Goal: Transaction & Acquisition: Obtain resource

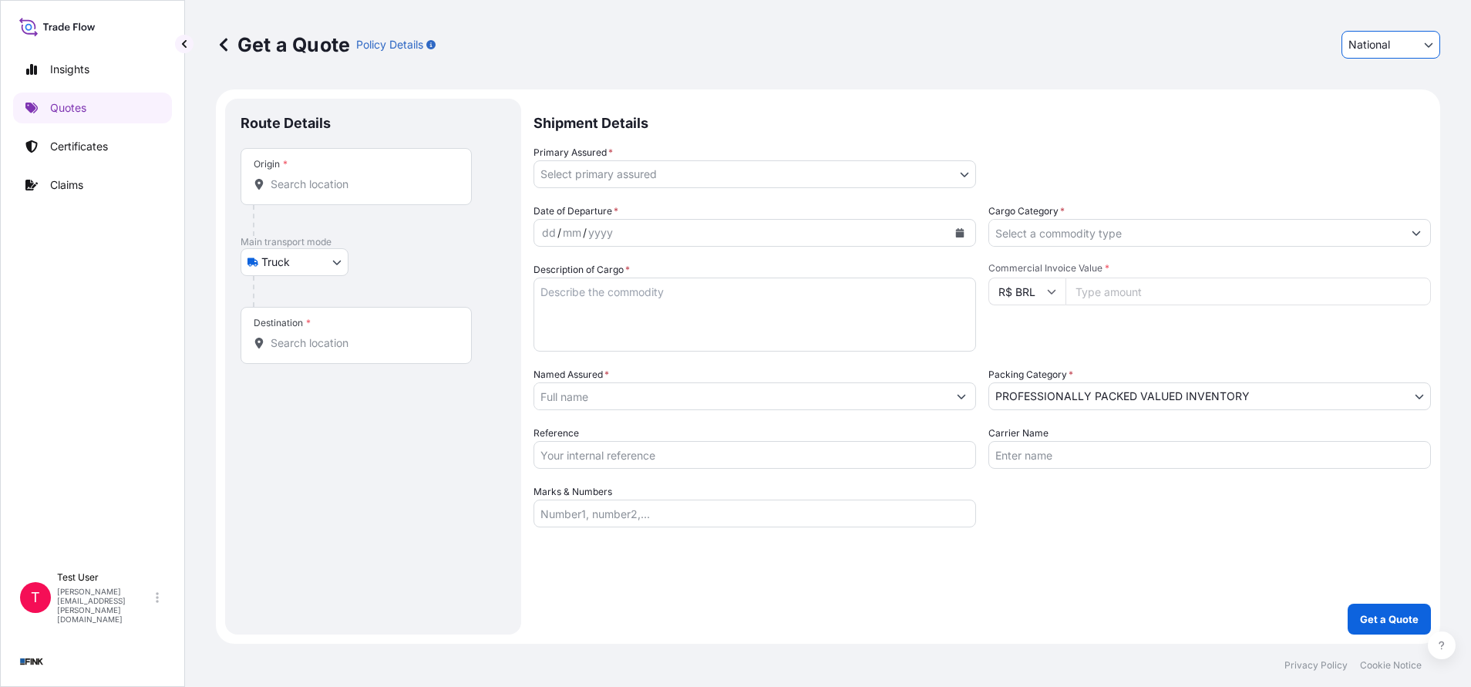
select select "national"
select select "Truck"
select select "11"
click at [421, 181] on input "Origin *" at bounding box center [362, 184] width 182 height 15
paste input "[STREET_ADDRESS][PERSON_NAME]"
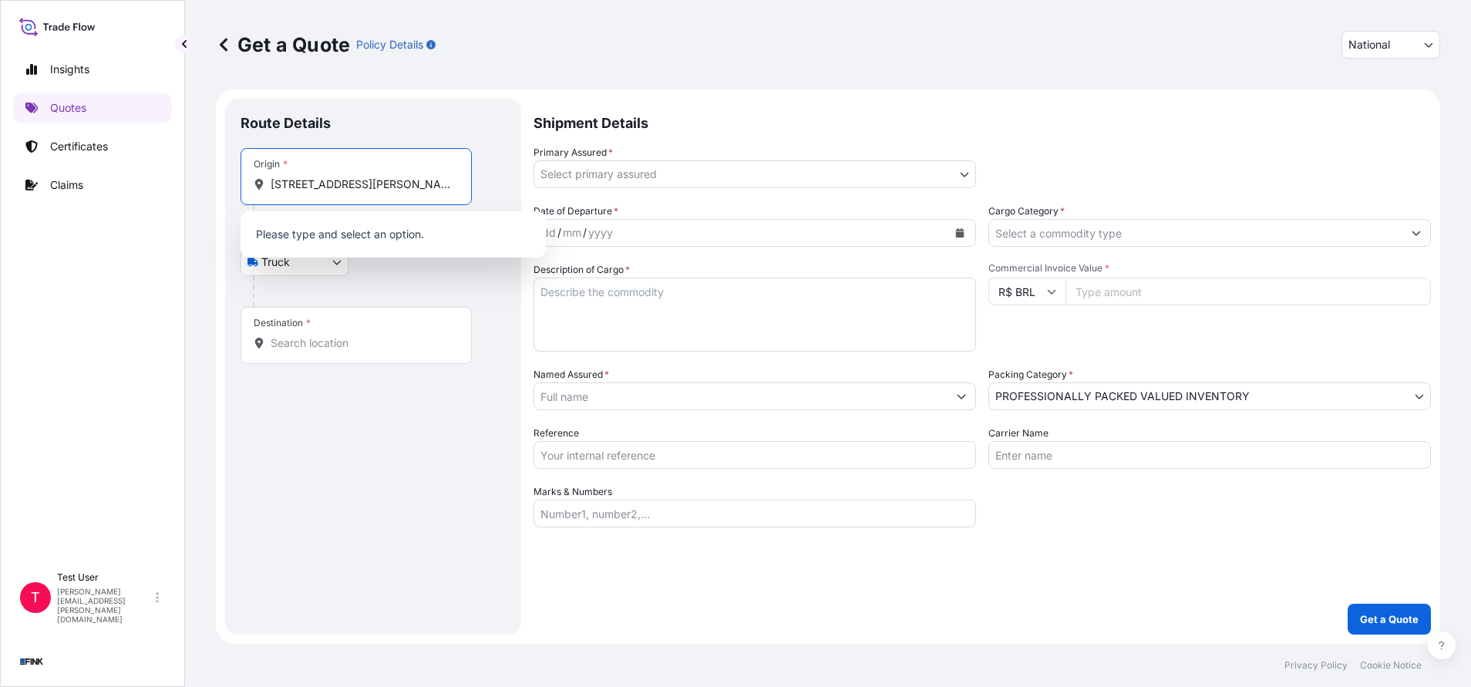
scroll to position [0, 110]
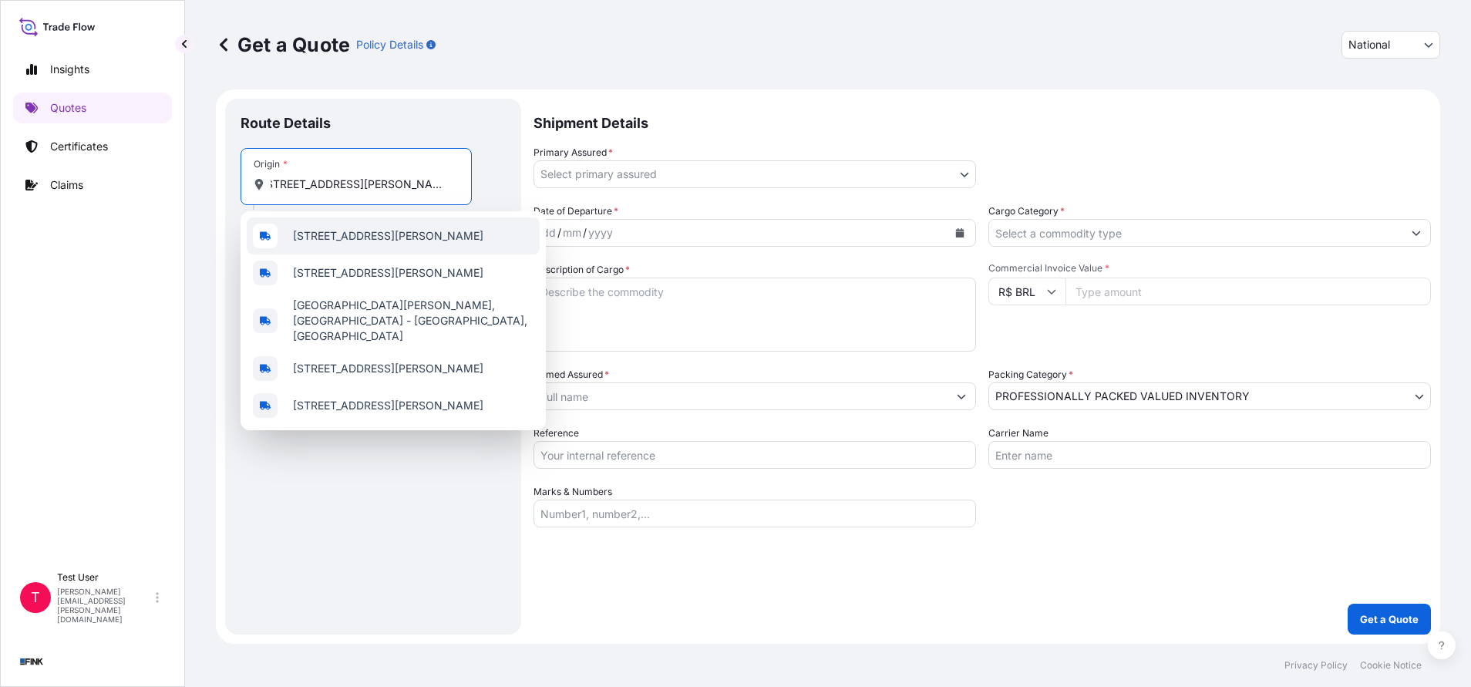
click at [380, 228] on span "[STREET_ADDRESS][PERSON_NAME]" at bounding box center [388, 235] width 190 height 15
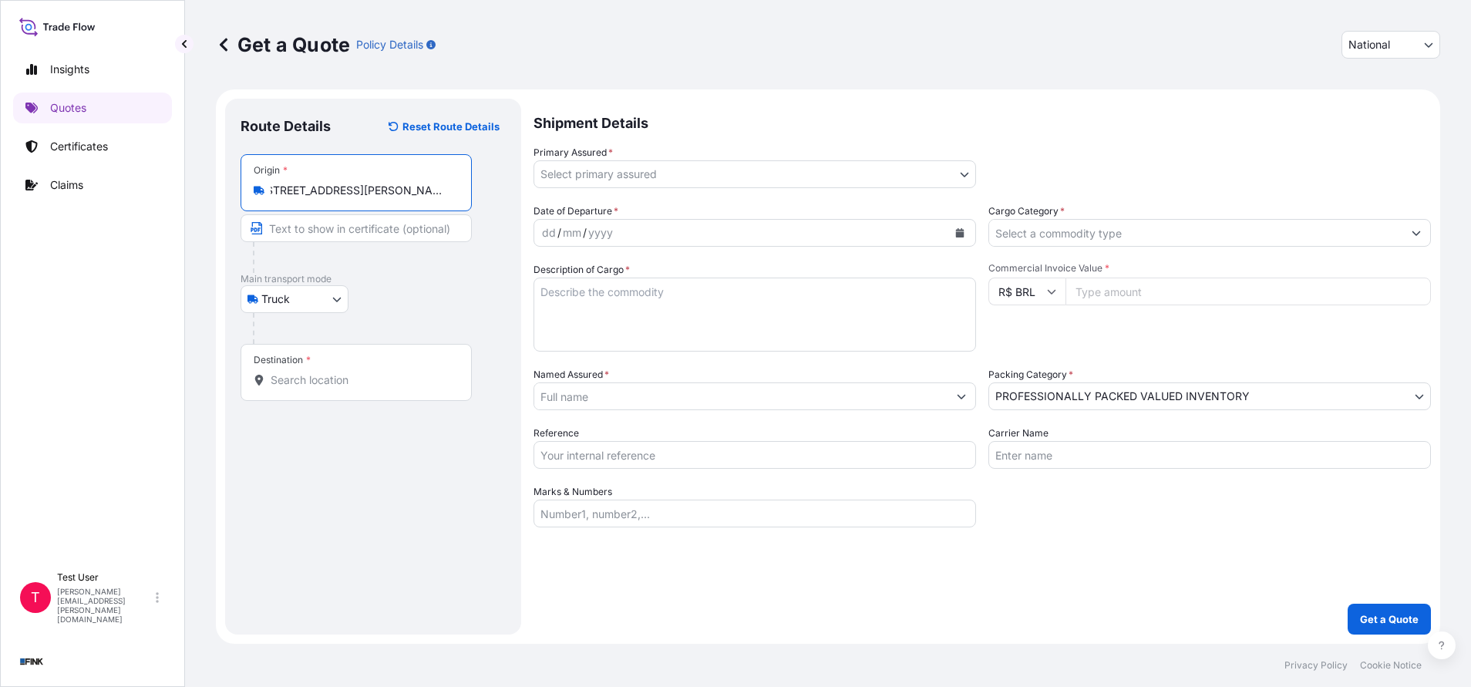
type input "[STREET_ADDRESS][PERSON_NAME]"
click at [328, 221] on input "Text to appear on certificate" at bounding box center [359, 228] width 237 height 28
paste input "[STREET_ADDRESS][PERSON_NAME]"
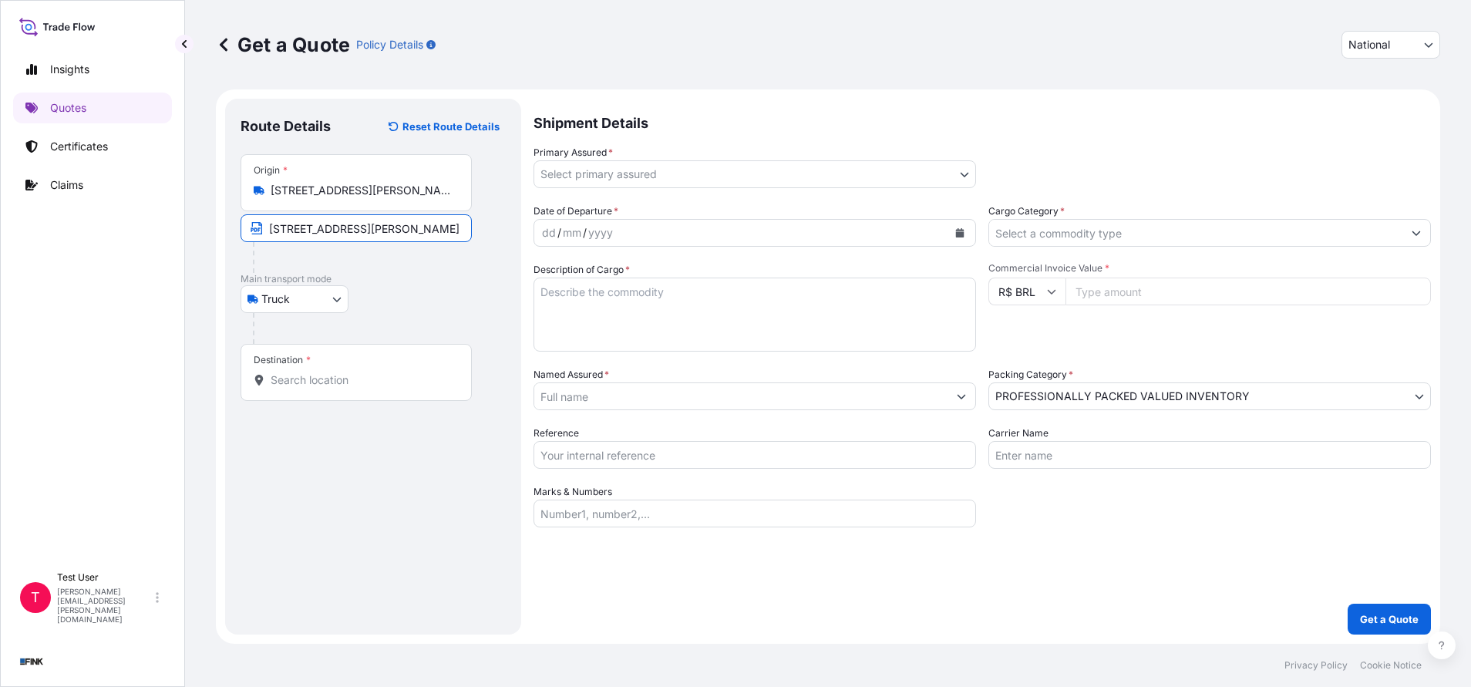
type input "[STREET_ADDRESS][PERSON_NAME]"
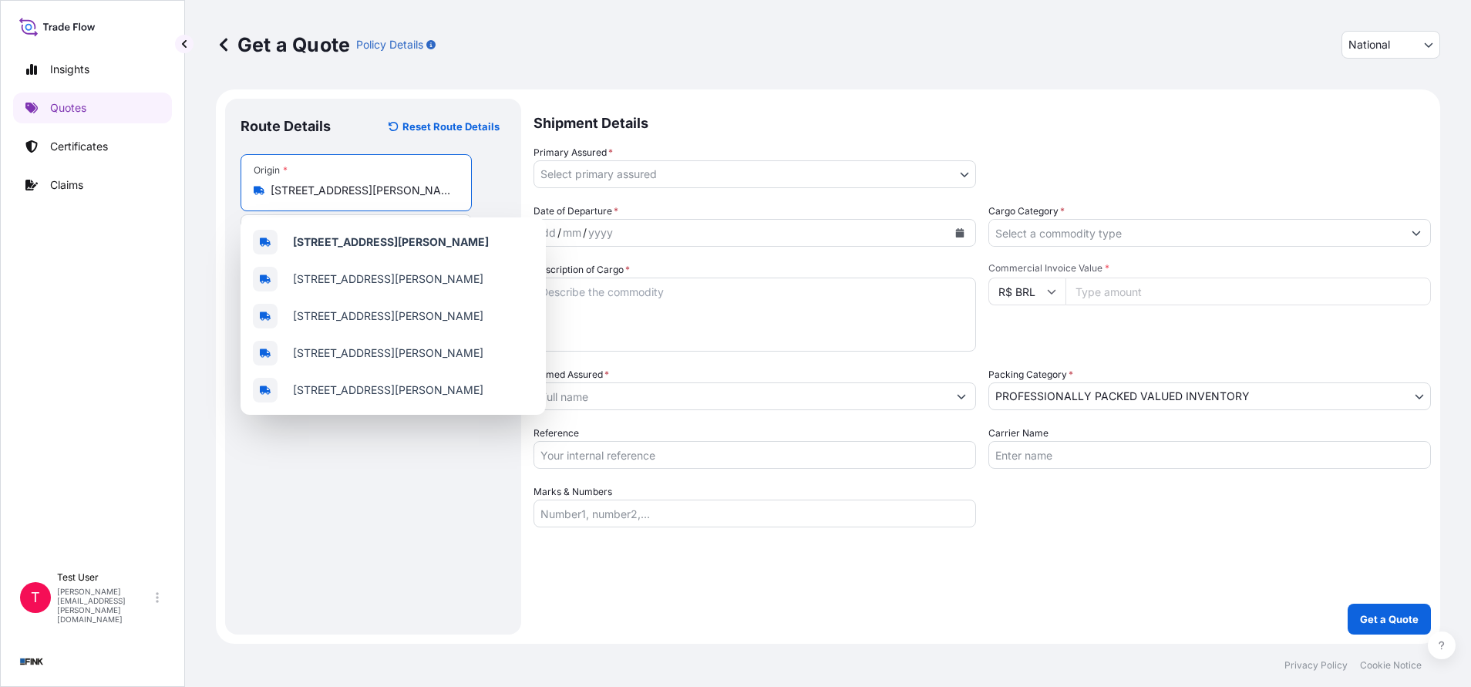
click at [424, 193] on input "[STREET_ADDRESS][PERSON_NAME]" at bounding box center [362, 190] width 182 height 15
click at [423, 490] on div "Route Details Reset Route Details Place of loading Road / [GEOGRAPHIC_DATA] / I…" at bounding box center [373, 366] width 265 height 505
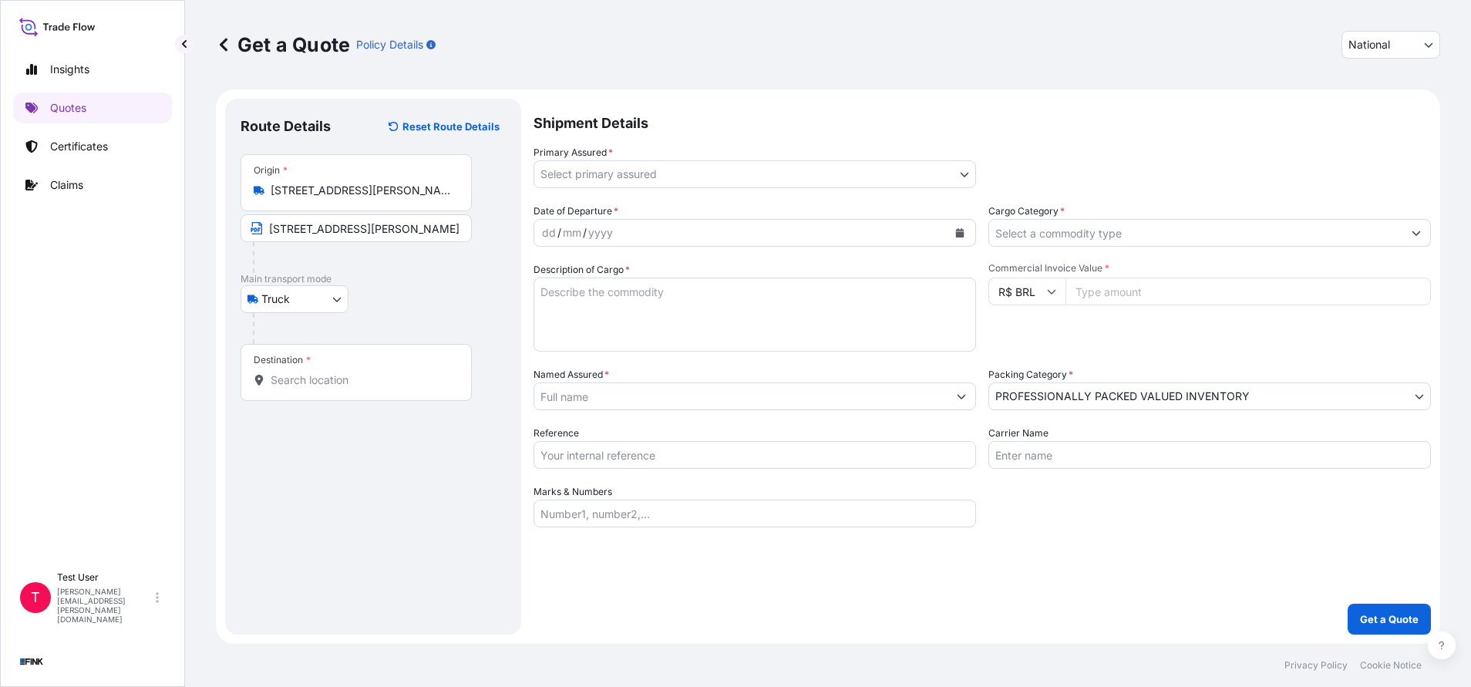
click at [372, 378] on input "Destination *" at bounding box center [362, 379] width 182 height 15
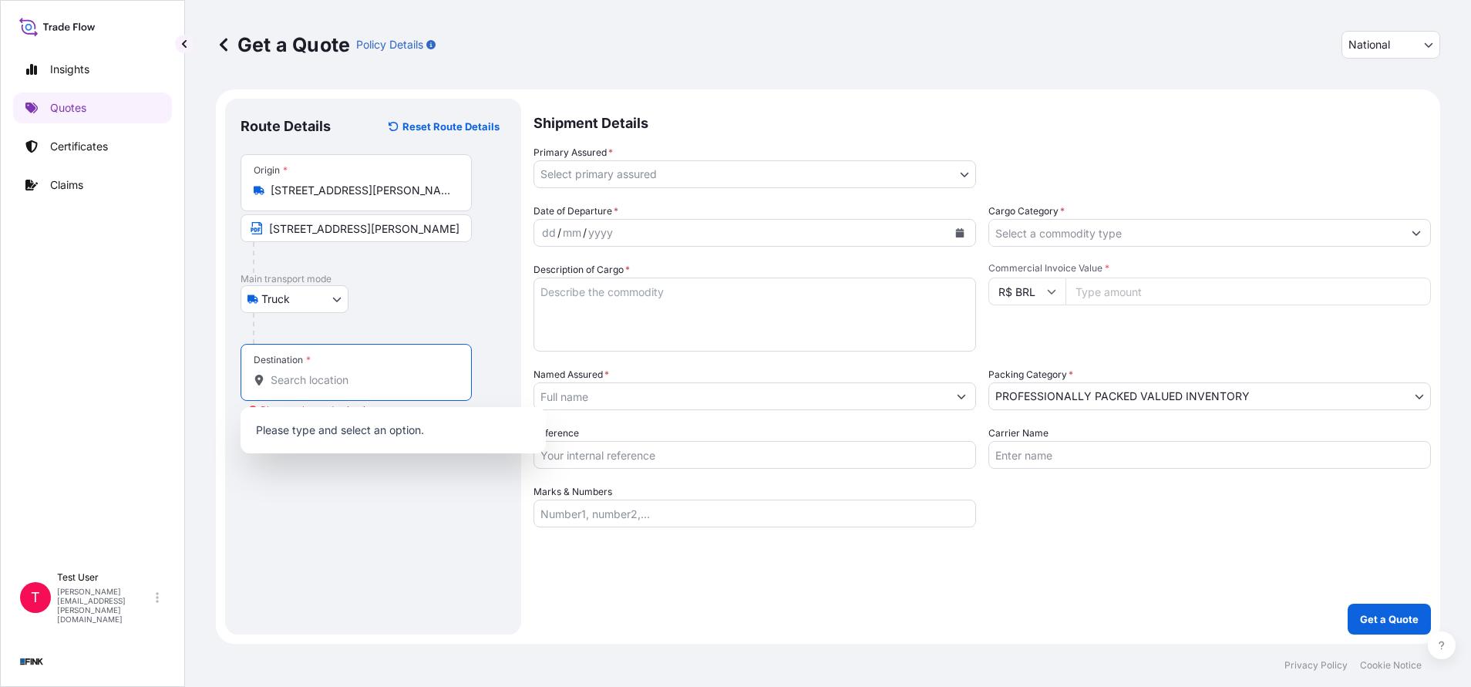
paste input "[STREET_ADDRESS]"
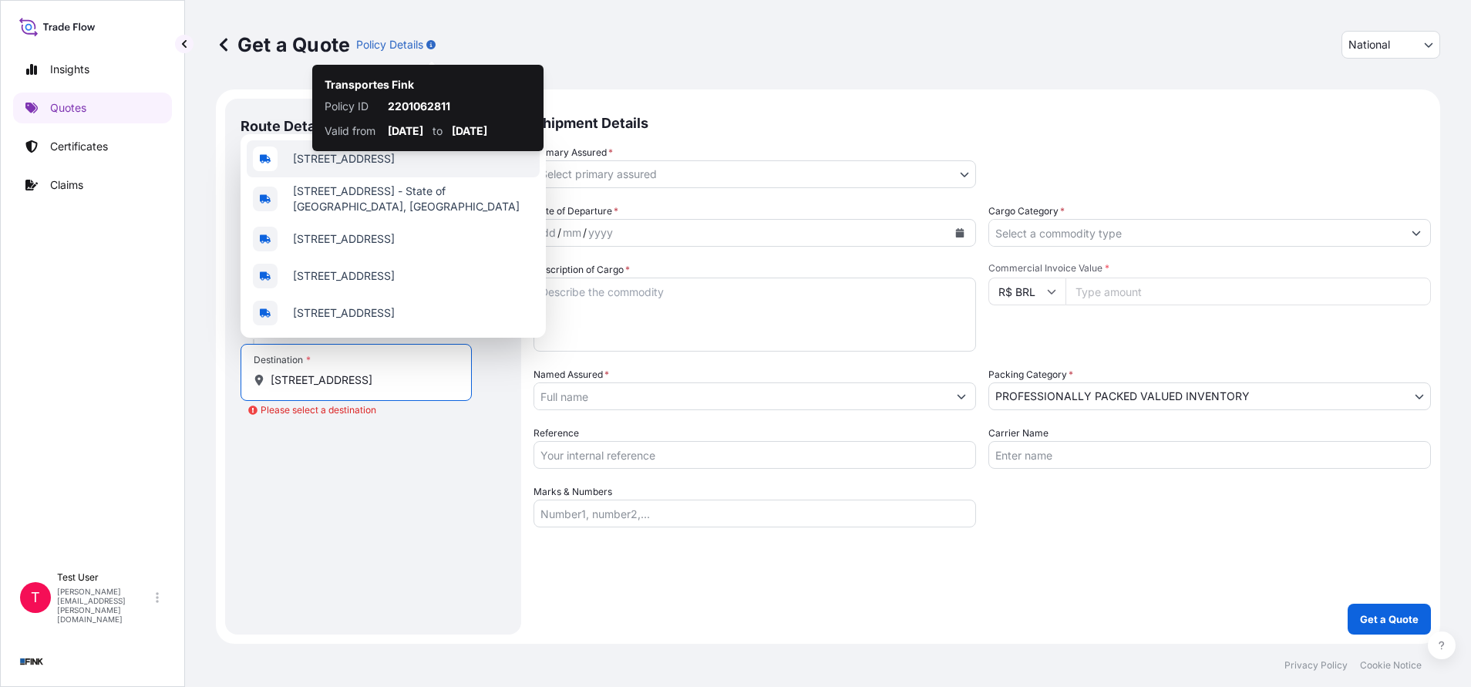
click at [311, 151] on span "[STREET_ADDRESS]" at bounding box center [344, 158] width 102 height 15
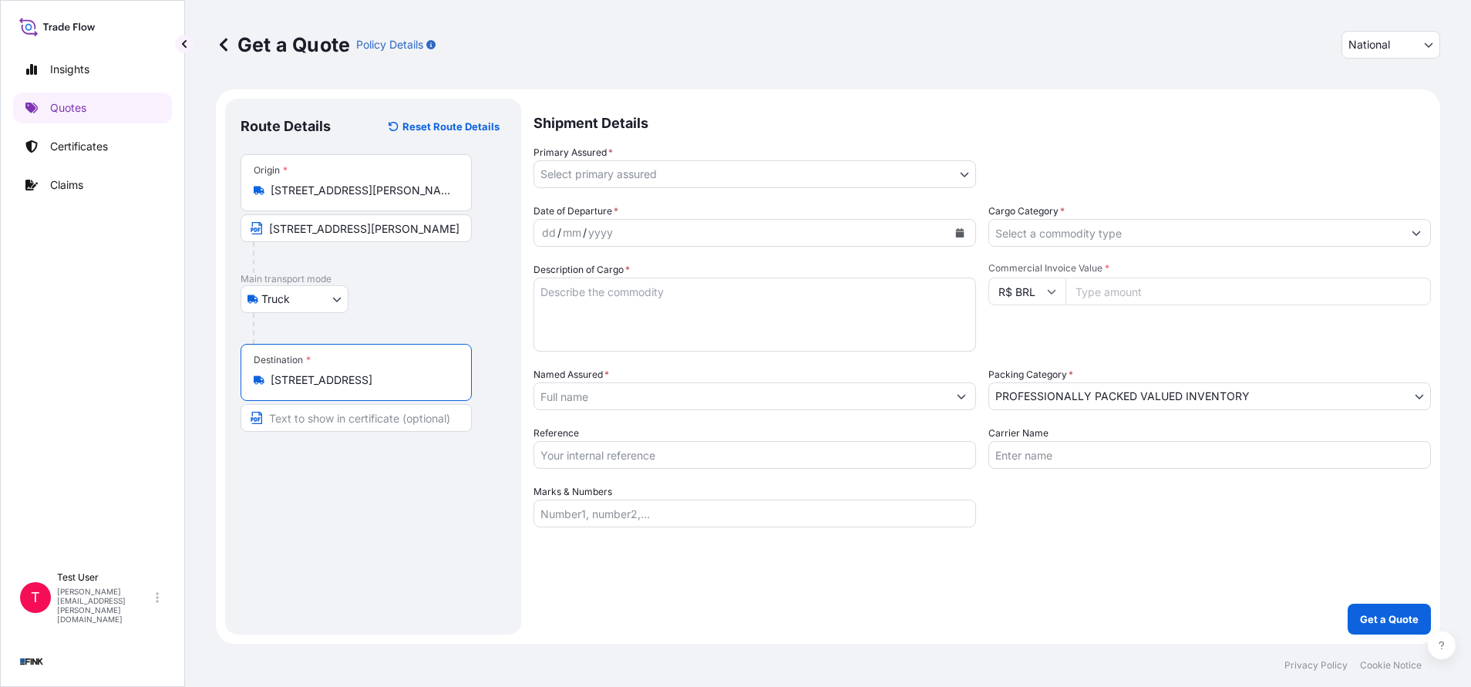
type input "[STREET_ADDRESS]"
click at [314, 416] on input "Text to appear on certificate" at bounding box center [356, 418] width 231 height 28
paste input "[STREET_ADDRESS]"
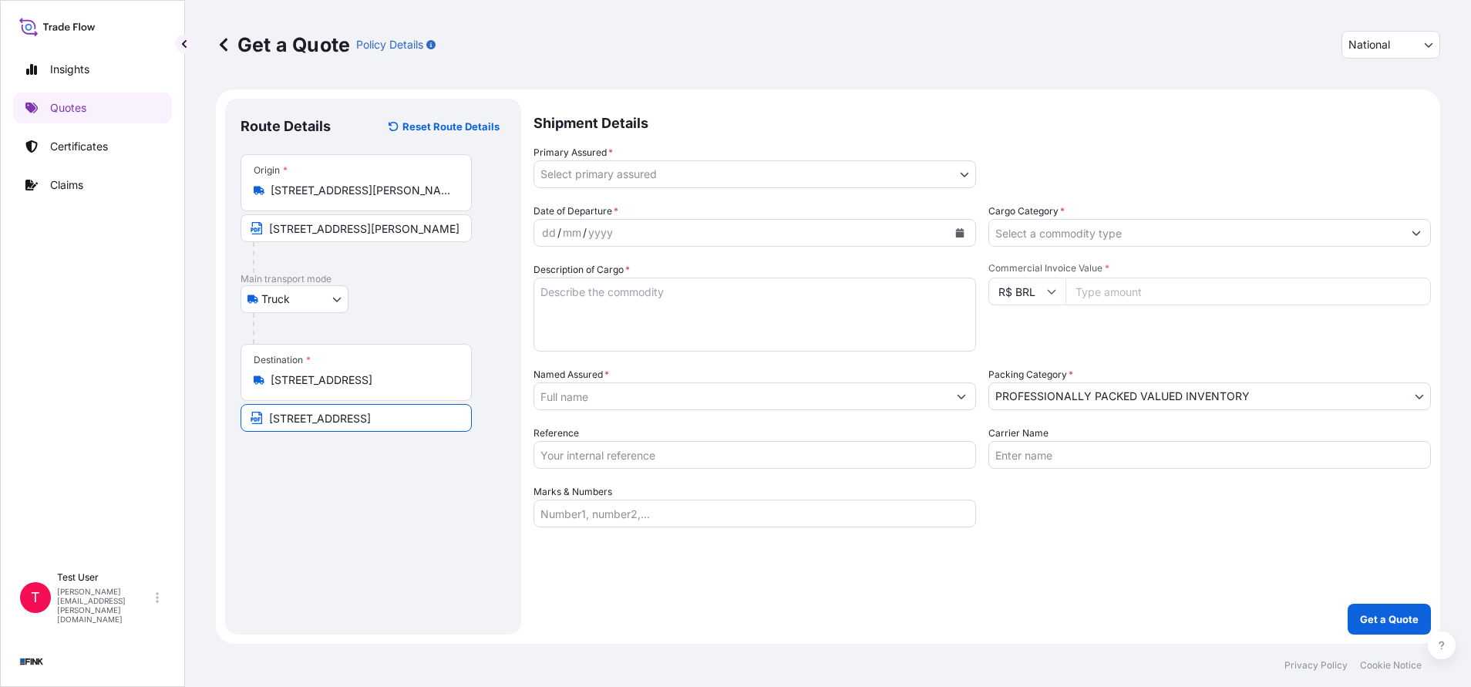
type input "[STREET_ADDRESS]"
click at [966, 155] on div "Primary Assured * Select primary assured" at bounding box center [754, 166] width 442 height 43
click at [957, 169] on body "Insights Quotes Certificates Claims T Test User [PERSON_NAME][EMAIL_ADDRESS][PE…" at bounding box center [735, 343] width 1471 height 687
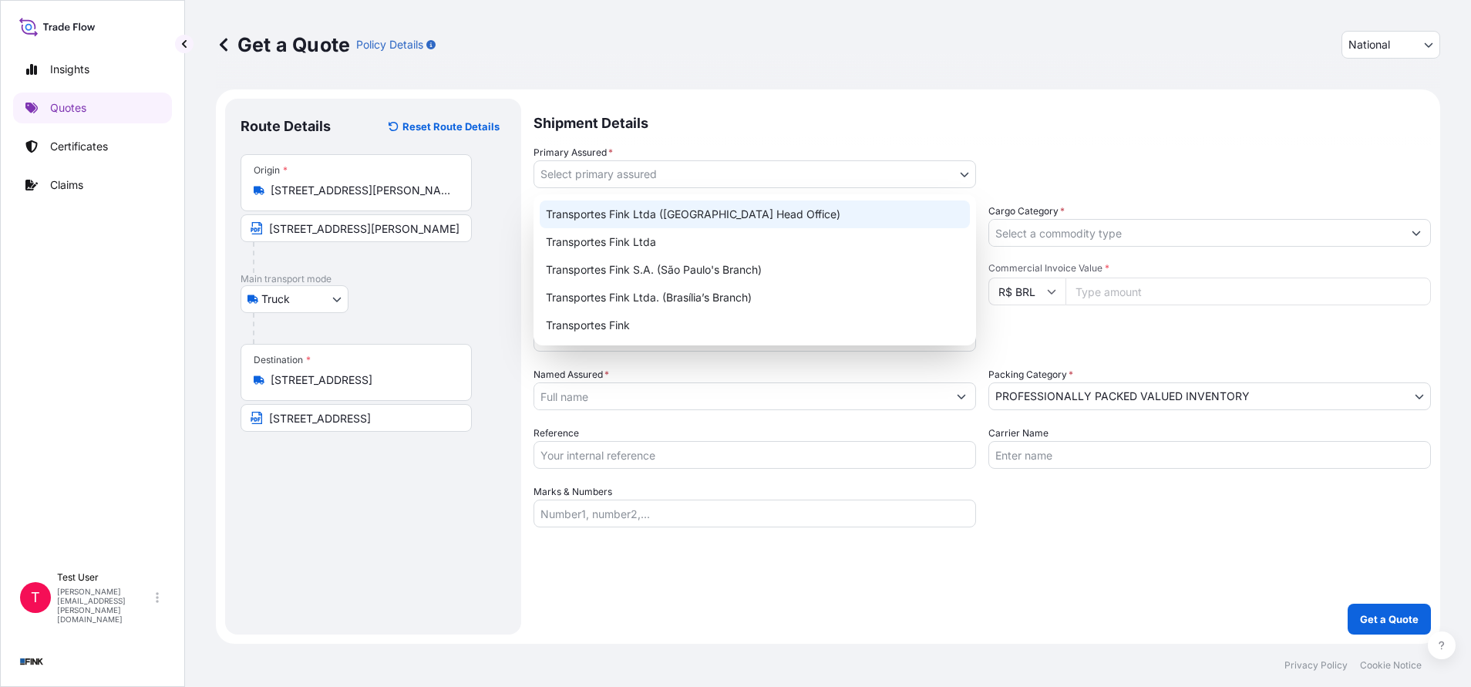
click at [733, 212] on div "Transportes Fink Ltda ([GEOGRAPHIC_DATA] Head Office)" at bounding box center [755, 214] width 430 height 28
select select "31747"
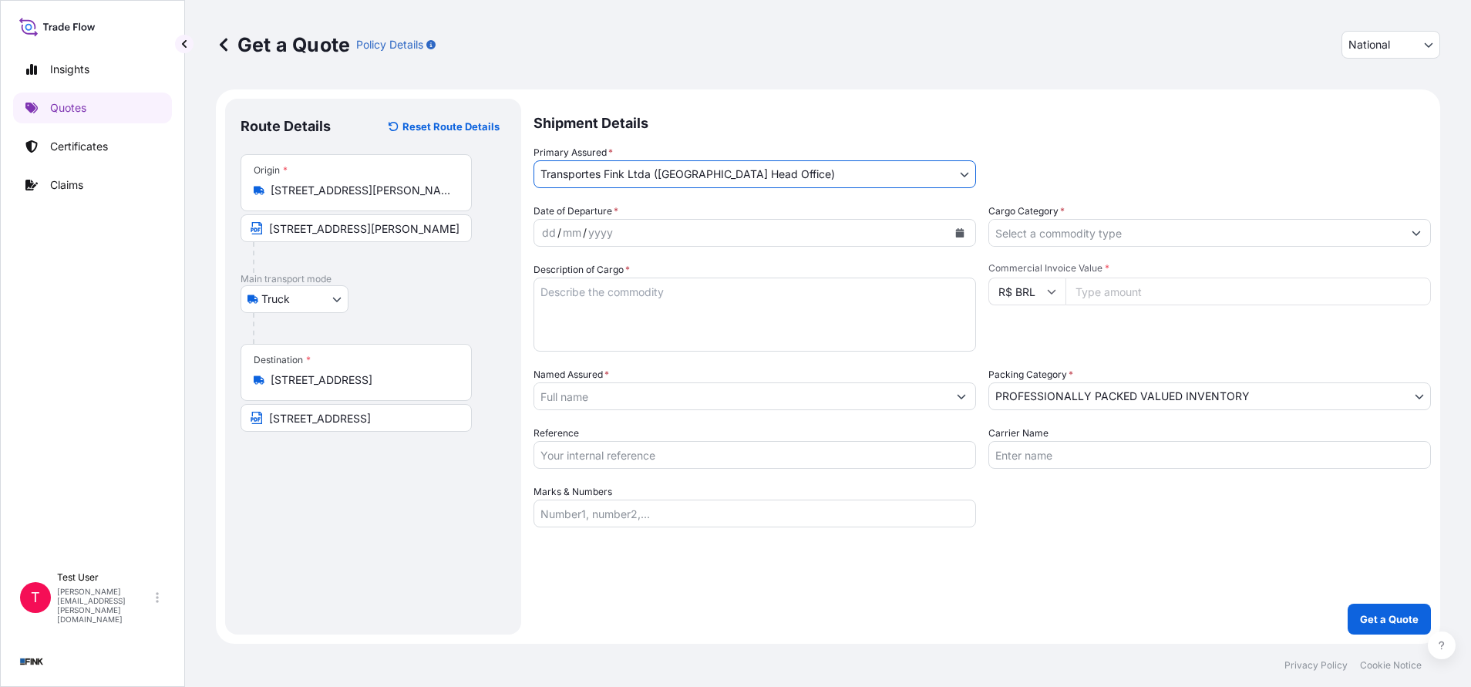
click at [962, 232] on icon "Calendar" at bounding box center [960, 232] width 8 height 9
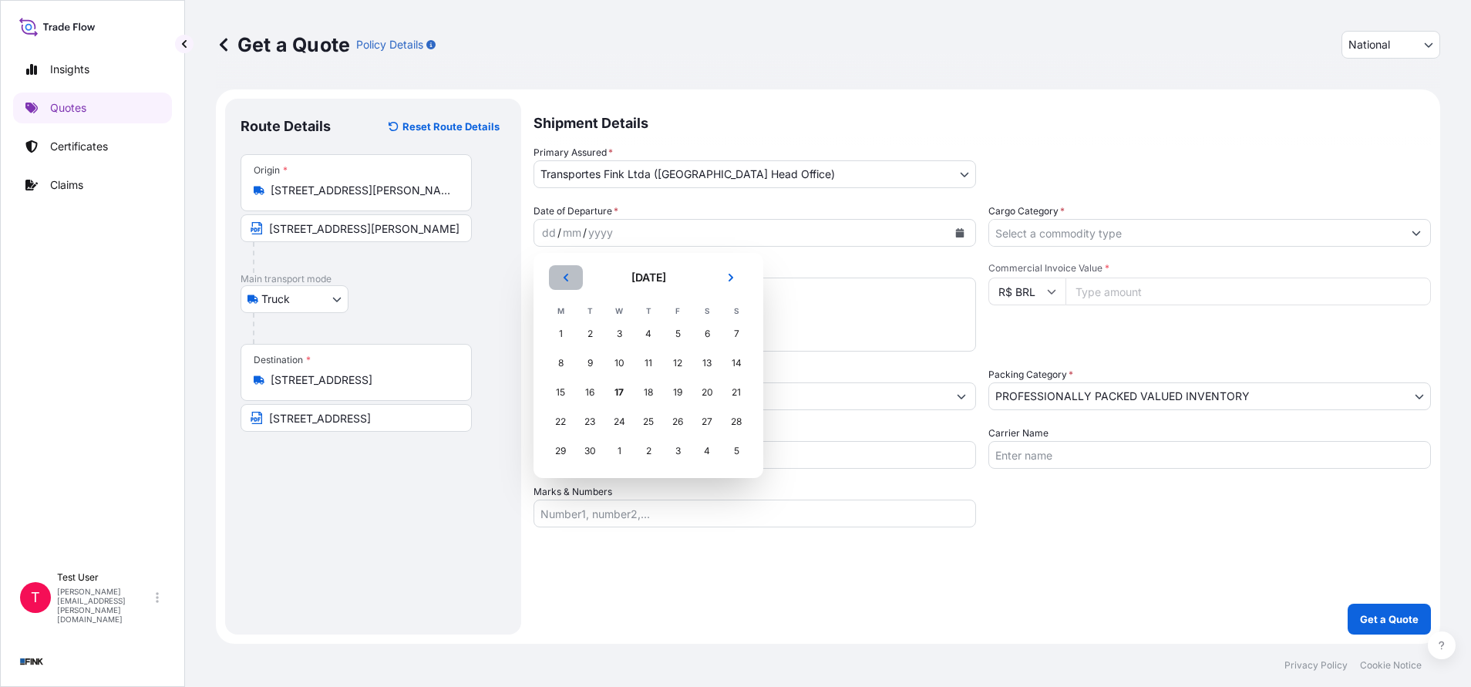
click at [565, 277] on icon "Previous" at bounding box center [566, 278] width 5 height 8
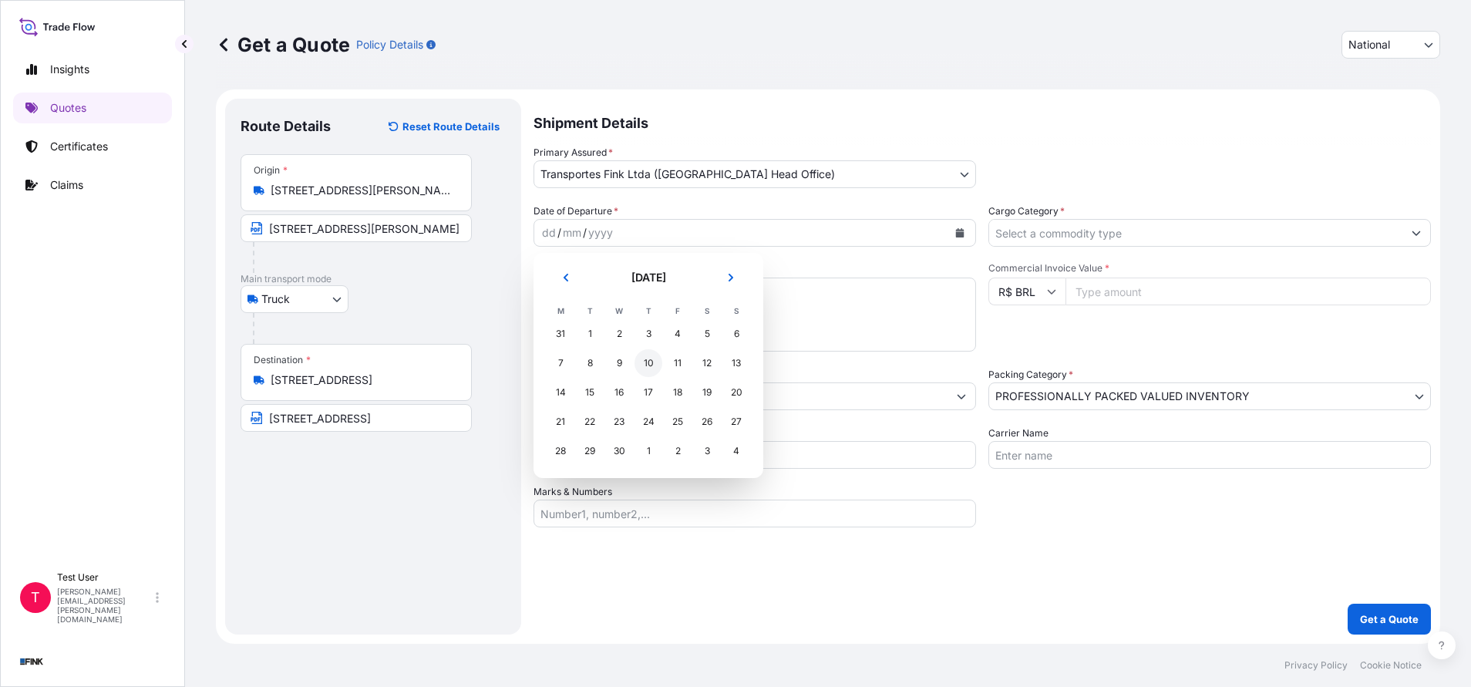
click at [645, 364] on div "10" at bounding box center [648, 363] width 28 height 28
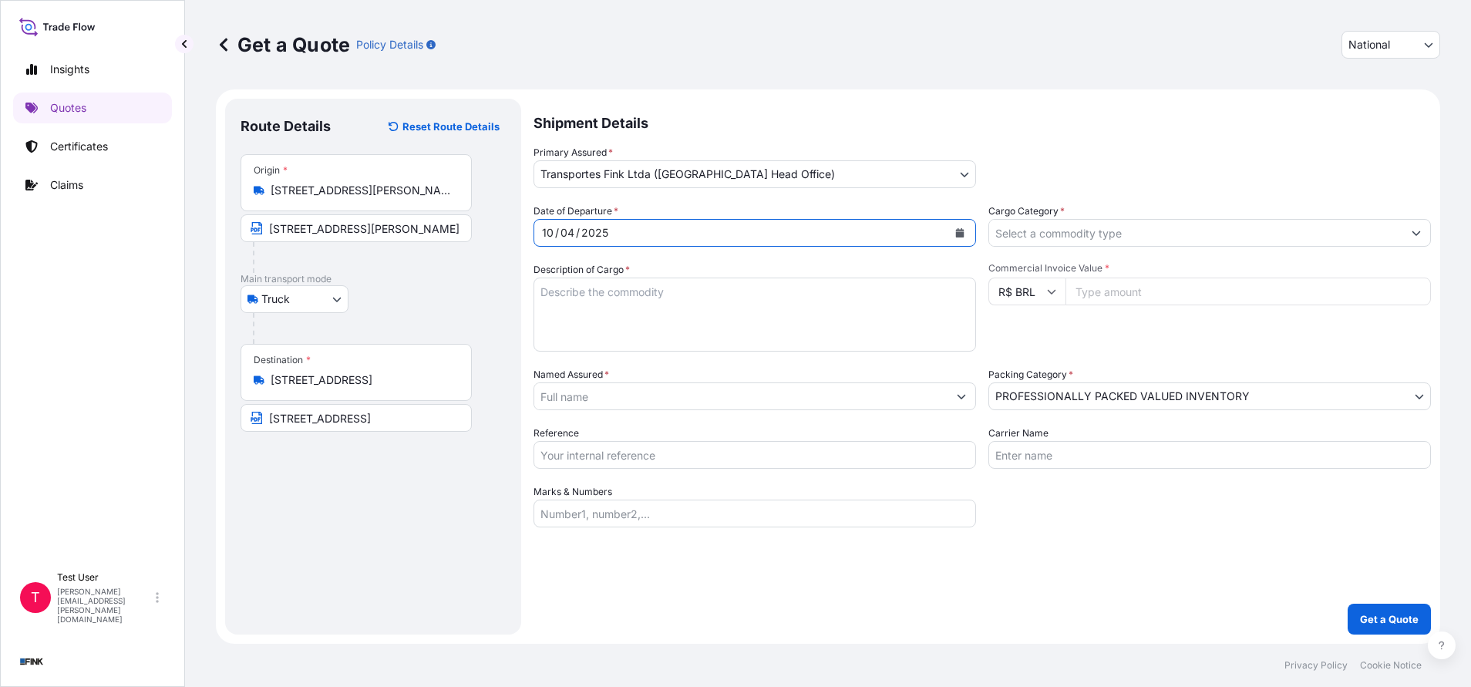
click at [1129, 292] on input "Commercial Invoice Value *" at bounding box center [1247, 292] width 365 height 28
paste input "20000.00"
type input "20000.00"
click at [1099, 237] on input "Cargo Category *" at bounding box center [1195, 233] width 413 height 28
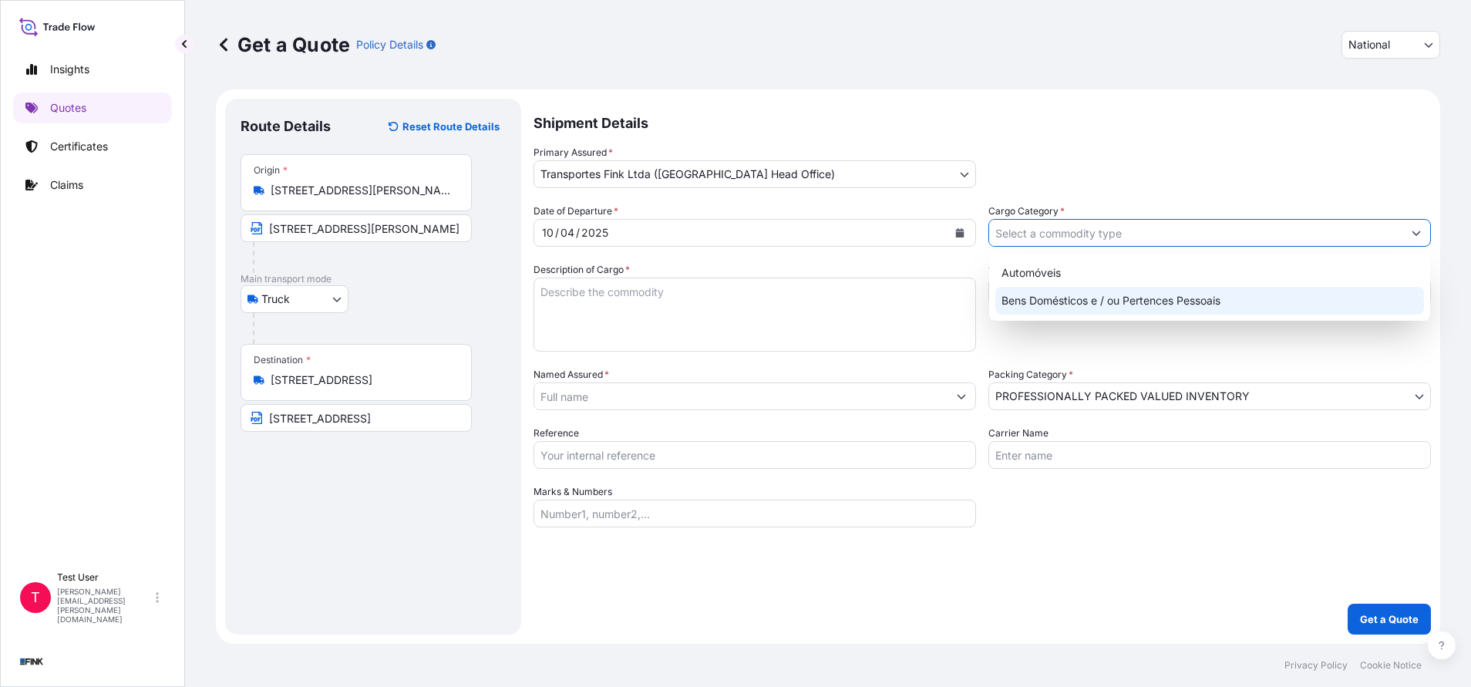
click at [1053, 307] on div "Bens Domésticos e / ou Pertences Pessoais" at bounding box center [1209, 301] width 429 height 28
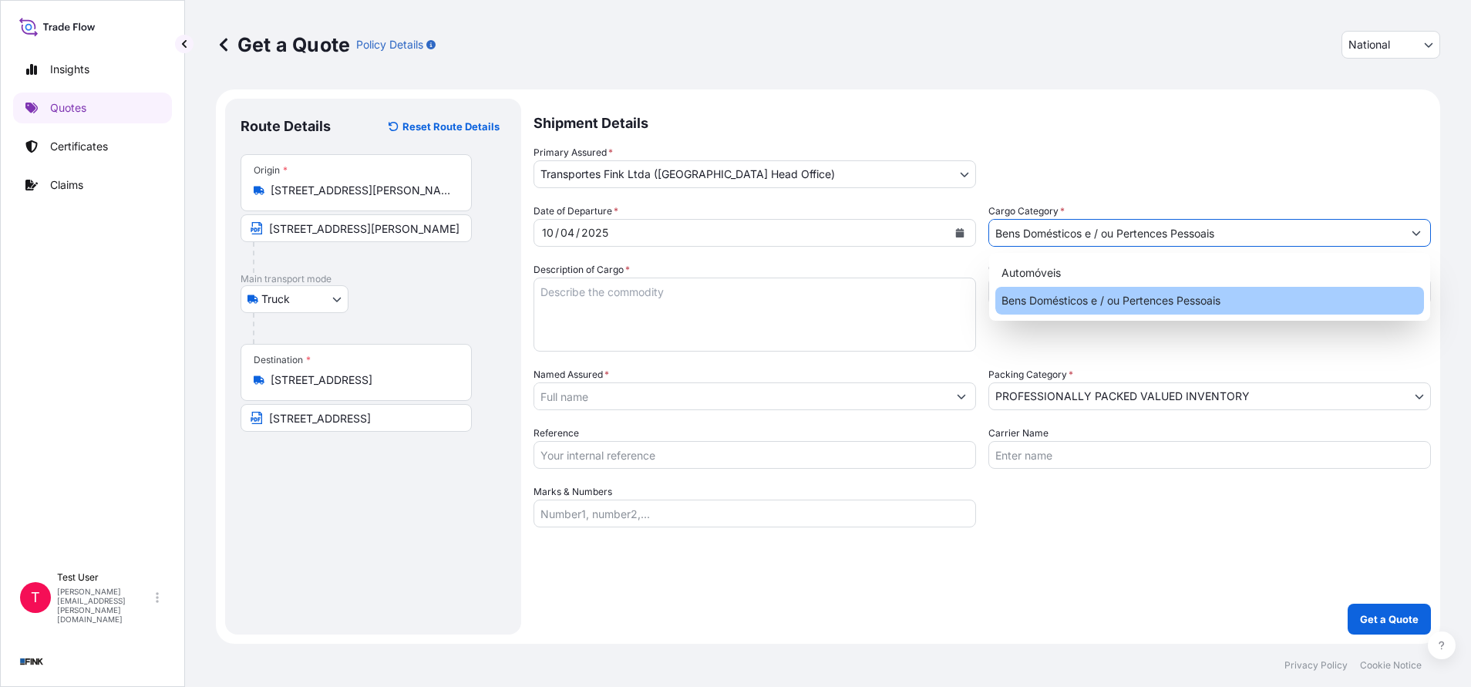
type input "Bens Domésticos e / ou Pertences Pessoais"
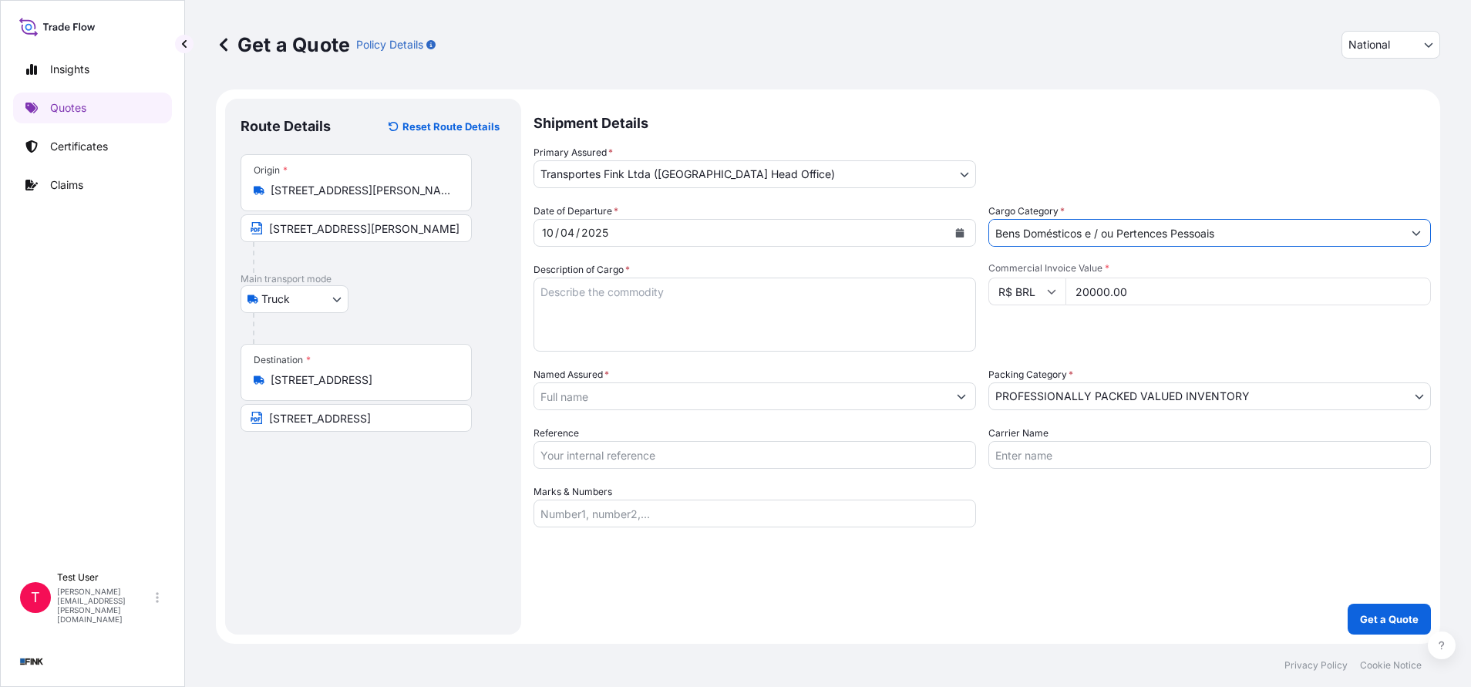
click at [842, 318] on textarea "Description of Cargo *" at bounding box center [754, 315] width 442 height 74
type textarea "."
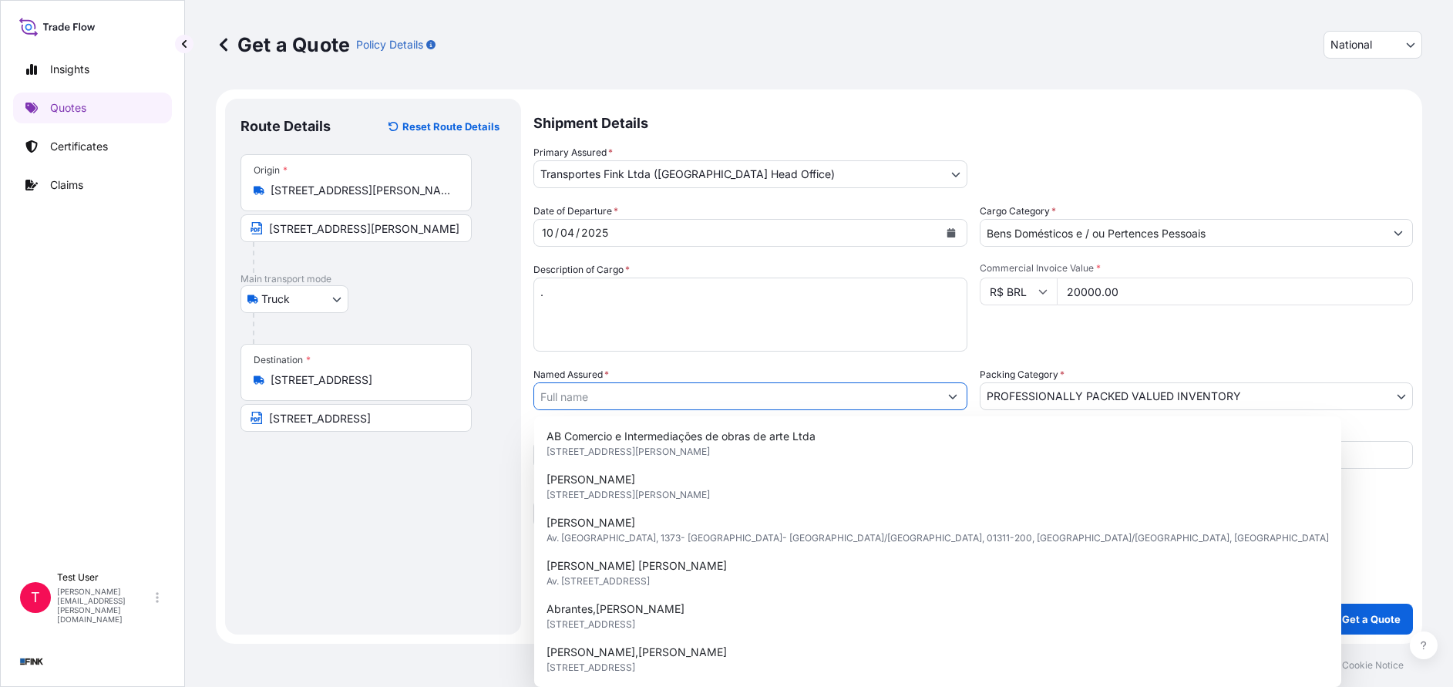
click at [691, 402] on input "Named Assured *" at bounding box center [736, 396] width 405 height 28
paste input "[PERSON_NAME]"
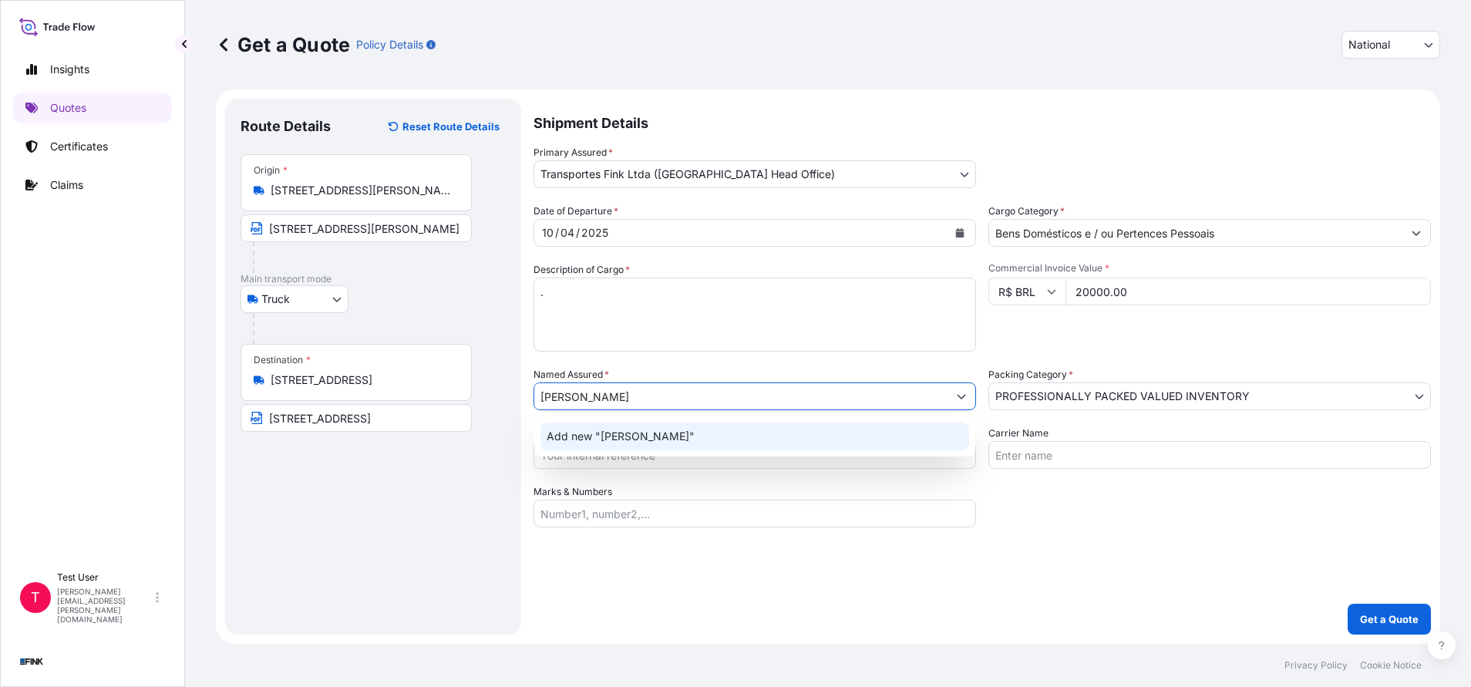
click at [603, 430] on span "Add new "[PERSON_NAME]"" at bounding box center [621, 436] width 148 height 15
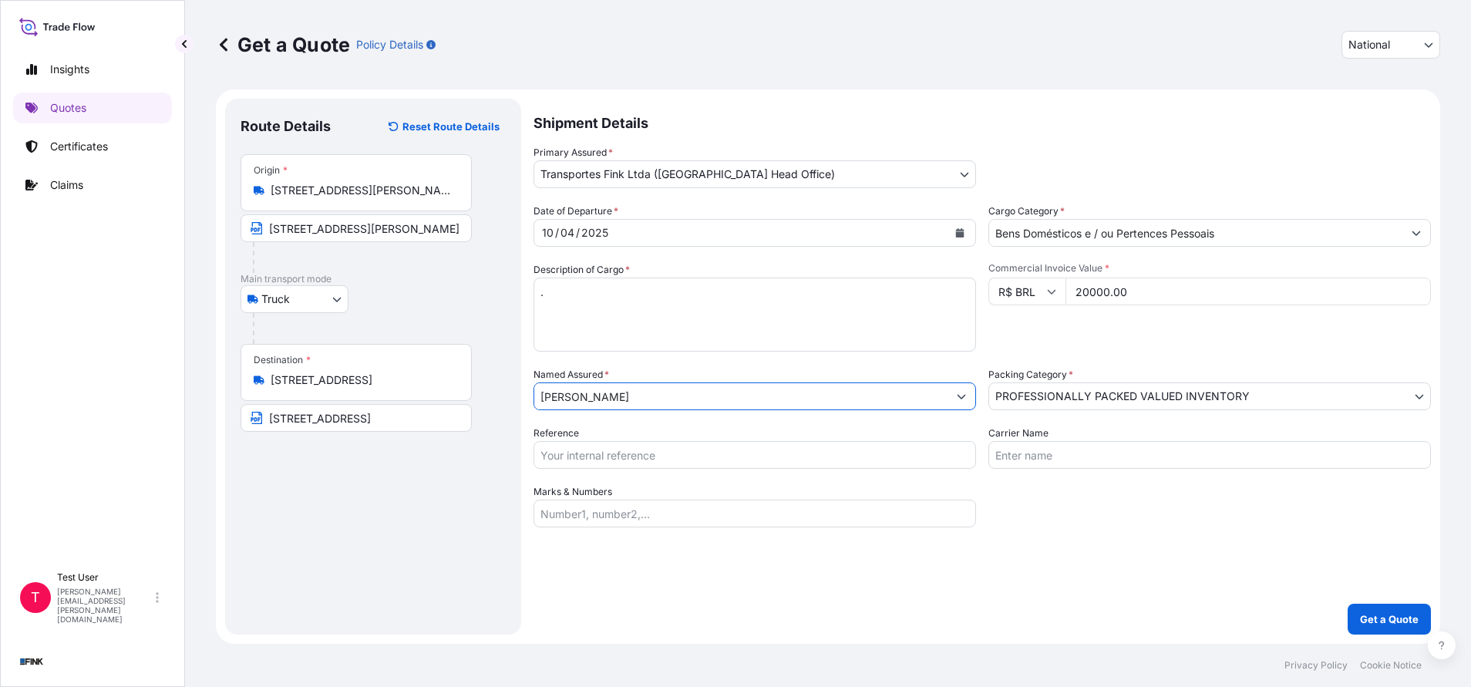
type input "[PERSON_NAME]"
drag, startPoint x: 593, startPoint y: 453, endPoint x: 621, endPoint y: 516, distance: 68.3
click at [593, 453] on input "Reference" at bounding box center [754, 455] width 442 height 28
click at [1395, 615] on p "Get a Quote" at bounding box center [1389, 618] width 59 height 15
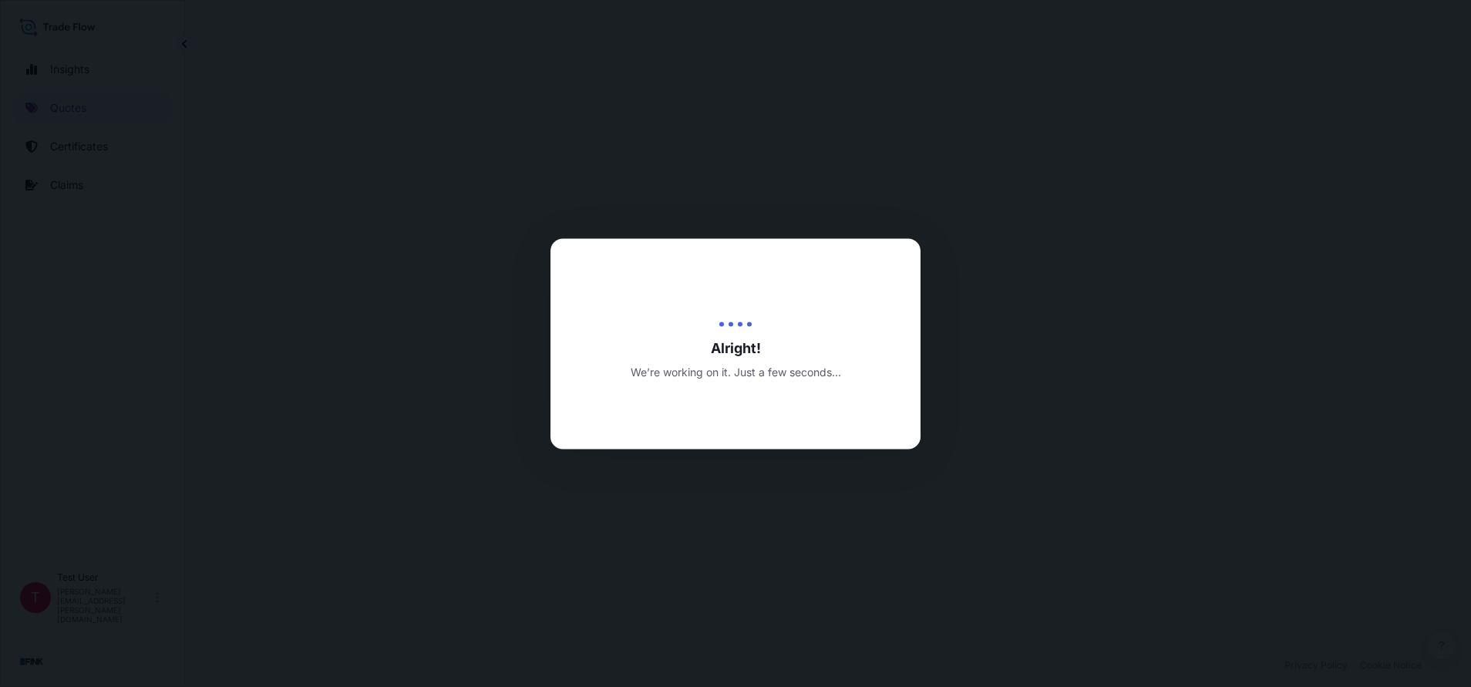
select select "Truck"
select select "31747"
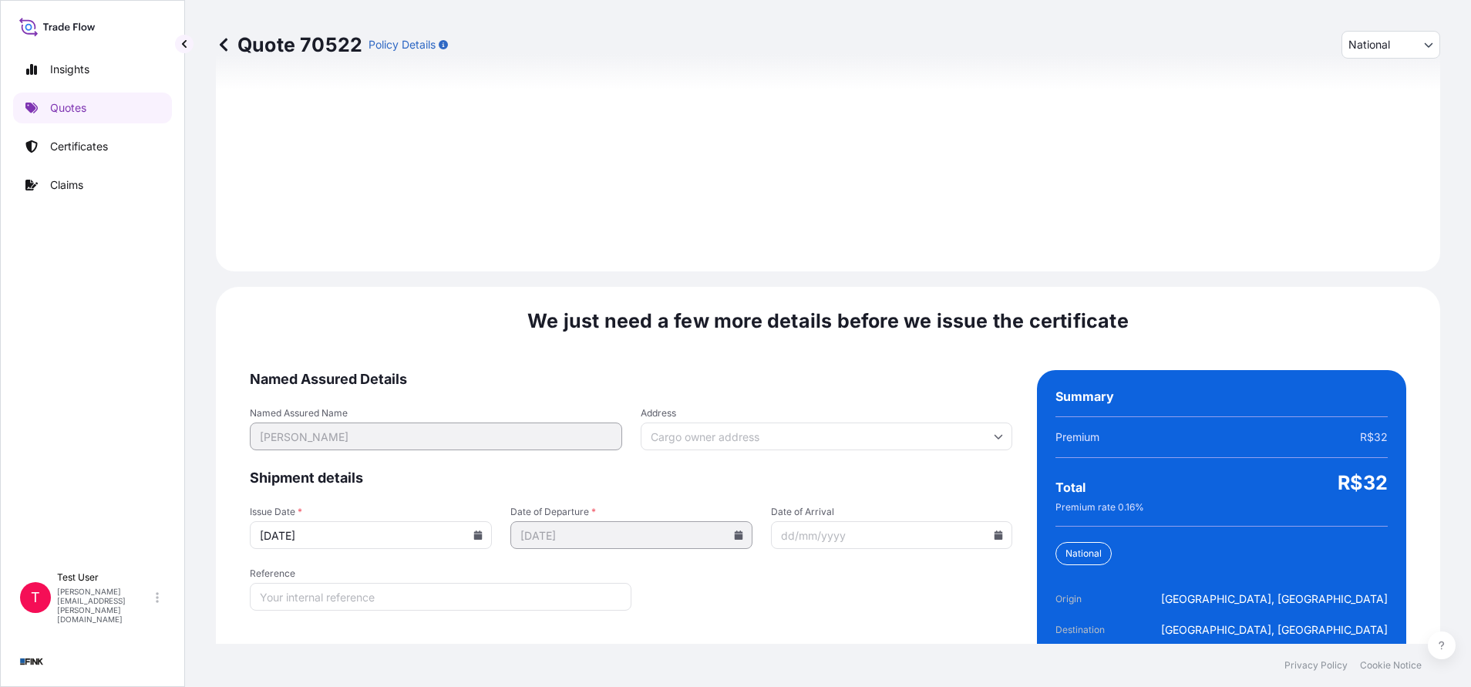
scroll to position [1771, 0]
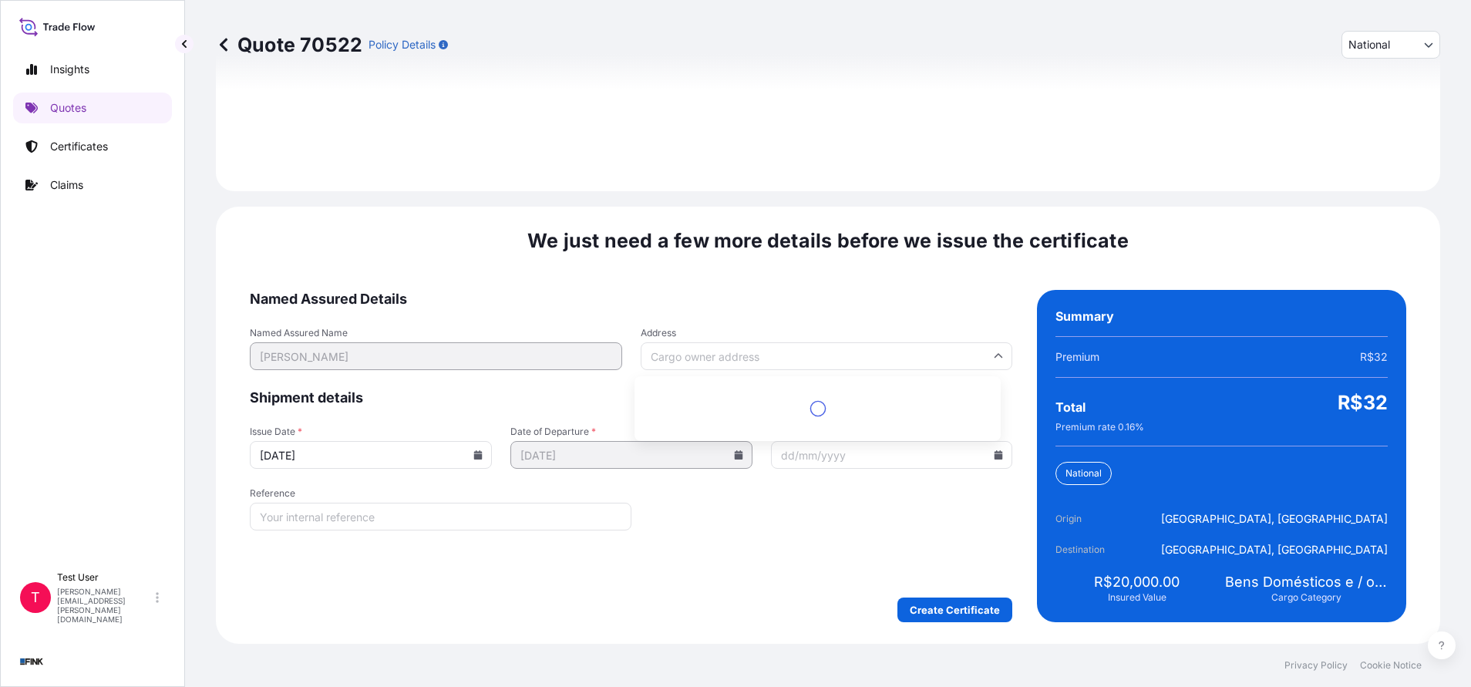
click at [713, 358] on input "Address" at bounding box center [827, 356] width 372 height 28
click at [713, 358] on input "b" at bounding box center [827, 356] width 372 height 28
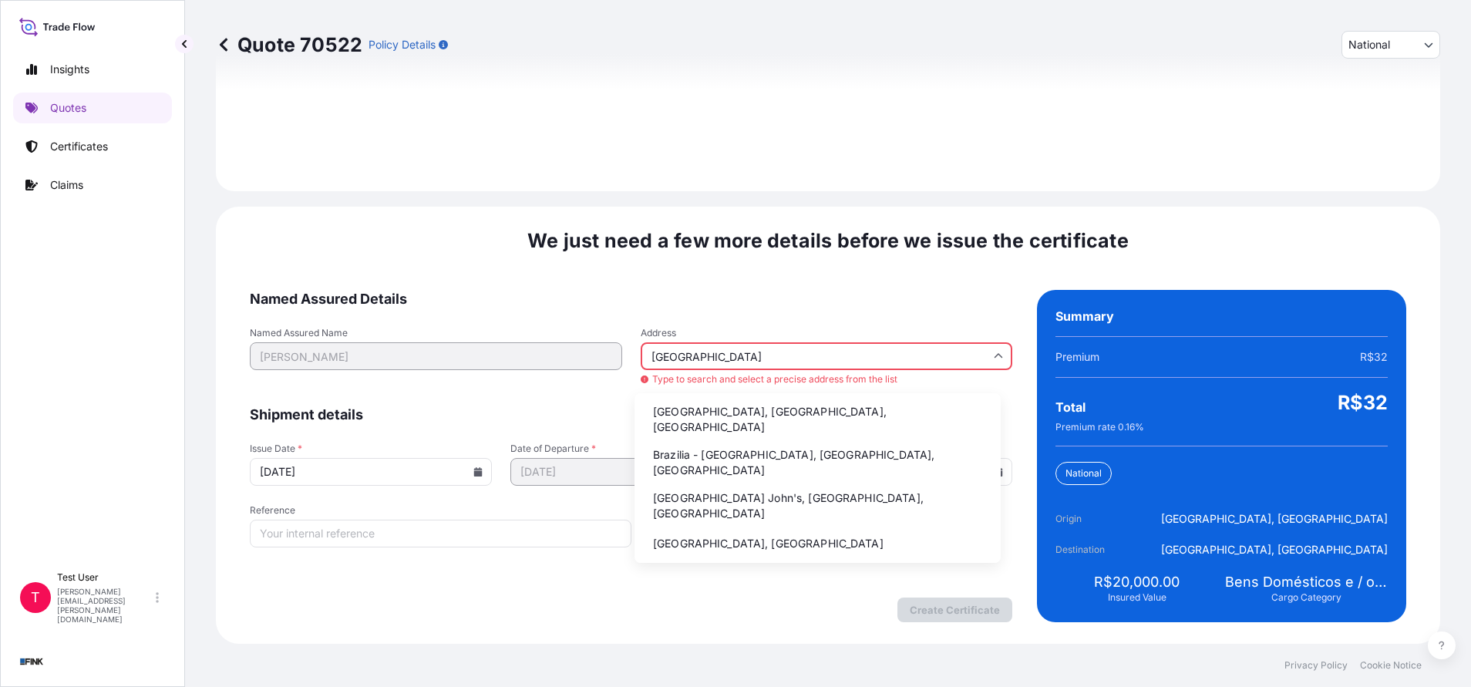
click at [689, 442] on li "Brazilia - [GEOGRAPHIC_DATA], [GEOGRAPHIC_DATA], [GEOGRAPHIC_DATA]" at bounding box center [818, 462] width 354 height 40
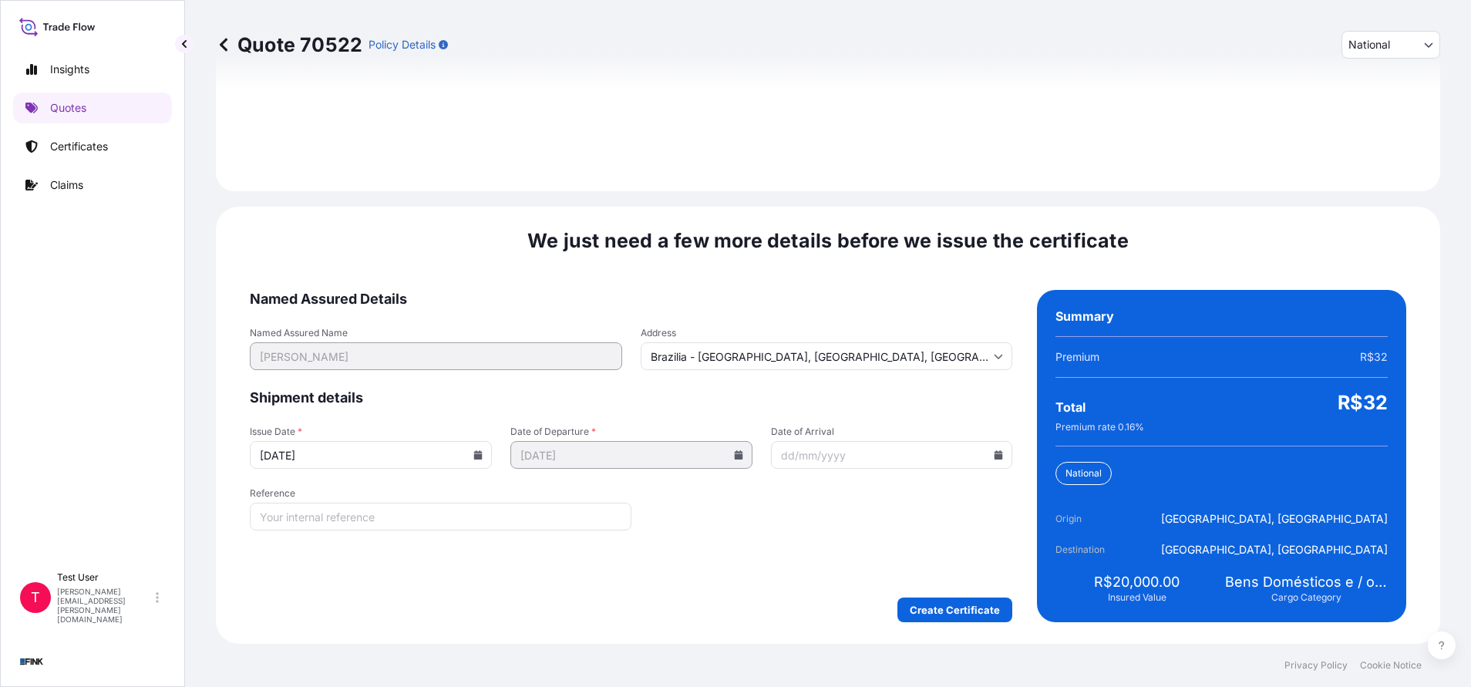
type input "[GEOGRAPHIC_DATA] - [GEOGRAPHIC_DATA], [GEOGRAPHIC_DATA] - [GEOGRAPHIC_DATA], […"
click at [476, 456] on icon at bounding box center [478, 454] width 8 height 9
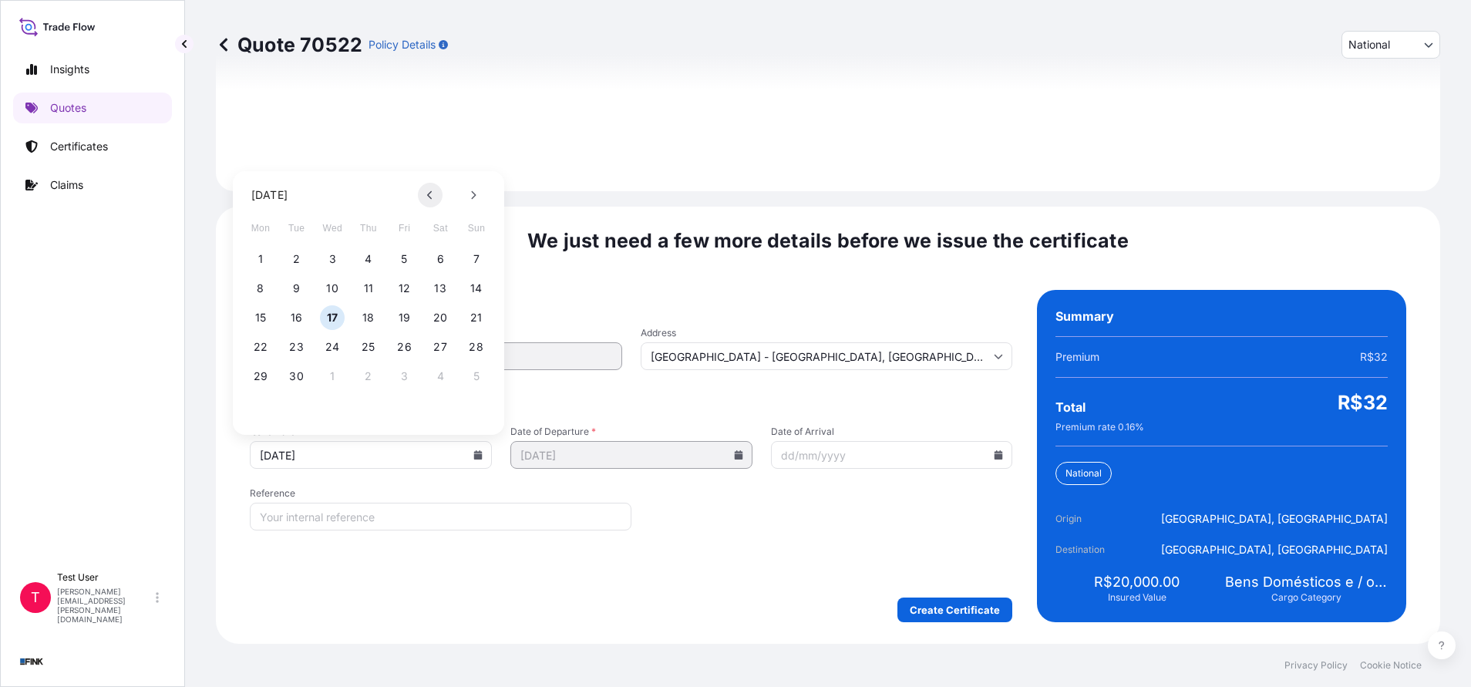
click at [427, 192] on icon at bounding box center [430, 194] width 6 height 9
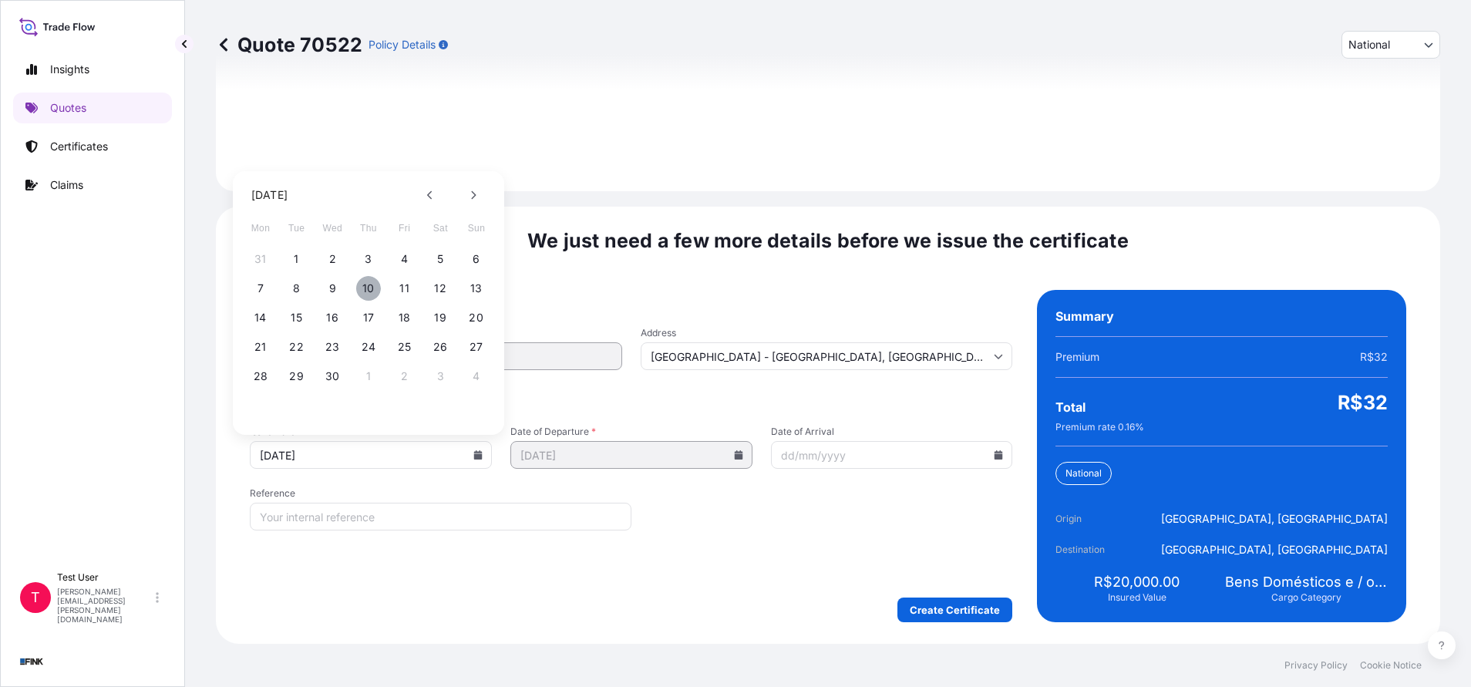
click at [372, 292] on button "10" at bounding box center [368, 288] width 25 height 25
type input "[DATE]"
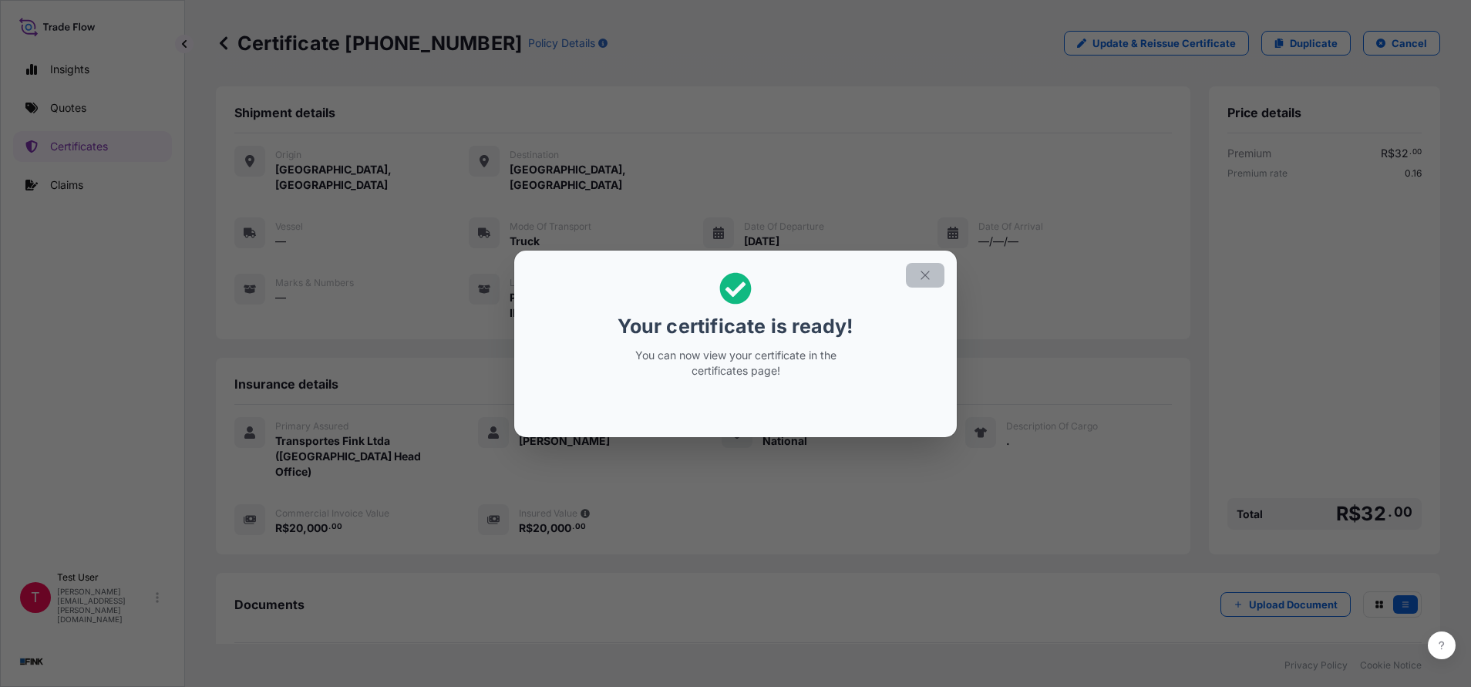
click at [924, 277] on icon "button" at bounding box center [924, 275] width 8 height 8
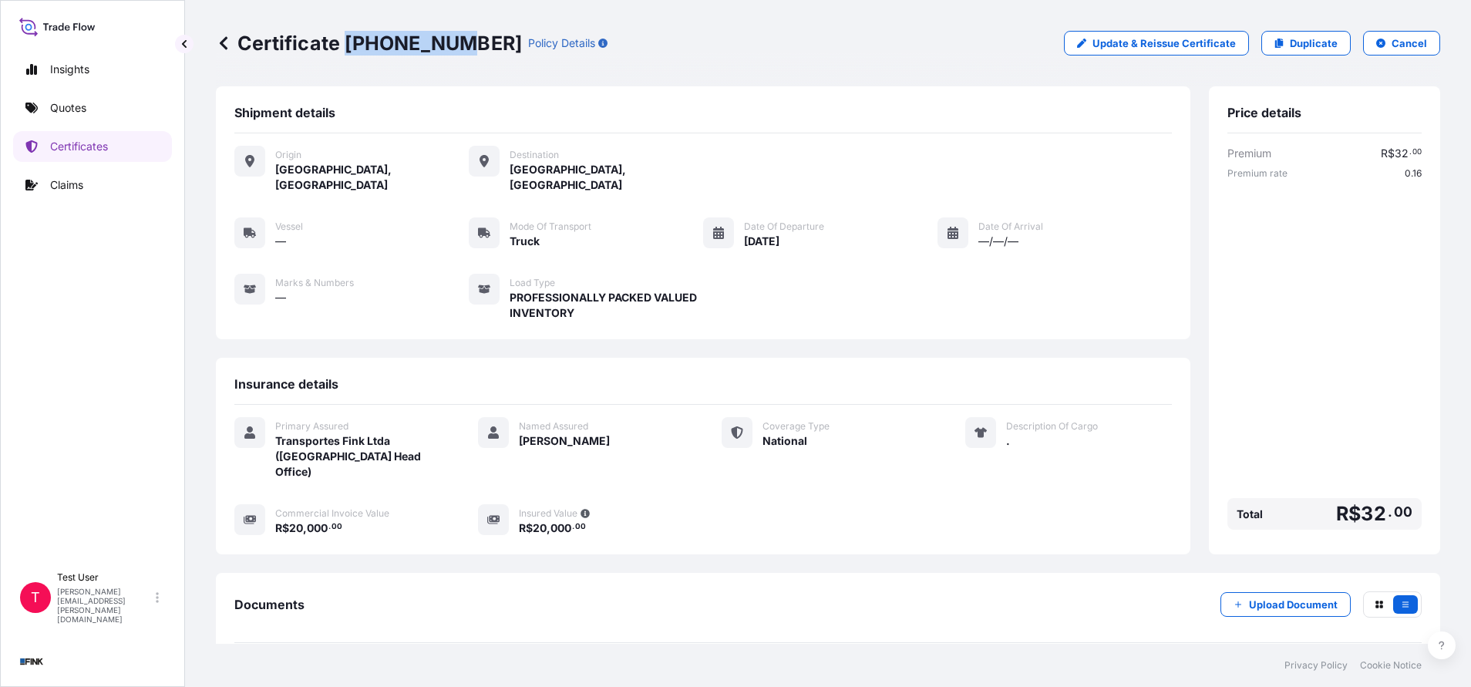
drag, startPoint x: 449, startPoint y: 40, endPoint x: 346, endPoint y: 39, distance: 103.3
click at [346, 39] on p "Certificate [PHONE_NUMBER]" at bounding box center [369, 43] width 306 height 25
copy p "[PHONE_NUMBER]"
click at [71, 99] on link "Quotes" at bounding box center [92, 108] width 159 height 31
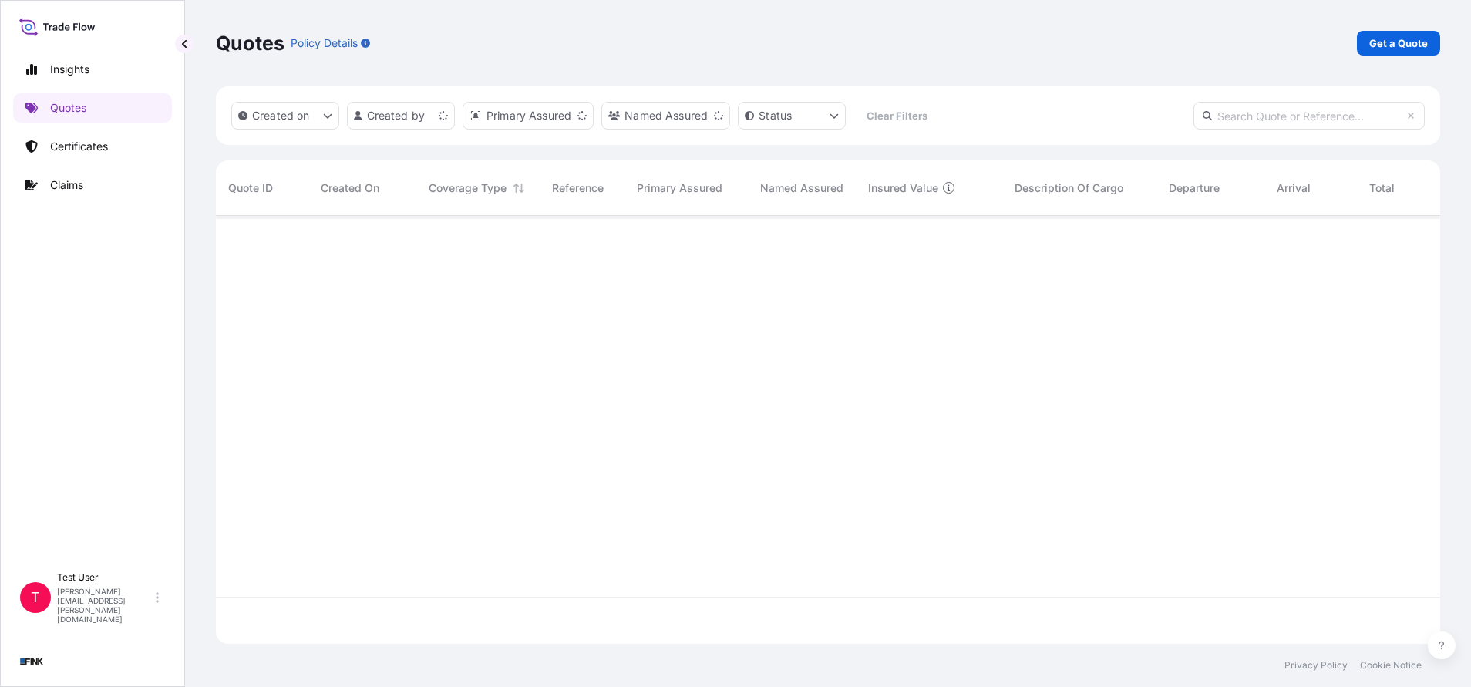
scroll to position [419, 1206]
click at [1395, 45] on p "Get a Quote" at bounding box center [1398, 42] width 59 height 15
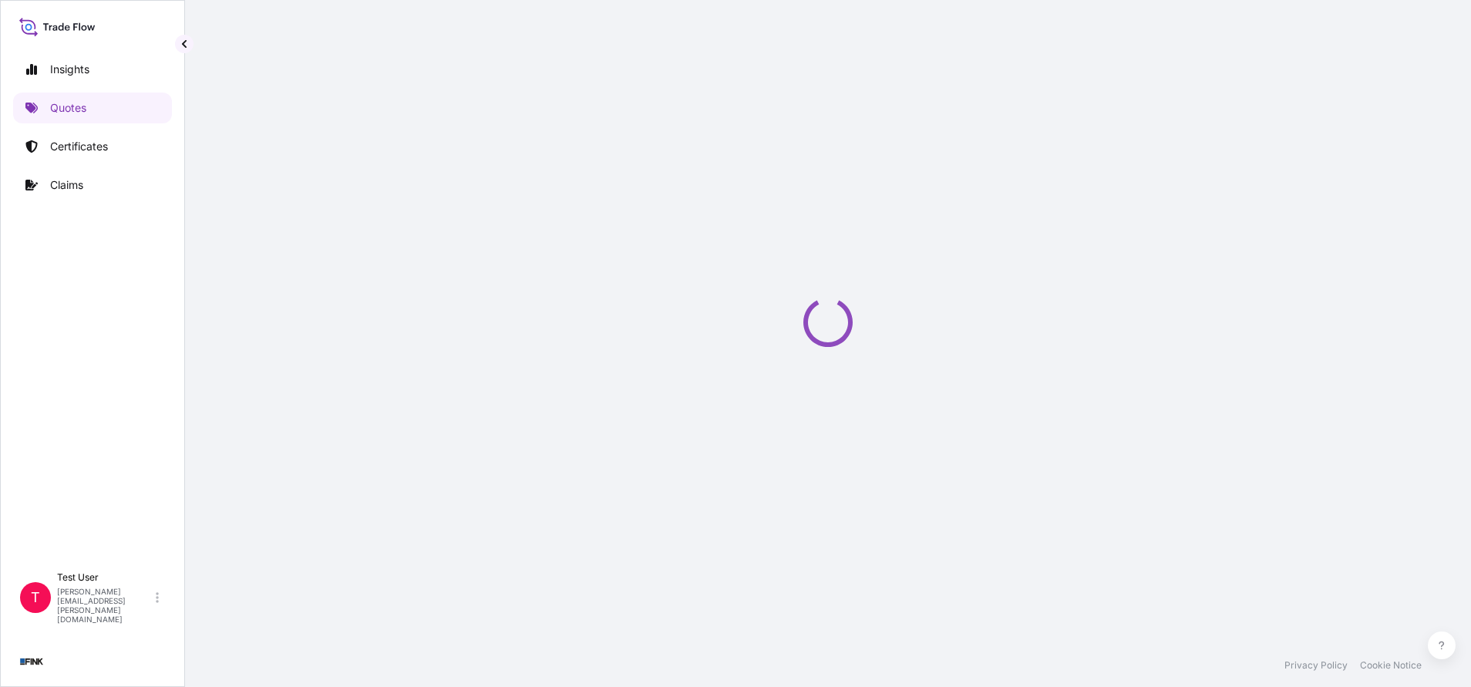
select select "international"
select select "Truck"
select select "11"
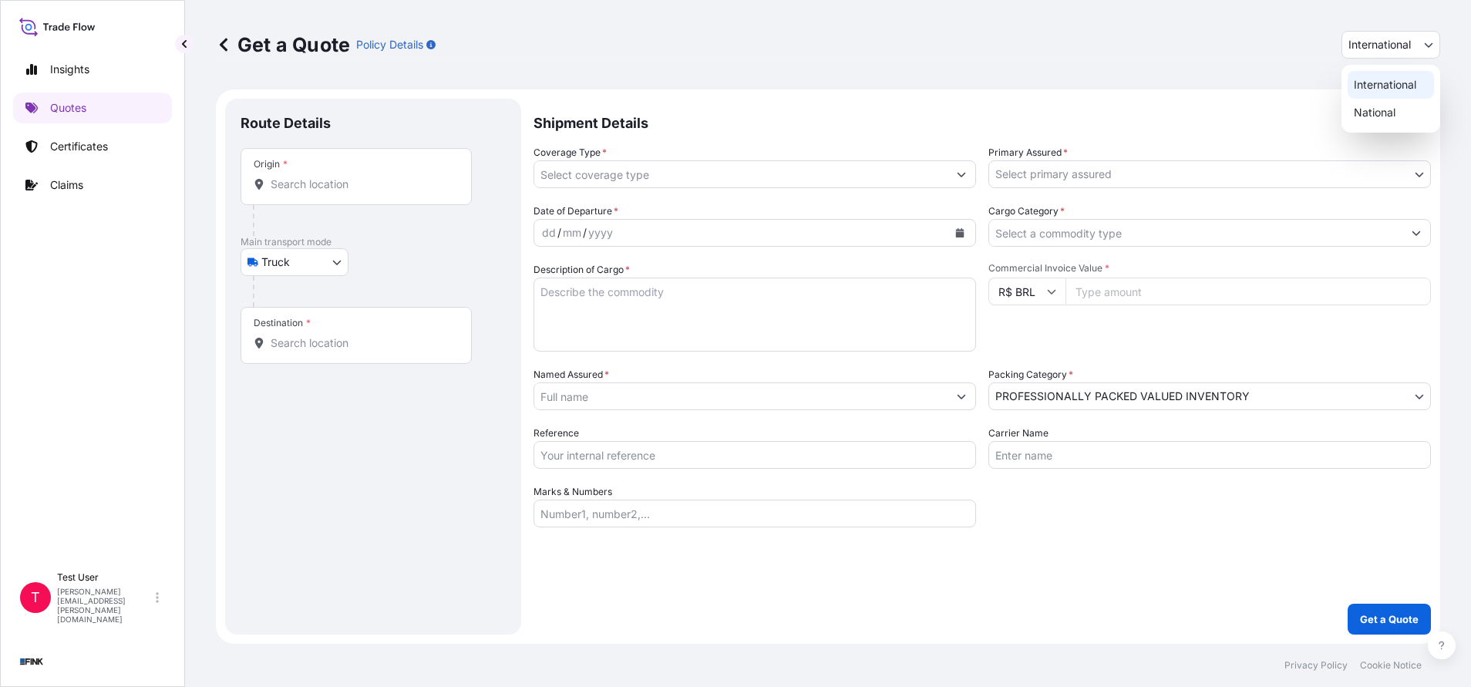
click at [1389, 49] on span "International" at bounding box center [1379, 44] width 62 height 15
click at [1361, 113] on div "National" at bounding box center [1390, 113] width 86 height 28
select select "national"
select select "Truck"
select select "11"
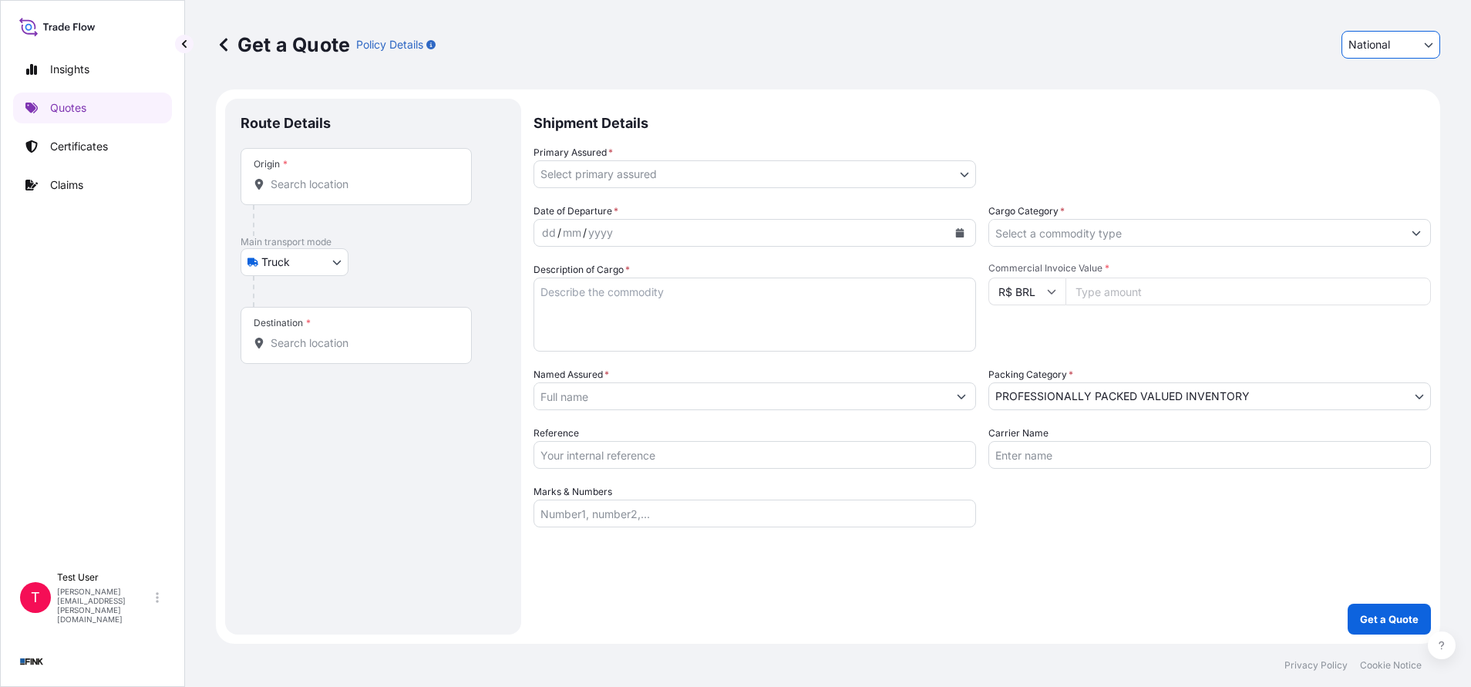
click at [418, 160] on div "Origin *" at bounding box center [356, 176] width 231 height 57
click at [418, 177] on input "Origin *" at bounding box center [362, 184] width 182 height 15
paste input "[STREET_ADDRESS]"
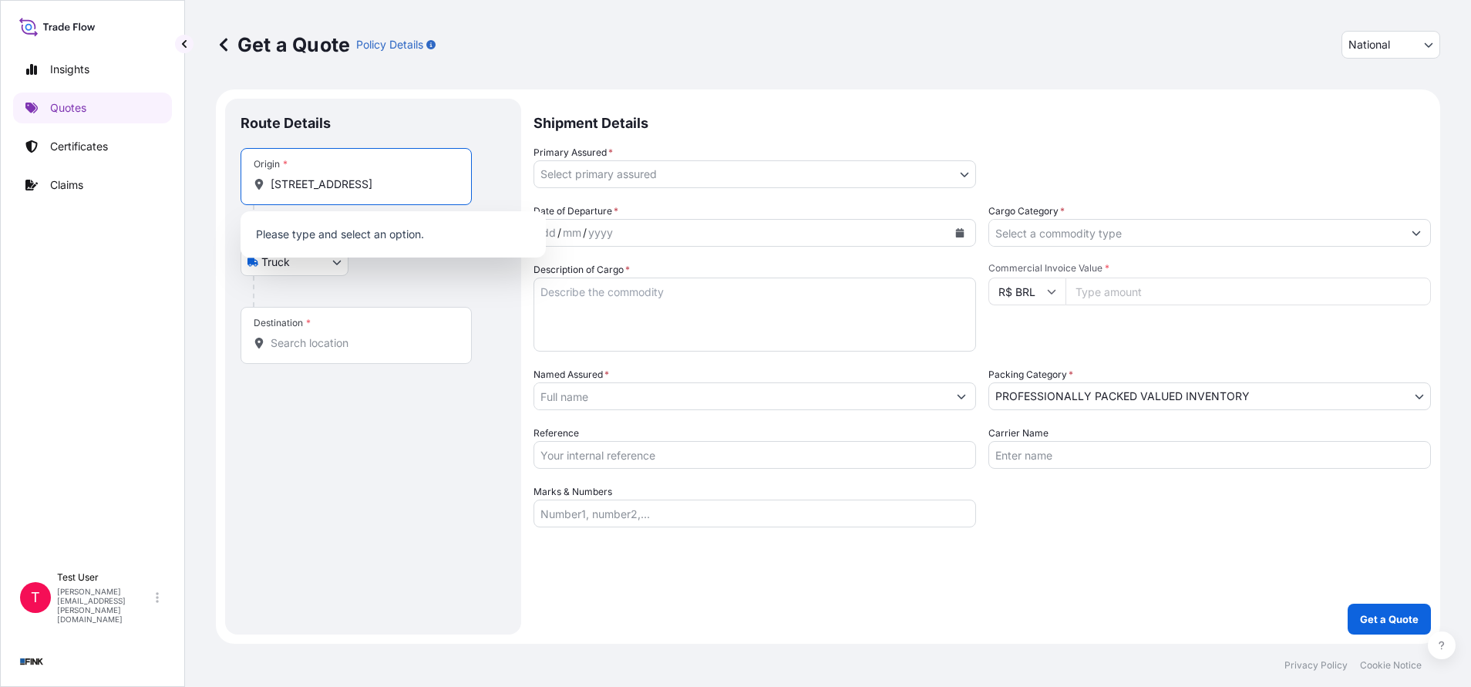
scroll to position [0, 177]
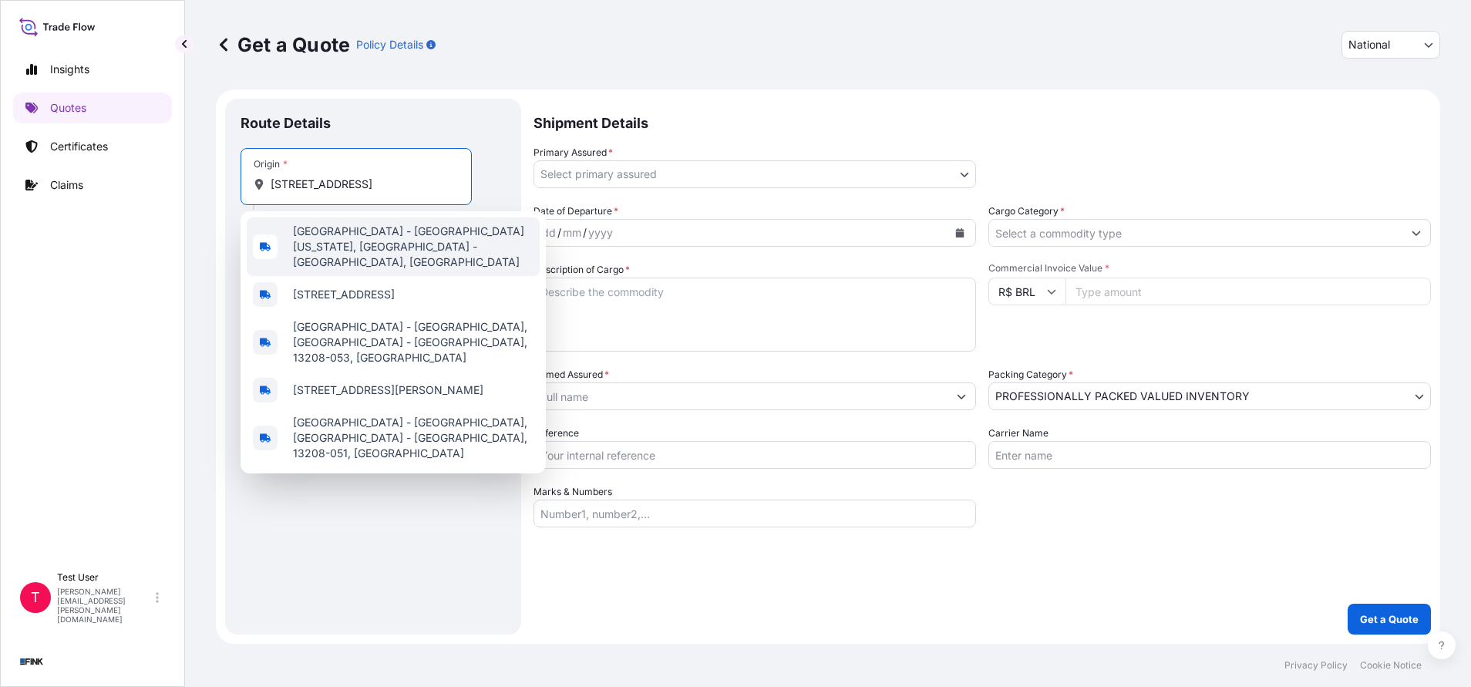
click at [350, 247] on span "[GEOGRAPHIC_DATA] - [GEOGRAPHIC_DATA][US_STATE], [GEOGRAPHIC_DATA] - [GEOGRAPHI…" at bounding box center [413, 247] width 241 height 46
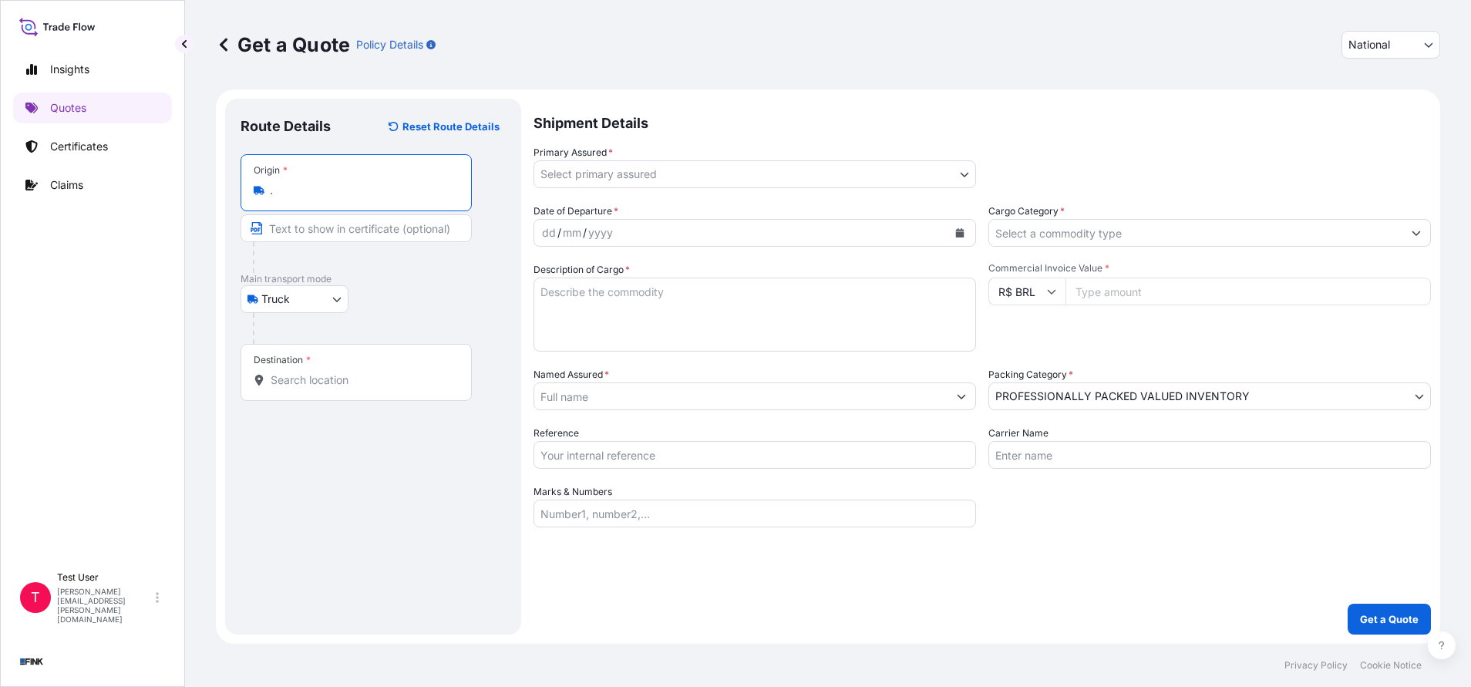
type input "[GEOGRAPHIC_DATA] - [GEOGRAPHIC_DATA][US_STATE], [GEOGRAPHIC_DATA] - [GEOGRAPHI…"
click at [347, 237] on input "Text to appear on certificate" at bounding box center [356, 228] width 231 height 28
paste input "[STREET_ADDRESS]"
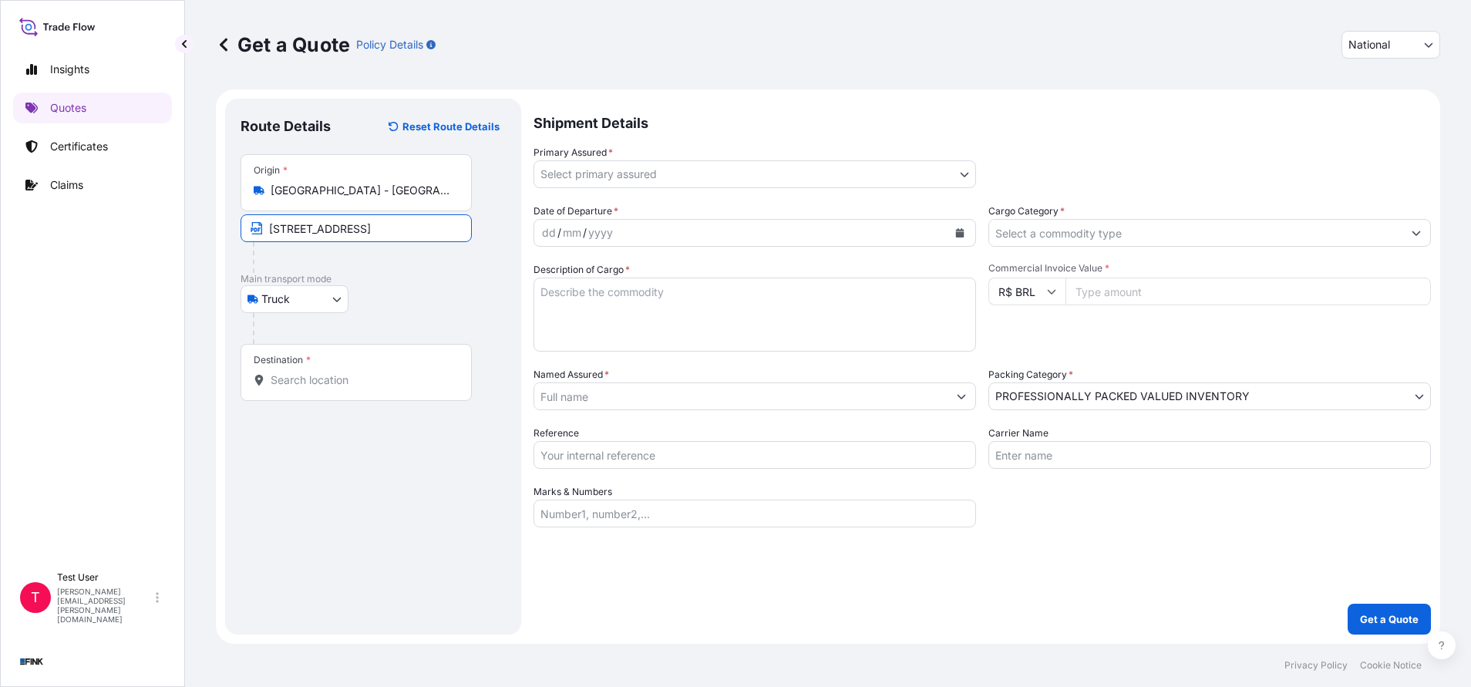
type input "[STREET_ADDRESS]"
click at [306, 362] on span "*" at bounding box center [308, 360] width 5 height 12
click at [306, 372] on input "Destination *" at bounding box center [362, 379] width 182 height 15
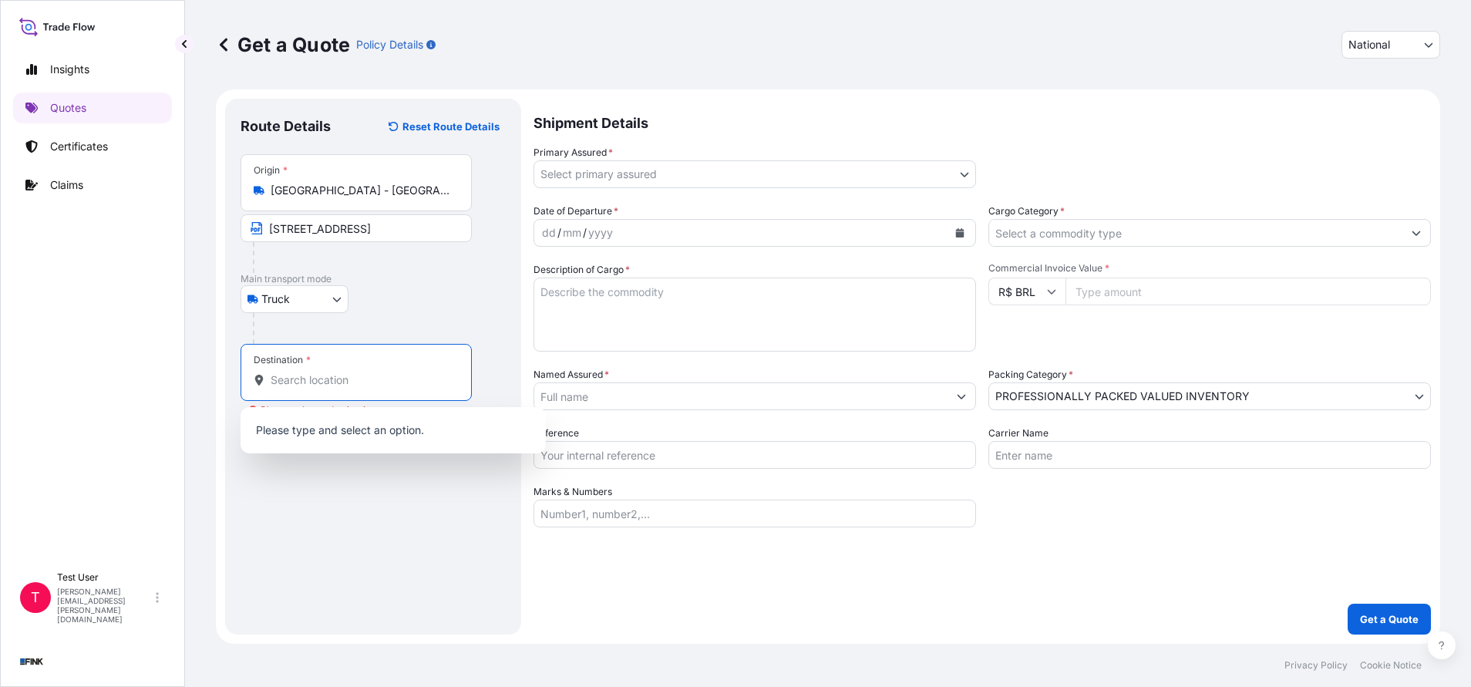
click at [368, 381] on input "Destination * Please select a destination" at bounding box center [362, 379] width 182 height 15
paste input "[STREET_ADDRESS]"
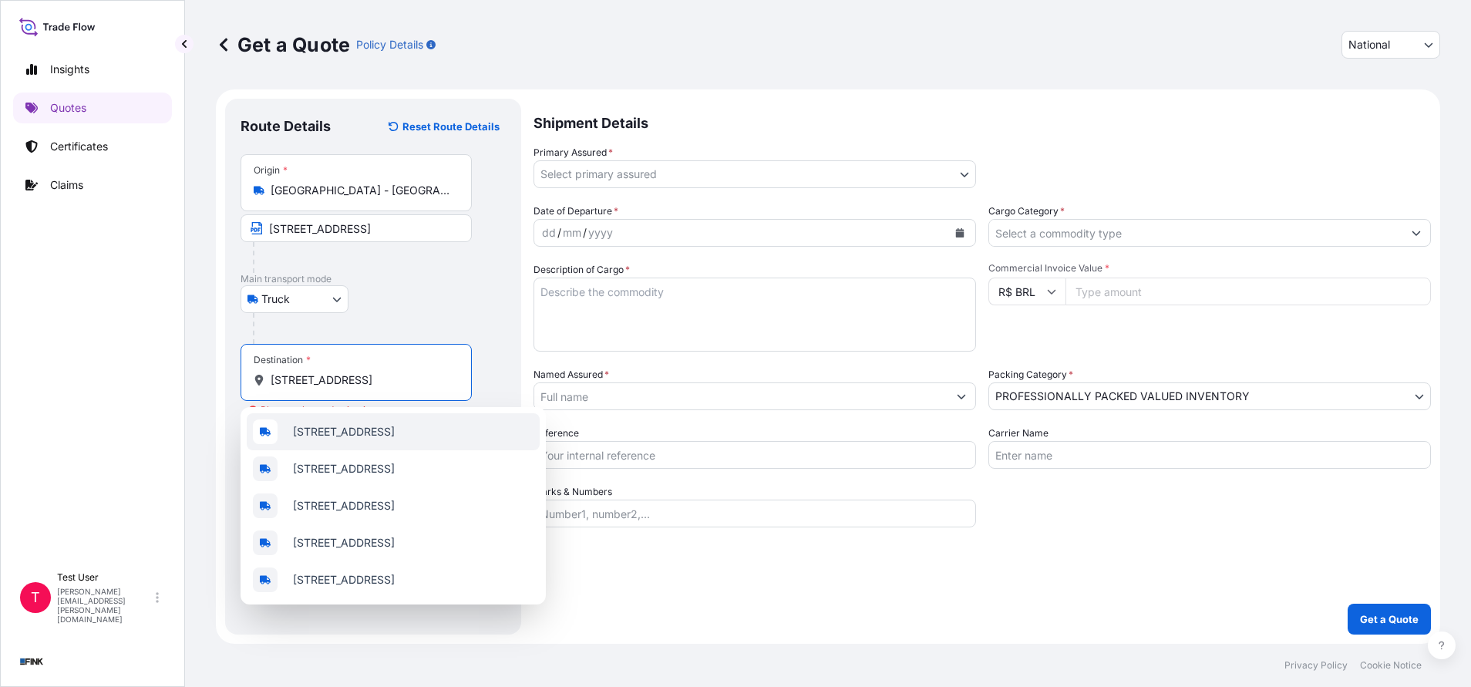
click at [329, 439] on span "[STREET_ADDRESS]" at bounding box center [344, 431] width 102 height 15
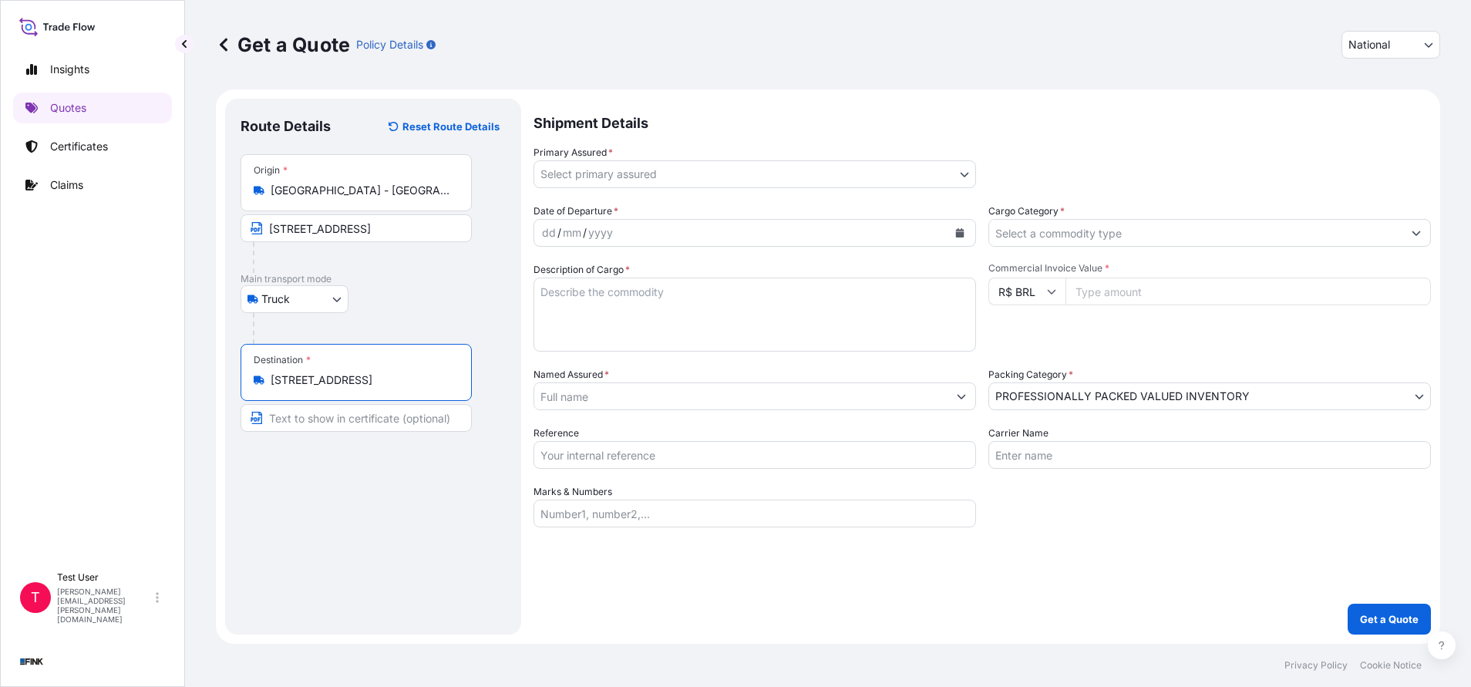
type input "[STREET_ADDRESS]"
click at [325, 415] on input "Text to appear on certificate" at bounding box center [356, 418] width 231 height 28
paste input "[STREET_ADDRESS]"
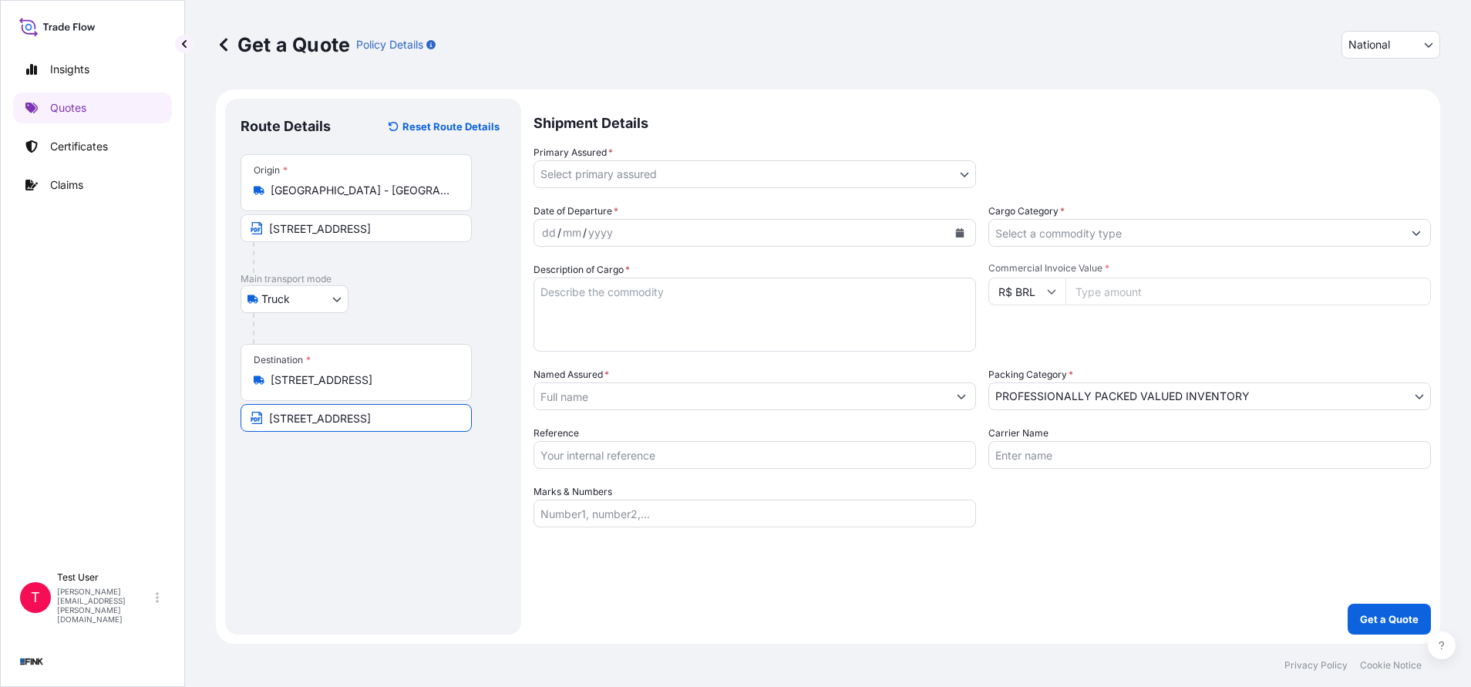
type input "[STREET_ADDRESS]"
click at [955, 167] on body "Insights Quotes Certificates Claims T Test User [EMAIL_ADDRESS][DOMAIN_NAME] Ge…" at bounding box center [735, 343] width 1471 height 687
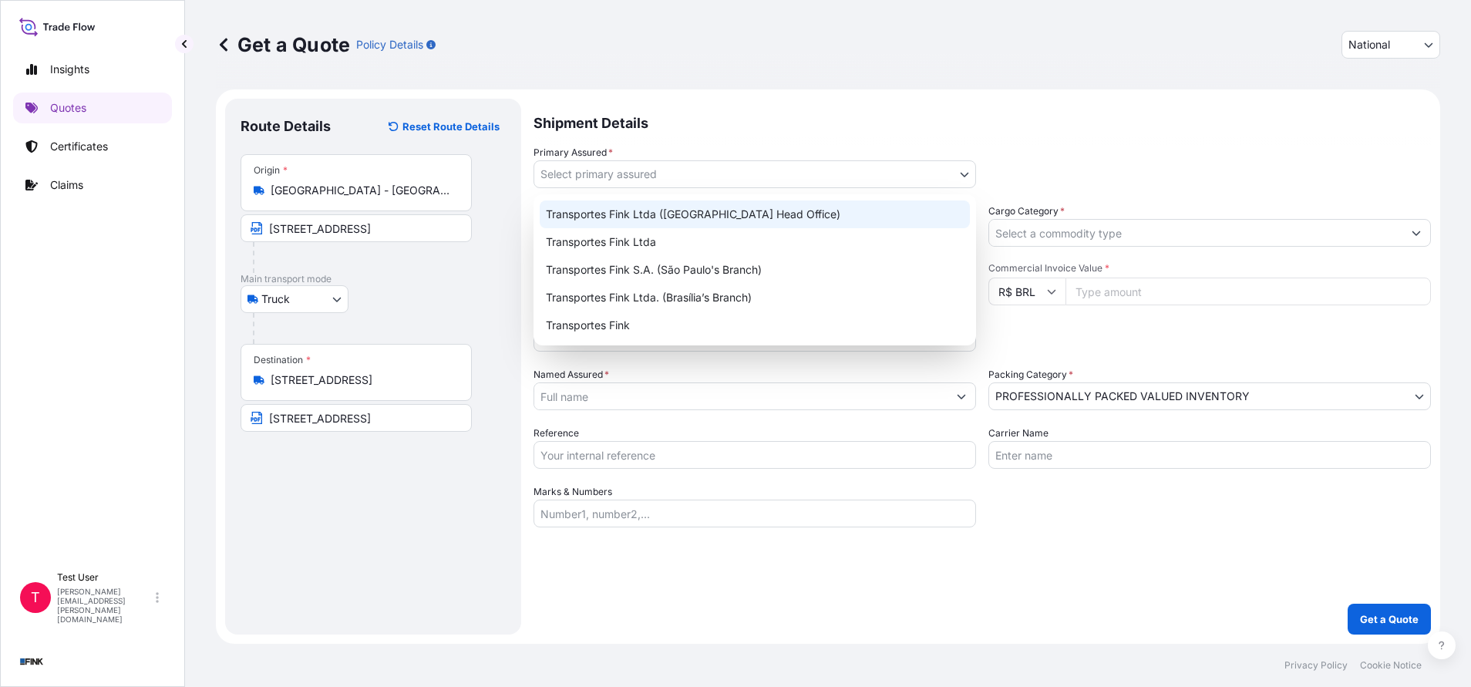
click at [779, 209] on div "Transportes Fink Ltda ([GEOGRAPHIC_DATA] Head Office)" at bounding box center [755, 214] width 430 height 28
select select "31747"
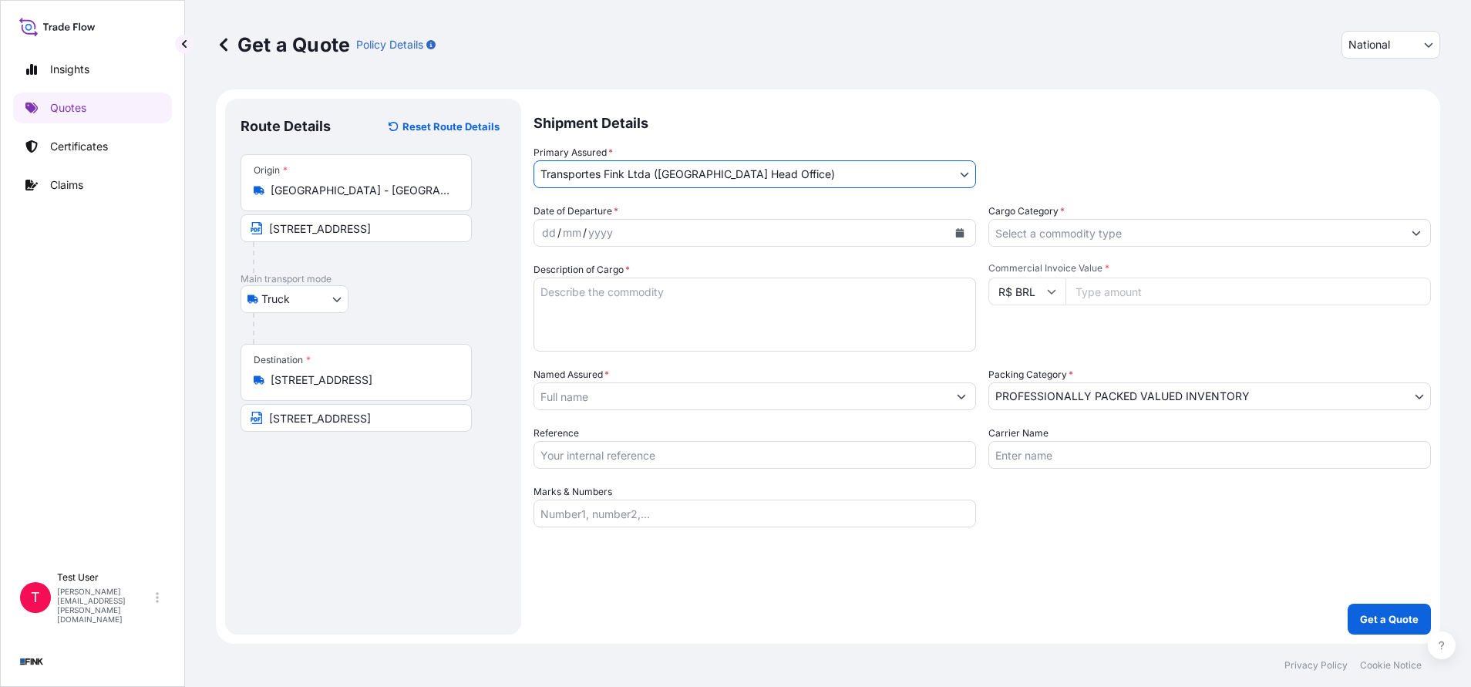
click at [956, 235] on icon "Calendar" at bounding box center [960, 232] width 8 height 9
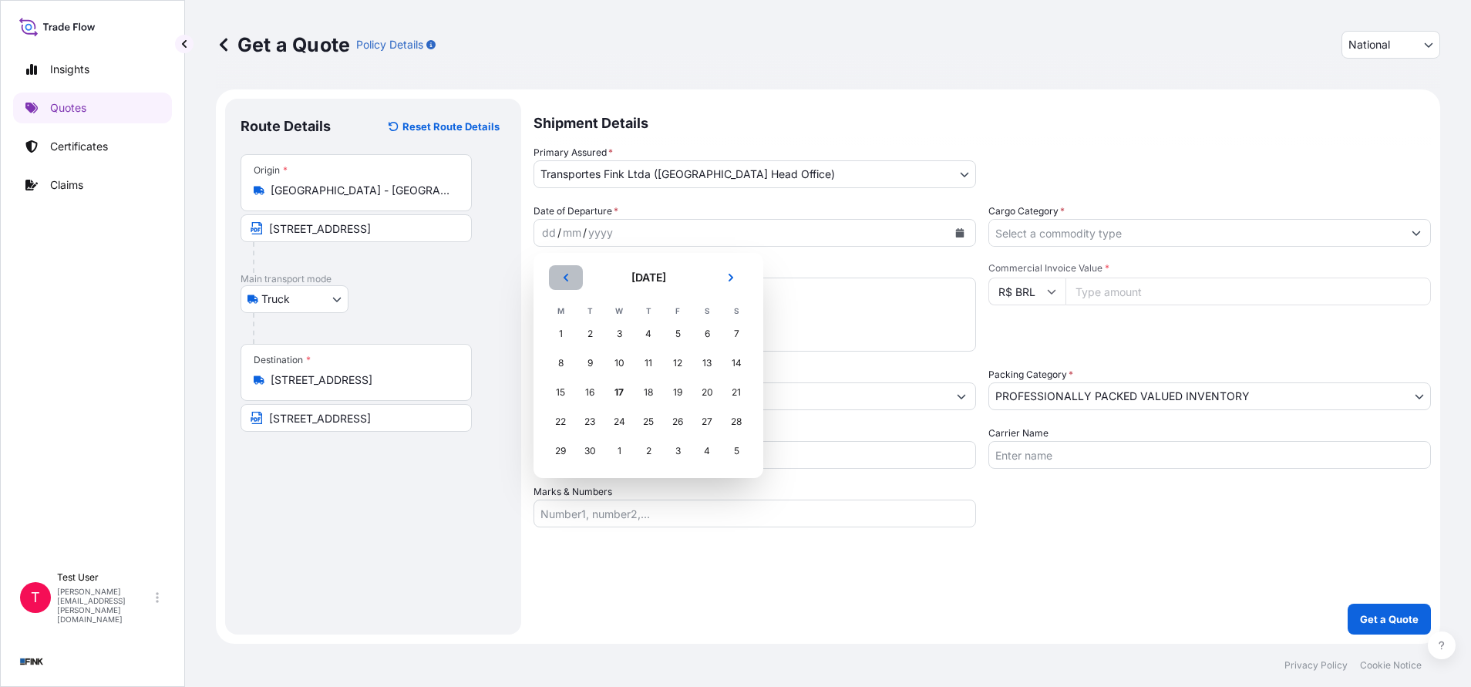
click at [571, 279] on button "Previous" at bounding box center [566, 277] width 34 height 25
click at [571, 278] on button "Previous" at bounding box center [566, 277] width 34 height 25
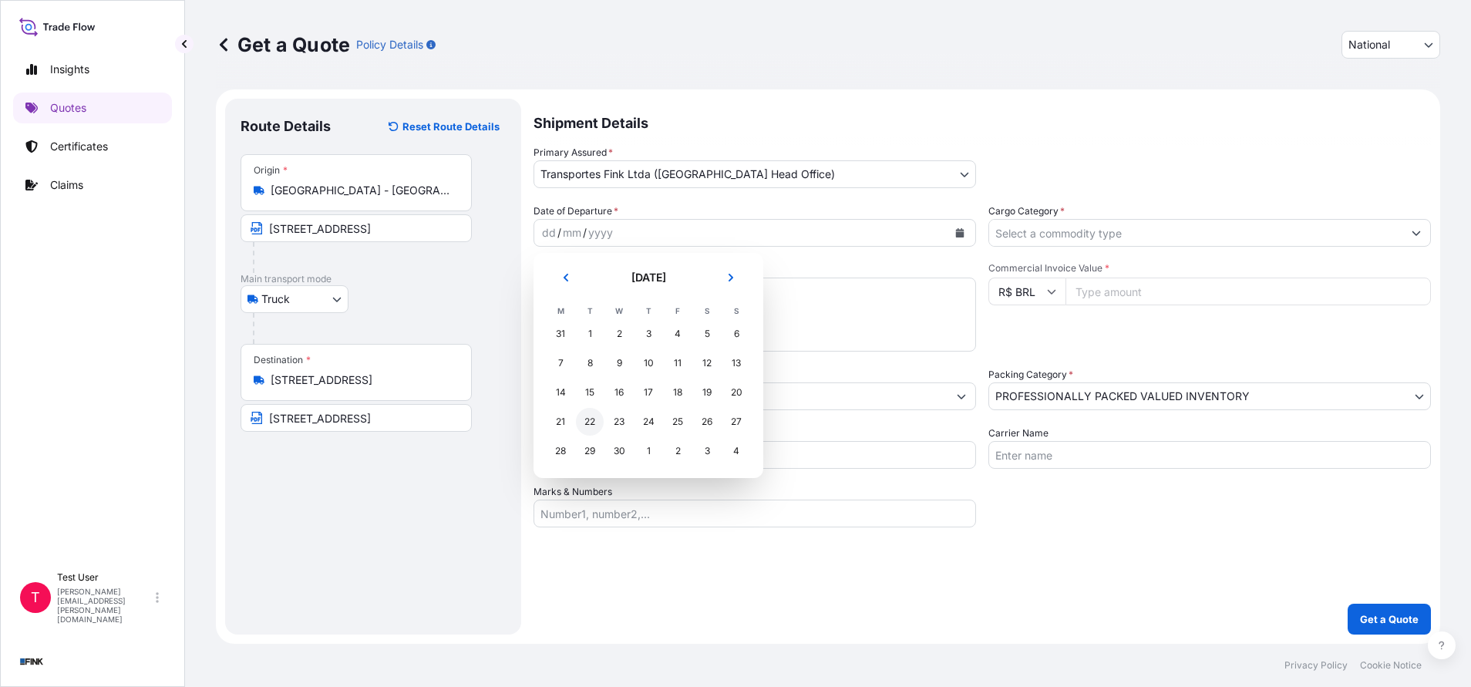
click at [594, 424] on div "22" at bounding box center [590, 422] width 28 height 28
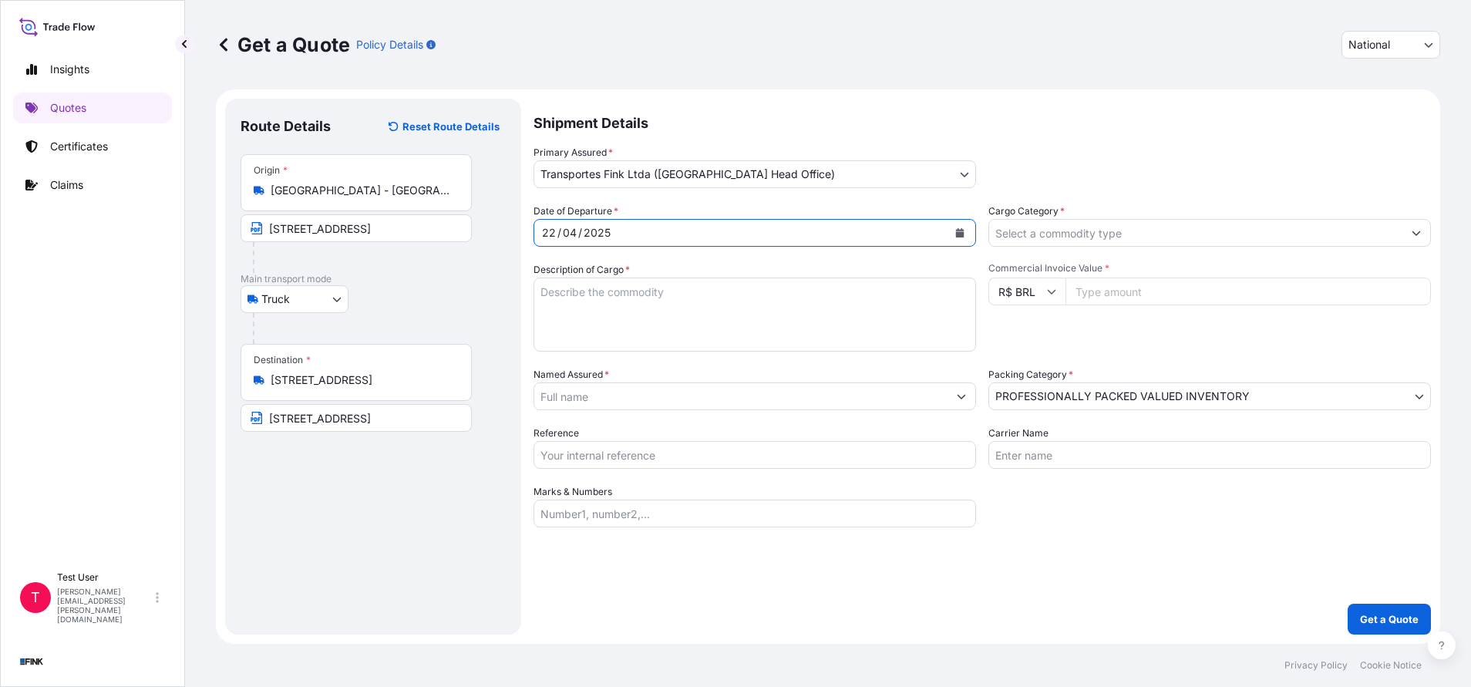
click at [1140, 293] on input "Commercial Invoice Value *" at bounding box center [1247, 292] width 365 height 28
paste input "88400.00"
type input "88400.00"
click at [681, 324] on textarea "Description of Cargo *" at bounding box center [754, 315] width 442 height 74
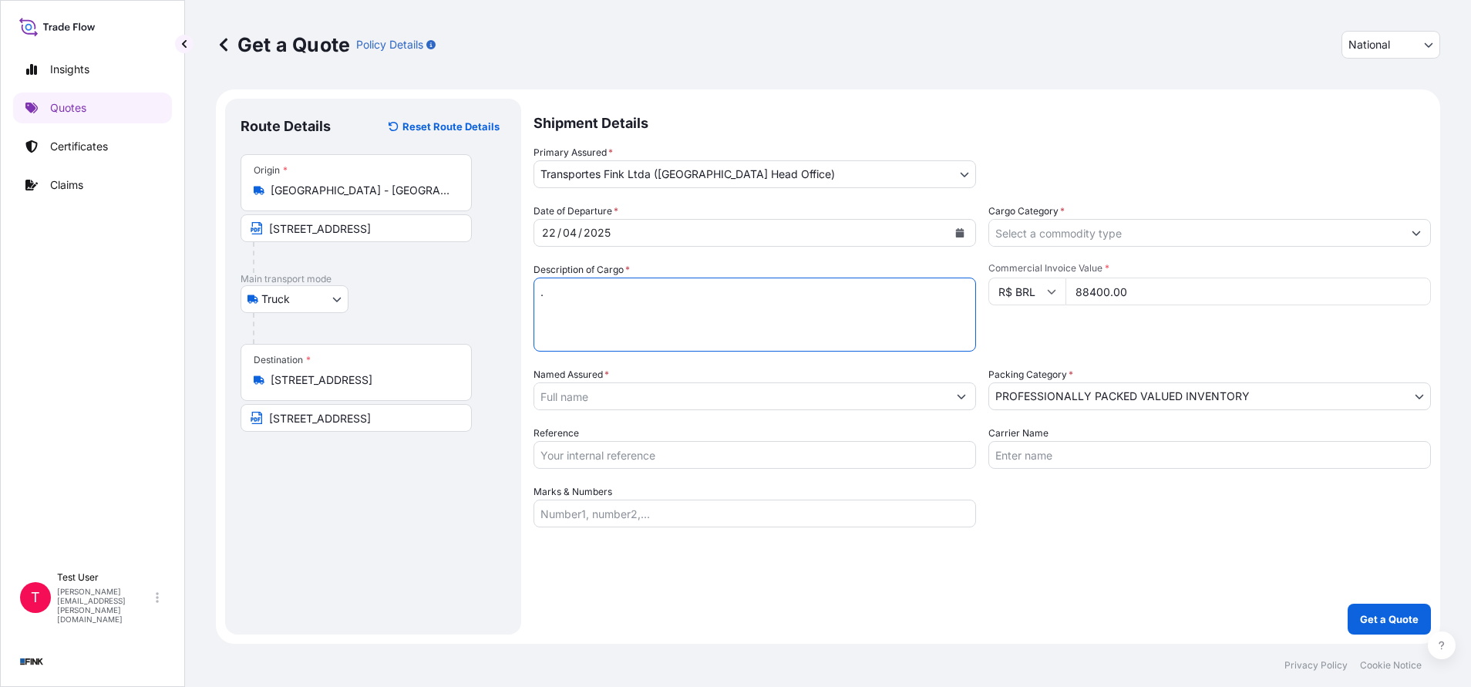
type textarea "."
click at [1038, 234] on input "Cargo Category *" at bounding box center [1195, 233] width 413 height 28
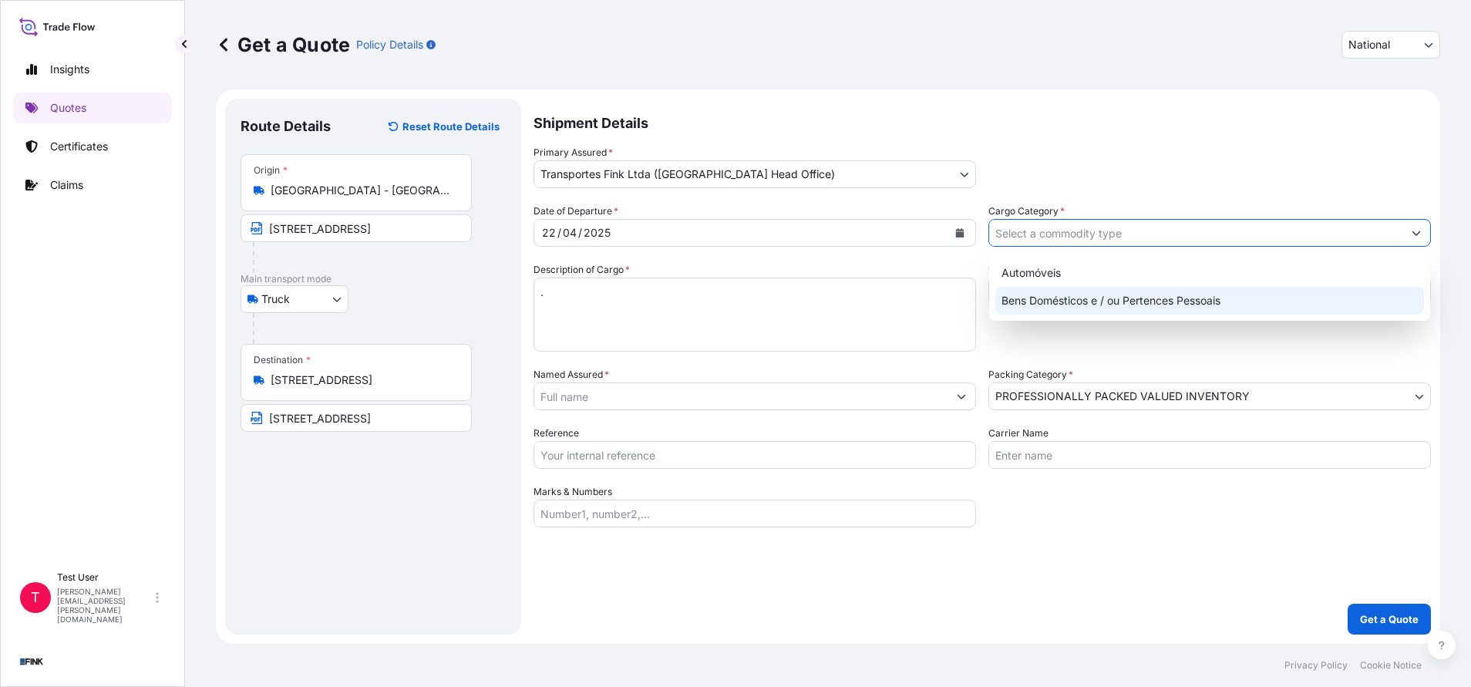
click at [1024, 298] on div "Bens Domésticos e / ou Pertences Pessoais" at bounding box center [1209, 301] width 429 height 28
type input "Bens Domésticos e / ou Pertences Pessoais"
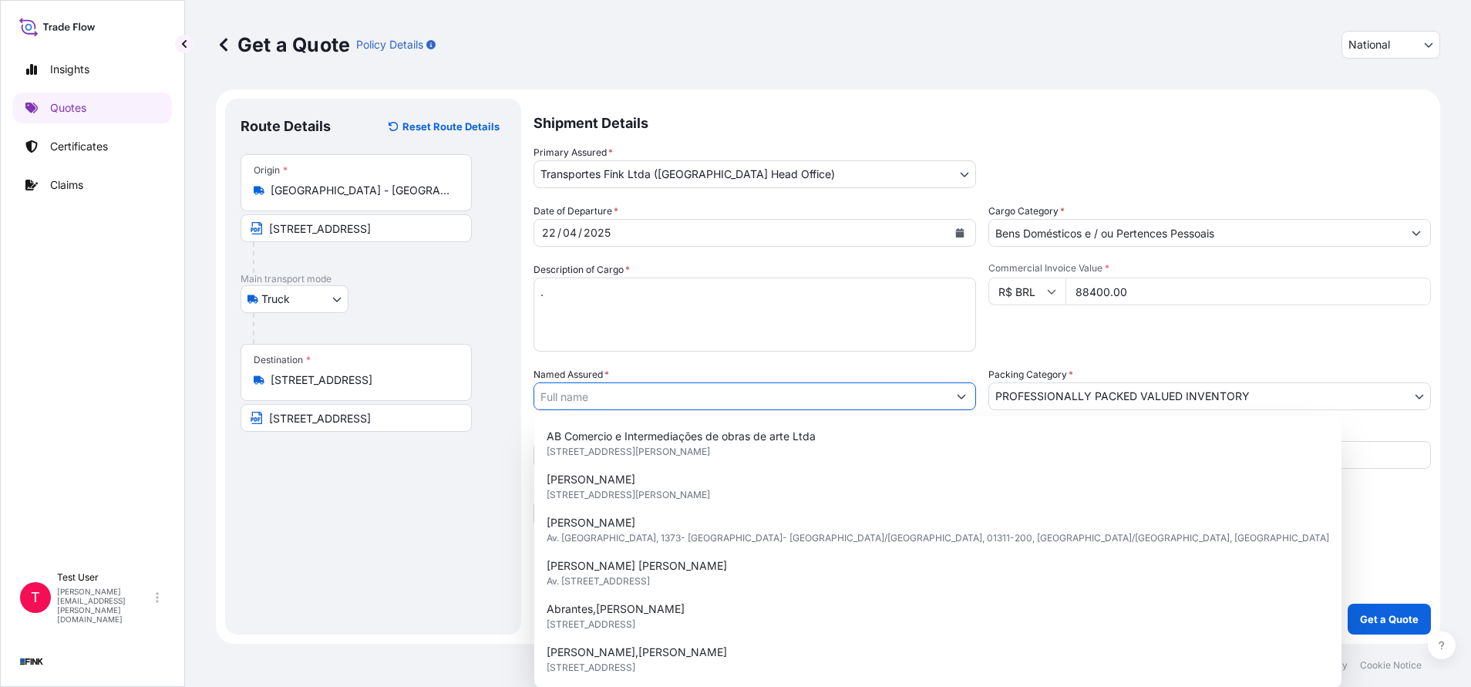
click at [697, 396] on input "Named Assured *" at bounding box center [740, 396] width 413 height 28
paste input "[PERSON_NAME]"
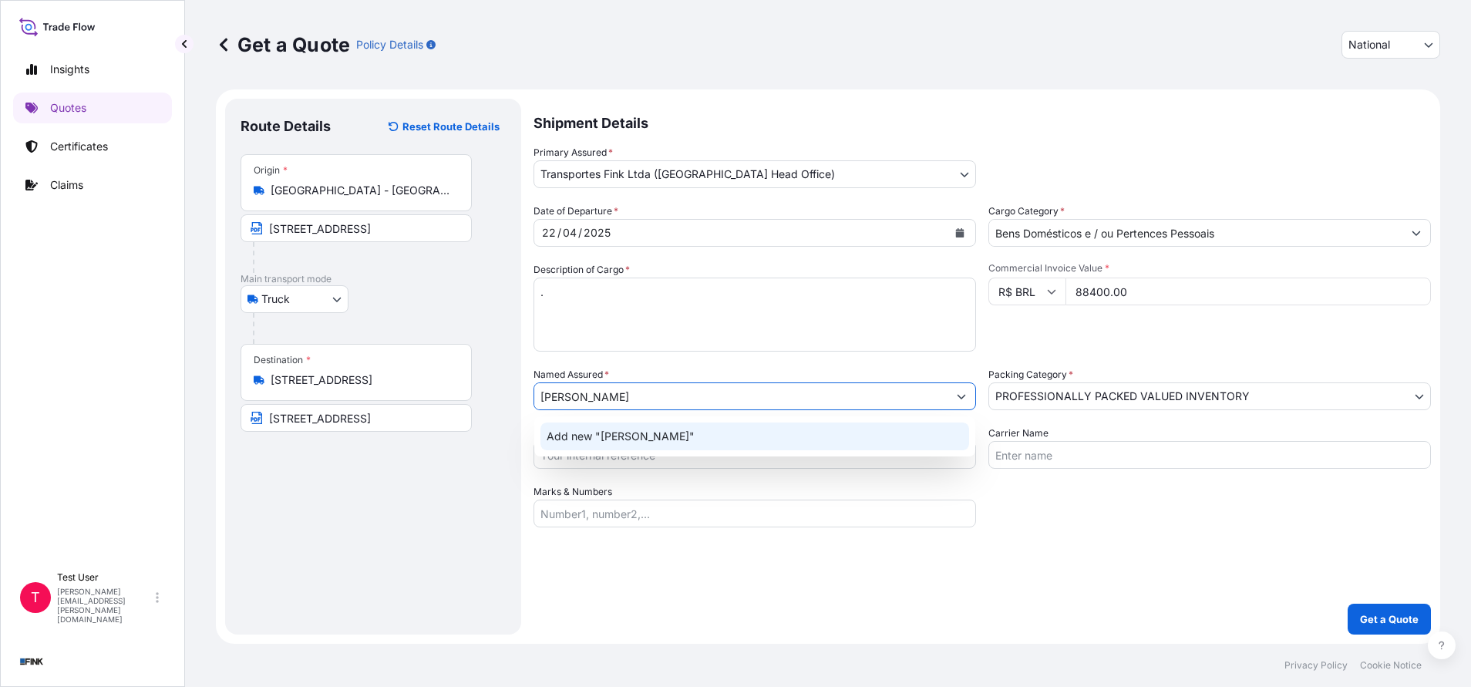
click at [617, 436] on span "Add new "[PERSON_NAME]"" at bounding box center [621, 436] width 148 height 15
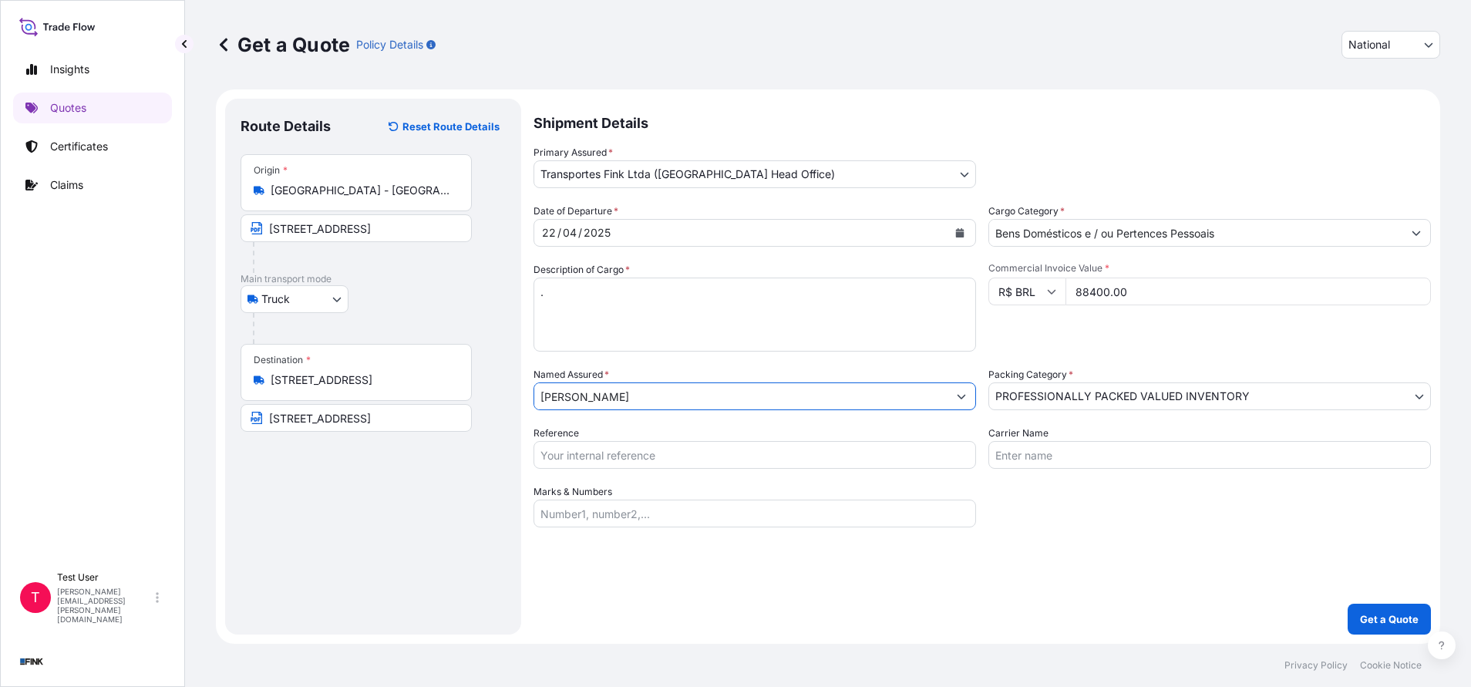
type input "[PERSON_NAME]"
click at [641, 446] on input "Reference" at bounding box center [754, 455] width 442 height 28
paste input "24R-0038/25"
type input "24R-0038/25"
click at [1409, 638] on form "Route Details Reset Route Details Place of loading Road / [GEOGRAPHIC_DATA] / I…" at bounding box center [828, 366] width 1224 height 554
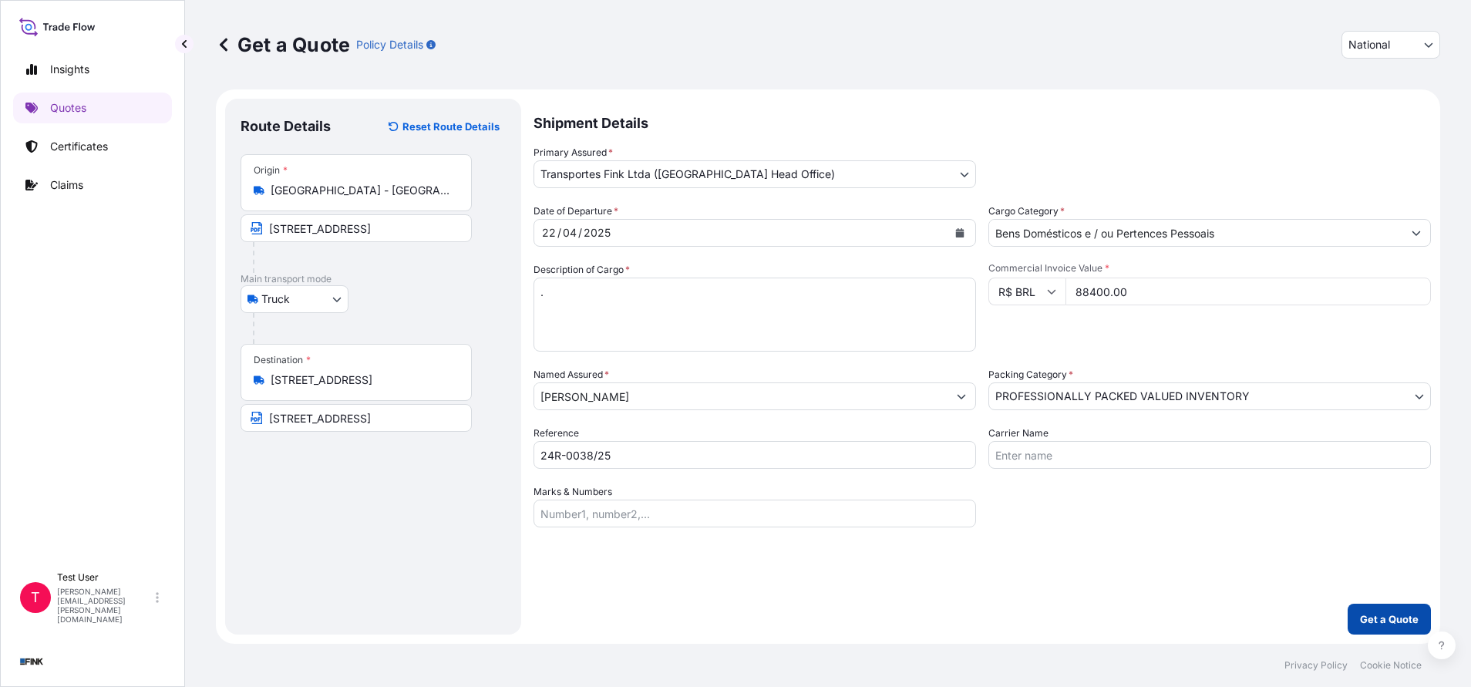
click at [1395, 621] on p "Get a Quote" at bounding box center [1389, 618] width 59 height 15
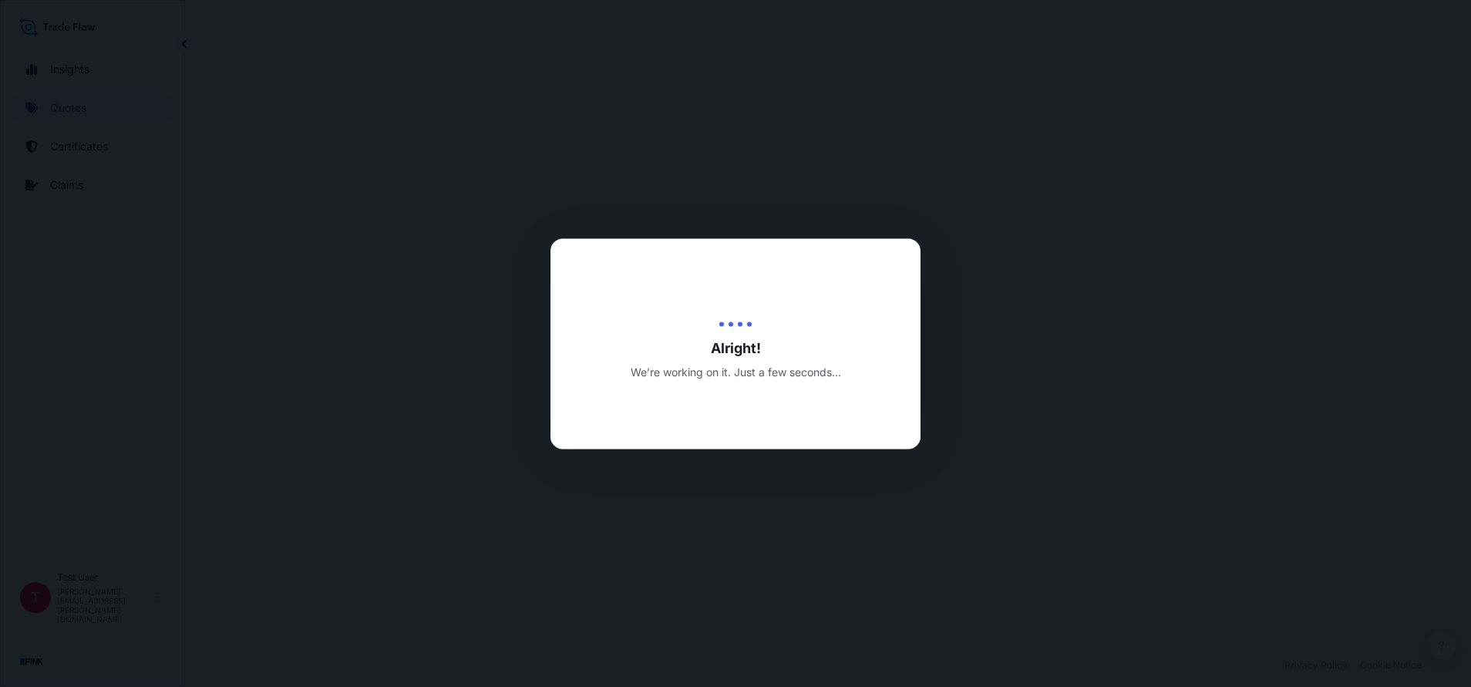
select select "Truck"
select select "31747"
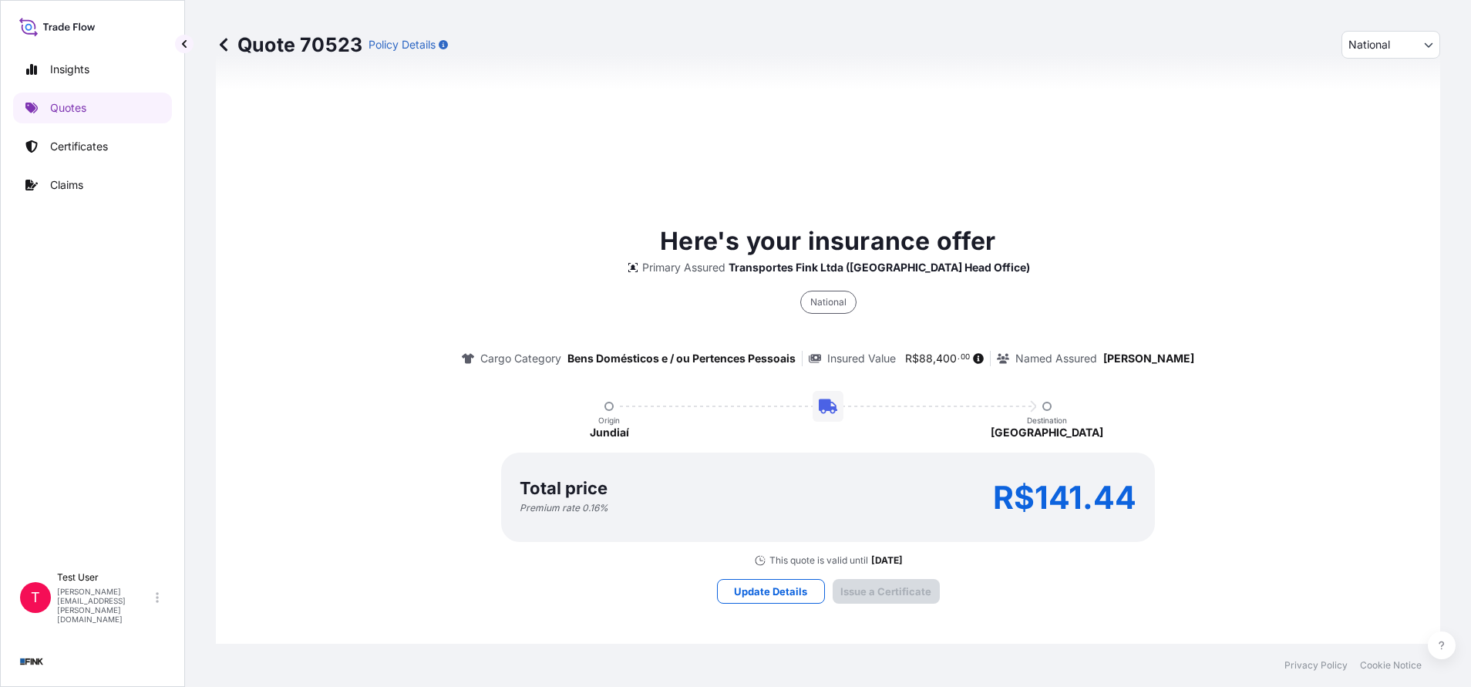
type input "[DATE]"
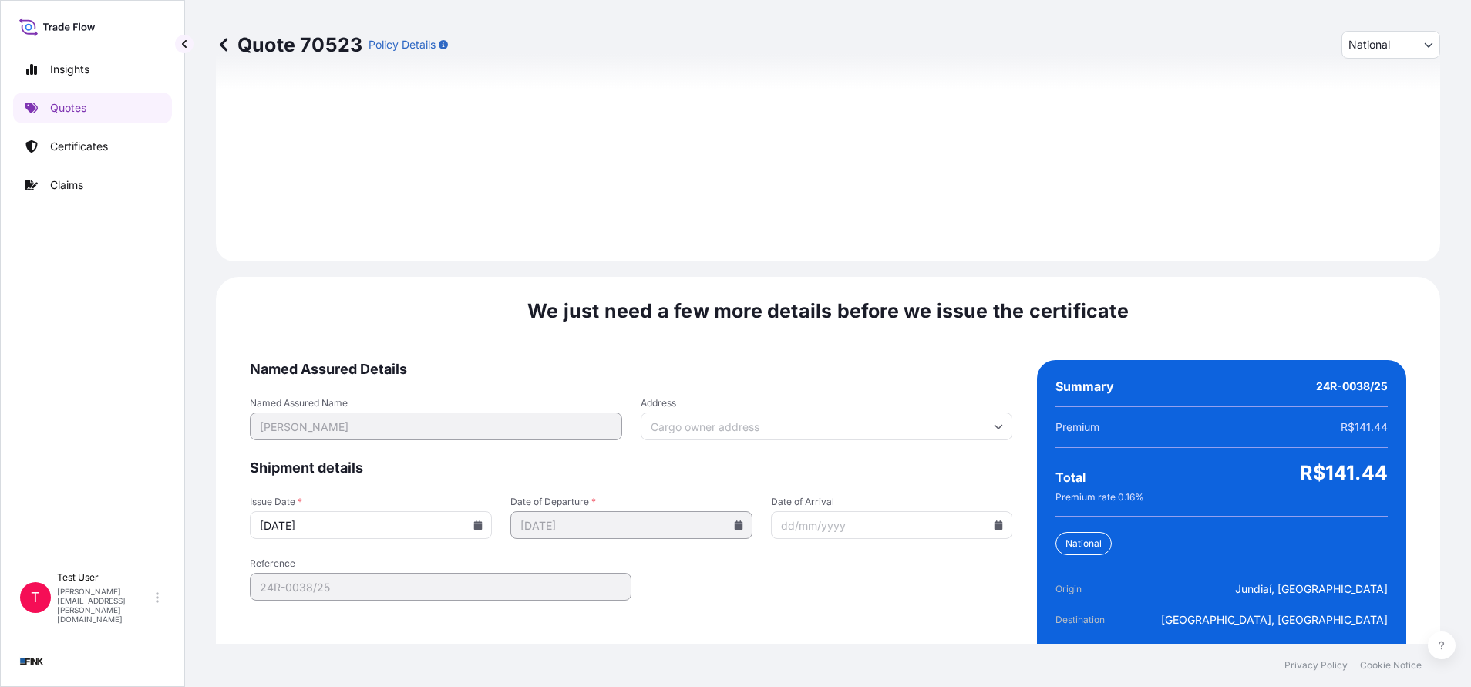
scroll to position [1771, 0]
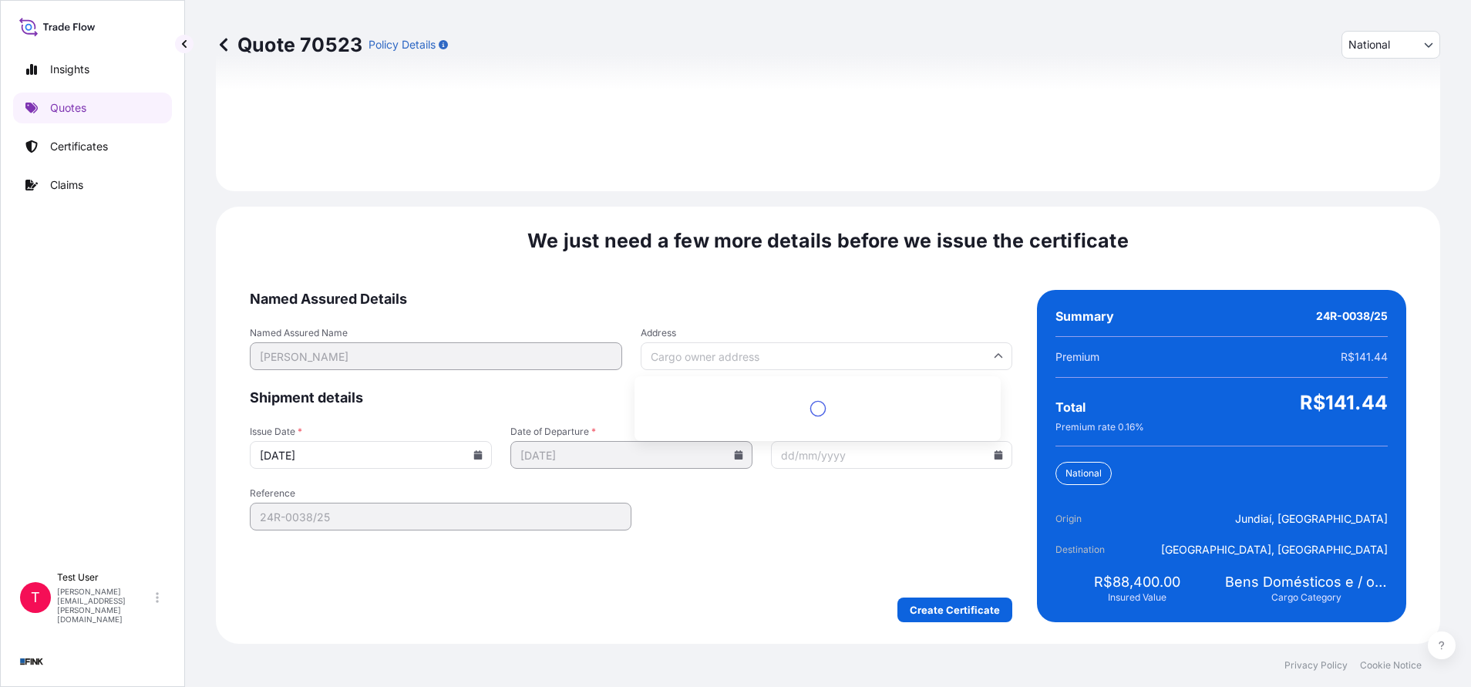
click at [736, 351] on input "Address" at bounding box center [827, 356] width 372 height 28
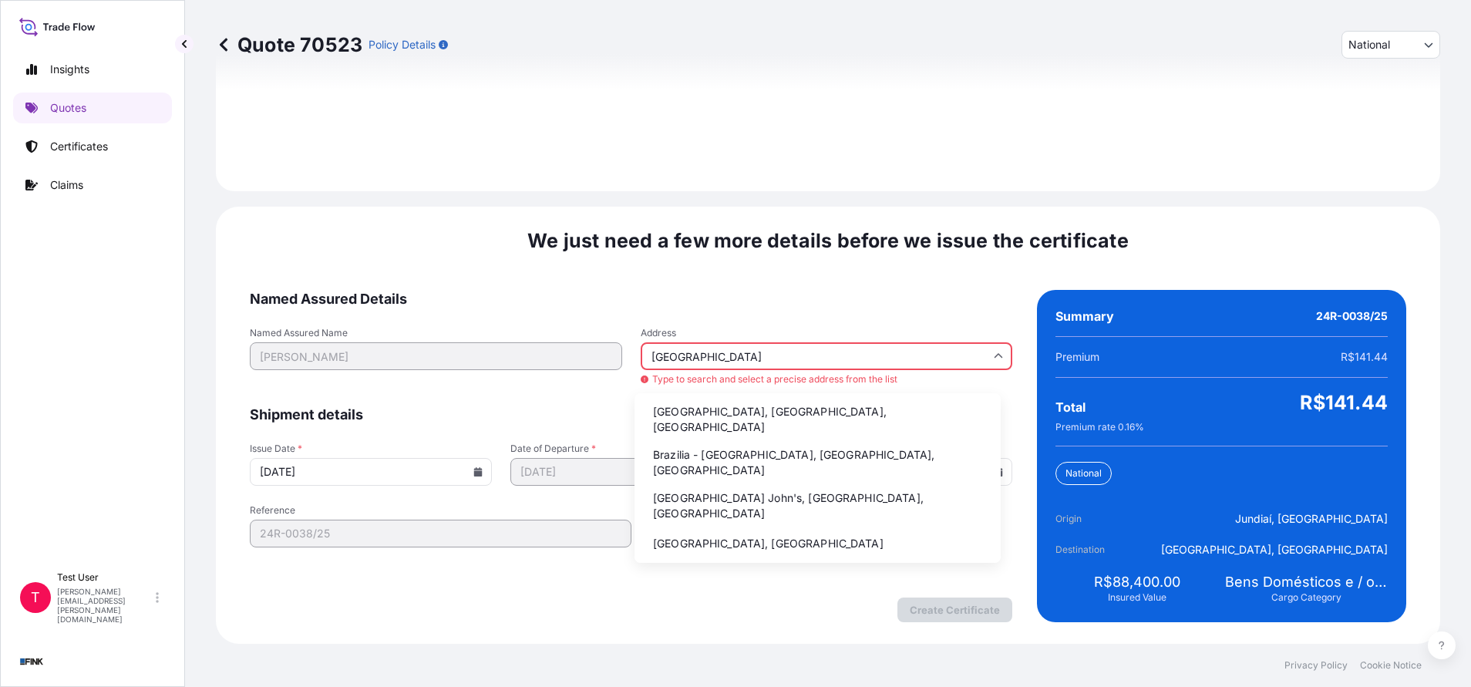
click at [686, 442] on li "Brazilia - [GEOGRAPHIC_DATA], [GEOGRAPHIC_DATA], [GEOGRAPHIC_DATA]" at bounding box center [818, 462] width 354 height 40
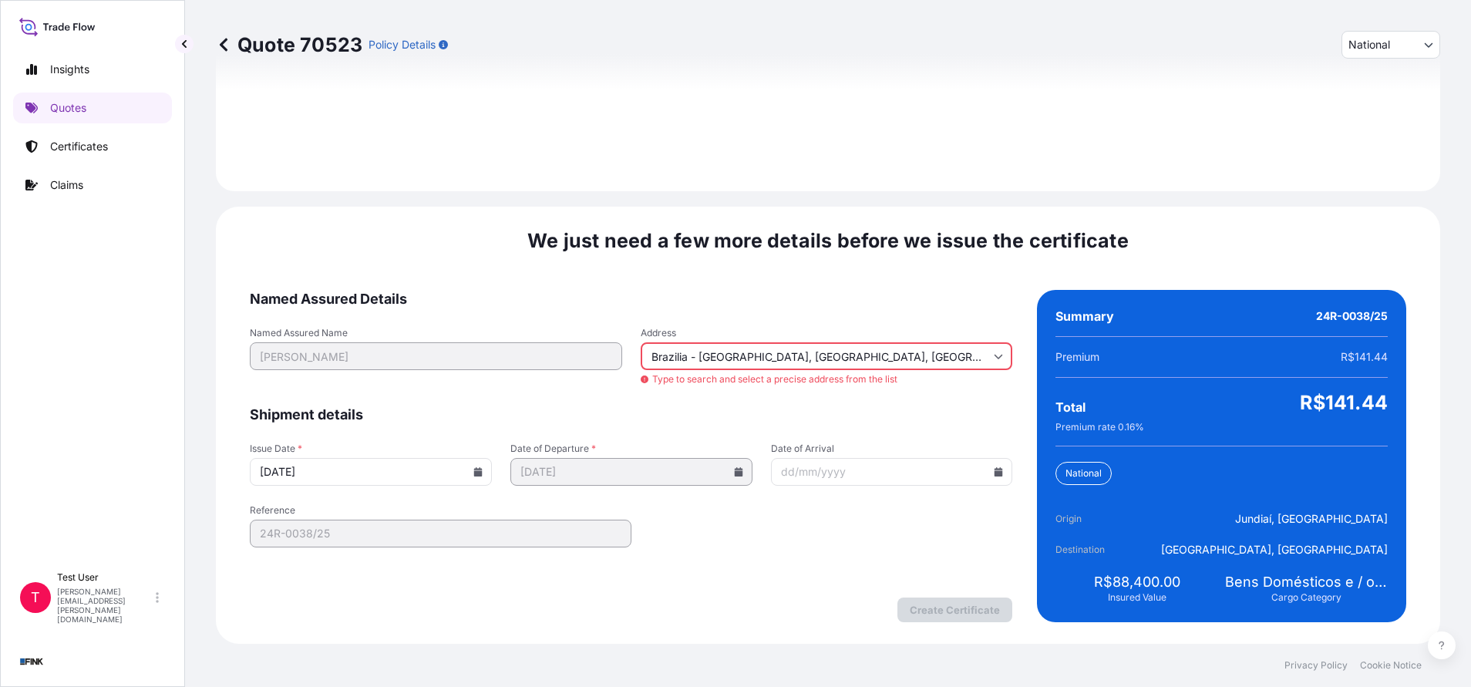
type input "[GEOGRAPHIC_DATA] - [GEOGRAPHIC_DATA], [GEOGRAPHIC_DATA] - [GEOGRAPHIC_DATA], […"
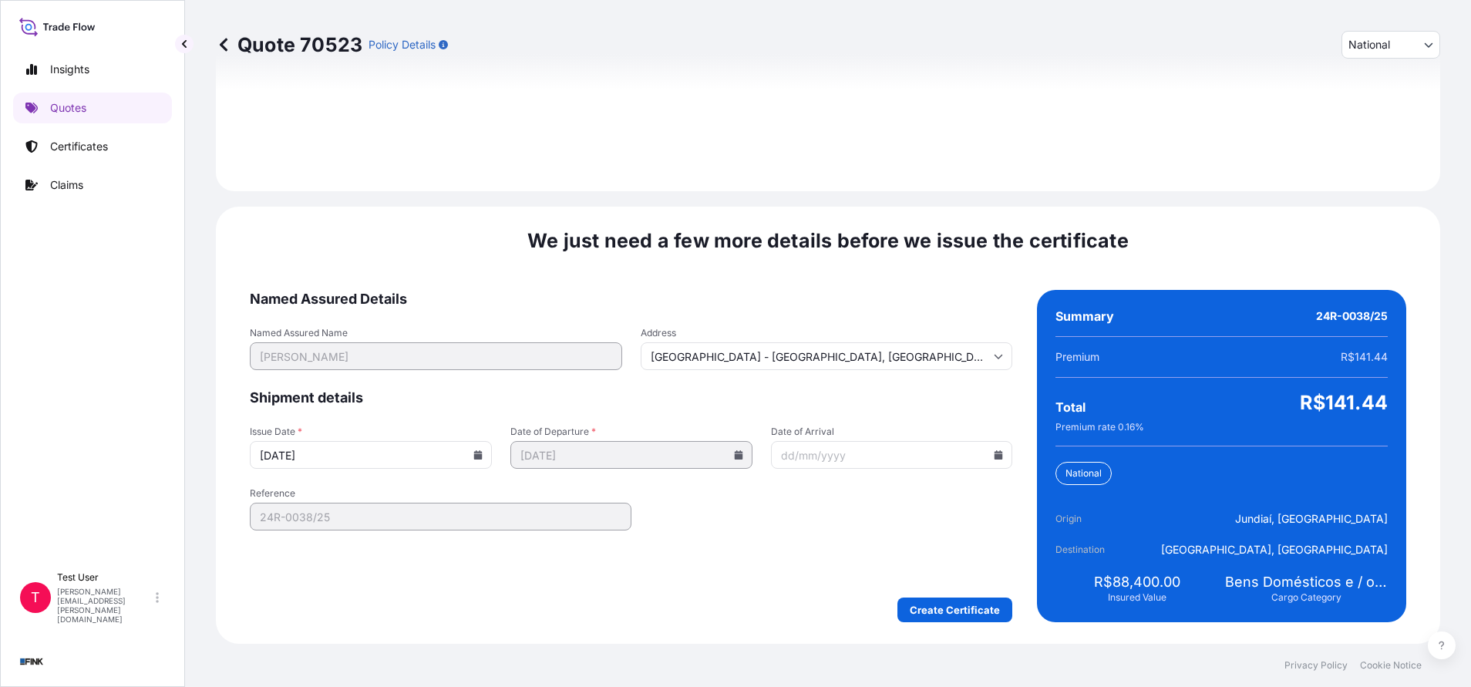
click at [474, 453] on icon at bounding box center [478, 454] width 8 height 9
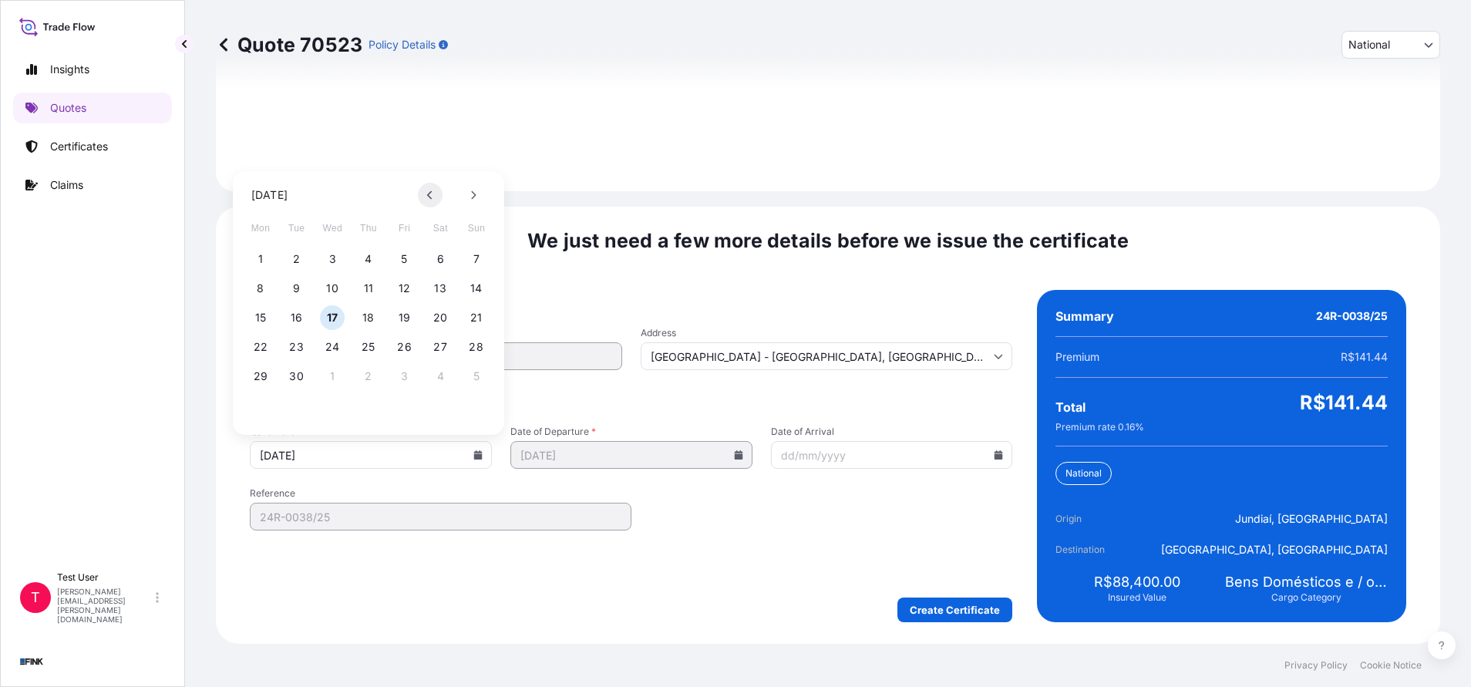
click at [425, 191] on button at bounding box center [430, 195] width 25 height 25
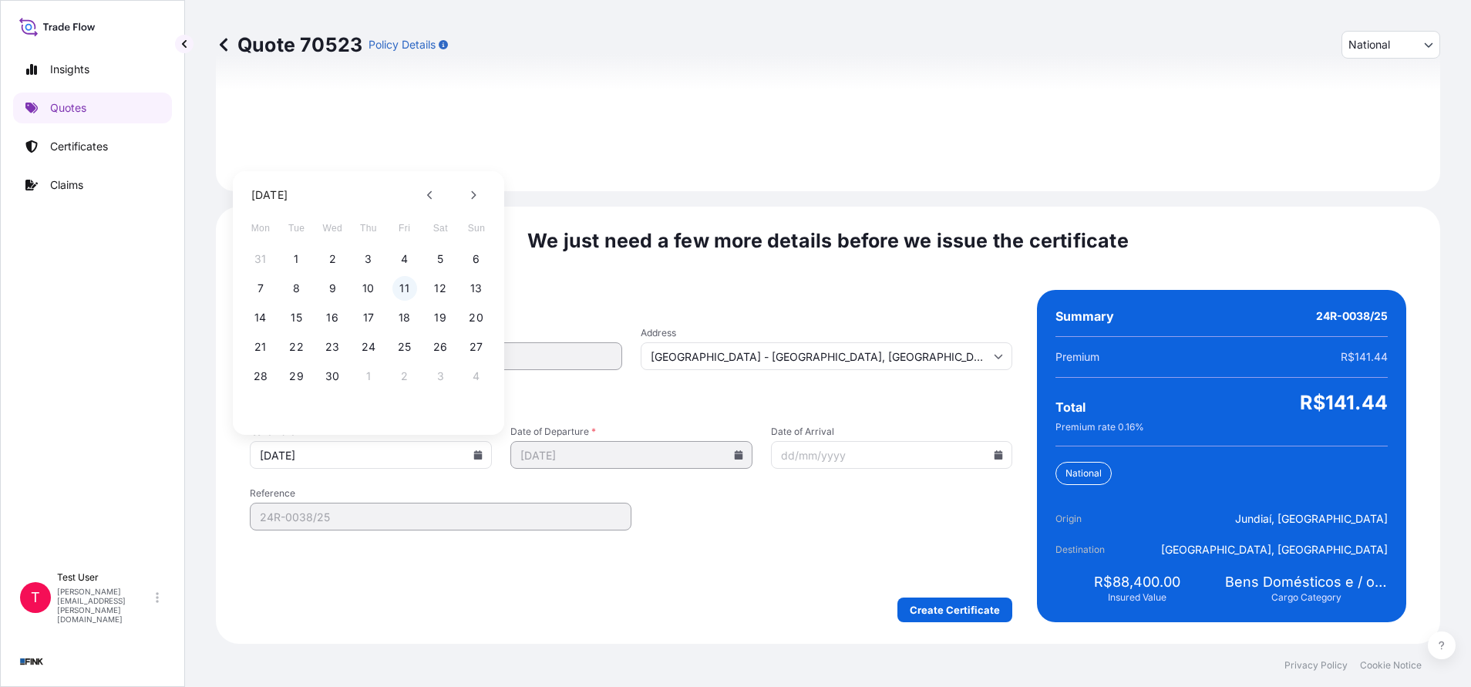
click at [403, 289] on button "11" at bounding box center [404, 288] width 25 height 25
type input "[DATE]"
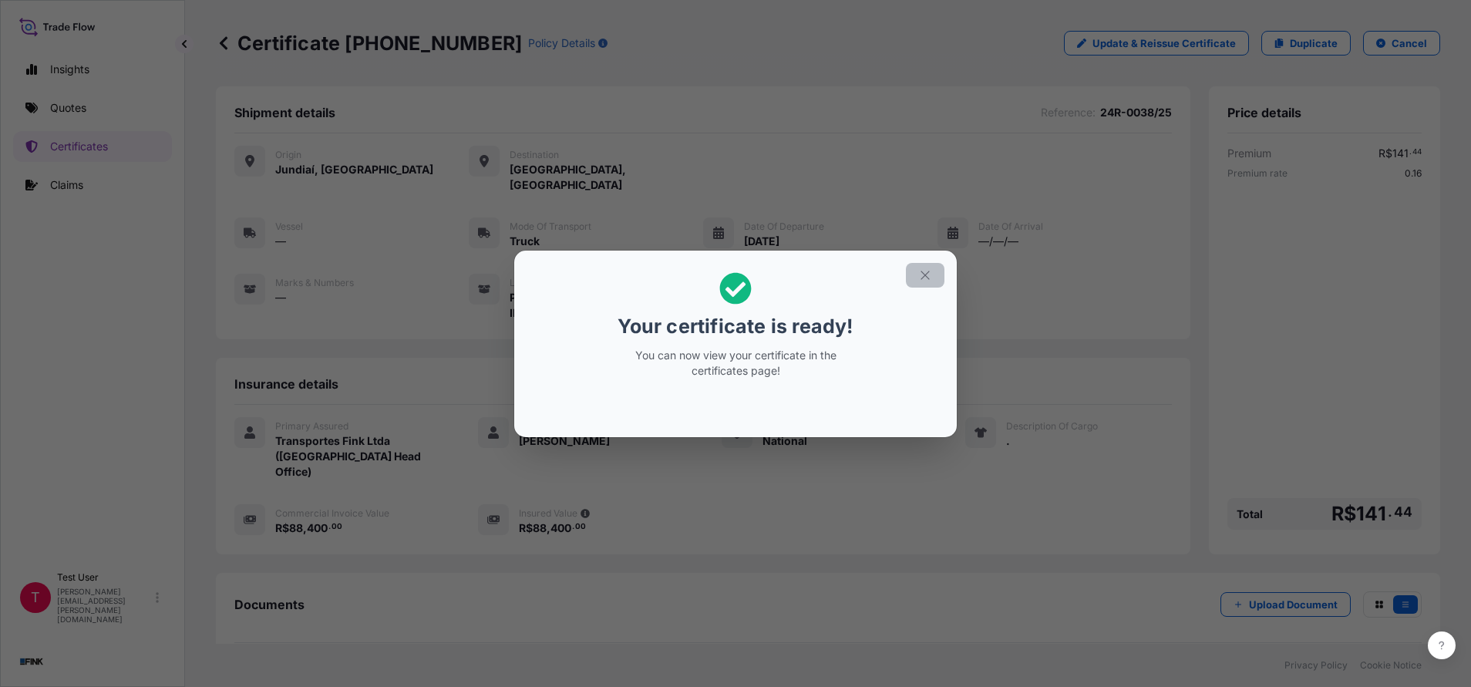
click at [917, 274] on button "button" at bounding box center [925, 275] width 39 height 25
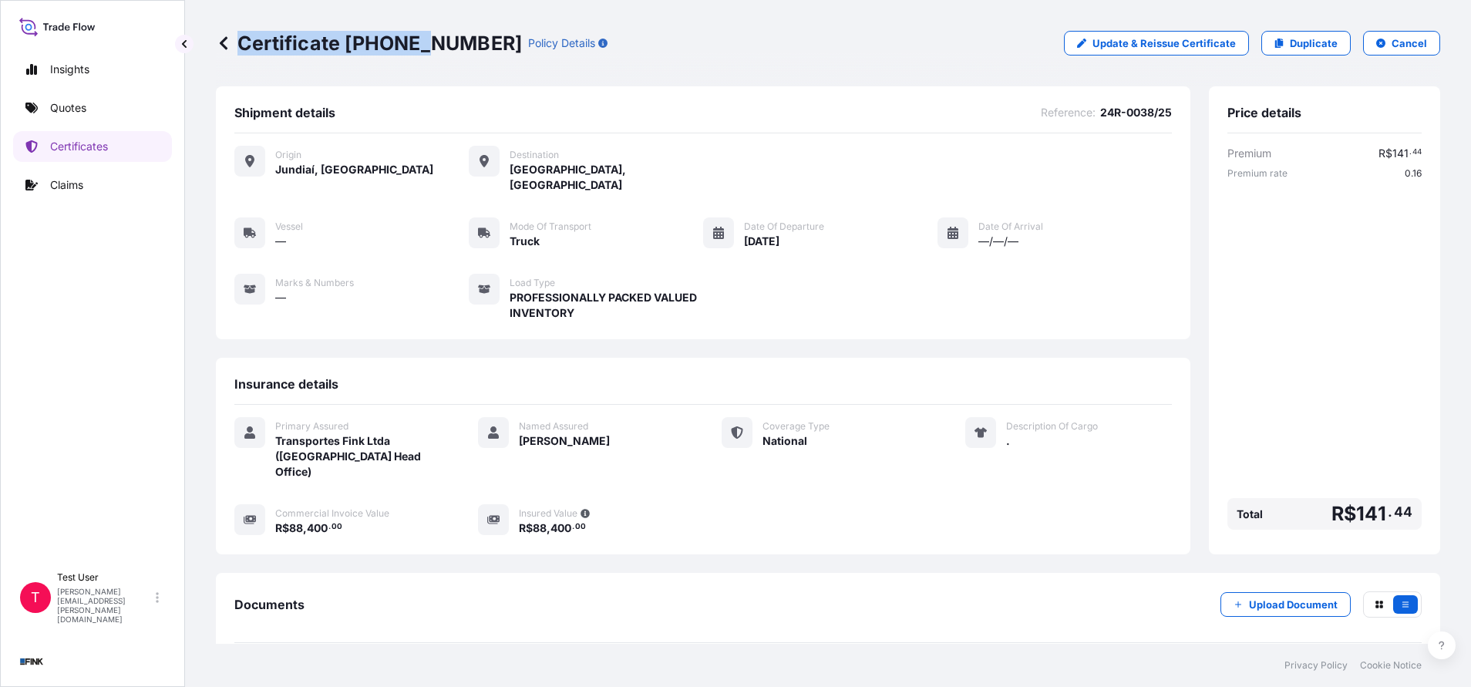
drag, startPoint x: 453, startPoint y: 40, endPoint x: 422, endPoint y: 36, distance: 31.1
click at [422, 36] on p "Certificate [PHONE_NUMBER]" at bounding box center [369, 43] width 306 height 25
click at [421, 35] on p "Certificate [PHONE_NUMBER]" at bounding box center [369, 43] width 306 height 25
click at [365, 83] on div "Certificate [PHONE_NUMBER] Policy Details Update & Reissue Certificate Duplicat…" at bounding box center [828, 43] width 1224 height 86
drag, startPoint x: 347, startPoint y: 50, endPoint x: 457, endPoint y: 49, distance: 110.2
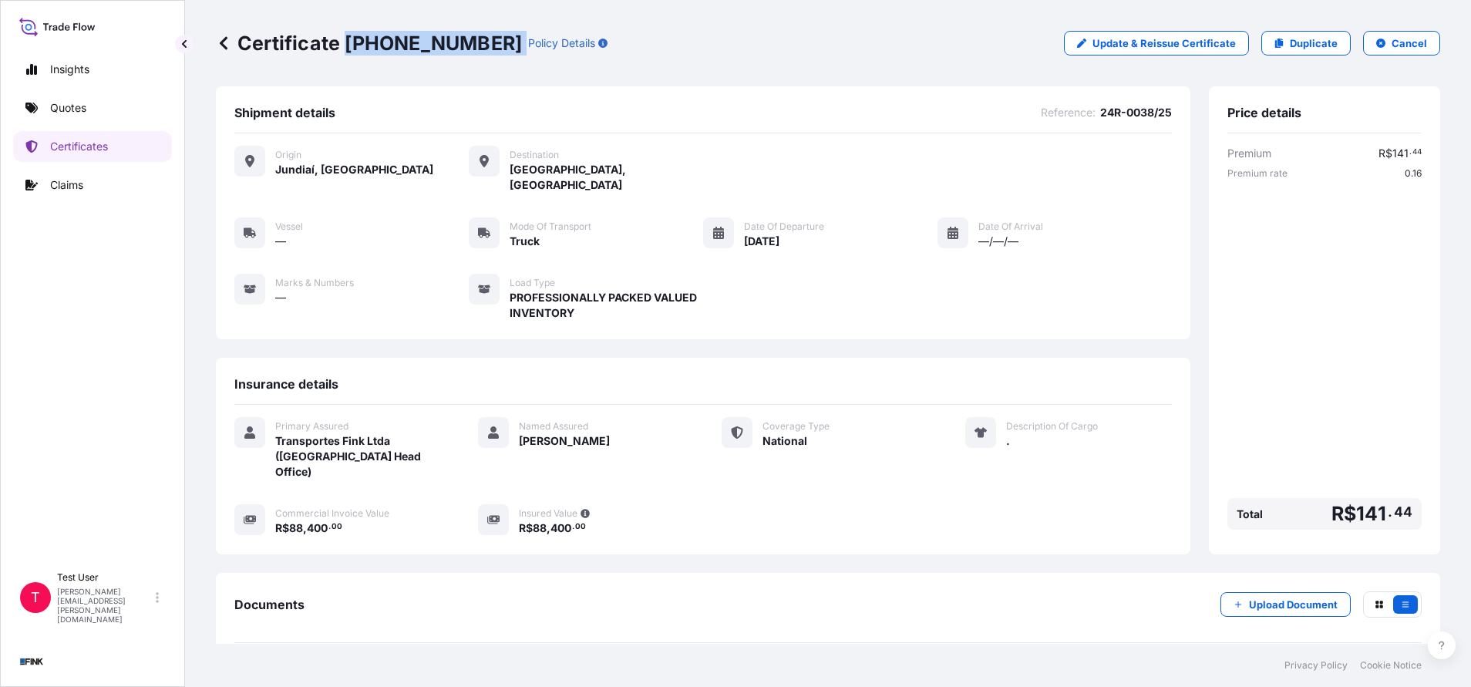
click at [457, 49] on div "Certificate [PHONE_NUMBER] Policy Details" at bounding box center [412, 43] width 392 height 25
copy p "[PHONE_NUMBER]"
click at [81, 106] on p "Quotes" at bounding box center [68, 107] width 36 height 15
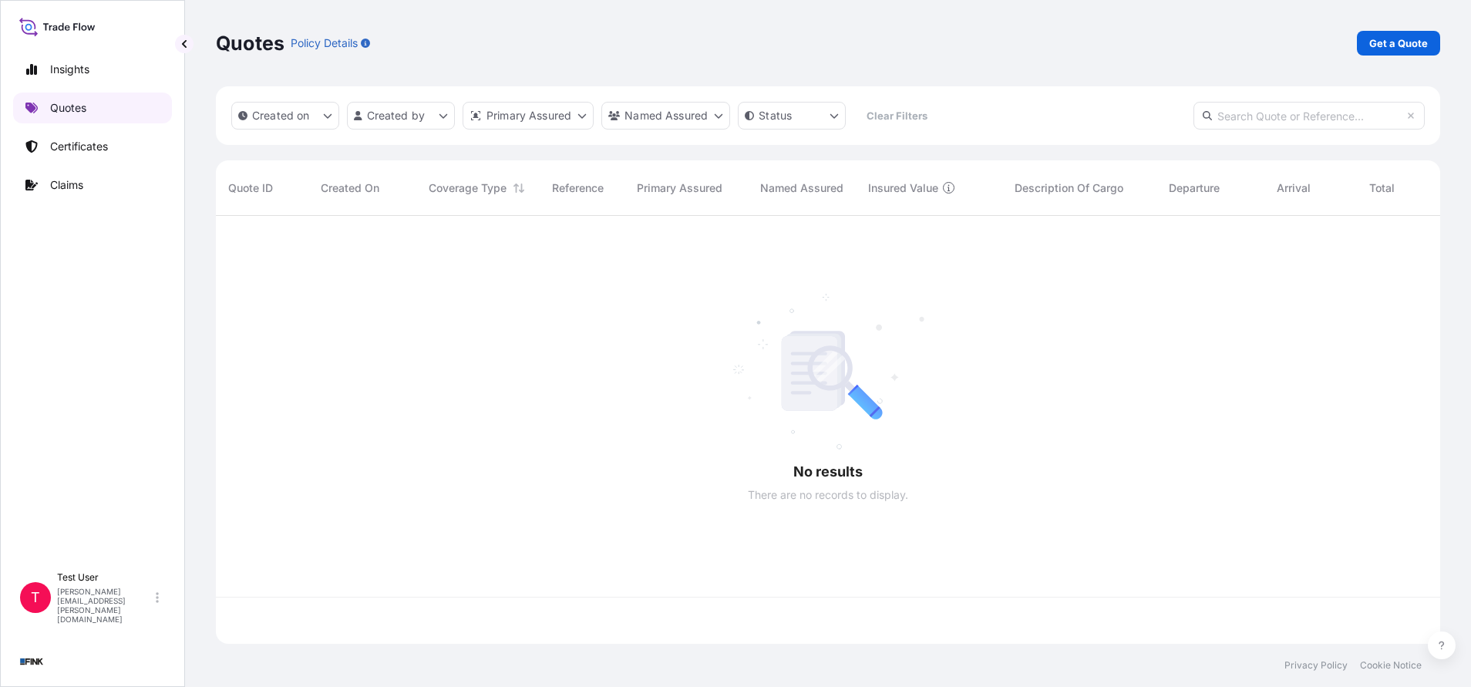
scroll to position [419, 1206]
click at [1384, 39] on p "Get a Quote" at bounding box center [1398, 42] width 59 height 15
select select "international"
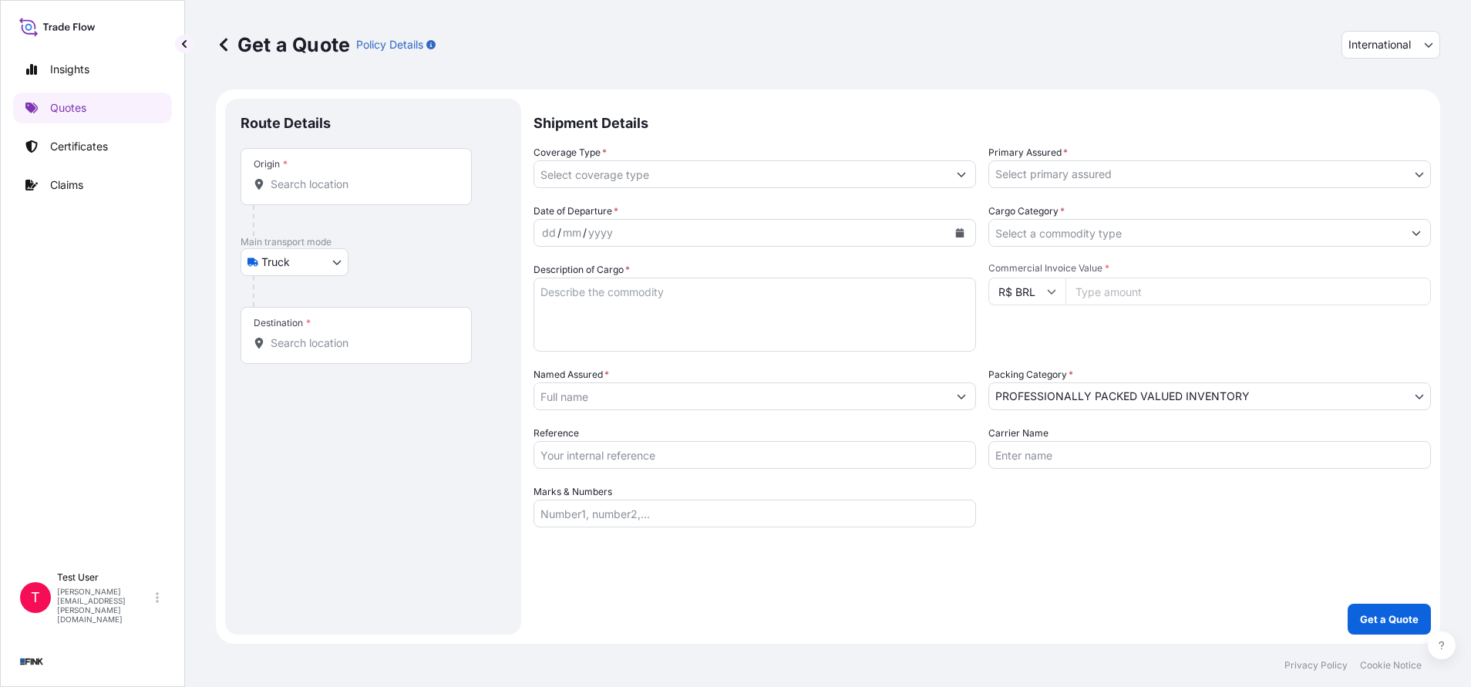
select select "Truck"
select select "11"
click at [1384, 39] on span "International" at bounding box center [1379, 44] width 62 height 15
click at [1371, 117] on div "National" at bounding box center [1390, 113] width 86 height 28
select select "national"
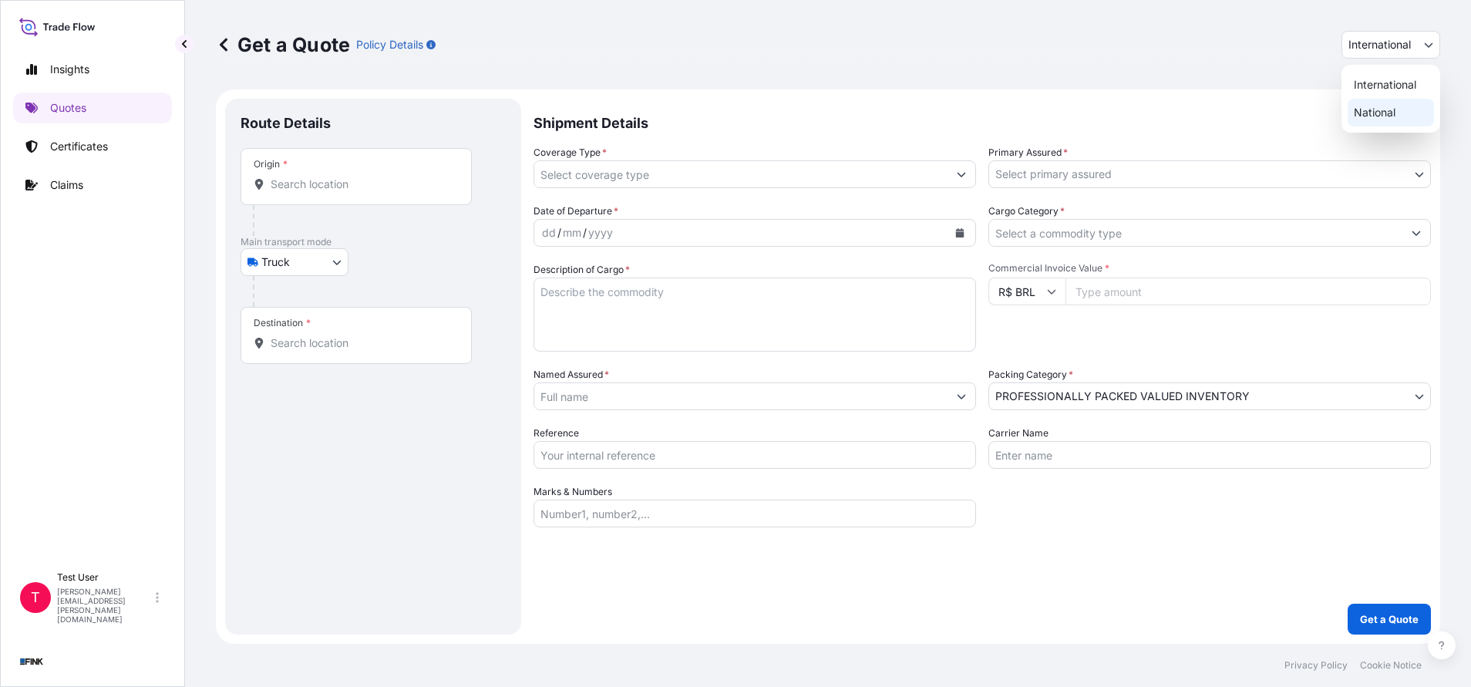
select select "Truck"
select select "11"
click at [396, 192] on div "Origin *" at bounding box center [356, 176] width 231 height 57
click at [396, 192] on input "Origin *" at bounding box center [362, 184] width 182 height 15
paste input "[STREET_ADDRESS]"
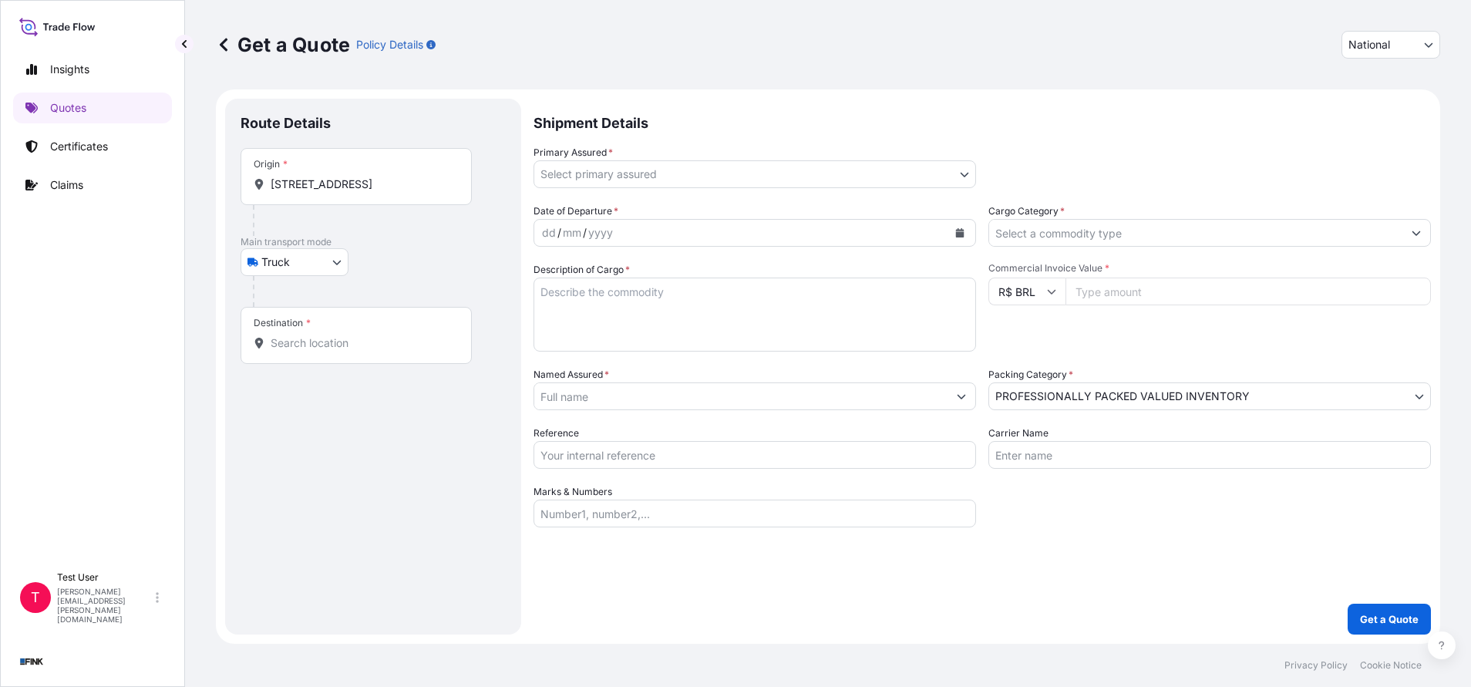
scroll to position [0, 203]
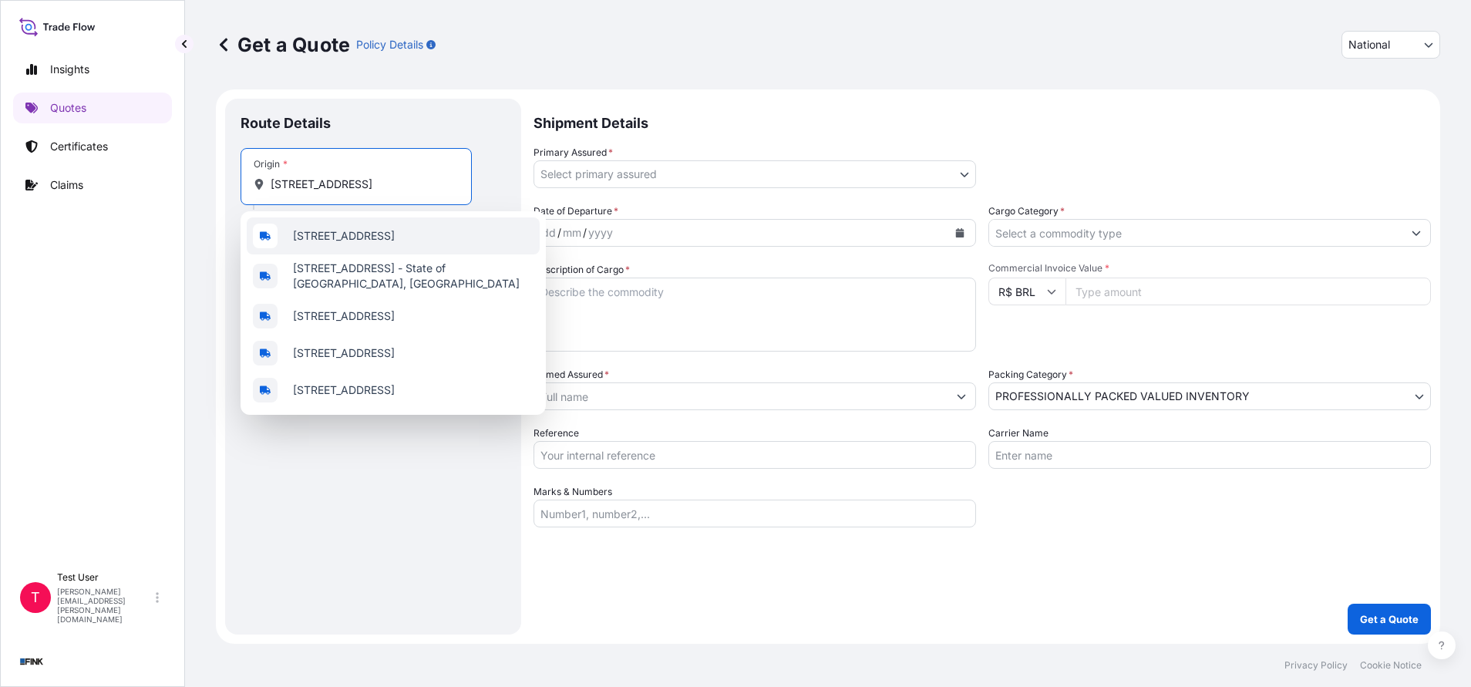
click at [362, 244] on span "[STREET_ADDRESS]" at bounding box center [344, 235] width 102 height 15
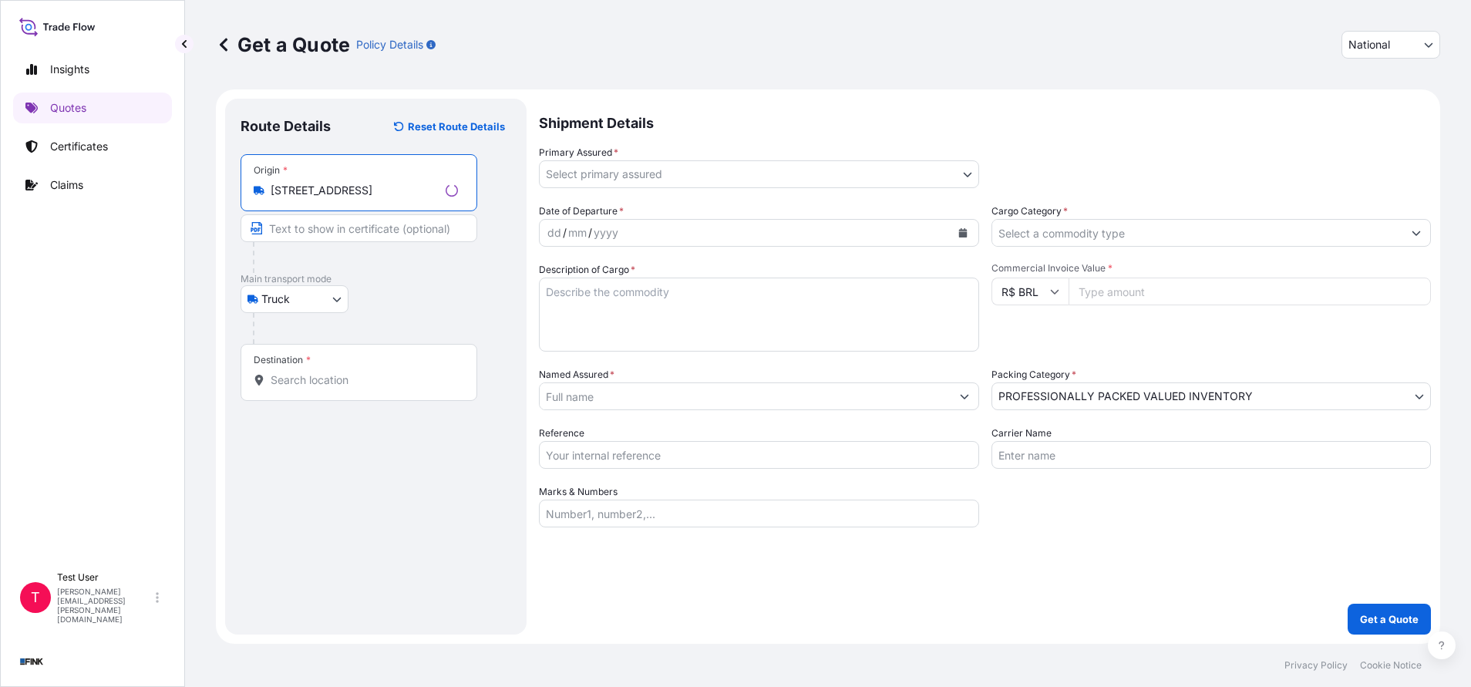
type input "[STREET_ADDRESS]"
click at [341, 232] on input "Text to appear on certificate" at bounding box center [359, 228] width 237 height 28
paste input "[STREET_ADDRESS]"
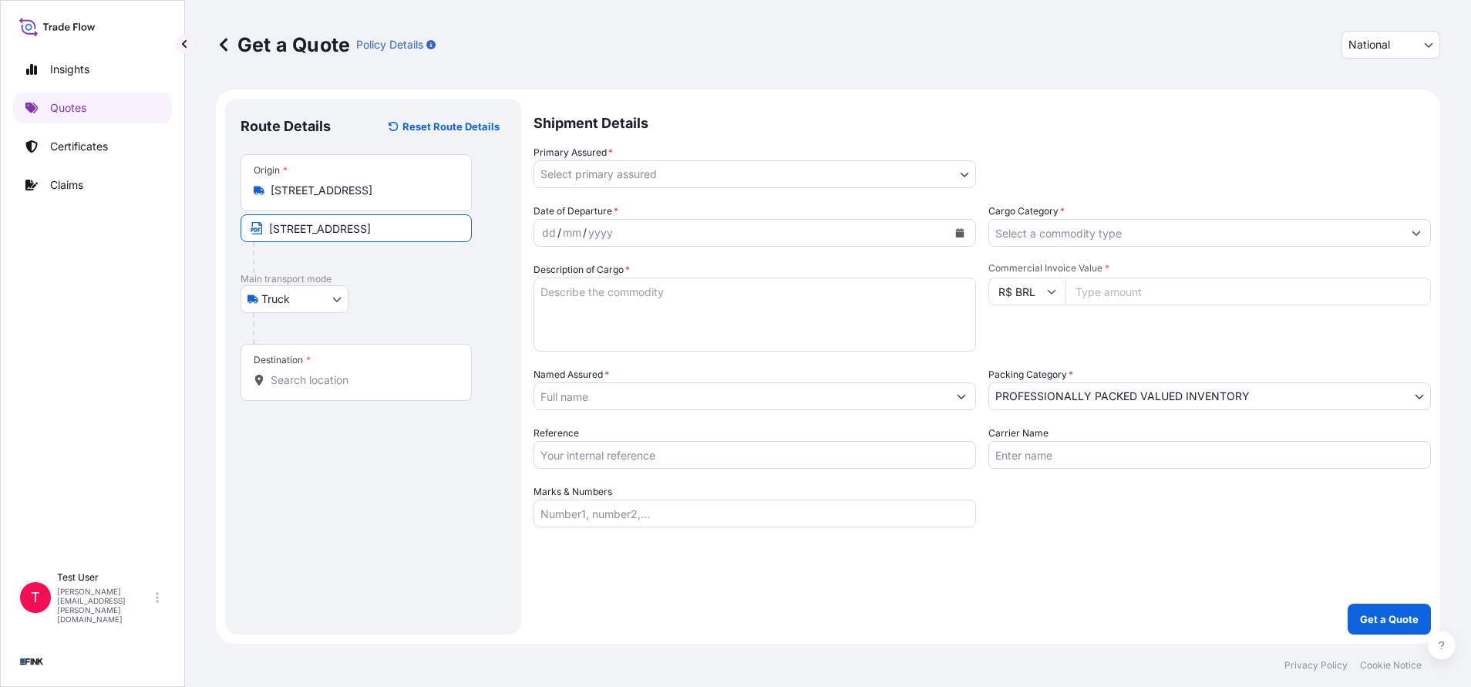
type input "[STREET_ADDRESS]"
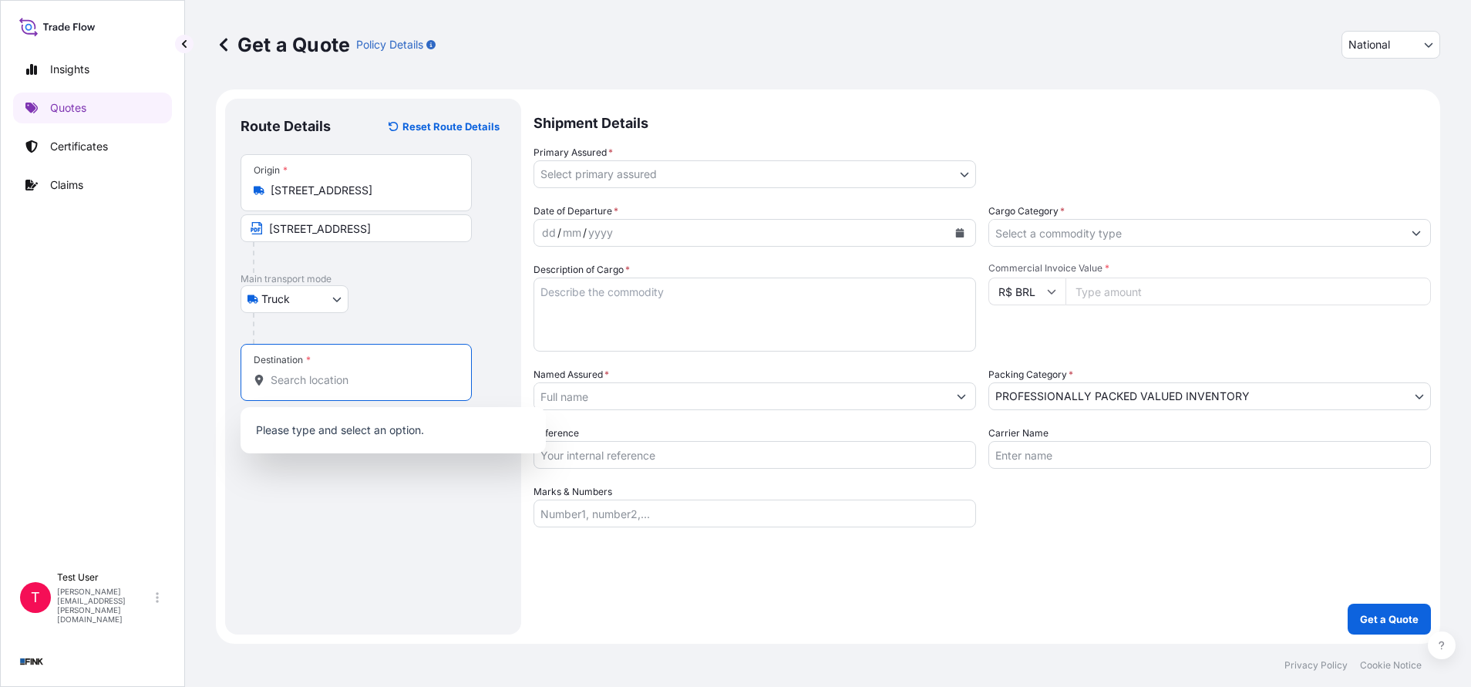
click at [290, 386] on input "Destination *" at bounding box center [362, 379] width 182 height 15
click at [325, 380] on input "Destination * Please select a destination" at bounding box center [362, 379] width 182 height 15
paste input "[STREET_ADDRESS]"
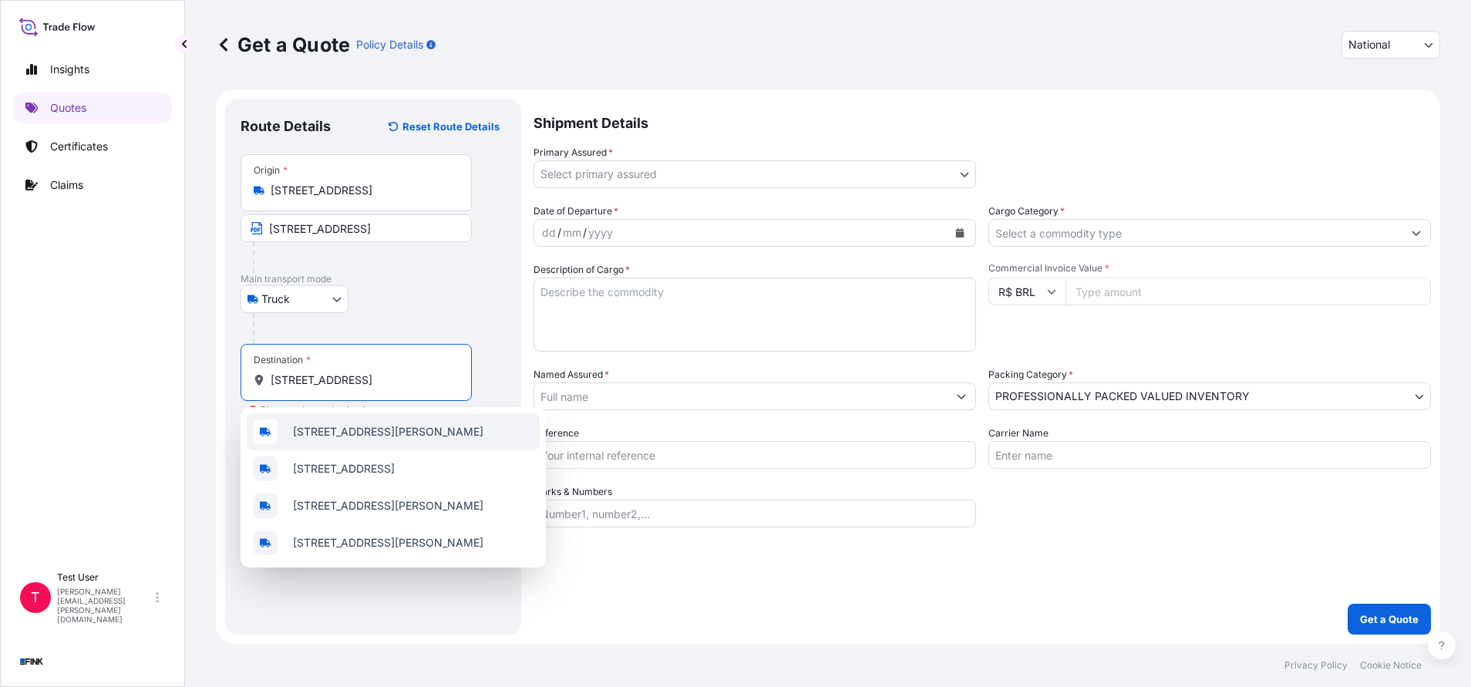
click at [330, 434] on span "[STREET_ADDRESS][PERSON_NAME]" at bounding box center [388, 431] width 190 height 15
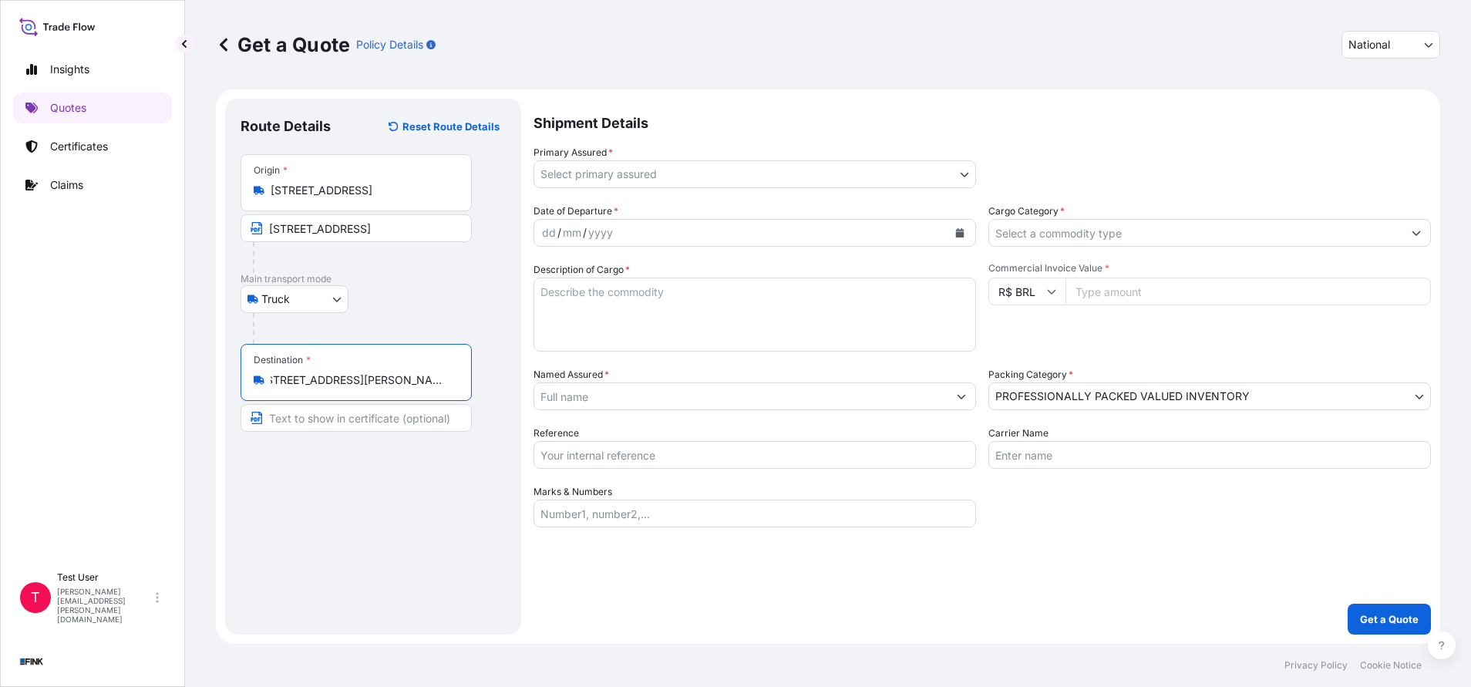
type input "[STREET_ADDRESS][PERSON_NAME]"
click at [330, 427] on input "Text to appear on certificate" at bounding box center [356, 418] width 231 height 28
paste input "[STREET_ADDRESS]"
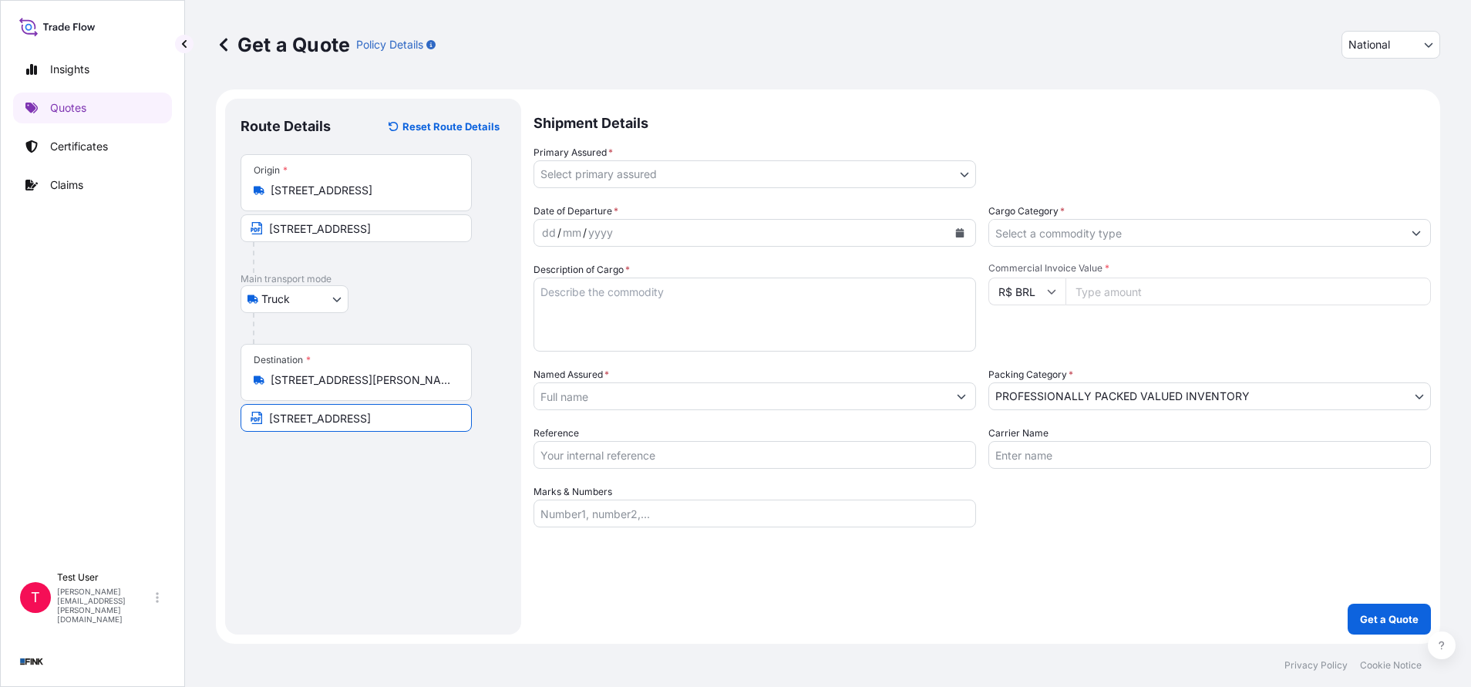
type input "[STREET_ADDRESS]"
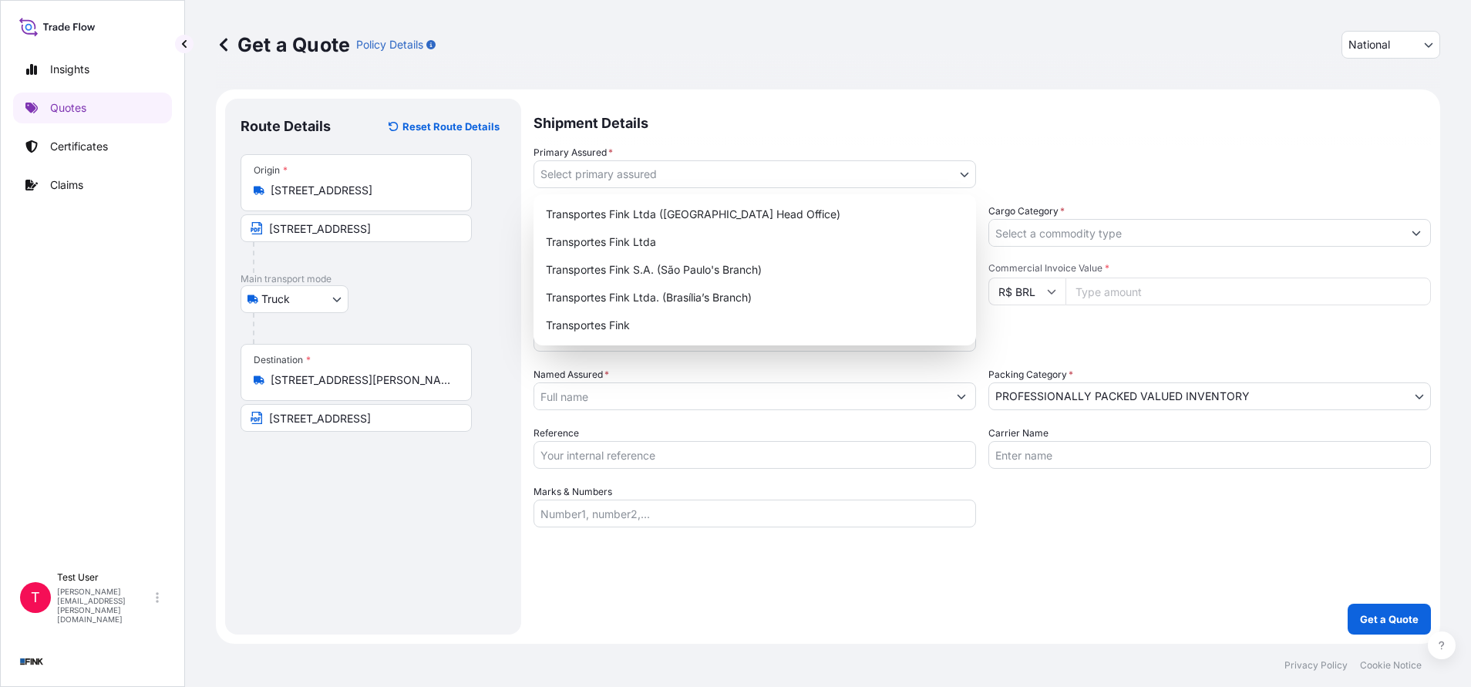
click at [963, 163] on body "Insights Quotes Certificates Claims T Test User [EMAIL_ADDRESS][DOMAIN_NAME] Ge…" at bounding box center [735, 343] width 1471 height 687
click at [682, 214] on div "Transportes Fink Ltda ([GEOGRAPHIC_DATA] Head Office)" at bounding box center [755, 214] width 430 height 28
select select "31747"
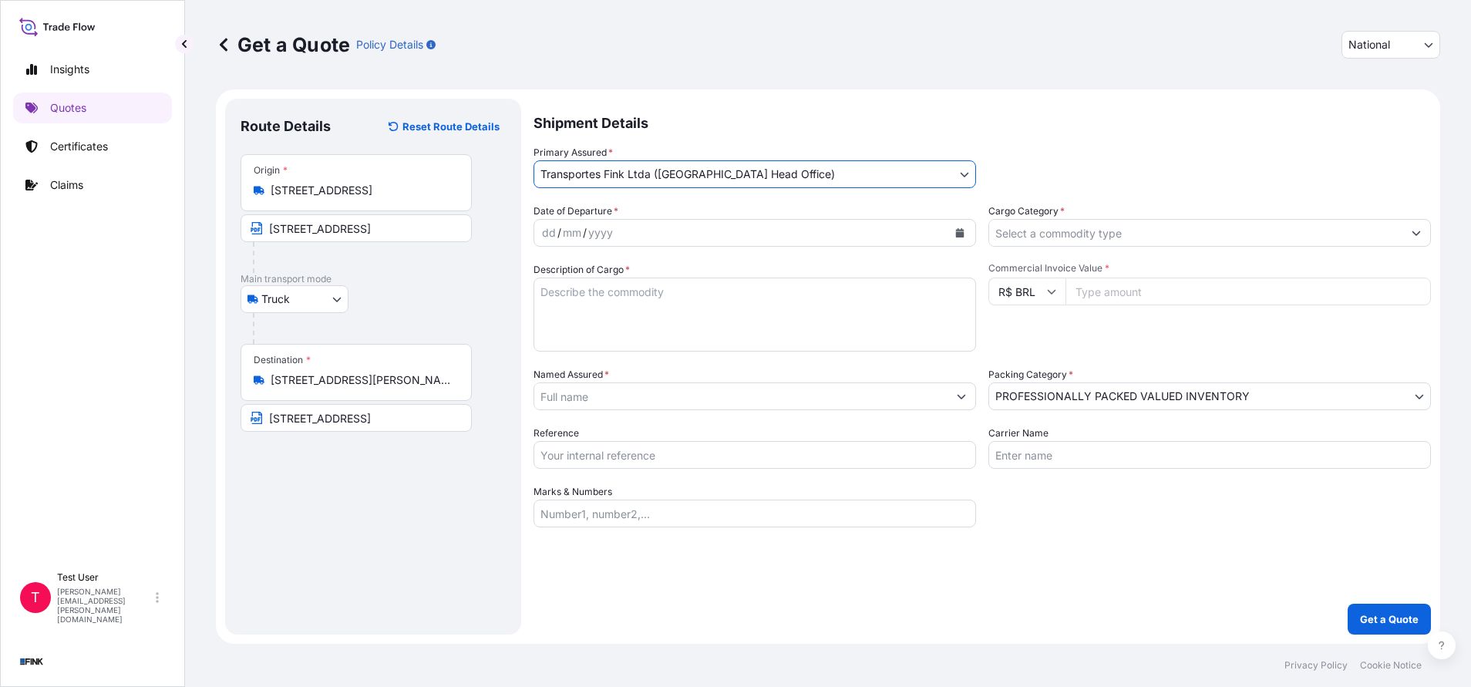
click at [1267, 305] on div "Commercial Invoice Value * R$ BRL" at bounding box center [1209, 306] width 442 height 89
click at [1267, 296] on input "Commercial Invoice Value *" at bounding box center [1247, 292] width 365 height 28
paste input "386000.00"
type input "386000.00"
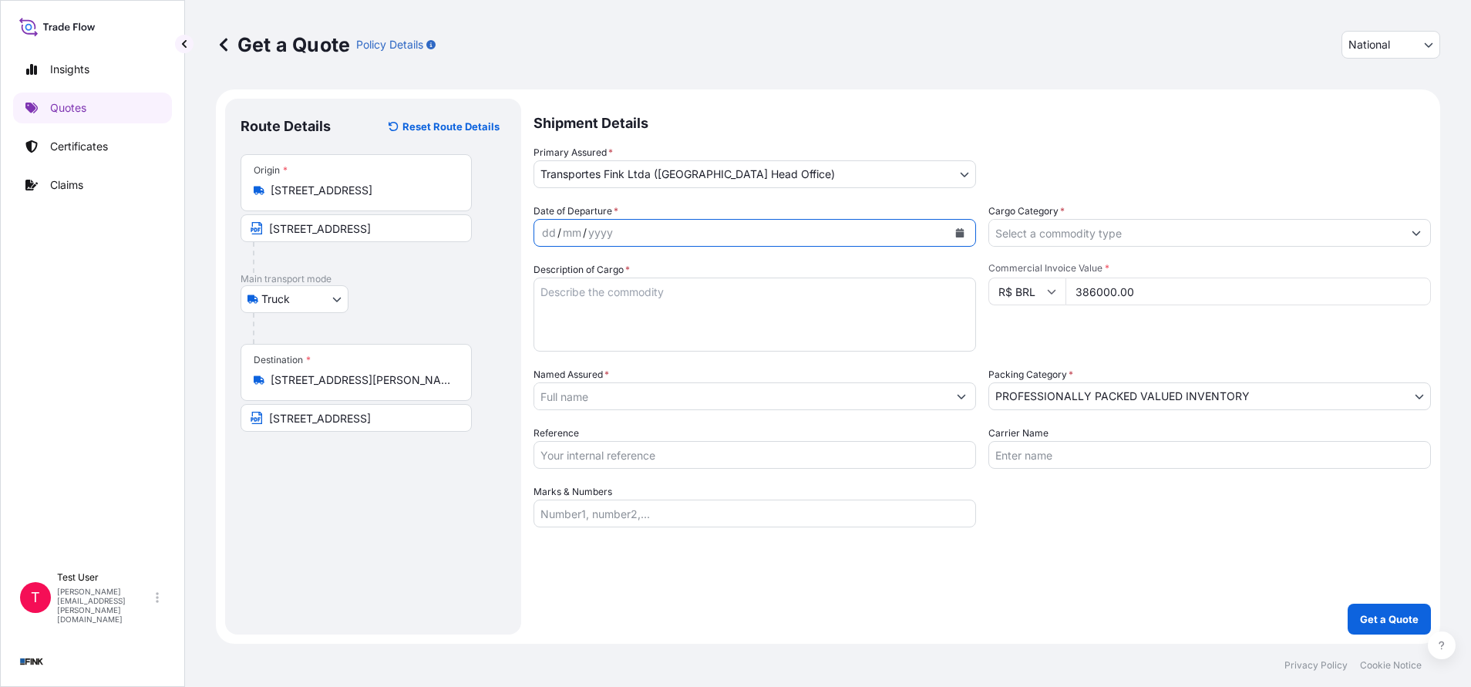
click at [955, 227] on button "Calendar" at bounding box center [959, 232] width 25 height 25
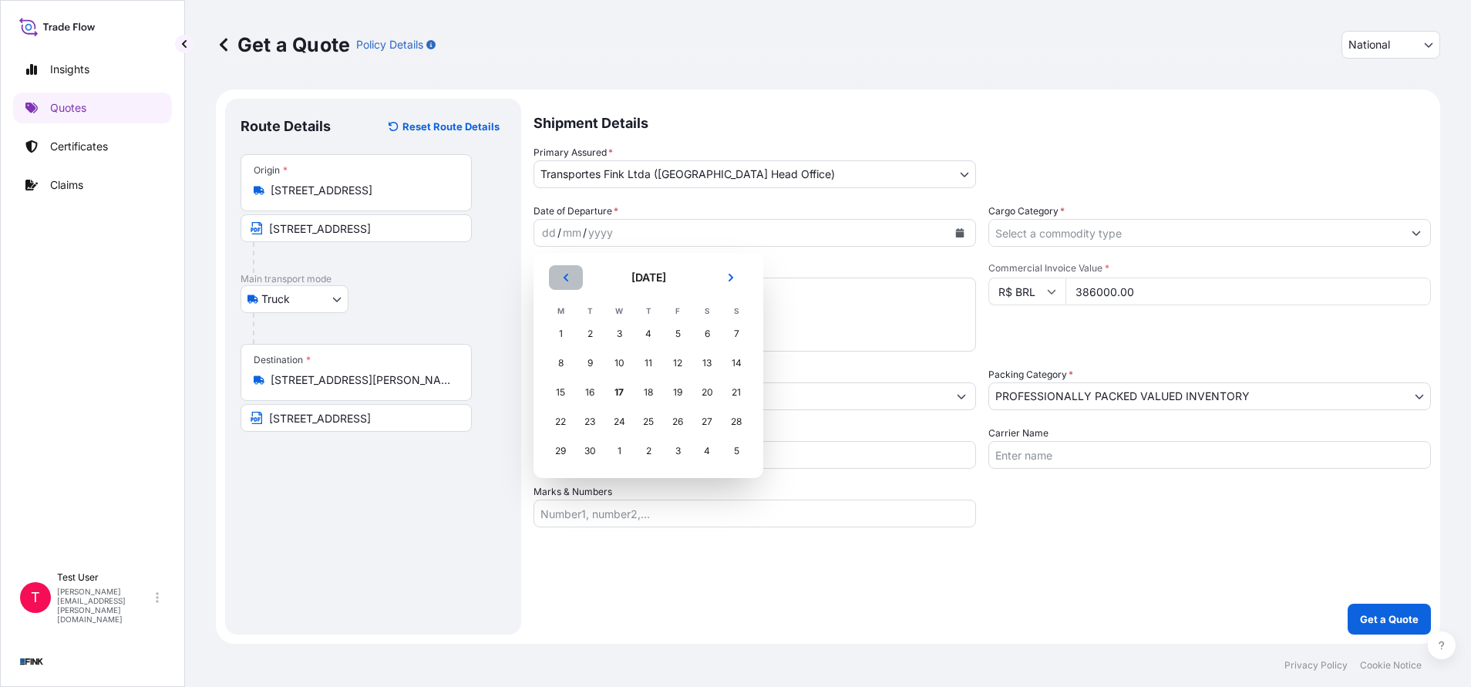
click at [571, 274] on button "Previous" at bounding box center [566, 277] width 34 height 25
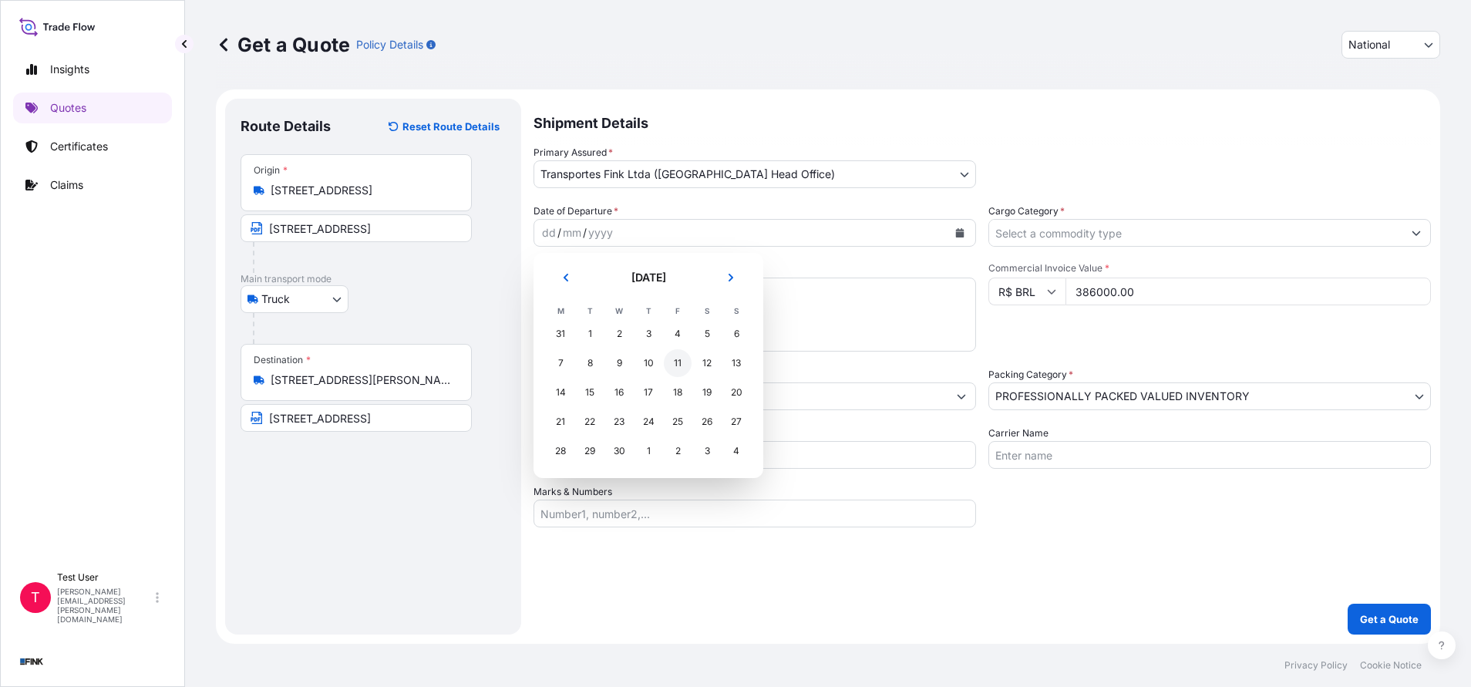
click at [671, 359] on div "11" at bounding box center [678, 363] width 28 height 28
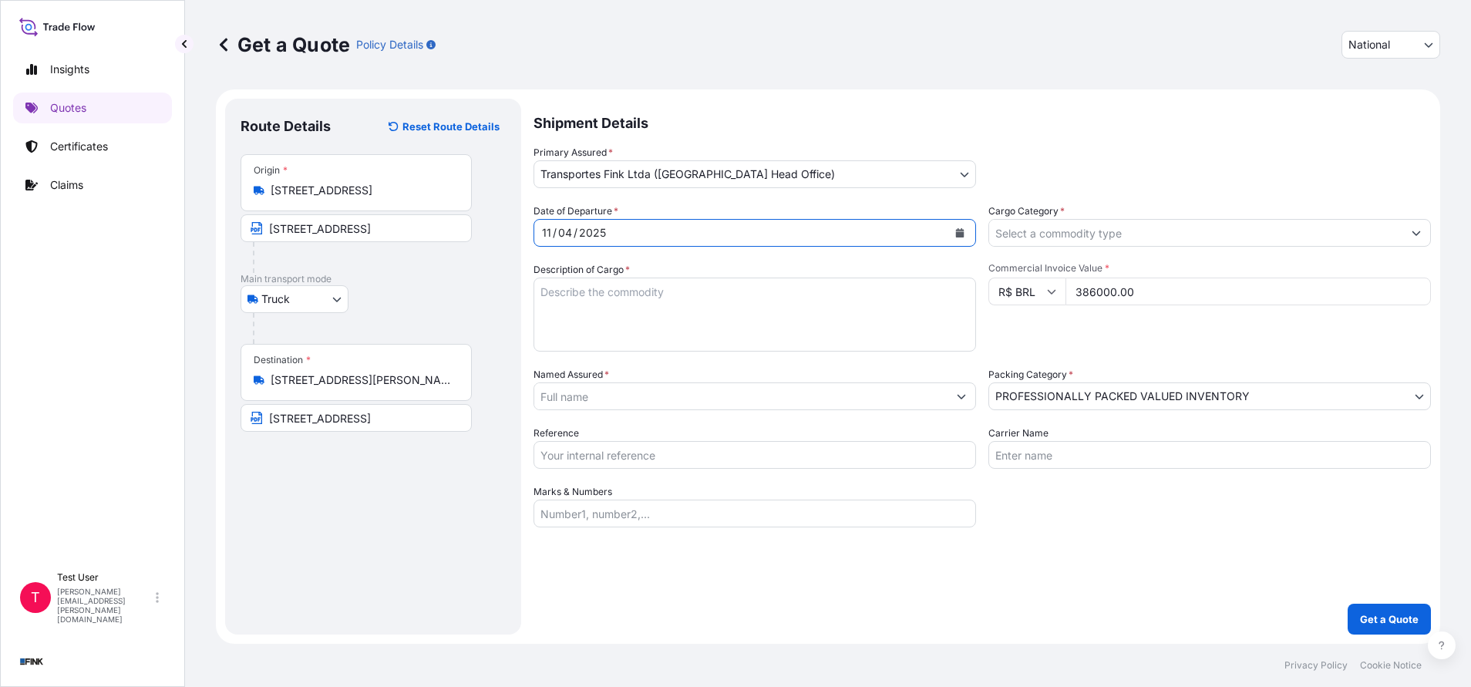
click at [1041, 235] on input "Cargo Category *" at bounding box center [1195, 233] width 413 height 28
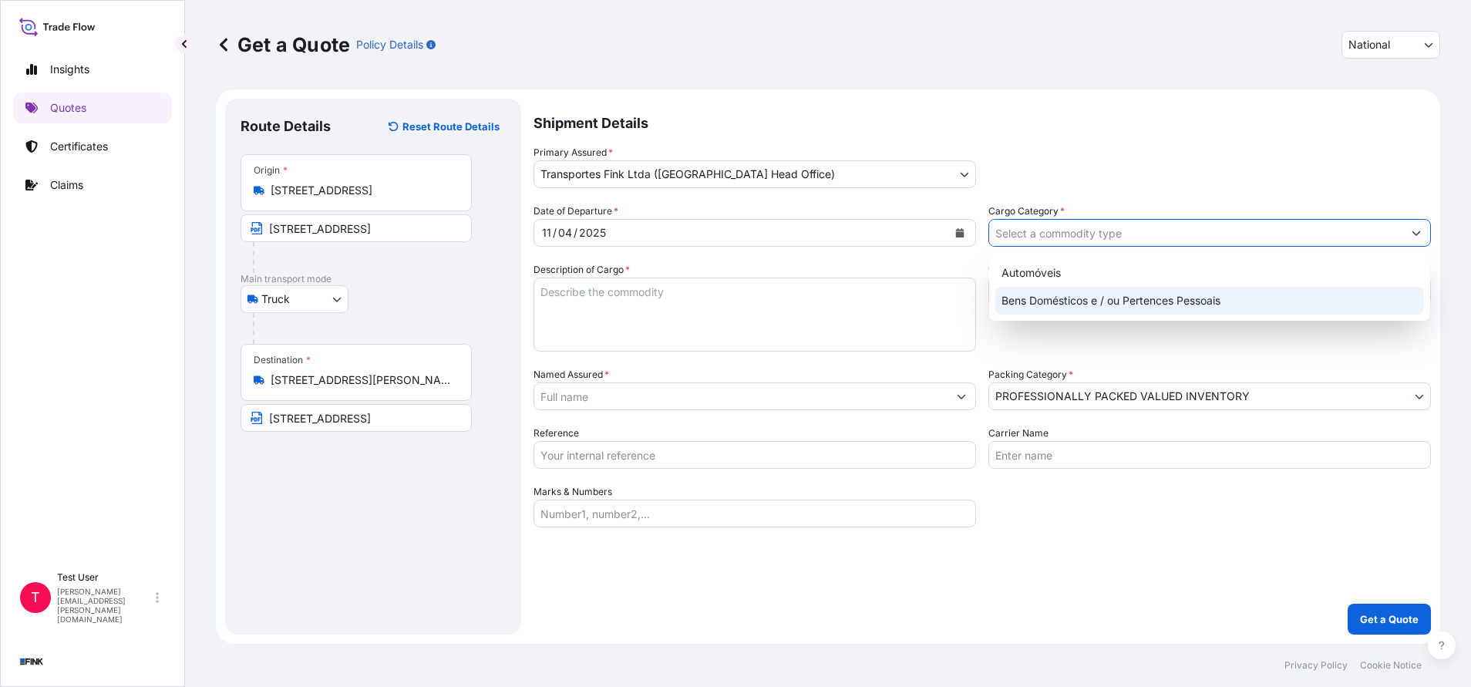
click at [1041, 297] on div "Bens Domésticos e / ou Pertences Pessoais" at bounding box center [1209, 301] width 429 height 28
type input "Bens Domésticos e / ou Pertences Pessoais"
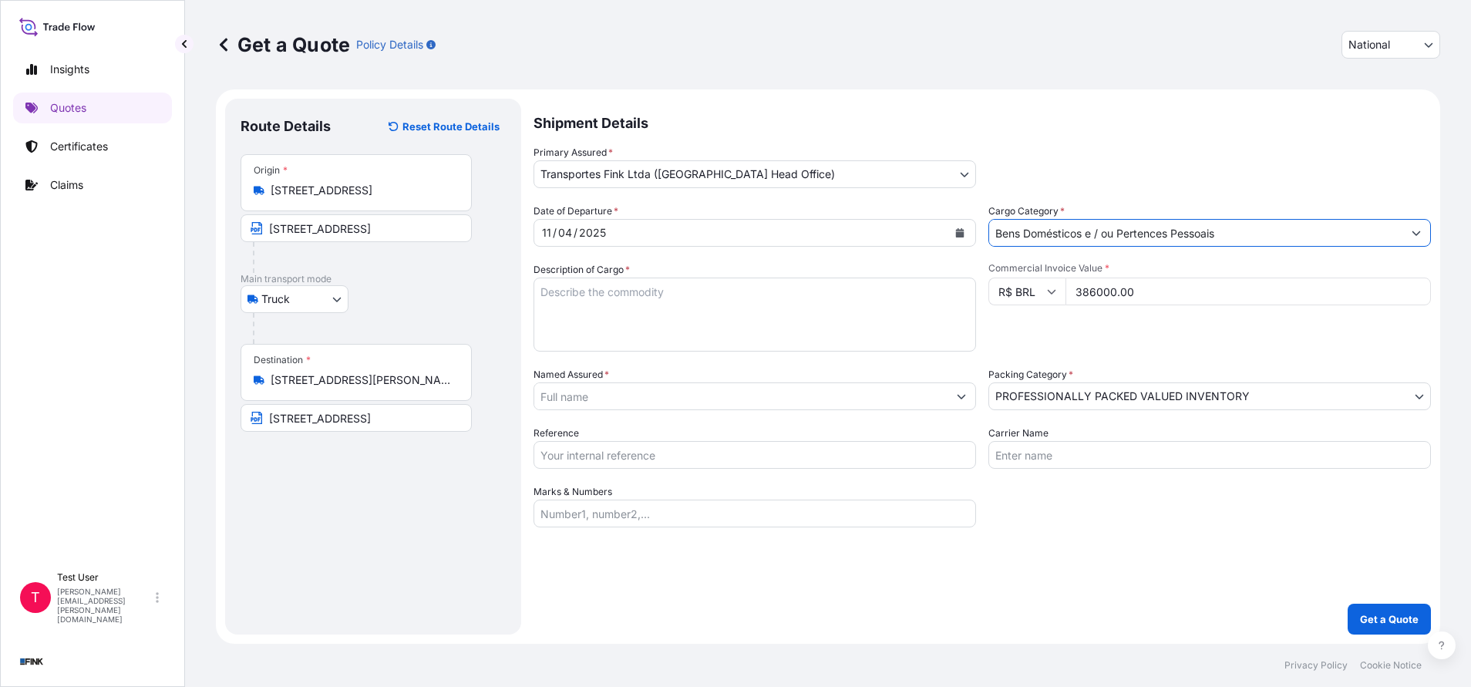
click at [856, 304] on textarea "Description of Cargo *" at bounding box center [754, 315] width 442 height 74
type textarea "."
click at [617, 398] on input "Named Assured *" at bounding box center [740, 396] width 413 height 28
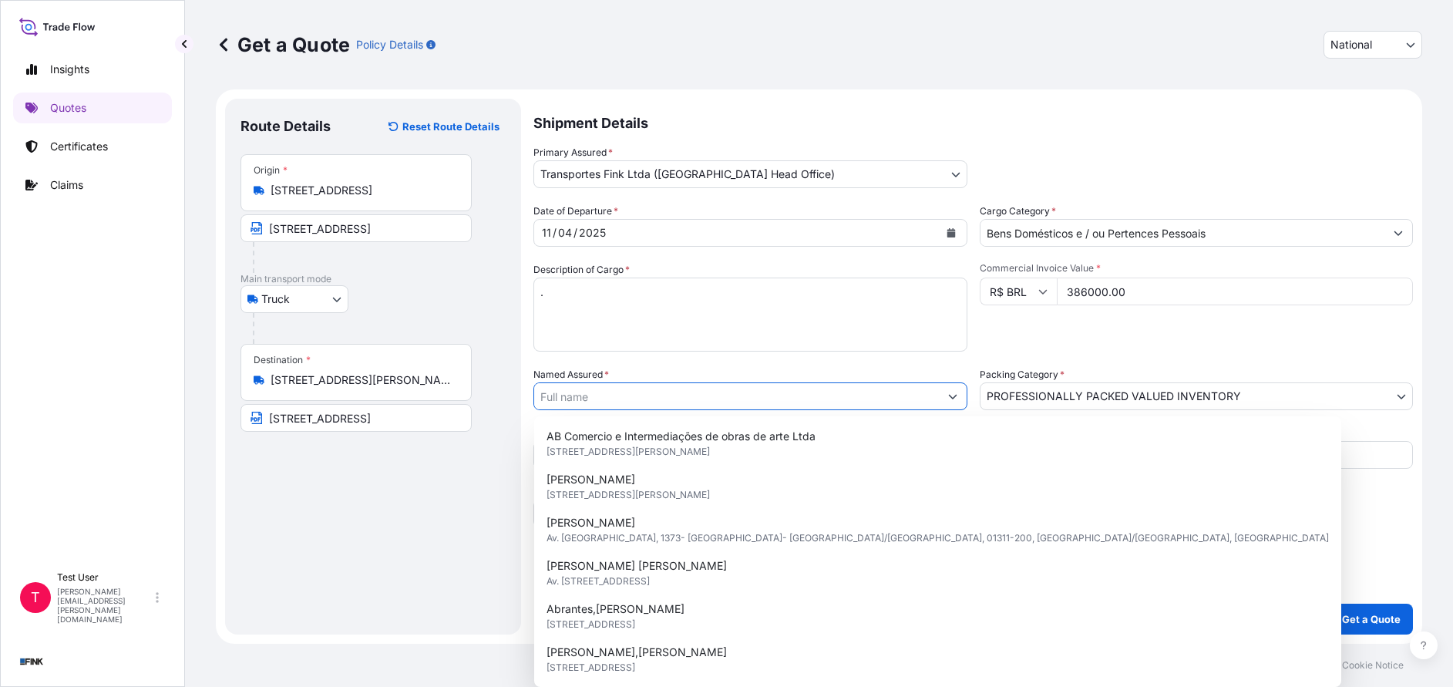
paste input "[PERSON_NAME]"
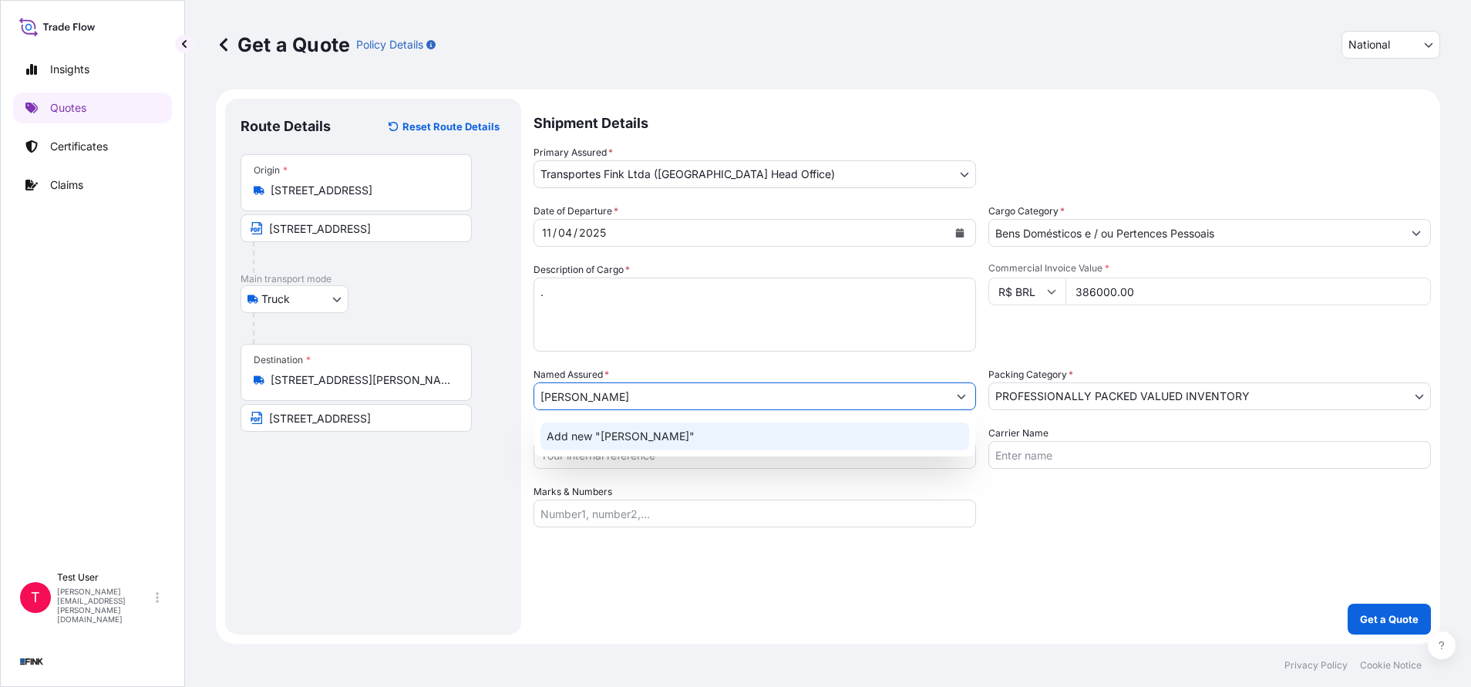
click at [574, 436] on span "Add new "[PERSON_NAME]"" at bounding box center [621, 436] width 148 height 15
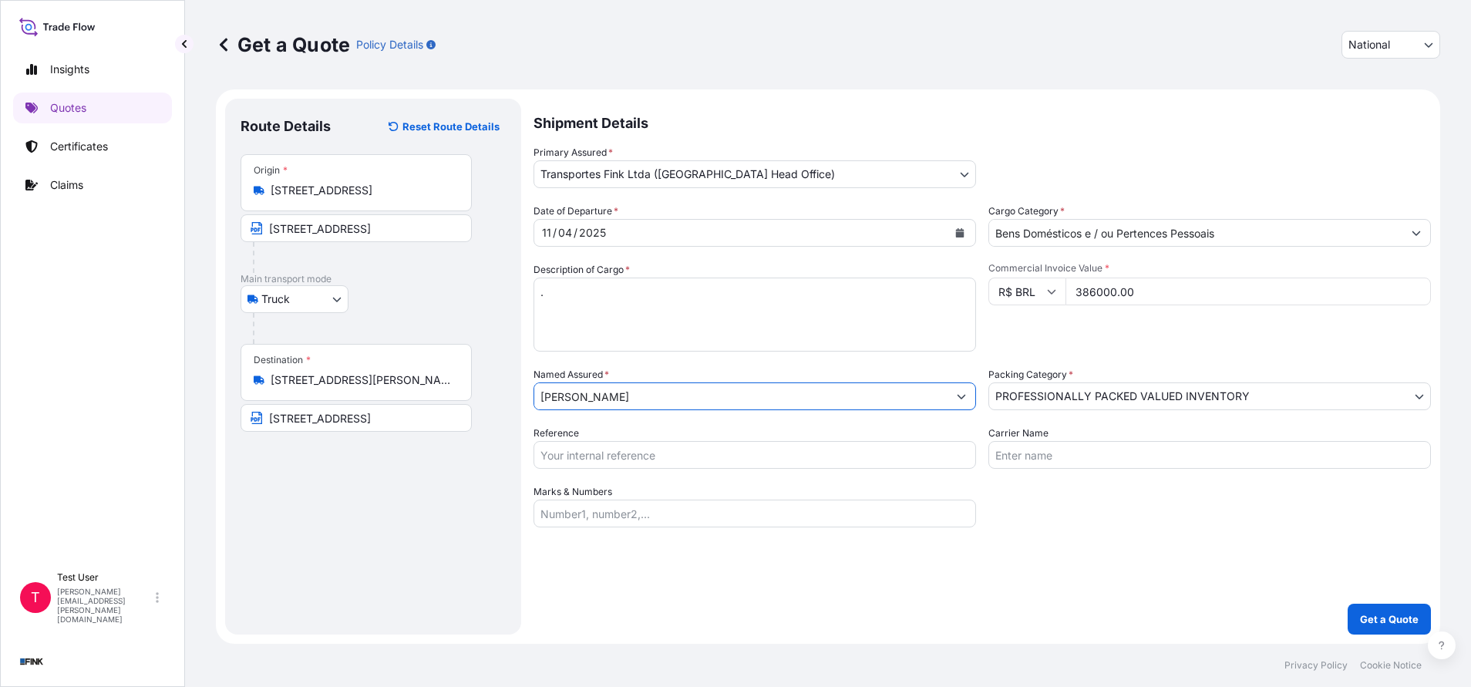
type input "[PERSON_NAME]"
click at [1373, 615] on p "Get a Quote" at bounding box center [1389, 618] width 59 height 15
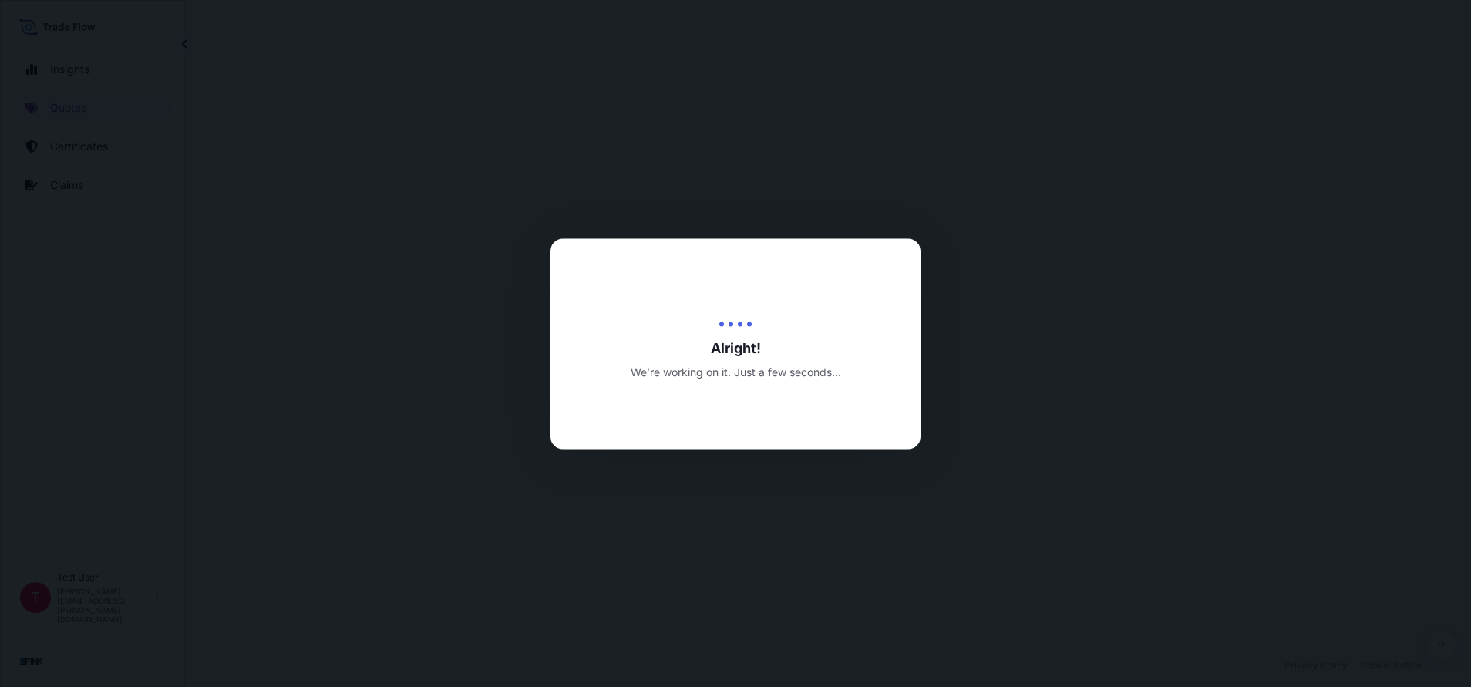
select select "Truck"
select select "31747"
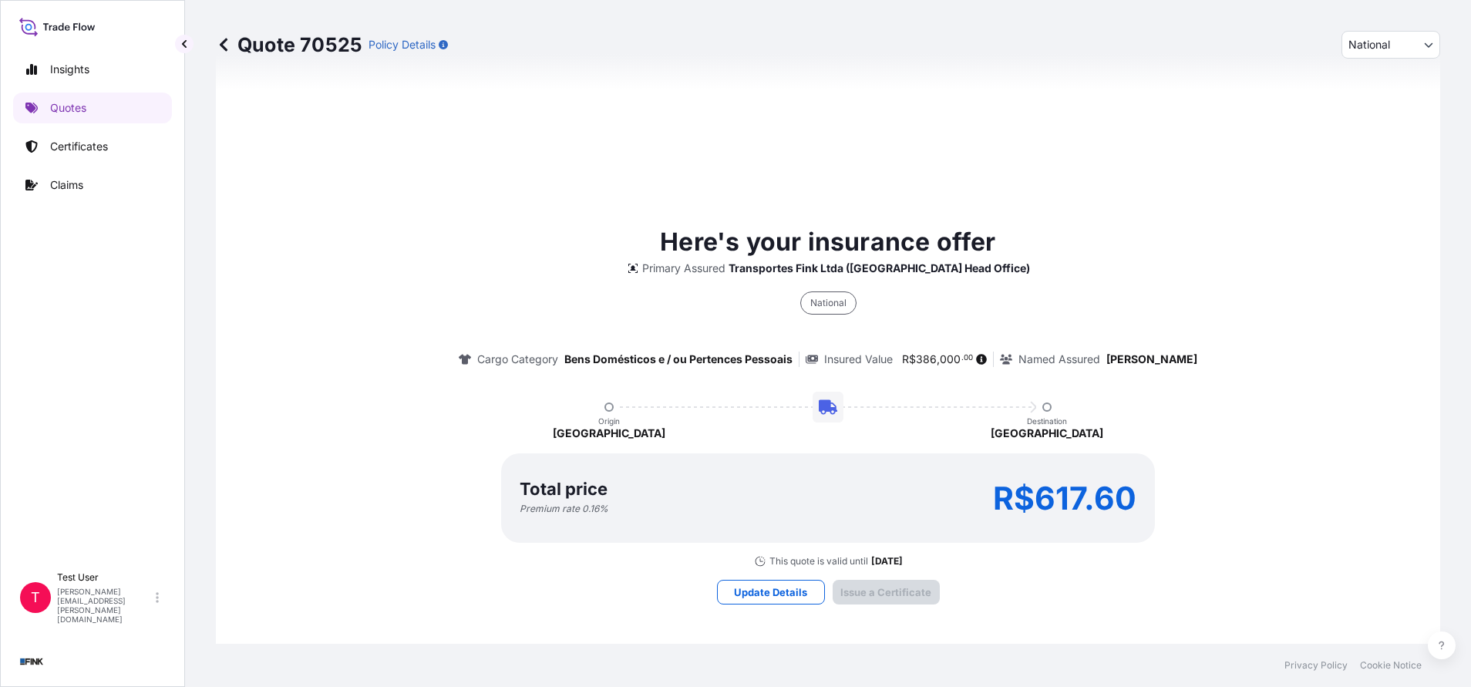
type input "[DATE]"
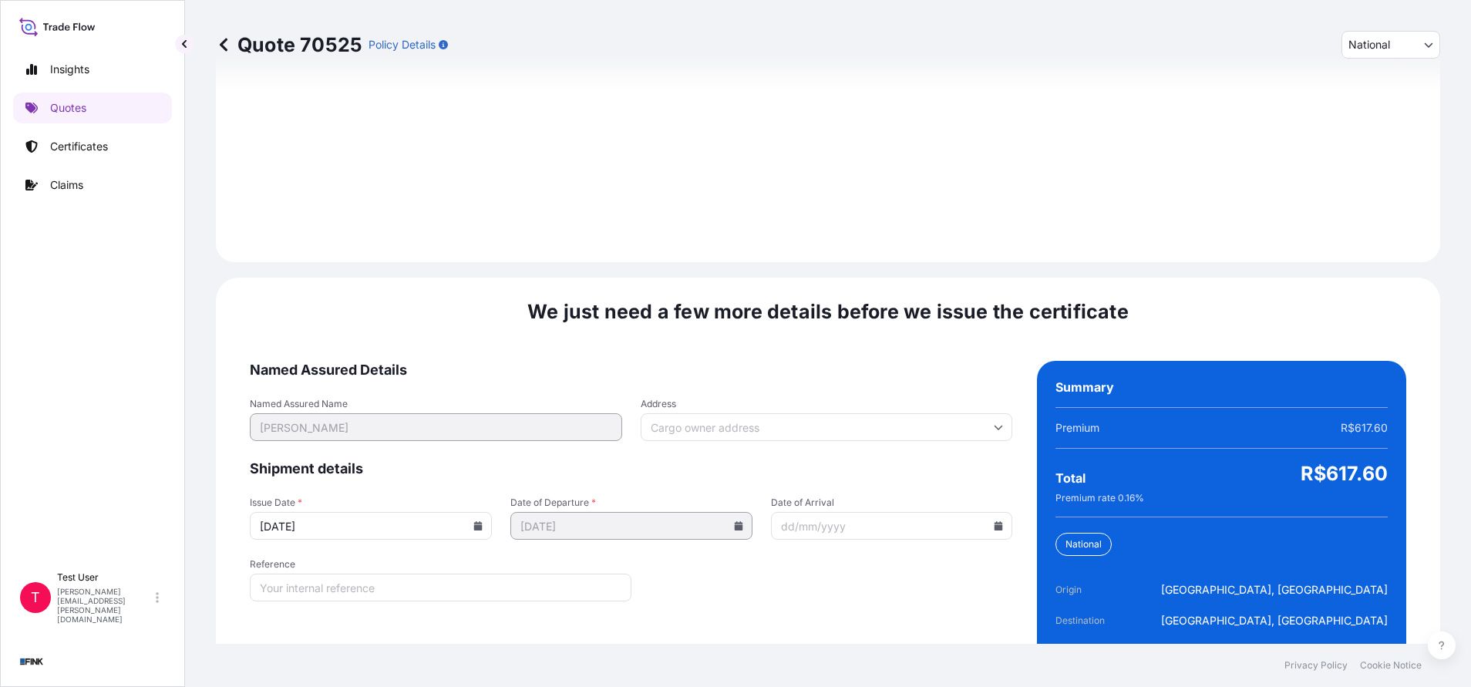
scroll to position [1771, 0]
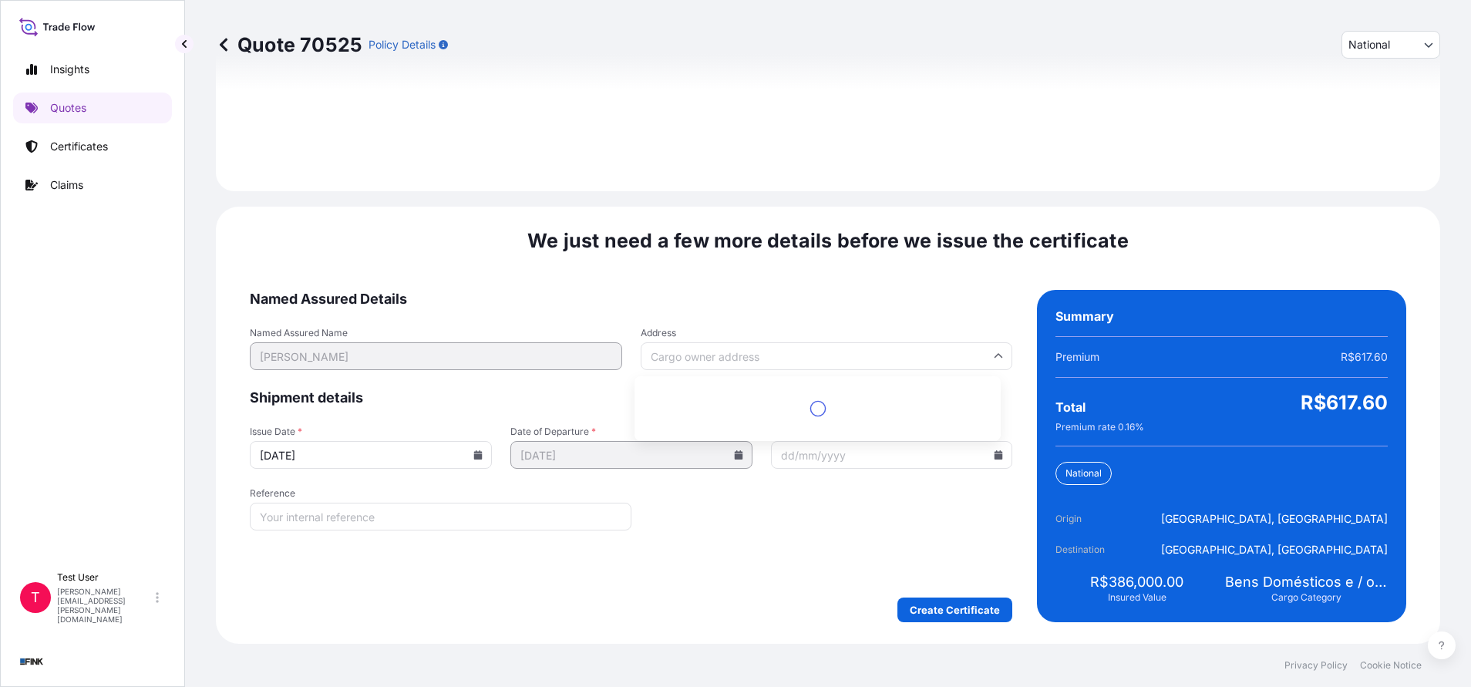
click at [746, 347] on input "Address" at bounding box center [827, 356] width 372 height 28
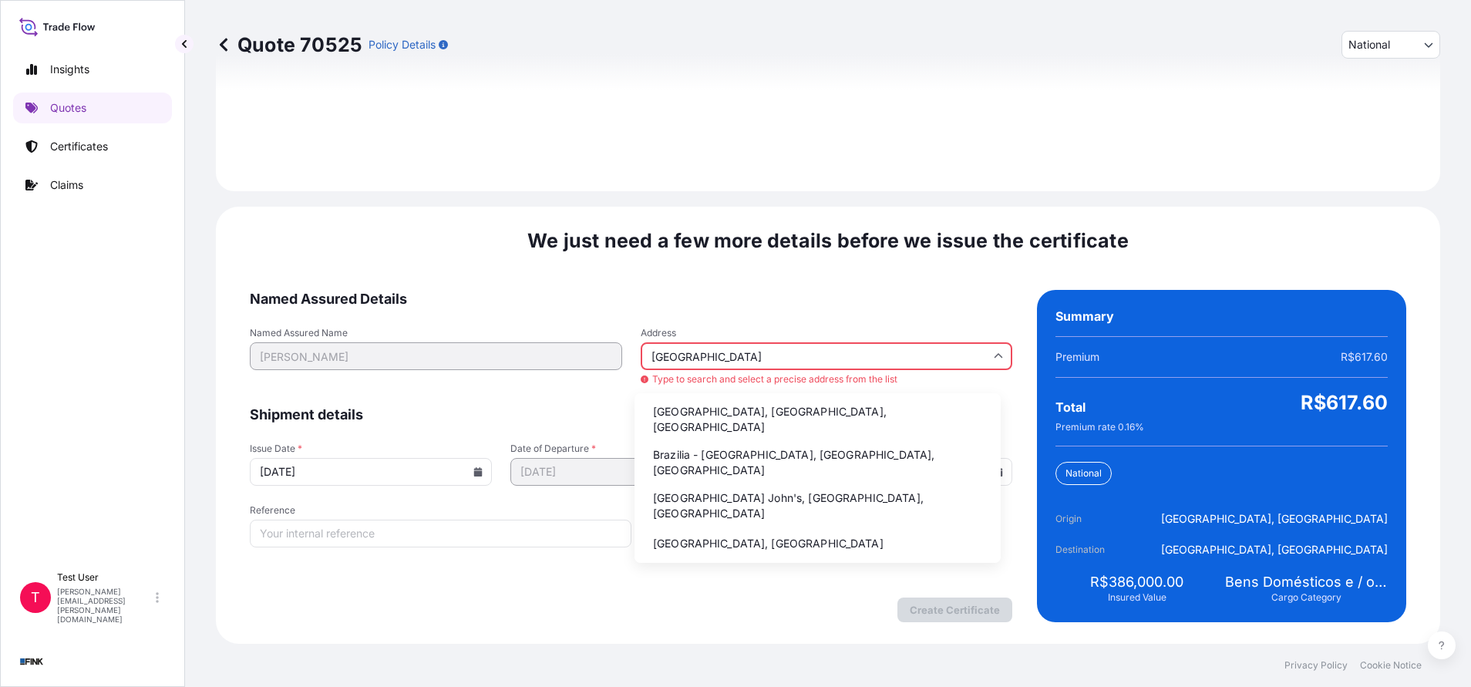
click at [707, 442] on li "Brazilia - [GEOGRAPHIC_DATA], [GEOGRAPHIC_DATA], [GEOGRAPHIC_DATA]" at bounding box center [818, 462] width 354 height 40
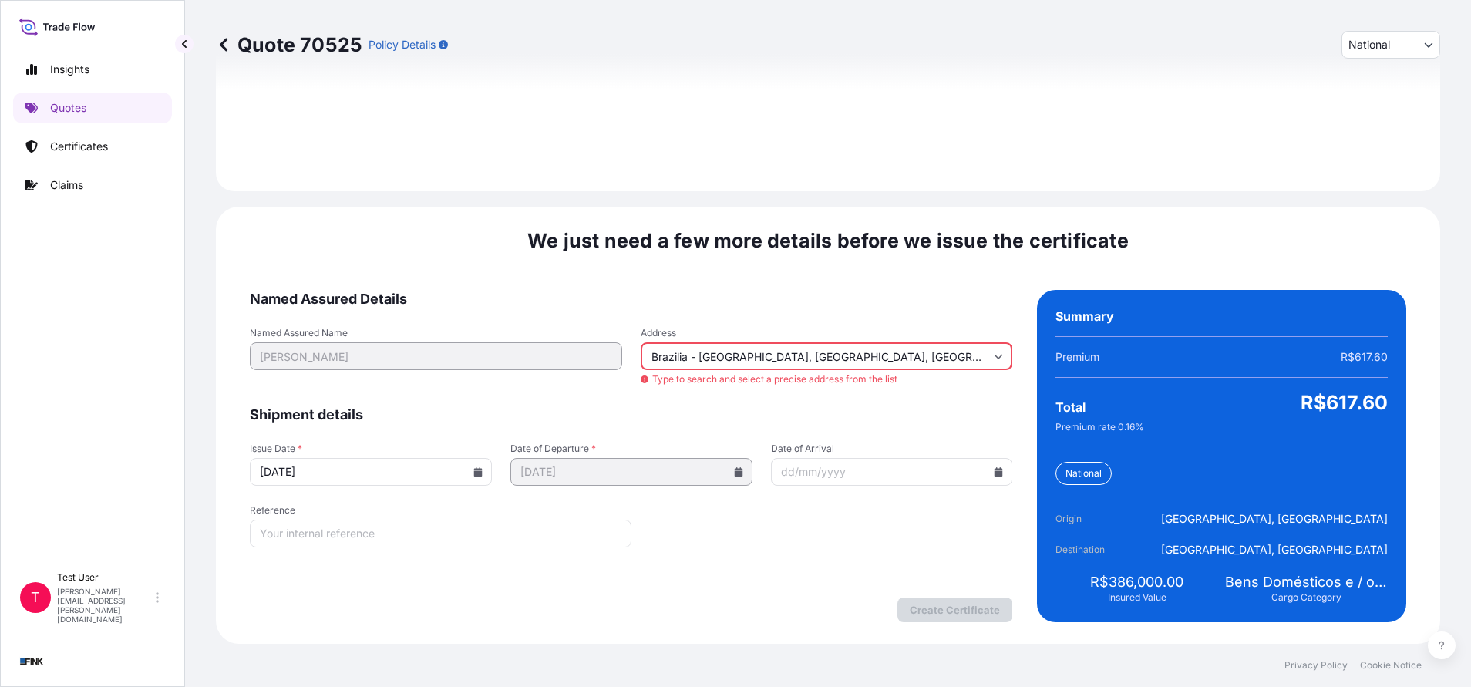
type input "[GEOGRAPHIC_DATA] - [GEOGRAPHIC_DATA], [GEOGRAPHIC_DATA] - [GEOGRAPHIC_DATA], […"
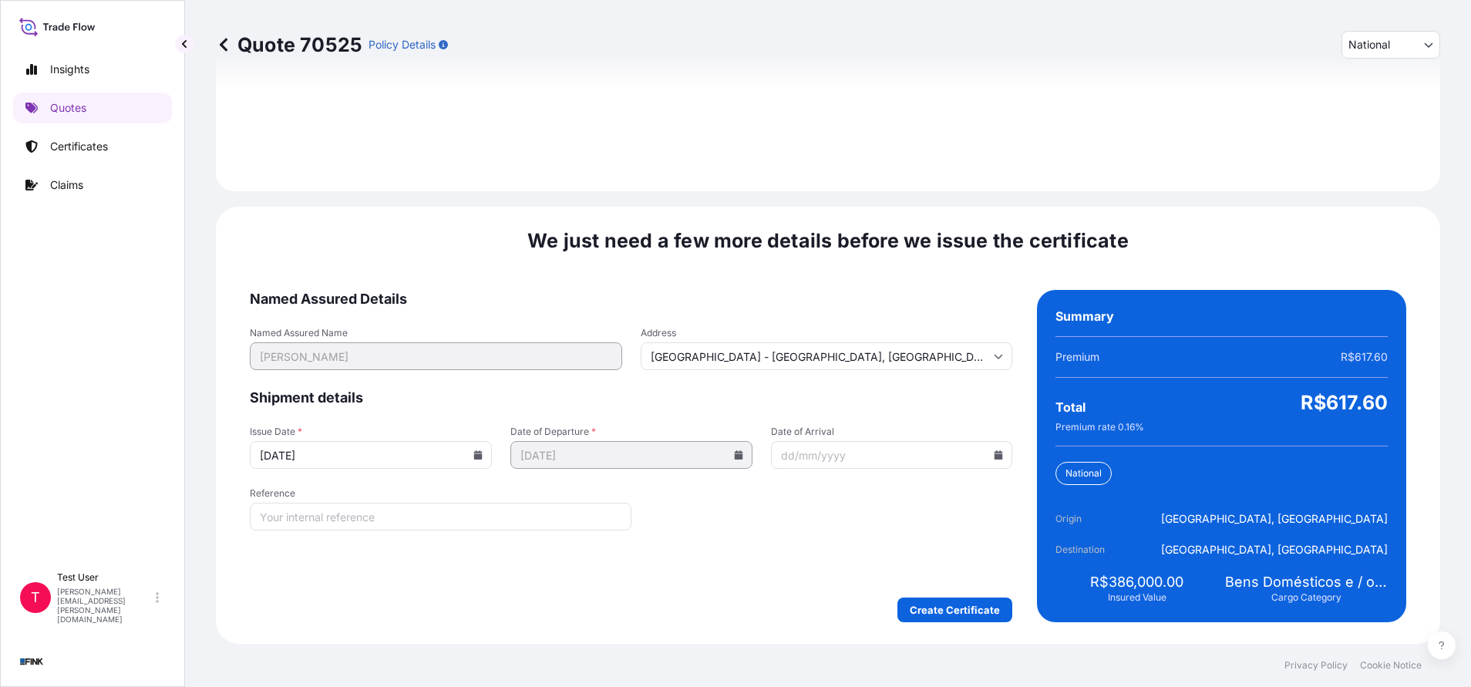
click at [479, 456] on input "[DATE]" at bounding box center [371, 455] width 242 height 28
click at [474, 456] on icon at bounding box center [478, 454] width 8 height 9
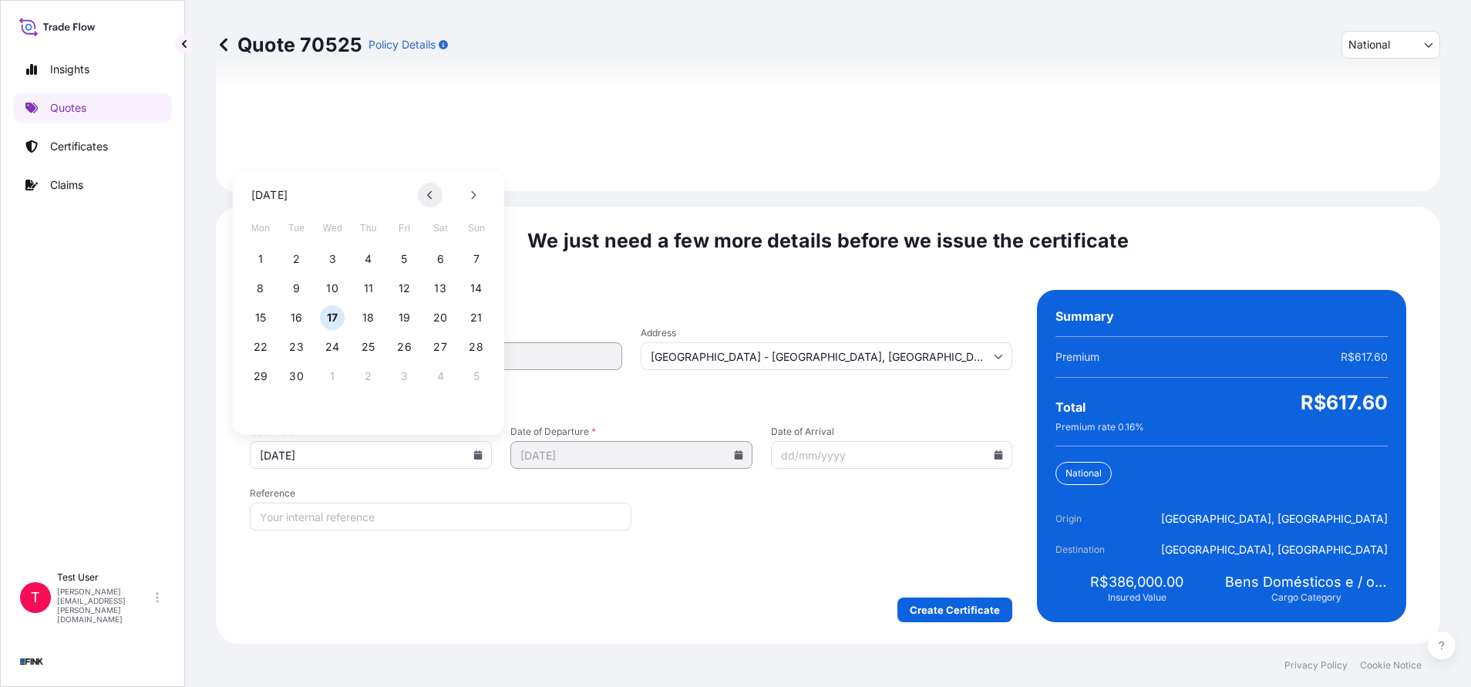
click at [427, 200] on button at bounding box center [430, 195] width 25 height 25
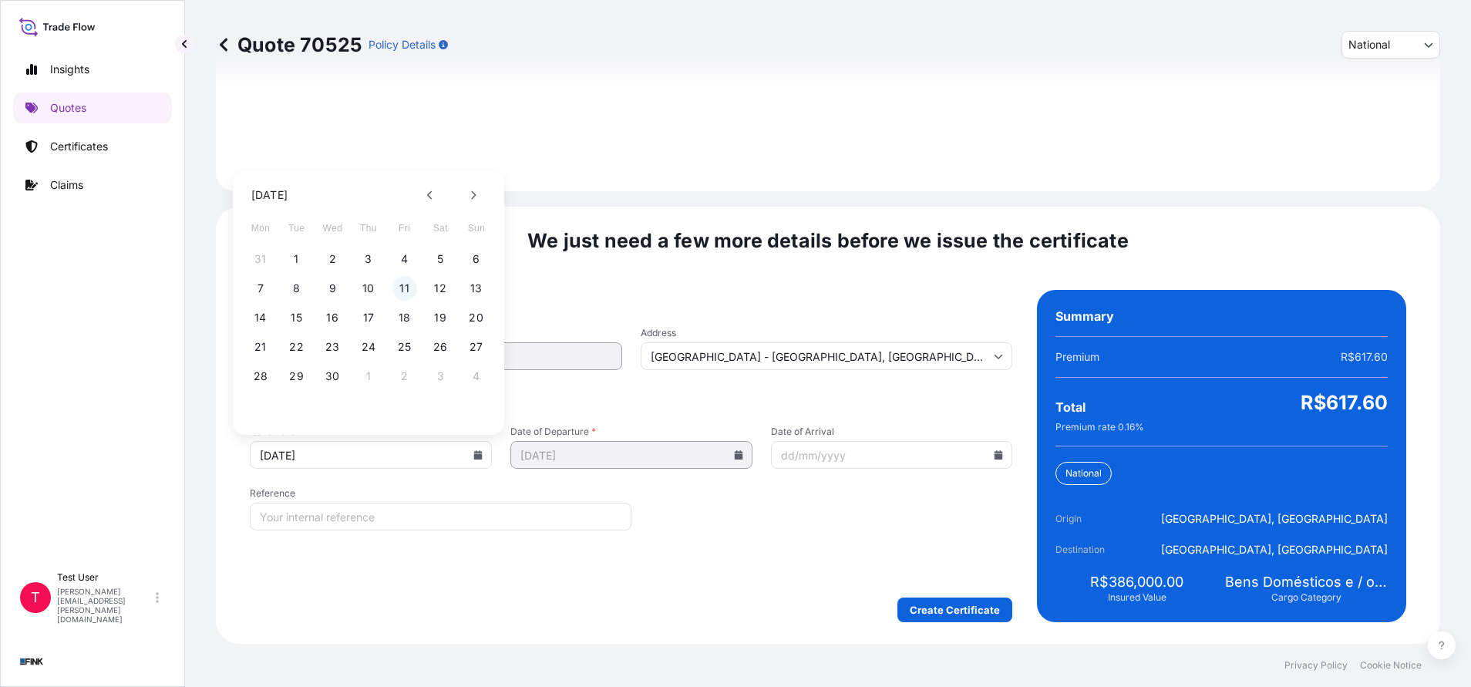
click at [397, 291] on button "11" at bounding box center [404, 288] width 25 height 25
type input "[DATE]"
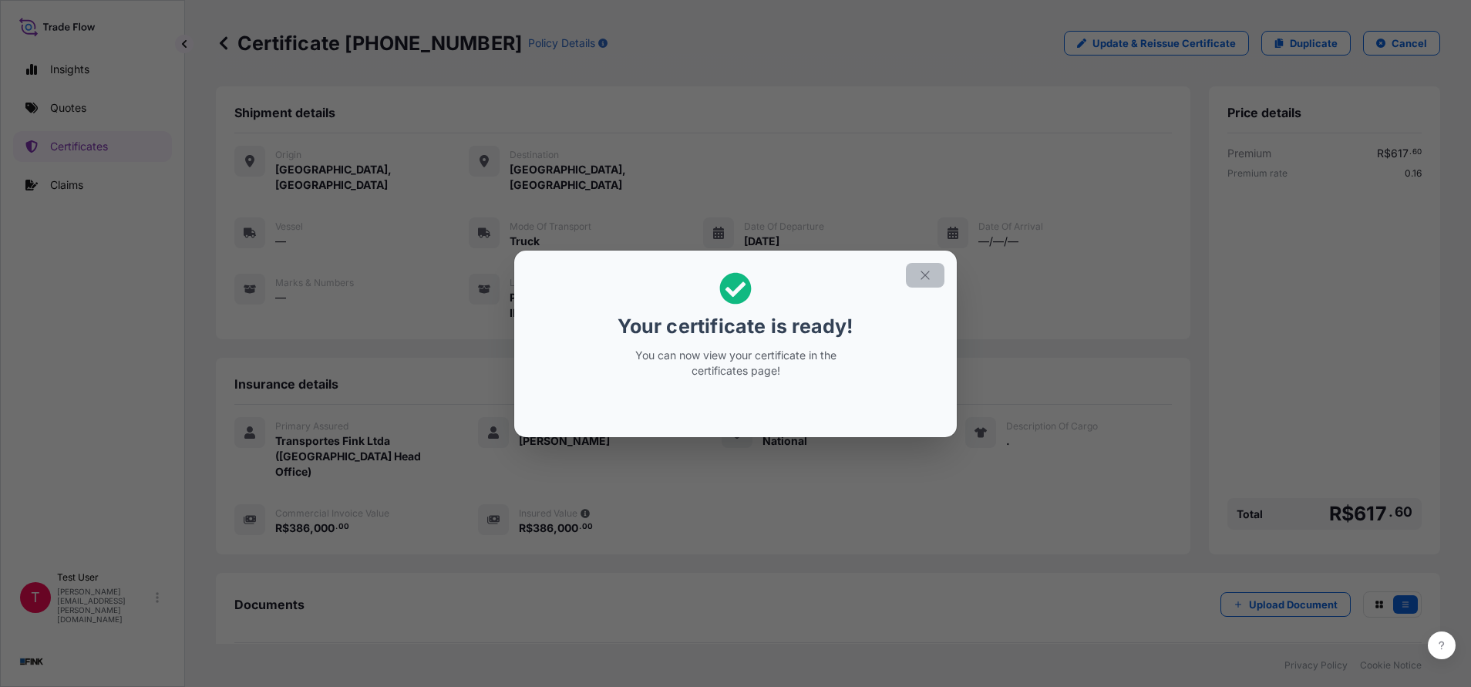
click at [926, 267] on button "button" at bounding box center [925, 275] width 39 height 25
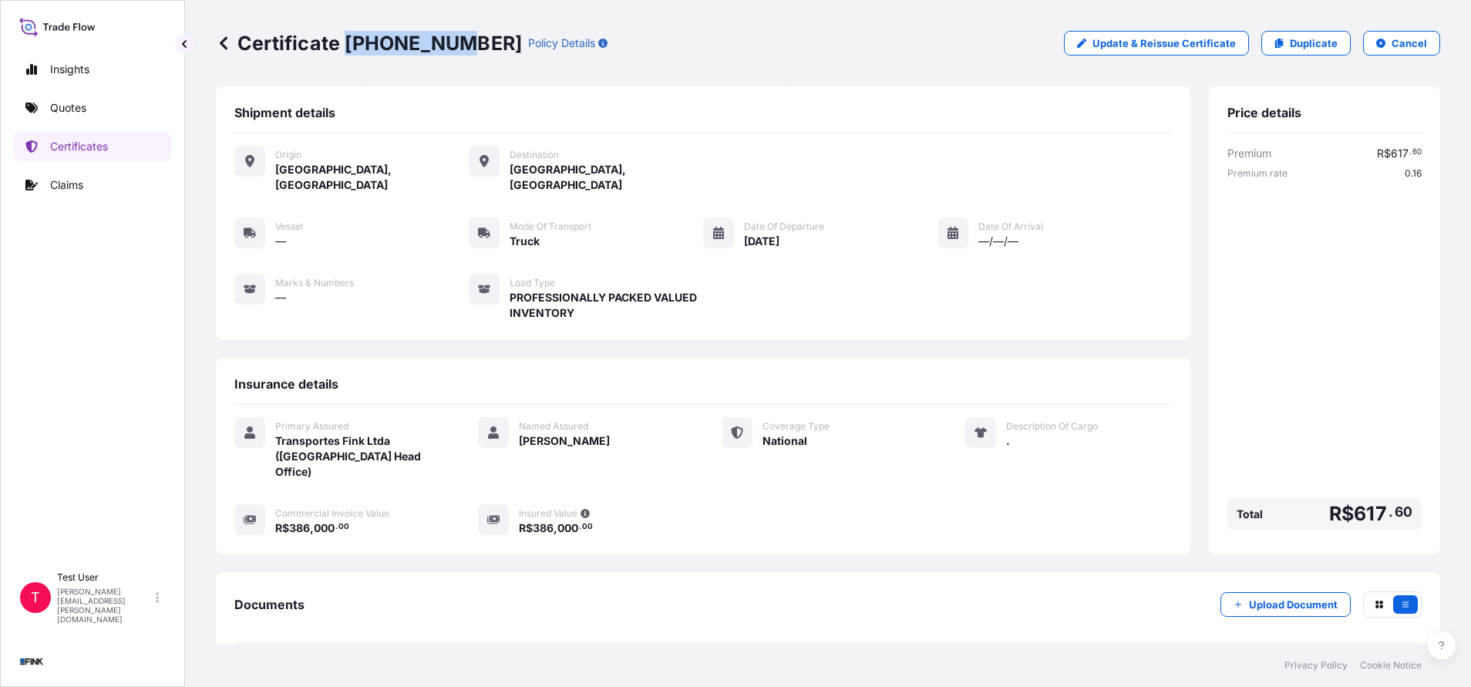
drag, startPoint x: 449, startPoint y: 42, endPoint x: 347, endPoint y: 45, distance: 101.8
click at [347, 45] on p "Certificate [PHONE_NUMBER]" at bounding box center [369, 43] width 306 height 25
copy p "[PHONE_NUMBER]"
click at [53, 106] on p "Quotes" at bounding box center [68, 107] width 36 height 15
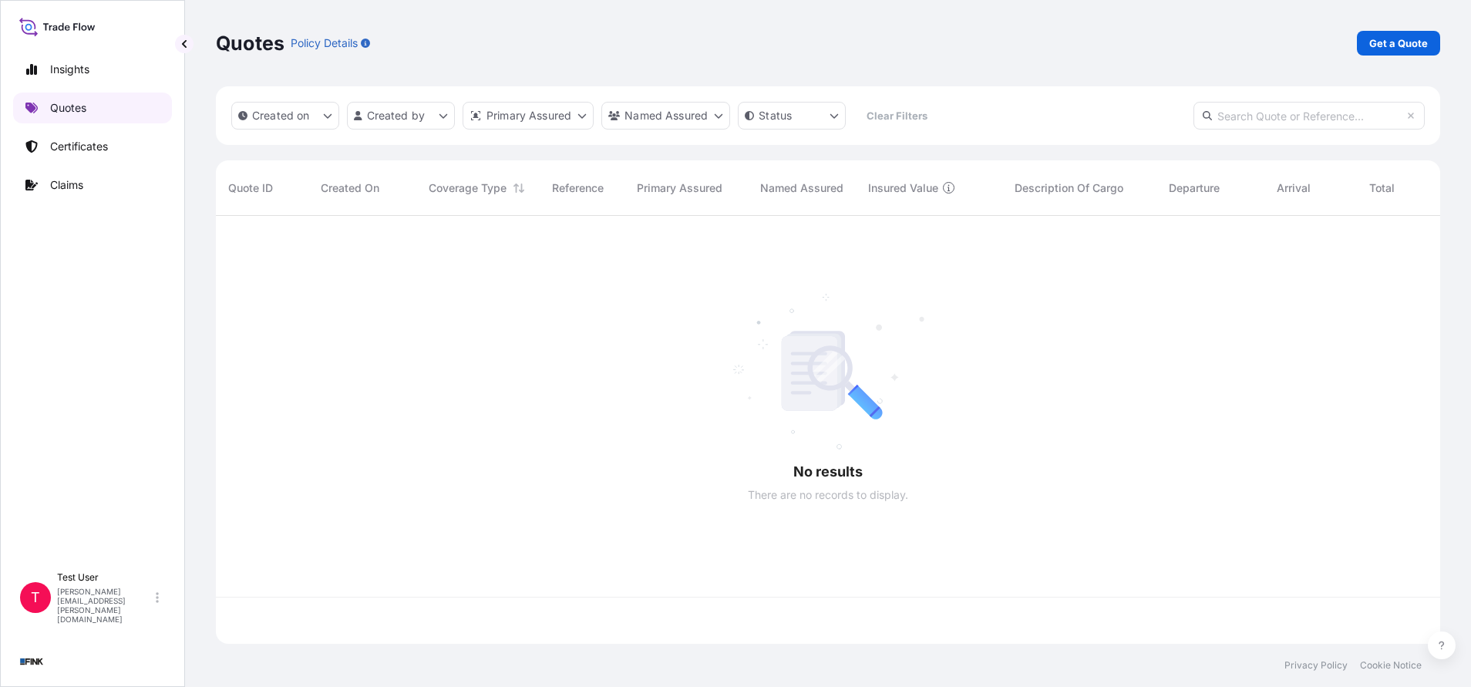
scroll to position [419, 1206]
click at [1405, 47] on p "Get a Quote" at bounding box center [1398, 42] width 59 height 15
select select "international"
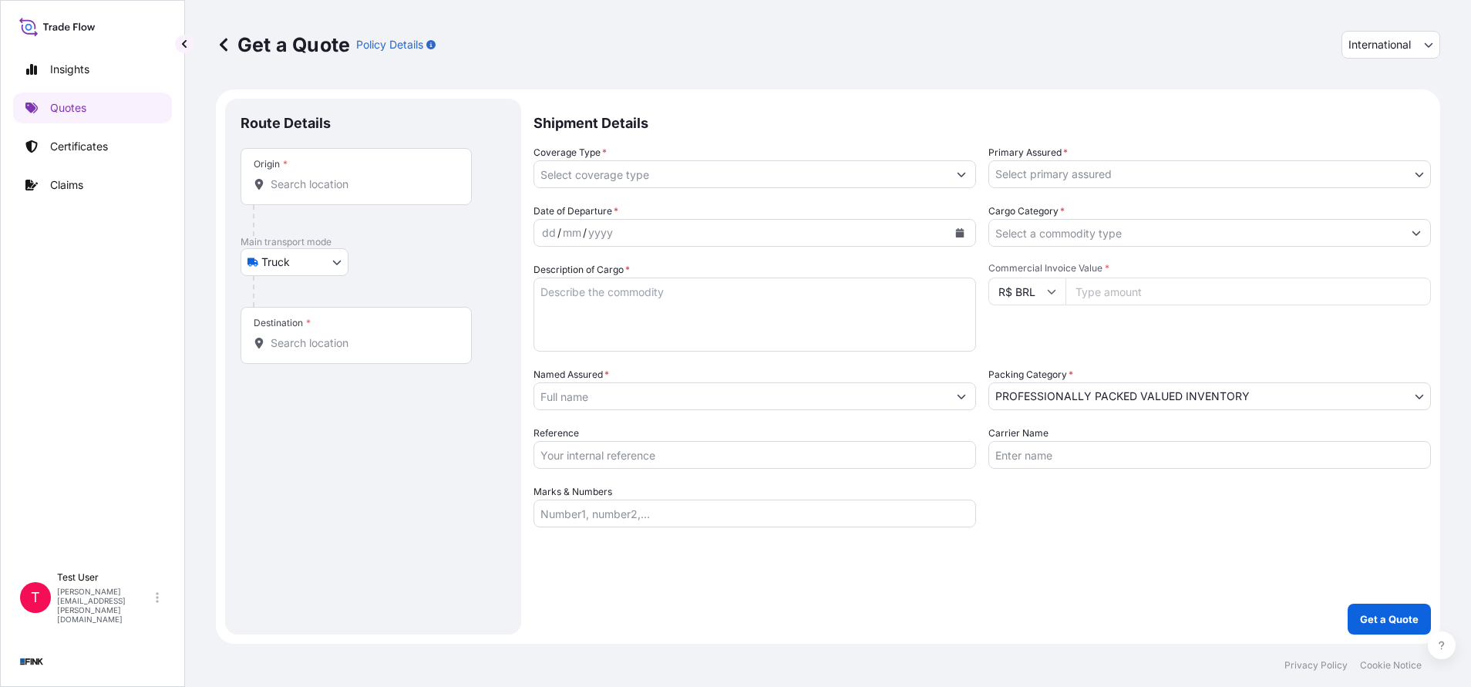
select select "Truck"
select select "11"
click at [1369, 52] on button "International" at bounding box center [1390, 45] width 99 height 28
click at [1371, 108] on div "National" at bounding box center [1390, 113] width 86 height 28
select select "national"
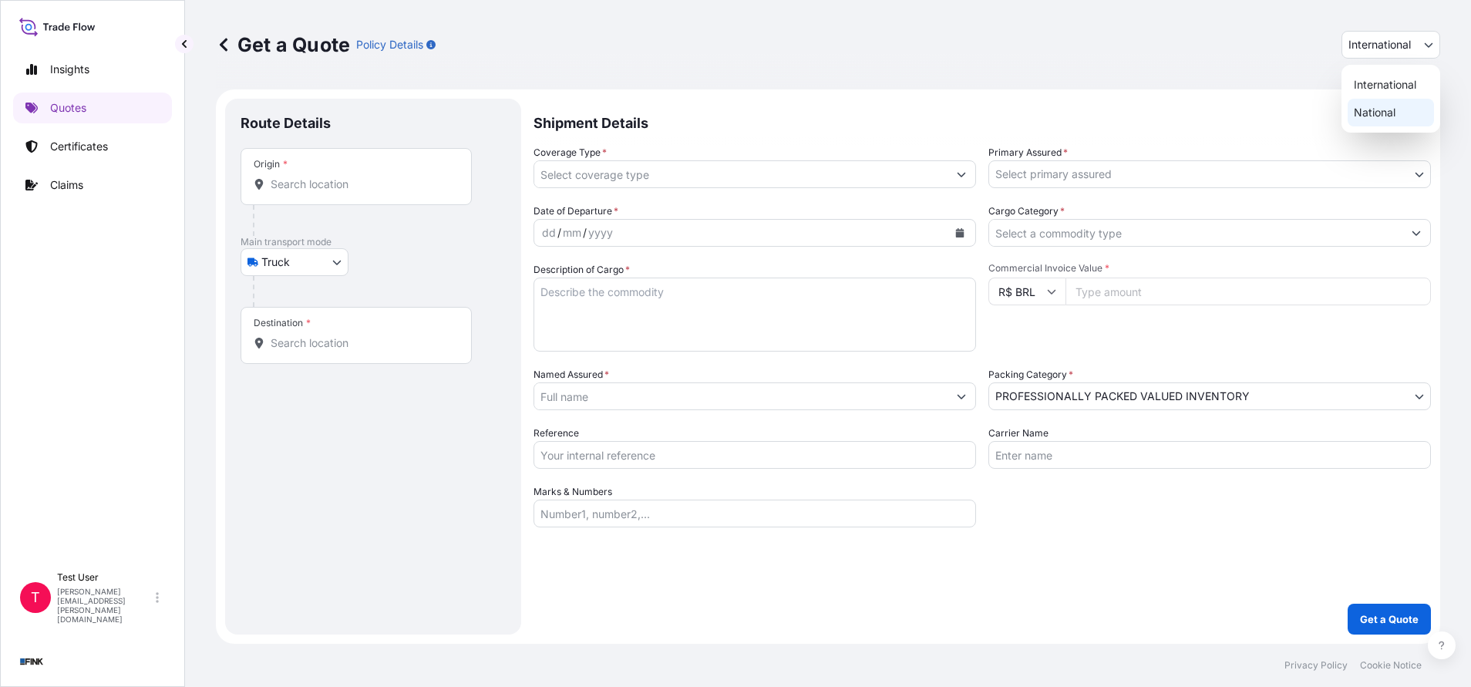
select select "Truck"
select select "11"
click at [419, 183] on input "Origin *" at bounding box center [362, 184] width 182 height 15
paste input "Av. [PERSON_NAME], 290 - Ed. Let 4th Floor - Leblon - CEP 22430060"
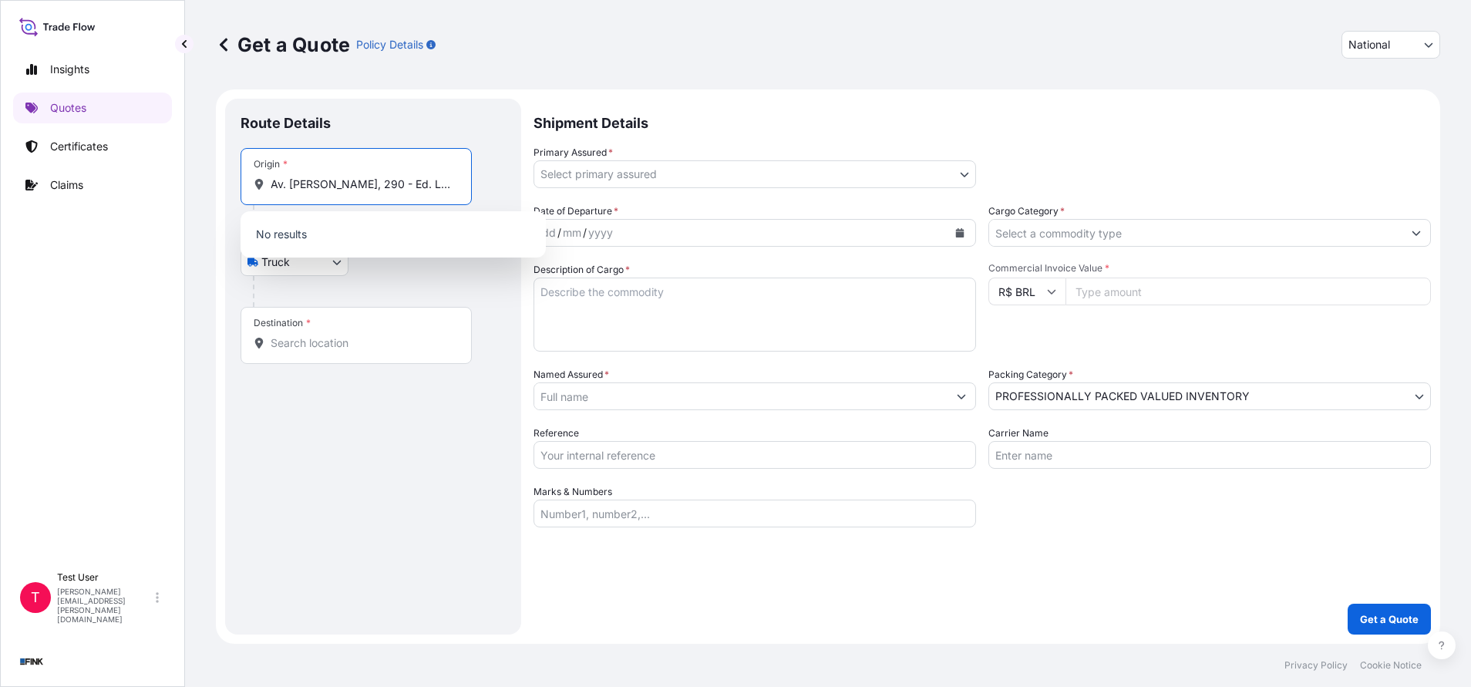
scroll to position [0, 212]
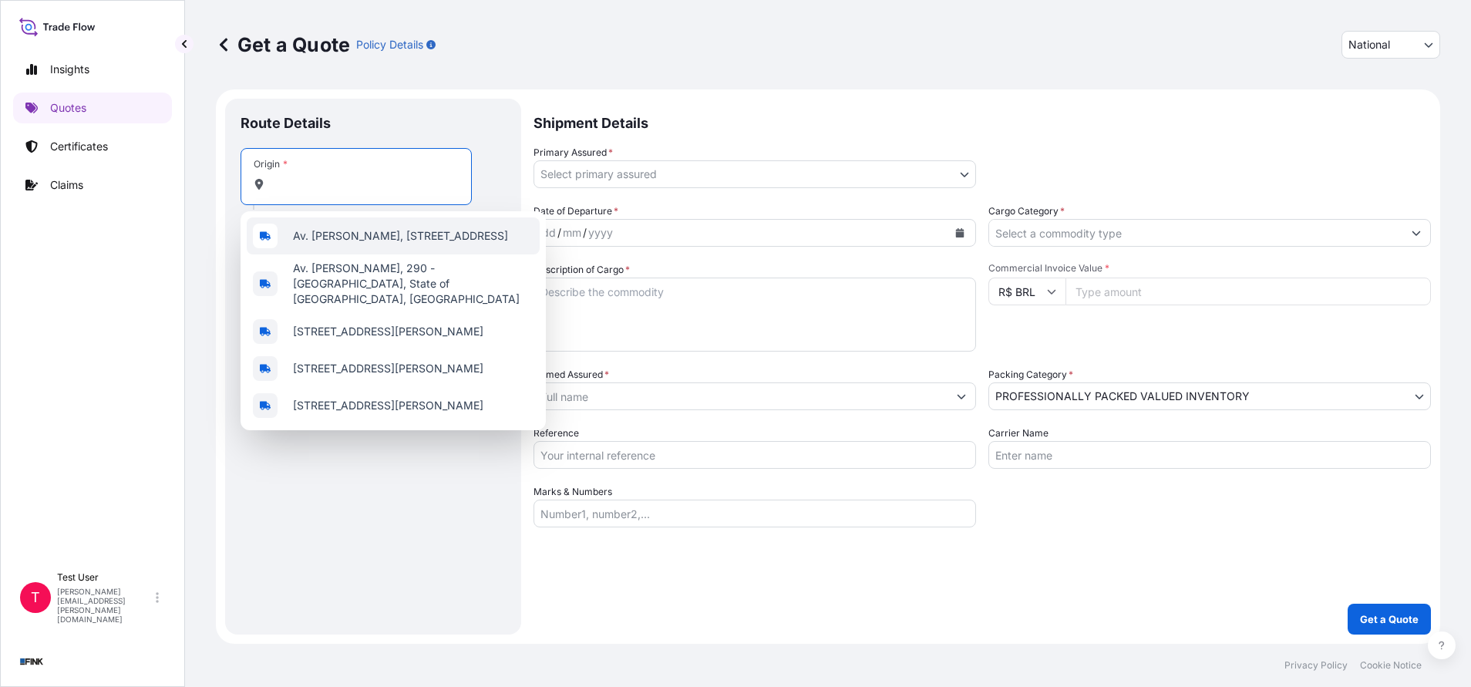
click at [377, 235] on span "Av. [PERSON_NAME], [STREET_ADDRESS]" at bounding box center [400, 235] width 215 height 15
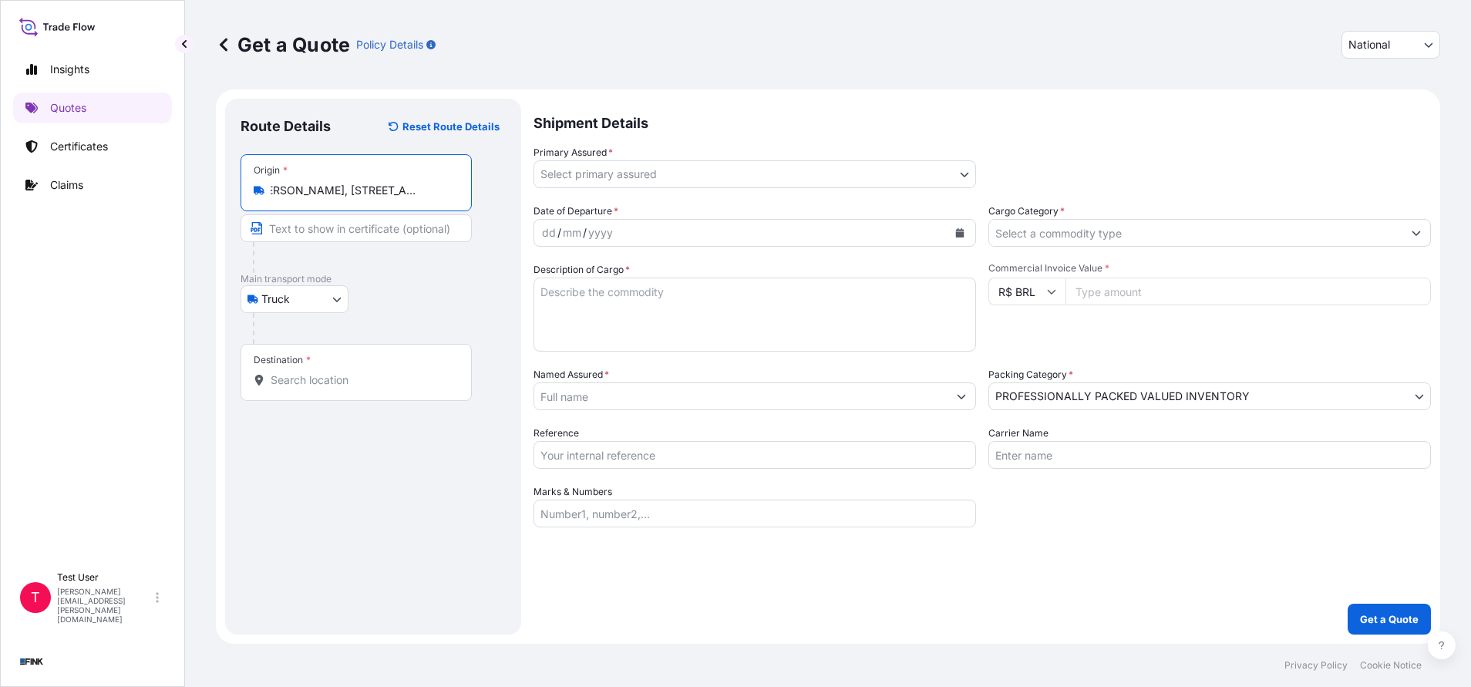
type input "Av. [PERSON_NAME], [STREET_ADDRESS]"
click at [345, 237] on input "Text to appear on certificate" at bounding box center [359, 228] width 237 height 28
paste input "Av. [PERSON_NAME], 290 - Ed. Let 4th Floor - Leblon - CEP 22430060"
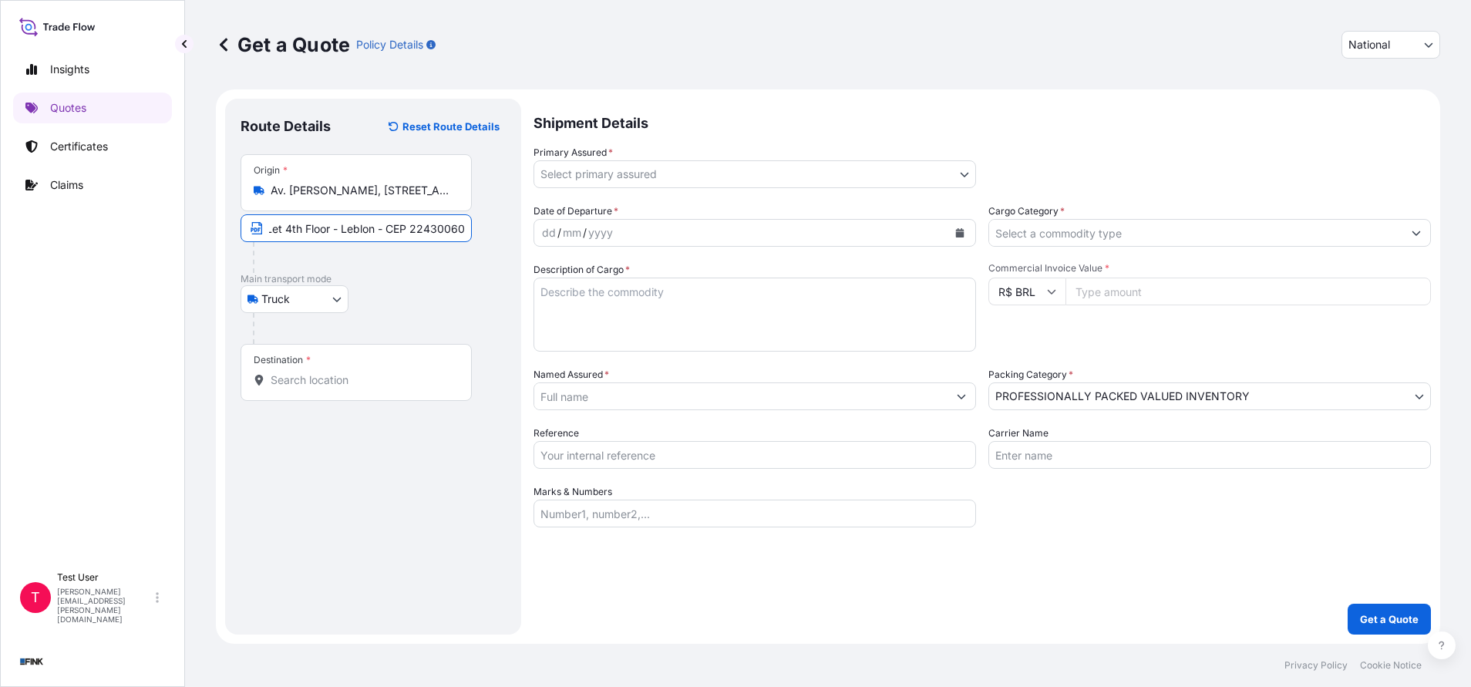
type input "Av. [PERSON_NAME], 290 - Ed. Let 4th Floor - Leblon - CEP 22430060"
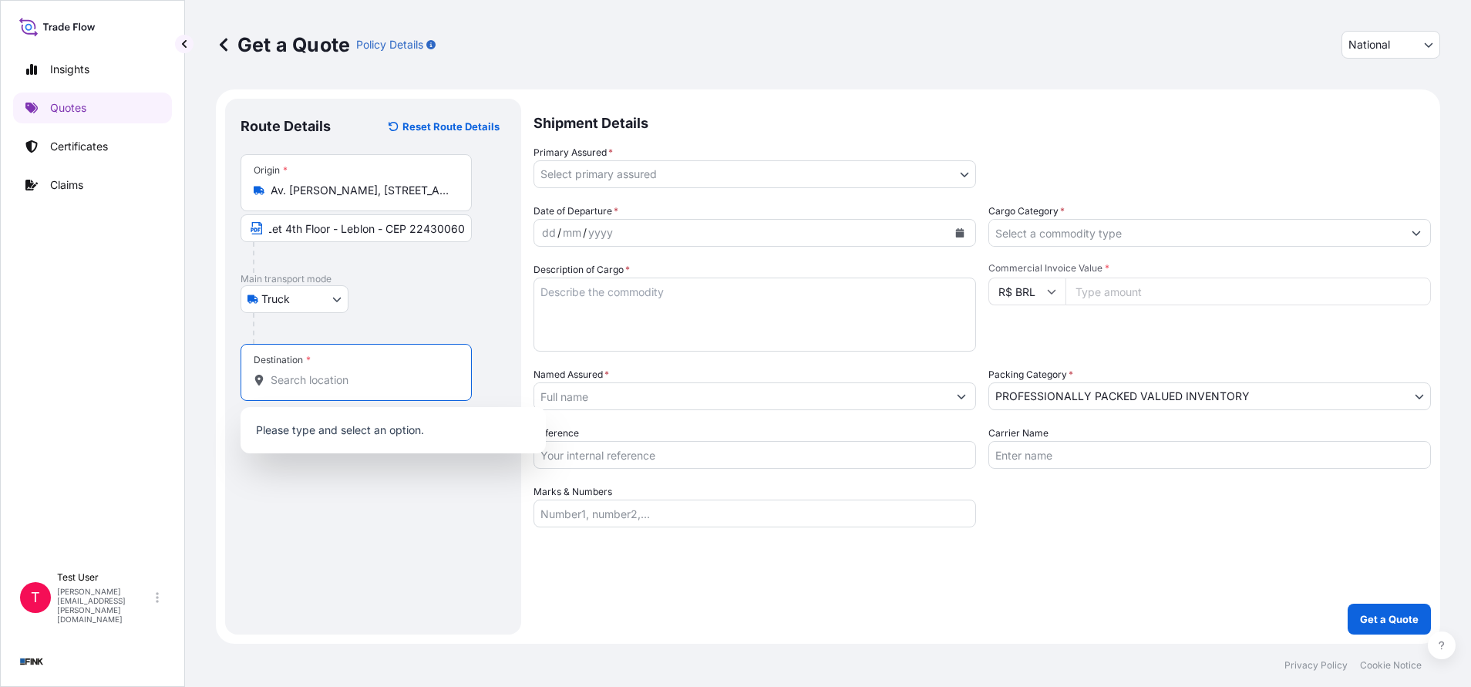
click at [321, 375] on input "Destination *" at bounding box center [362, 379] width 182 height 15
click at [365, 380] on input "Destination * Please select a destination" at bounding box center [362, 379] width 182 height 15
paste input "[STREET_ADDRESS]"
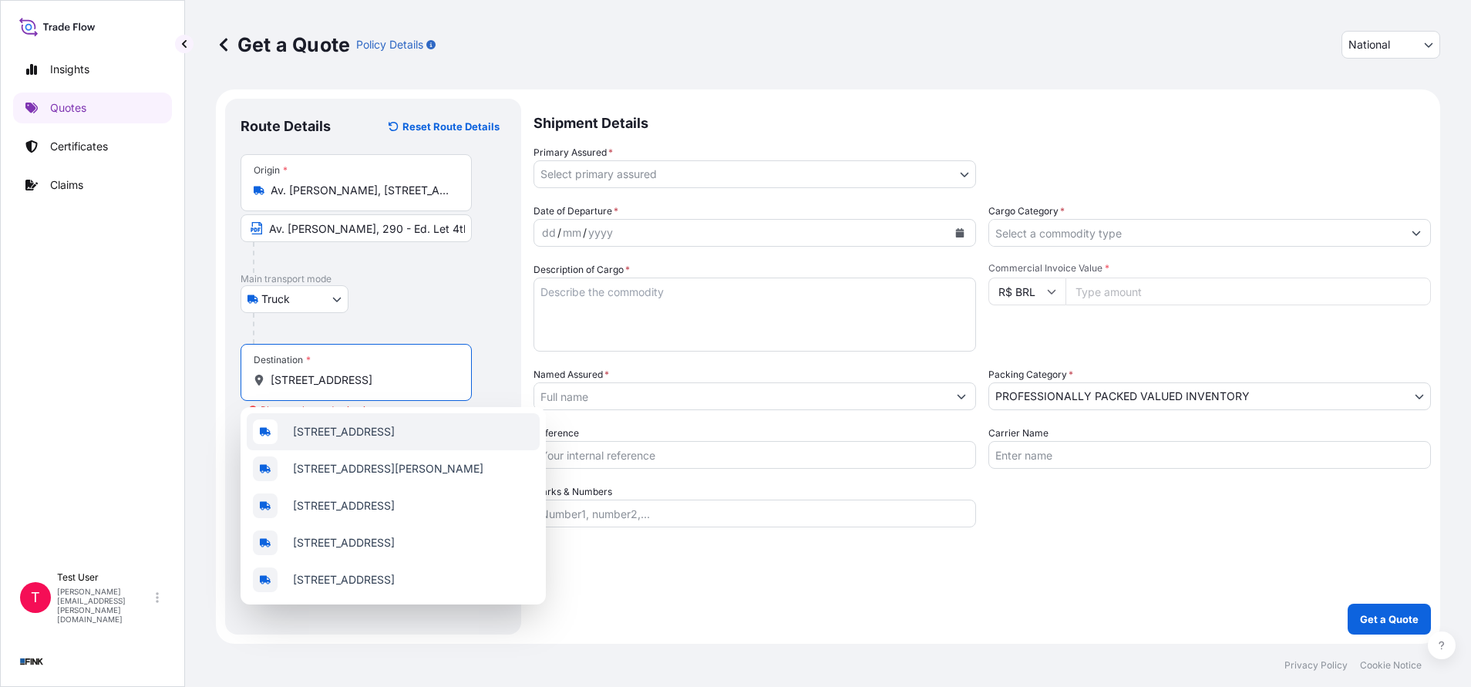
click at [351, 438] on span "[STREET_ADDRESS]" at bounding box center [344, 431] width 102 height 15
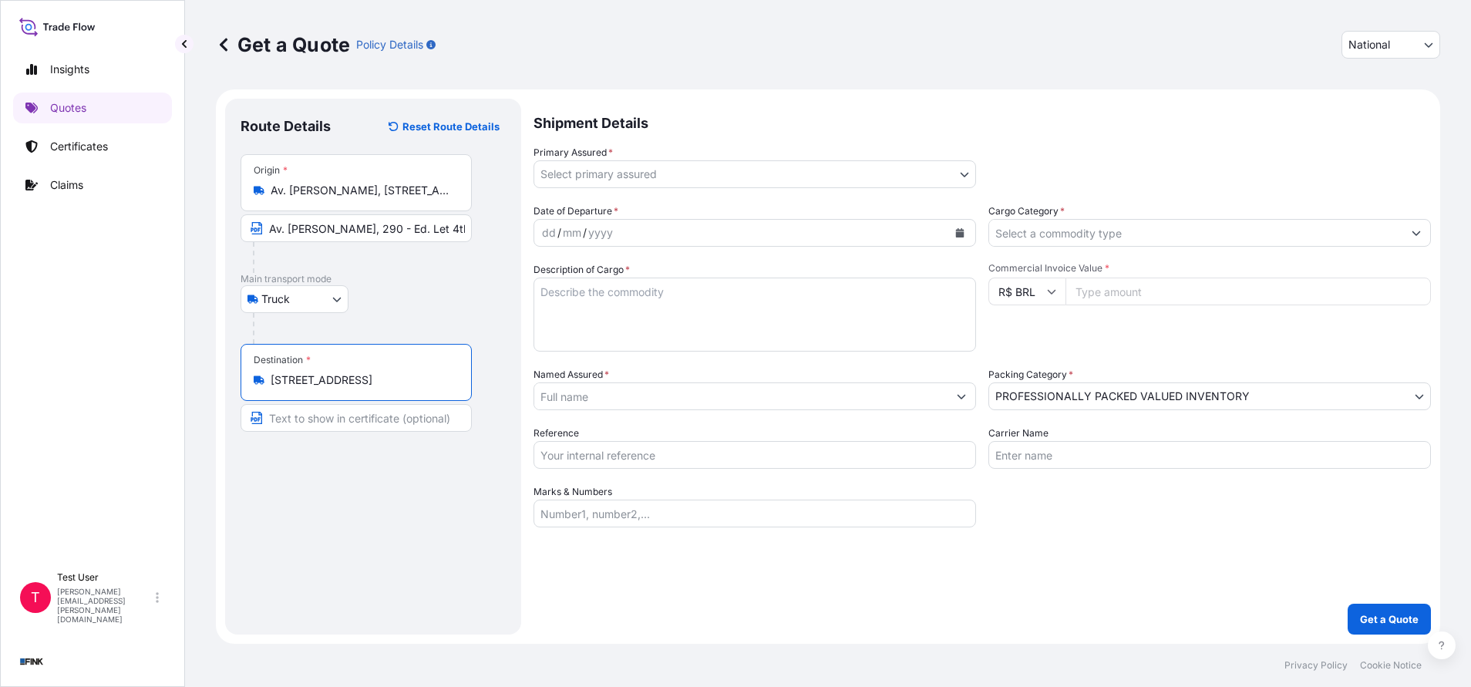
type input "[STREET_ADDRESS]"
click at [351, 424] on input "Text to appear on certificate" at bounding box center [359, 418] width 237 height 28
paste input "[STREET_ADDRESS]"
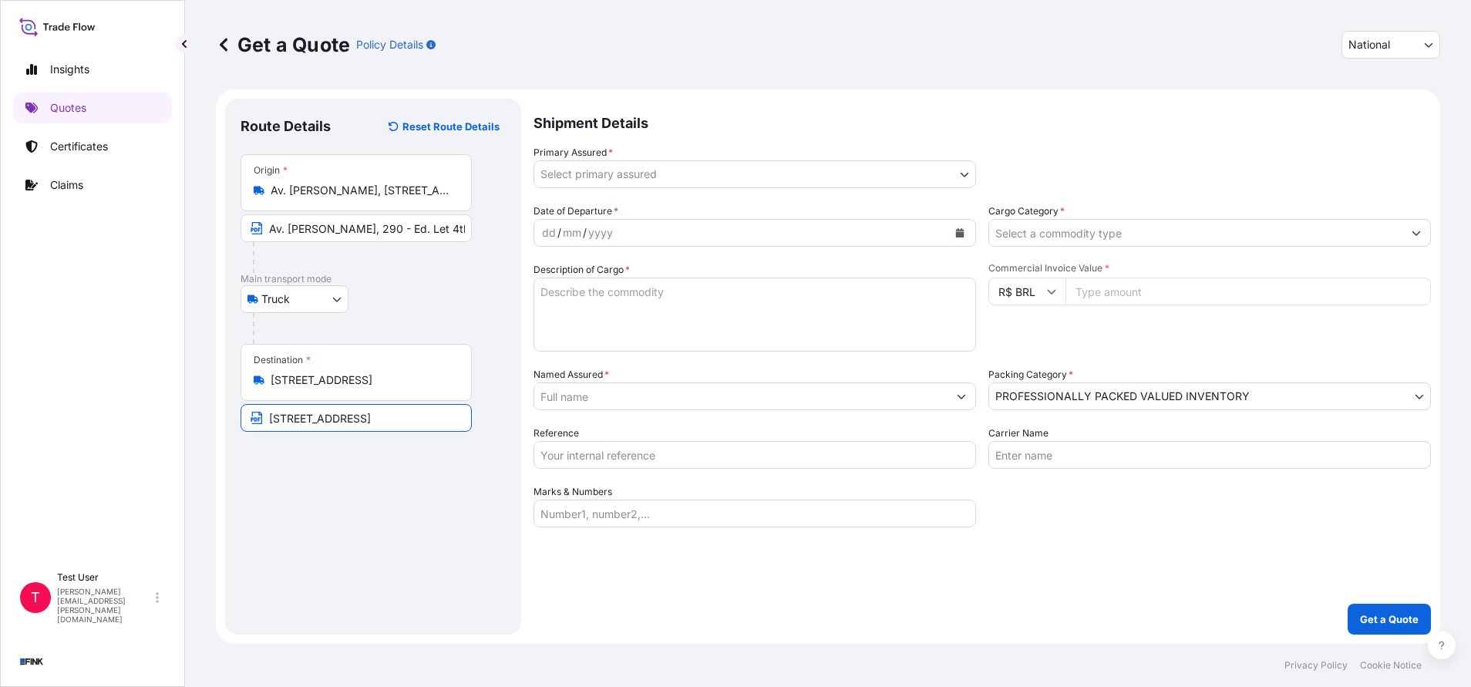
type input "[STREET_ADDRESS]"
click at [964, 188] on div "Shipment Details Primary Assured * Select primary assured Transportes Fink Ltda…" at bounding box center [981, 367] width 897 height 536
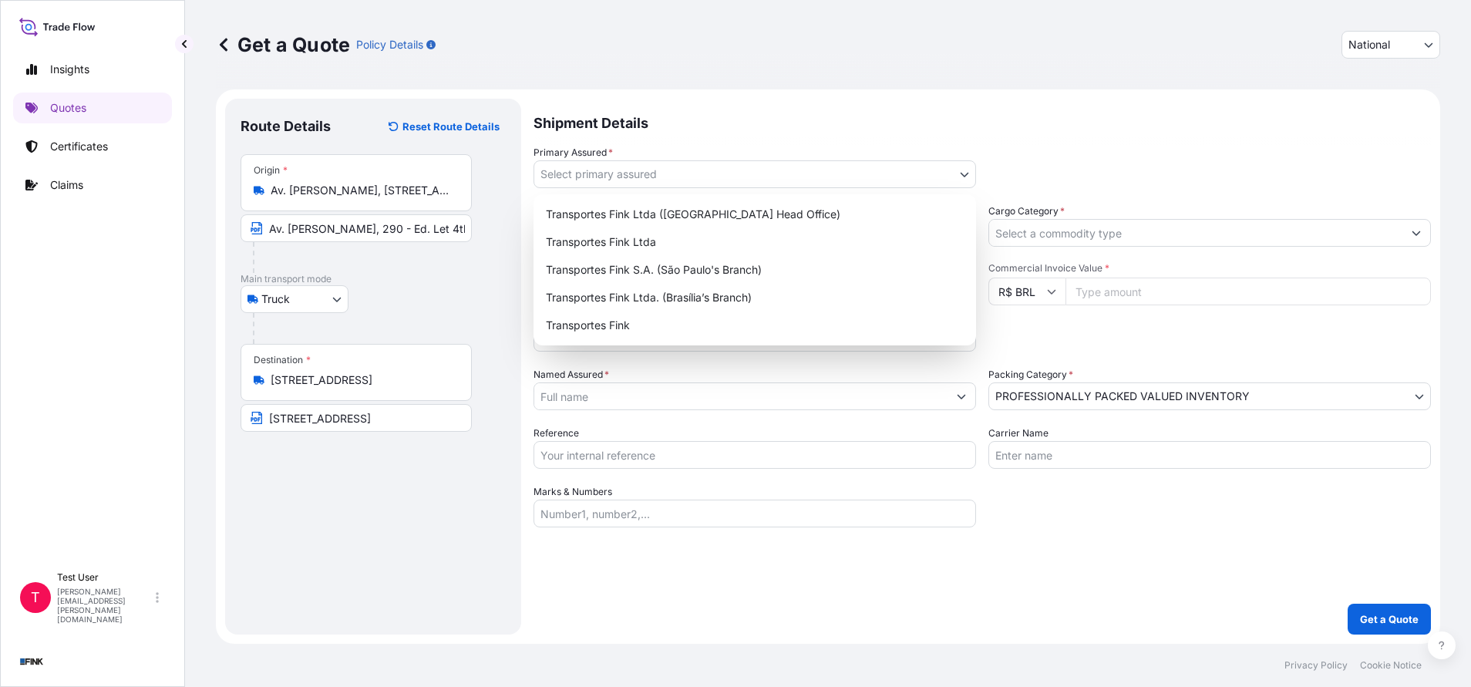
click at [963, 177] on body "Insights Quotes Certificates Claims T Test User [PERSON_NAME][EMAIL_ADDRESS][PE…" at bounding box center [735, 343] width 1471 height 687
click at [749, 208] on div "Transportes Fink Ltda ([GEOGRAPHIC_DATA] Head Office)" at bounding box center [755, 214] width 430 height 28
select select "31747"
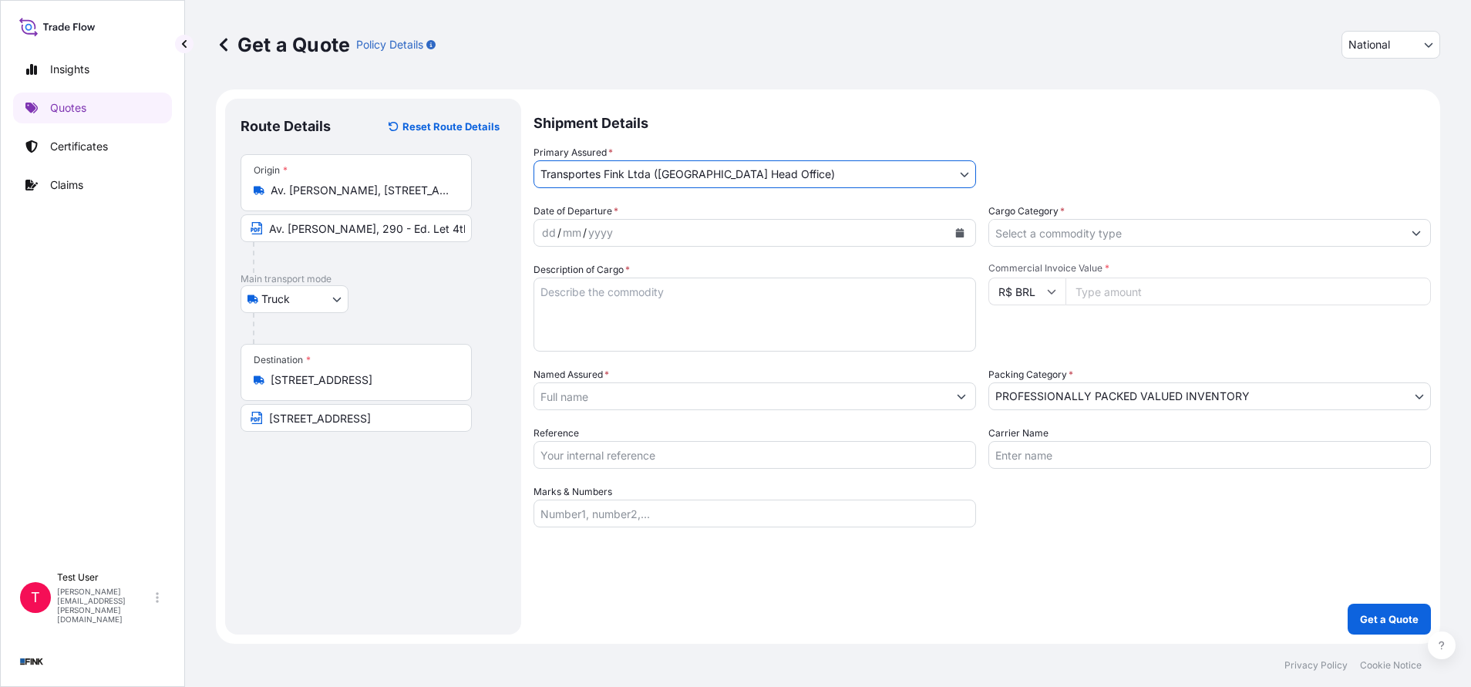
click at [959, 235] on icon "Calendar" at bounding box center [960, 232] width 8 height 9
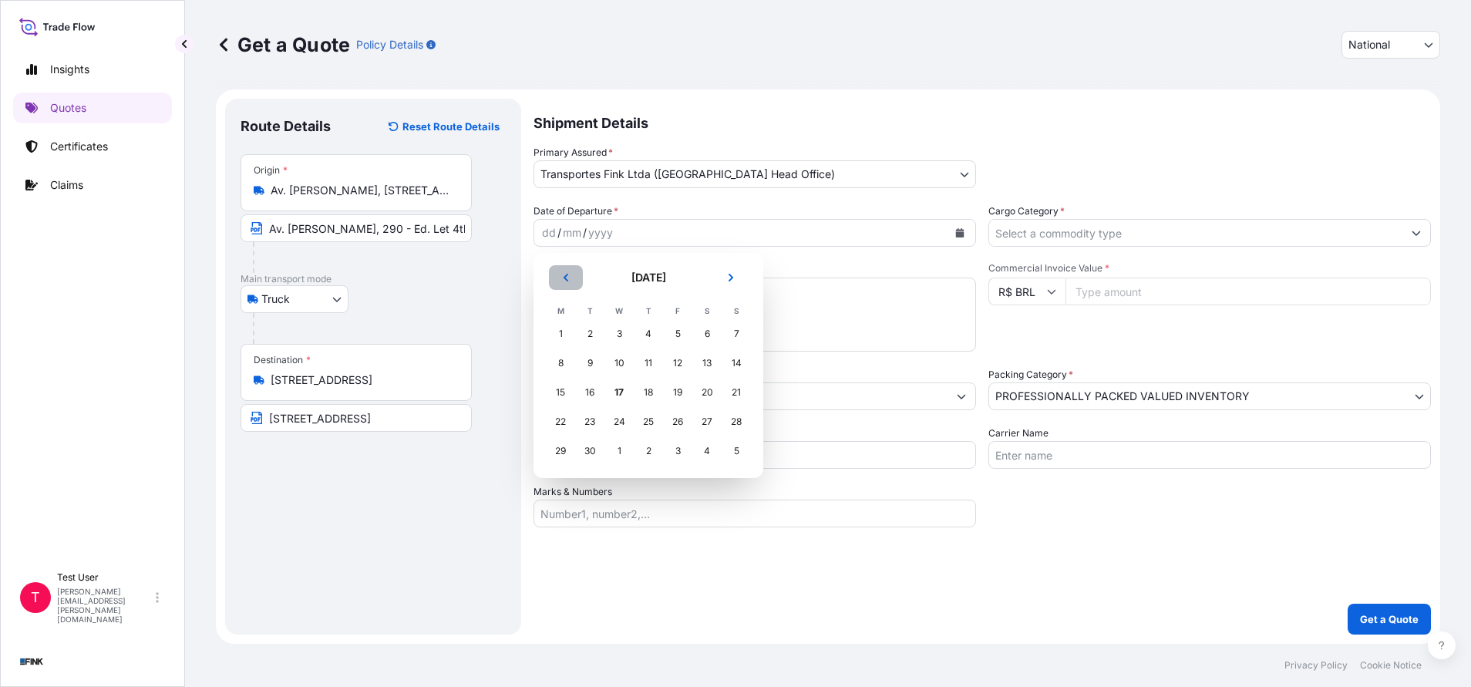
click at [565, 274] on icon "Previous" at bounding box center [565, 277] width 9 height 9
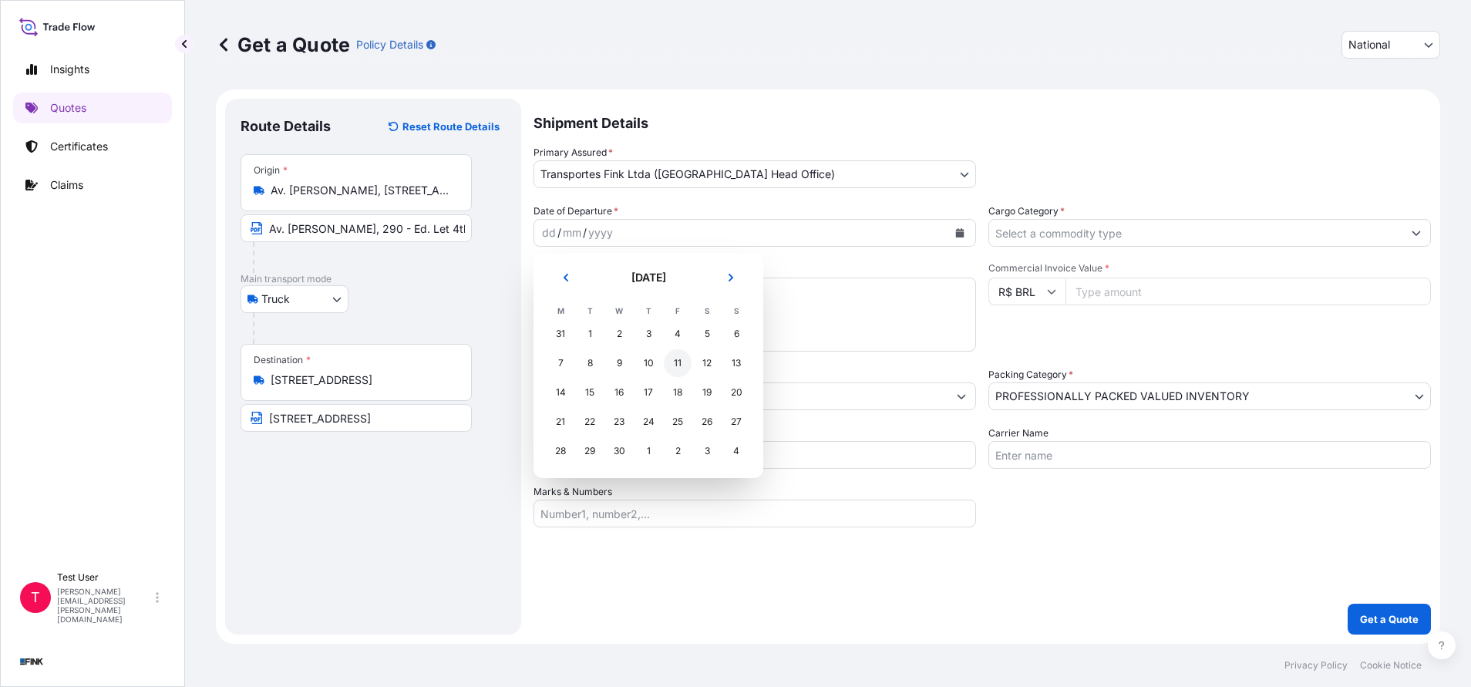
click at [674, 369] on div "11" at bounding box center [678, 363] width 28 height 28
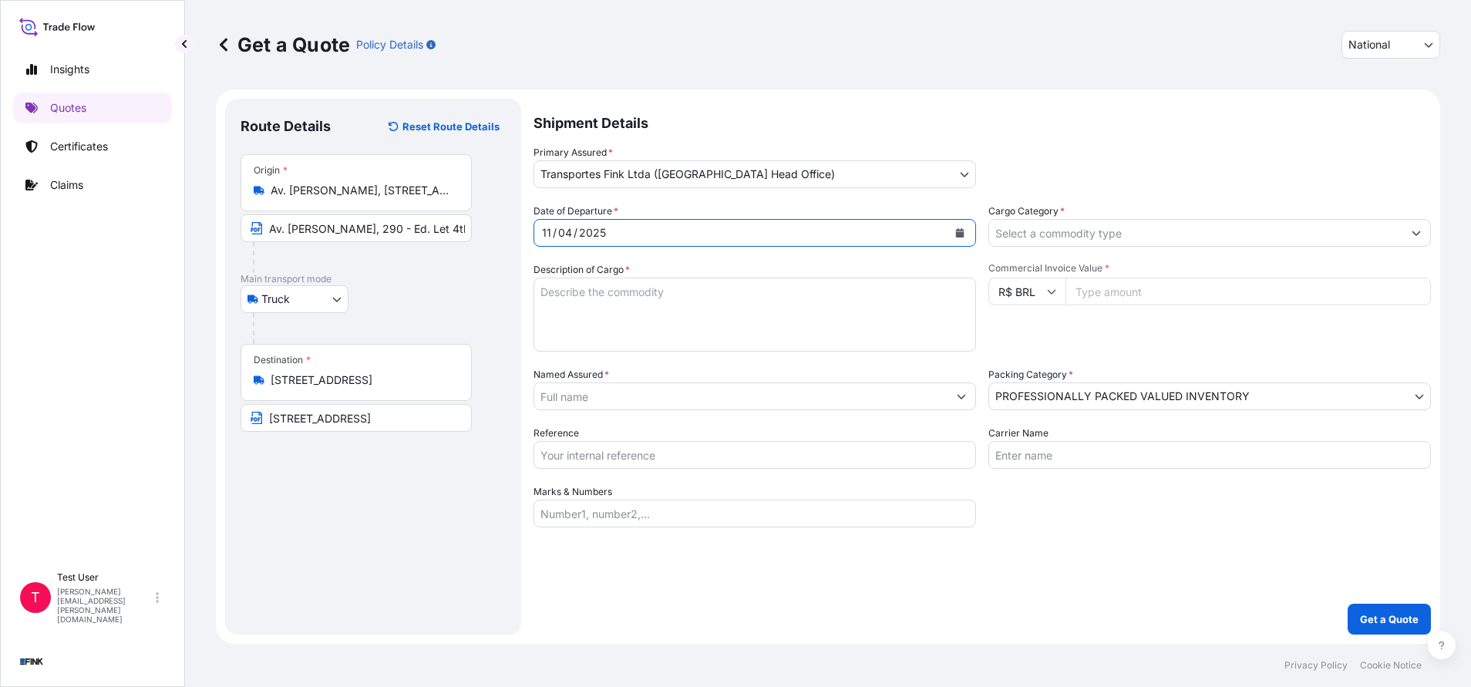
click at [1114, 237] on input "Cargo Category *" at bounding box center [1195, 233] width 413 height 28
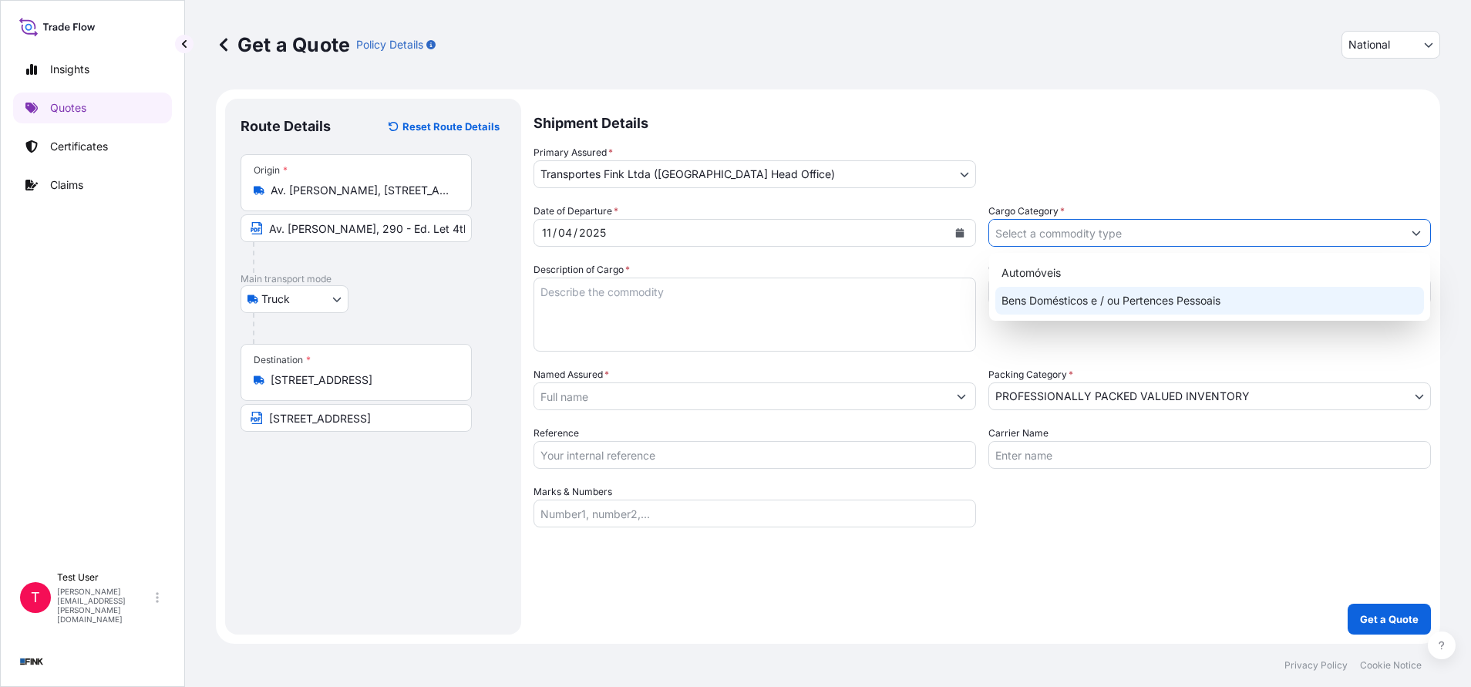
click at [1041, 302] on div "Bens Domésticos e / ou Pertences Pessoais" at bounding box center [1209, 301] width 429 height 28
type input "Bens Domésticos e / ou Pertences Pessoais"
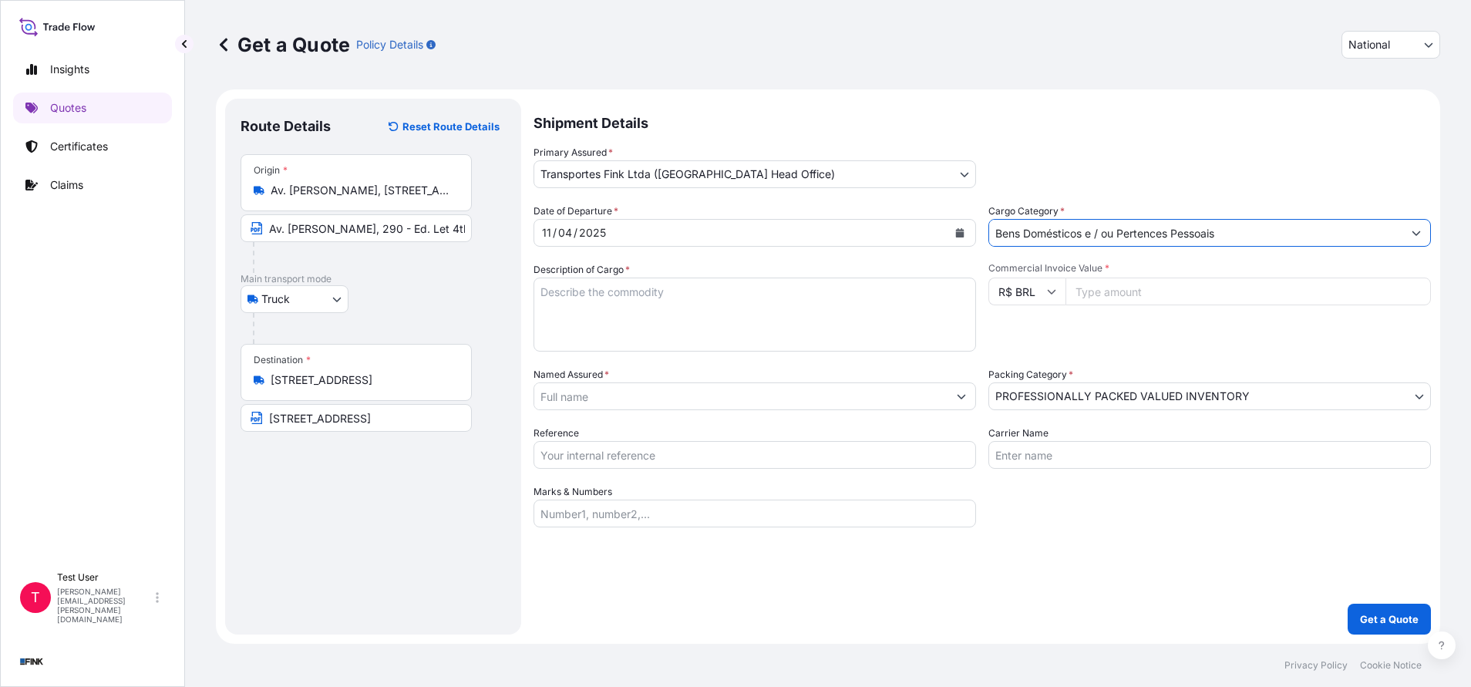
click at [835, 297] on textarea "Description of Cargo *" at bounding box center [754, 315] width 442 height 74
type textarea "."
click at [1220, 279] on input "Commercial Invoice Value *" at bounding box center [1247, 292] width 365 height 28
paste input "64272.27"
type input "64272.27"
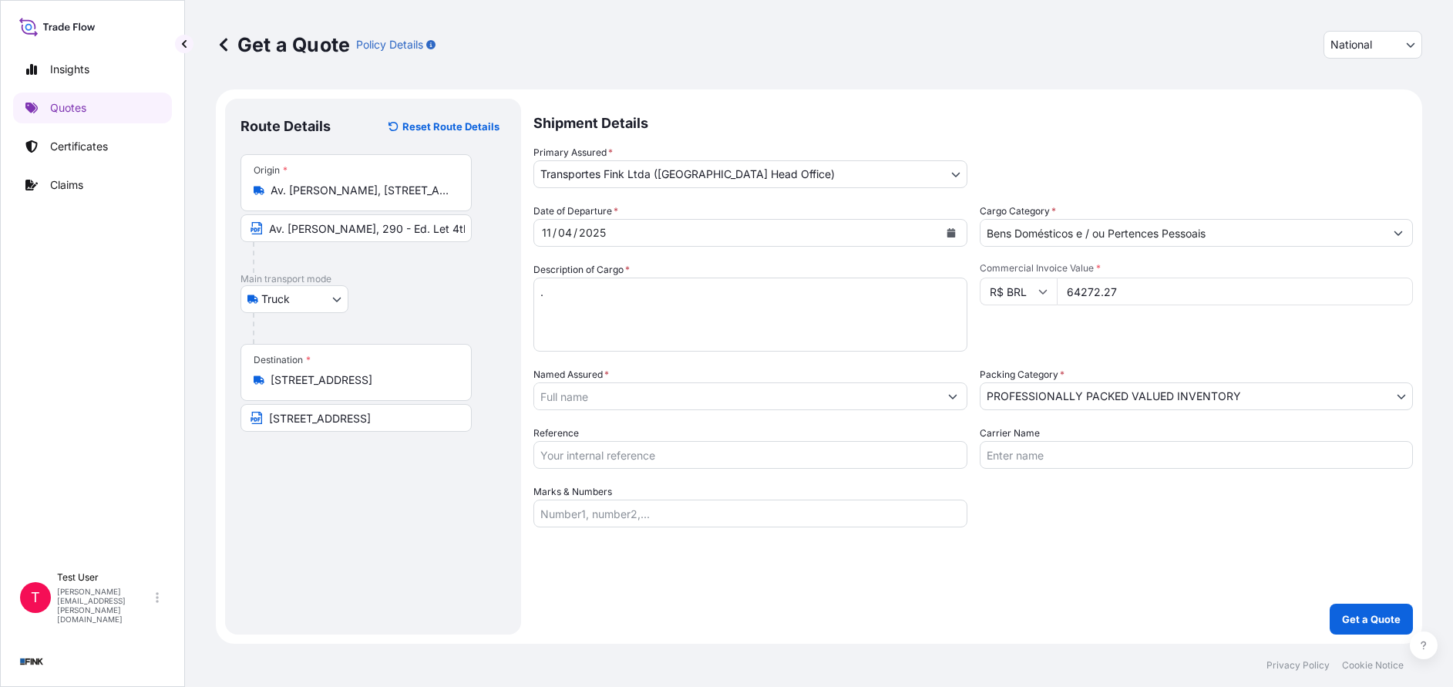
click at [668, 399] on input "Named Assured *" at bounding box center [736, 396] width 405 height 28
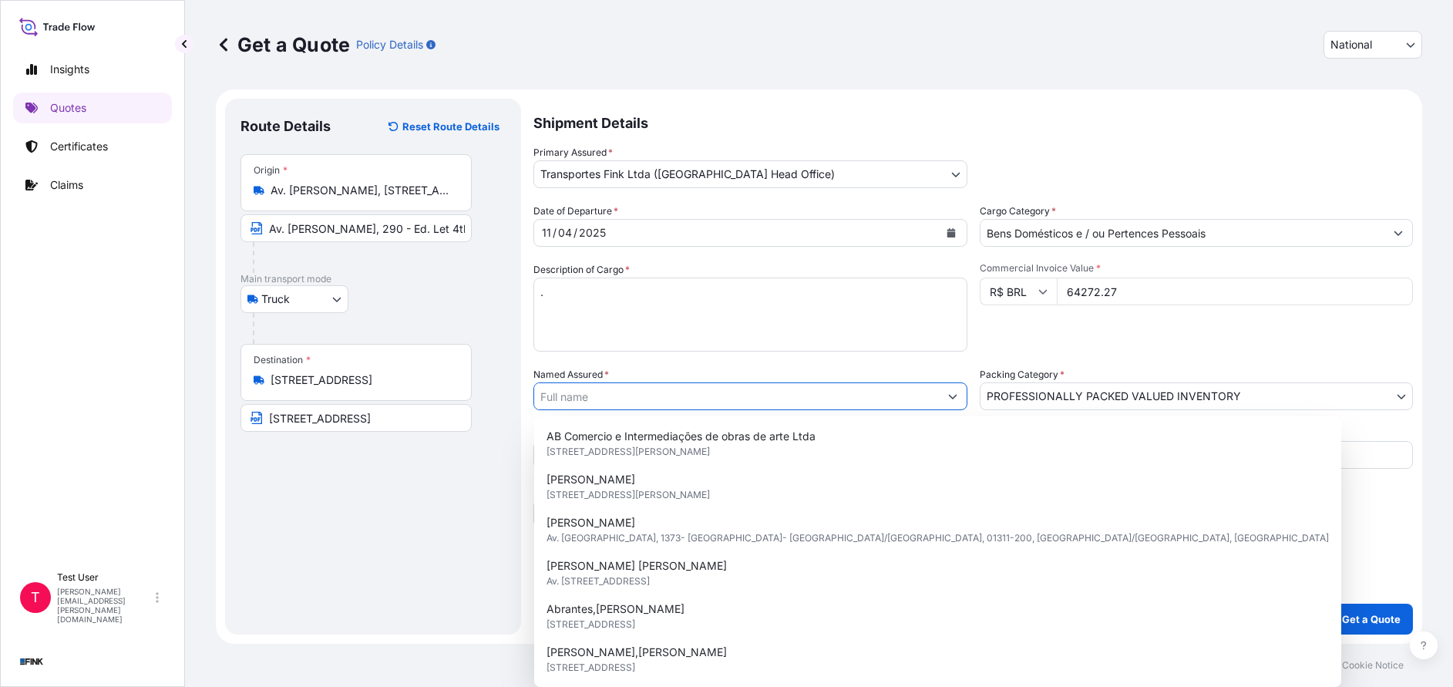
paste input "Mubadala Capital"
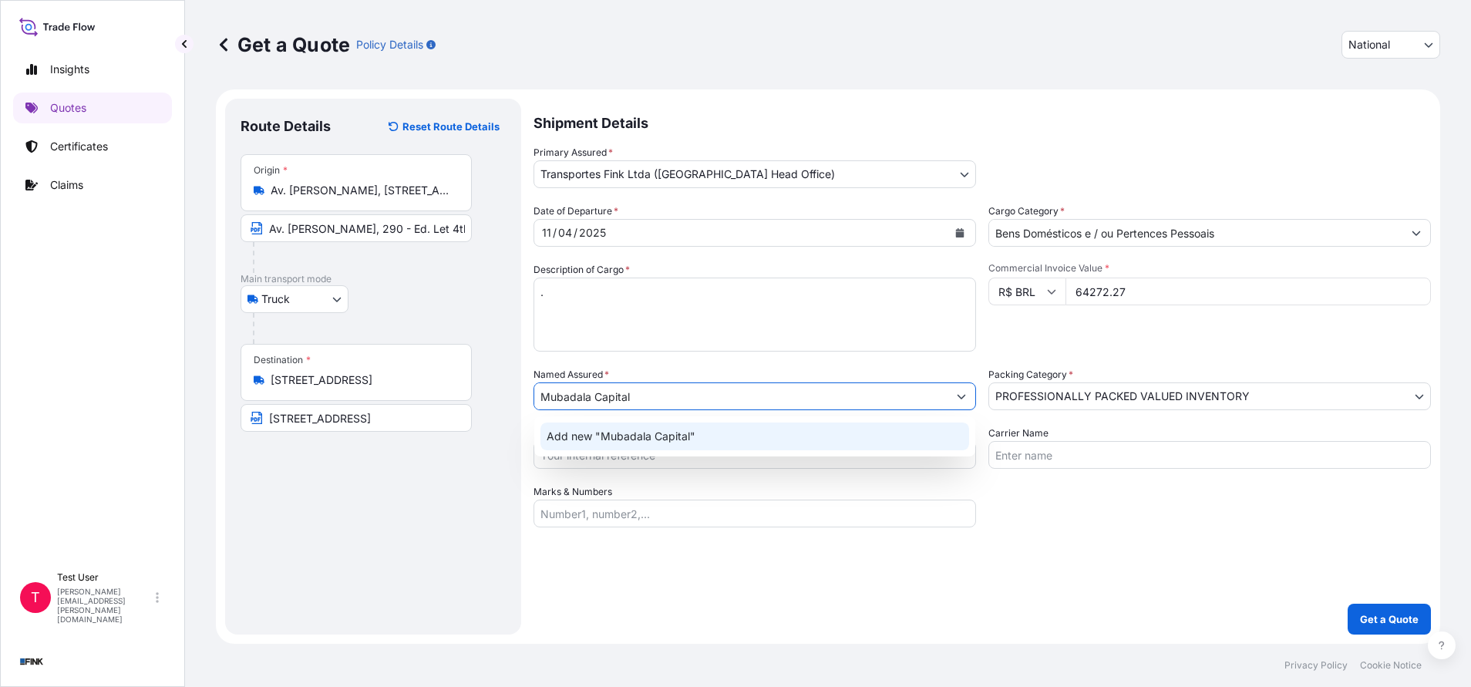
click at [606, 432] on span "Add new "Mubadala Capital"" at bounding box center [621, 436] width 149 height 15
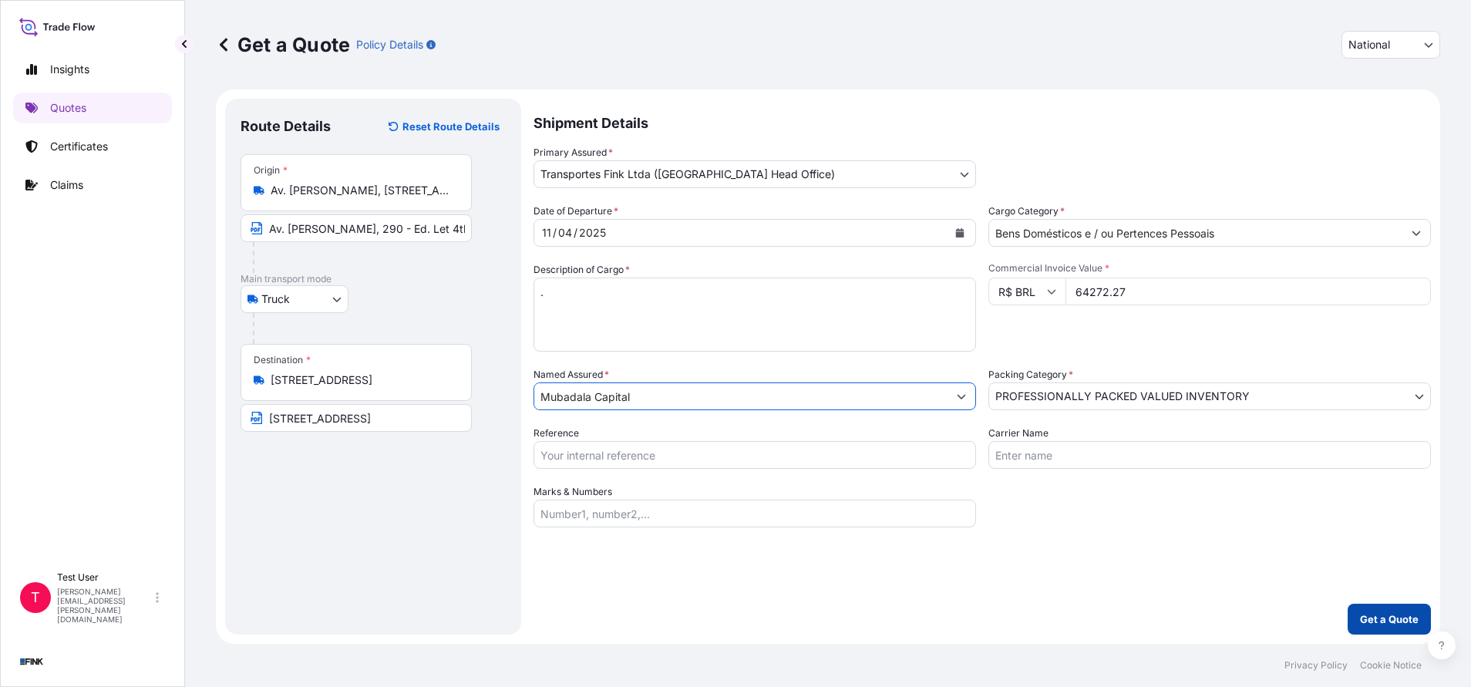
type input "Mubadala Capital"
click at [1391, 609] on button "Get a Quote" at bounding box center [1388, 619] width 83 height 31
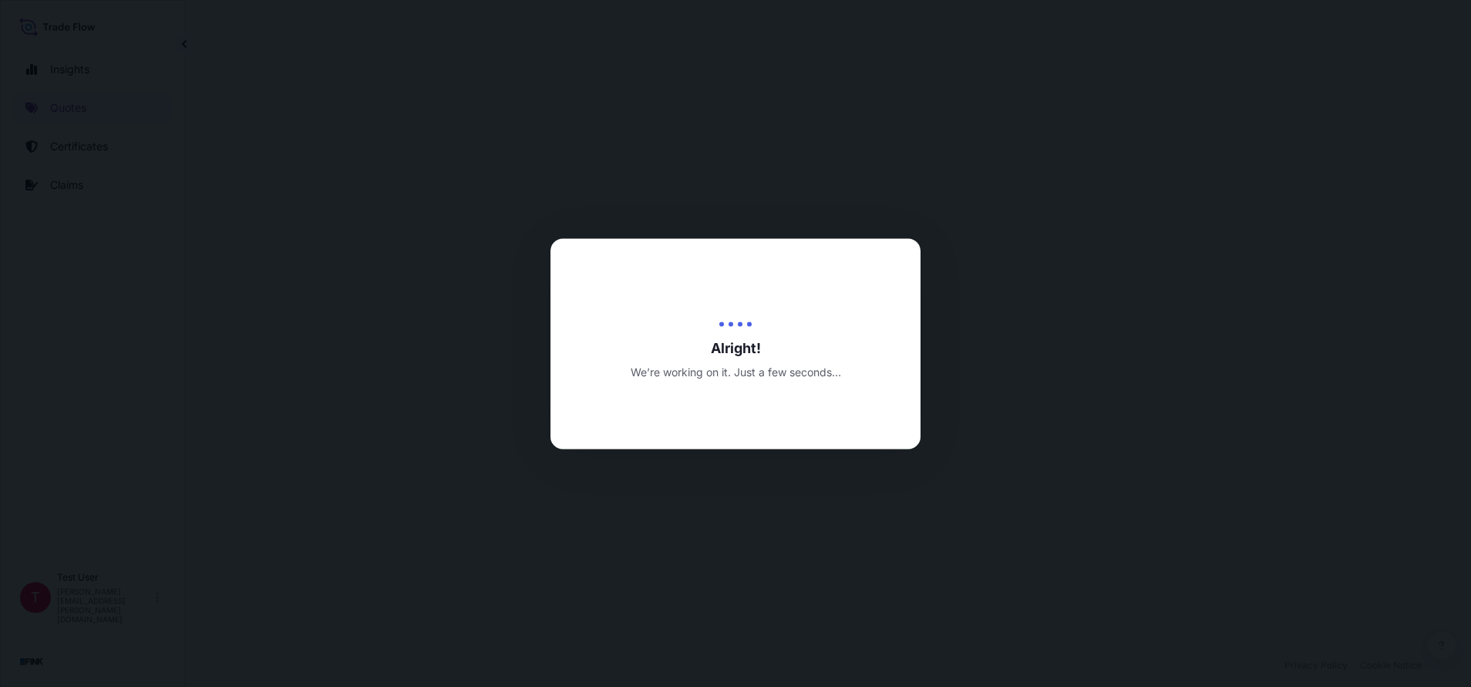
select select "Truck"
select select "31747"
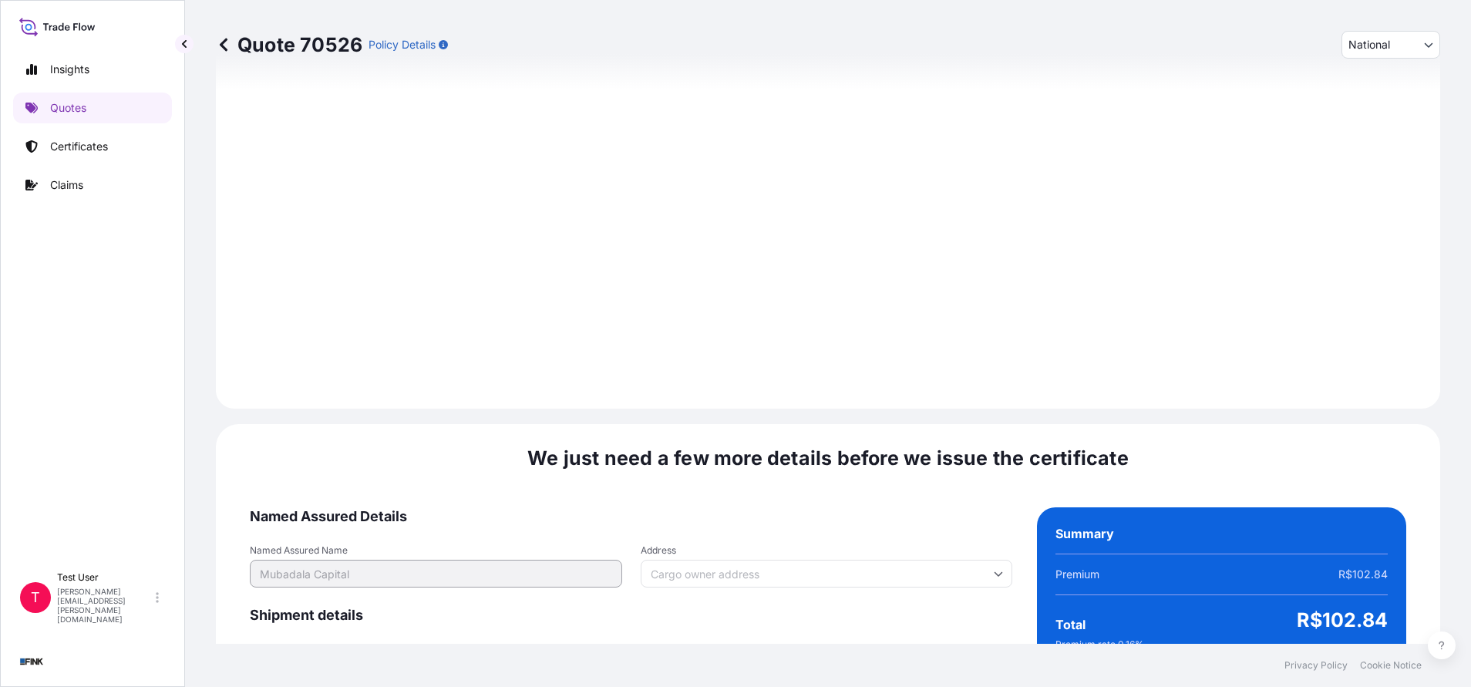
scroll to position [1771, 0]
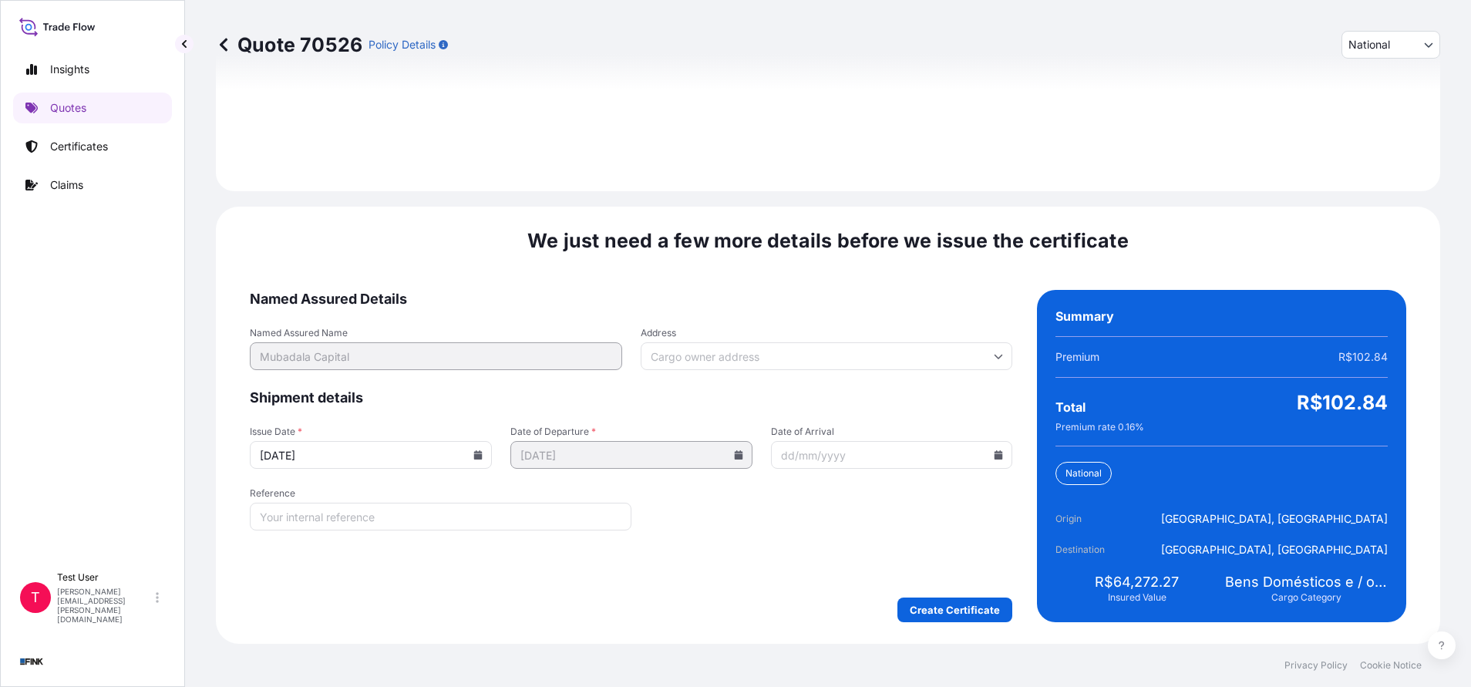
click at [749, 348] on input "Address" at bounding box center [827, 356] width 372 height 28
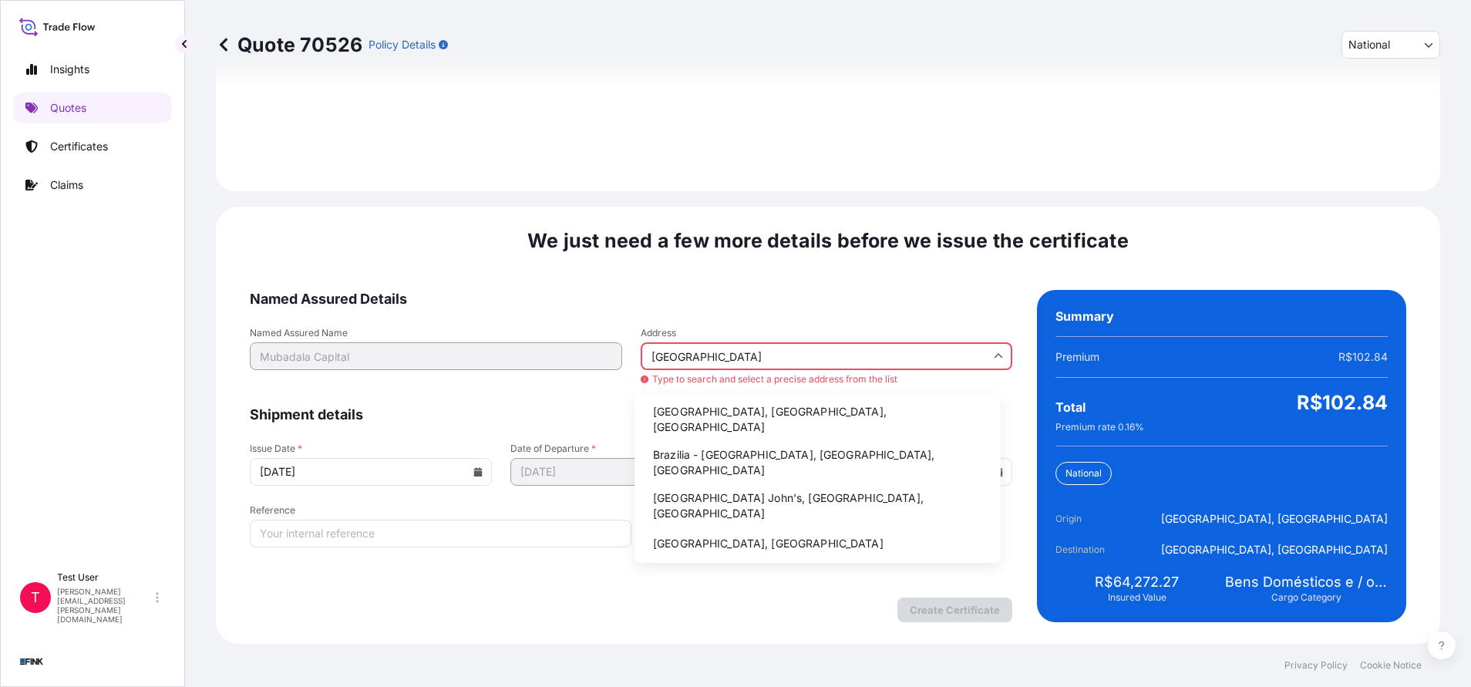
click at [716, 442] on li "Brazilia - [GEOGRAPHIC_DATA], [GEOGRAPHIC_DATA], [GEOGRAPHIC_DATA]" at bounding box center [818, 462] width 354 height 40
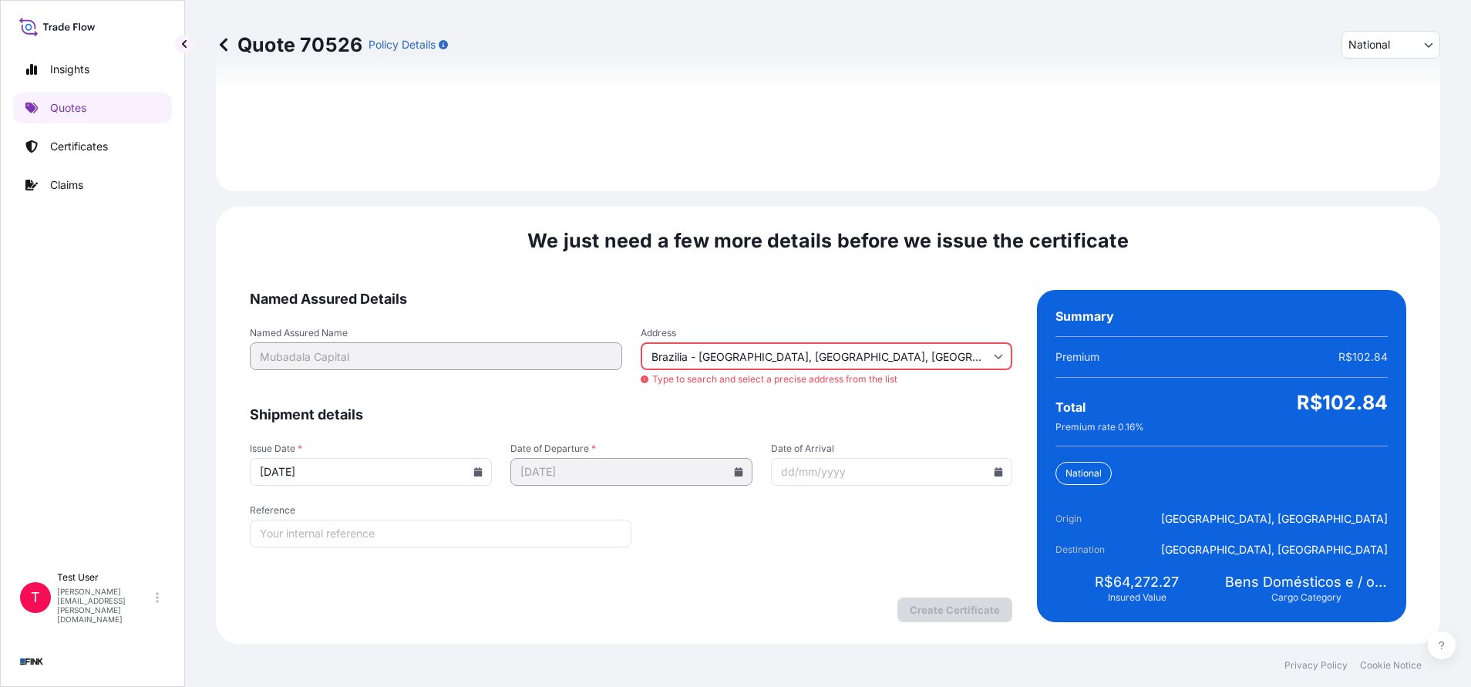
type input "[GEOGRAPHIC_DATA] - [GEOGRAPHIC_DATA], [GEOGRAPHIC_DATA] - [GEOGRAPHIC_DATA], […"
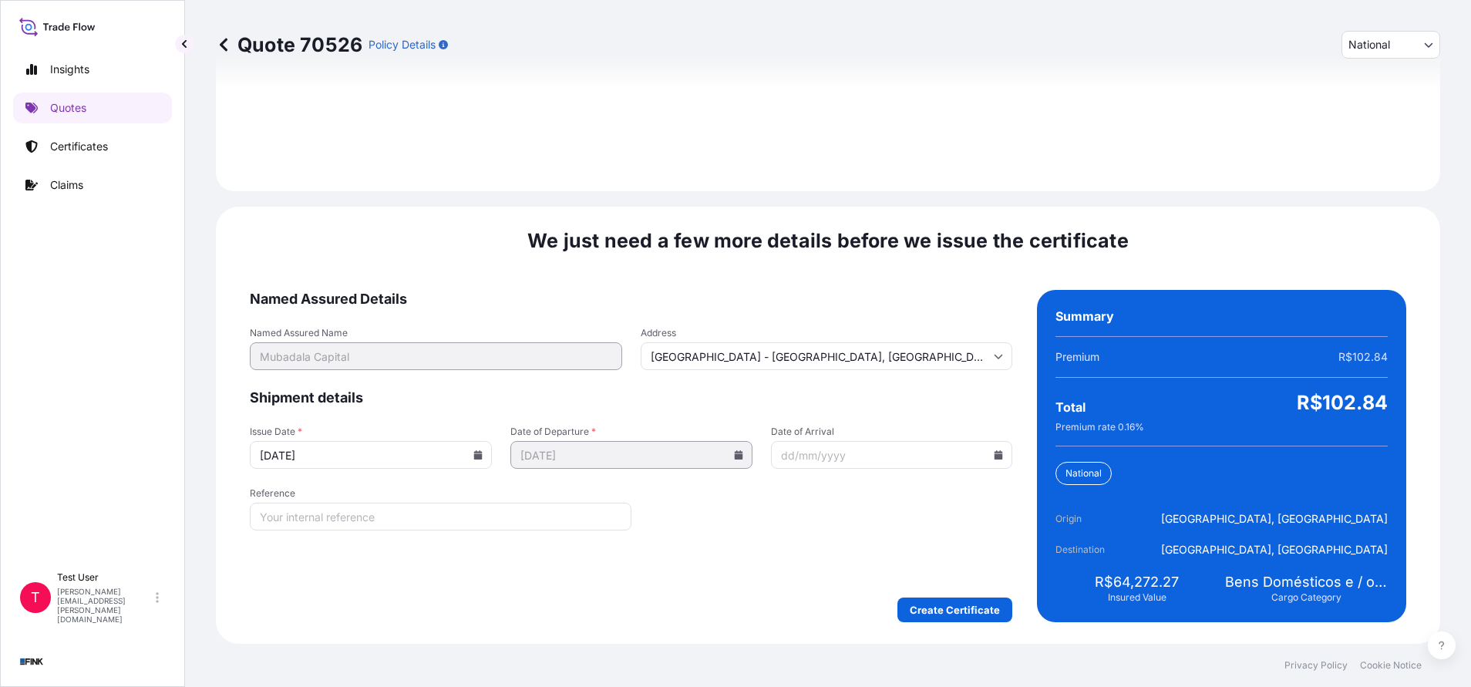
click at [479, 459] on input "[DATE]" at bounding box center [371, 455] width 242 height 28
click at [477, 452] on icon at bounding box center [478, 454] width 8 height 9
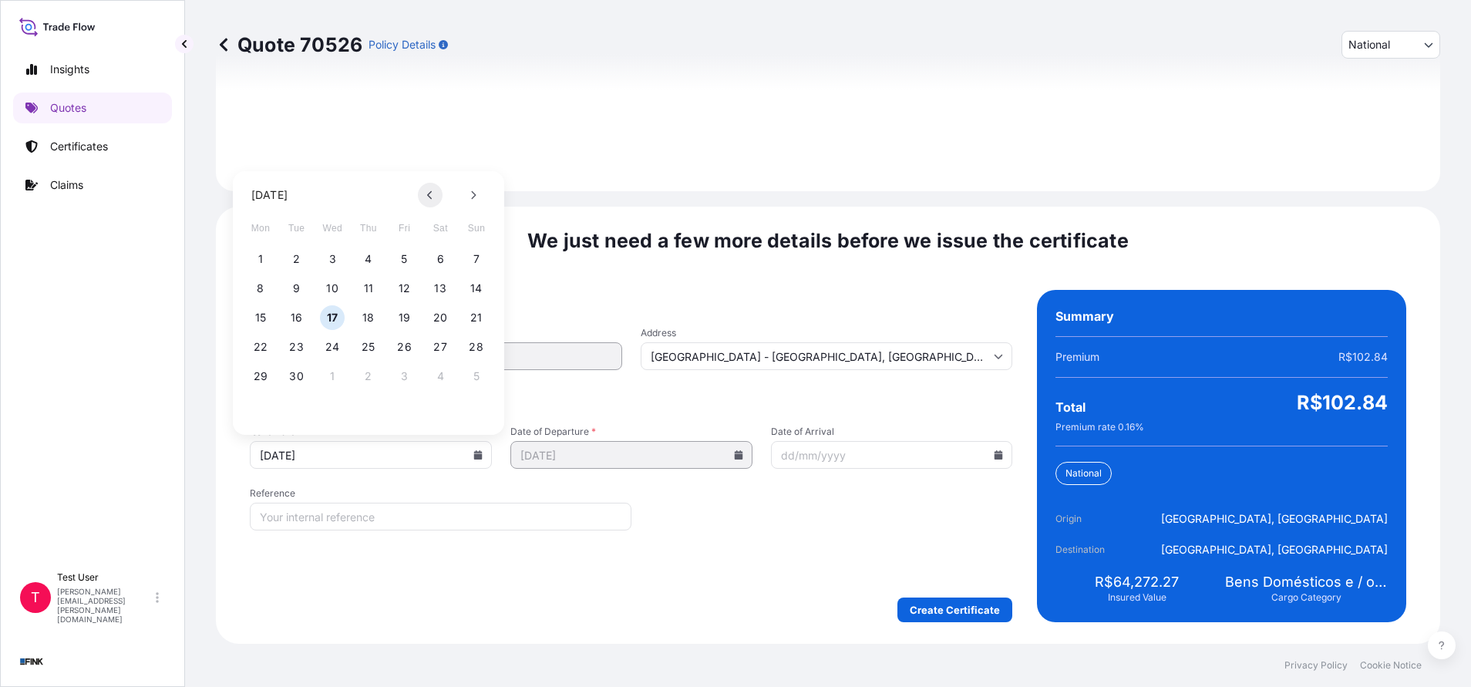
click at [431, 194] on icon at bounding box center [430, 194] width 6 height 9
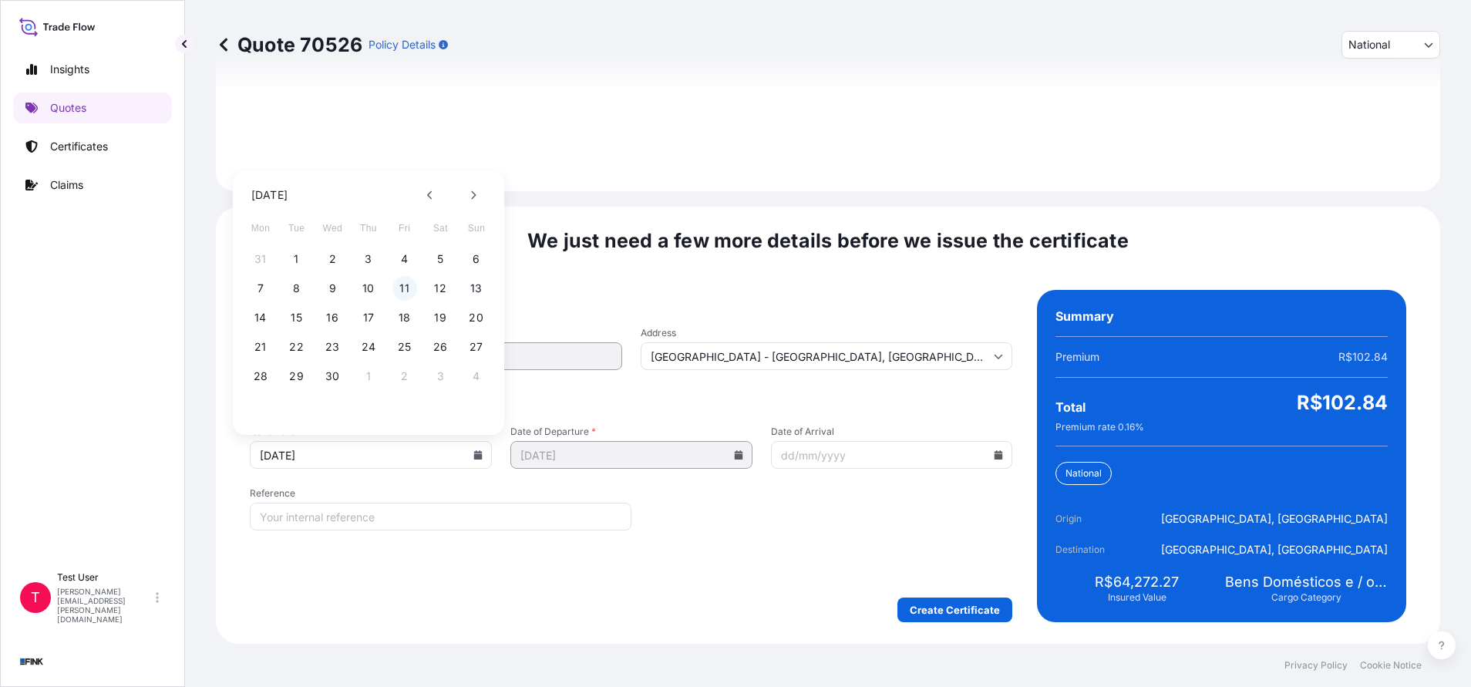
click at [402, 283] on button "11" at bounding box center [404, 288] width 25 height 25
type input "[DATE]"
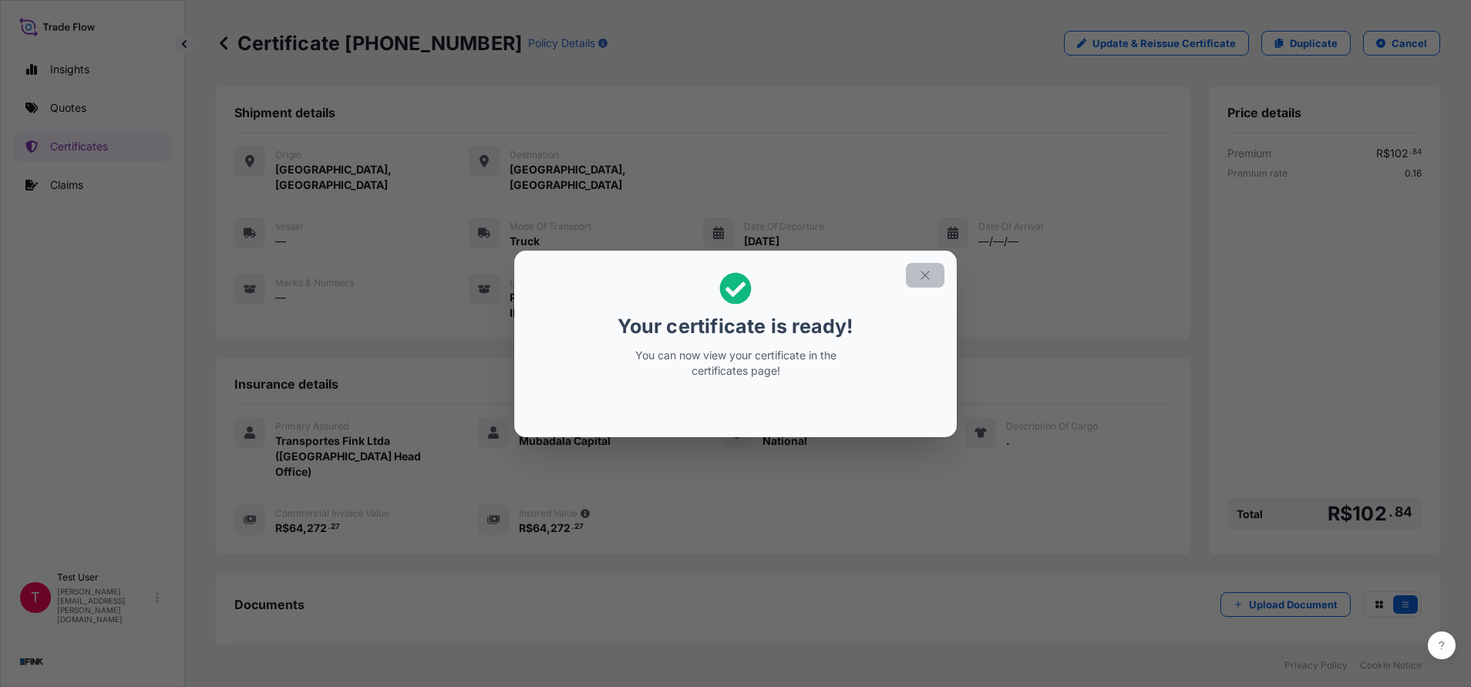
click at [926, 280] on icon "button" at bounding box center [925, 275] width 14 height 14
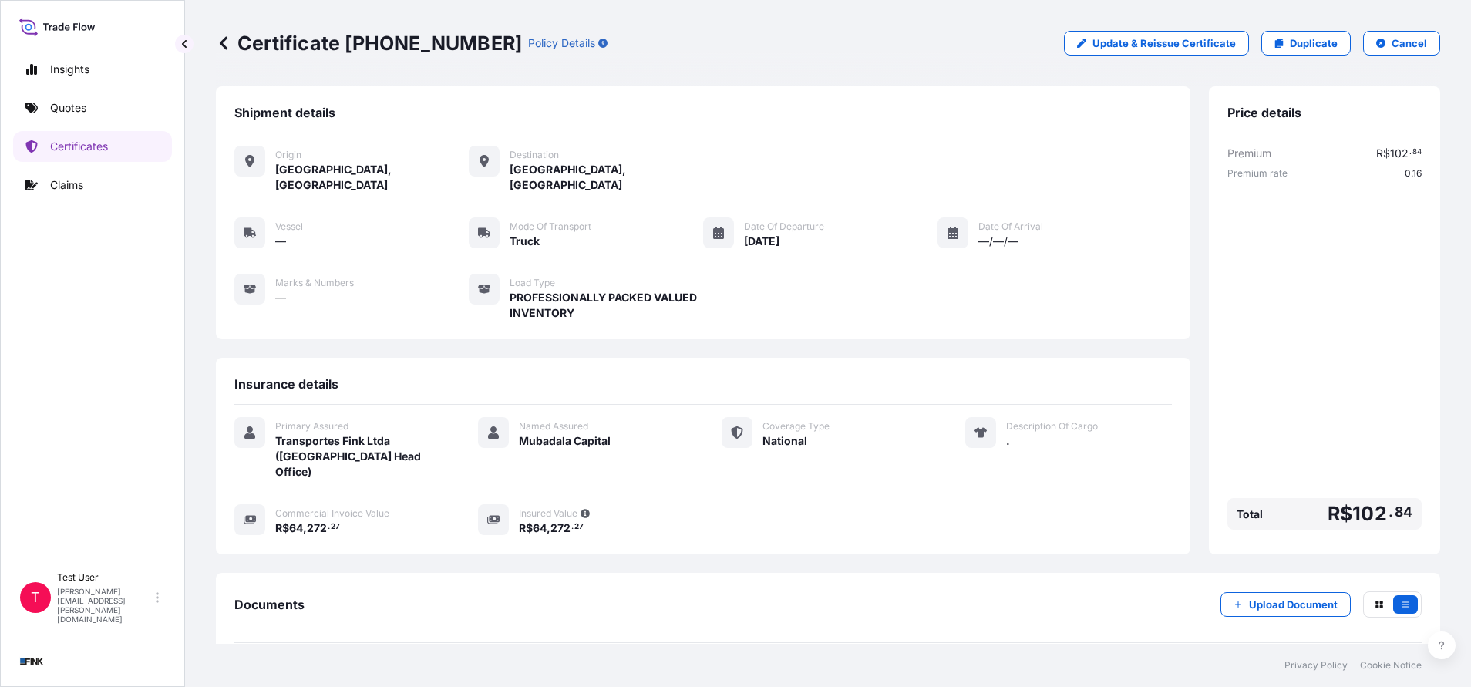
click at [374, 42] on p "Certificate [PHONE_NUMBER]" at bounding box center [369, 43] width 306 height 25
drag, startPoint x: 345, startPoint y: 36, endPoint x: 449, endPoint y: 40, distance: 103.4
click at [449, 40] on p "Certificate [PHONE_NUMBER]" at bounding box center [369, 43] width 306 height 25
copy p "[PHONE_NUMBER]"
click at [67, 115] on p "Quotes" at bounding box center [68, 107] width 36 height 15
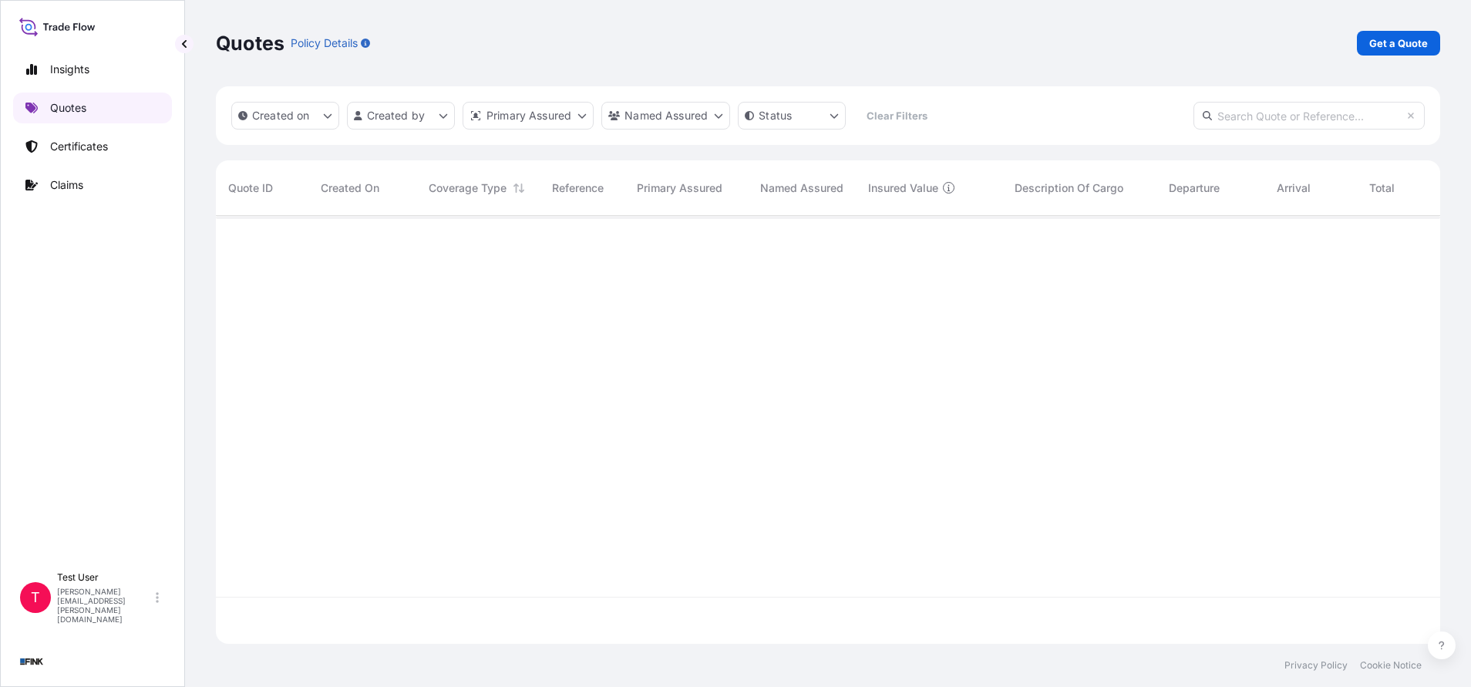
scroll to position [419, 1206]
click at [1371, 43] on p "Get a Quote" at bounding box center [1398, 42] width 59 height 15
select select "international"
select select "Truck"
select select "11"
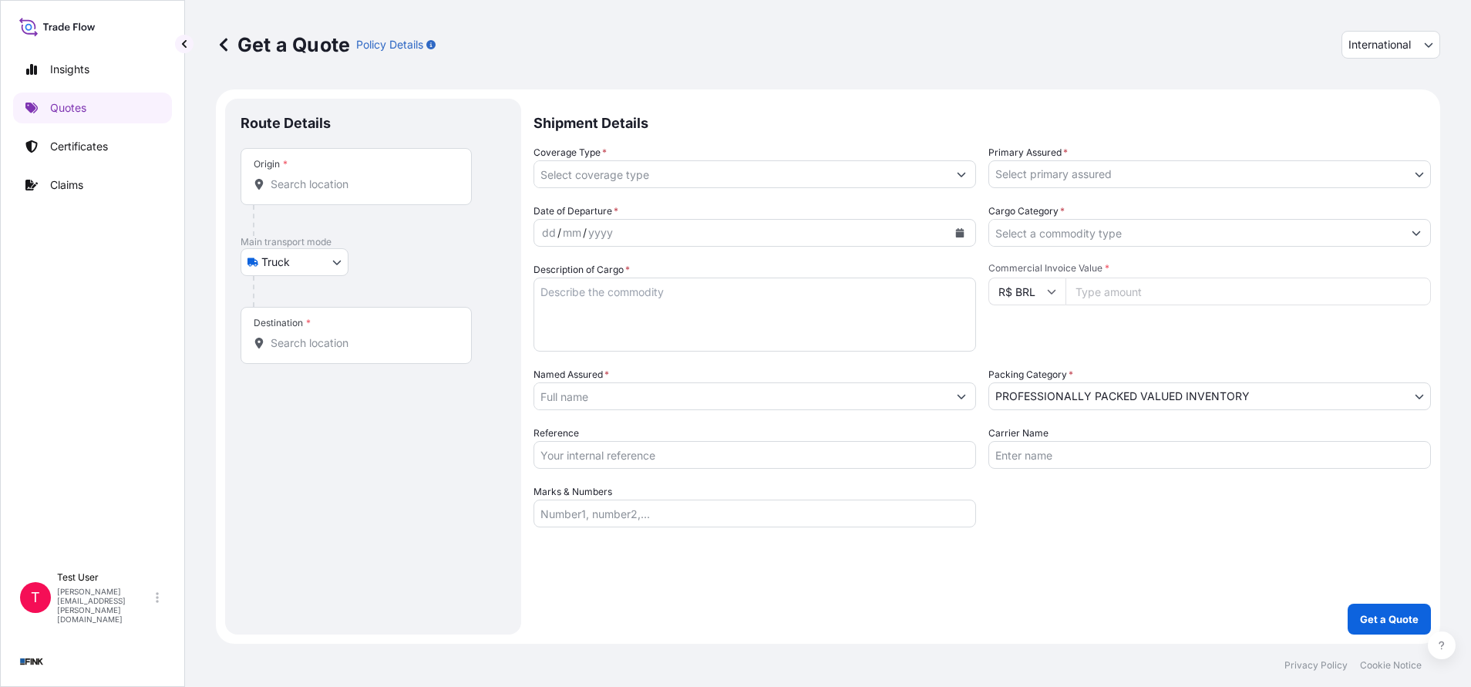
click at [1363, 46] on span "International" at bounding box center [1379, 44] width 62 height 15
click at [1353, 113] on div "National" at bounding box center [1390, 113] width 86 height 28
select select "national"
select select "Truck"
select select "11"
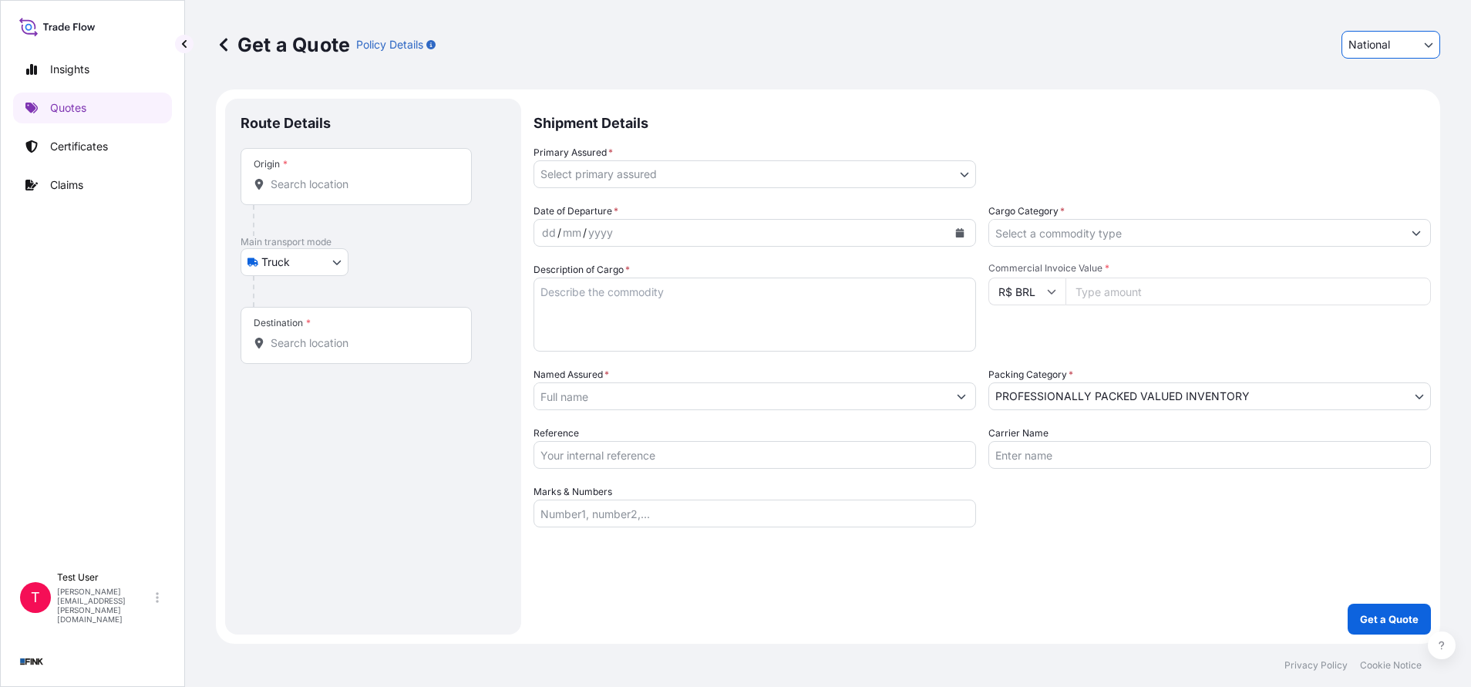
click at [356, 176] on div "Origin *" at bounding box center [356, 176] width 231 height 57
click at [356, 177] on input "Origin *" at bounding box center [362, 184] width 182 height 15
paste input "Av. Cardeal Santiago [STREET_ADDRESS]"
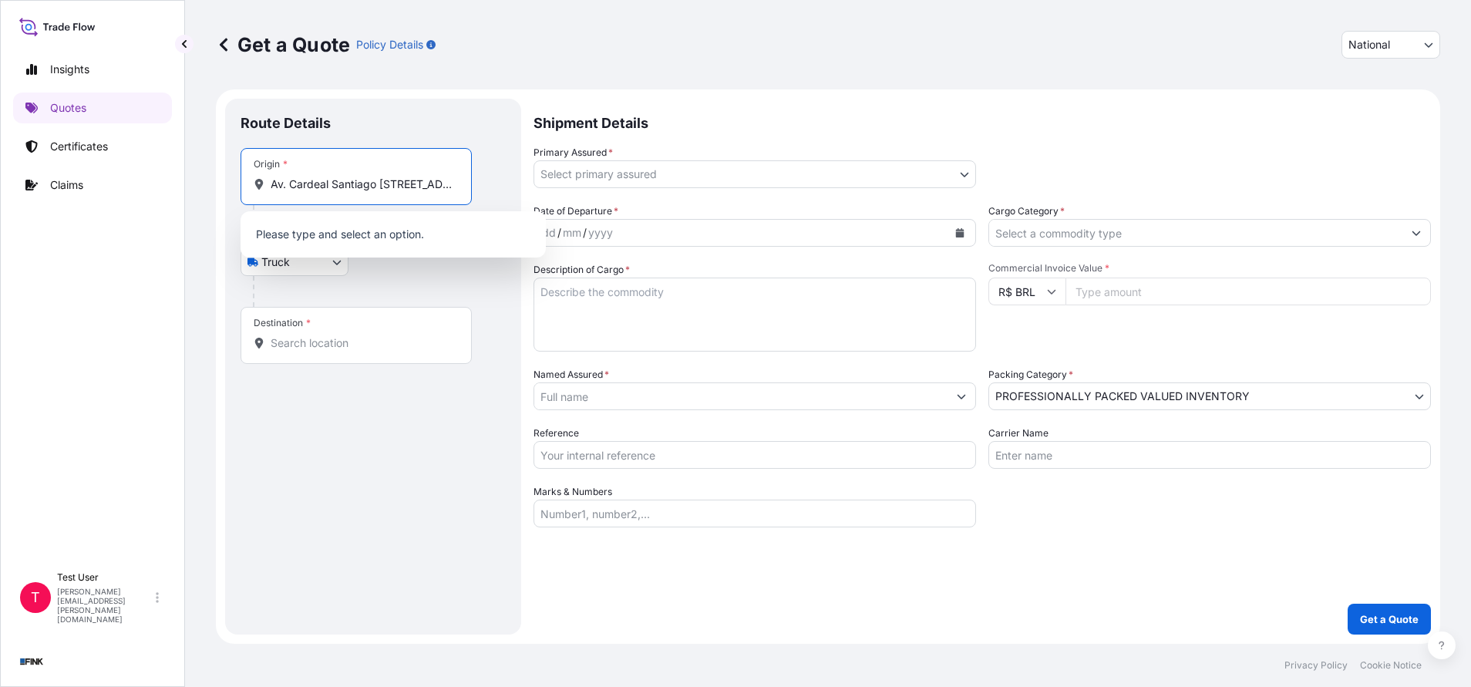
scroll to position [0, 227]
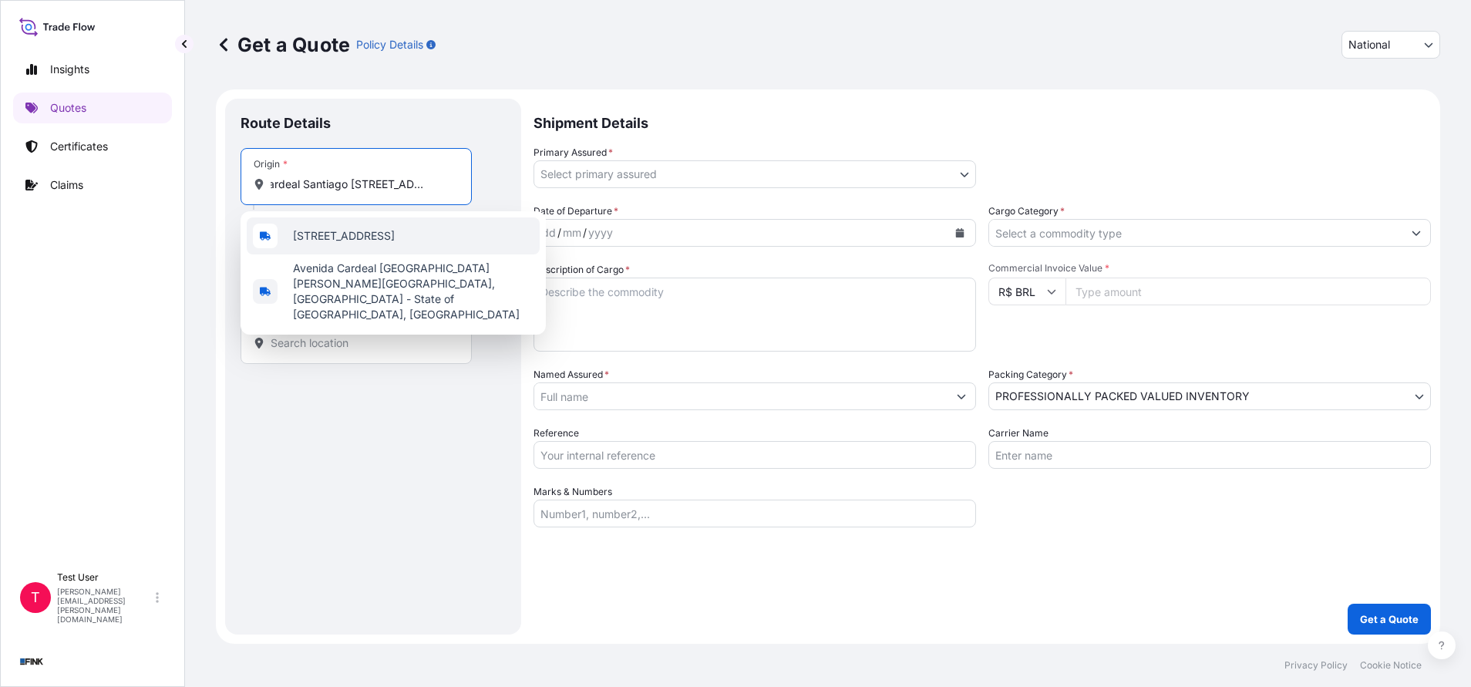
click at [341, 244] on span "[STREET_ADDRESS]" at bounding box center [344, 235] width 102 height 15
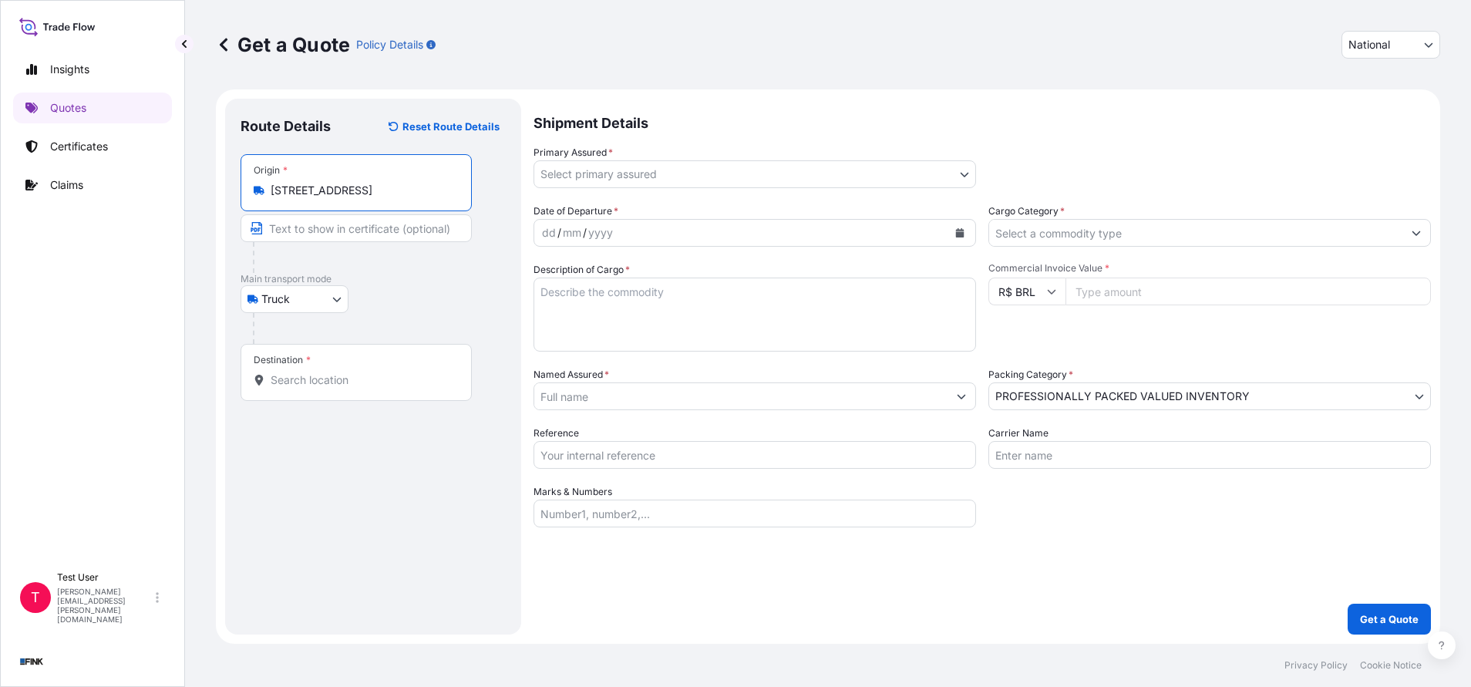
type input "[STREET_ADDRESS]"
click at [335, 232] on input "Text to appear on certificate" at bounding box center [359, 228] width 237 height 28
paste input "Av. Cardeal Santiago [STREET_ADDRESS]"
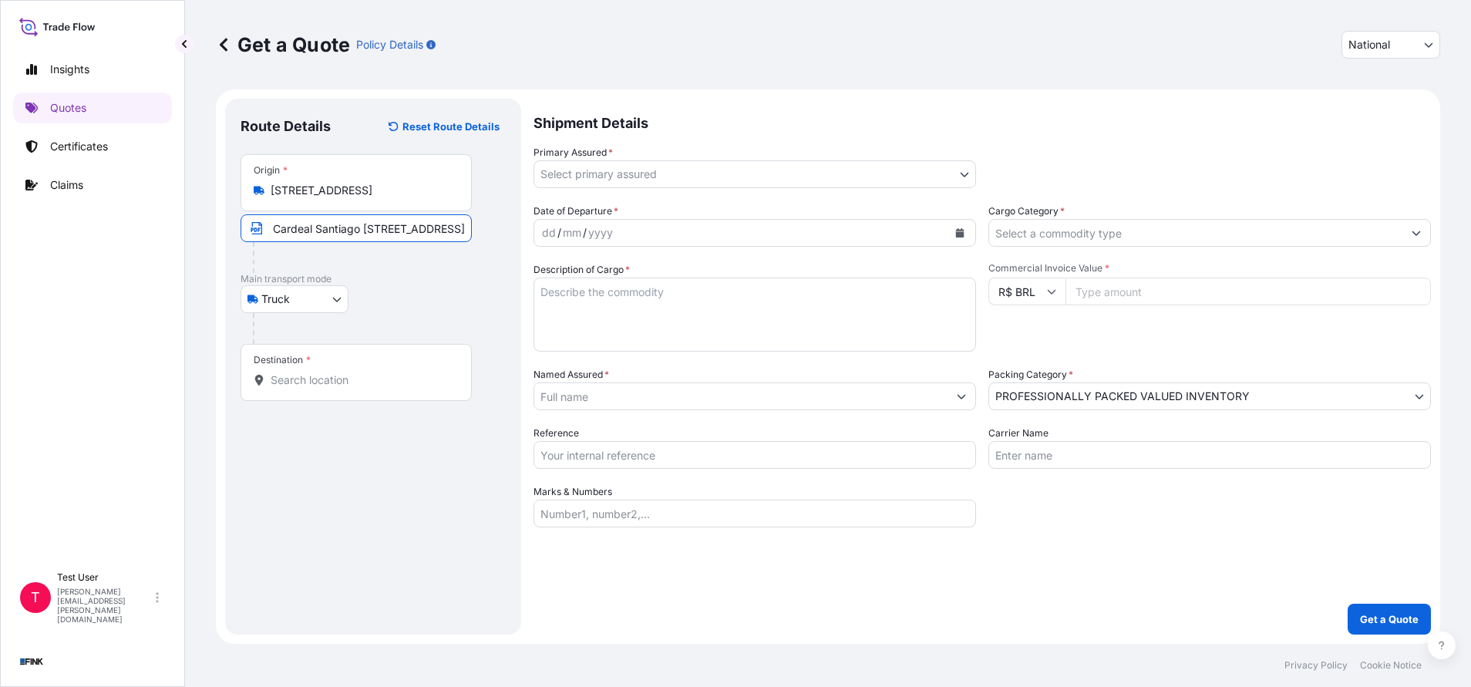
type input "Av. Cardeal Santiago [STREET_ADDRESS]"
click at [318, 378] on input "Destination *" at bounding box center [362, 379] width 182 height 15
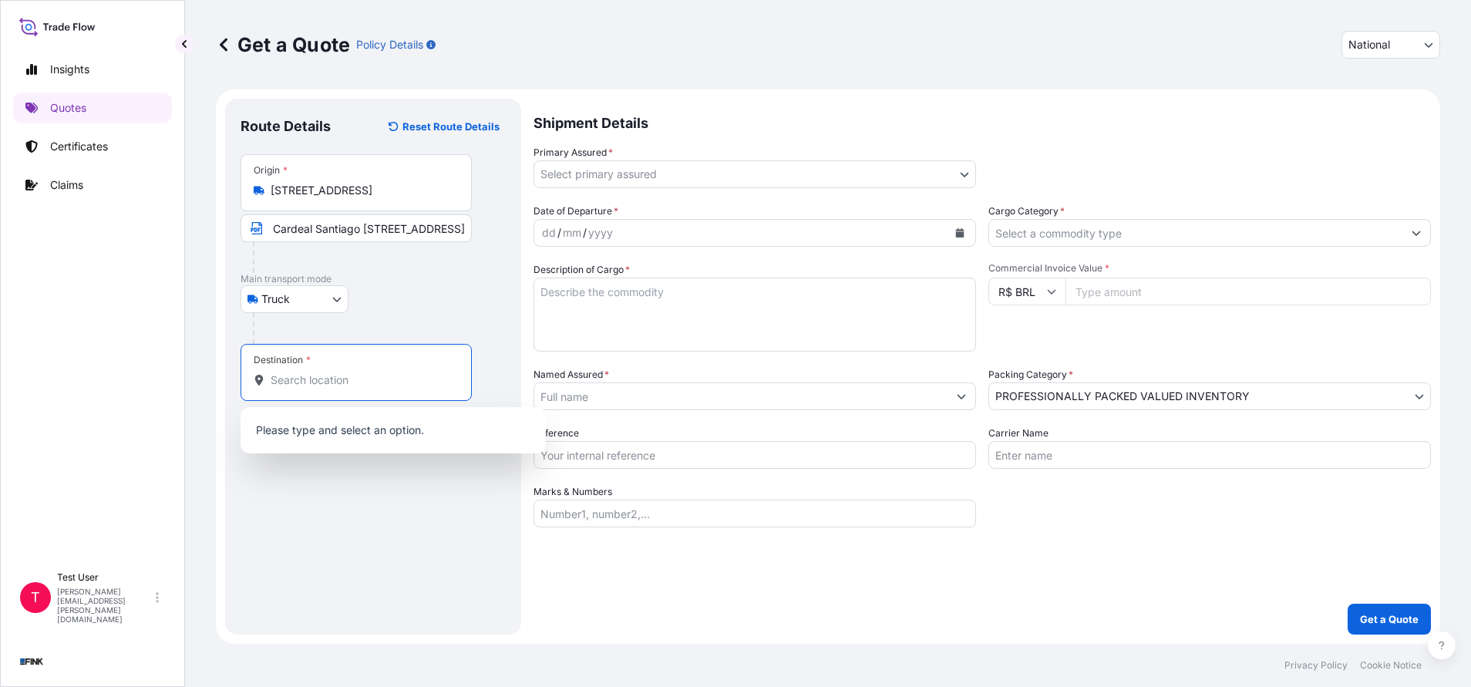
scroll to position [0, 0]
click at [291, 376] on input "Destination * Please select a destination" at bounding box center [362, 379] width 182 height 15
paste input "Av. Eng. [PERSON_NAME], s/n - Saboó, [GEOGRAPHIC_DATA]"
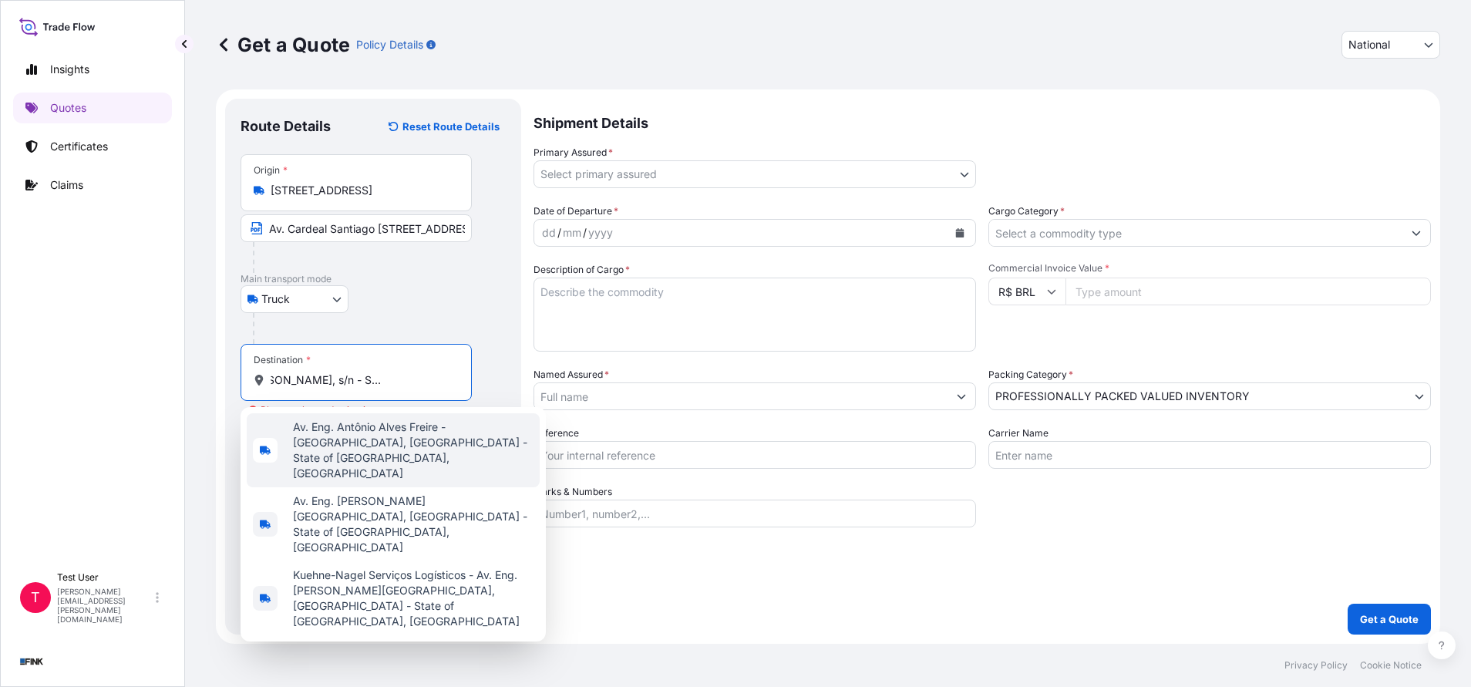
click at [315, 441] on span "Av. Eng. Antônio Alves Freire - [GEOGRAPHIC_DATA], [GEOGRAPHIC_DATA] - State of…" at bounding box center [413, 450] width 241 height 62
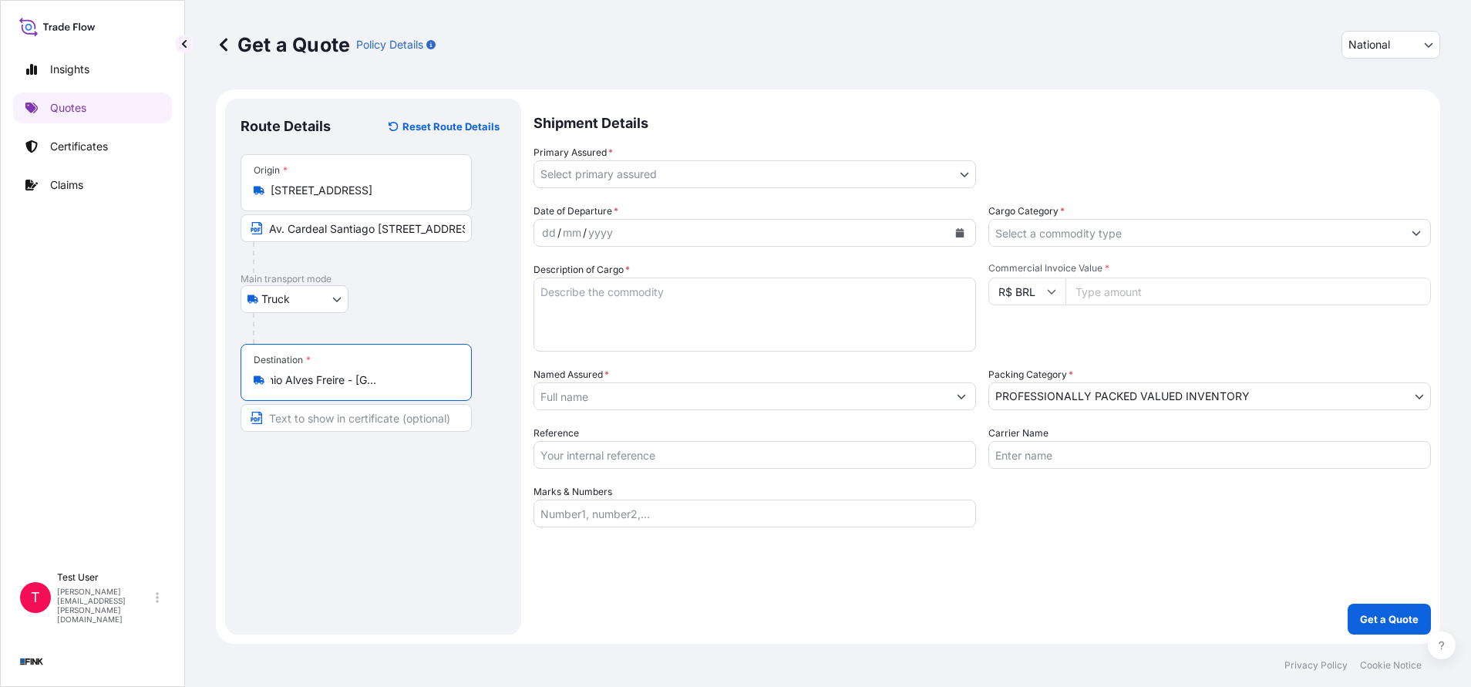
type input "Av. Eng. Antônio Alves Freire - [GEOGRAPHIC_DATA], [GEOGRAPHIC_DATA] - State of…"
click at [315, 421] on input "Text to appear on certificate" at bounding box center [359, 418] width 237 height 28
paste input "Av. Eng. [PERSON_NAME], s/n - Saboó, [GEOGRAPHIC_DATA]"
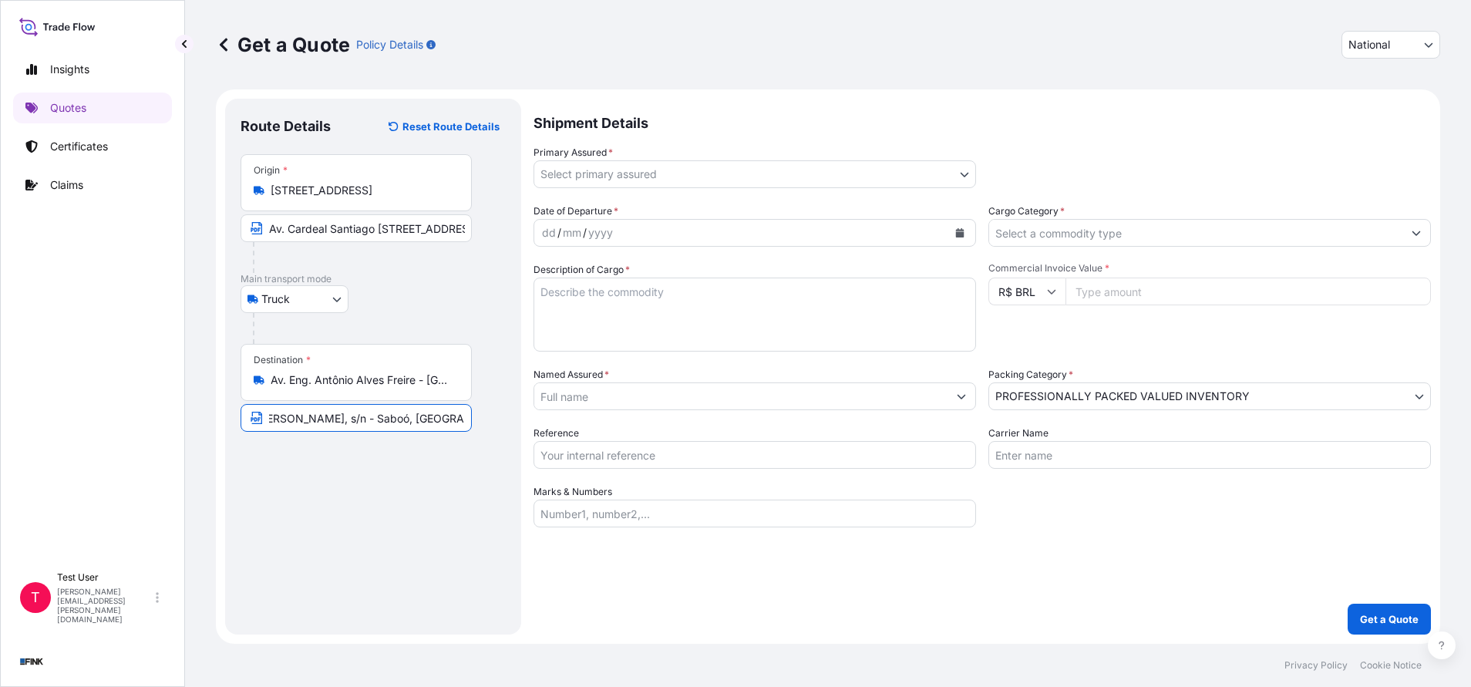
type input "Av. Eng. [PERSON_NAME], s/n - Saboó, [GEOGRAPHIC_DATA]"
click at [964, 167] on body "Insights Quotes Certificates Claims T Test User [PERSON_NAME][EMAIL_ADDRESS][PE…" at bounding box center [735, 343] width 1471 height 687
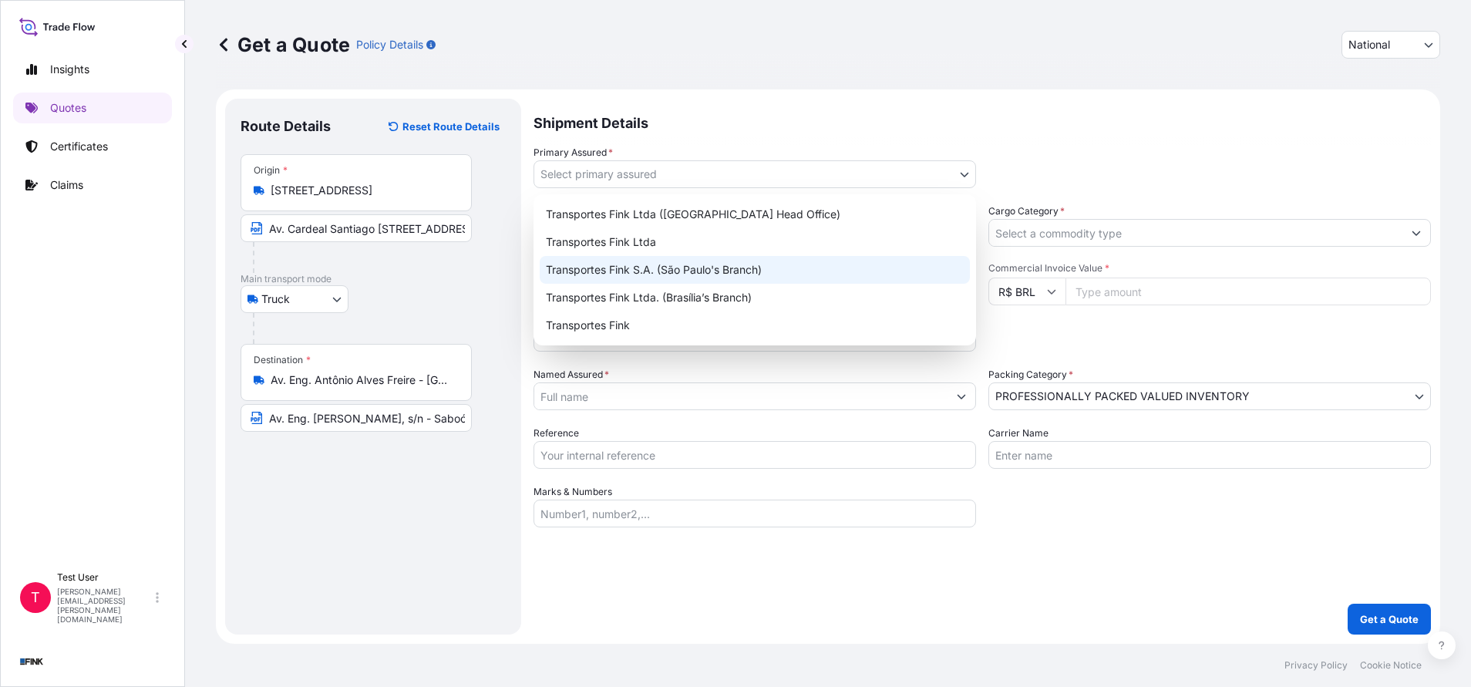
click at [695, 271] on div "Transportes Fink S.A. (São Paulo's Branch)" at bounding box center [755, 270] width 430 height 28
select select "31749"
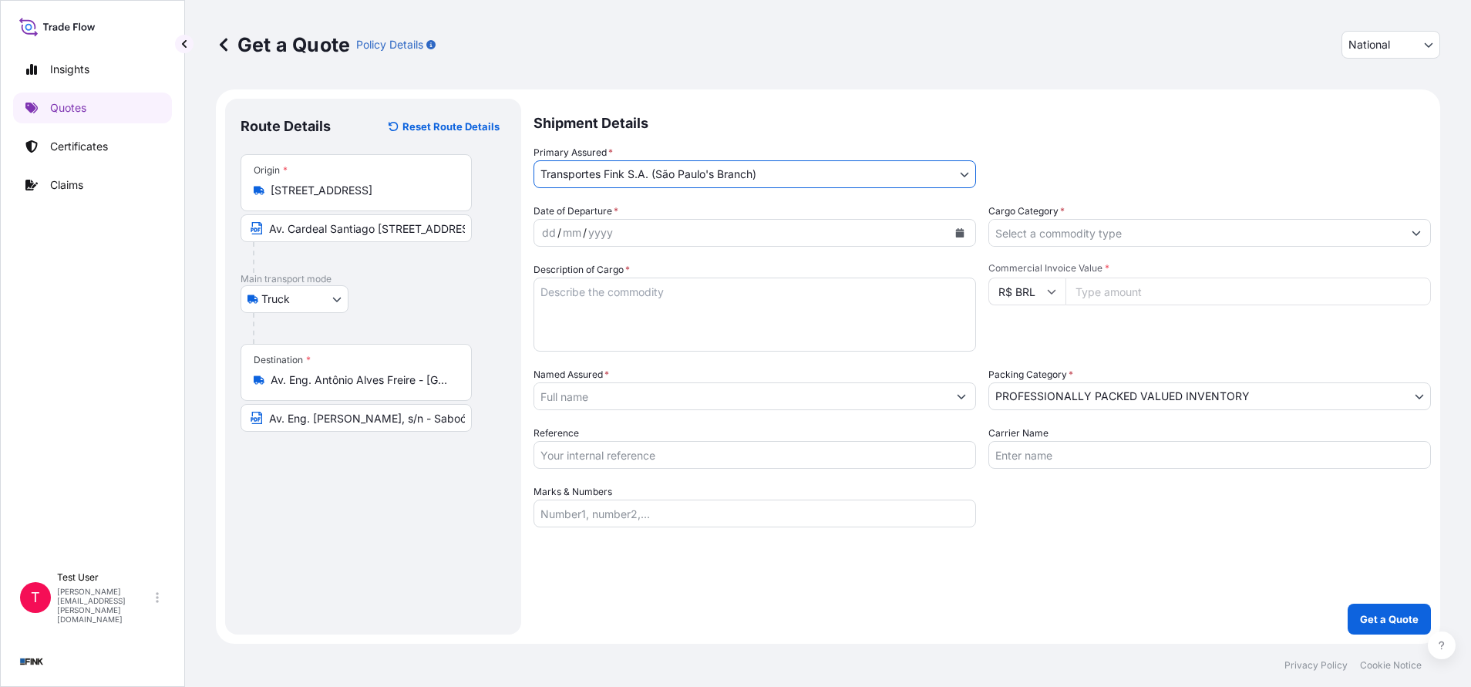
click at [583, 398] on input "Named Assured *" at bounding box center [740, 396] width 413 height 28
paste input "[PERSON_NAME]"
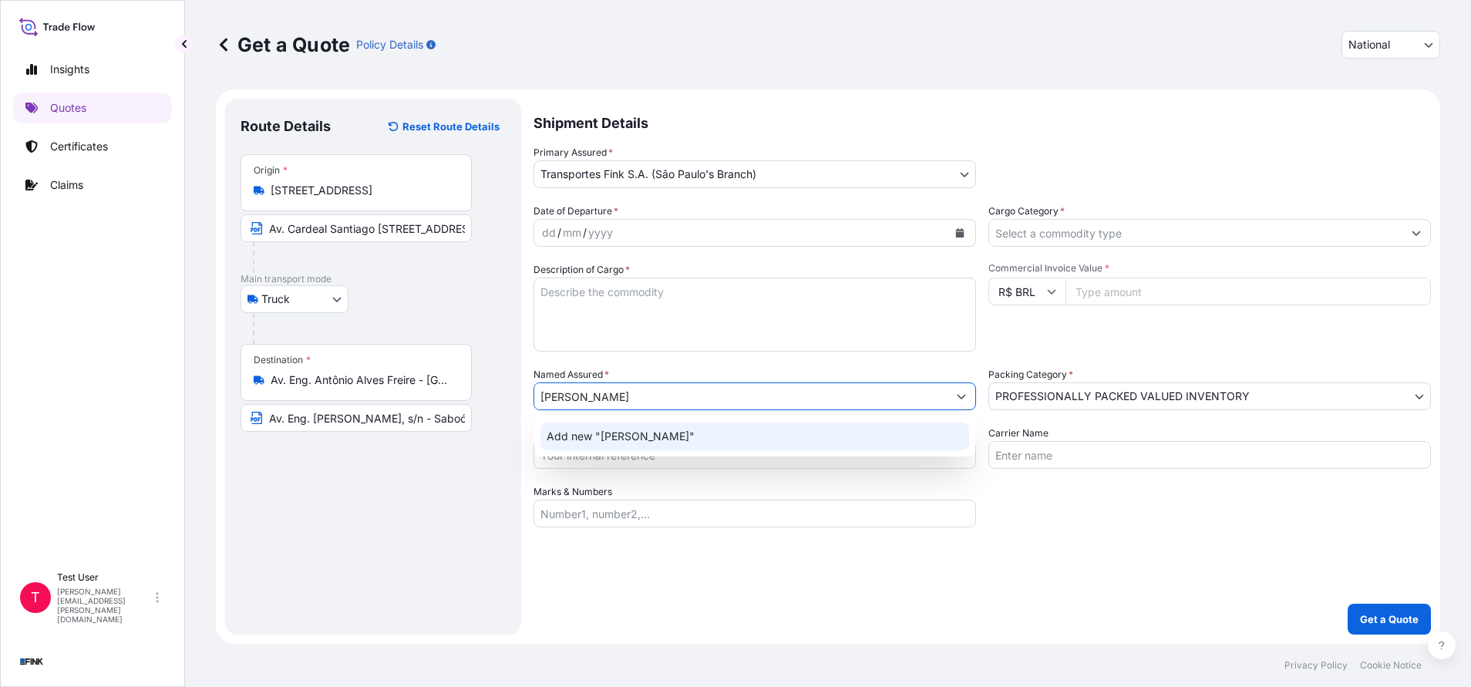
click at [588, 442] on span "Add new "[PERSON_NAME]"" at bounding box center [621, 436] width 148 height 15
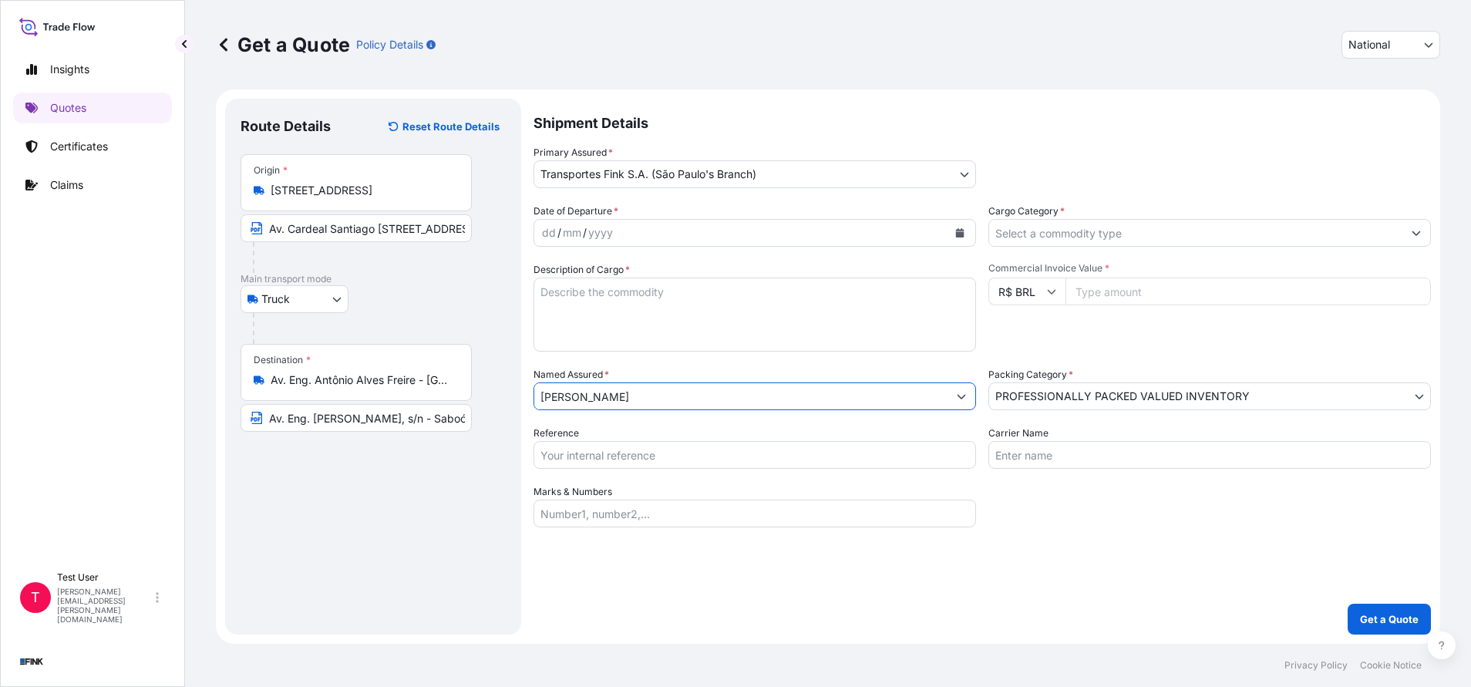
type input "[PERSON_NAME]"
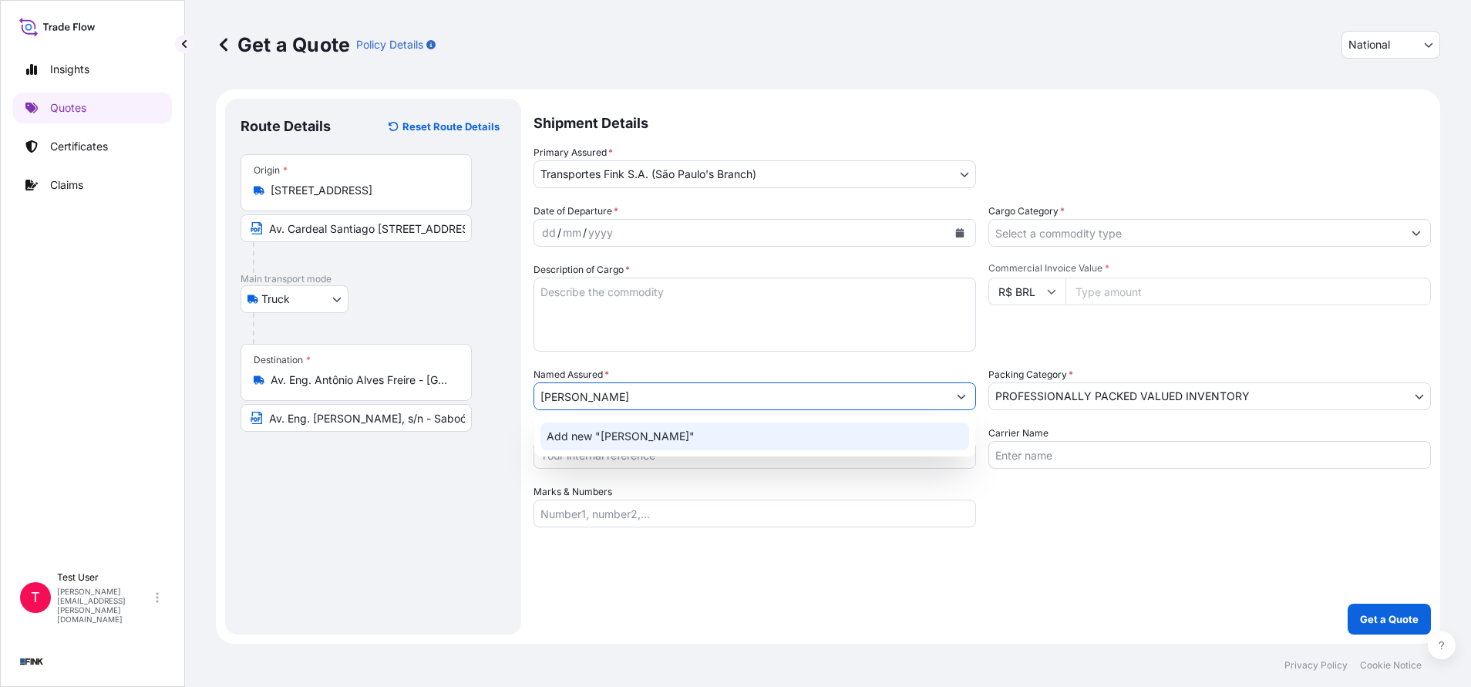
click at [967, 235] on button "Calendar" at bounding box center [959, 232] width 25 height 25
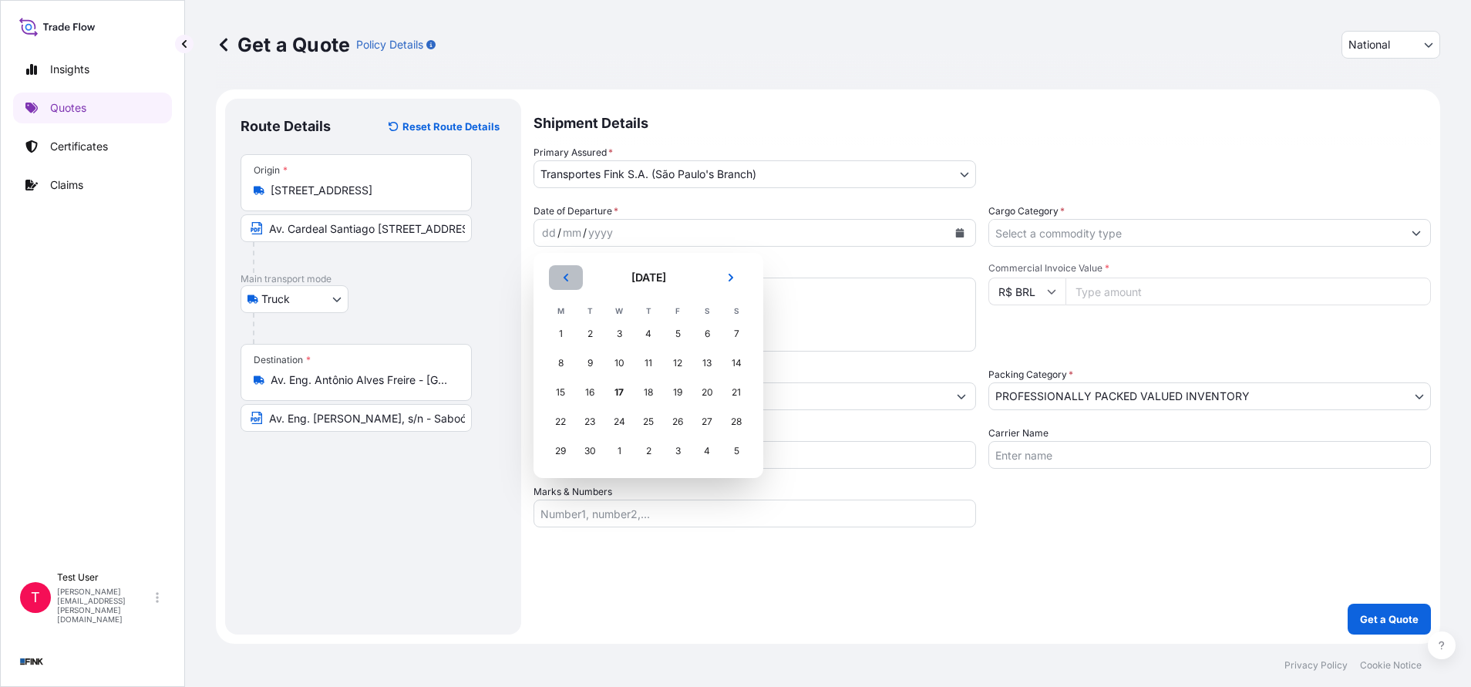
click at [570, 284] on button "Previous" at bounding box center [566, 277] width 34 height 25
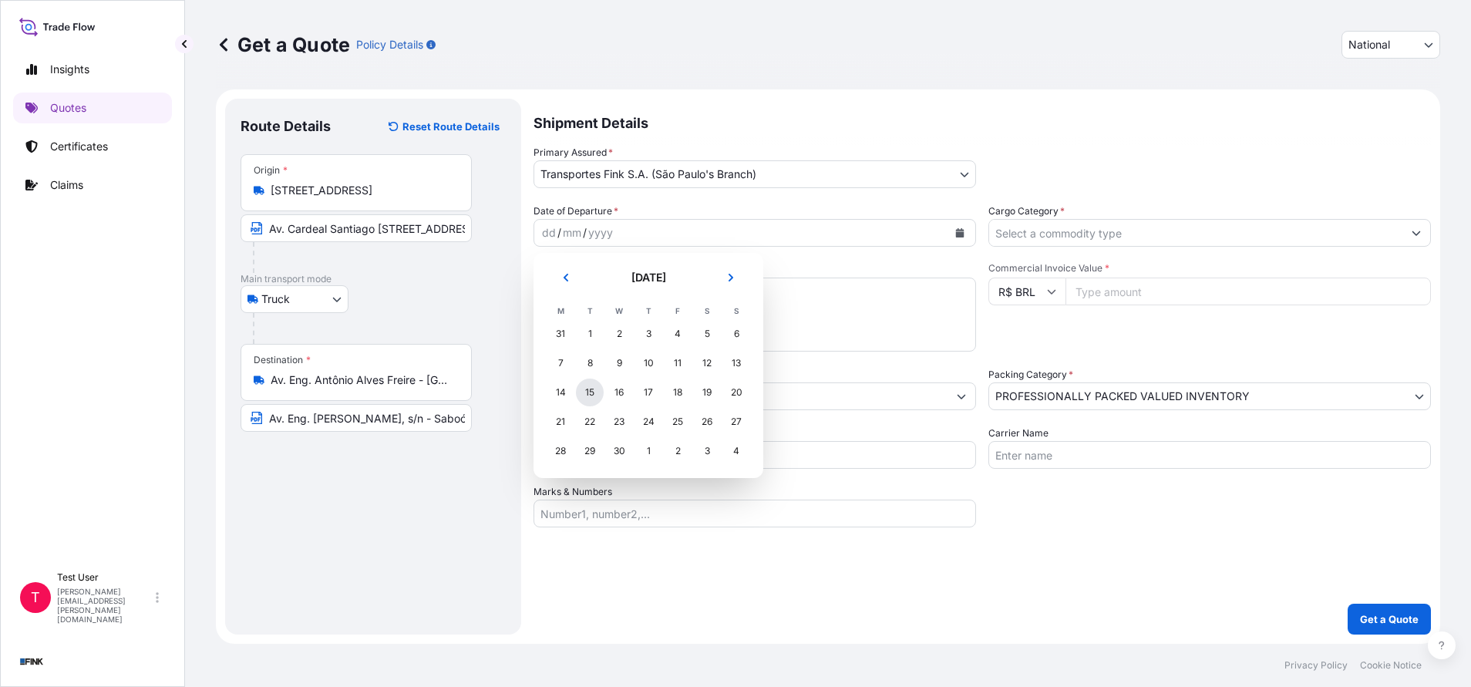
click at [588, 383] on div "15" at bounding box center [590, 392] width 28 height 28
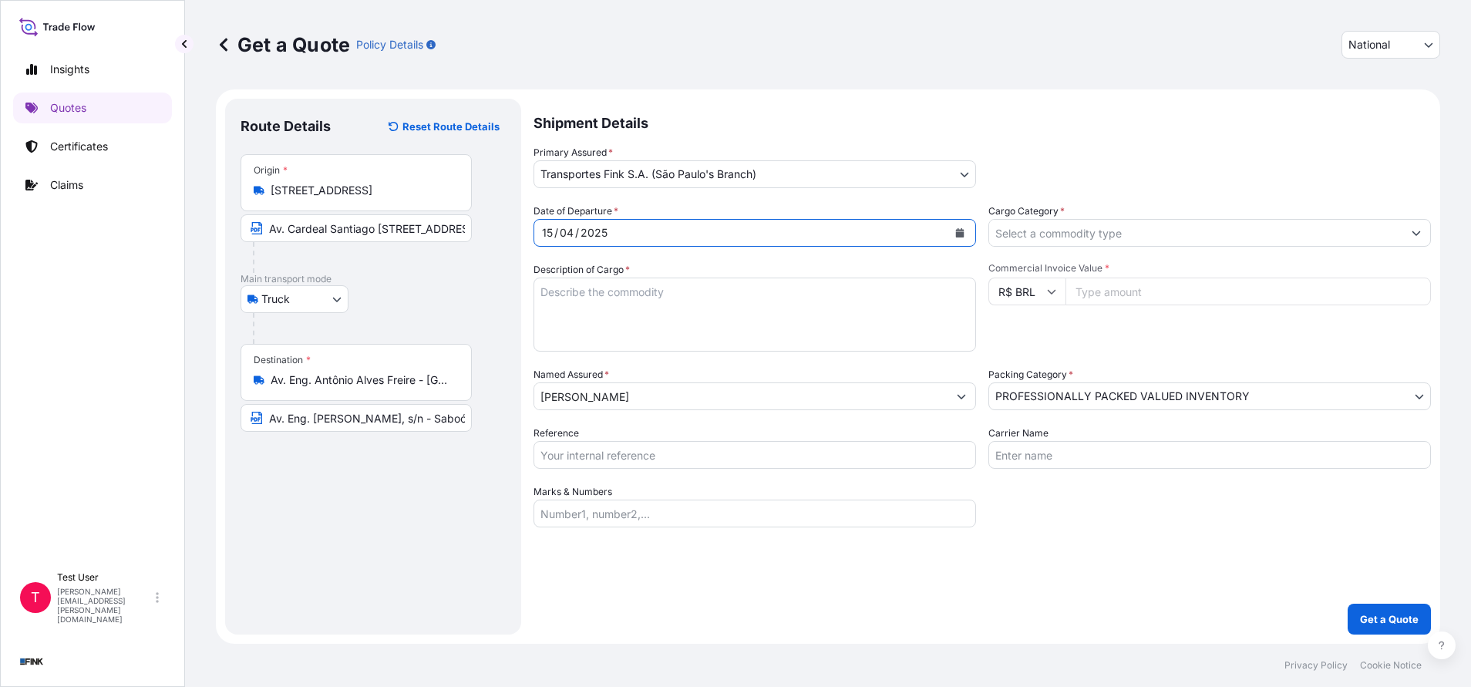
click at [1040, 237] on input "Cargo Category *" at bounding box center [1195, 233] width 413 height 28
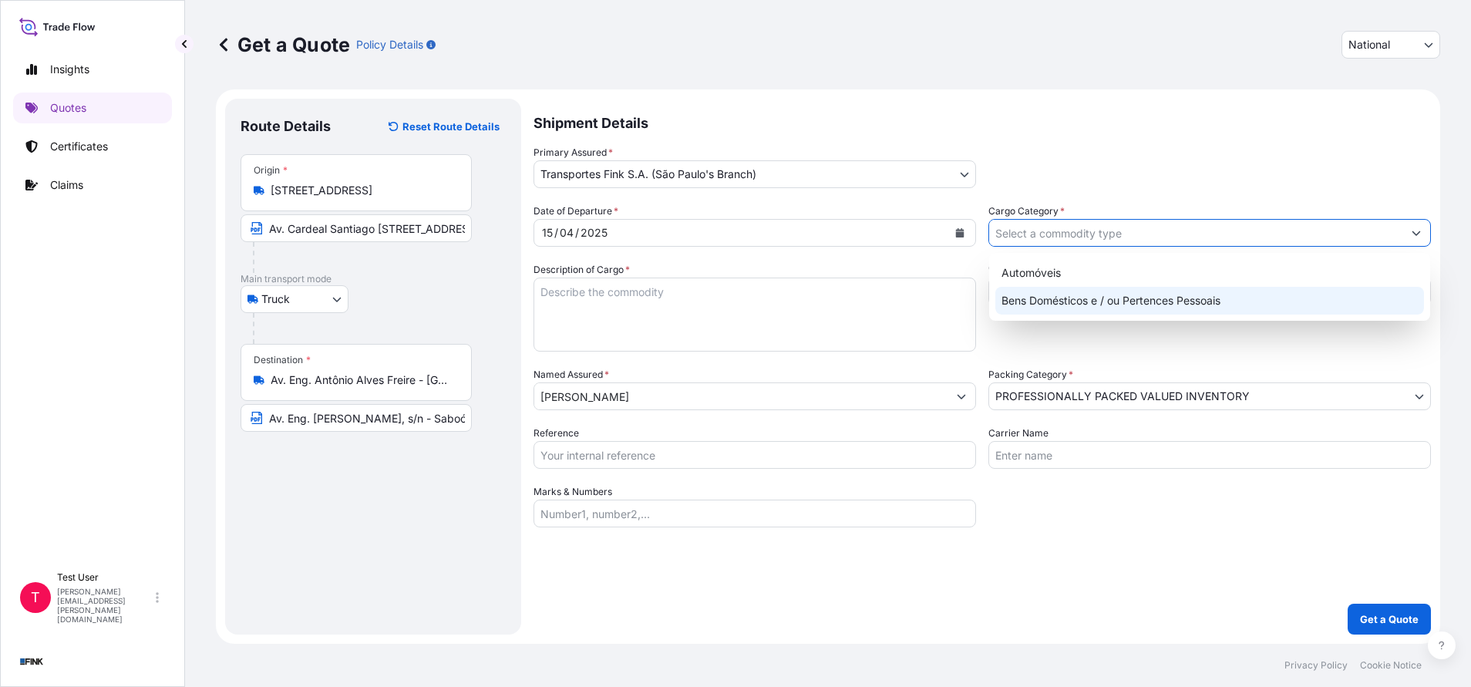
click at [1033, 289] on div "Bens Domésticos e / ou Pertences Pessoais" at bounding box center [1209, 301] width 429 height 28
type input "Bens Domésticos e / ou Pertences Pessoais"
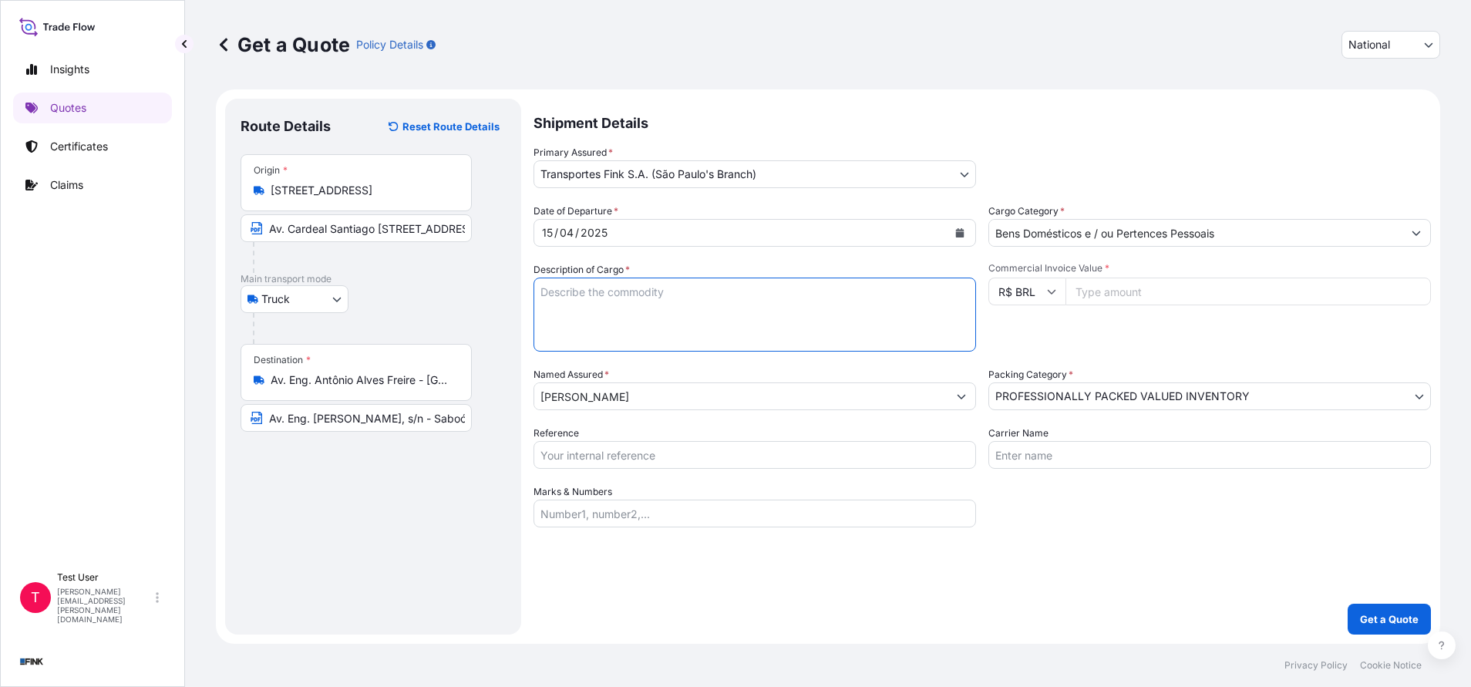
click at [903, 308] on textarea "Description of Cargo *" at bounding box center [754, 315] width 442 height 74
type textarea "."
click at [1186, 294] on input "Commercial Invoice Value *" at bounding box center [1247, 292] width 365 height 28
paste input "6487.00"
type input "6487.00"
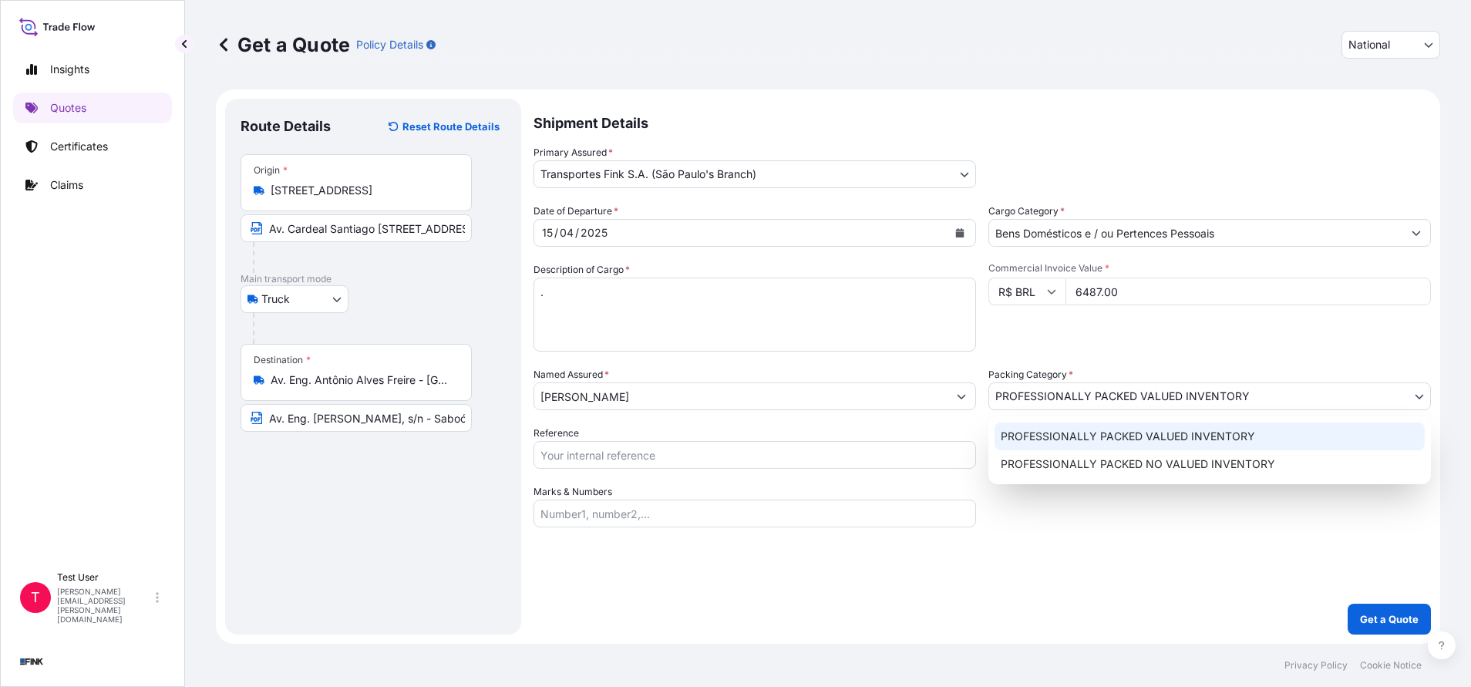
click at [1064, 398] on body "[DATE] [DATE] [DATE] [DATE] 2 options available. Insights Quotes Certificates C…" at bounding box center [735, 343] width 1471 height 687
click at [1044, 461] on div "PROFESSIONALLY PACKED NO VALUED INVENTORY" at bounding box center [1209, 464] width 430 height 28
select select "10"
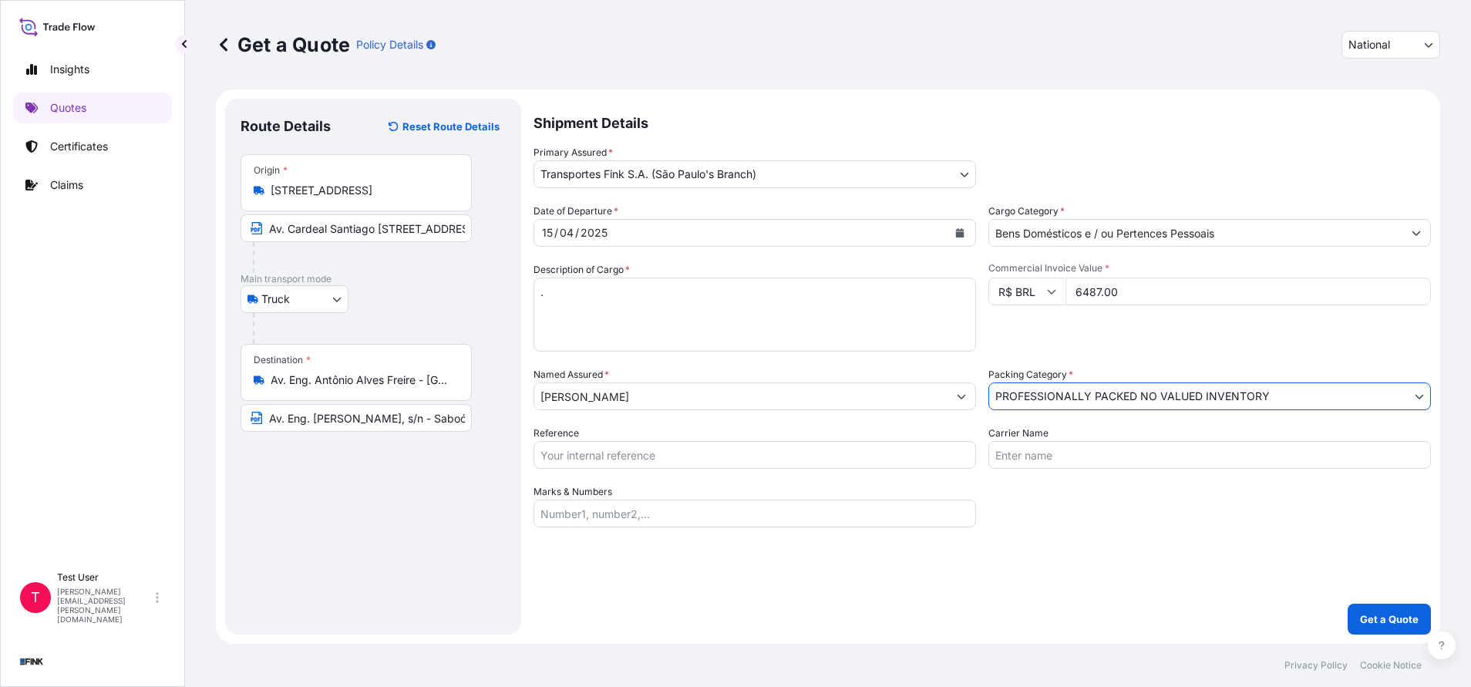
drag, startPoint x: 730, startPoint y: 455, endPoint x: 715, endPoint y: 459, distance: 15.4
click at [730, 455] on input "Reference" at bounding box center [754, 455] width 442 height 28
paste input "24E-0030/25"
type input "24E-0030/25"
click at [1417, 611] on button "Get a Quote" at bounding box center [1388, 619] width 83 height 31
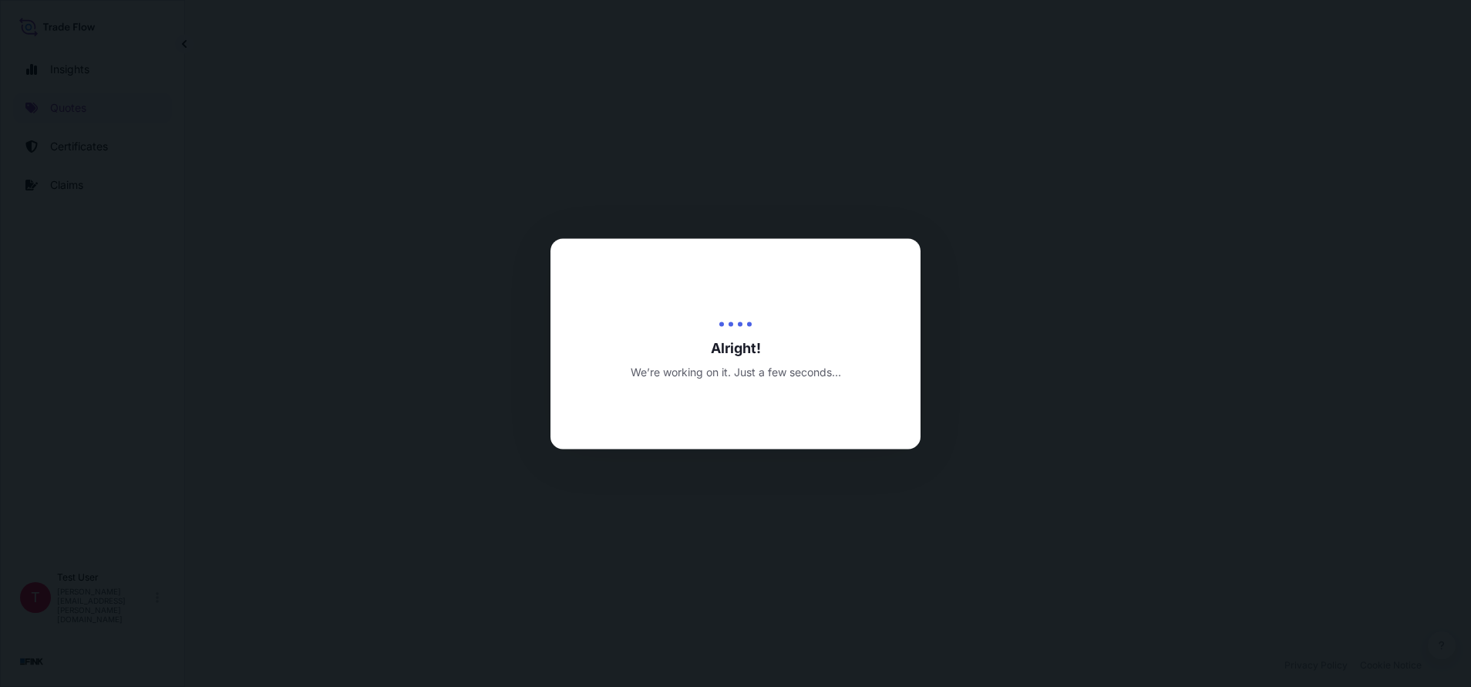
select select "Truck"
select select "31749"
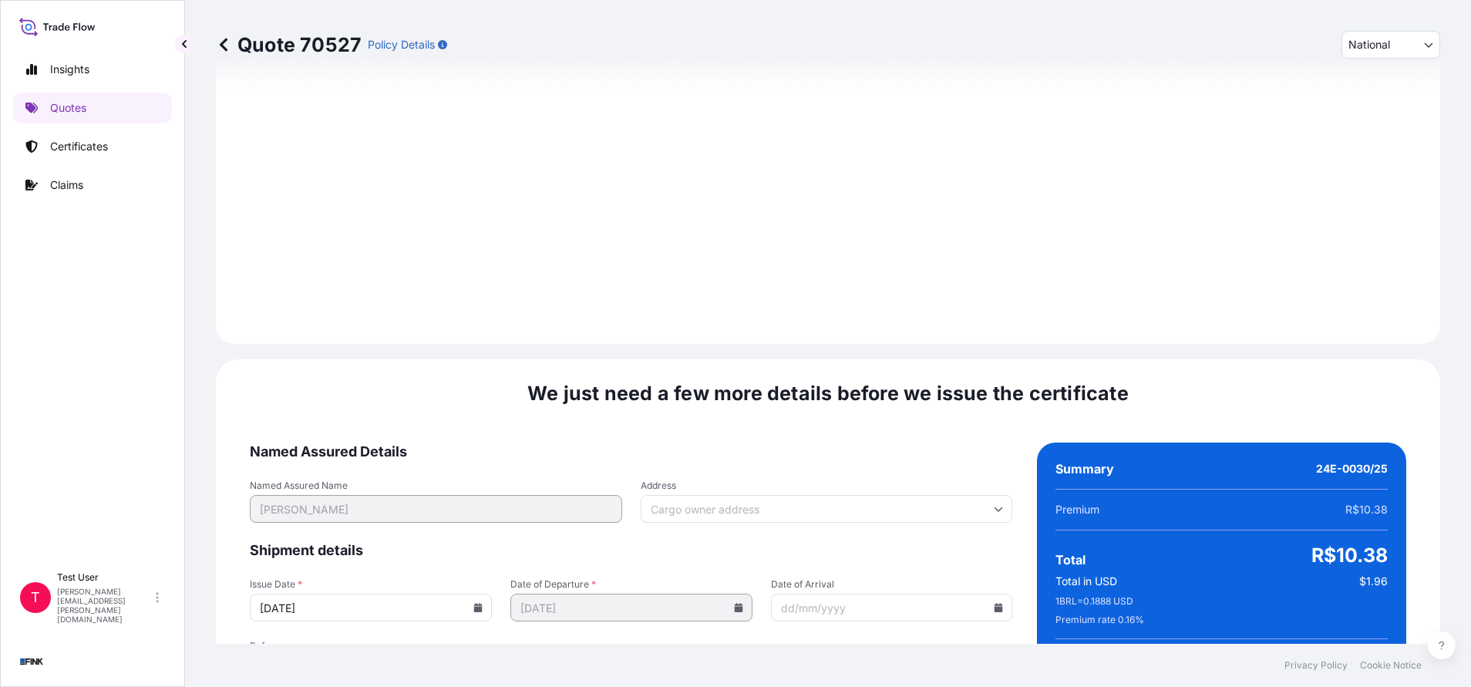
scroll to position [1851, 0]
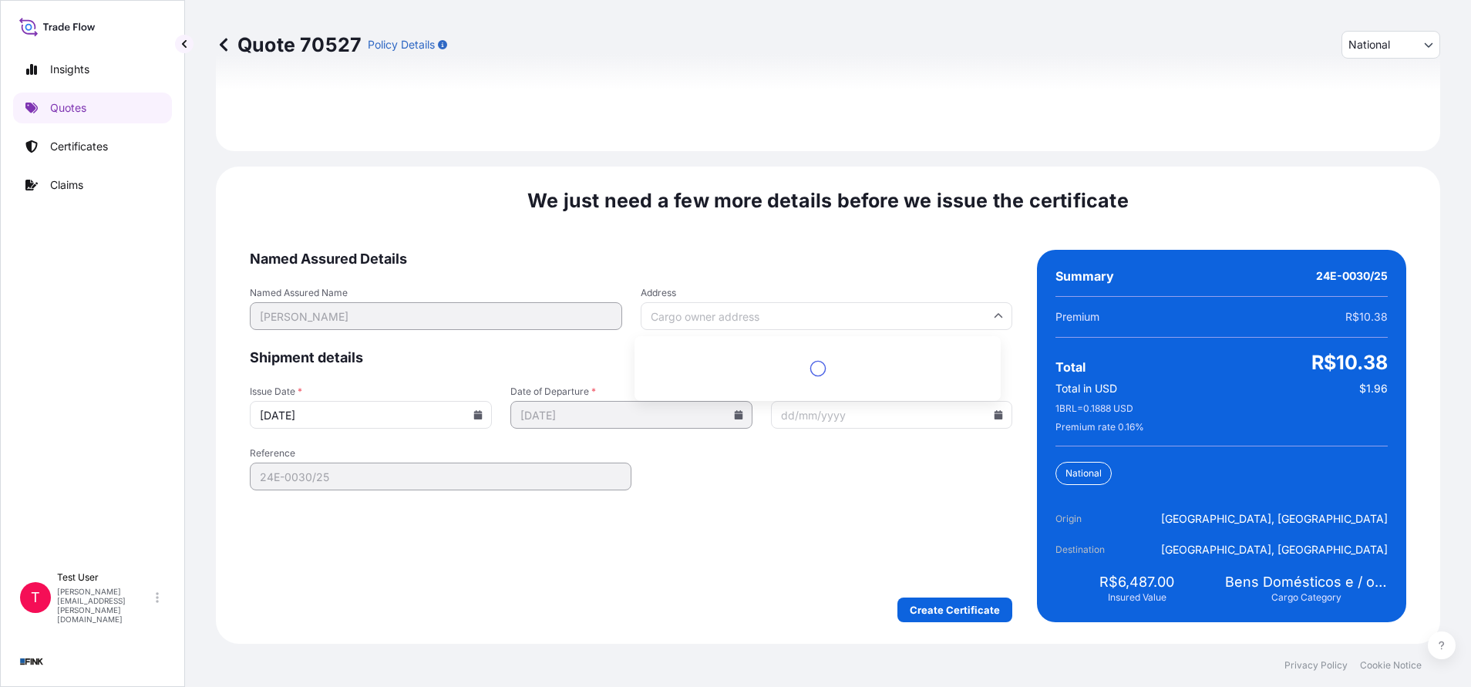
click at [746, 316] on input "Address" at bounding box center [827, 316] width 372 height 28
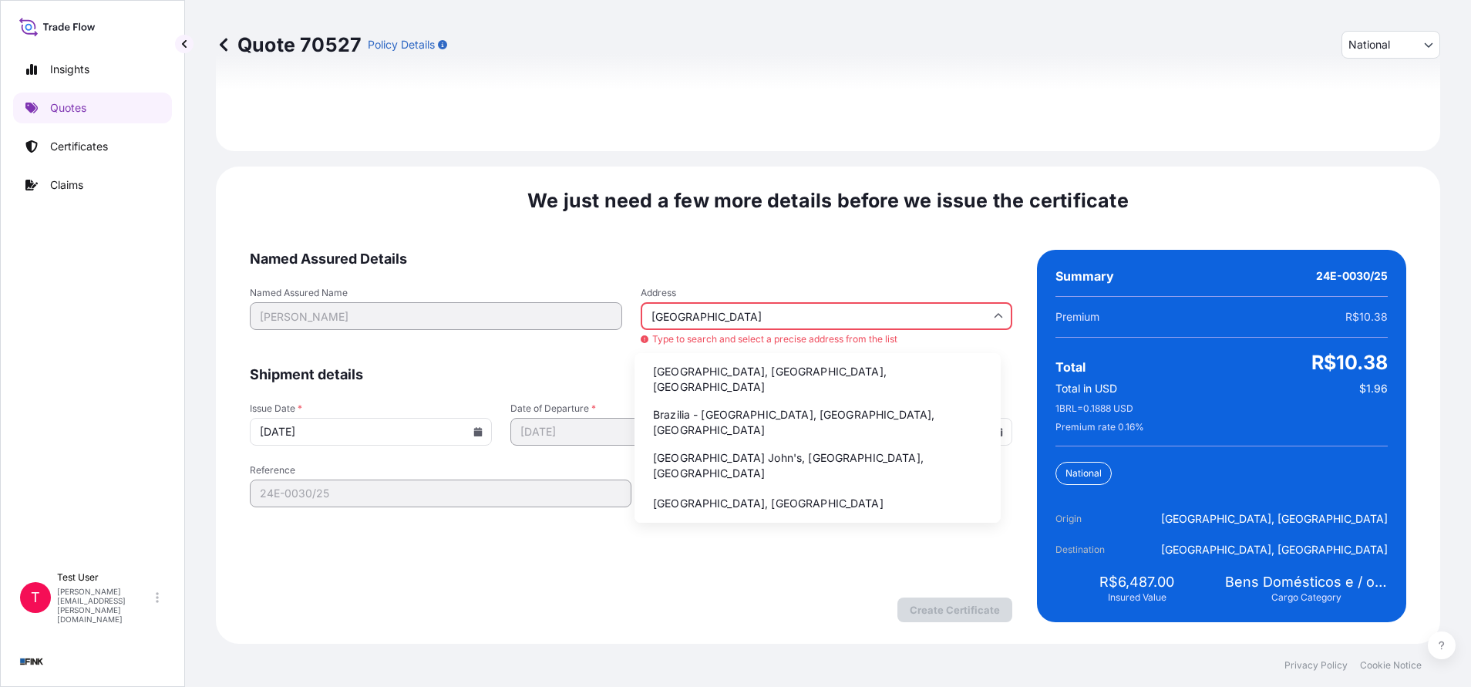
click at [699, 409] on li "Brazilia - [GEOGRAPHIC_DATA], [GEOGRAPHIC_DATA], [GEOGRAPHIC_DATA]" at bounding box center [818, 422] width 354 height 40
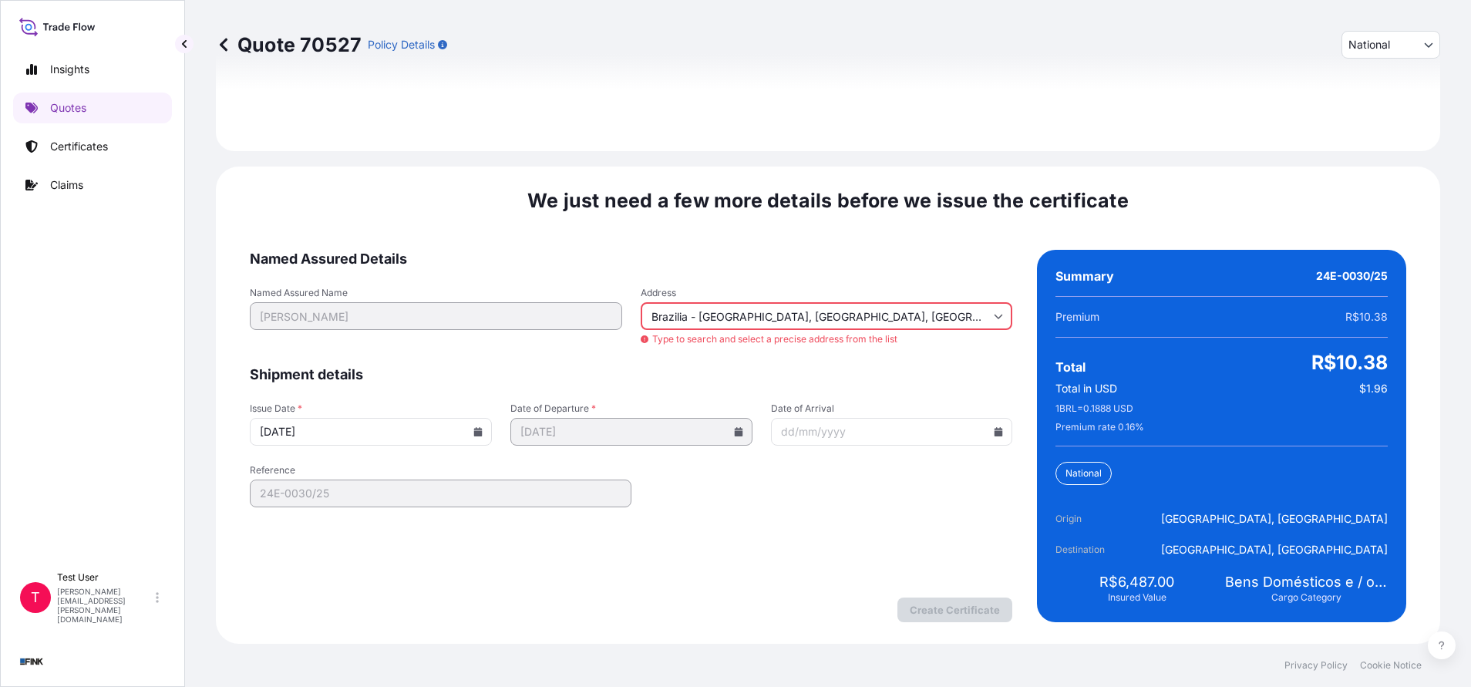
type input "[GEOGRAPHIC_DATA] - [GEOGRAPHIC_DATA], [GEOGRAPHIC_DATA] - [GEOGRAPHIC_DATA], […"
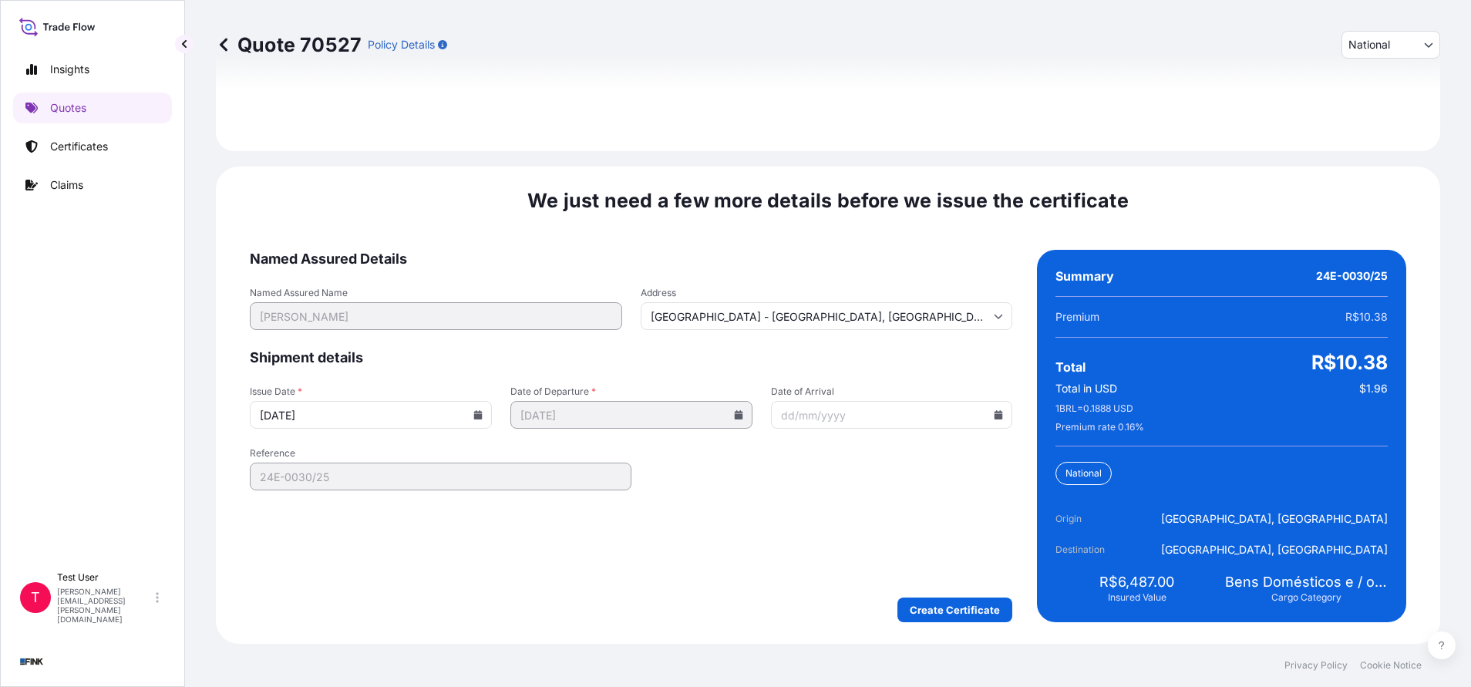
click at [476, 419] on input "[DATE]" at bounding box center [371, 415] width 242 height 28
click at [473, 412] on icon at bounding box center [477, 414] width 9 height 9
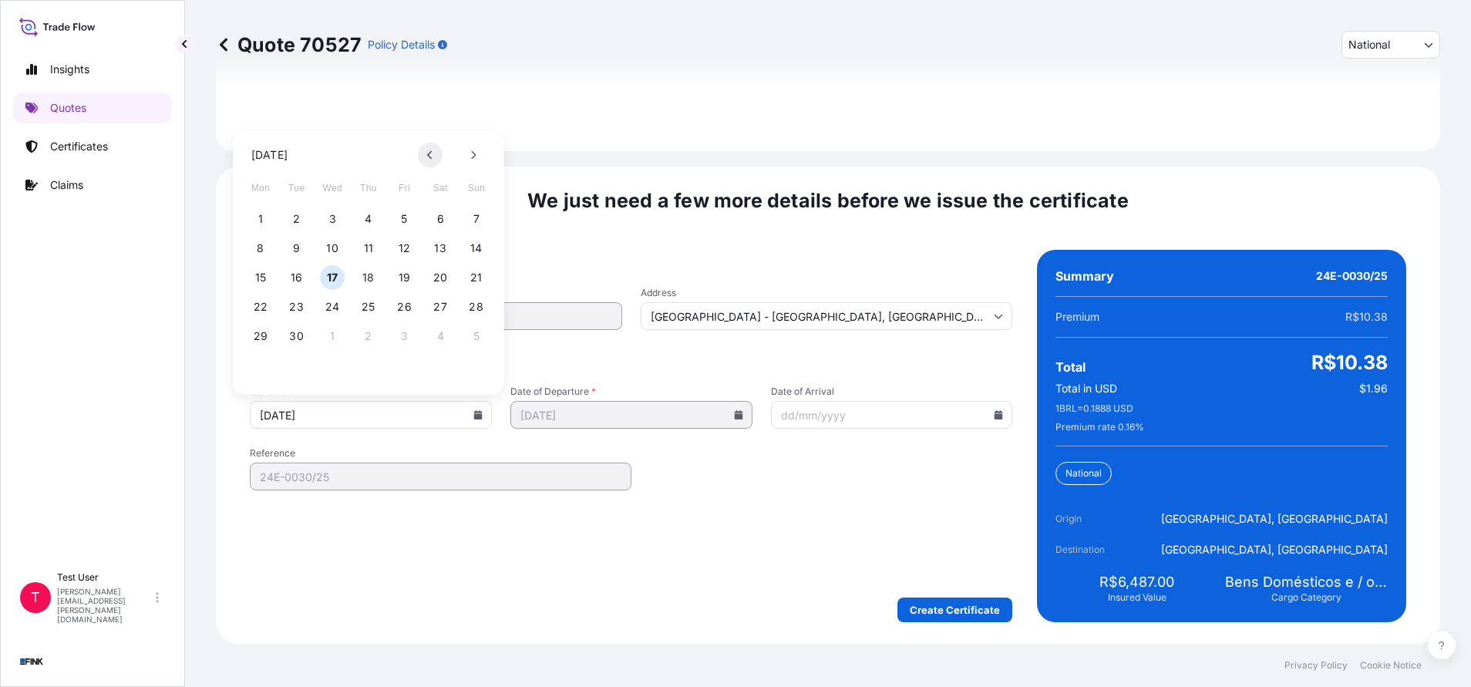
click at [429, 151] on icon at bounding box center [430, 154] width 6 height 9
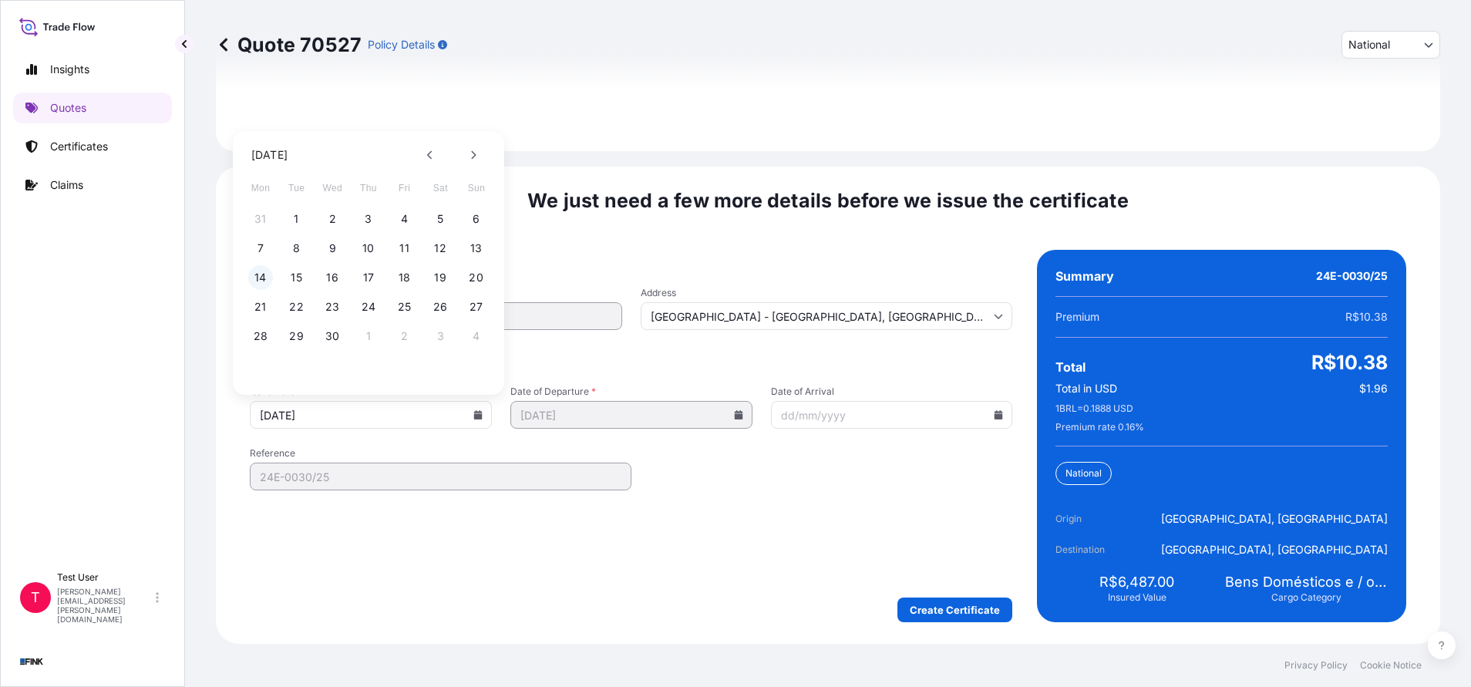
click at [252, 274] on button "14" at bounding box center [260, 277] width 25 height 25
type input "[DATE]"
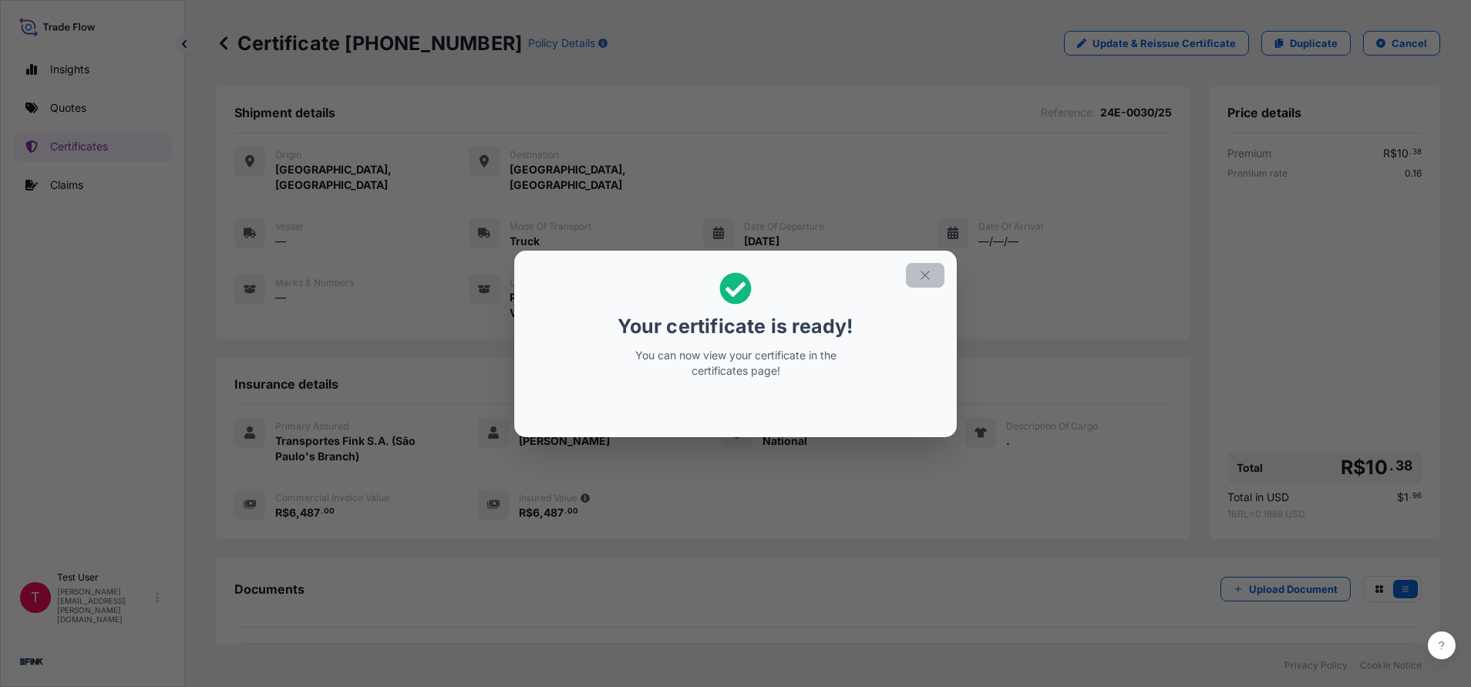
click at [929, 267] on button "button" at bounding box center [925, 275] width 39 height 25
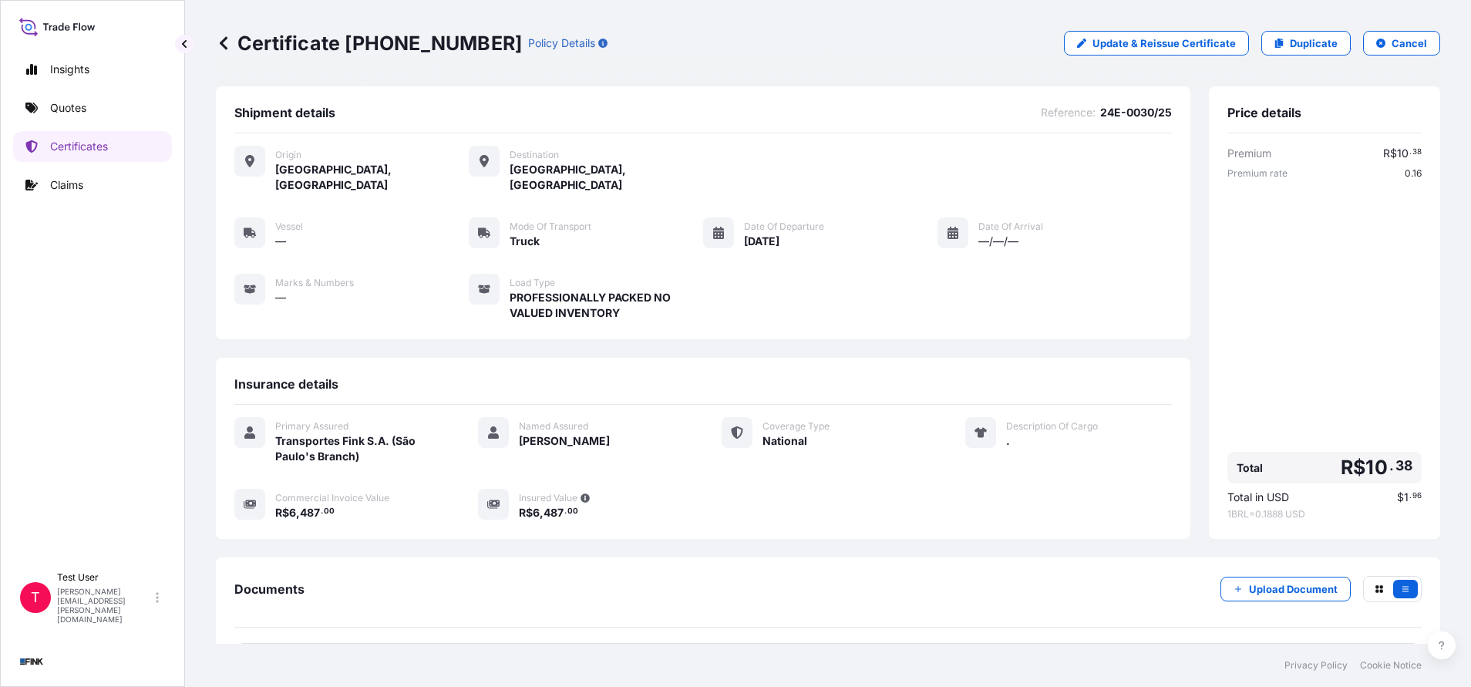
click at [370, 55] on p "Certificate [PHONE_NUMBER]" at bounding box center [369, 43] width 306 height 25
drag, startPoint x: 345, startPoint y: 42, endPoint x: 445, endPoint y: 34, distance: 99.8
click at [445, 34] on p "Certificate [PHONE_NUMBER]" at bounding box center [369, 43] width 306 height 25
copy p "[PHONE_NUMBER]"
click at [106, 109] on link "Quotes" at bounding box center [92, 108] width 159 height 31
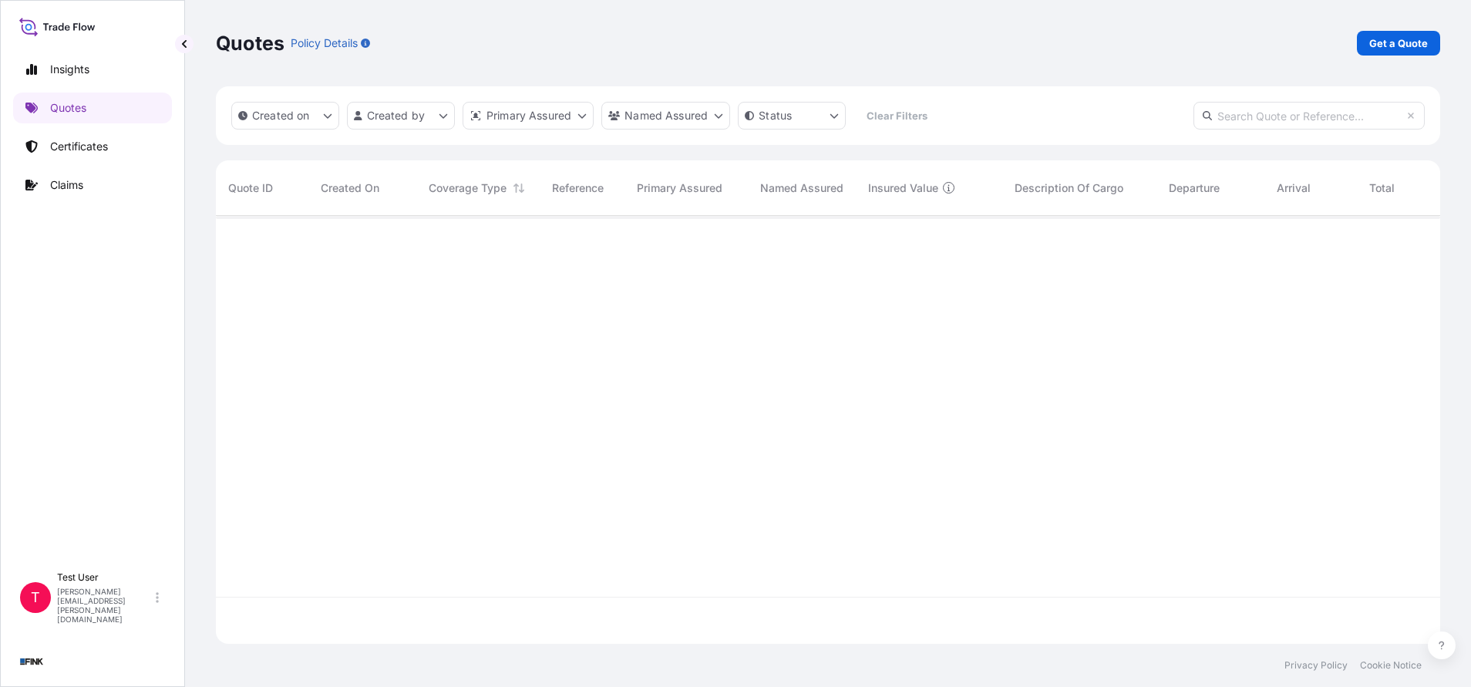
scroll to position [419, 1206]
click at [1428, 44] on link "Get a Quote" at bounding box center [1398, 43] width 83 height 25
select select "international"
select select "Truck"
select select "11"
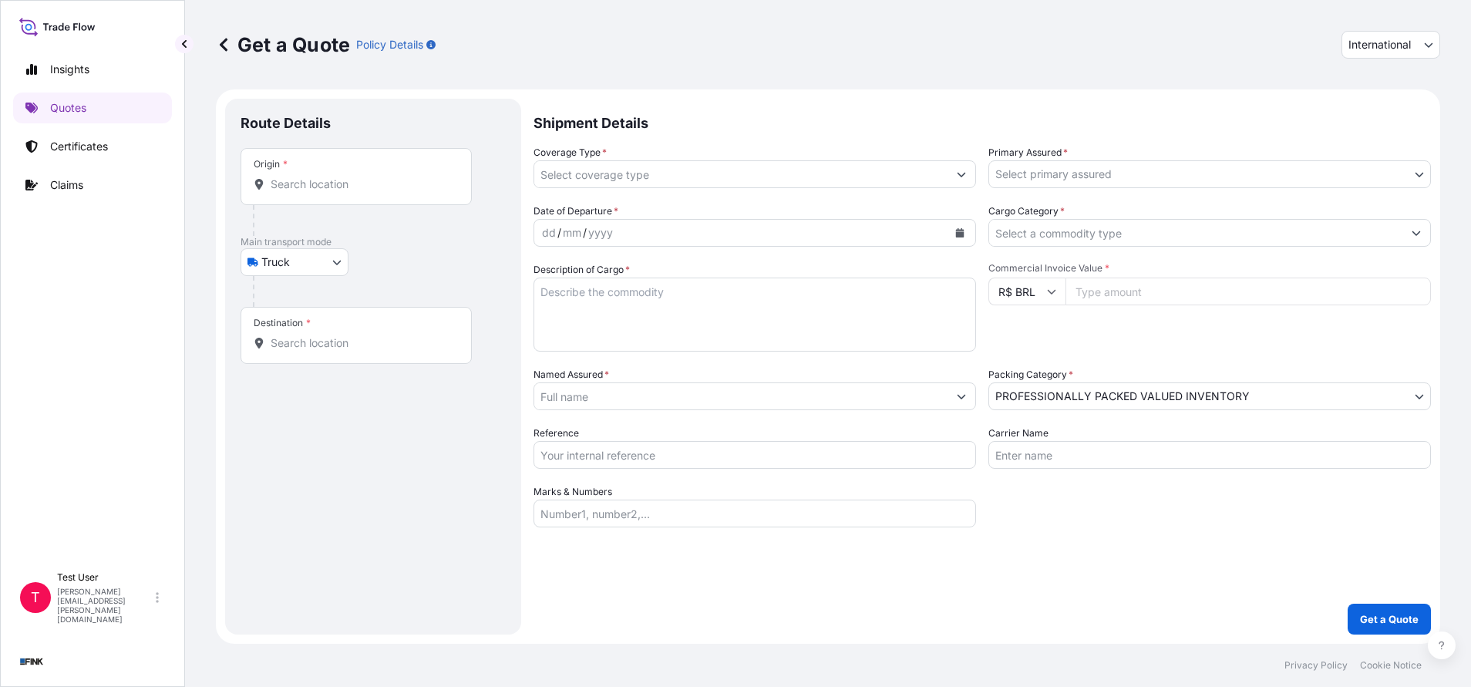
click at [1351, 49] on span "International" at bounding box center [1379, 44] width 62 height 15
click at [1351, 110] on div "National" at bounding box center [1390, 113] width 86 height 28
select select "national"
select select "Truck"
select select "11"
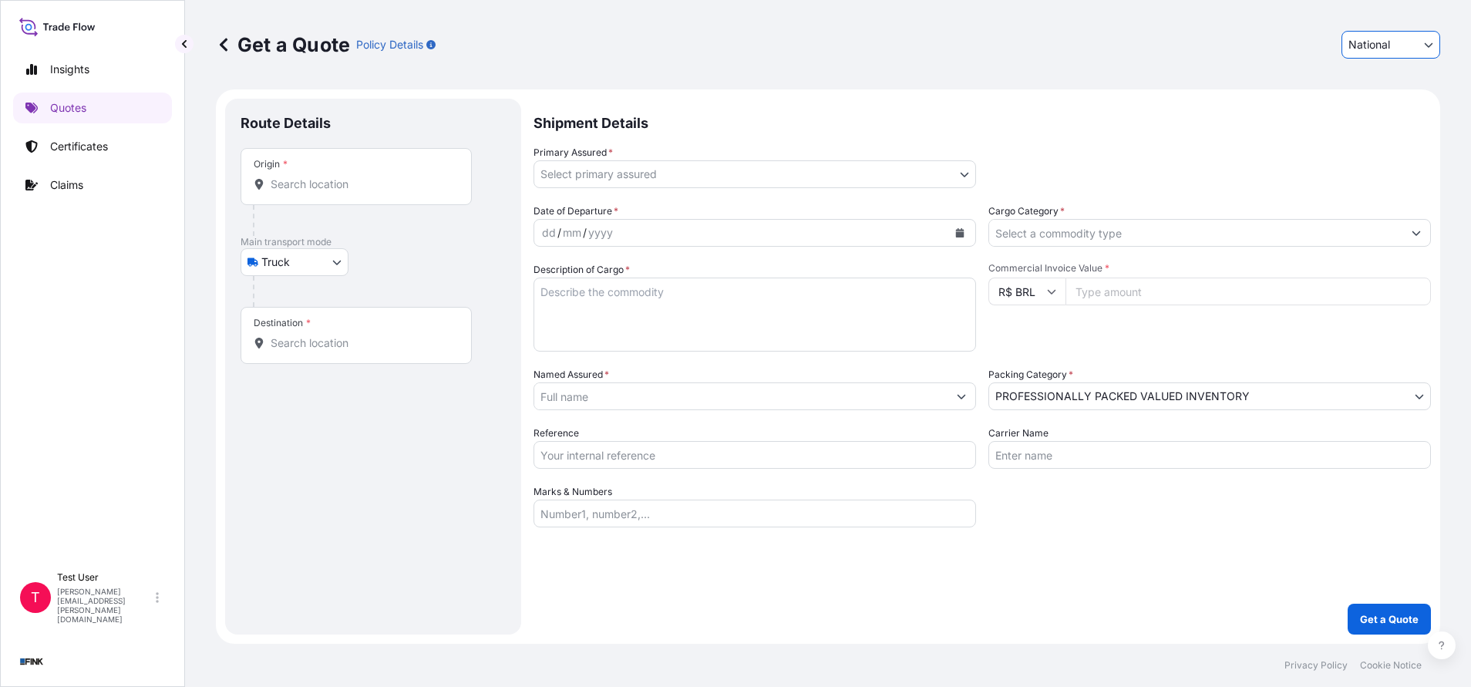
click at [339, 175] on div "Origin *" at bounding box center [356, 176] width 231 height 57
click at [339, 177] on input "Origin *" at bounding box center [362, 184] width 182 height 15
paste input "[STREET_ADDRESS][PERSON_NAME]"
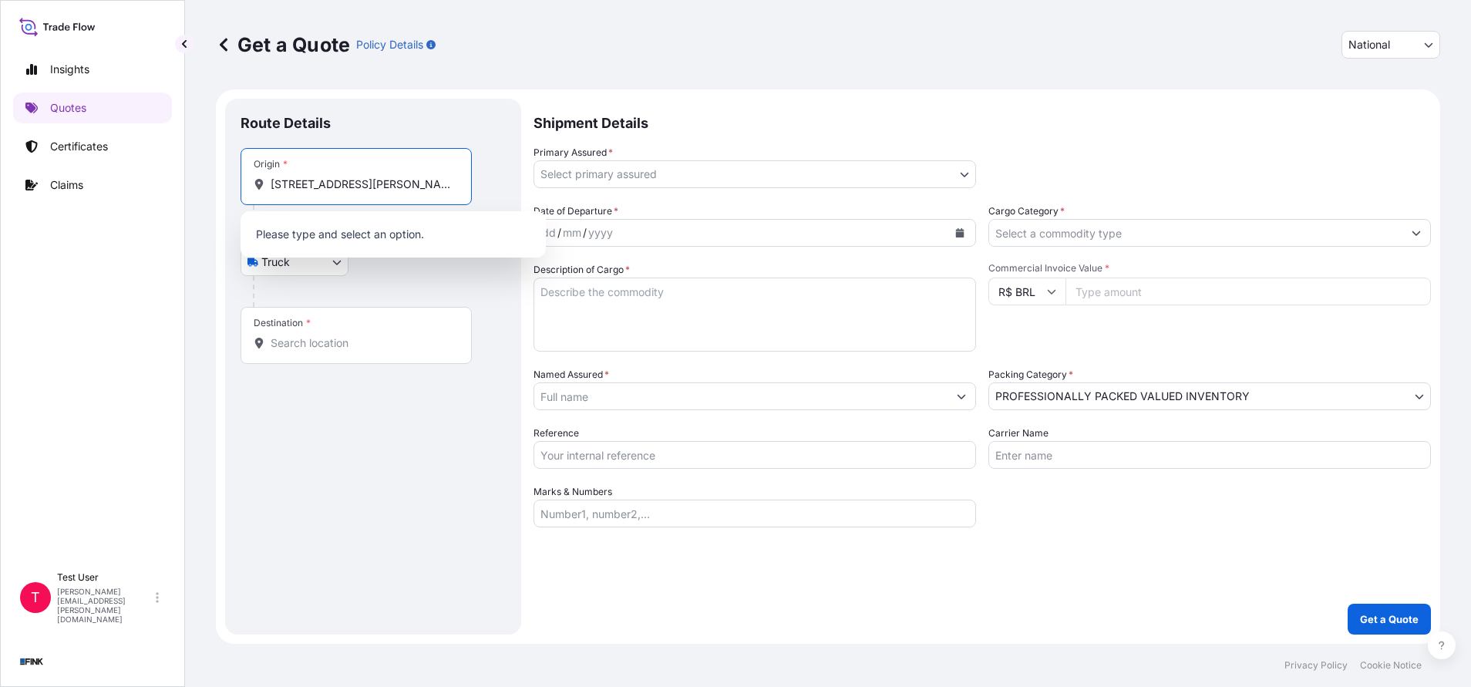
scroll to position [0, 75]
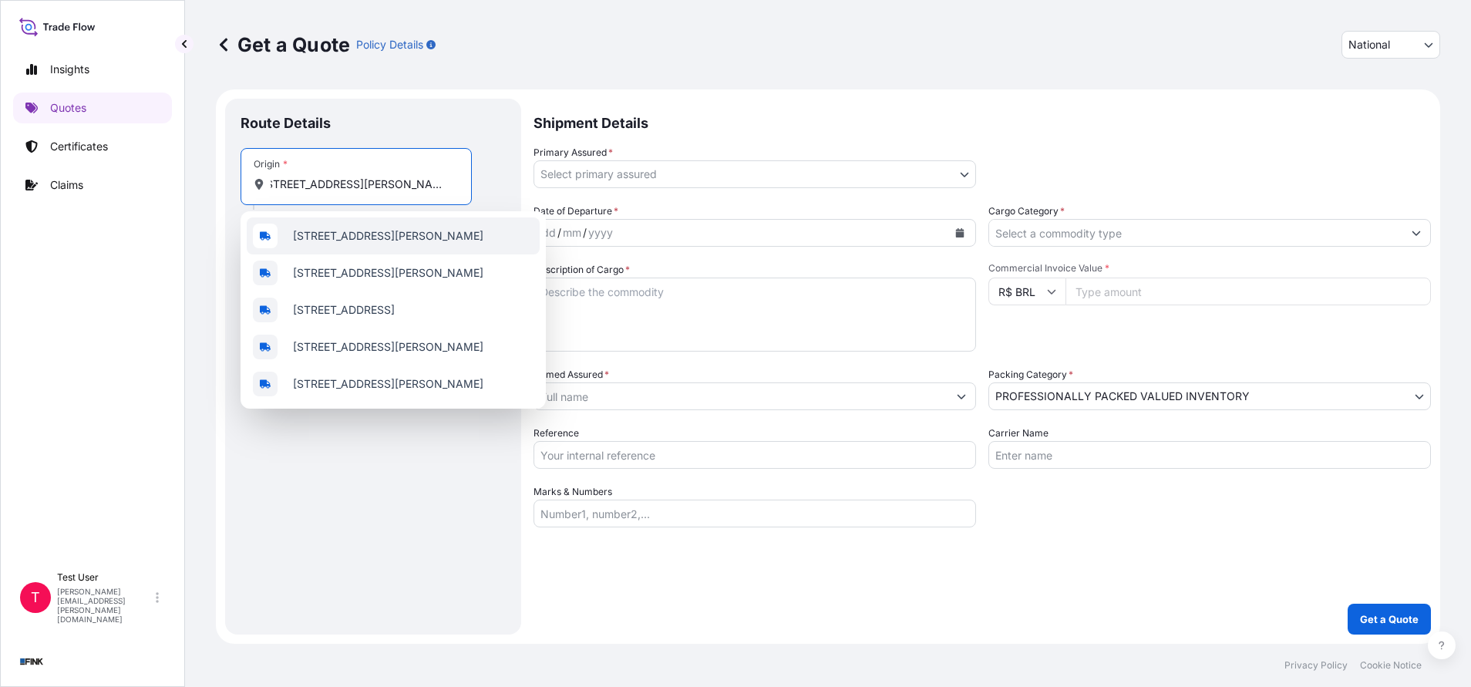
click at [332, 237] on span "[STREET_ADDRESS][PERSON_NAME]" at bounding box center [388, 235] width 190 height 15
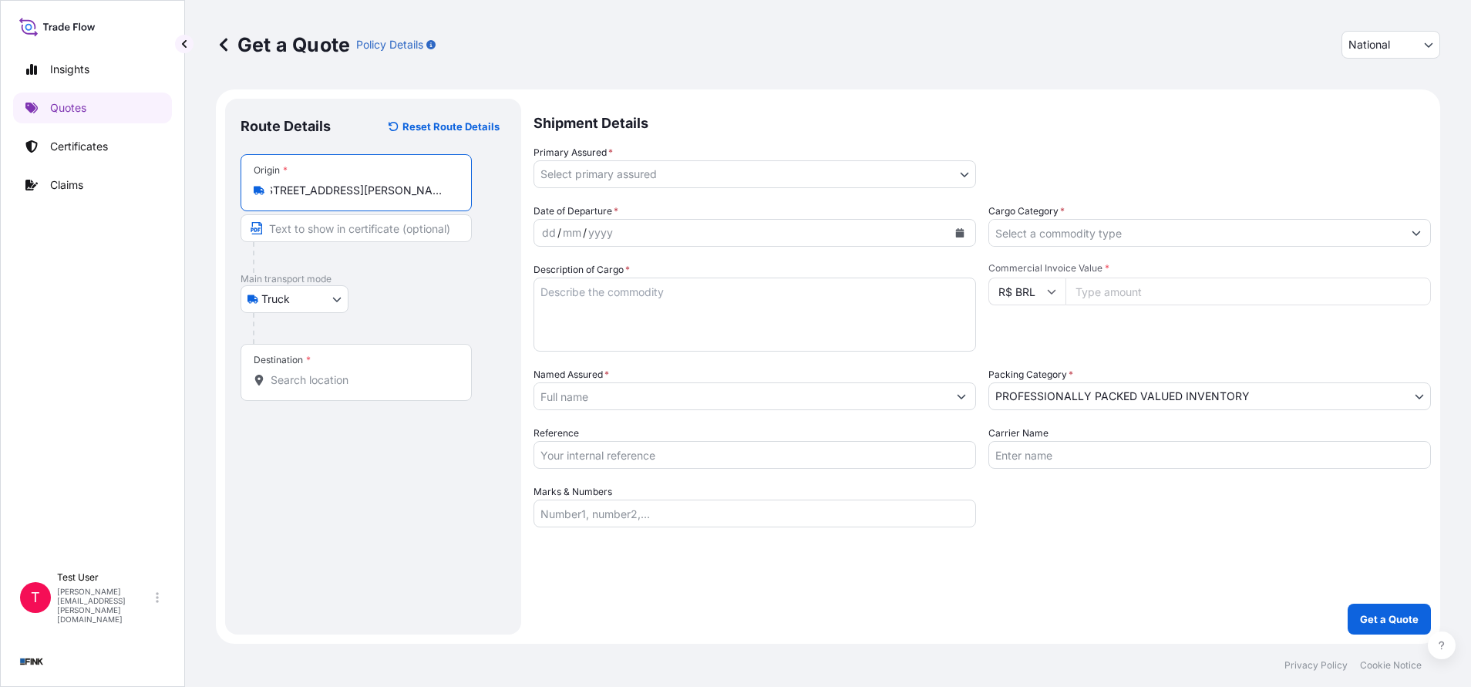
type input "[STREET_ADDRESS][PERSON_NAME]"
click at [343, 232] on input "Text to appear on certificate" at bounding box center [356, 228] width 231 height 28
paste input "[STREET_ADDRESS][PERSON_NAME]"
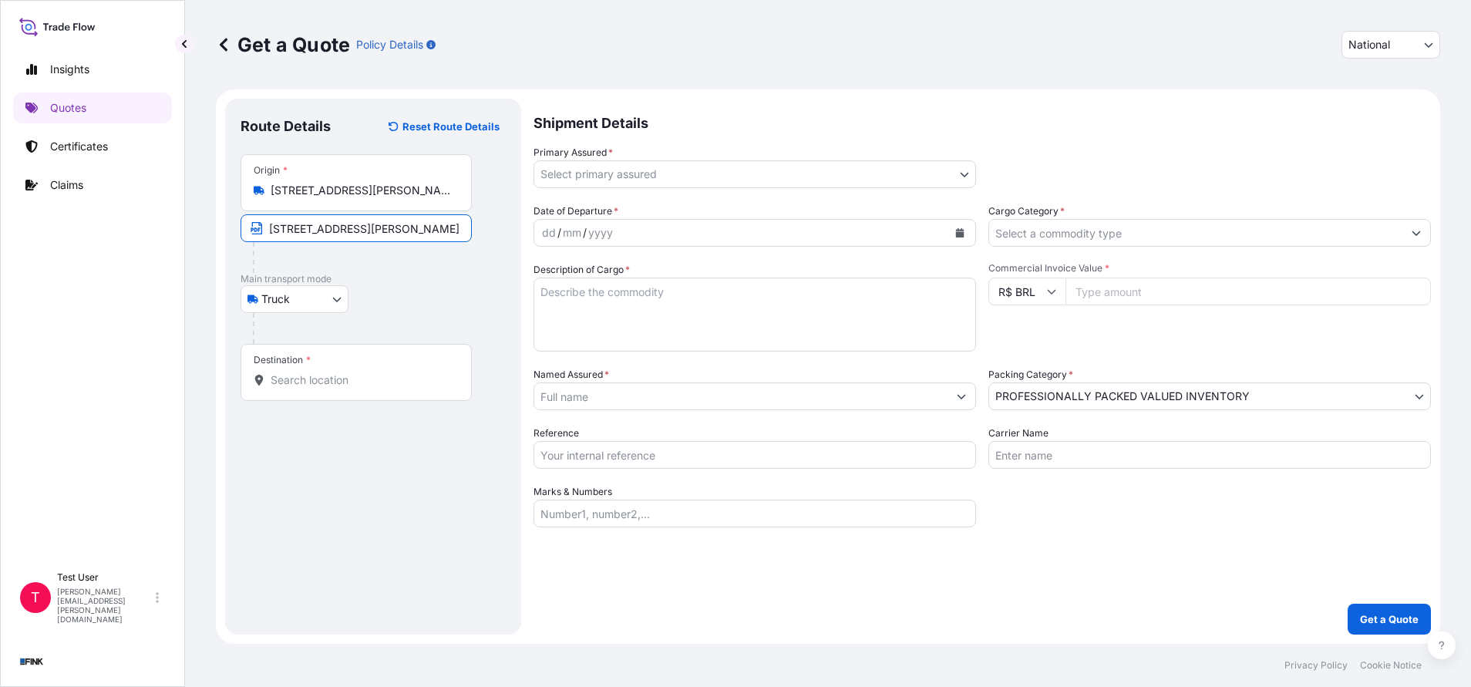
type input "[STREET_ADDRESS][PERSON_NAME]"
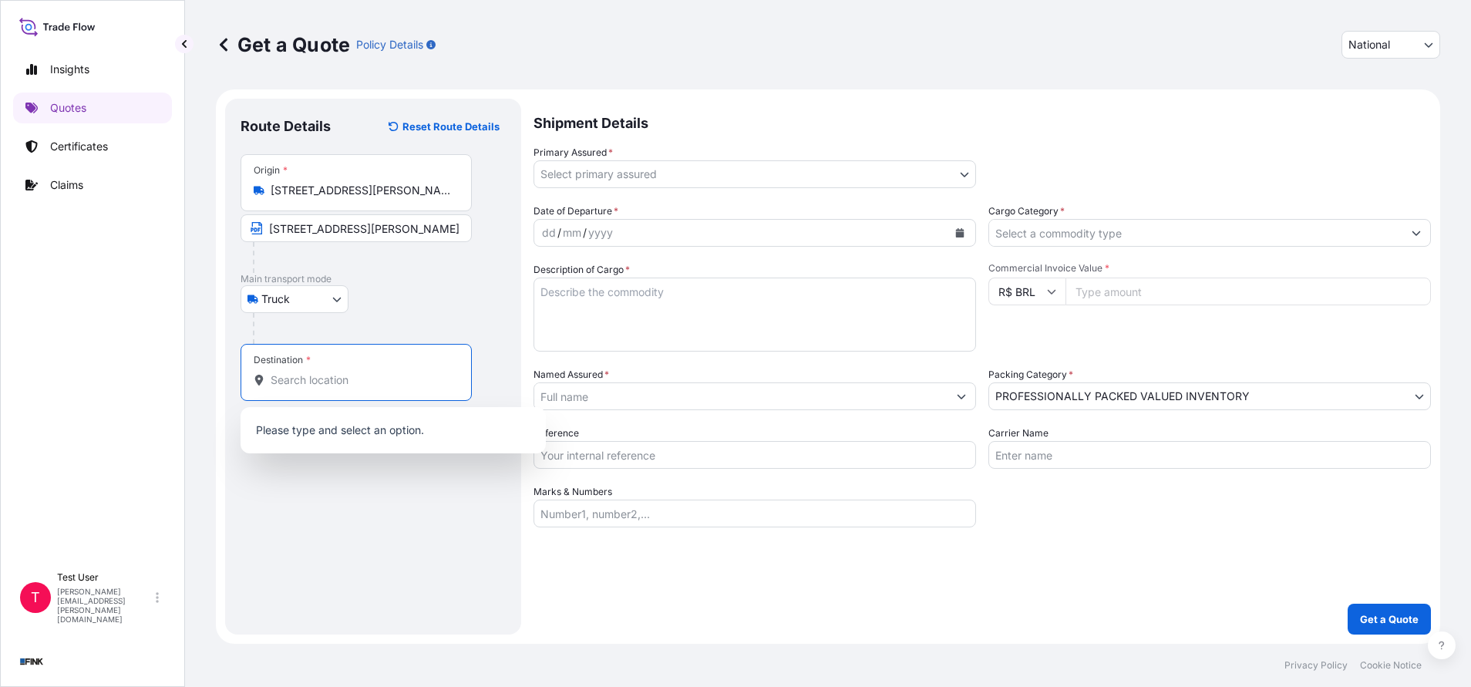
click at [305, 381] on input "Destination *" at bounding box center [362, 379] width 182 height 15
click at [377, 378] on input "Destination * Please select a destination" at bounding box center [362, 379] width 182 height 15
paste input "[GEOGRAPHIC_DATA] - (TECA)"
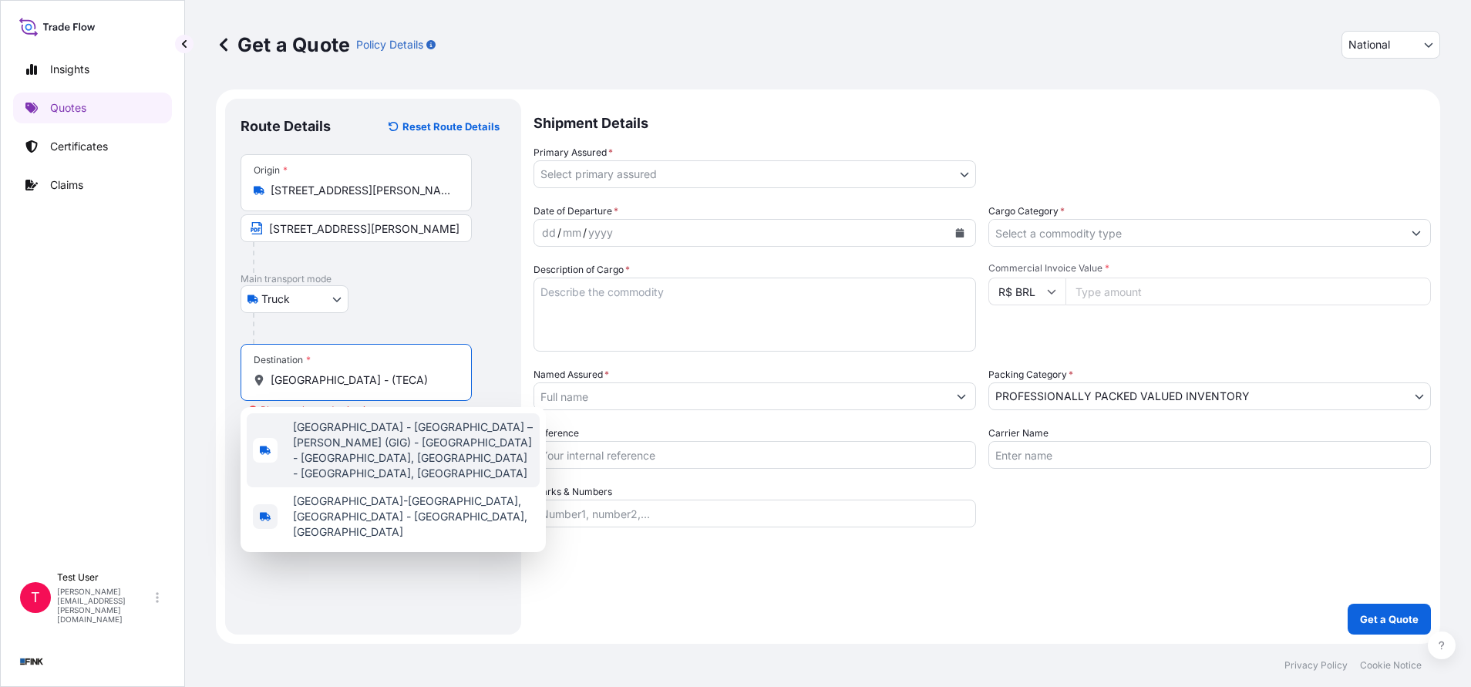
click at [346, 447] on span "[GEOGRAPHIC_DATA] - [GEOGRAPHIC_DATA] – [PERSON_NAME] (GIG) - [GEOGRAPHIC_DATA]…" at bounding box center [413, 450] width 241 height 62
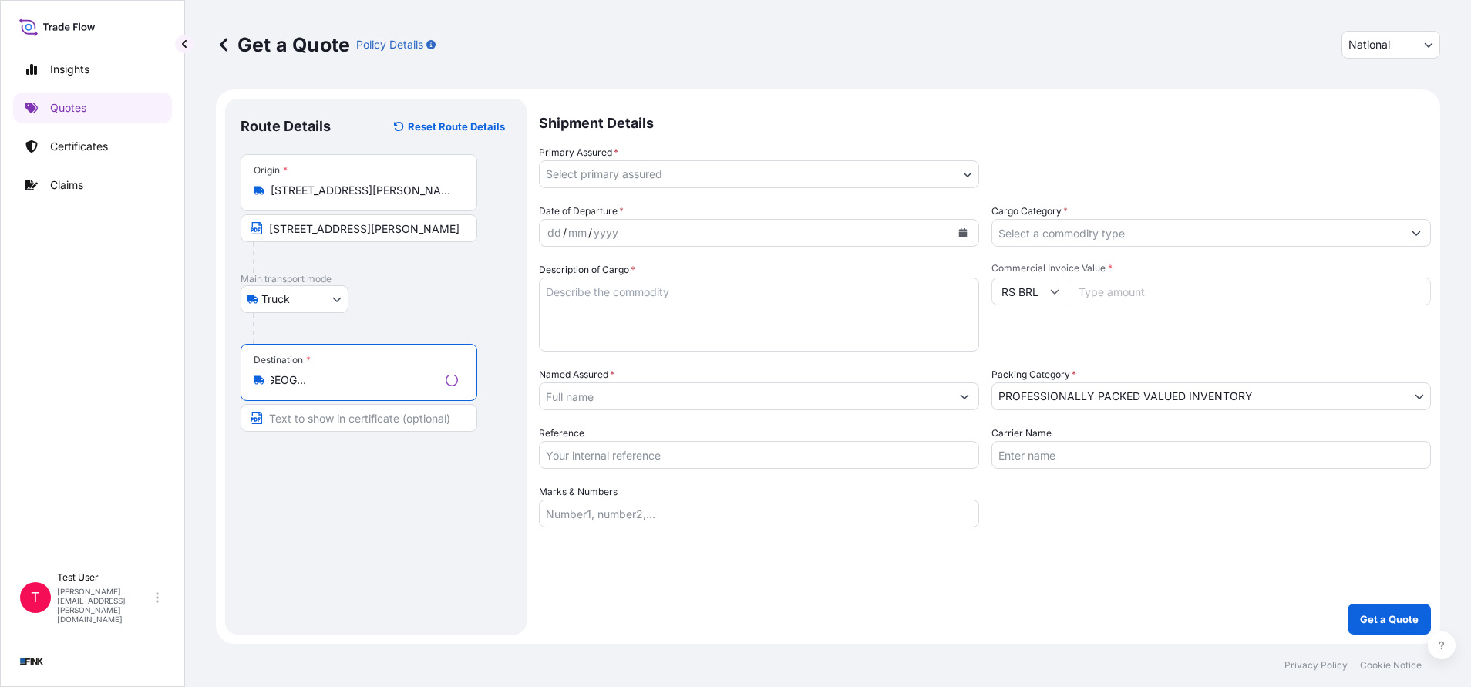
type input "[GEOGRAPHIC_DATA] - [GEOGRAPHIC_DATA] – [PERSON_NAME] (GIG) - [GEOGRAPHIC_DATA]…"
click at [337, 421] on input "Text to appear on certificate" at bounding box center [359, 418] width 237 height 28
paste input "[GEOGRAPHIC_DATA] - (TECA)"
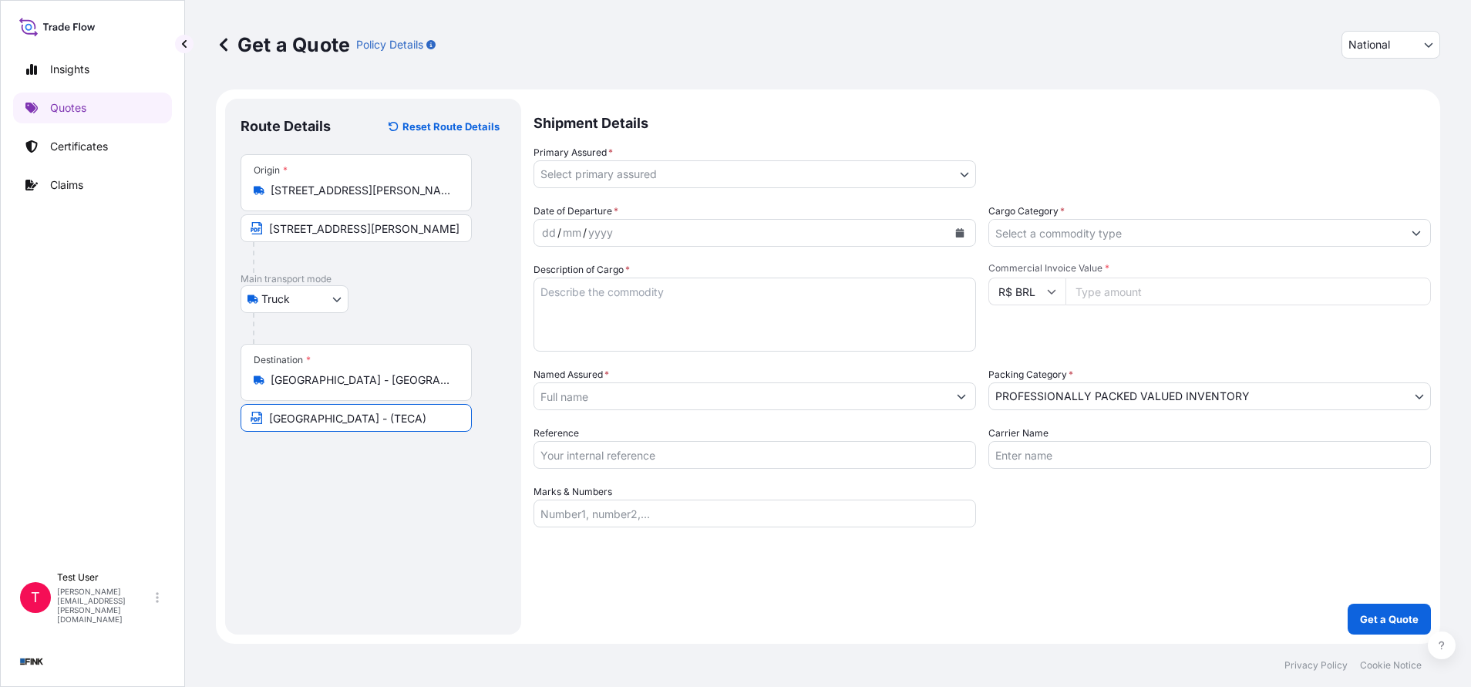
type input "[GEOGRAPHIC_DATA] - (TECA)"
click at [971, 171] on body "Insights Quotes Certificates Claims T Test User [PERSON_NAME][EMAIL_ADDRESS][PE…" at bounding box center [735, 343] width 1471 height 687
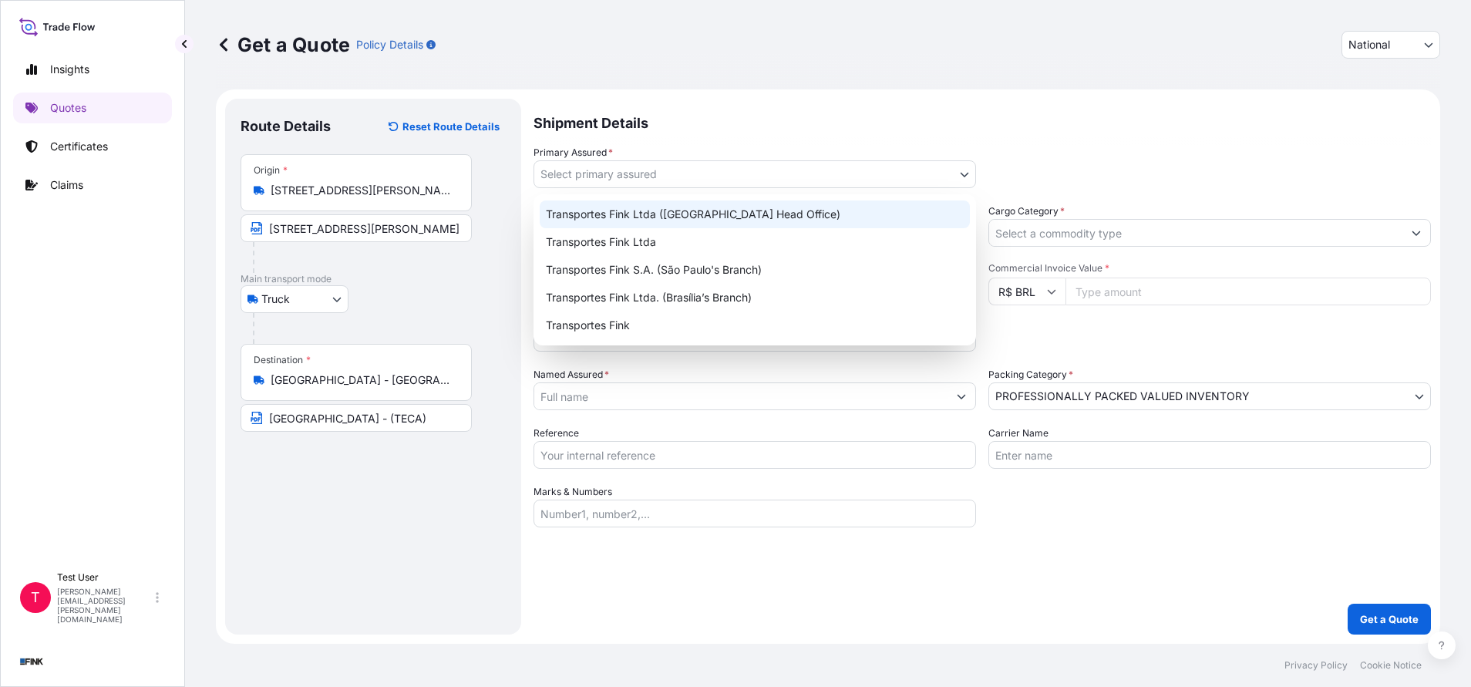
click at [735, 215] on div "Transportes Fink Ltda ([GEOGRAPHIC_DATA] Head Office)" at bounding box center [755, 214] width 430 height 28
select select "31747"
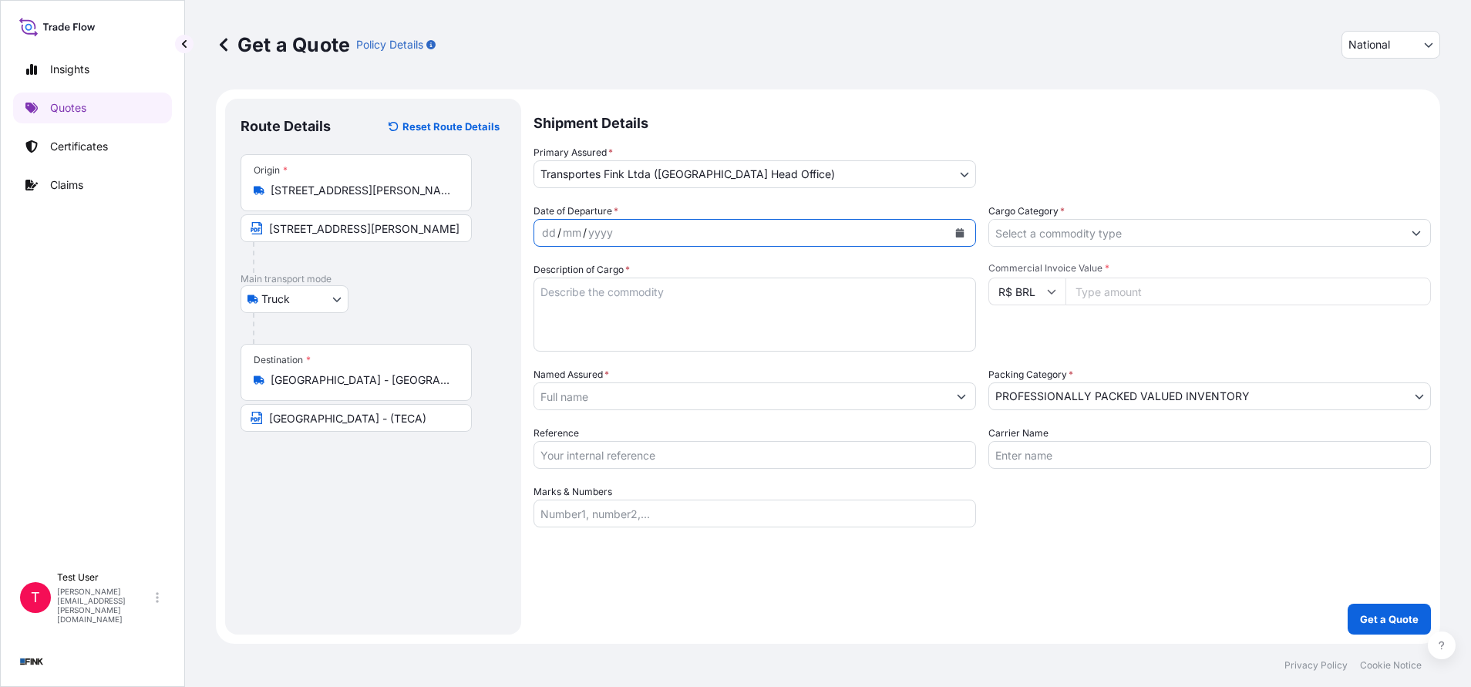
click at [955, 234] on icon "Calendar" at bounding box center [959, 232] width 9 height 9
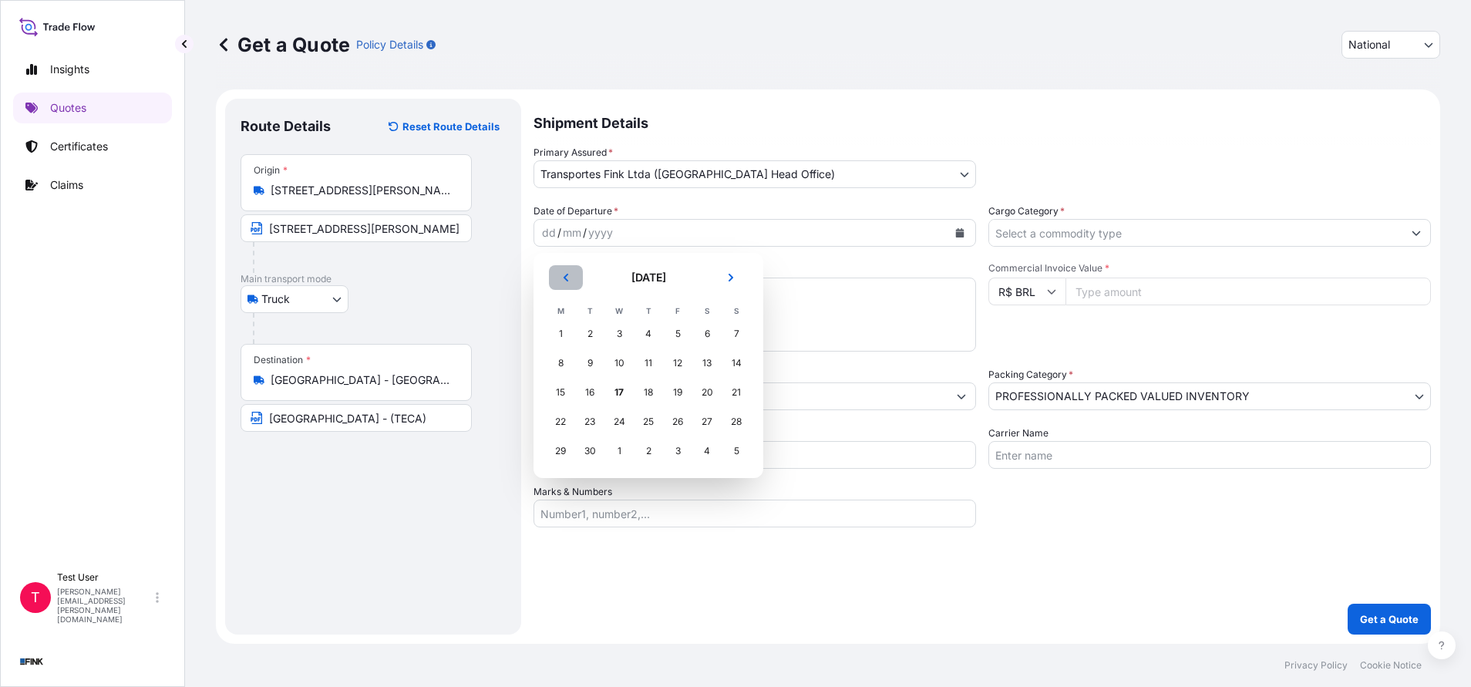
click at [570, 278] on icon "Previous" at bounding box center [565, 277] width 9 height 9
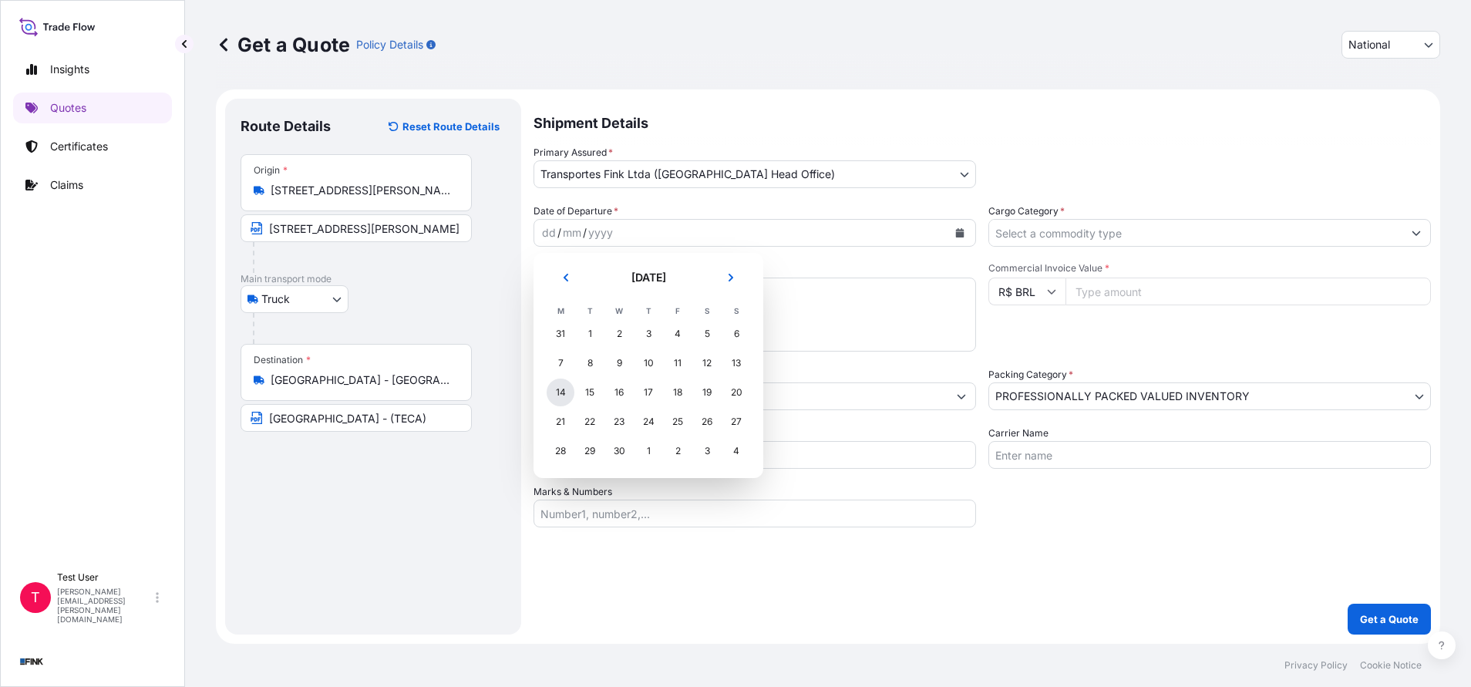
click at [560, 395] on div "14" at bounding box center [561, 392] width 28 height 28
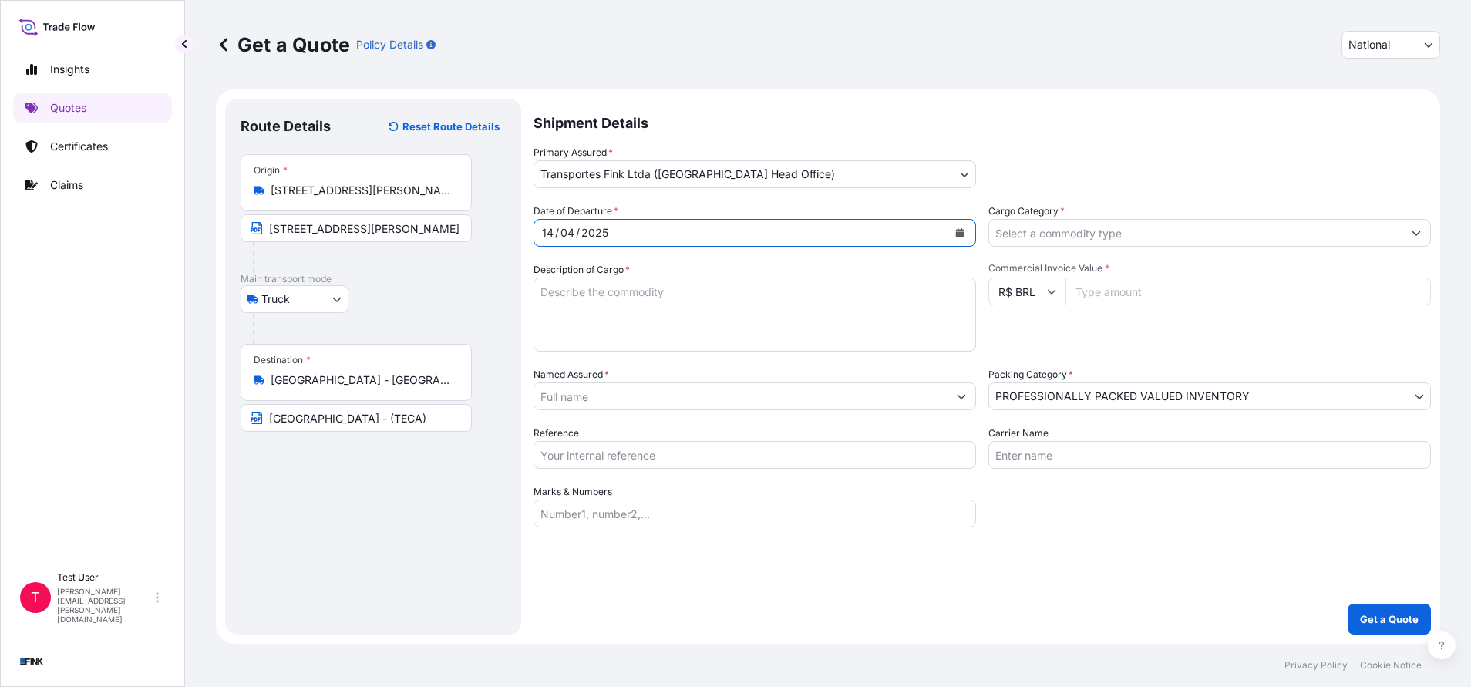
click at [1073, 230] on input "Cargo Category *" at bounding box center [1195, 233] width 413 height 28
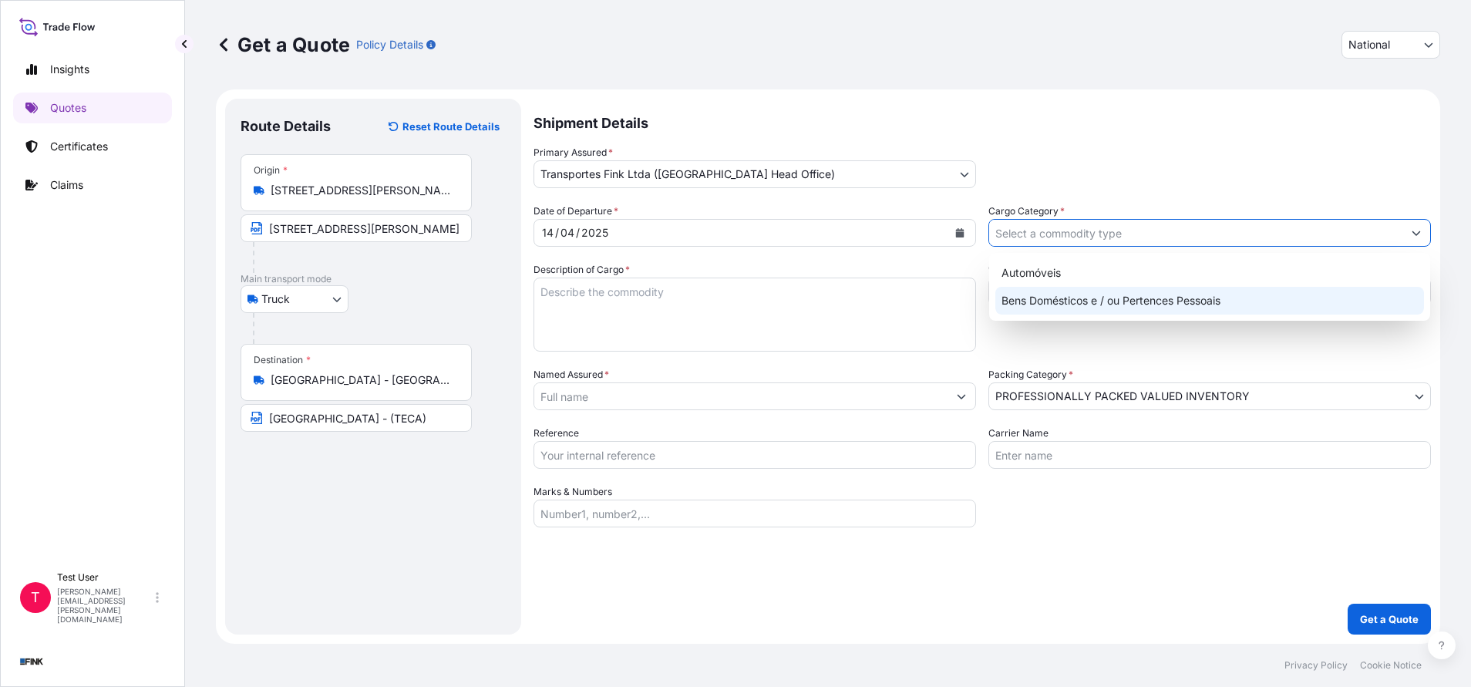
click at [1053, 304] on div "Bens Domésticos e / ou Pertences Pessoais" at bounding box center [1209, 301] width 429 height 28
type input "Bens Domésticos e / ou Pertences Pessoais"
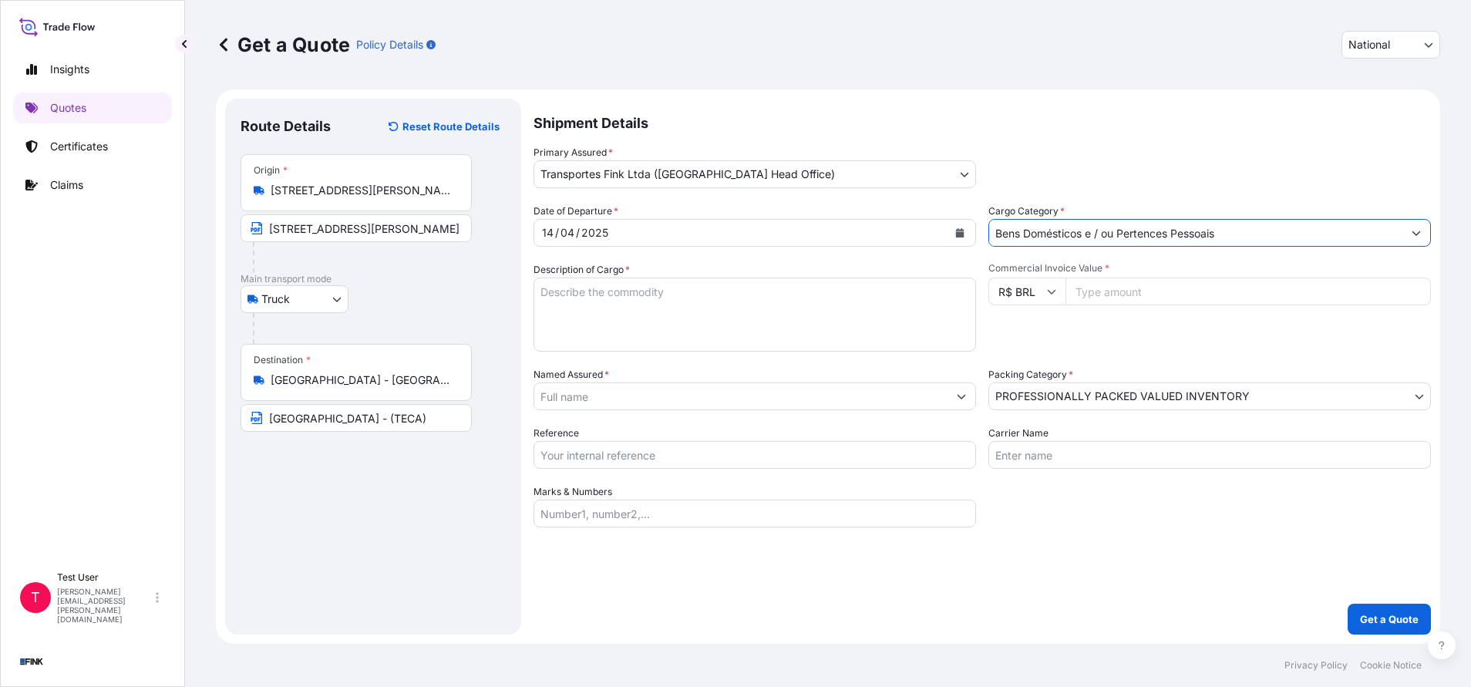
click at [874, 331] on textarea "Description of Cargo *" at bounding box center [754, 315] width 442 height 74
type textarea "."
click at [1132, 288] on input "Commercial Invoice Value *" at bounding box center [1247, 292] width 365 height 28
paste input "611754.00"
type input "611754.00"
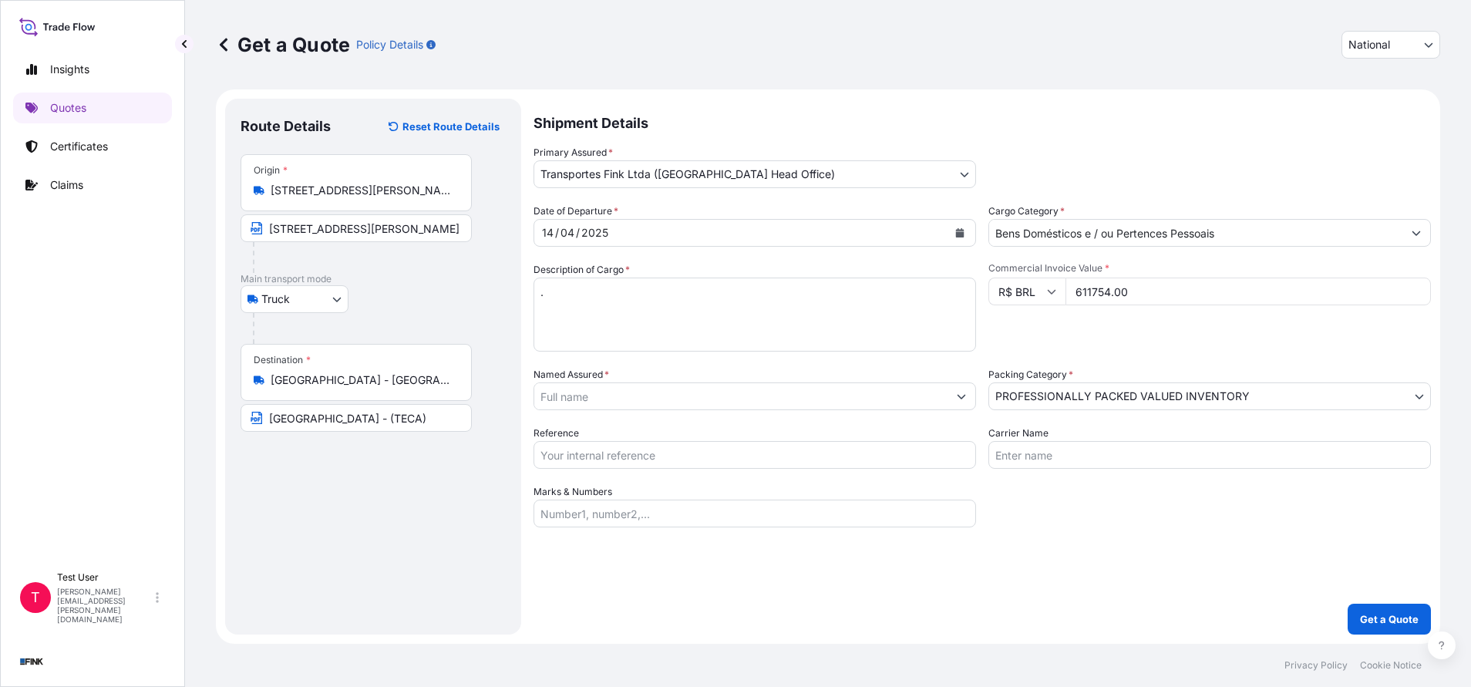
click at [658, 400] on input "Named Assured *" at bounding box center [740, 396] width 413 height 28
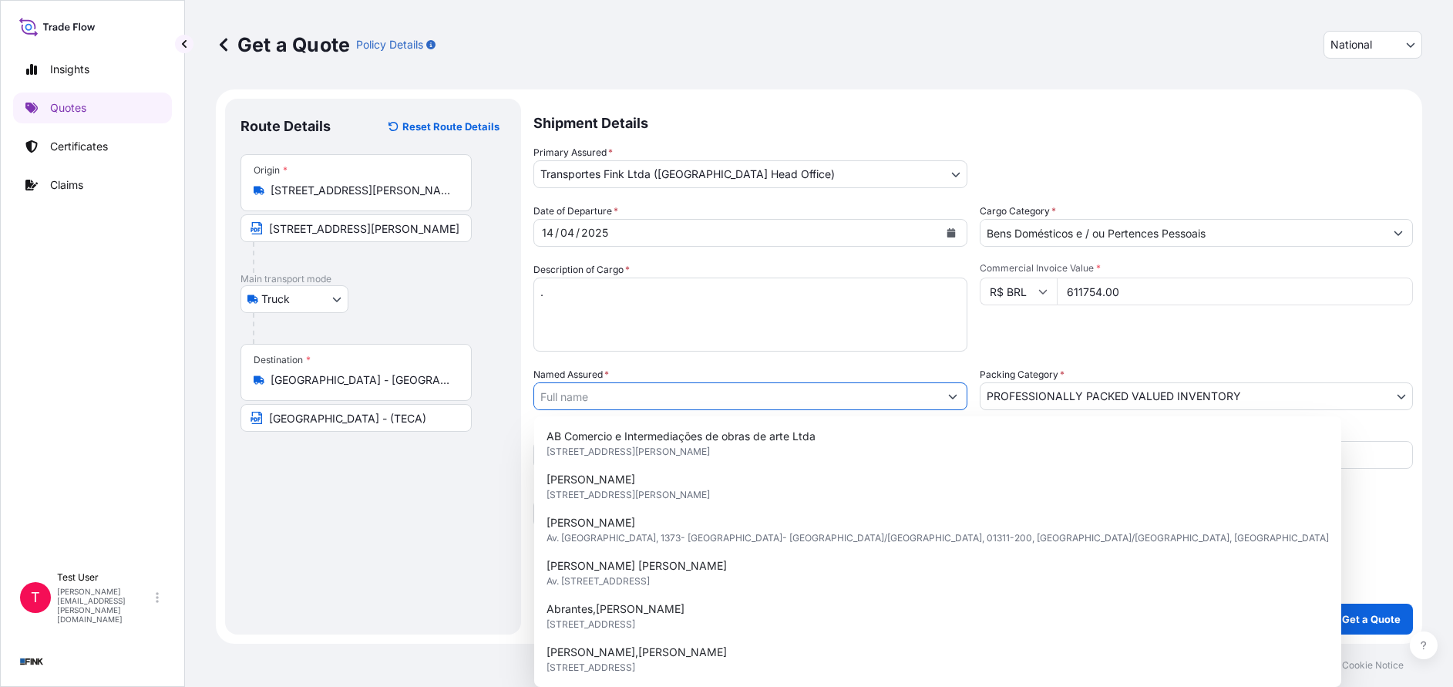
paste input "Atelienave Ltda"
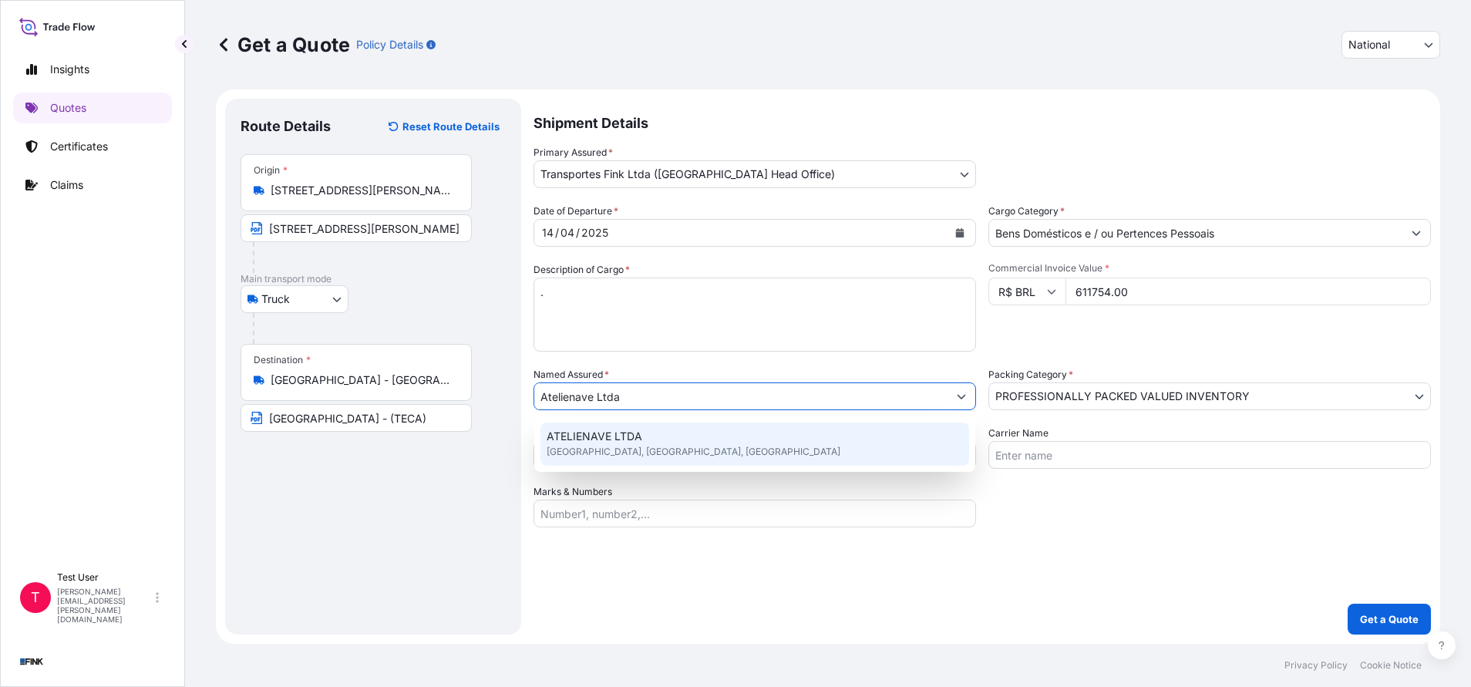
click at [579, 439] on span "ATELIENAVE LTDA" at bounding box center [595, 436] width 96 height 15
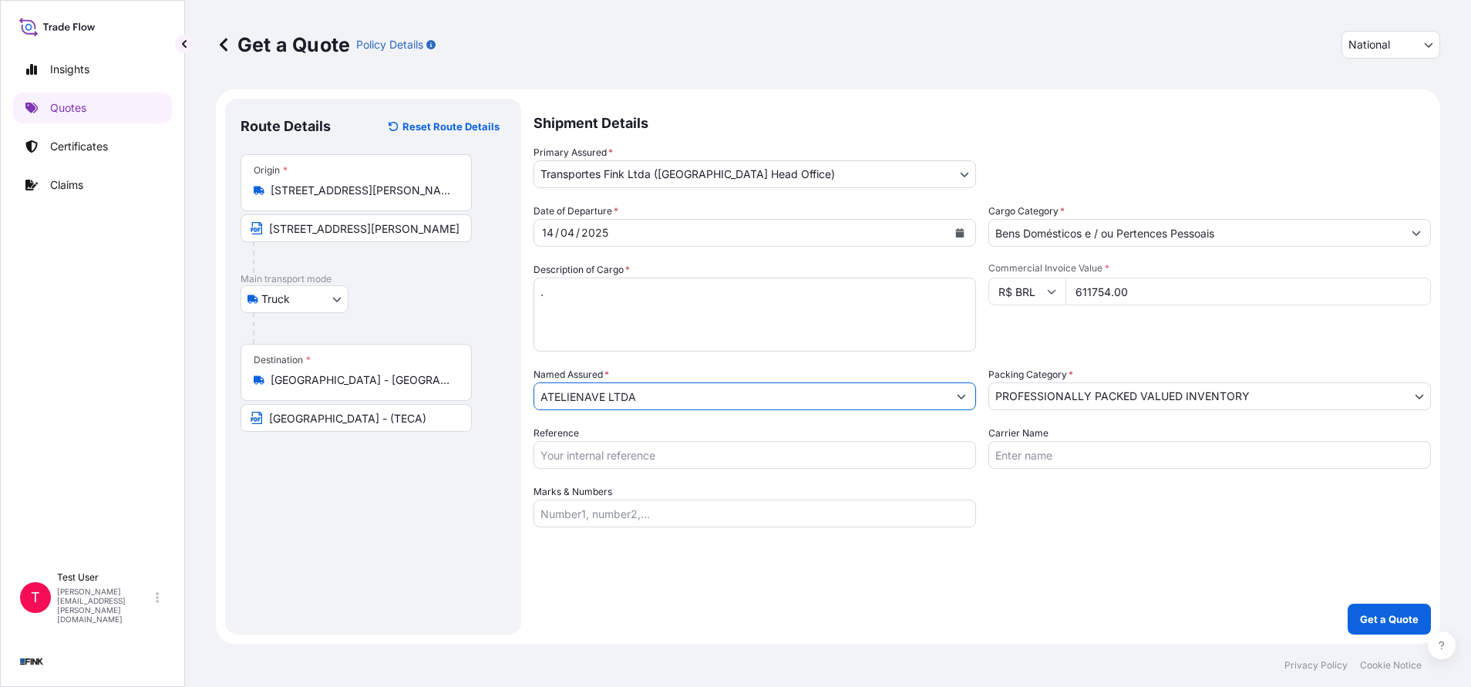
type input "ATELIENAVE LTDA"
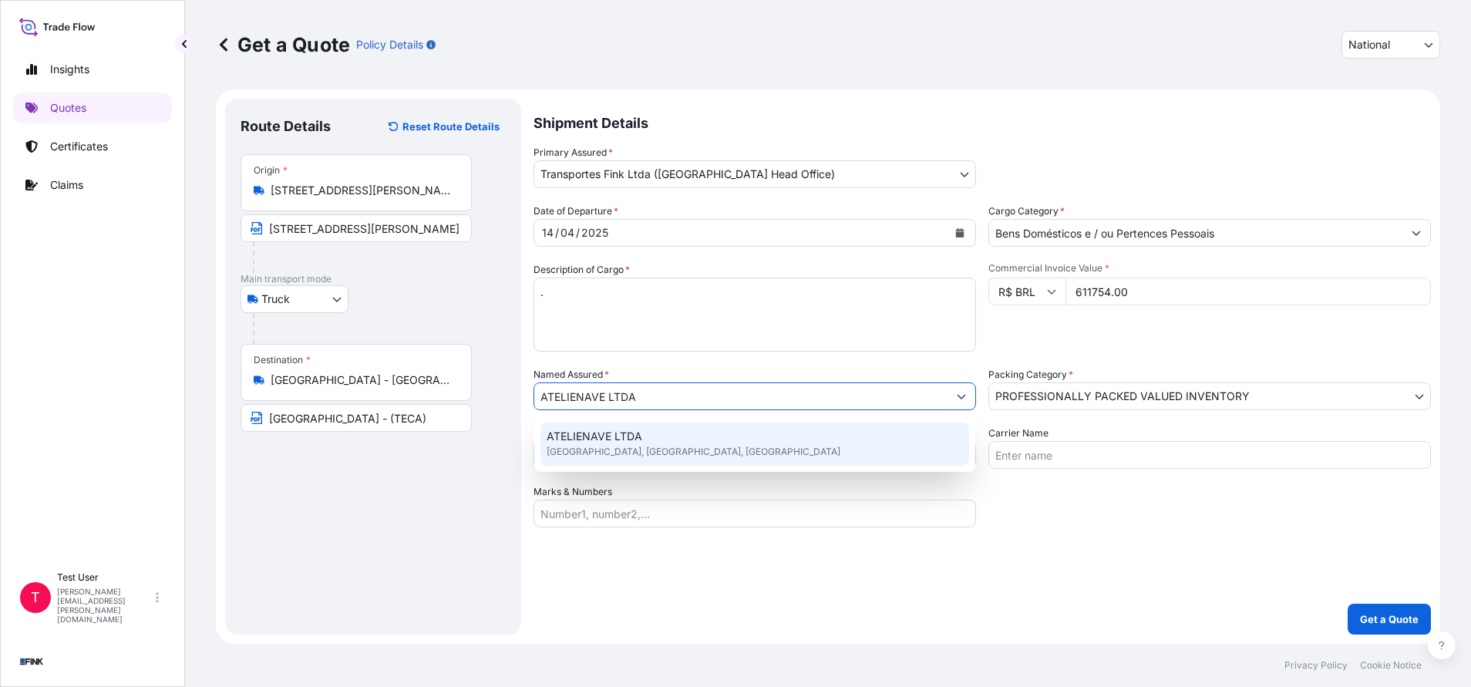
click at [613, 440] on span "ATELIENAVE LTDA" at bounding box center [595, 436] width 96 height 15
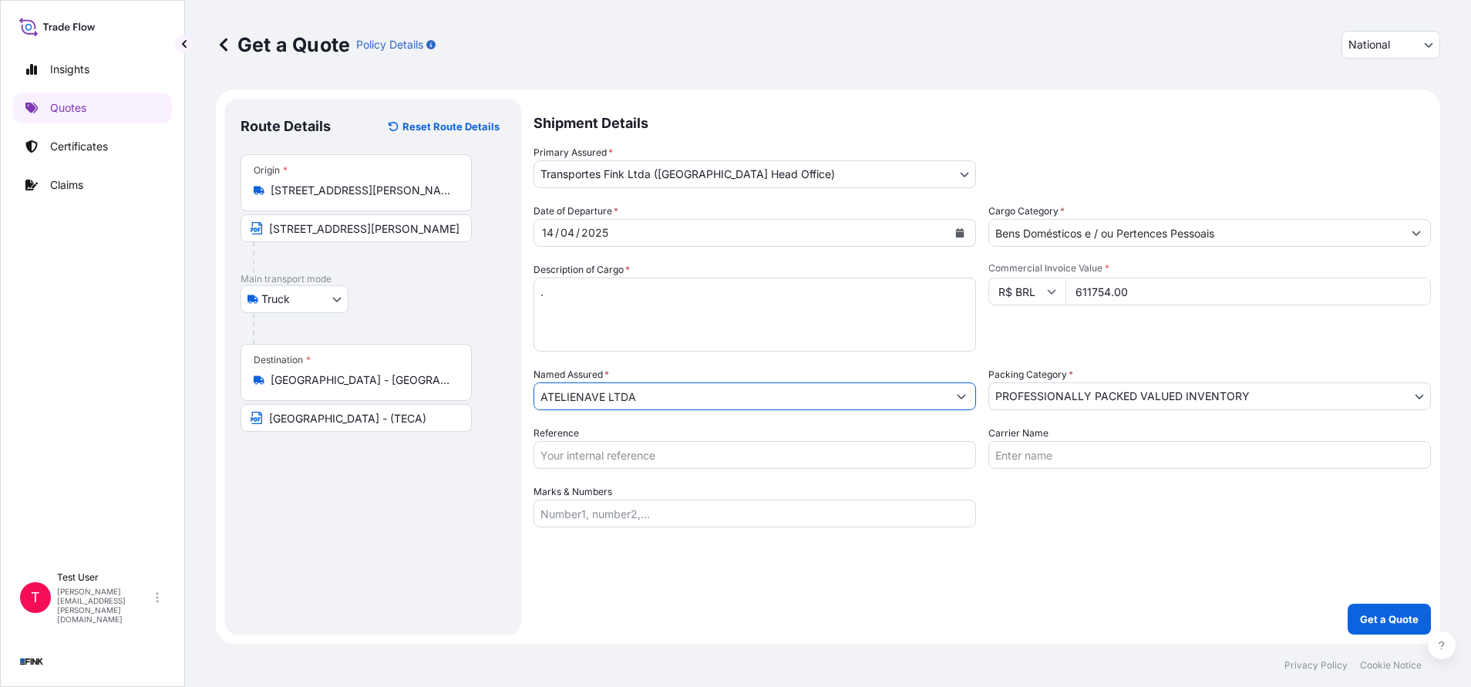
click at [601, 445] on input "Reference" at bounding box center [754, 455] width 442 height 28
paste input "08E-0005-25 OA DDR"
type input "08E-0005-25 OA DDR"
click at [1374, 627] on button "Get a Quote" at bounding box center [1388, 619] width 83 height 31
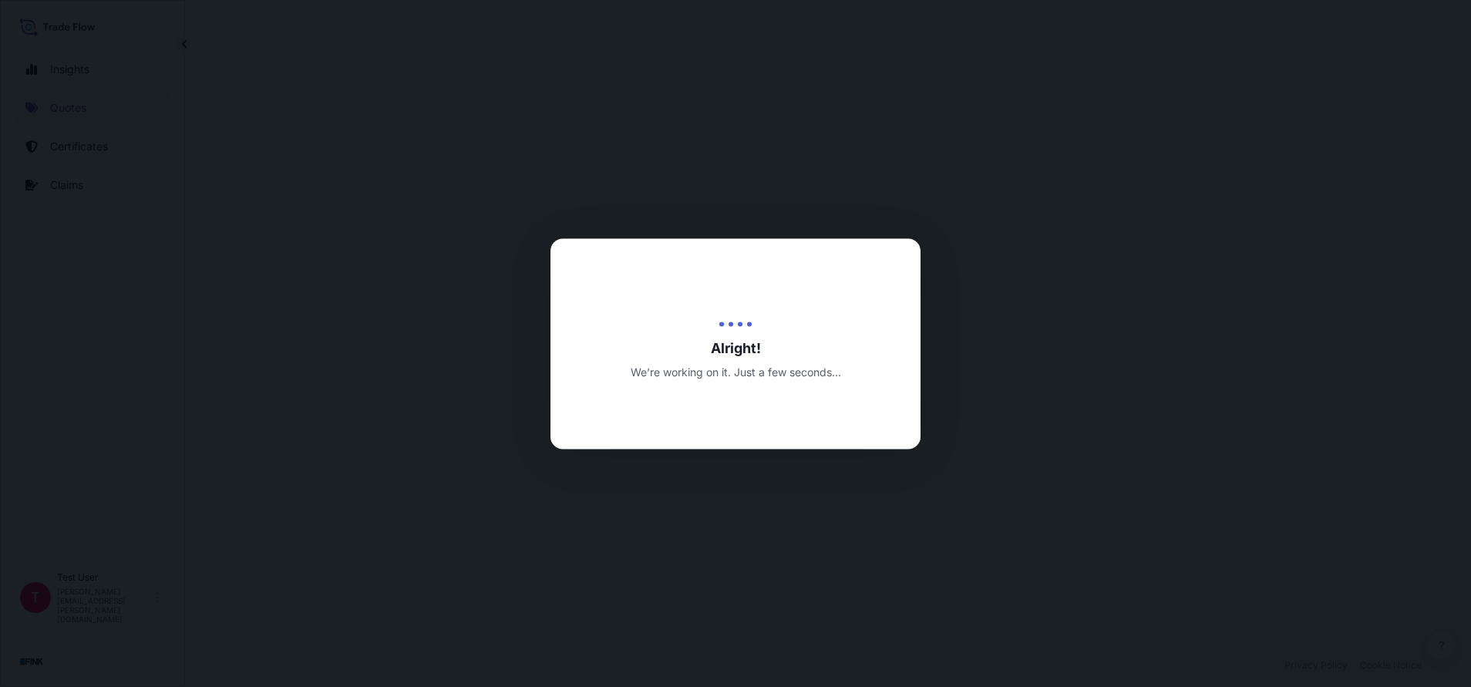
select select "Truck"
select select "31747"
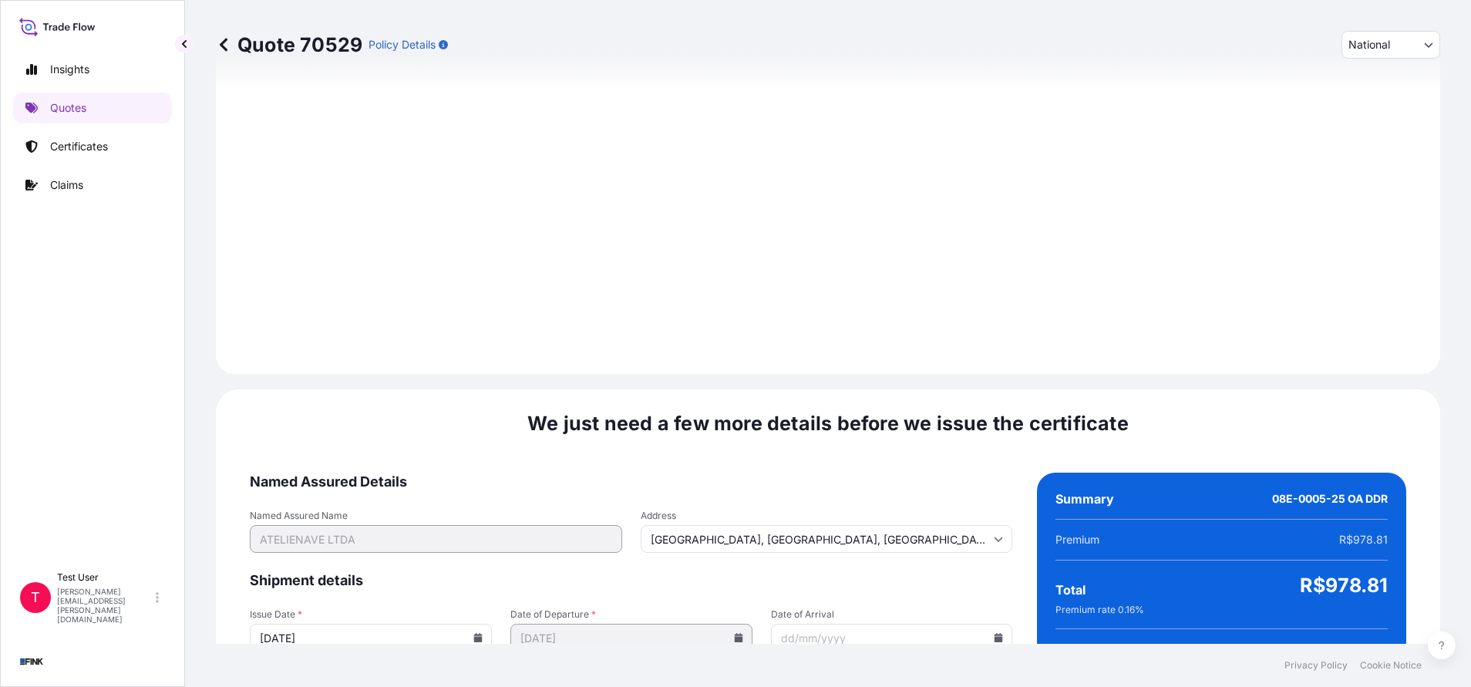
scroll to position [1771, 0]
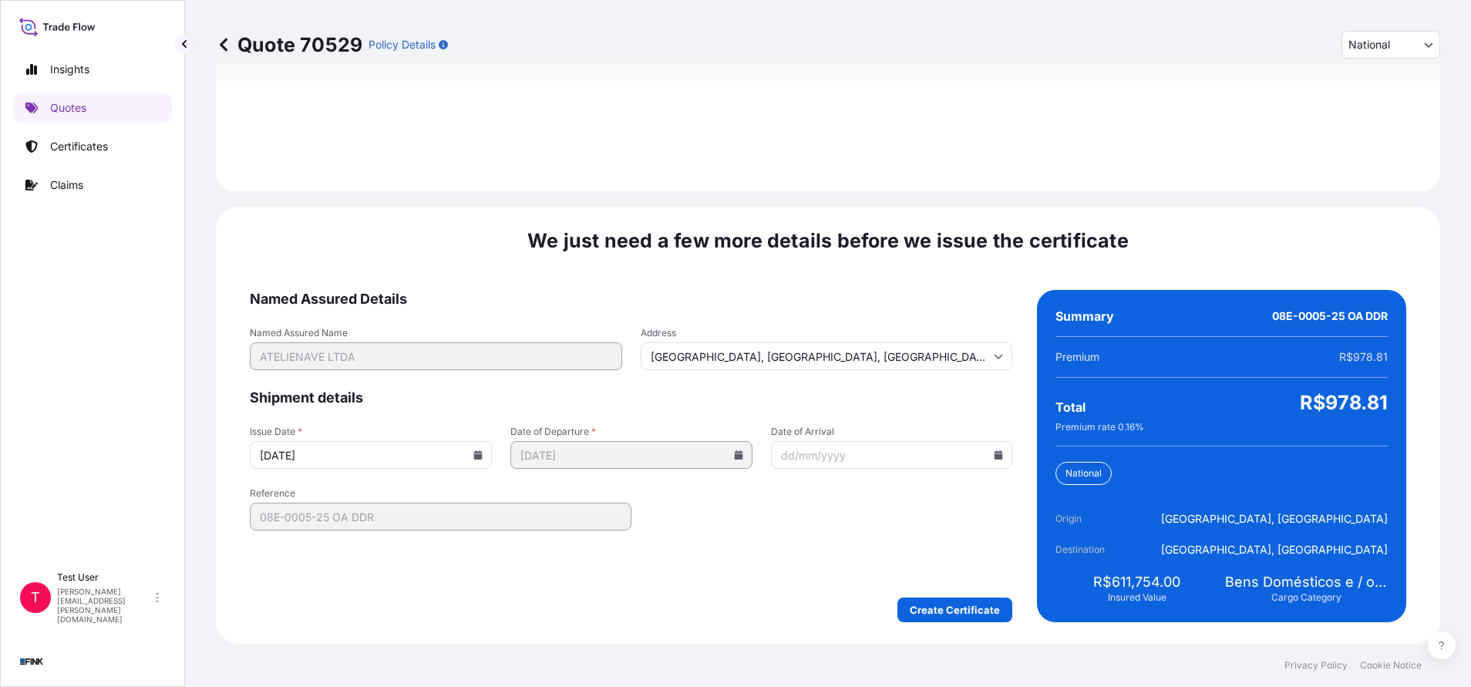
click at [476, 453] on icon at bounding box center [478, 454] width 8 height 9
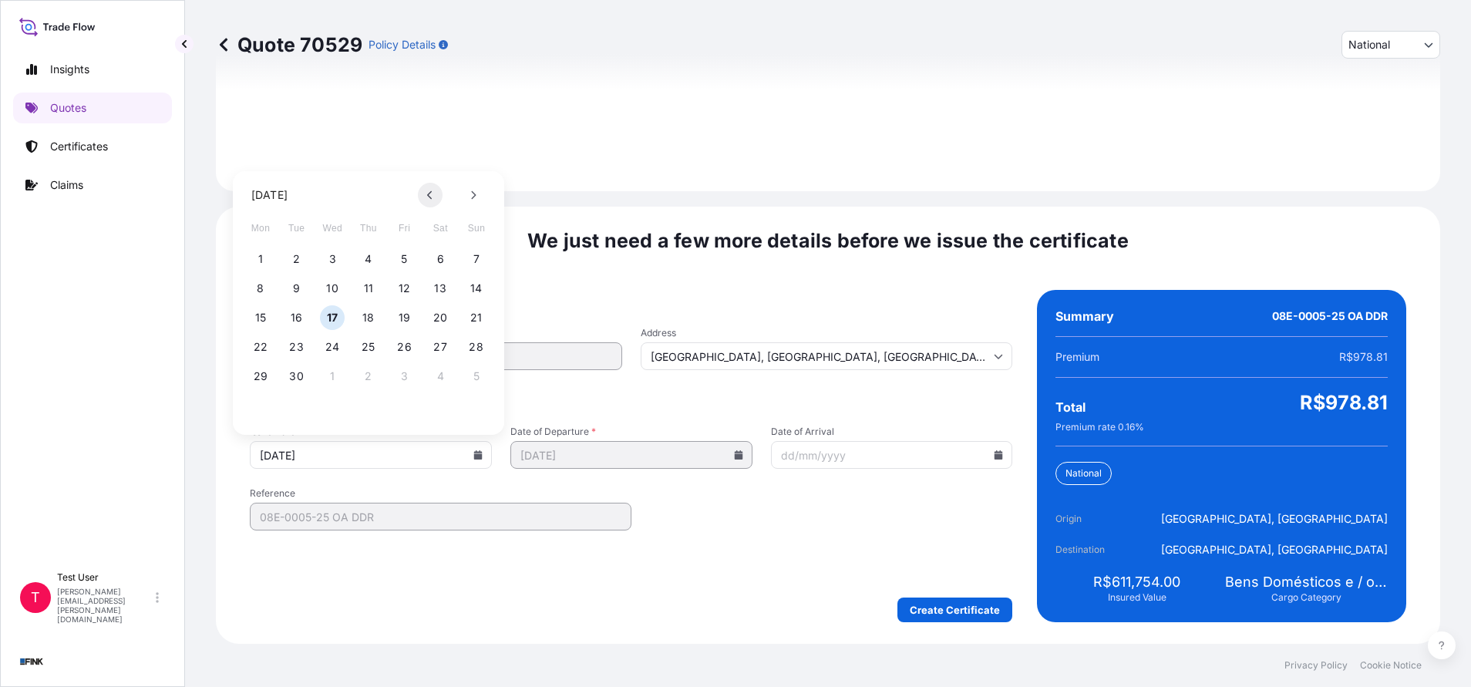
click at [422, 194] on button at bounding box center [430, 195] width 25 height 25
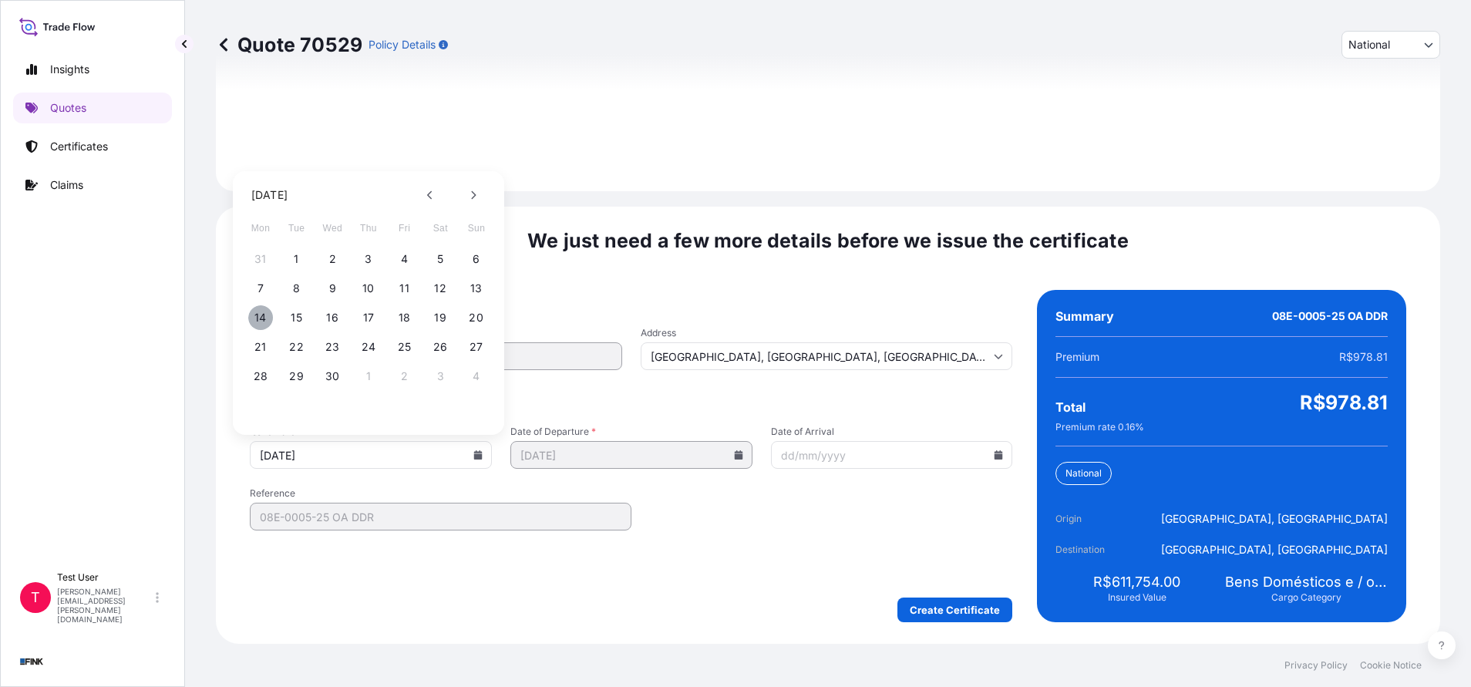
click at [265, 314] on button "14" at bounding box center [260, 317] width 25 height 25
type input "[DATE]"
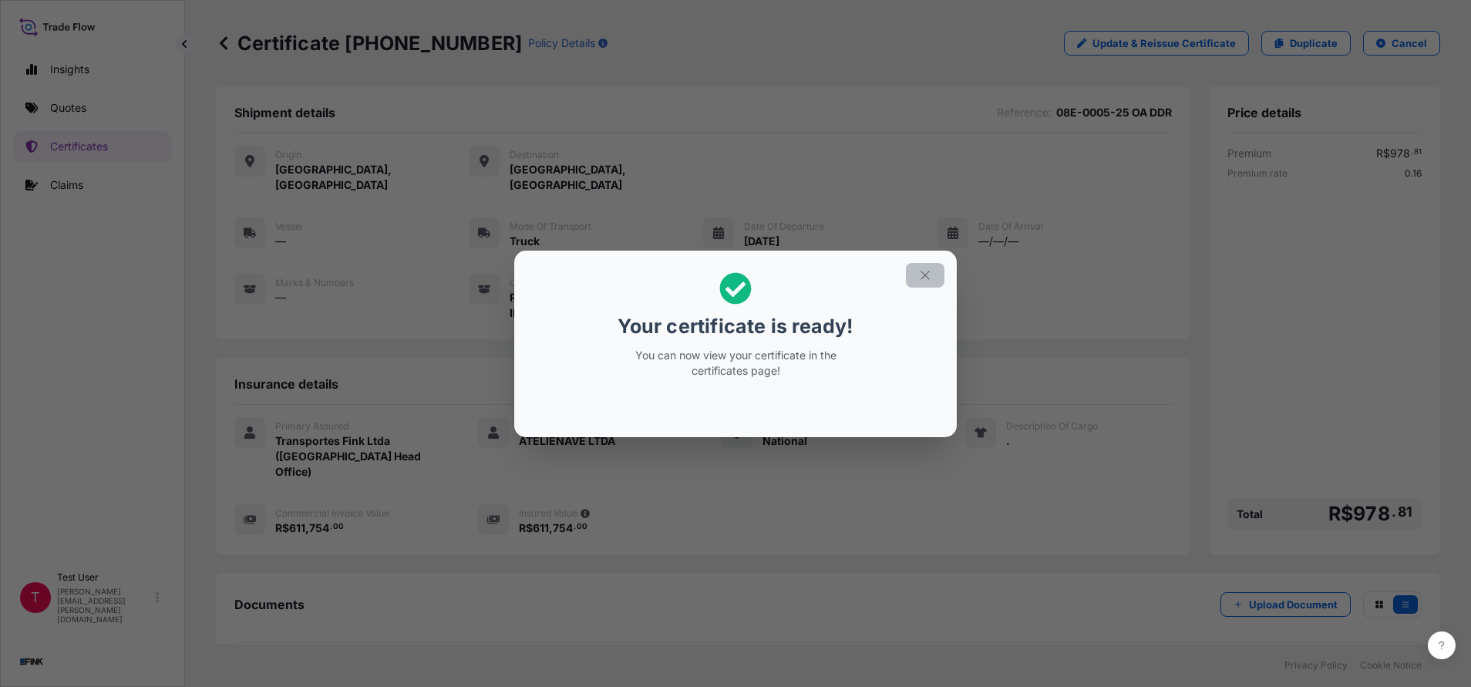
click at [932, 277] on button "button" at bounding box center [925, 275] width 39 height 25
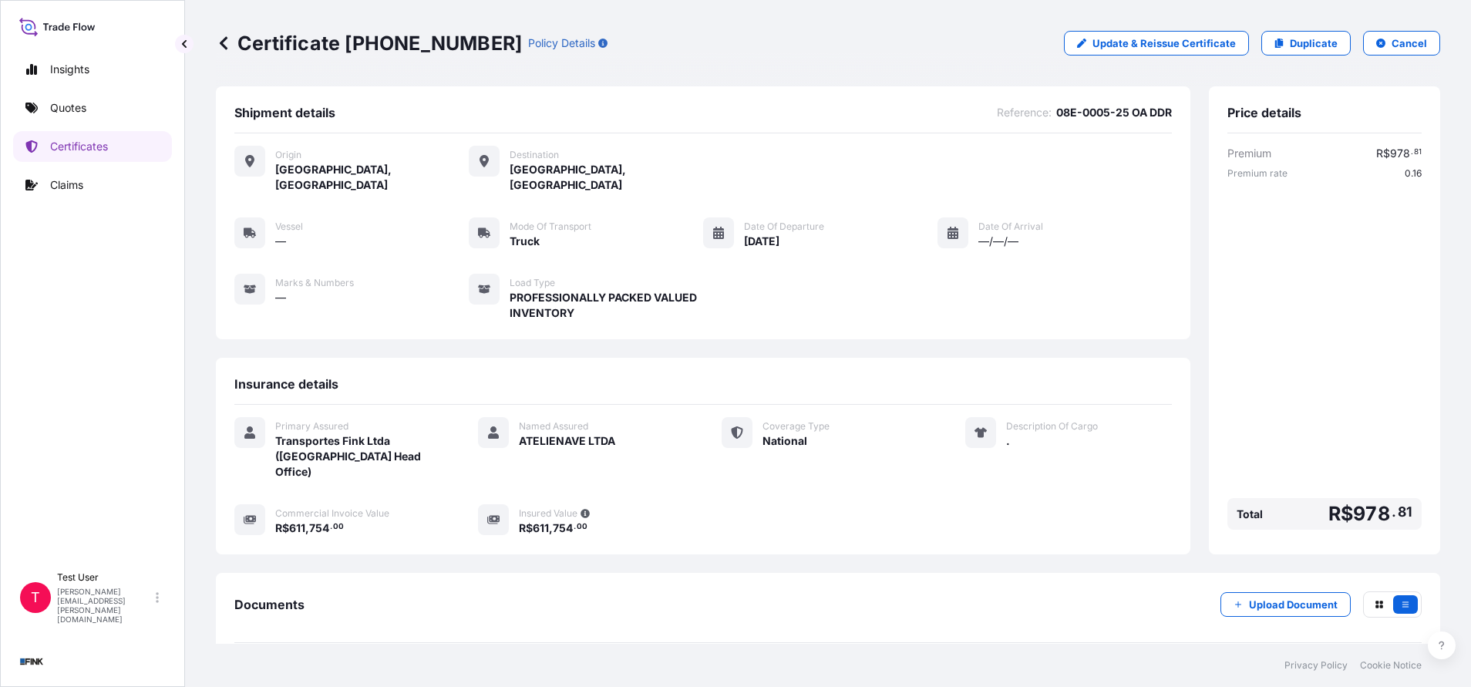
click at [388, 70] on div "Certificate [PHONE_NUMBER] Policy Details Update & Reissue Certificate Duplicat…" at bounding box center [828, 43] width 1224 height 86
drag, startPoint x: 345, startPoint y: 38, endPoint x: 447, endPoint y: 44, distance: 102.7
click at [447, 44] on p "Certificate [PHONE_NUMBER]" at bounding box center [369, 43] width 306 height 25
copy p "[PHONE_NUMBER]"
click at [88, 106] on link "Quotes" at bounding box center [92, 108] width 159 height 31
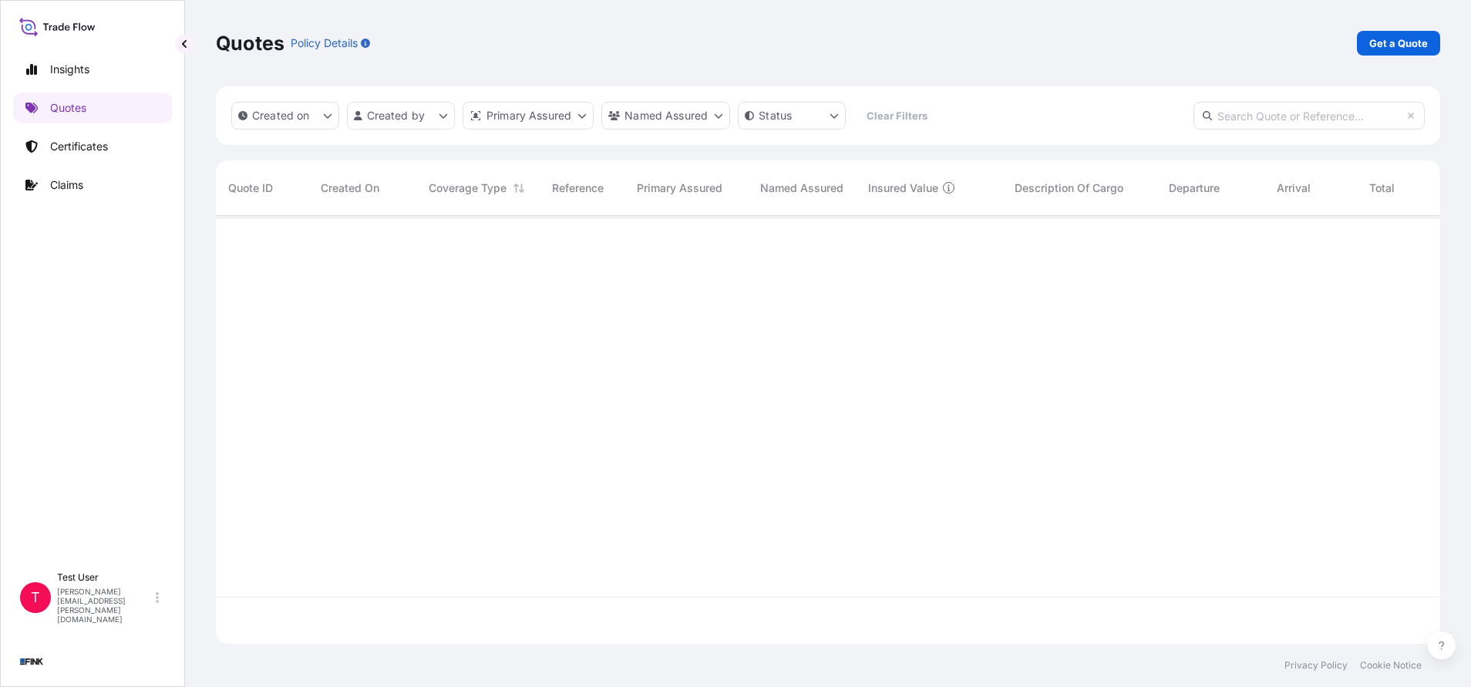
scroll to position [419, 1206]
click at [1376, 34] on link "Get a Quote" at bounding box center [1398, 43] width 83 height 25
select select "international"
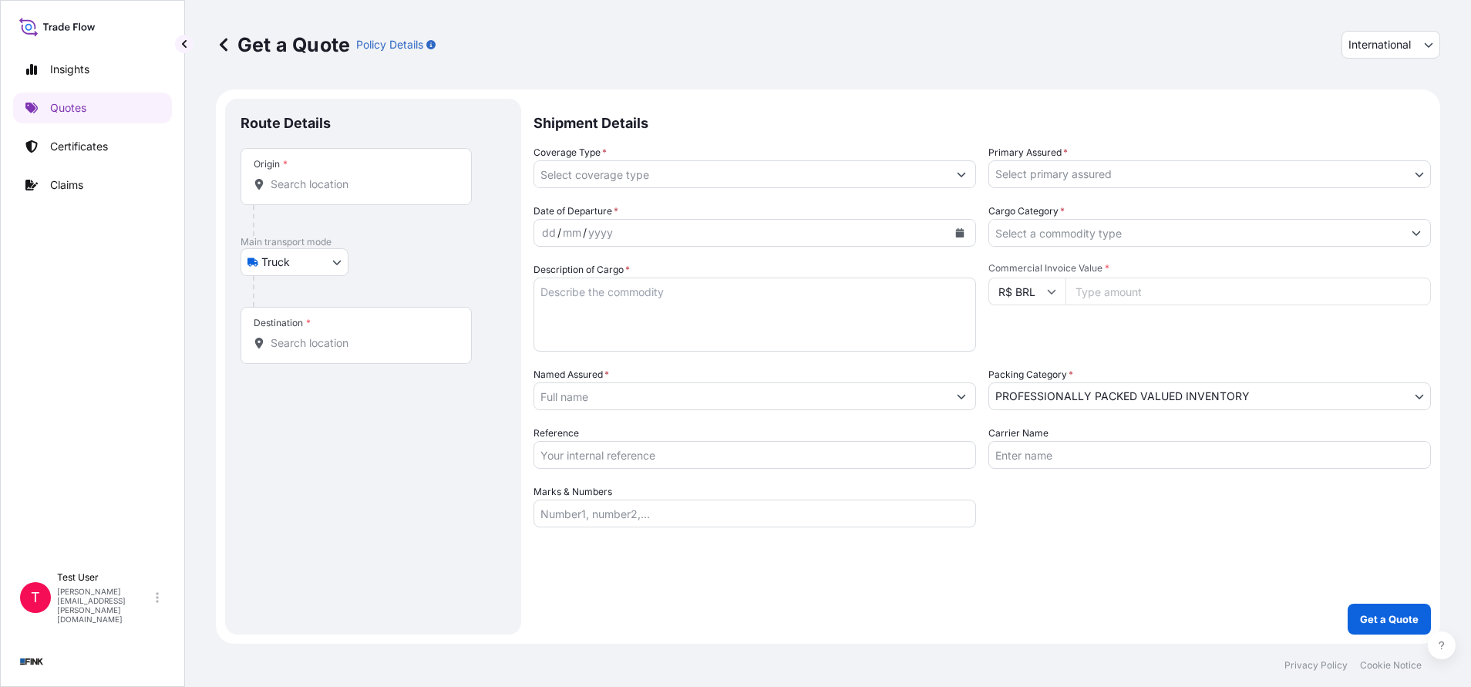
select select "Truck"
select select "11"
click at [1371, 54] on button "International" at bounding box center [1390, 45] width 99 height 28
click at [1356, 110] on div "National" at bounding box center [1390, 113] width 86 height 28
select select "national"
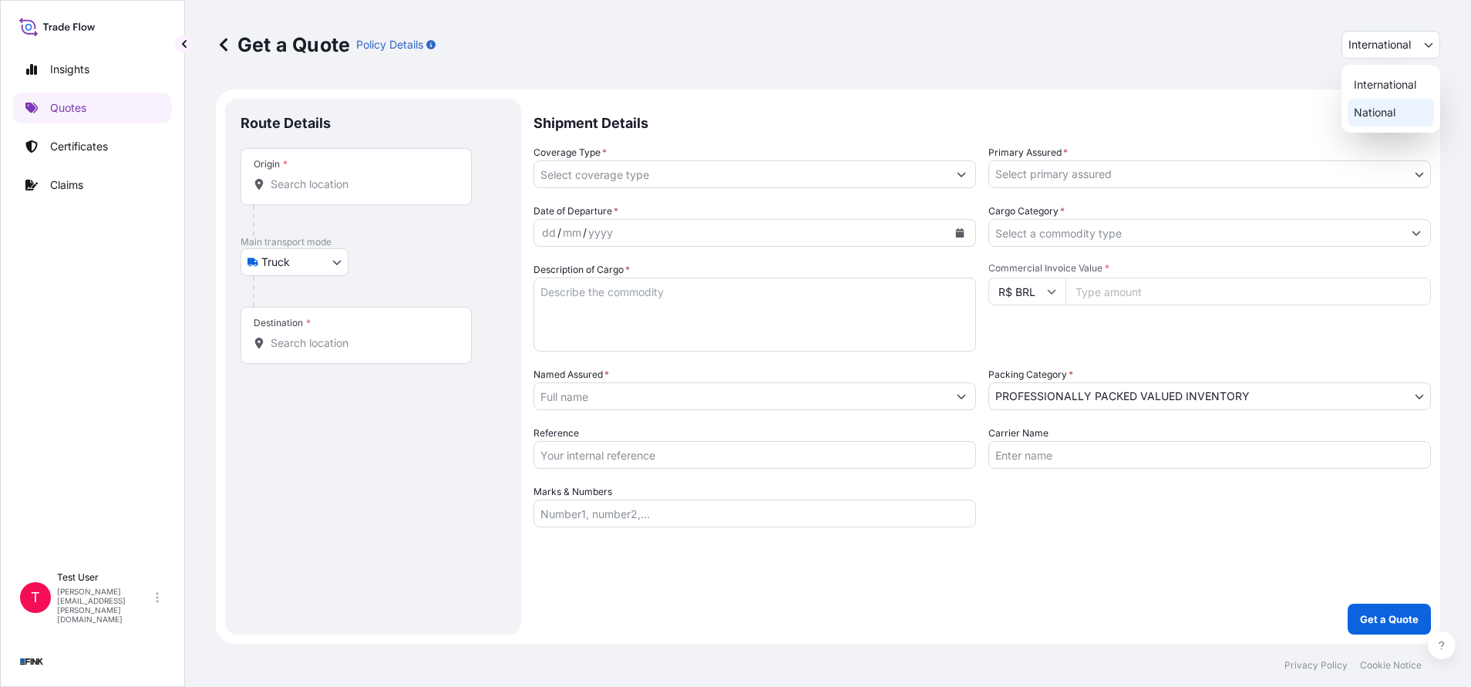
select select "Truck"
select select "11"
click at [334, 170] on div "Origin *" at bounding box center [356, 176] width 231 height 57
click at [334, 177] on input "Origin *" at bounding box center [362, 184] width 182 height 15
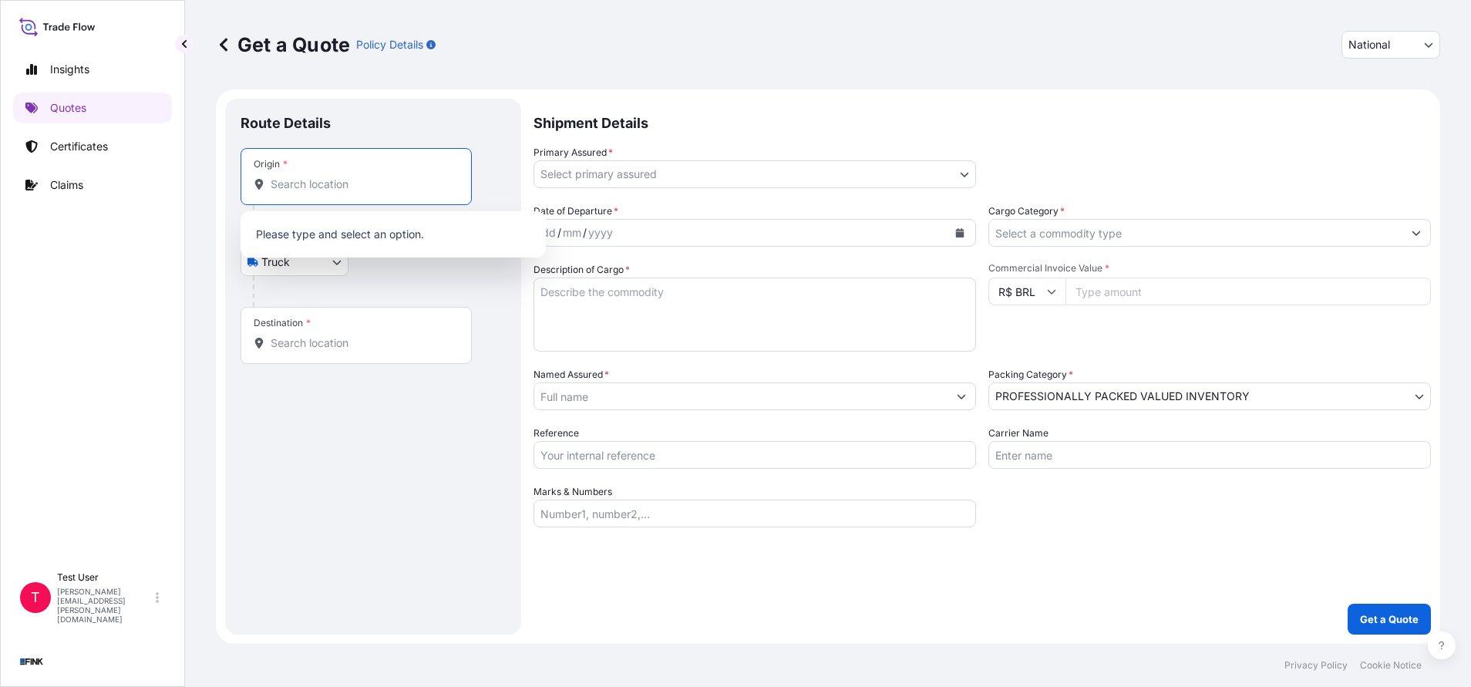
paste input "Av. Cardeal Santiago [STREET_ADDRESS]"
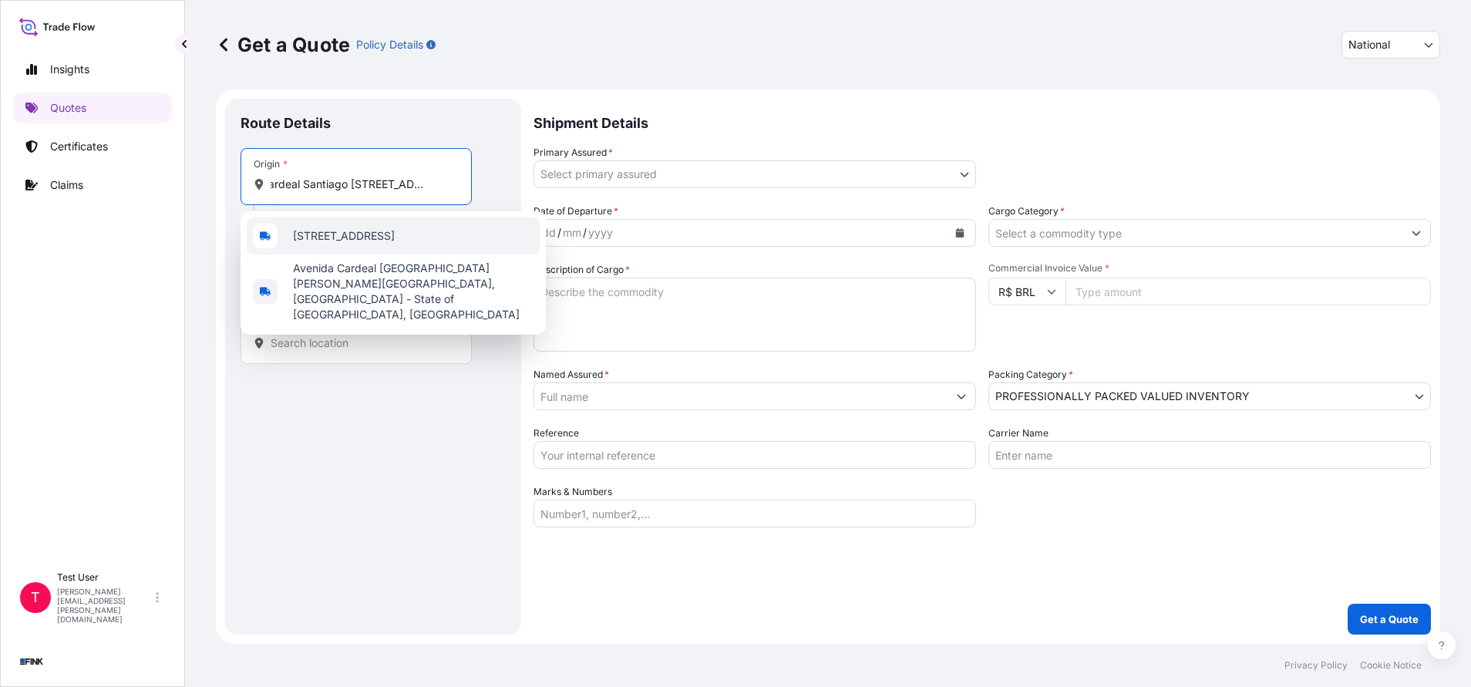
click at [345, 244] on span "[STREET_ADDRESS]" at bounding box center [344, 235] width 102 height 15
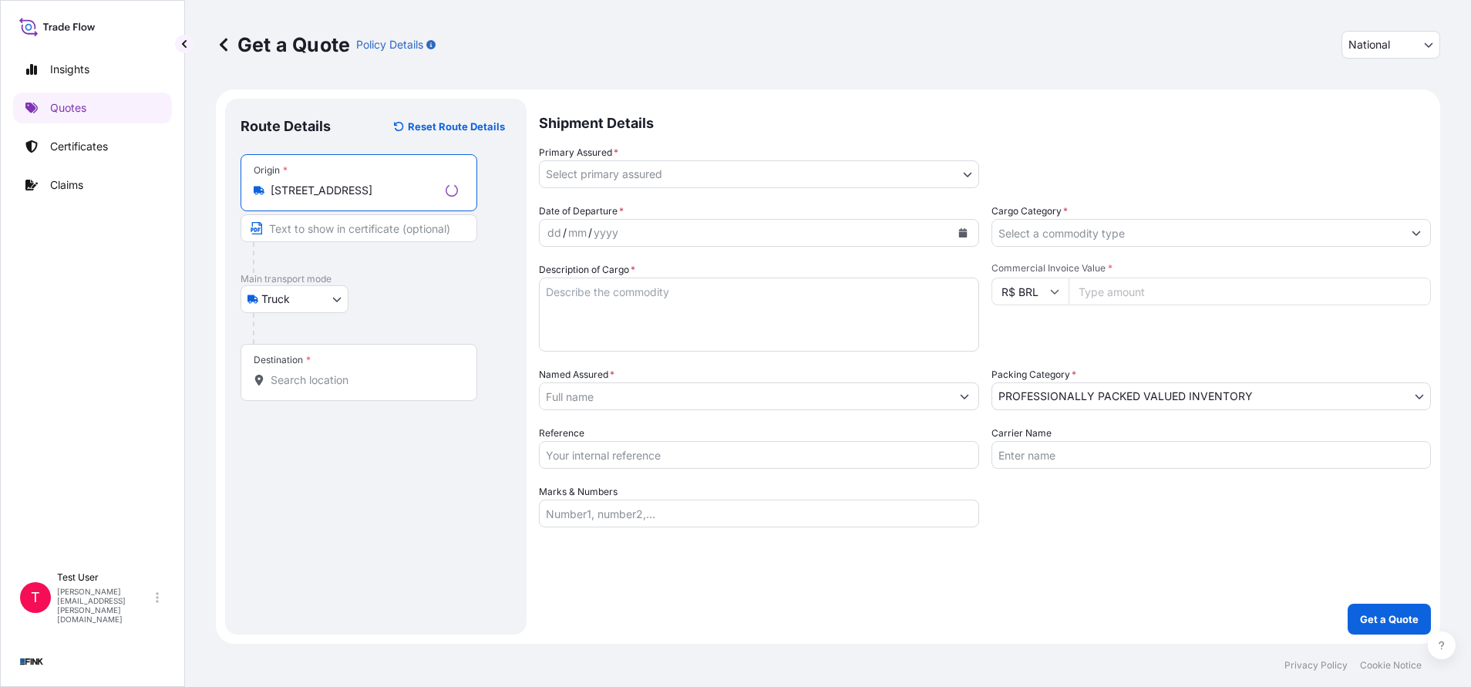
type input "[STREET_ADDRESS]"
click at [327, 237] on input "Text to appear on certificate" at bounding box center [359, 228] width 237 height 28
paste input "Av. Cardeal Santiago [STREET_ADDRESS]"
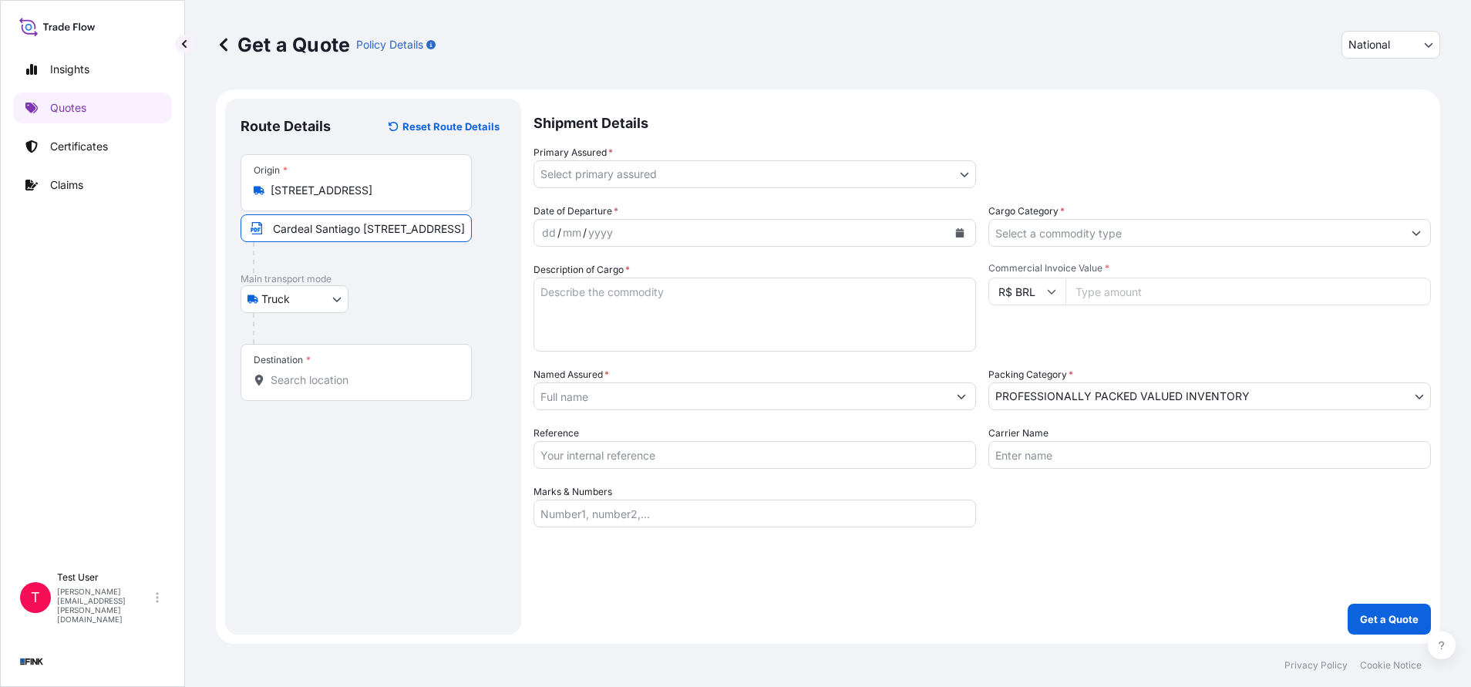
type input "Av. Cardeal Santiago [STREET_ADDRESS]"
click at [295, 390] on div "Destination *" at bounding box center [356, 372] width 231 height 57
click at [295, 388] on input "Destination *" at bounding box center [362, 379] width 182 height 15
click at [353, 371] on div "Destination *" at bounding box center [356, 372] width 231 height 57
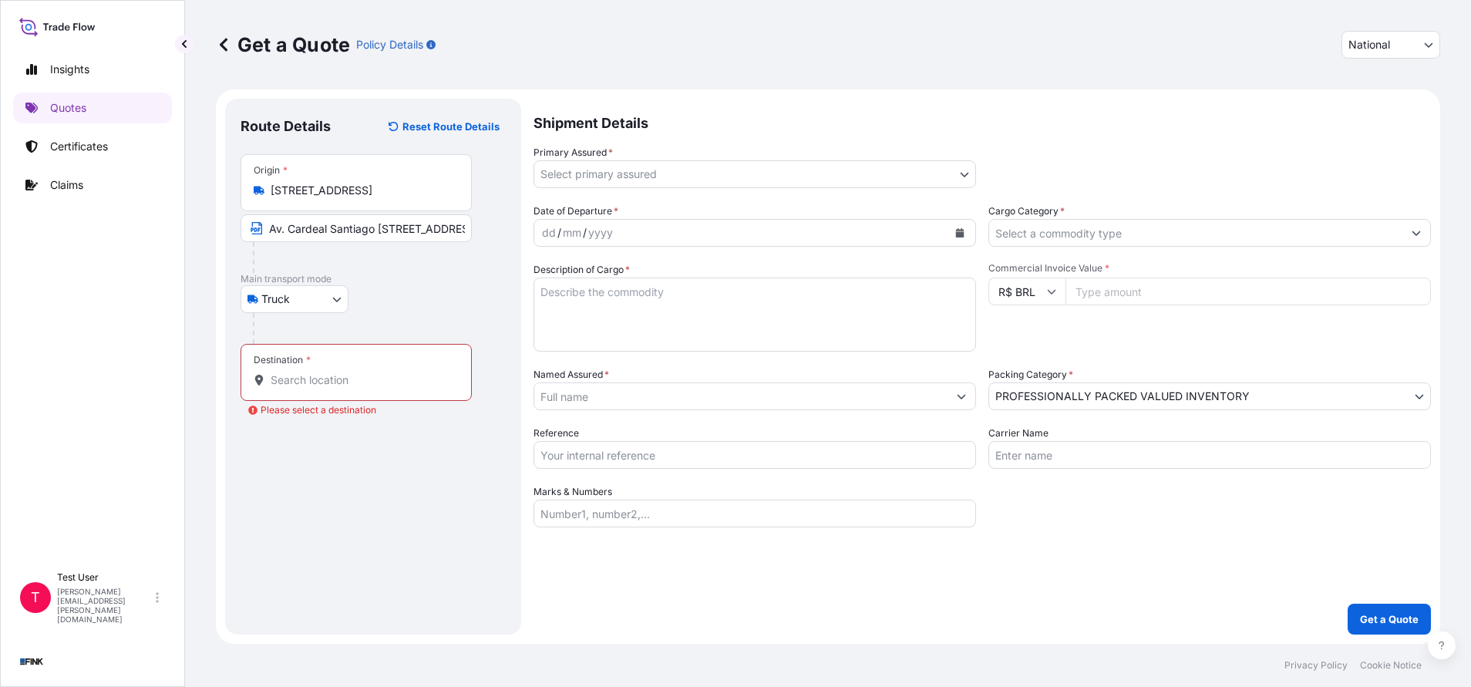
click at [353, 372] on input "Destination * Please select a destination" at bounding box center [362, 379] width 182 height 15
paste input "Av. Eng. [PERSON_NAME], s/n - Saboó, [GEOGRAPHIC_DATA]"
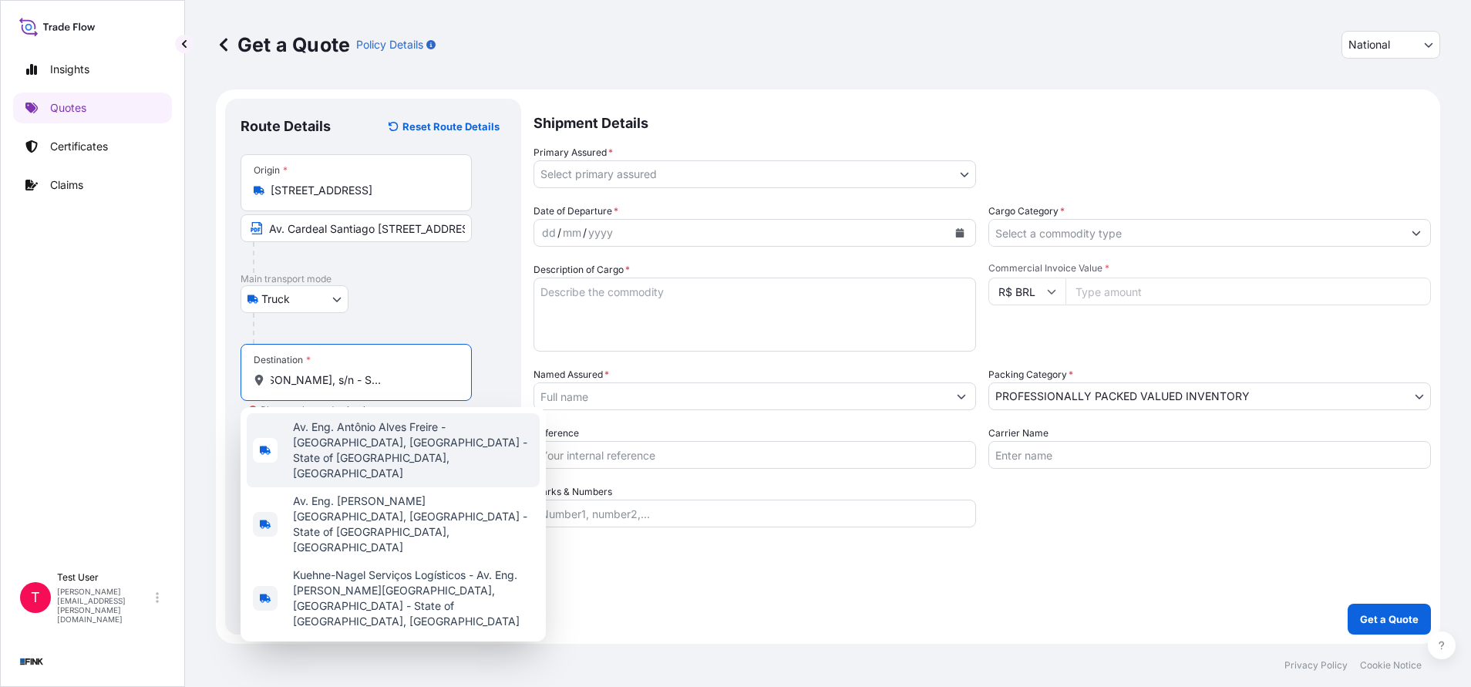
click at [355, 419] on span "Av. Eng. Antônio Alves Freire - [GEOGRAPHIC_DATA], [GEOGRAPHIC_DATA] - State of…" at bounding box center [413, 450] width 241 height 62
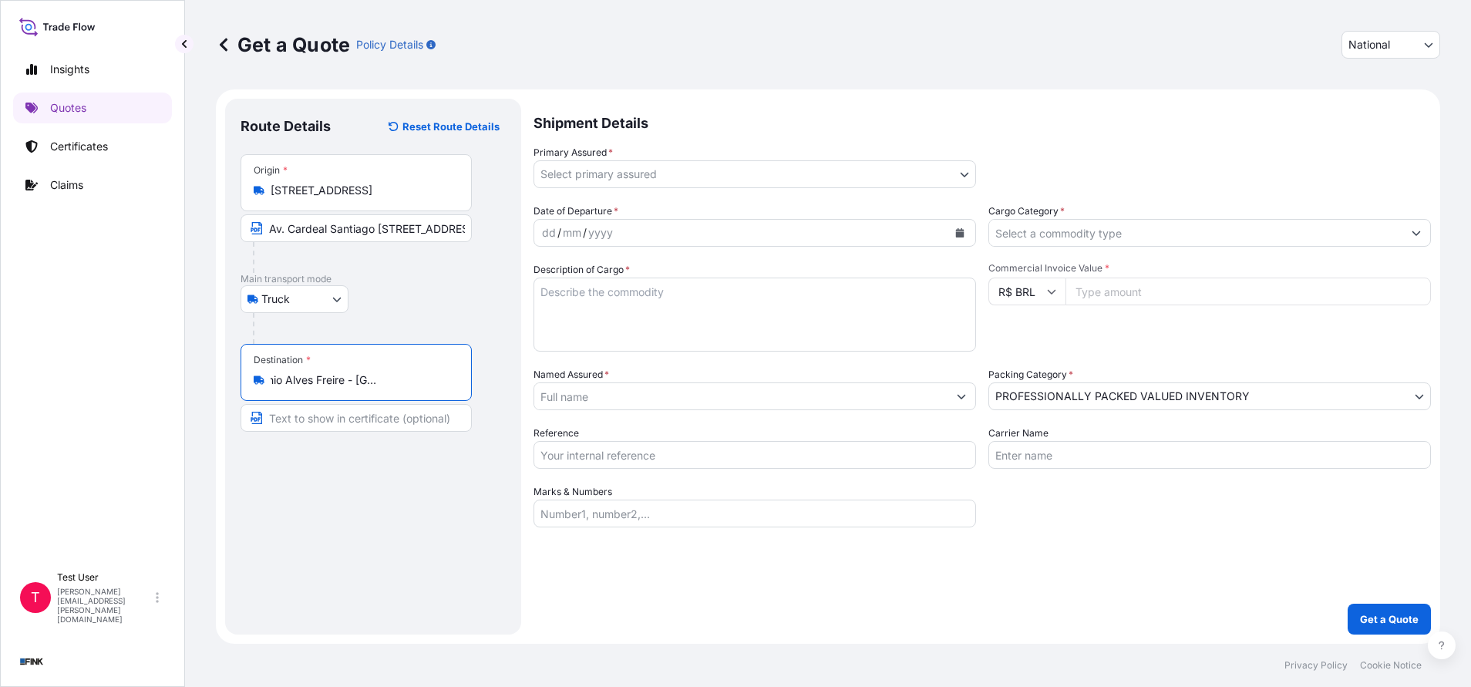
type input "Av. Eng. Antônio Alves Freire - [GEOGRAPHIC_DATA], [GEOGRAPHIC_DATA] - State of…"
click at [342, 419] on input "Text to appear on certificate" at bounding box center [359, 418] width 237 height 28
paste input "Av. Eng. [PERSON_NAME], s/n - Saboó, [GEOGRAPHIC_DATA]"
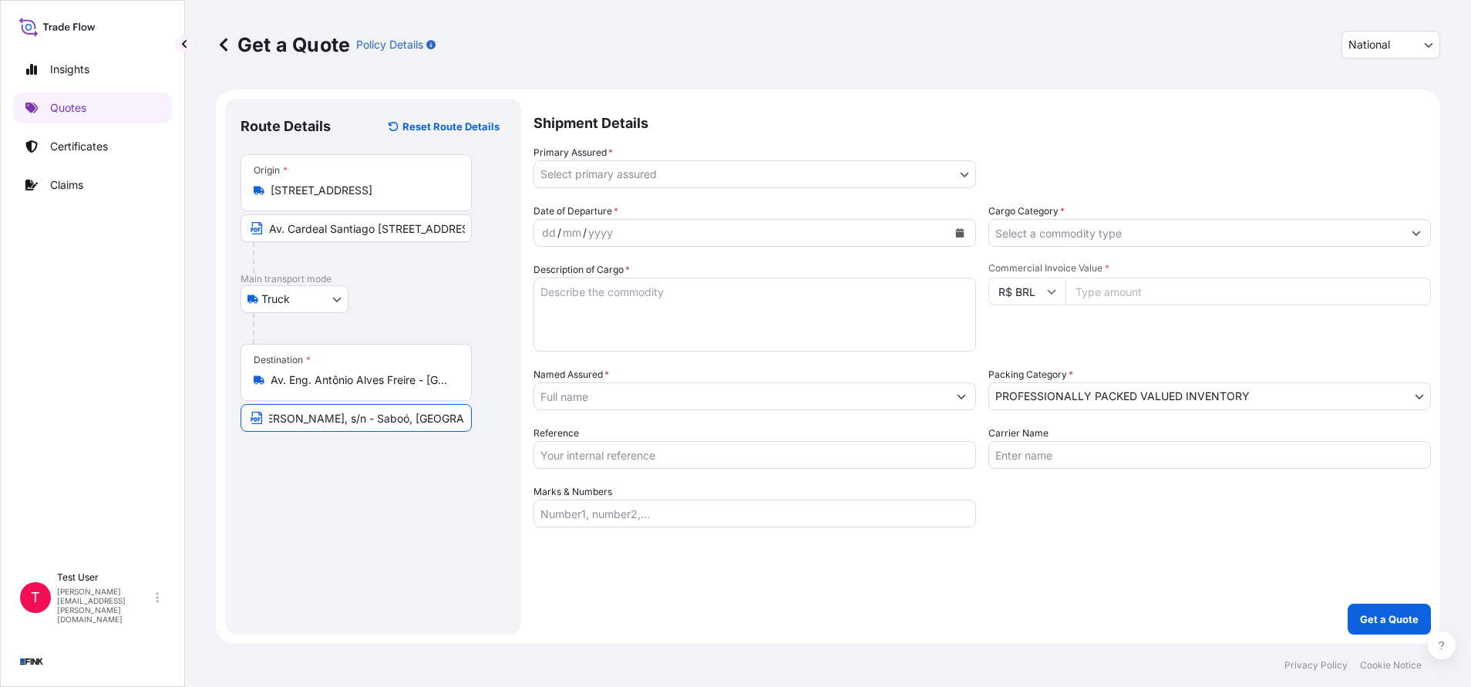
type input "Av. Eng. [PERSON_NAME], s/n - Saboó, [GEOGRAPHIC_DATA]"
click at [915, 157] on div "Primary Assured * Select primary assured" at bounding box center [754, 166] width 442 height 43
click at [926, 183] on body "Insights Quotes Certificates Claims T Test User [PERSON_NAME][EMAIL_ADDRESS][PE…" at bounding box center [735, 343] width 1471 height 687
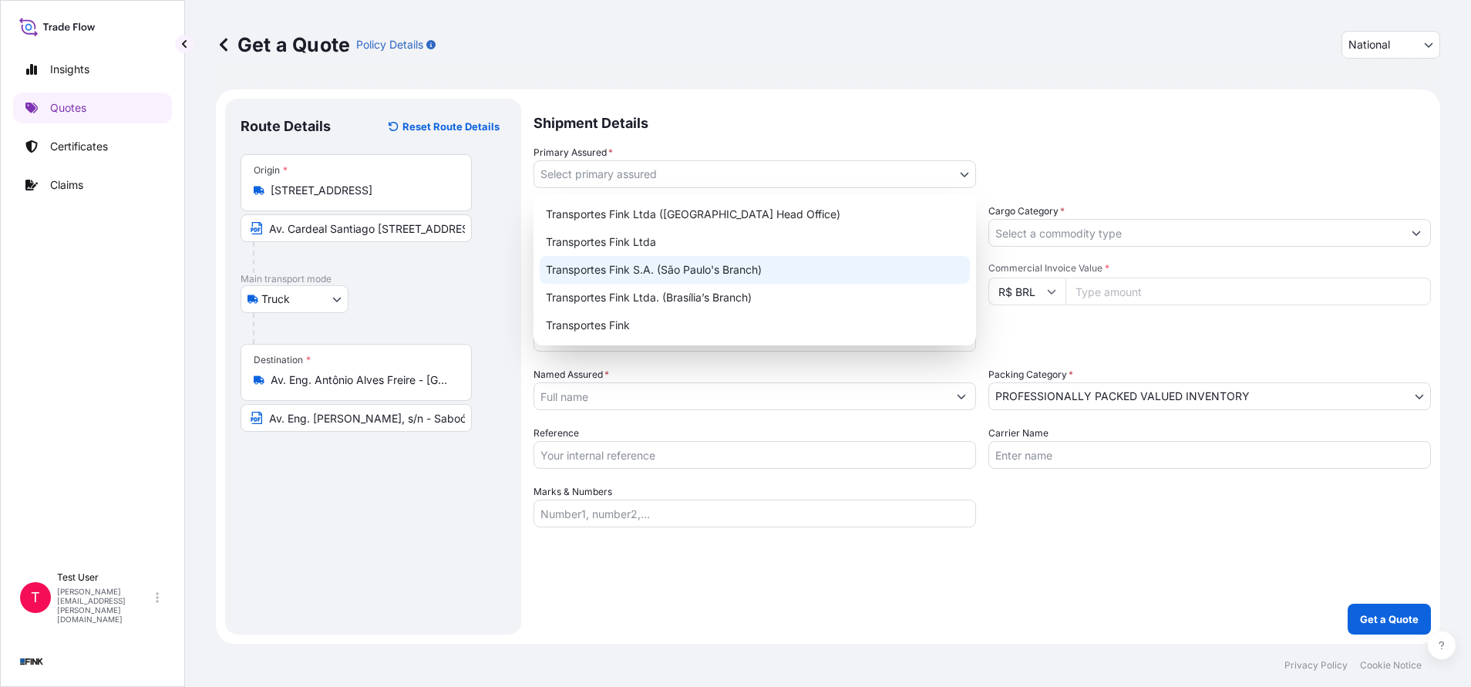
click at [721, 272] on div "Transportes Fink S.A. (São Paulo's Branch)" at bounding box center [755, 270] width 430 height 28
select select "31749"
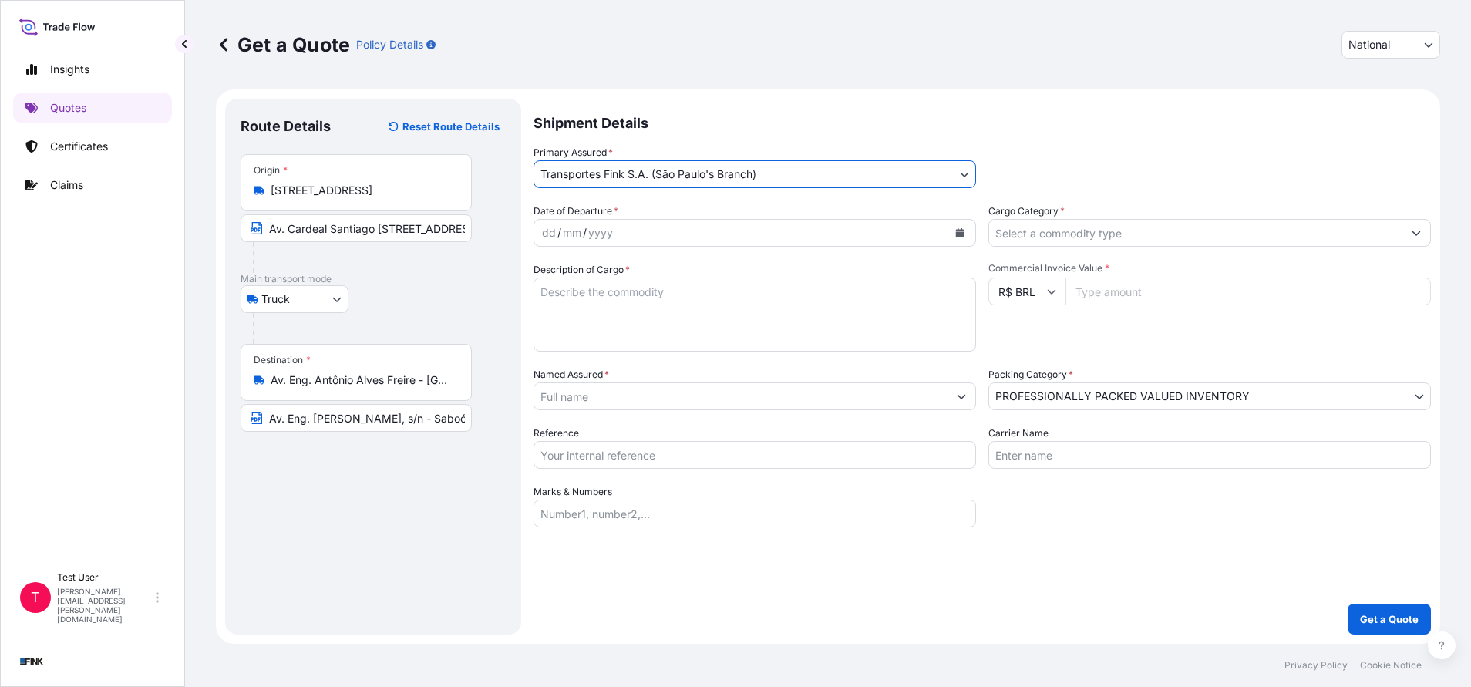
click at [953, 222] on button "Calendar" at bounding box center [959, 232] width 25 height 25
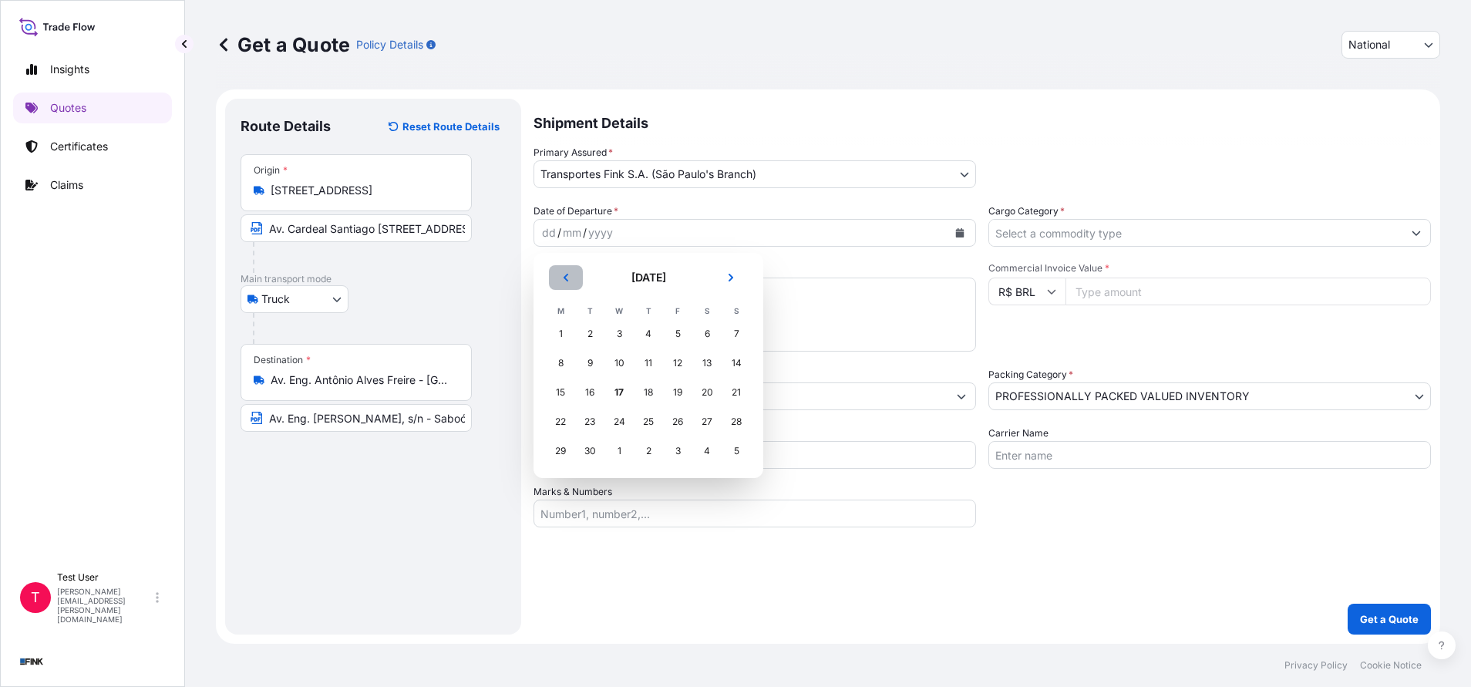
click at [568, 281] on icon "Previous" at bounding box center [565, 277] width 9 height 9
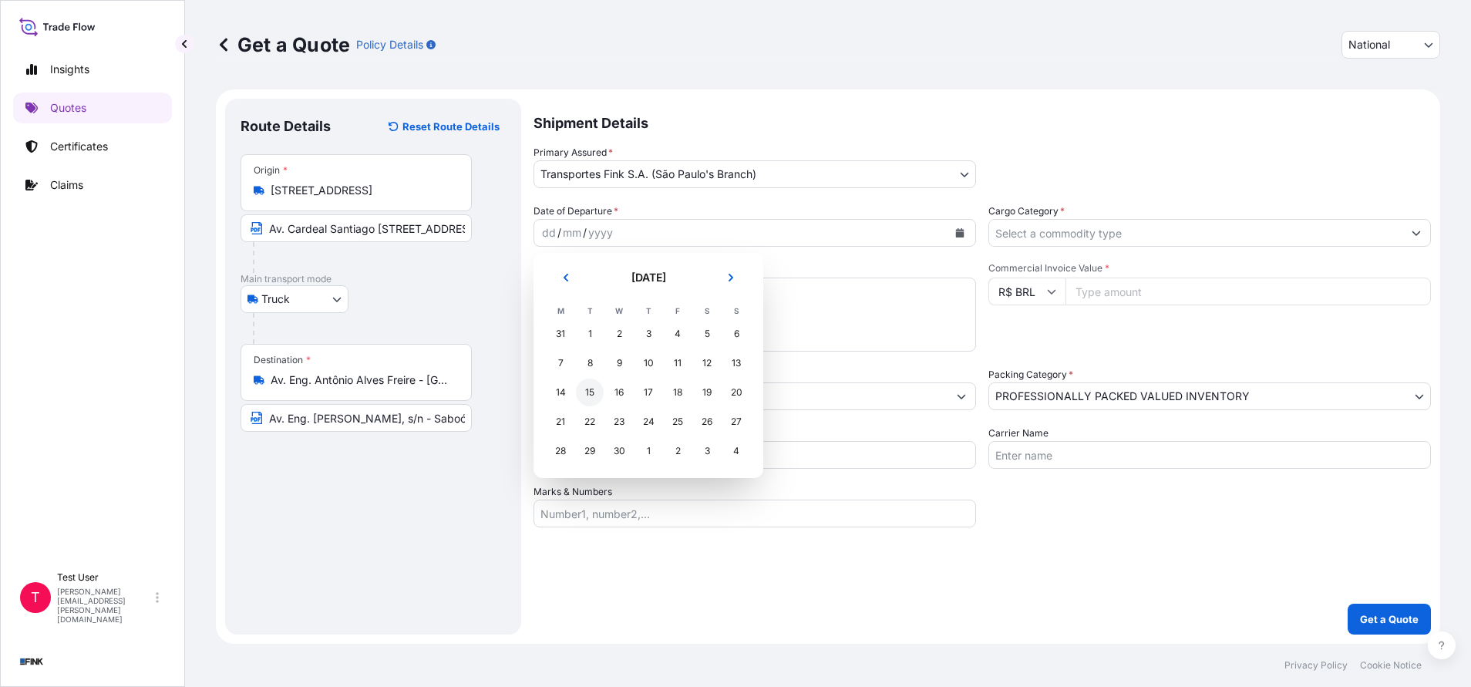
click at [587, 399] on div "15" at bounding box center [590, 392] width 28 height 28
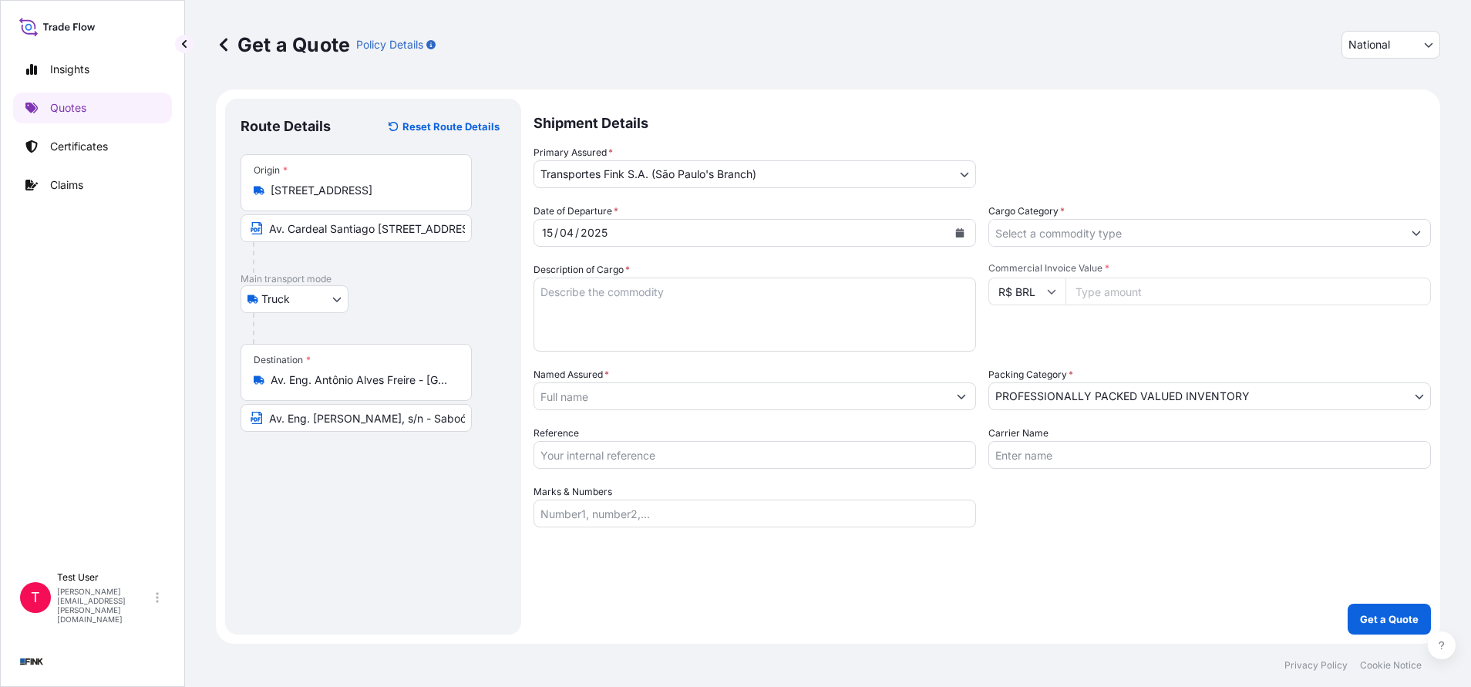
click at [1132, 285] on input "Commercial Invoice Value *" at bounding box center [1247, 292] width 365 height 28
paste input "1092.00"
type input "1092.00"
click at [1037, 227] on input "Cargo Category *" at bounding box center [1195, 233] width 413 height 28
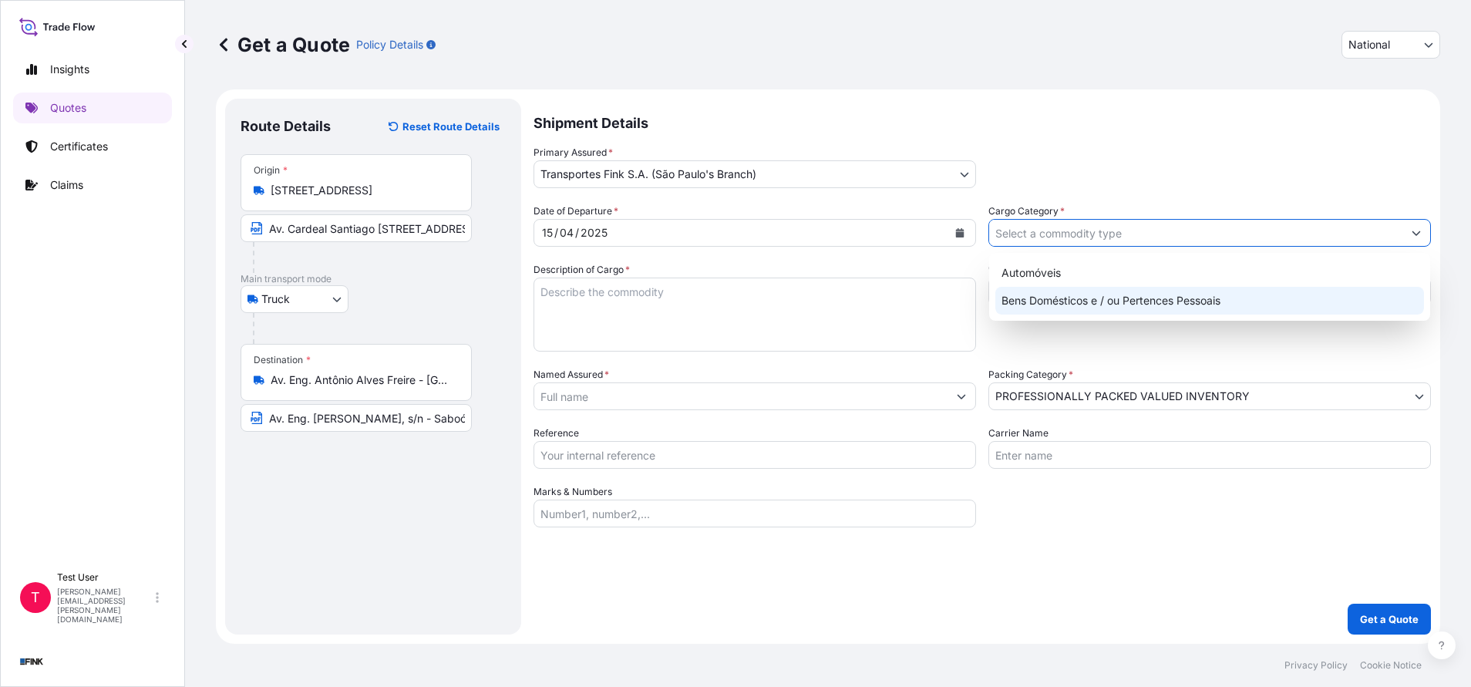
click at [1022, 298] on div "Bens Domésticos e / ou Pertences Pessoais" at bounding box center [1209, 301] width 429 height 28
type input "Bens Domésticos e / ou Pertences Pessoais"
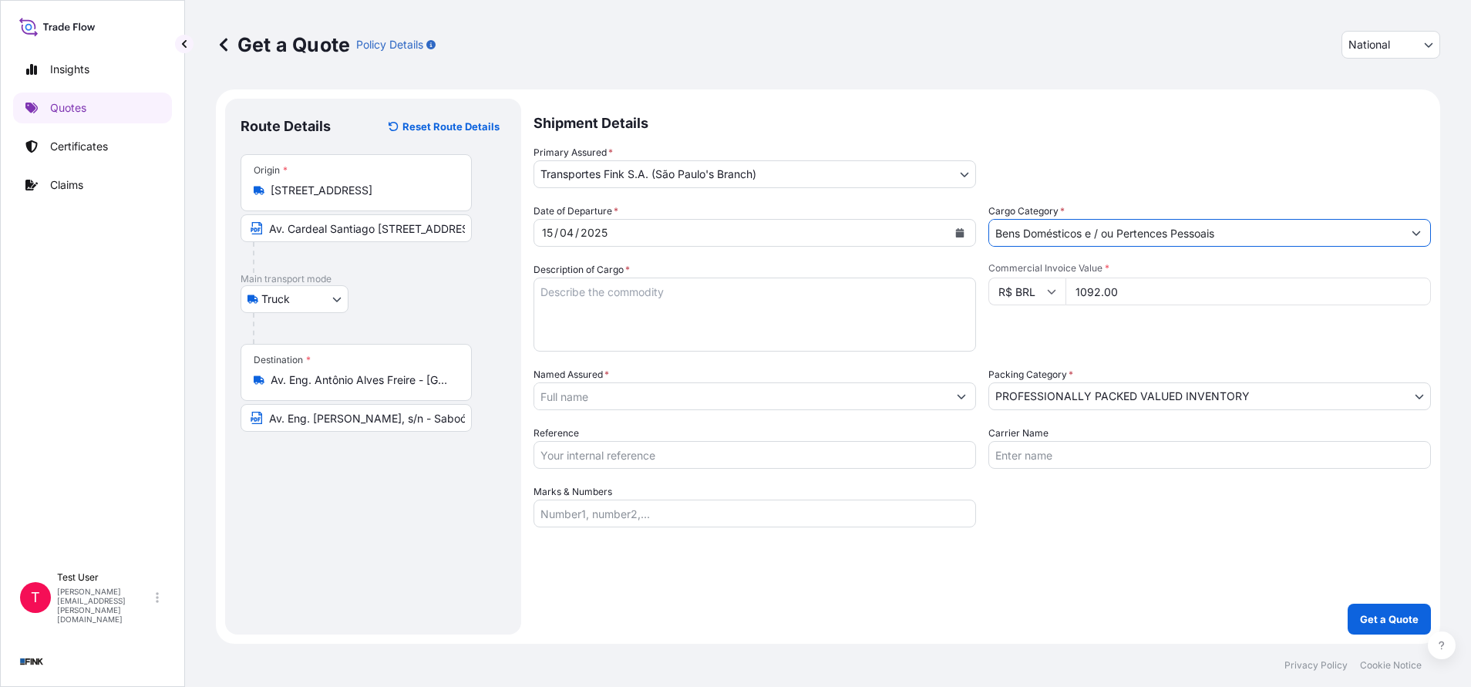
click at [805, 312] on textarea "Description of Cargo *" at bounding box center [754, 315] width 442 height 74
click at [802, 309] on textarea "Description of Cargo *" at bounding box center [754, 315] width 442 height 74
type textarea "."
click at [1065, 396] on body "2 options available. Insights Quotes Certificates Claims T Test User [PERSON_NA…" at bounding box center [735, 343] width 1471 height 687
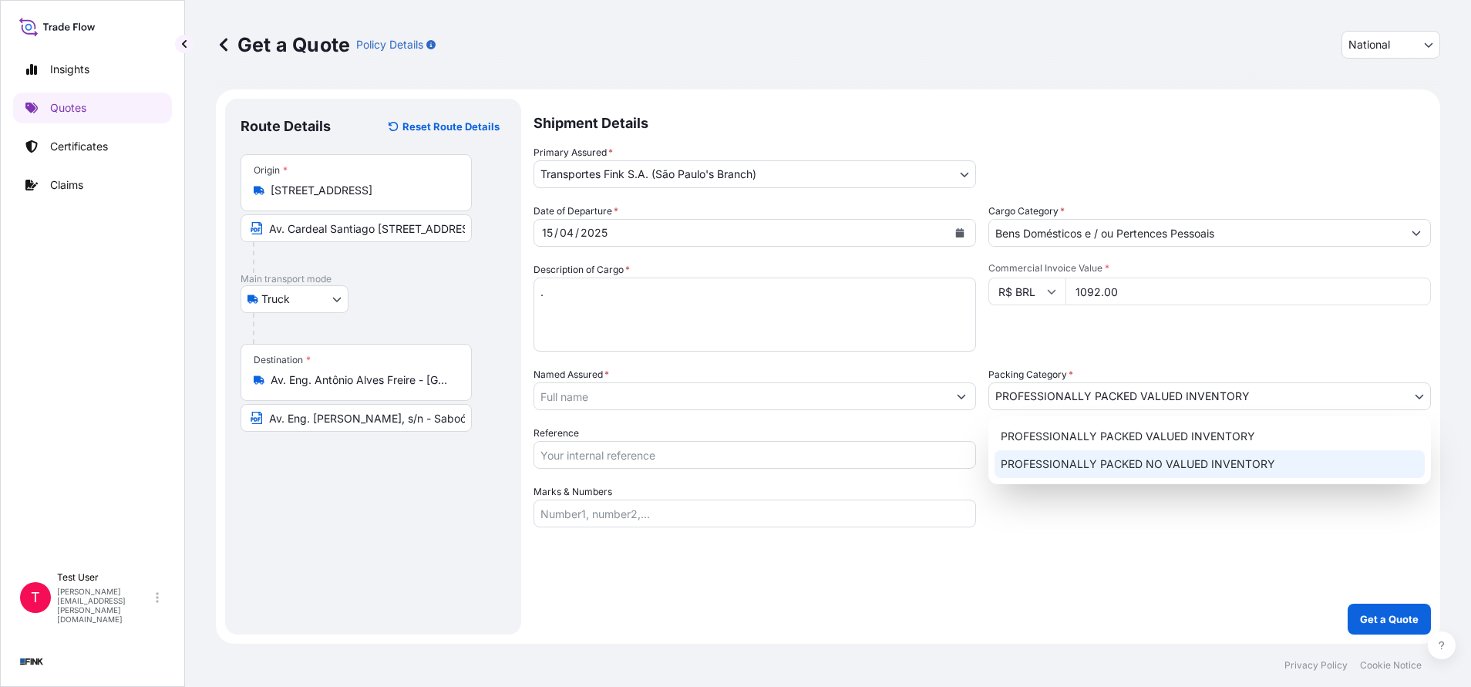
click at [1061, 475] on div "PROFESSIONALLY PACKED NO VALUED INVENTORY" at bounding box center [1209, 464] width 430 height 28
select select "10"
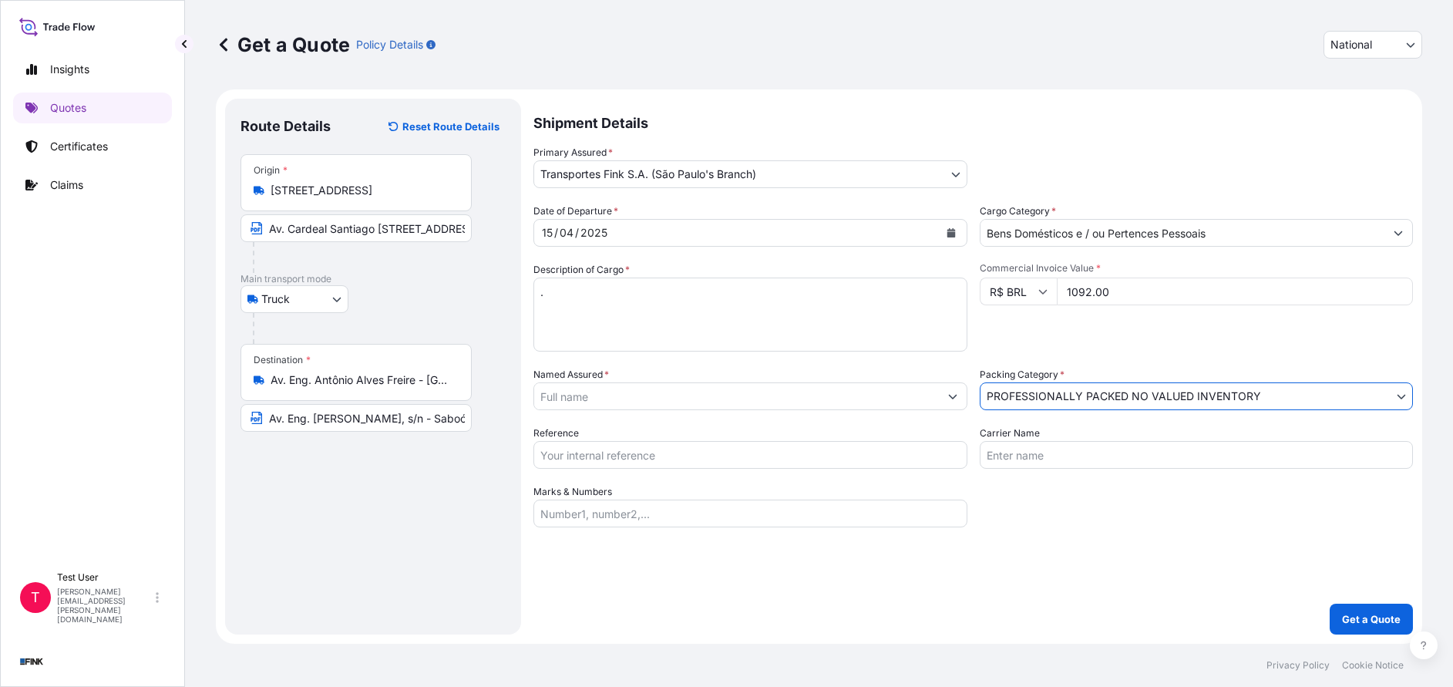
click at [676, 399] on input "Named Assured *" at bounding box center [736, 396] width 405 height 28
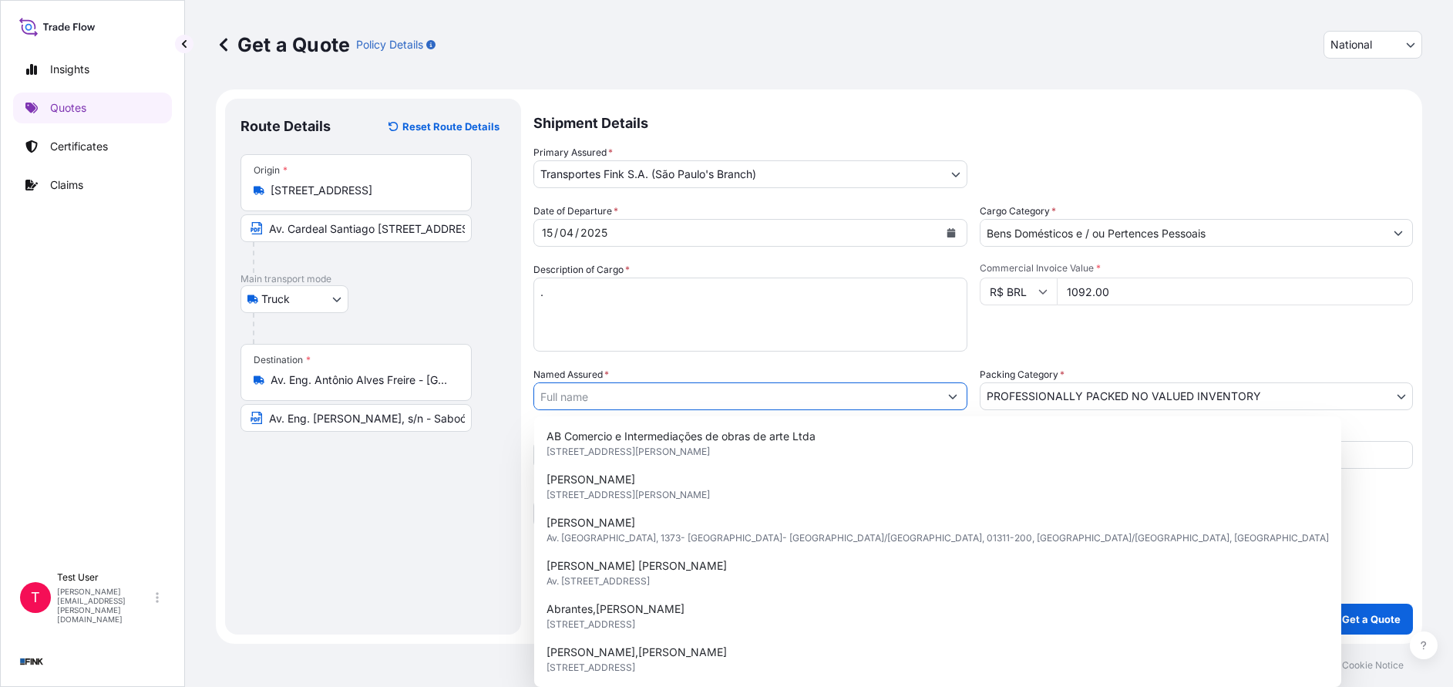
paste input "Kalin Royal [PERSON_NAME]"
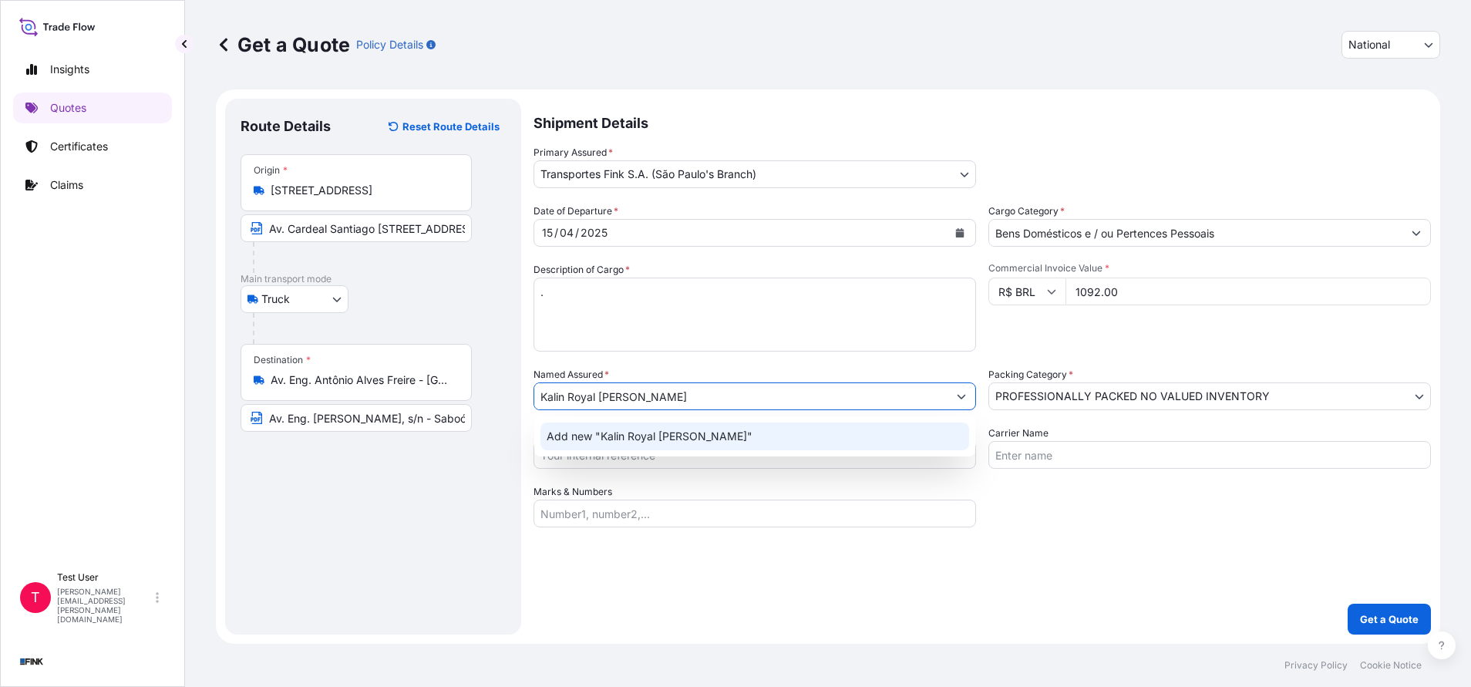
click at [599, 441] on span "Add new "Kalin Royal [PERSON_NAME]"" at bounding box center [650, 436] width 206 height 15
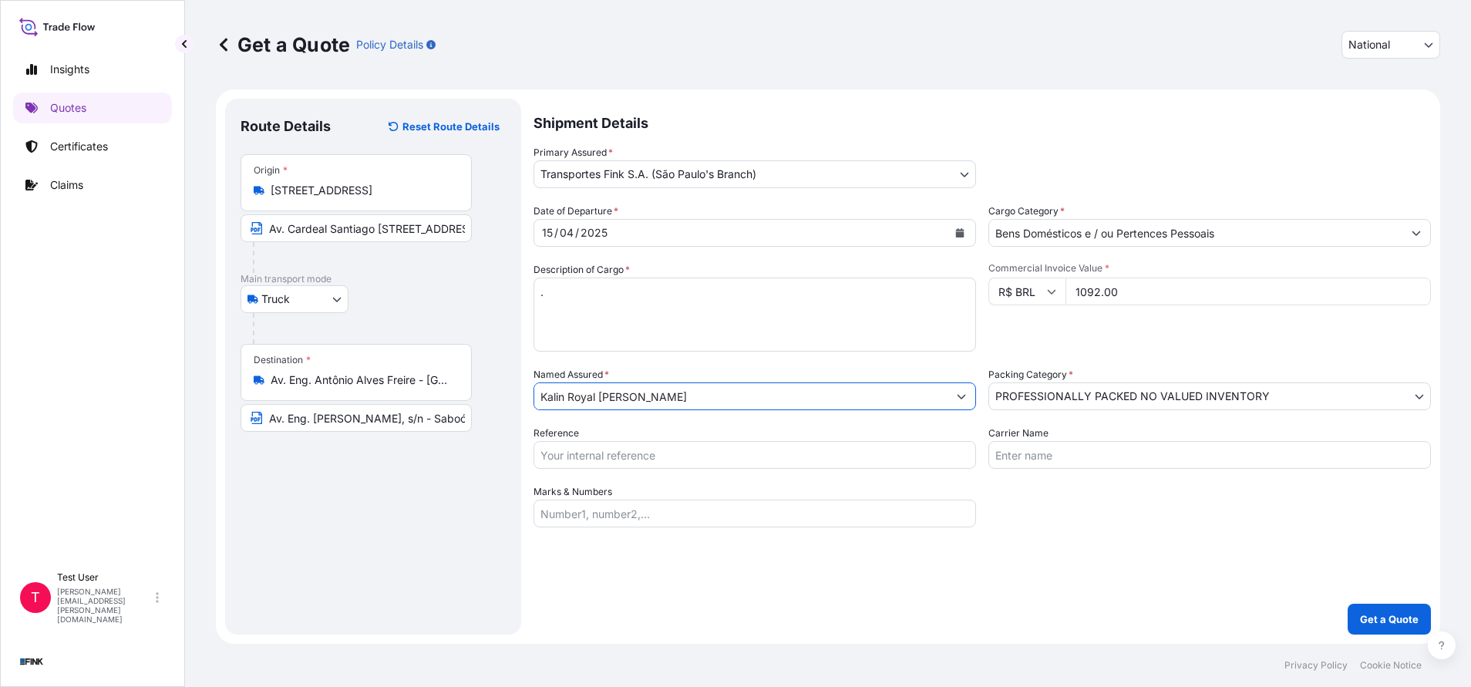
type input "Kalin Royal [PERSON_NAME]"
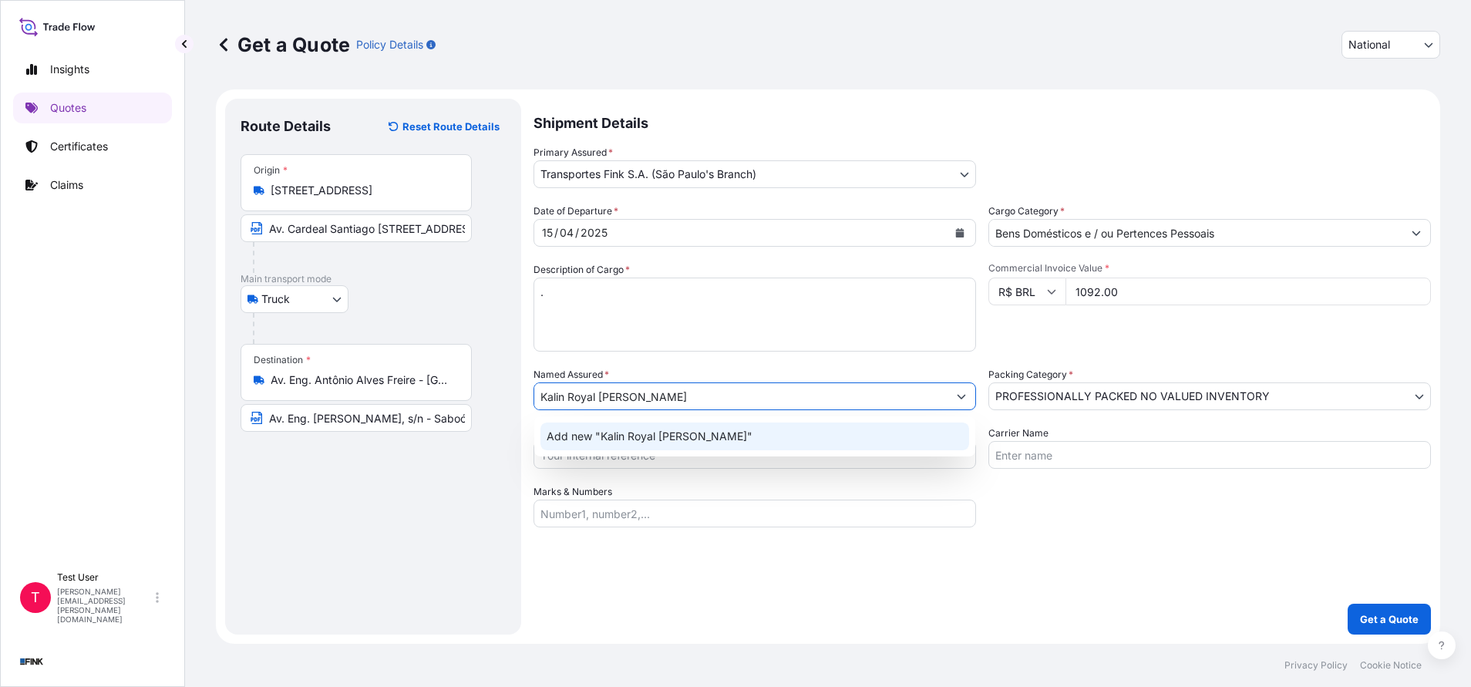
click at [699, 441] on span "Add new "Kalin Royal [PERSON_NAME]"" at bounding box center [650, 436] width 206 height 15
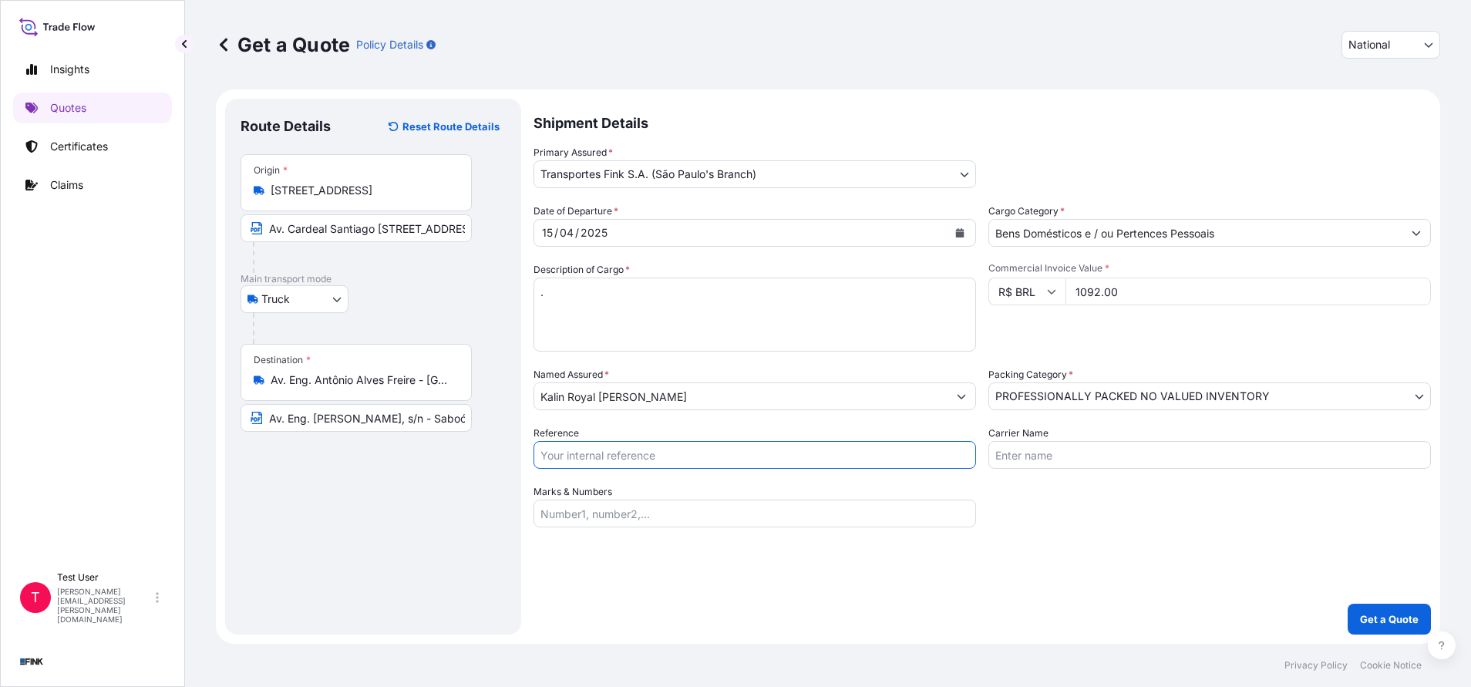
click at [663, 459] on input "Reference" at bounding box center [754, 455] width 442 height 28
paste input "24E-0027/25"
type input "24E-0027/25"
click at [1373, 611] on button "Get a Quote" at bounding box center [1388, 619] width 83 height 31
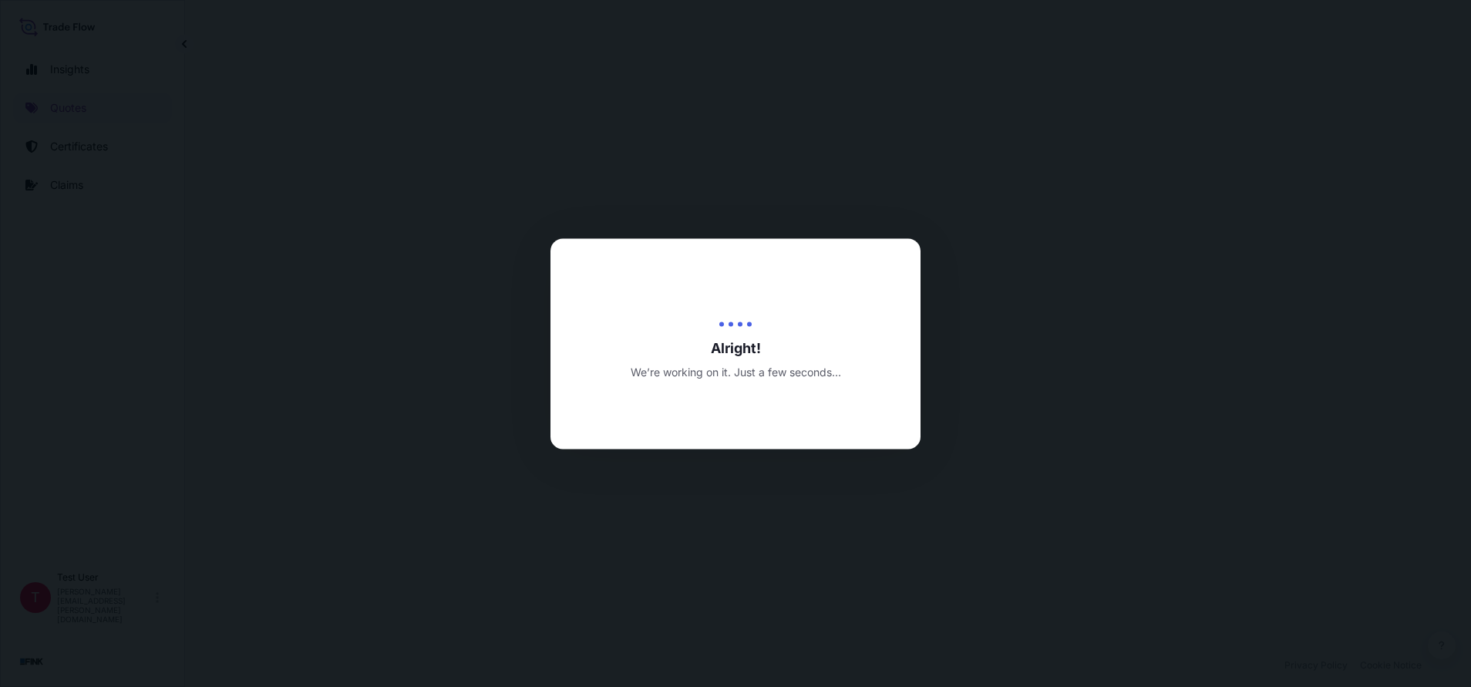
select select "Truck"
select select "31749"
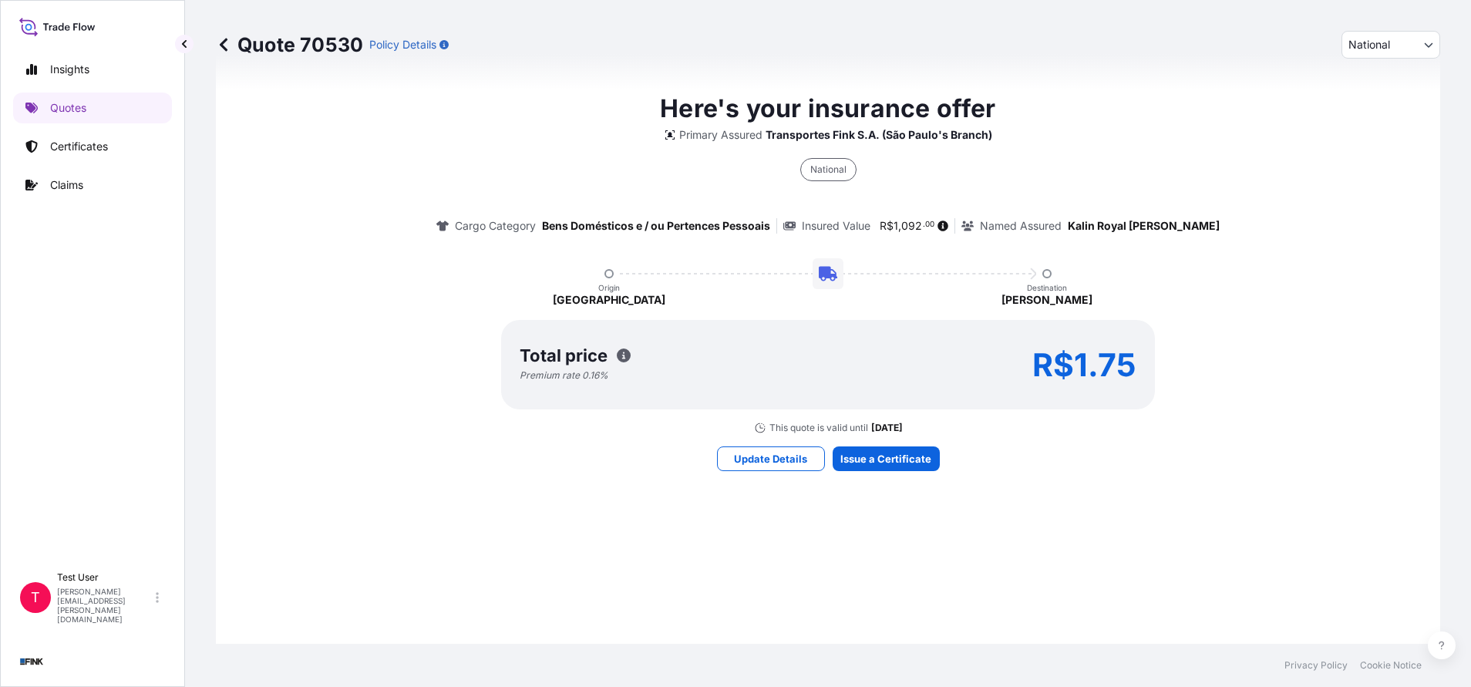
scroll to position [866, 0]
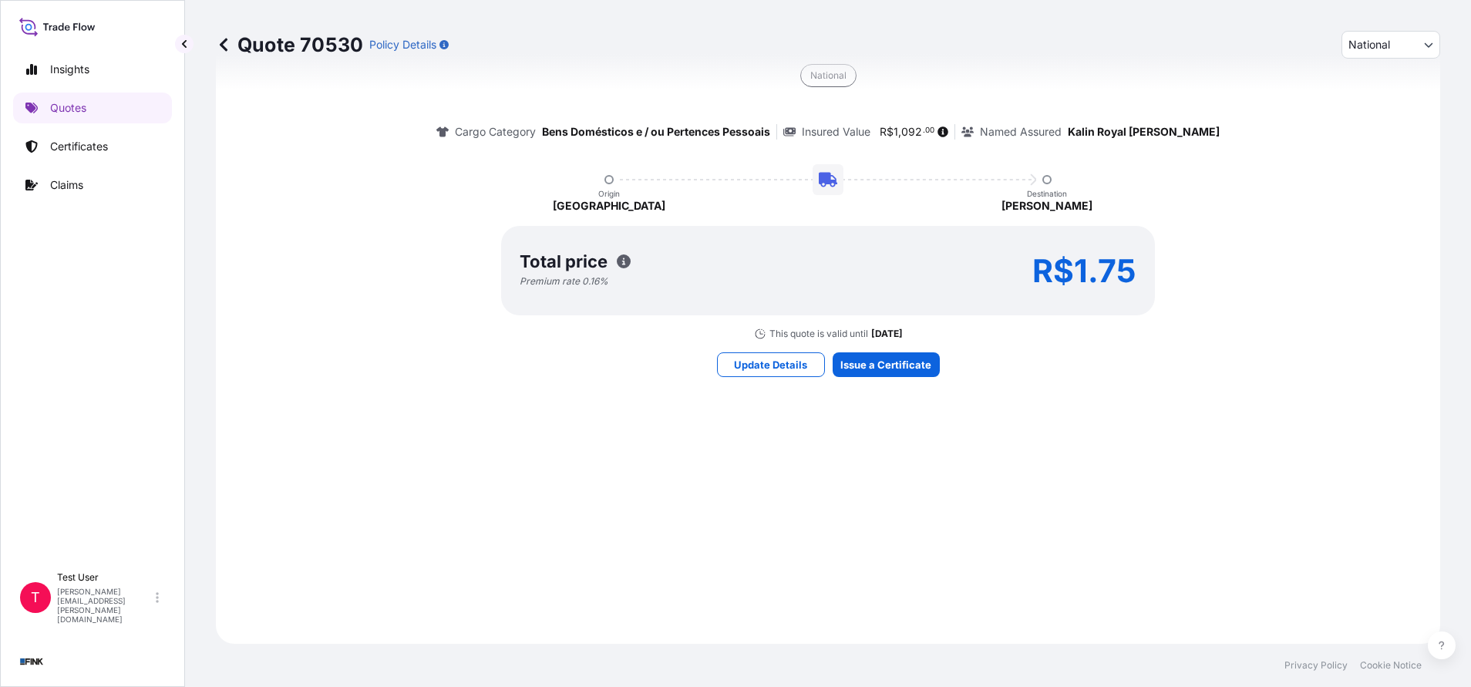
click at [863, 380] on div "Here's your insurance offer Primary Assured Transportes Fink S.A. (São Paulo's …" at bounding box center [827, 186] width 1181 height 871
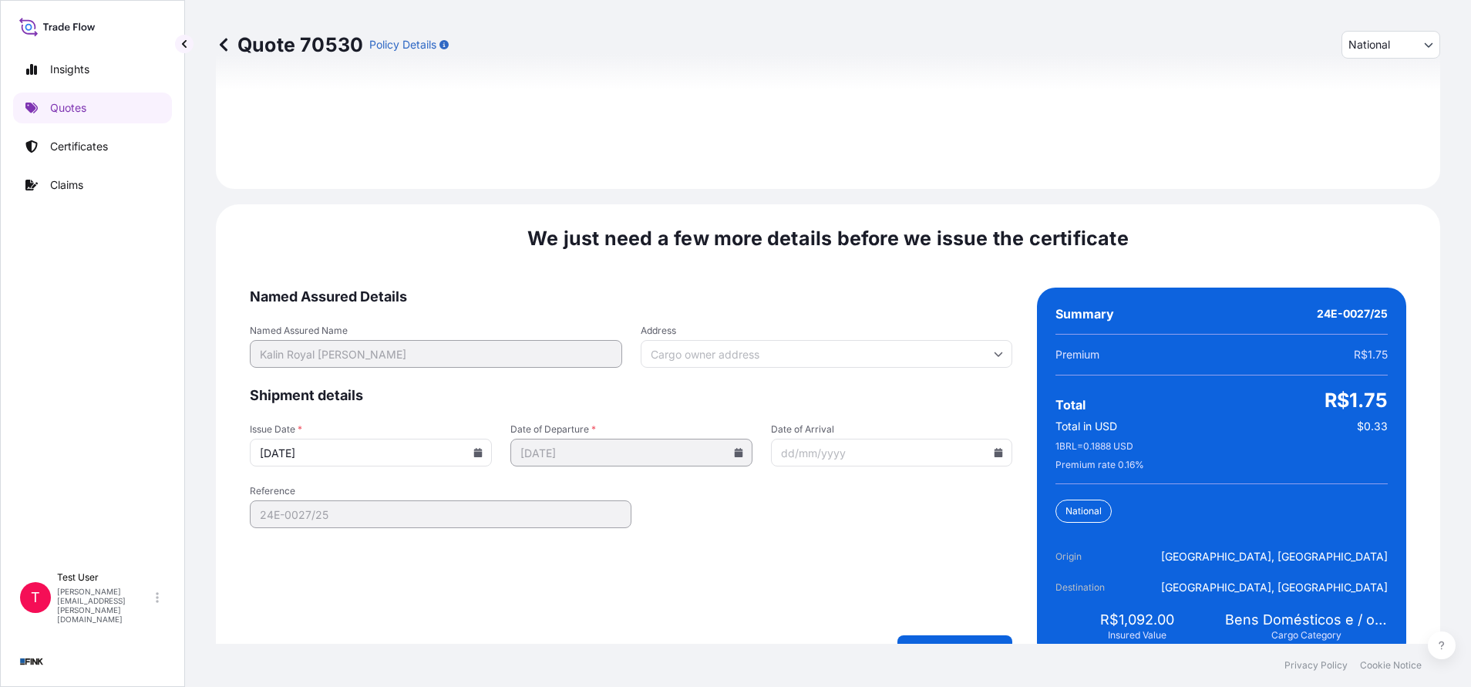
scroll to position [1851, 0]
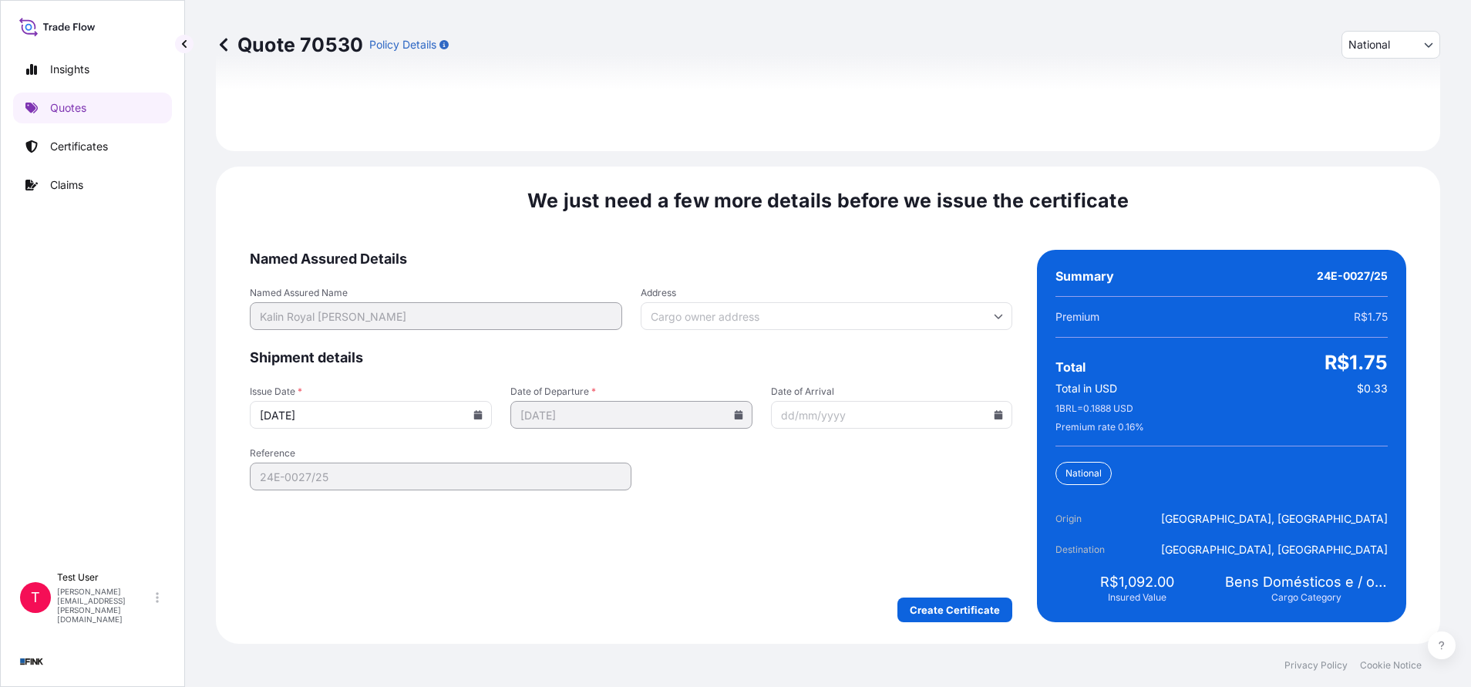
click at [833, 320] on input "Address" at bounding box center [827, 316] width 372 height 28
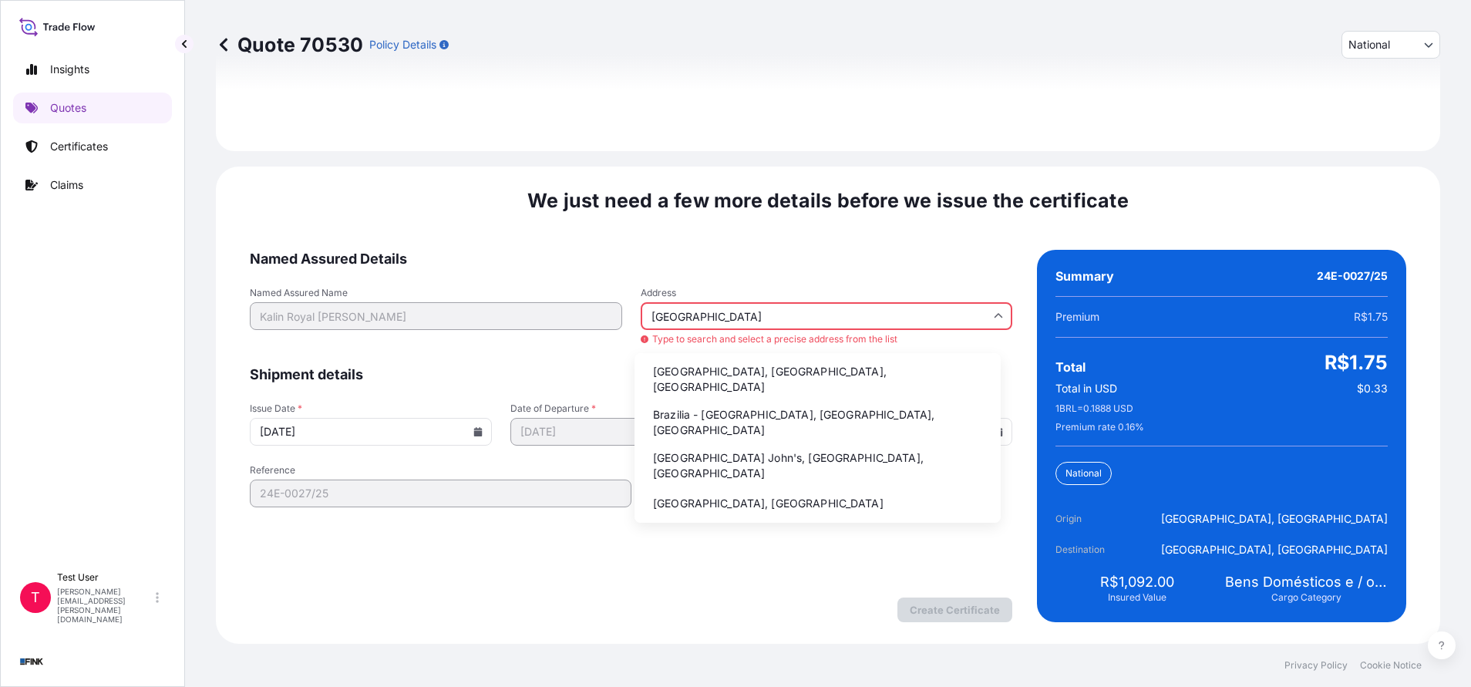
click at [674, 404] on li "Brazilia - [GEOGRAPHIC_DATA], [GEOGRAPHIC_DATA], [GEOGRAPHIC_DATA]" at bounding box center [818, 422] width 354 height 40
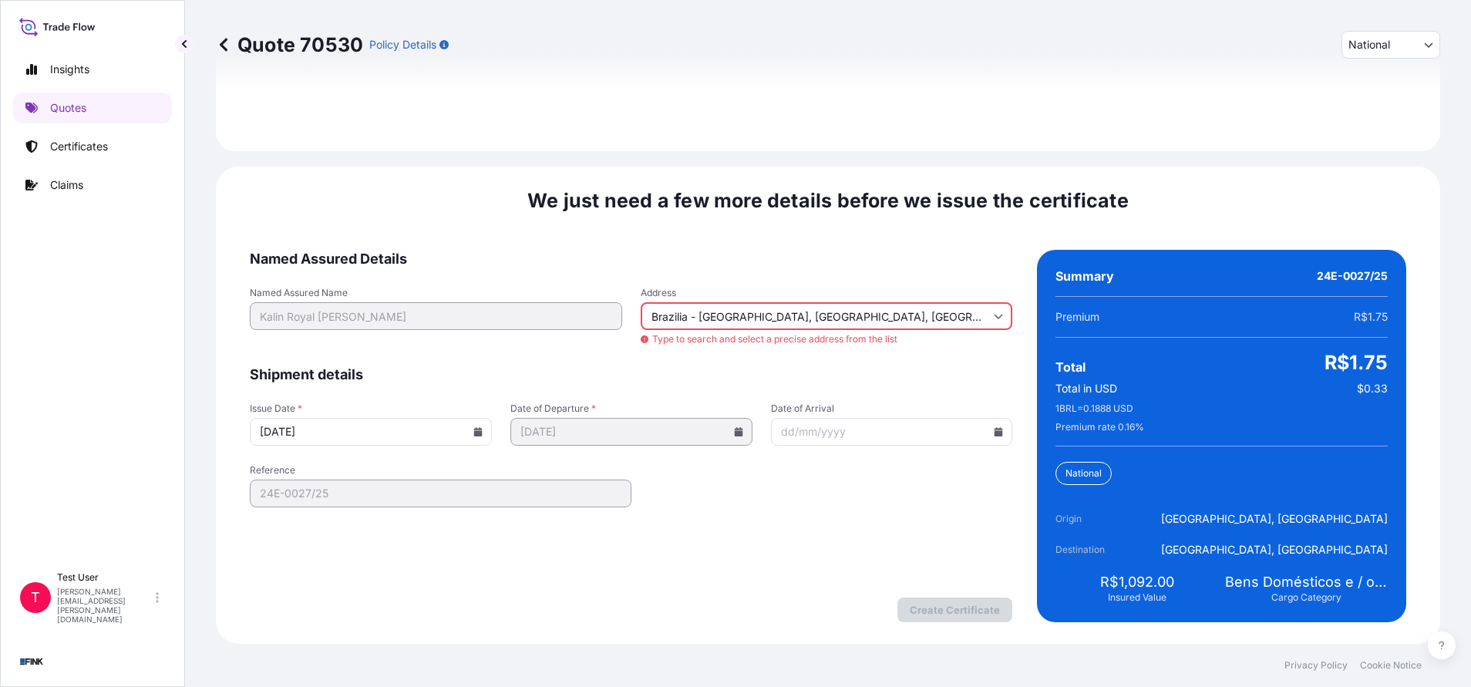
type input "[GEOGRAPHIC_DATA] - [GEOGRAPHIC_DATA], [GEOGRAPHIC_DATA] - [GEOGRAPHIC_DATA], […"
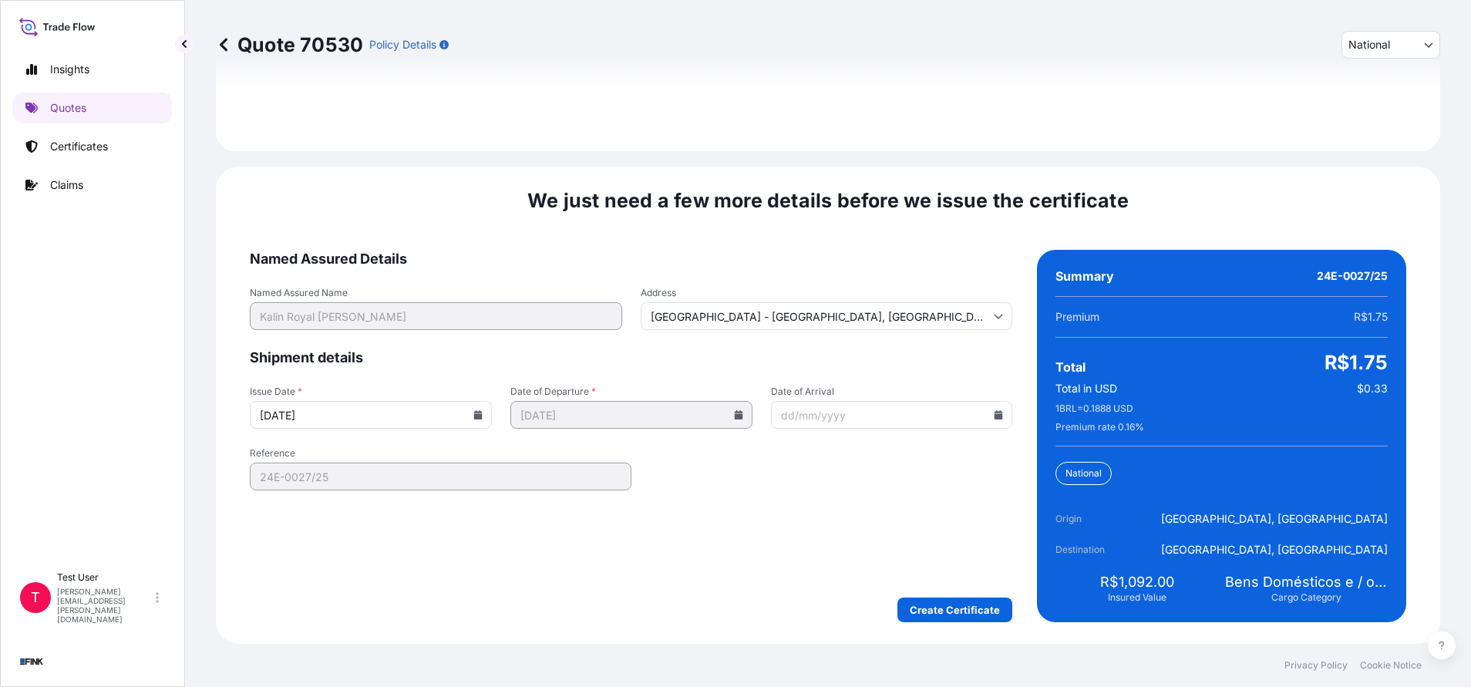
click at [474, 418] on icon at bounding box center [478, 414] width 8 height 9
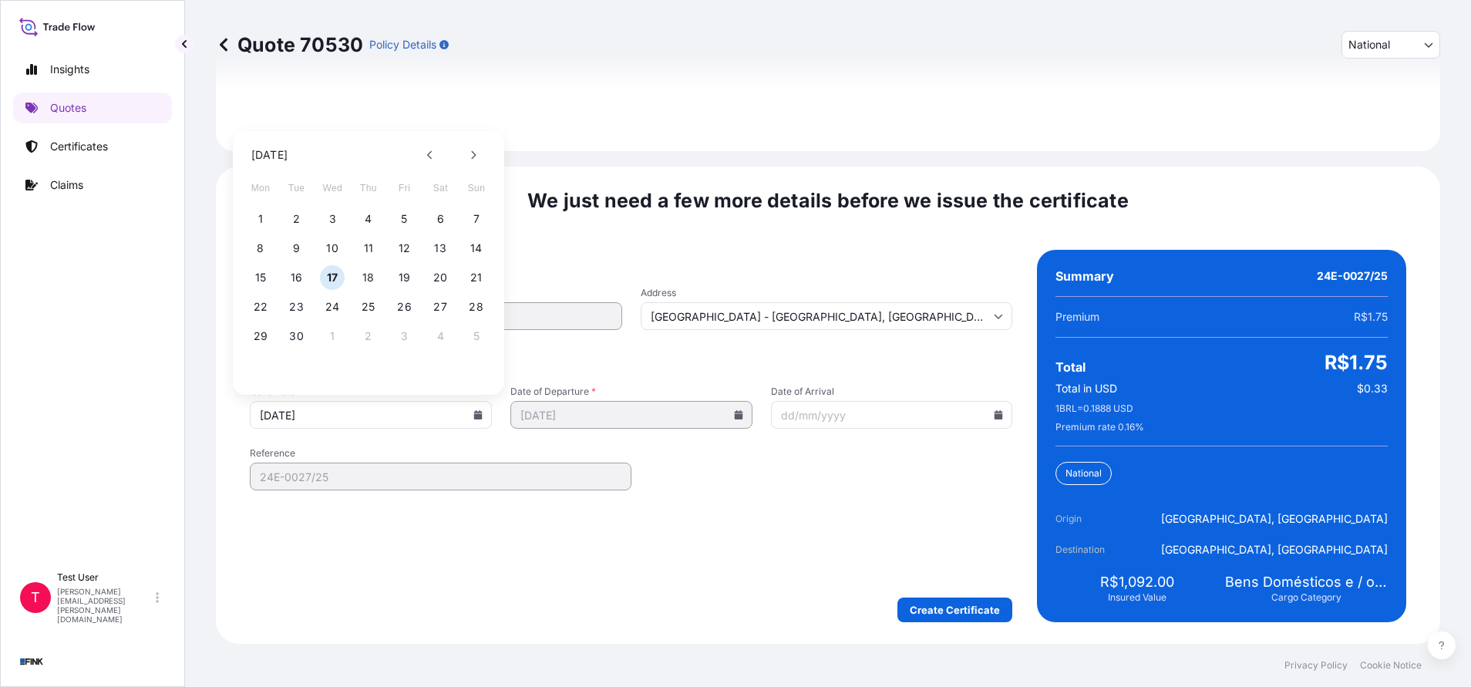
click at [419, 143] on div at bounding box center [452, 155] width 68 height 25
click at [426, 155] on button at bounding box center [430, 155] width 25 height 25
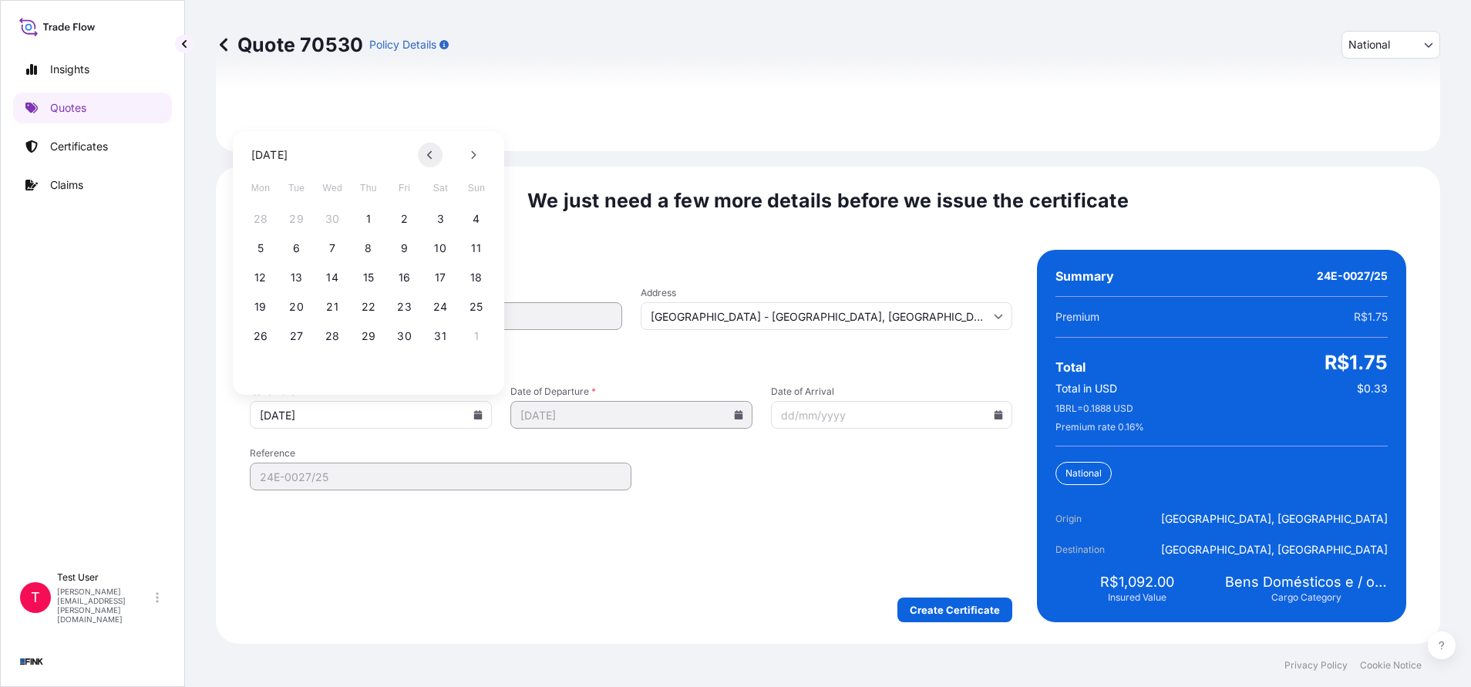
click at [426, 156] on button at bounding box center [430, 155] width 25 height 25
click at [252, 275] on button "14" at bounding box center [260, 277] width 25 height 25
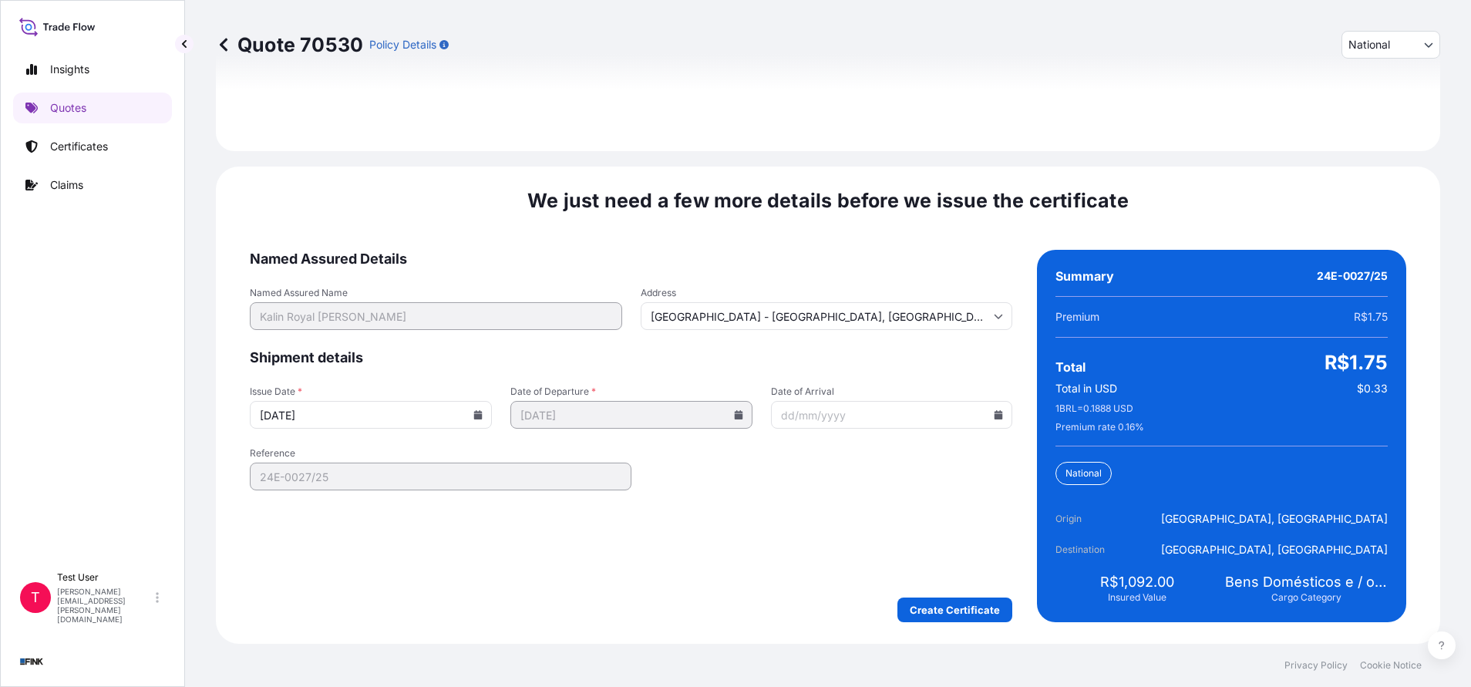
type input "[DATE]"
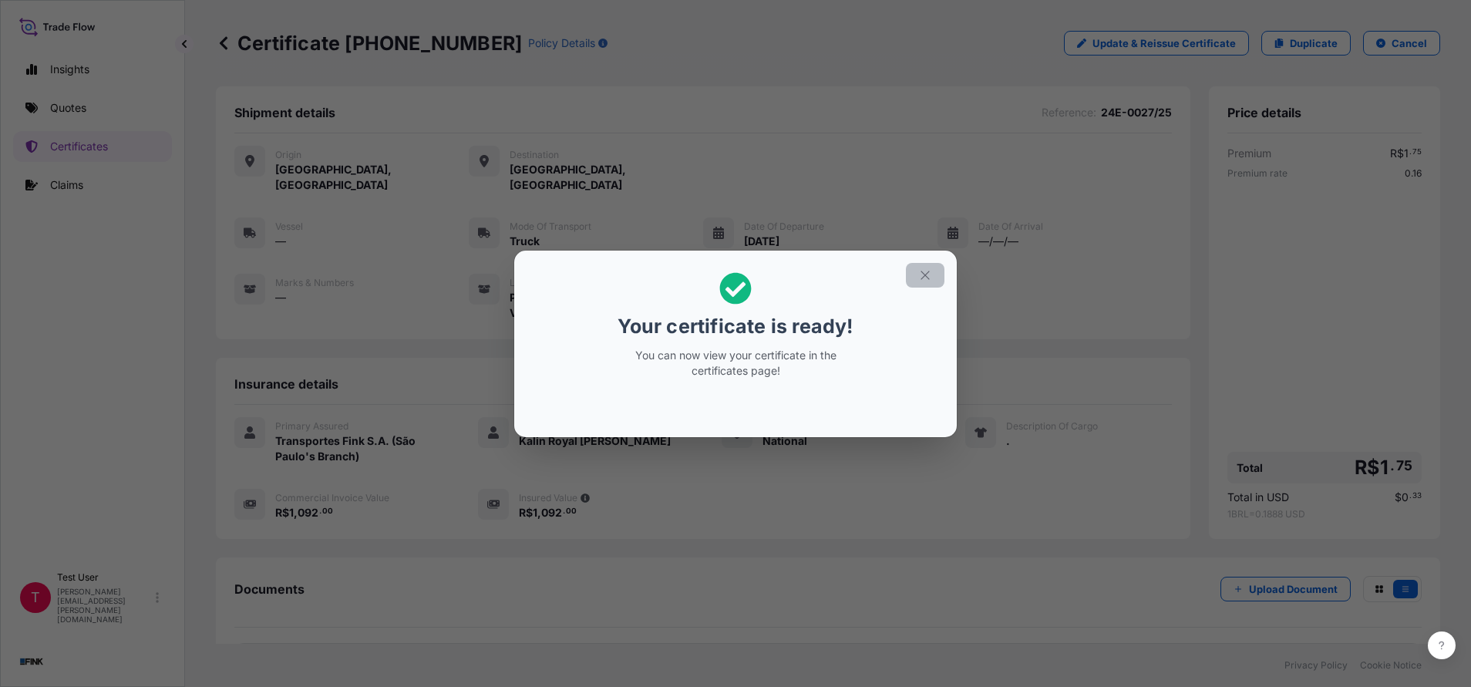
click at [934, 264] on button "button" at bounding box center [925, 275] width 39 height 25
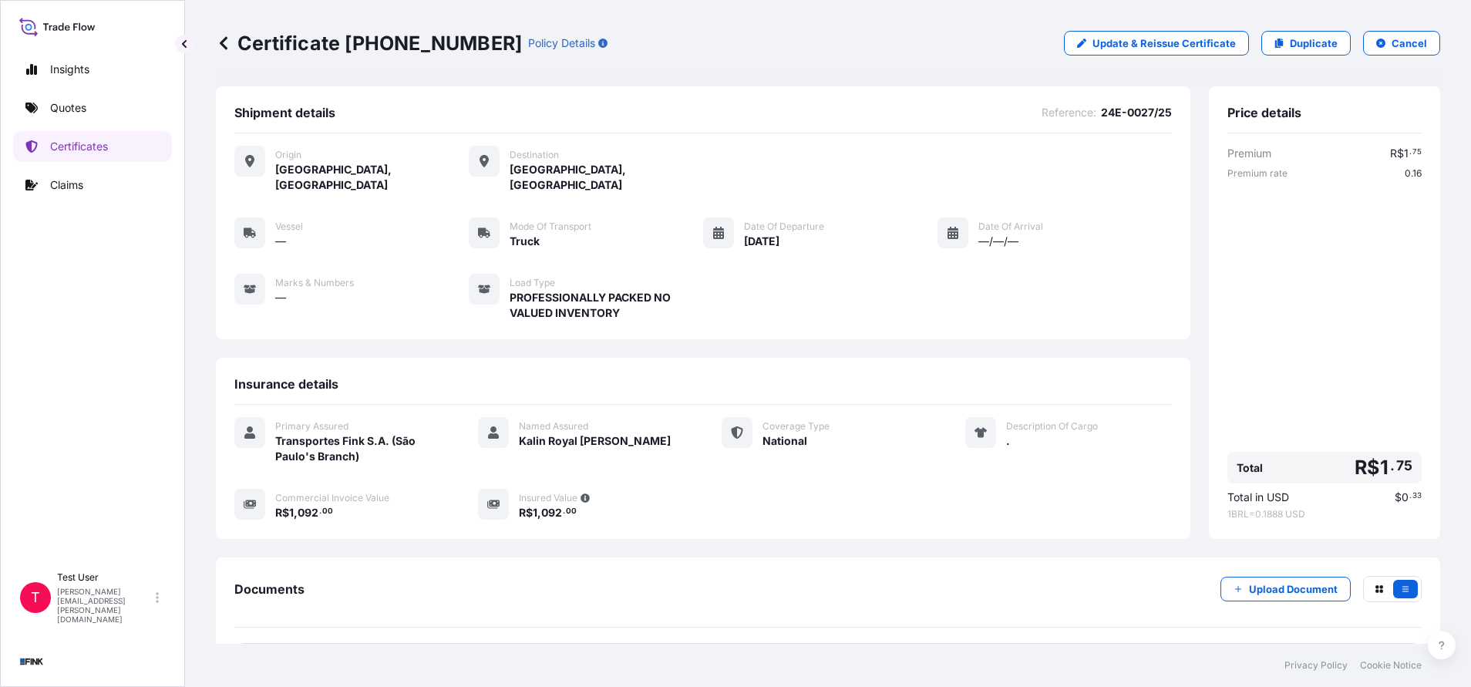
click at [404, 62] on div "Certificate [PHONE_NUMBER] Policy Details Update & Reissue Certificate Duplicat…" at bounding box center [828, 43] width 1224 height 86
drag, startPoint x: 348, startPoint y: 41, endPoint x: 459, endPoint y: 48, distance: 112.0
click at [459, 48] on div "Certificate [PHONE_NUMBER] Policy Details" at bounding box center [412, 43] width 392 height 25
copy div "[PHONE_NUMBER] P"
click at [55, 113] on p "Quotes" at bounding box center [68, 107] width 36 height 15
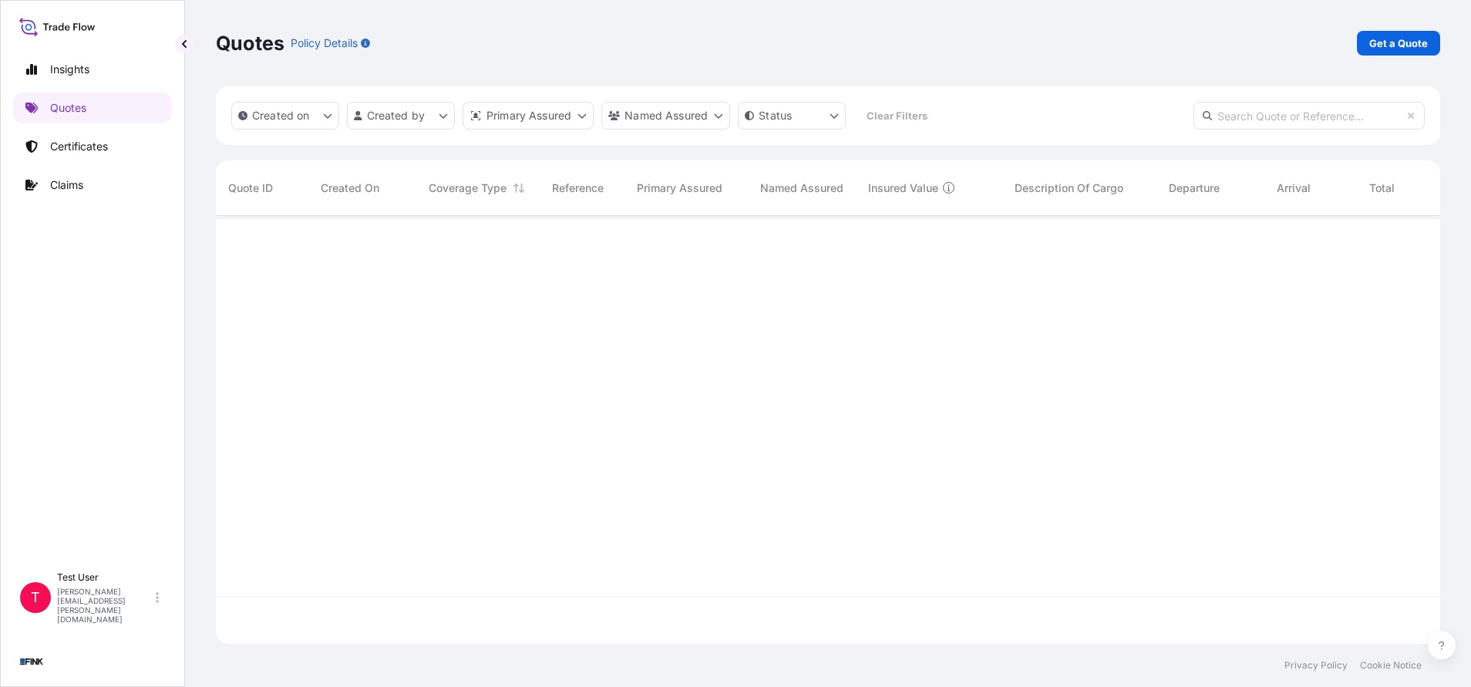
scroll to position [419, 1206]
click at [1402, 42] on p "Get a Quote" at bounding box center [1398, 42] width 59 height 15
select select "international"
select select "Truck"
select select "11"
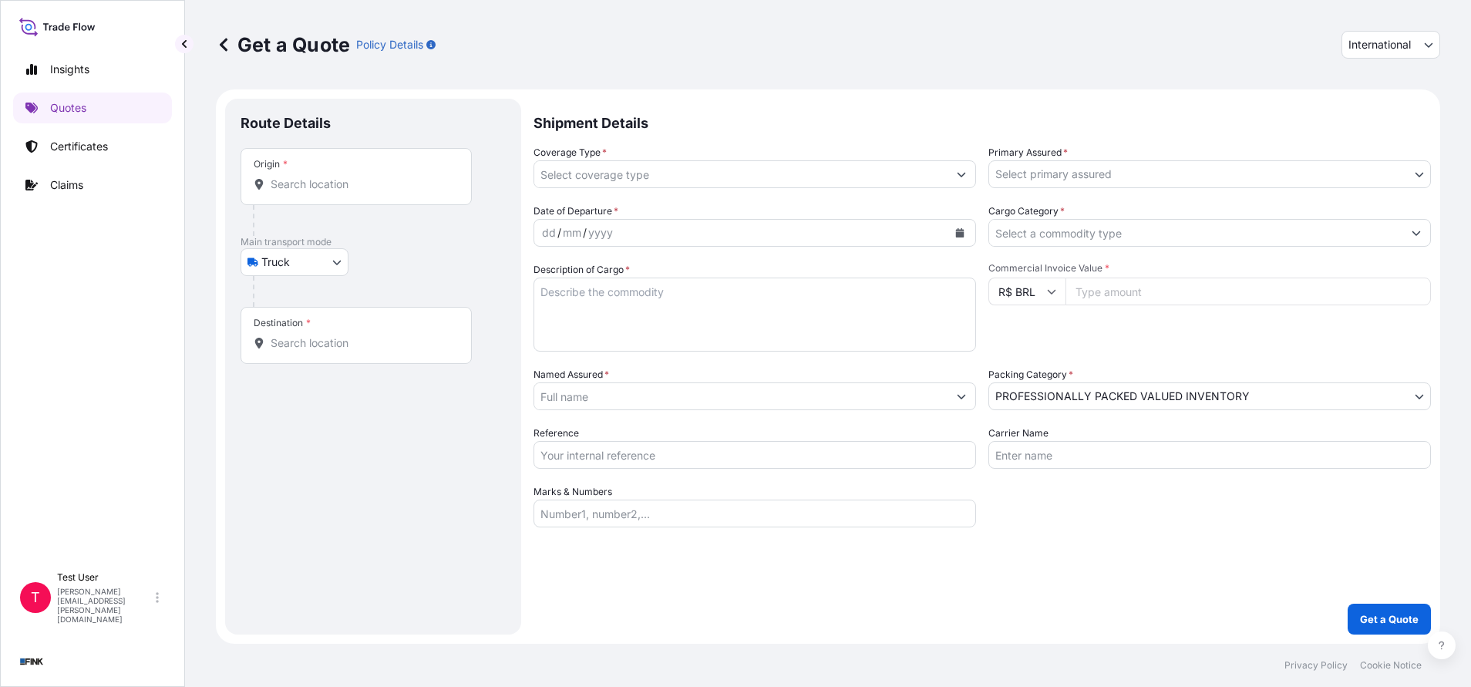
click at [1381, 45] on span "International" at bounding box center [1379, 44] width 62 height 15
click at [1381, 107] on div "National" at bounding box center [1390, 113] width 86 height 28
select select "national"
select select "Truck"
select select "11"
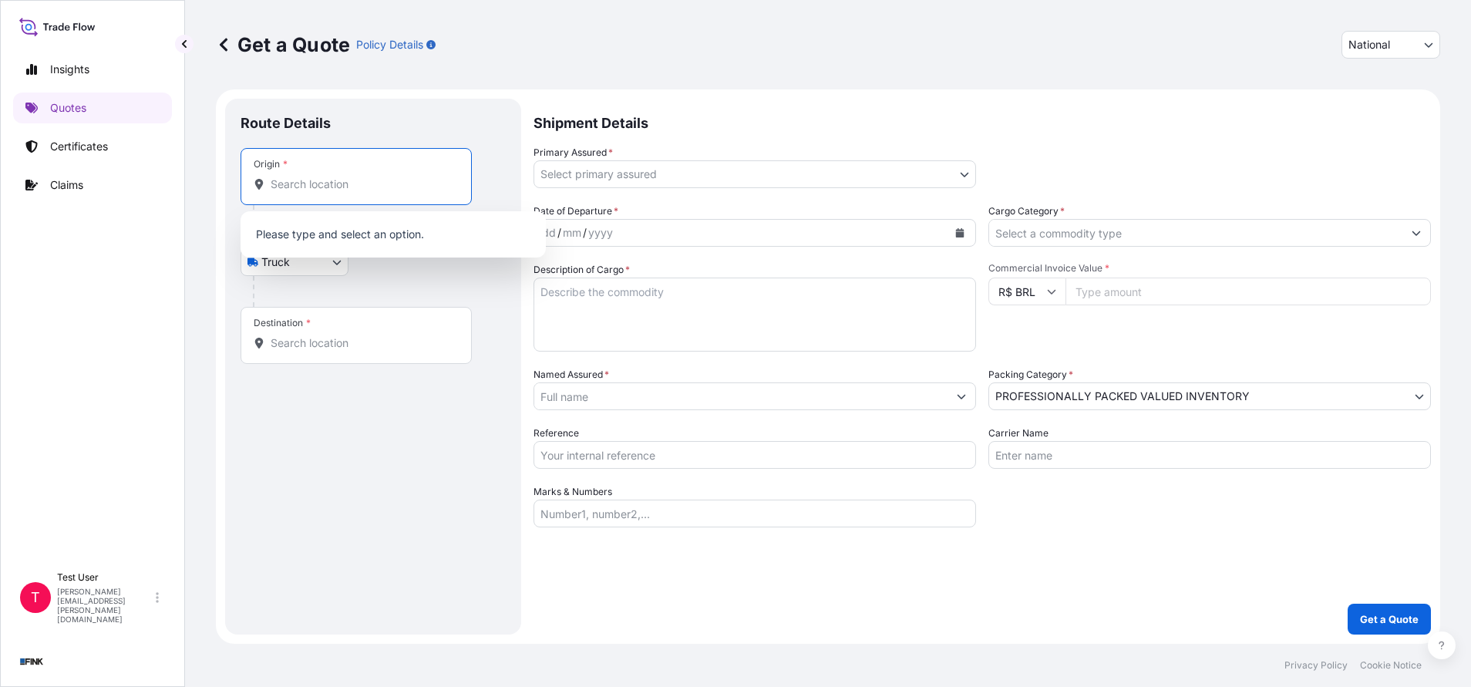
click at [369, 177] on input "Origin *" at bounding box center [362, 184] width 182 height 15
paste input "[STREET_ADDRESS][PERSON_NAME] [GEOGRAPHIC_DATA]: [GEOGRAPHIC_DATA]"
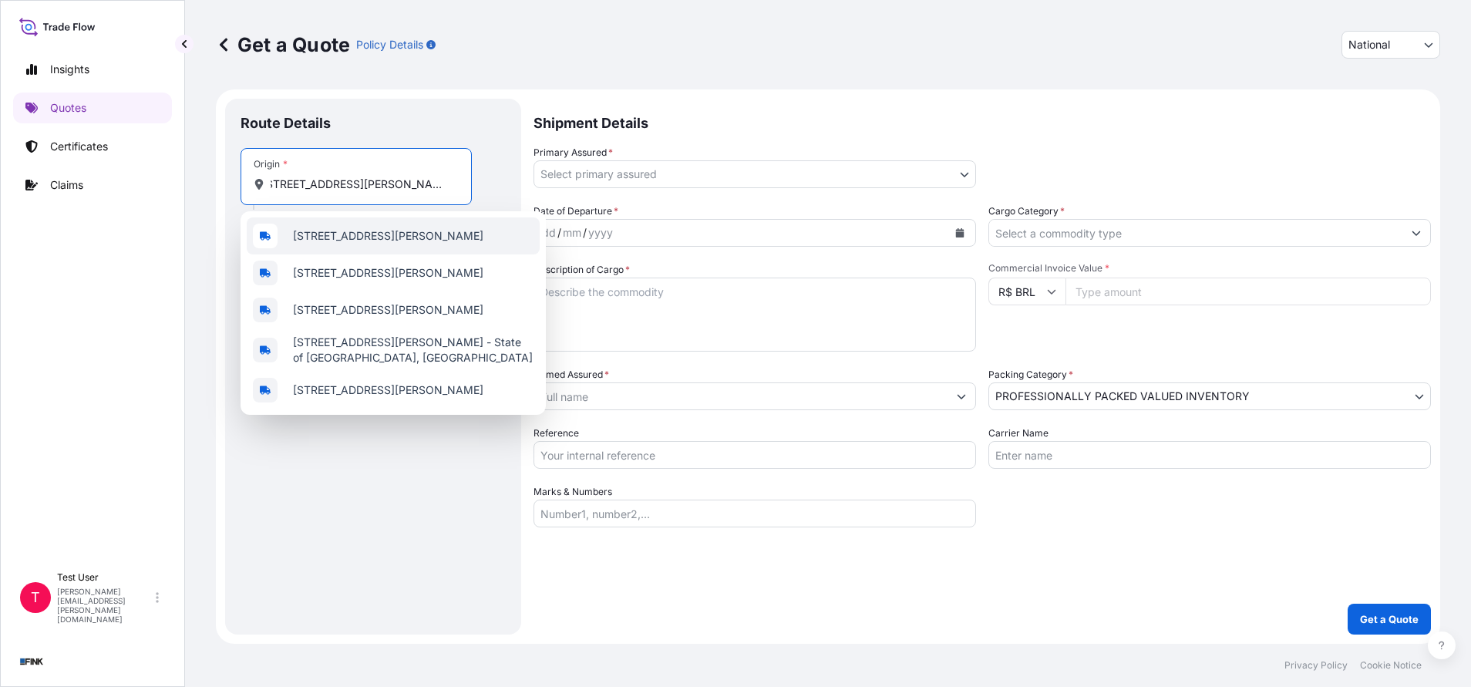
click at [351, 230] on span "[STREET_ADDRESS][PERSON_NAME]" at bounding box center [388, 235] width 190 height 15
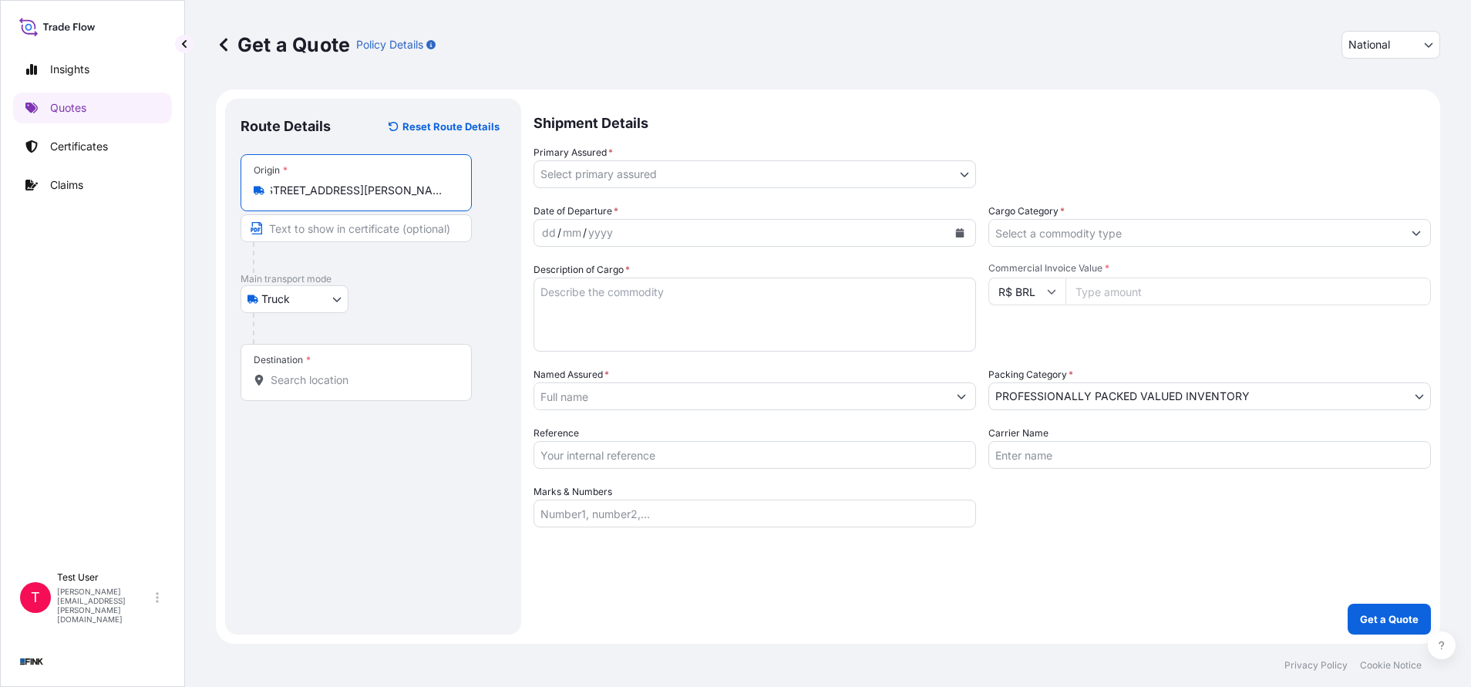
type input "[STREET_ADDRESS][PERSON_NAME]"
click at [354, 233] on input "Text to appear on certificate" at bounding box center [356, 228] width 231 height 28
paste input "[STREET_ADDRESS][PERSON_NAME] [GEOGRAPHIC_DATA]: [GEOGRAPHIC_DATA]"
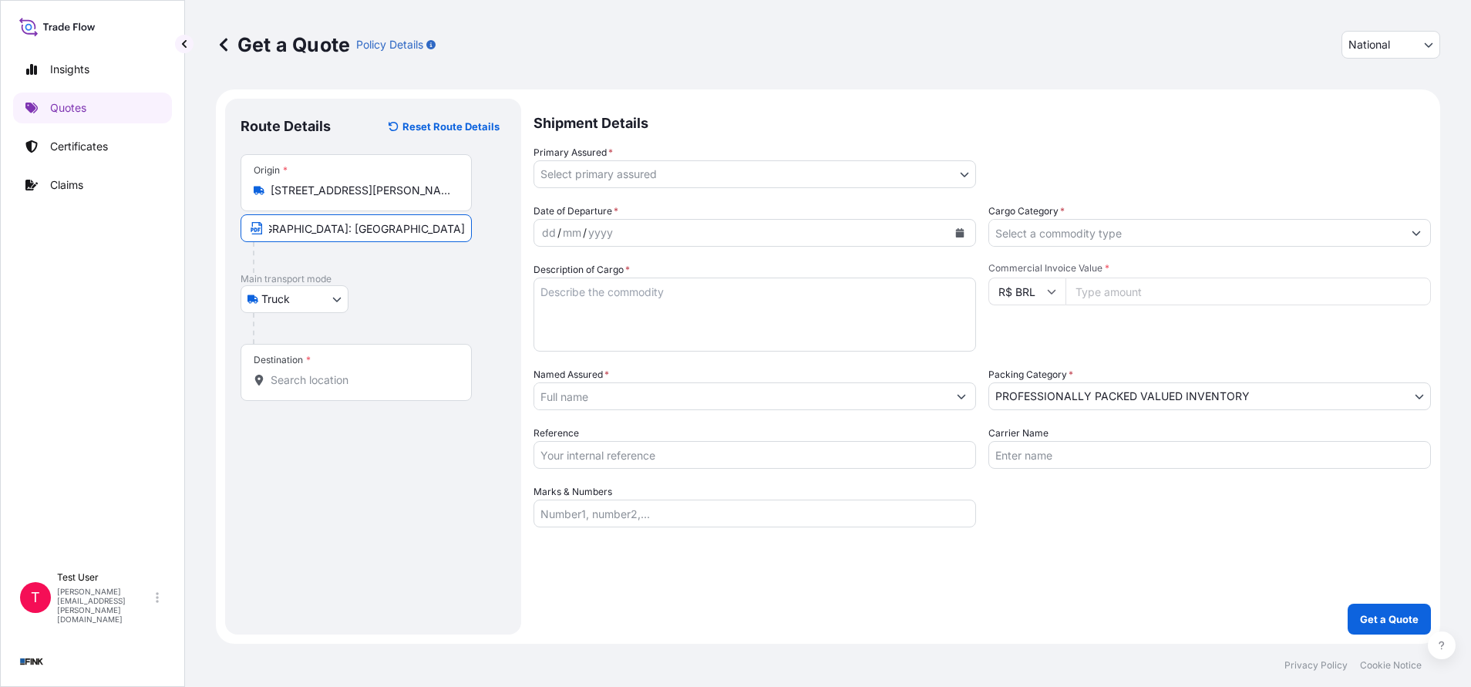
type input "[STREET_ADDRESS][PERSON_NAME] [GEOGRAPHIC_DATA]: [GEOGRAPHIC_DATA]"
click at [298, 365] on div "Destination *" at bounding box center [282, 360] width 57 height 12
click at [298, 372] on input "Destination *" at bounding box center [362, 379] width 182 height 15
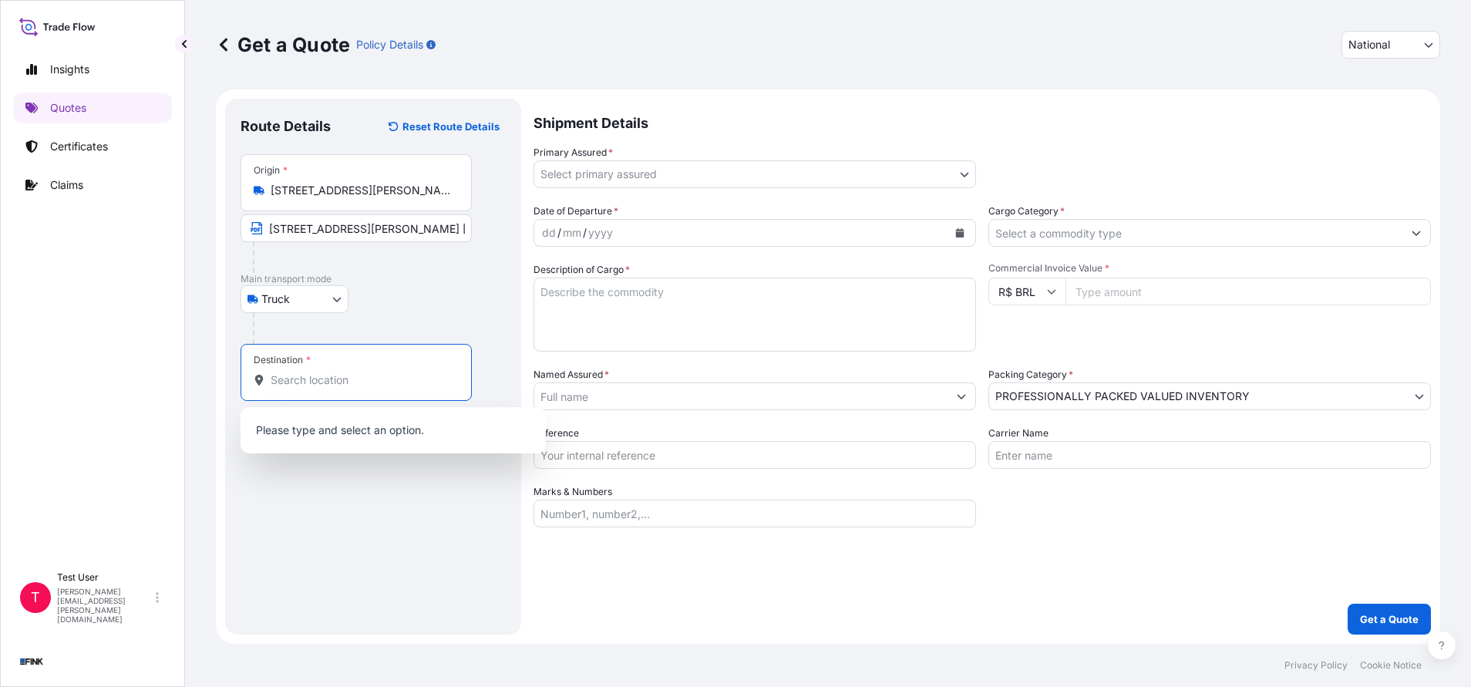
paste input "General [PERSON_NAME][STREET_ADDRESS]"
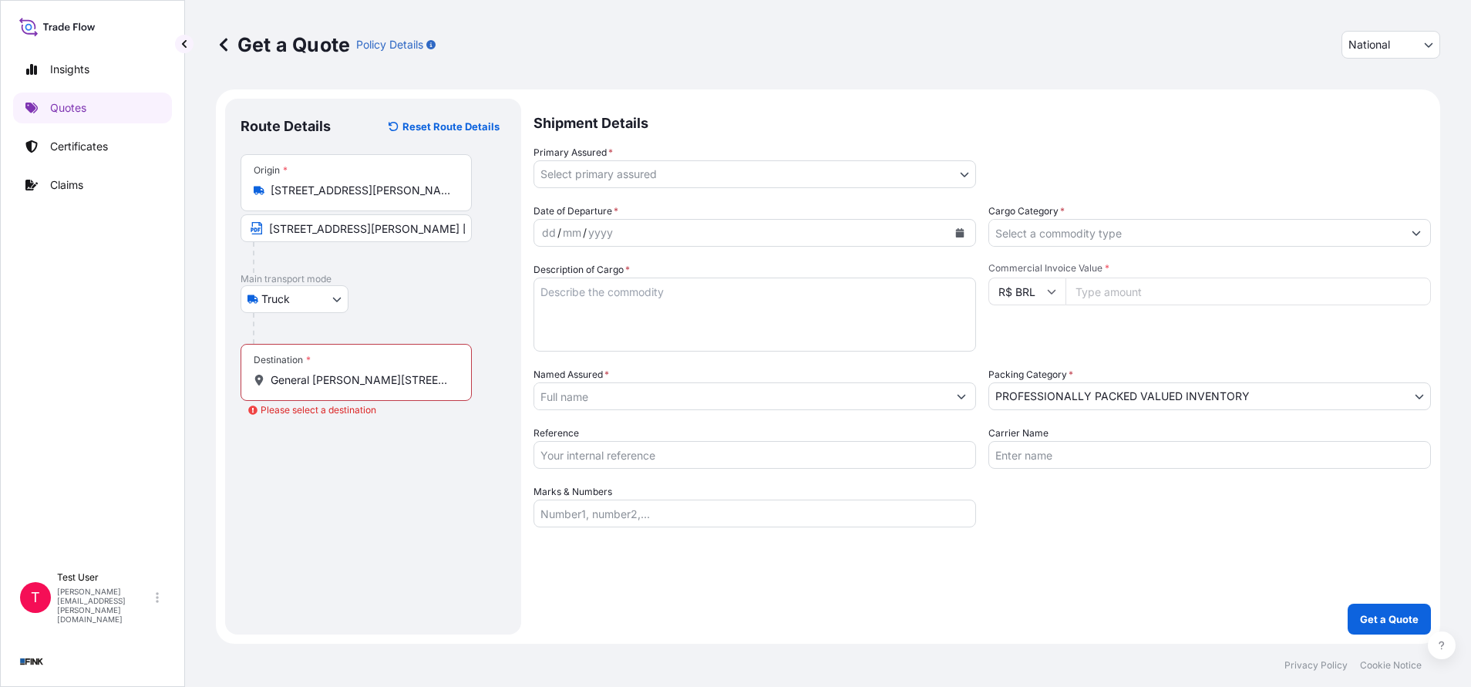
click at [404, 379] on input "General [PERSON_NAME][STREET_ADDRESS]" at bounding box center [362, 379] width 182 height 15
type input "[STREET_ADDRESS][PERSON_NAME]"
click at [389, 415] on input "Text to appear on certificate" at bounding box center [359, 418] width 237 height 28
paste input "General [PERSON_NAME][STREET_ADDRESS]"
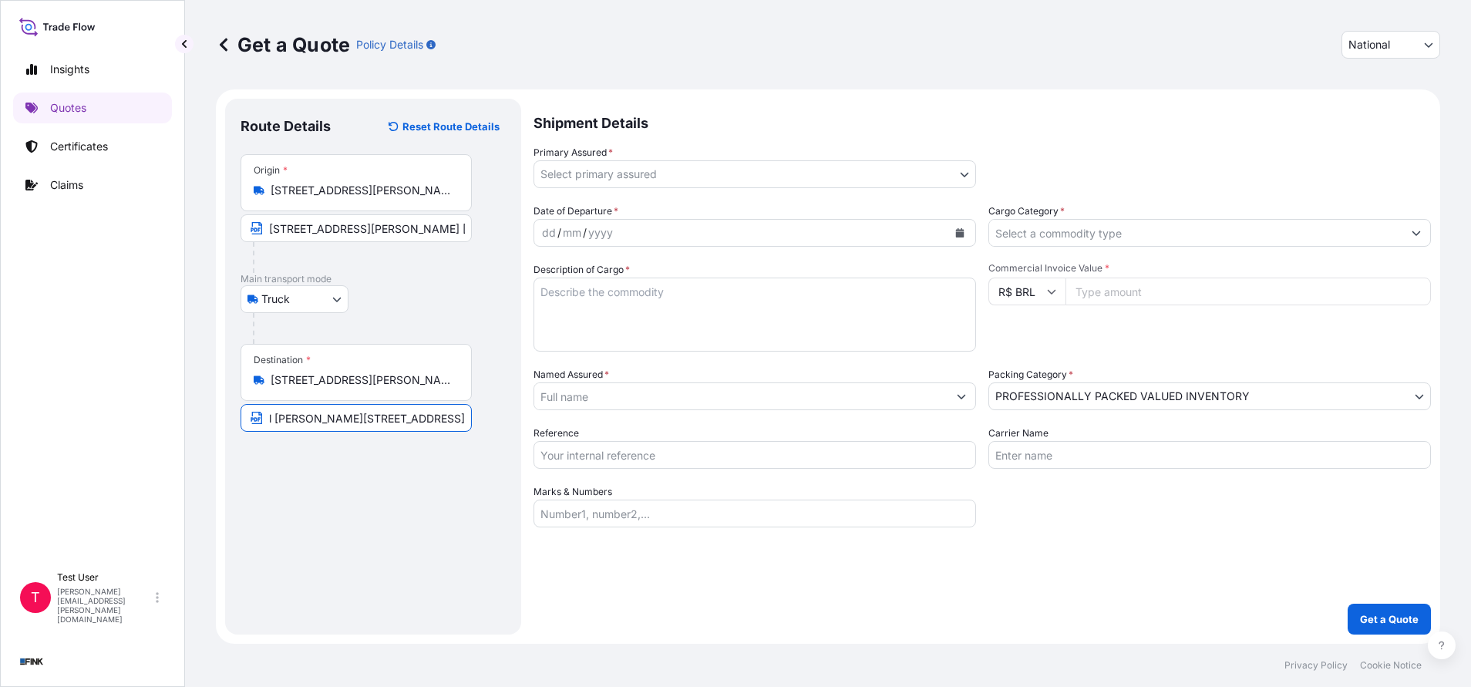
type input "General [PERSON_NAME][STREET_ADDRESS]"
click at [429, 232] on input "[STREET_ADDRESS][PERSON_NAME] [GEOGRAPHIC_DATA]: [GEOGRAPHIC_DATA]" at bounding box center [356, 228] width 231 height 28
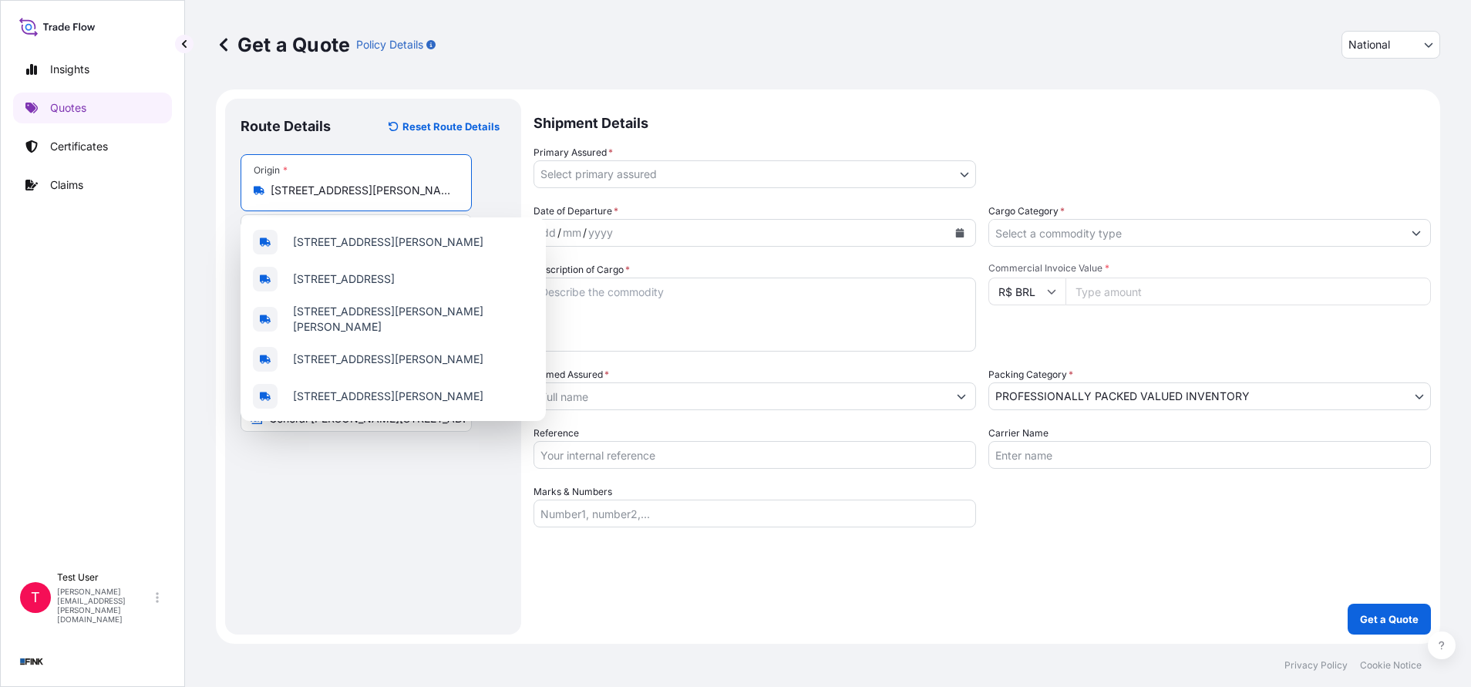
click at [405, 192] on input "[STREET_ADDRESS][PERSON_NAME]" at bounding box center [362, 190] width 182 height 15
click at [392, 246] on span "[STREET_ADDRESS][PERSON_NAME]" at bounding box center [388, 241] width 190 height 15
type input "[STREET_ADDRESS][PERSON_NAME]"
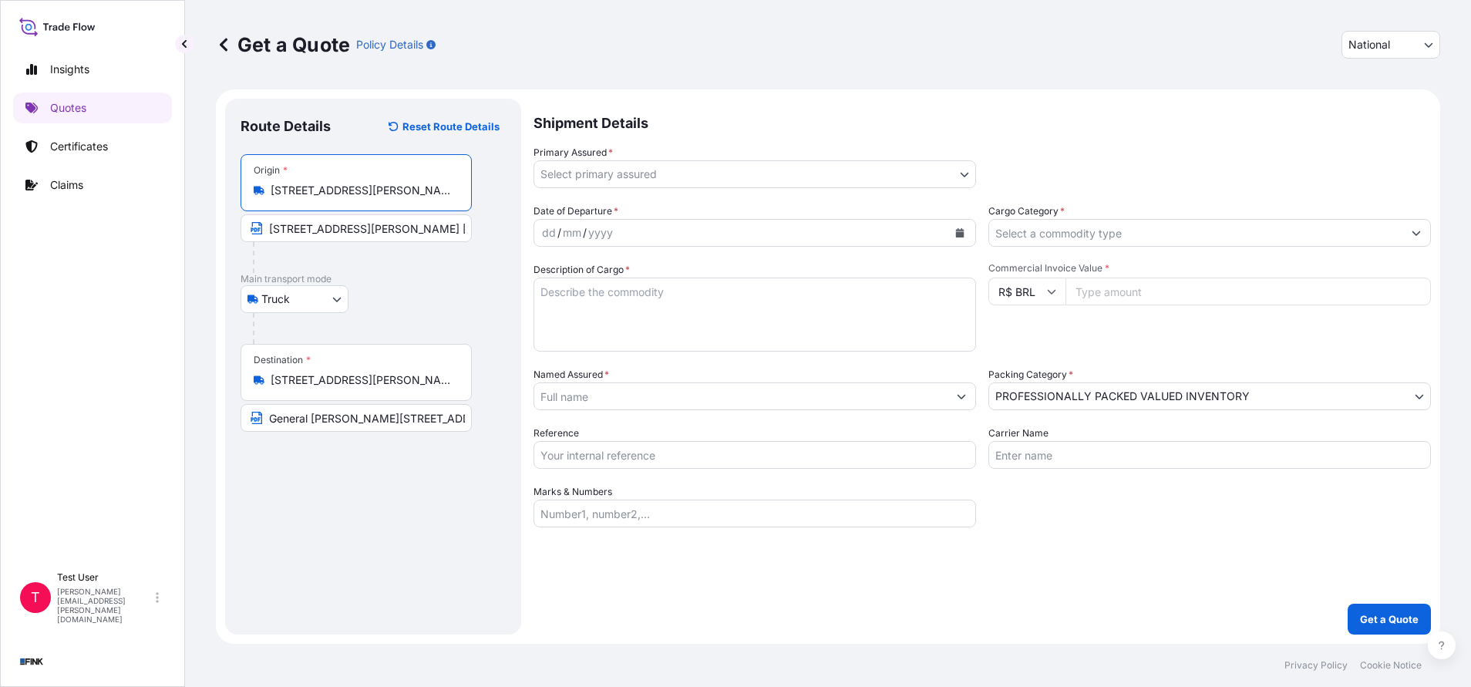
click at [390, 511] on div "Route Details Reset Route Details Place of loading Road / [GEOGRAPHIC_DATA] / I…" at bounding box center [373, 366] width 265 height 505
click at [910, 173] on body "Insights Quotes Certificates Claims T Test User [PERSON_NAME][EMAIL_ADDRESS][PE…" at bounding box center [735, 343] width 1471 height 687
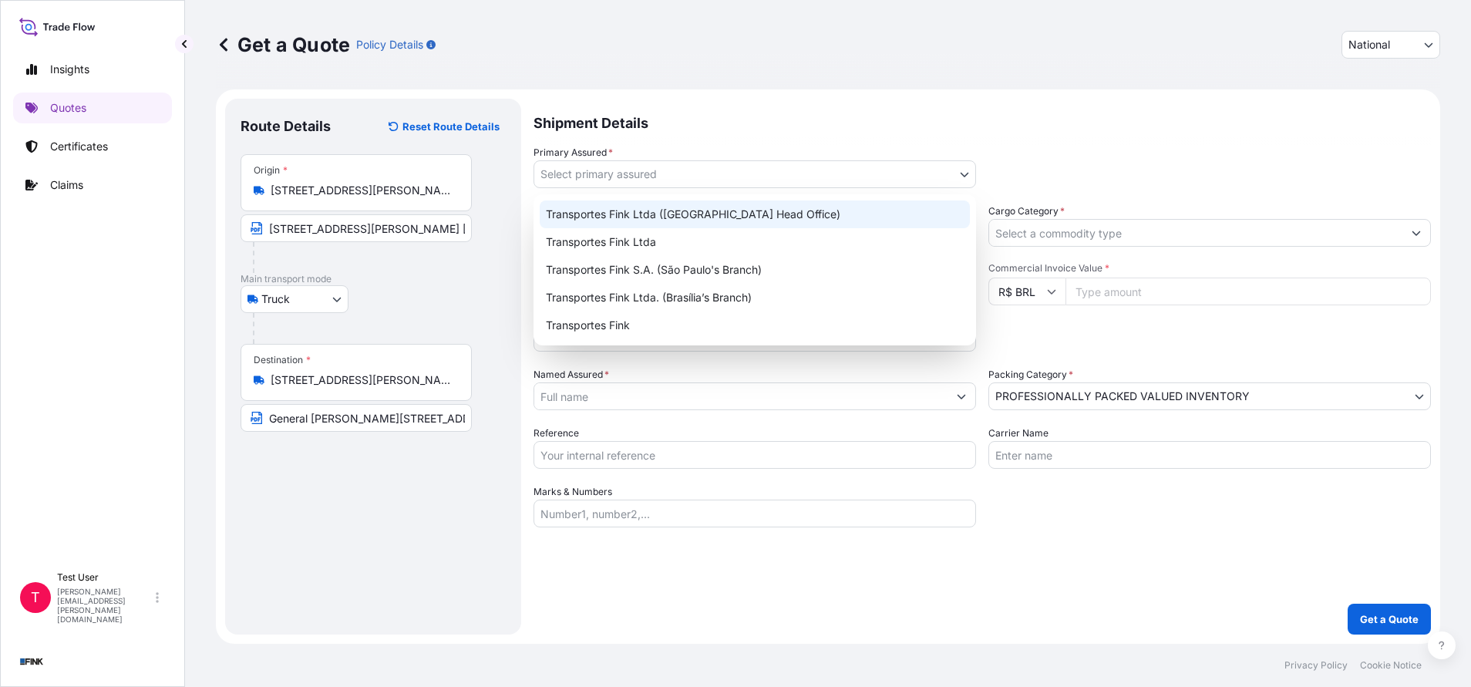
click at [761, 213] on div "Transportes Fink Ltda ([GEOGRAPHIC_DATA] Head Office)" at bounding box center [755, 214] width 430 height 28
select select "31747"
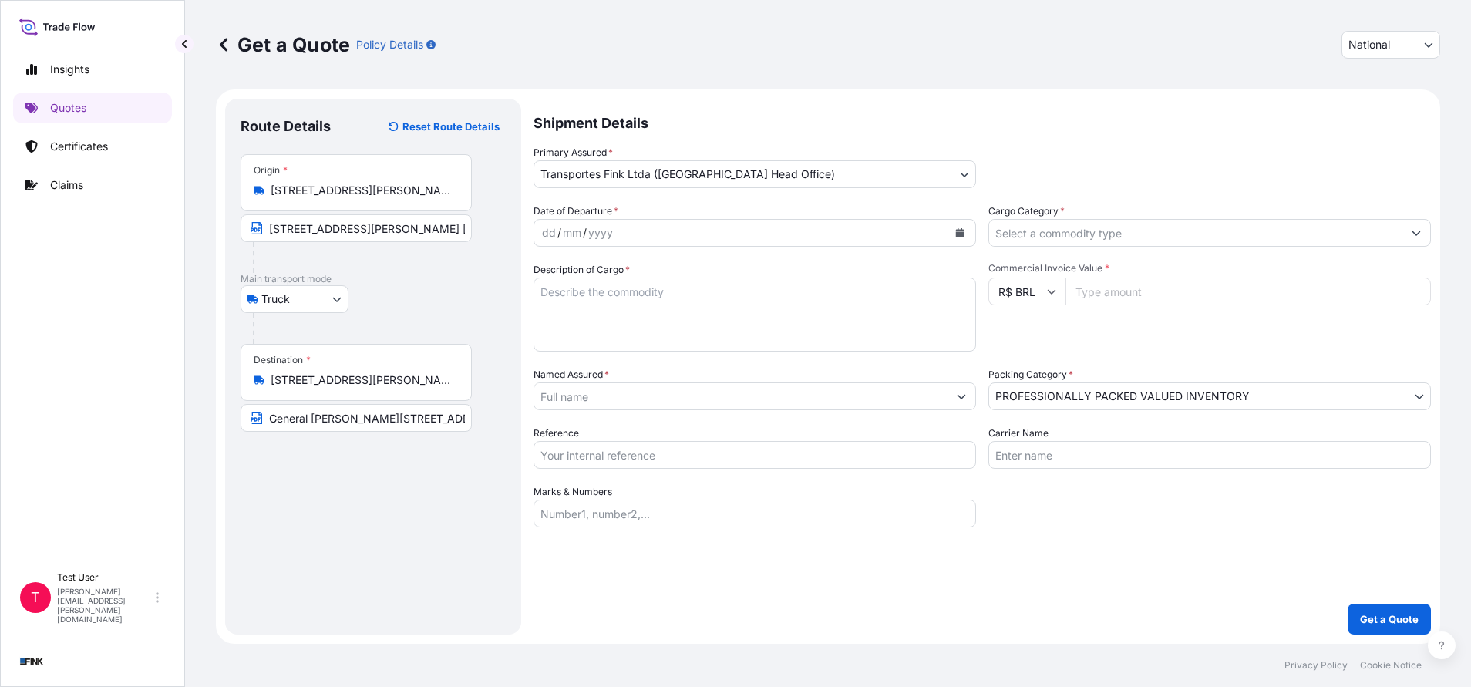
click at [1112, 301] on input "Commercial Invoice Value *" at bounding box center [1247, 292] width 365 height 28
paste input "24970.00"
type input "24970.00"
click at [962, 232] on icon "Calendar" at bounding box center [960, 232] width 8 height 9
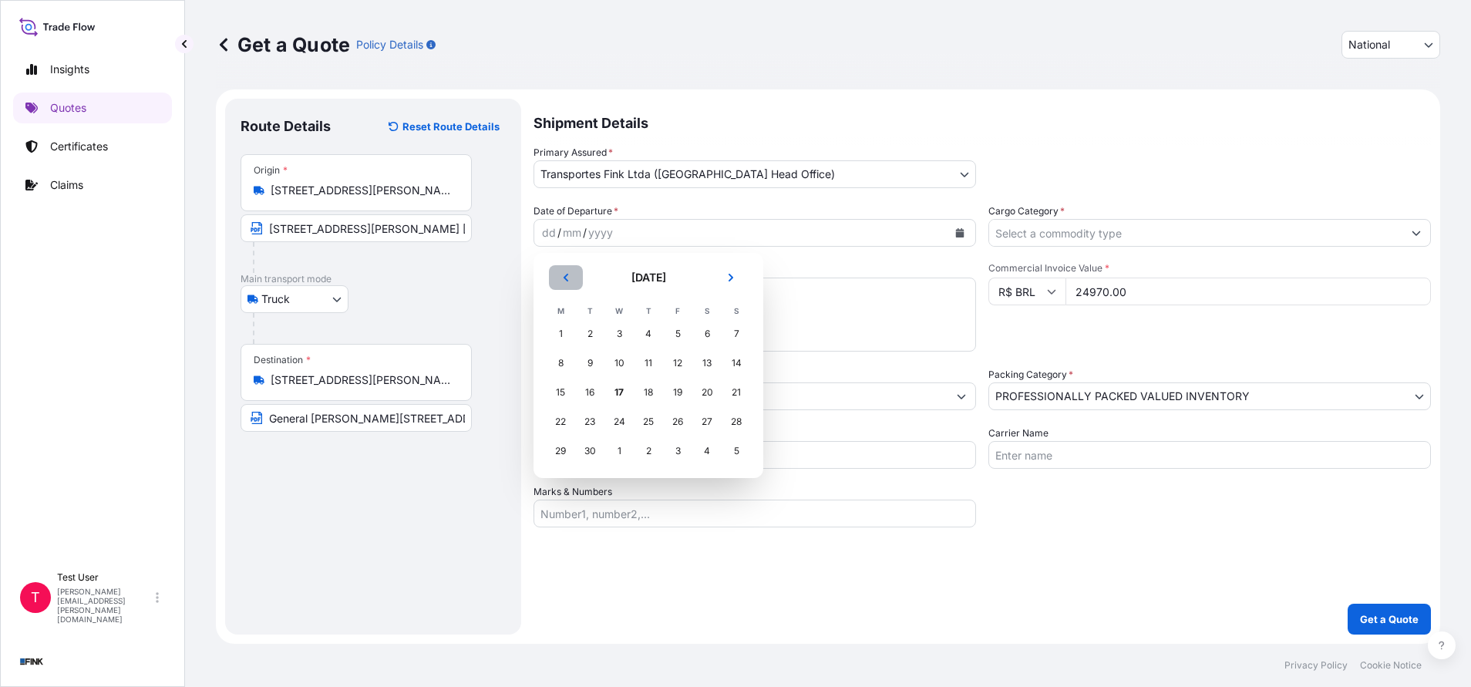
click at [574, 275] on button "Previous" at bounding box center [566, 277] width 34 height 25
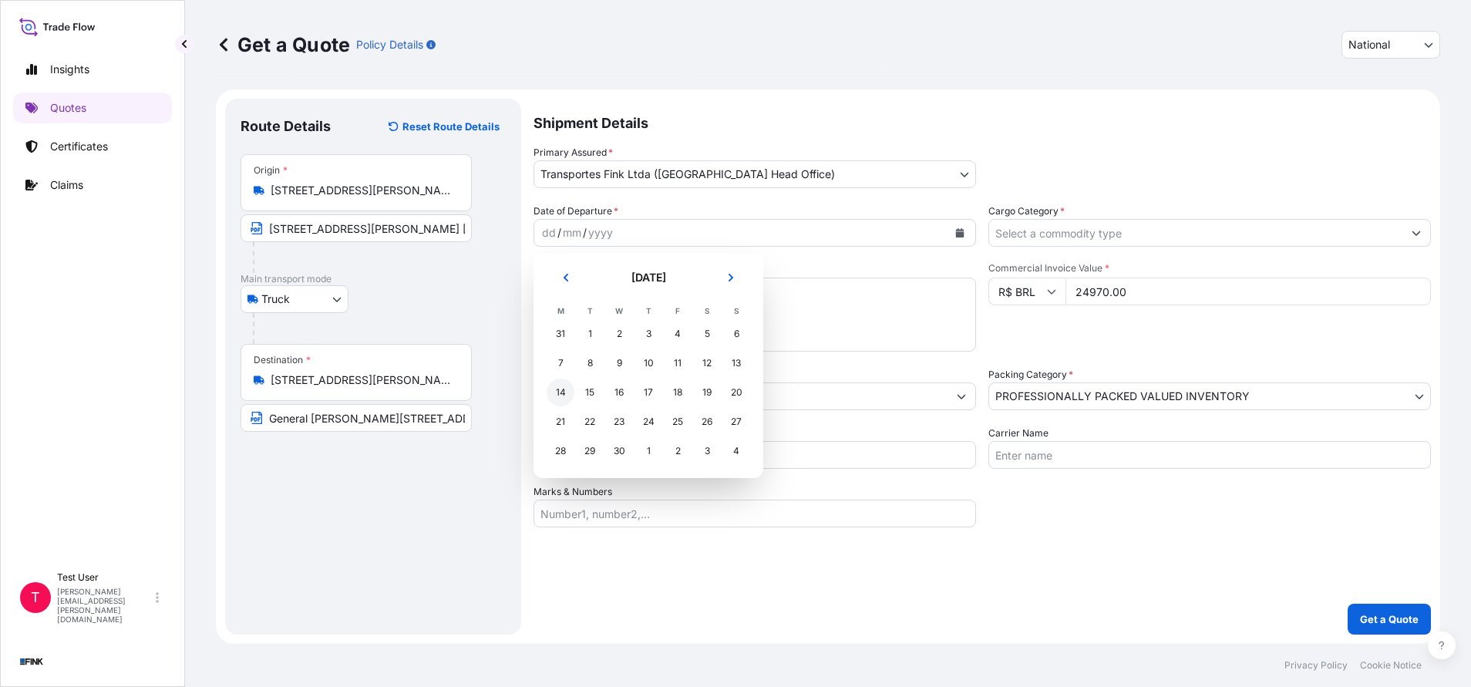
click at [569, 394] on div "14" at bounding box center [561, 392] width 28 height 28
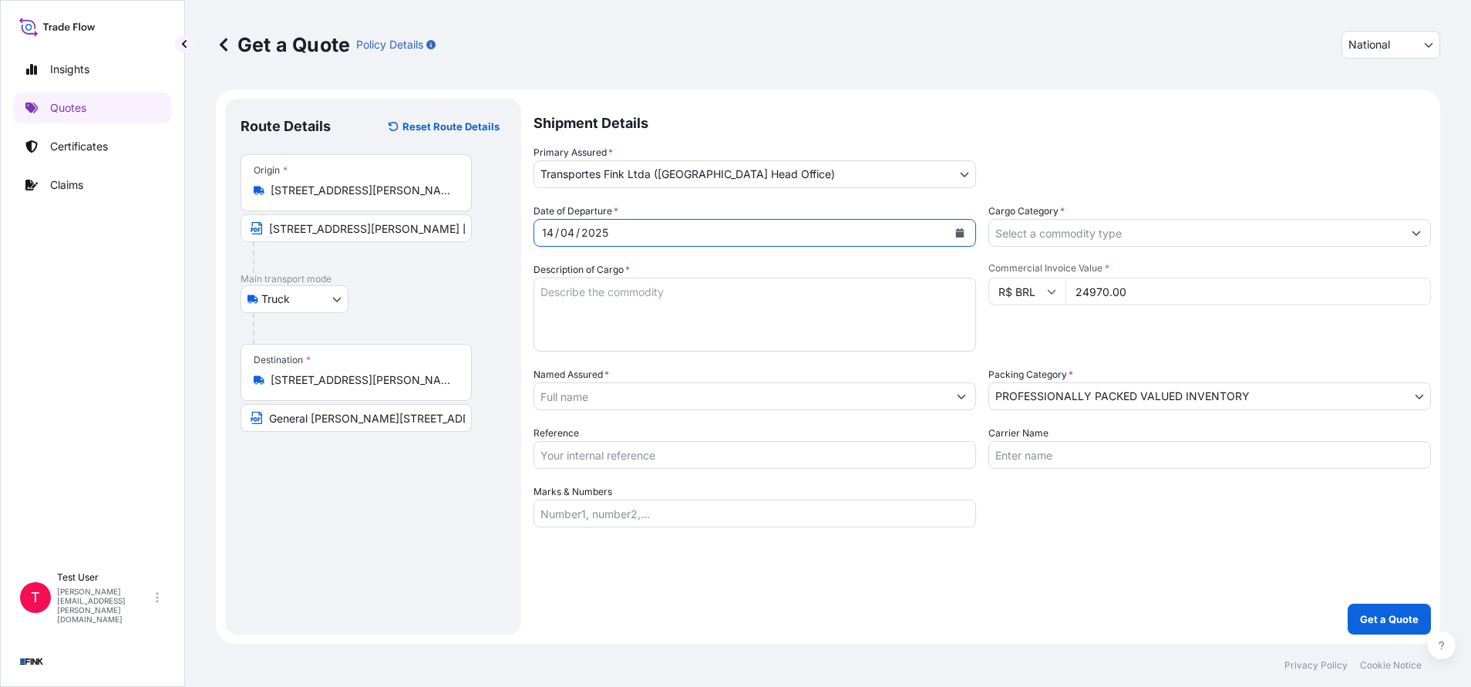
click at [1011, 237] on input "Cargo Category *" at bounding box center [1195, 233] width 413 height 28
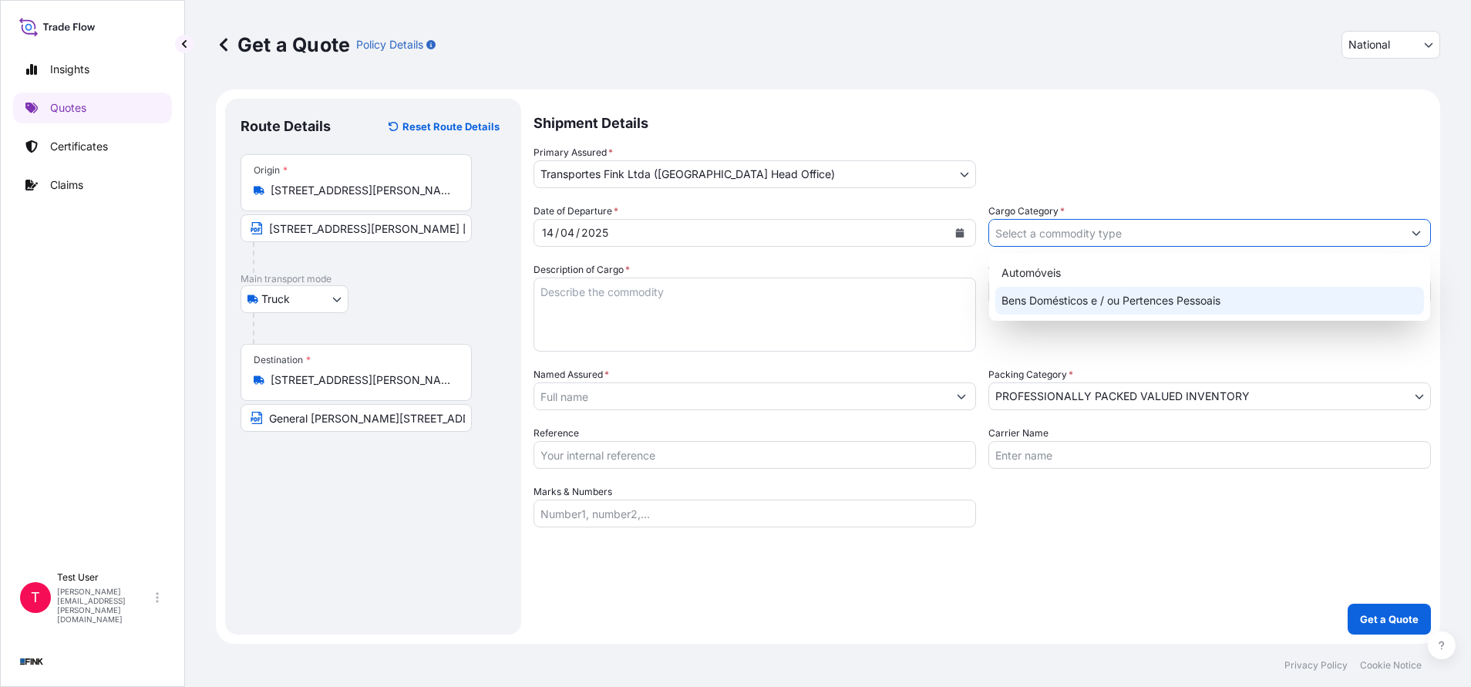
click at [1023, 298] on div "Bens Domésticos e / ou Pertences Pessoais" at bounding box center [1209, 301] width 429 height 28
type input "Bens Domésticos e / ou Pertences Pessoais"
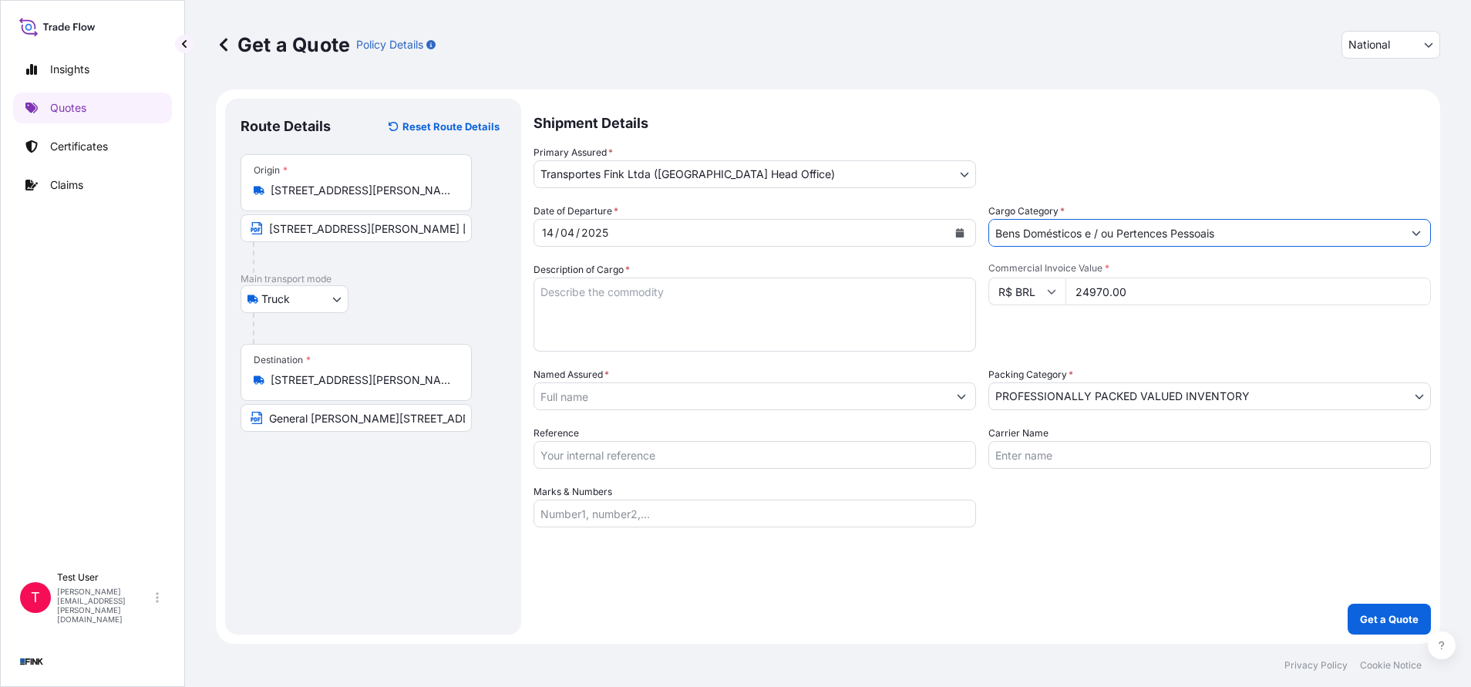
click at [851, 310] on textarea "Description of Cargo *" at bounding box center [754, 315] width 442 height 74
type textarea "."
click at [651, 402] on input "Named Assured *" at bounding box center [740, 396] width 413 height 28
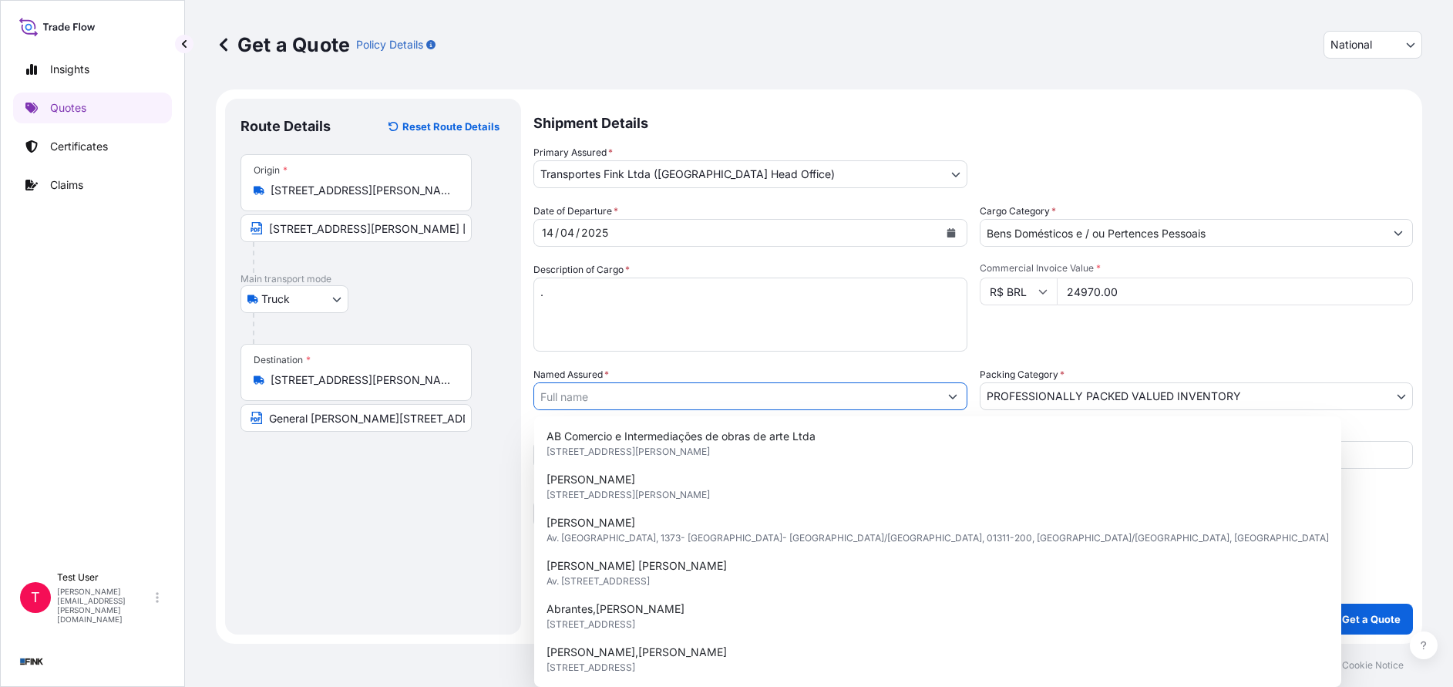
paste input "[PERSON_NAME]"
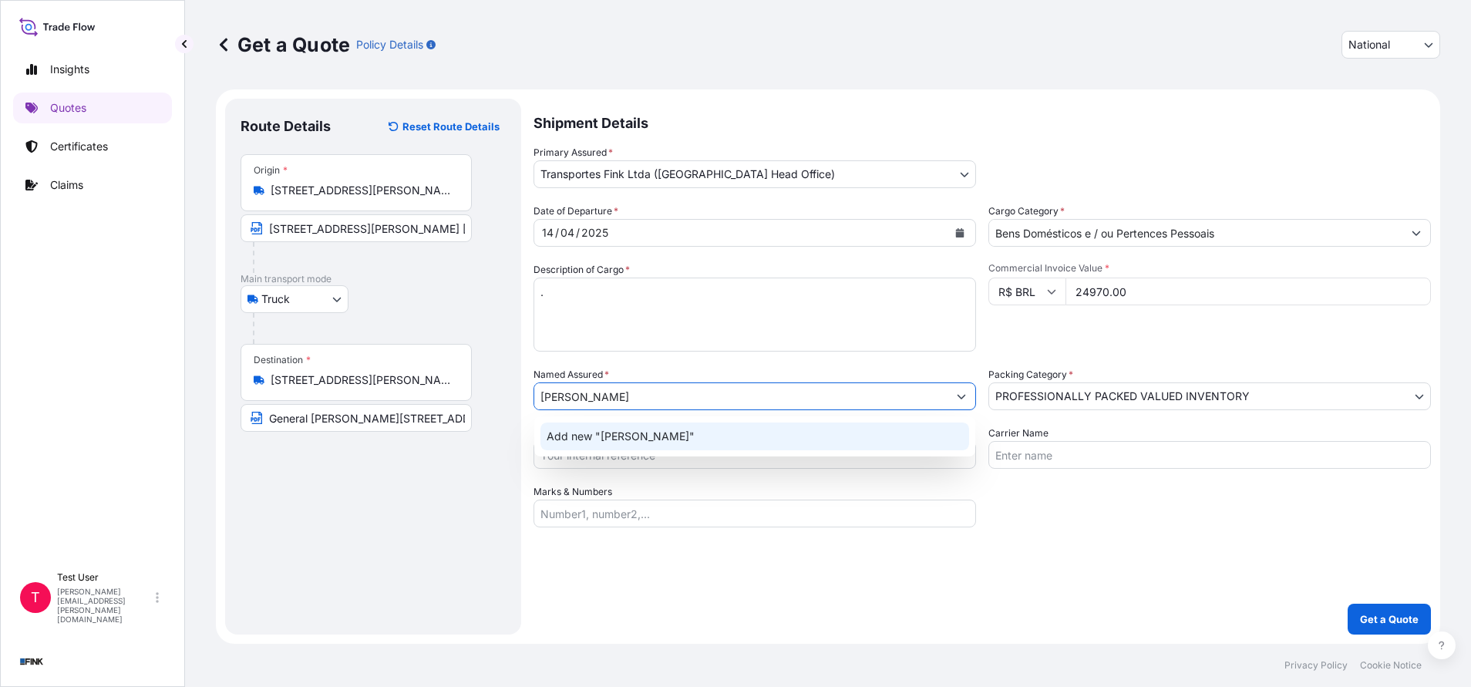
click at [622, 432] on span "Add new "[PERSON_NAME]"" at bounding box center [621, 436] width 148 height 15
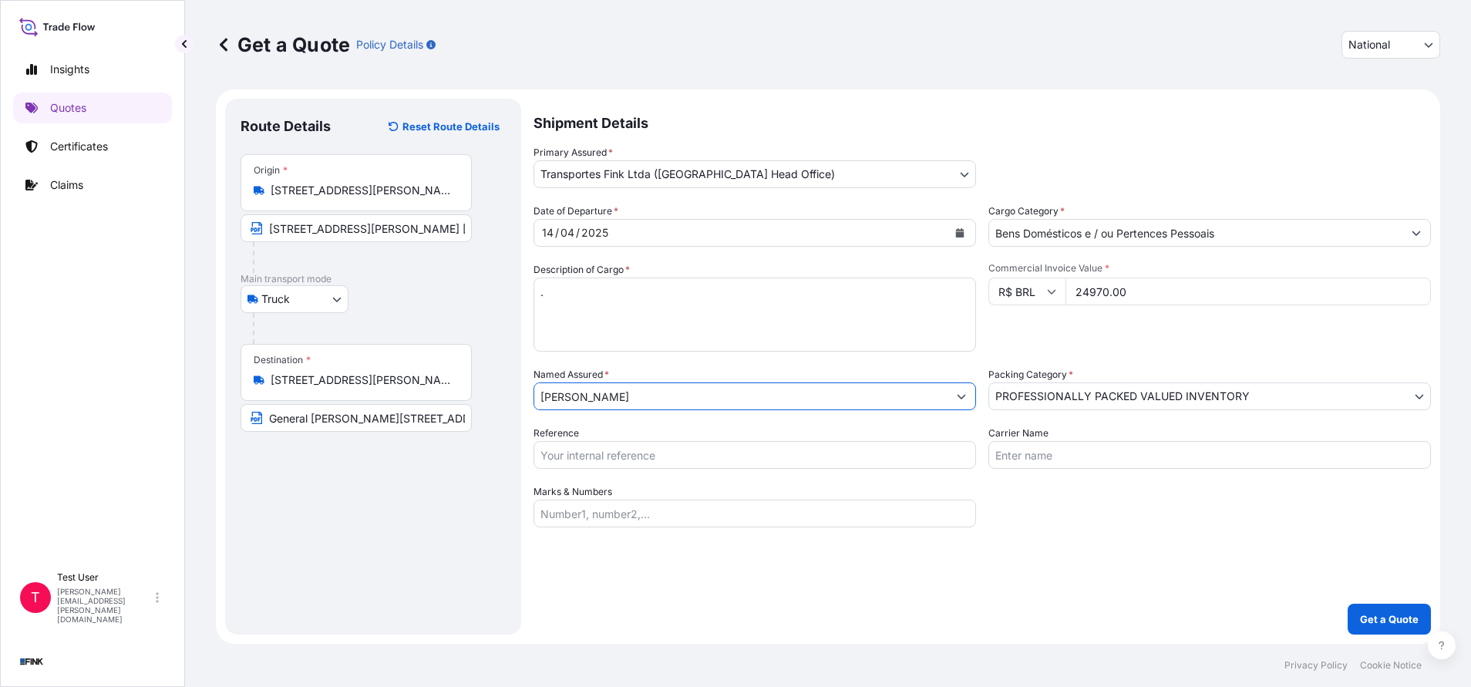
type input "[PERSON_NAME]"
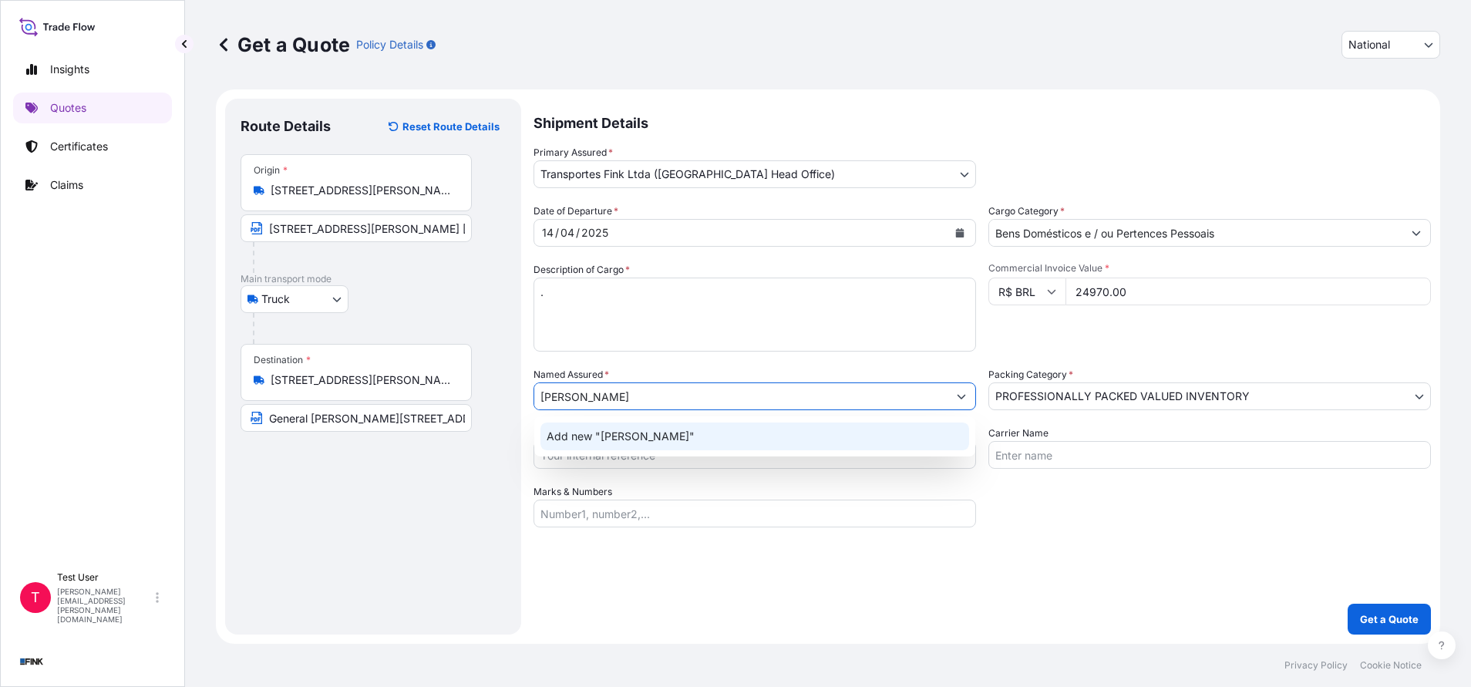
click at [643, 434] on span "Add new "[PERSON_NAME]"" at bounding box center [621, 436] width 148 height 15
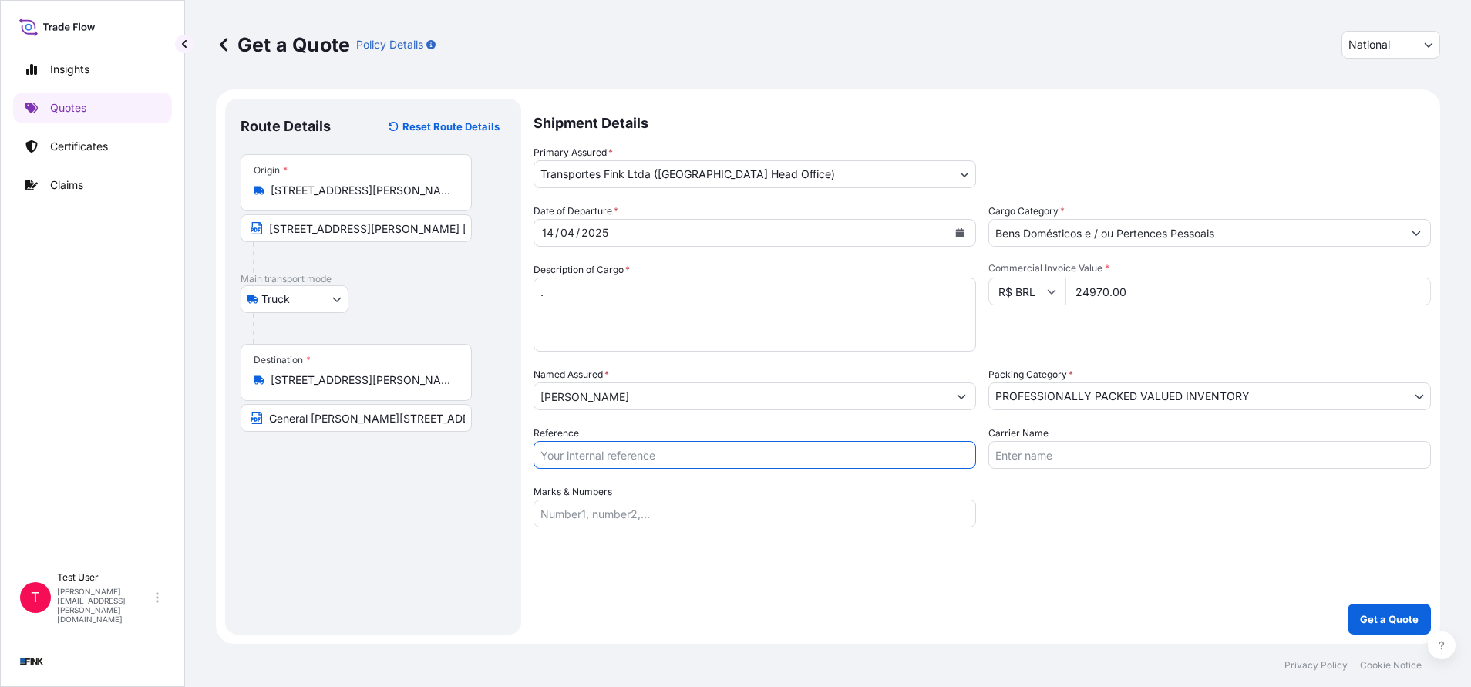
click at [581, 447] on input "Reference" at bounding box center [754, 455] width 442 height 28
paste input "14R-0063/25"
type input "14R-0063/25"
click at [1356, 621] on button "Get a Quote" at bounding box center [1388, 619] width 83 height 31
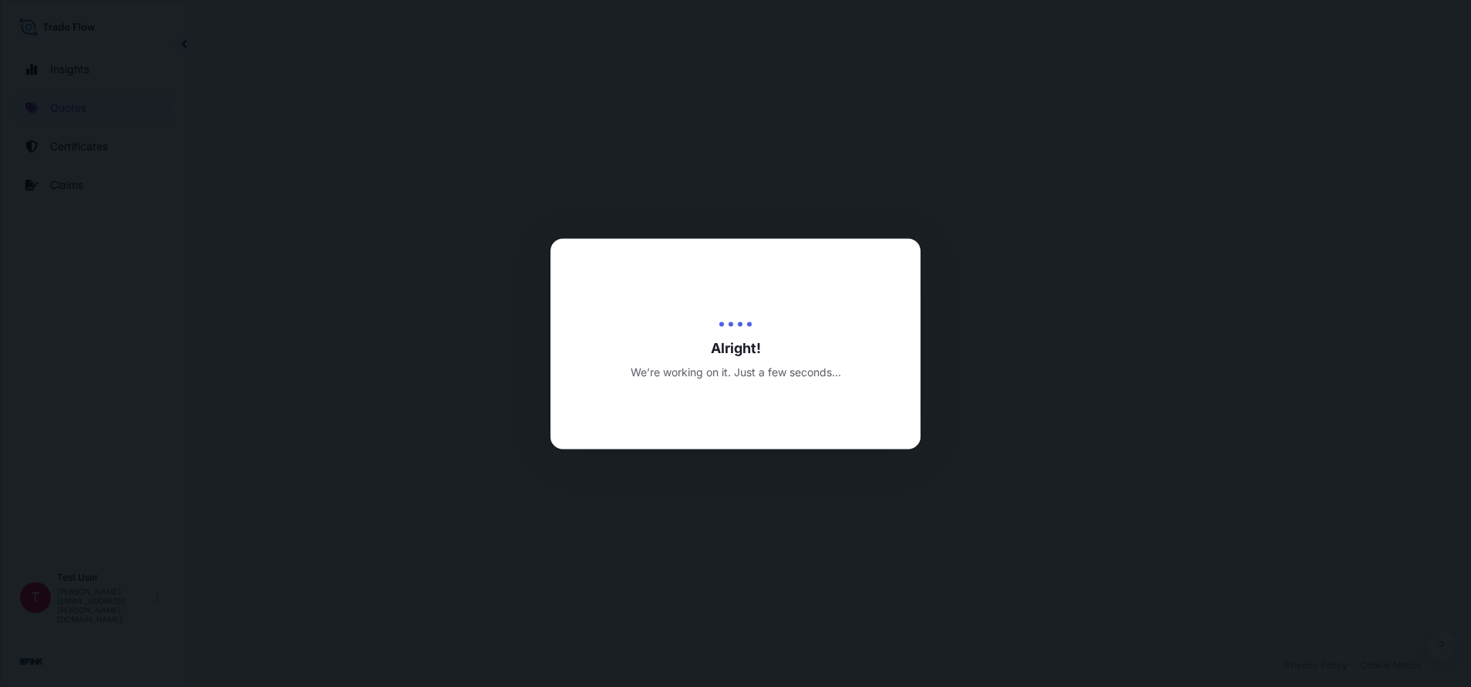
select select "Truck"
select select "31747"
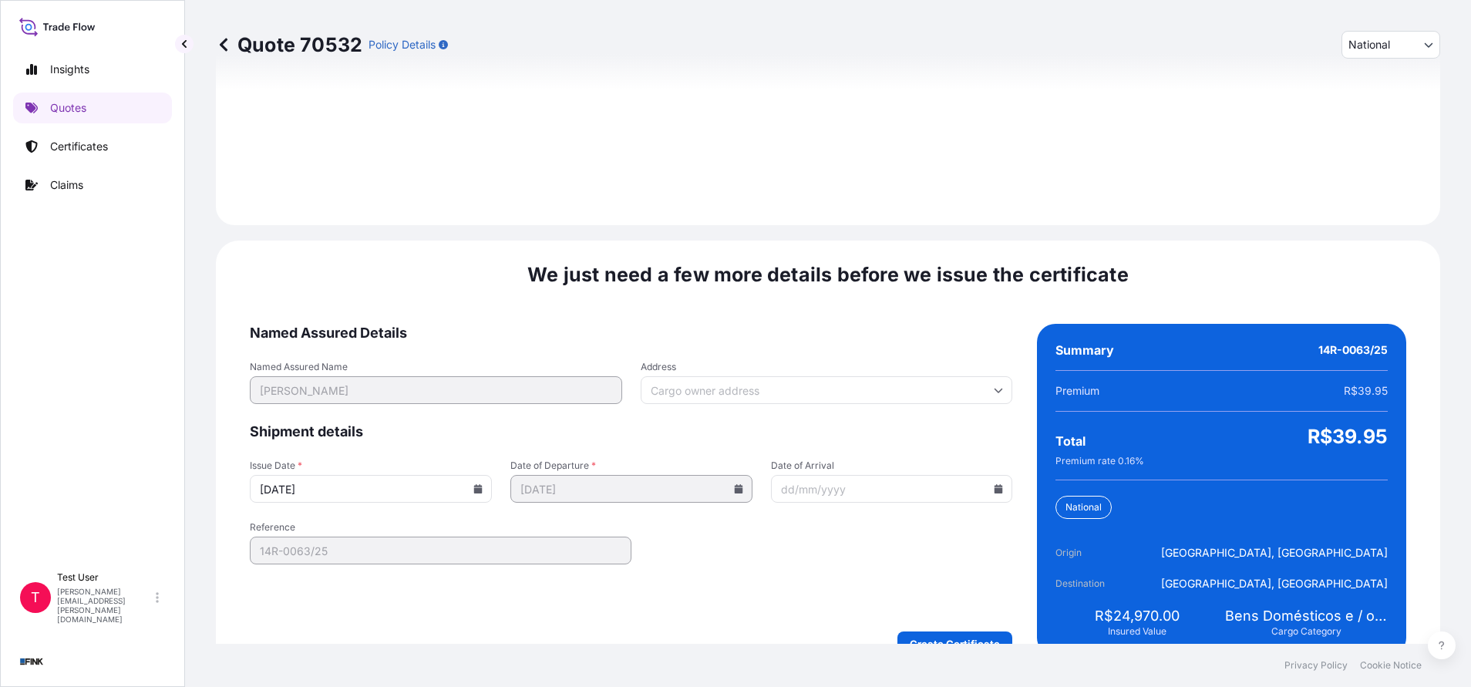
scroll to position [1771, 0]
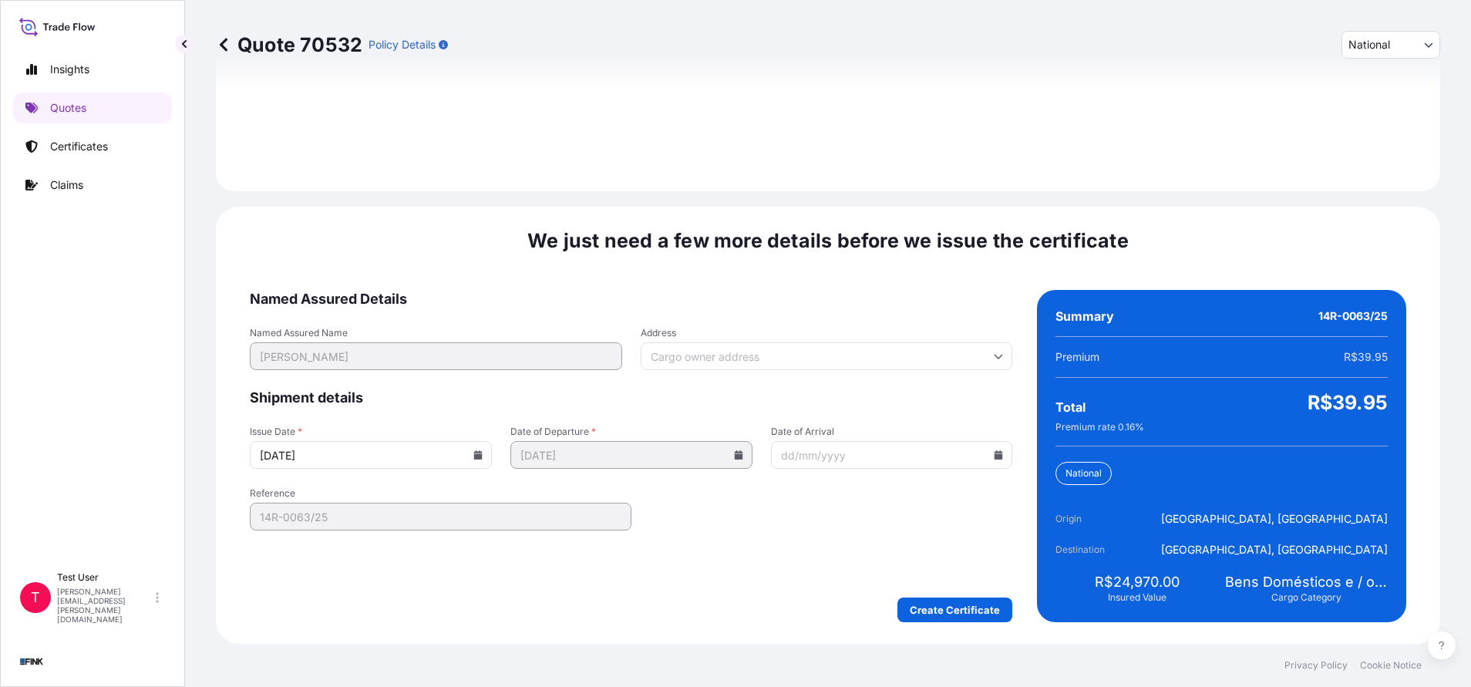
click at [712, 350] on input "Address" at bounding box center [827, 356] width 372 height 28
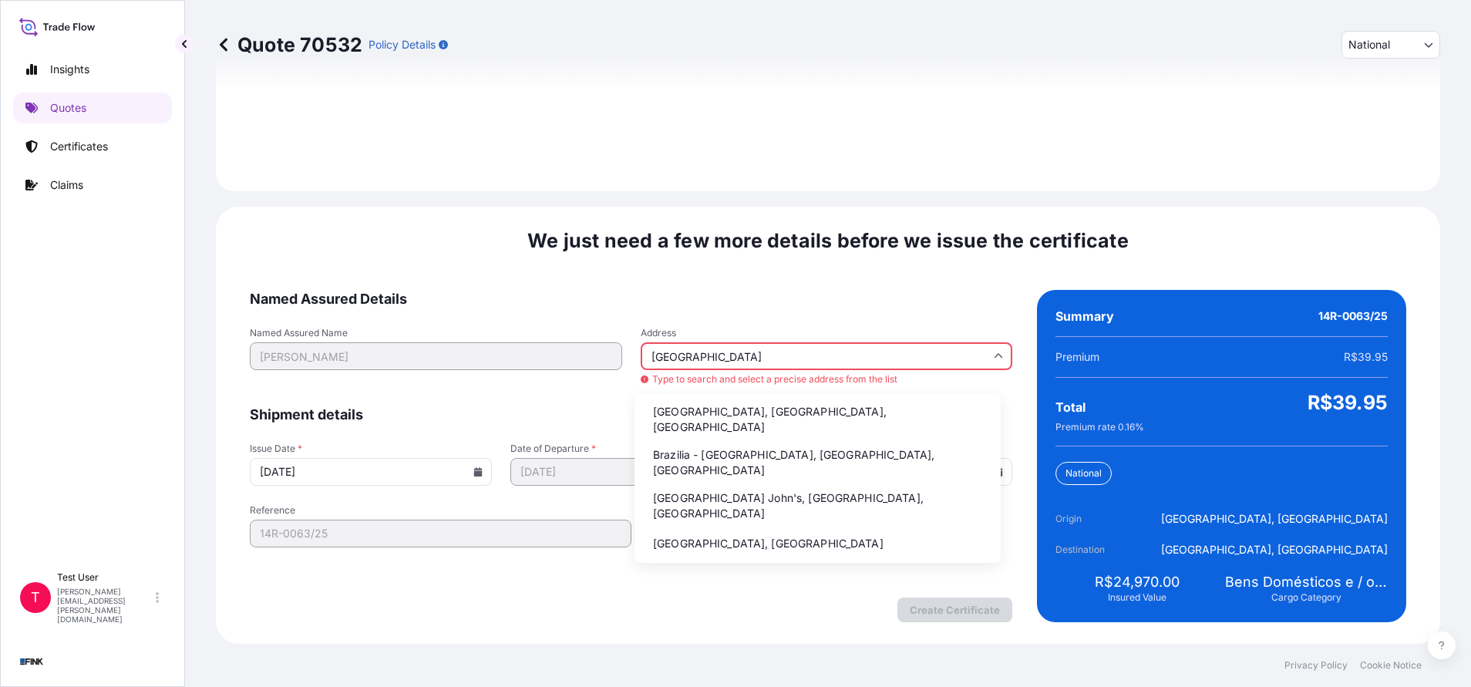
click at [696, 442] on li "Brazilia - [GEOGRAPHIC_DATA], [GEOGRAPHIC_DATA], [GEOGRAPHIC_DATA]" at bounding box center [818, 462] width 354 height 40
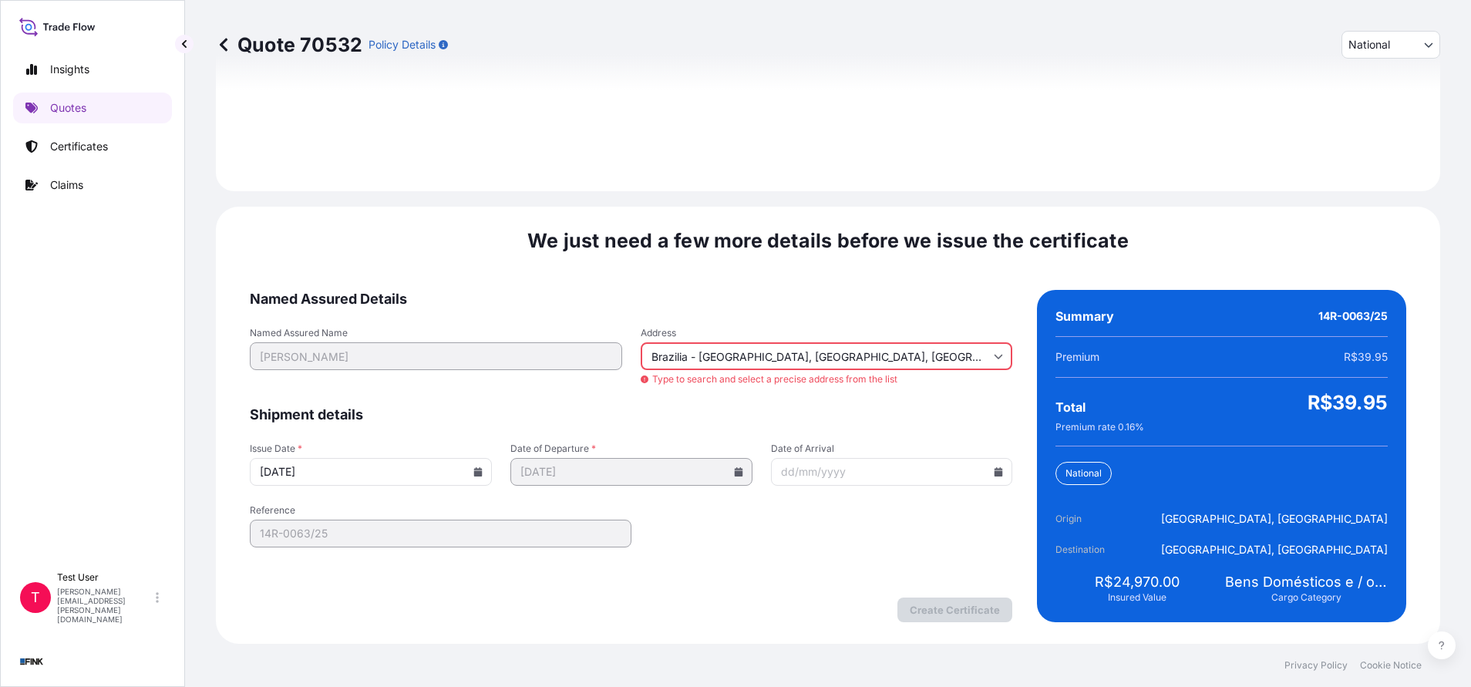
type input "[GEOGRAPHIC_DATA] - [GEOGRAPHIC_DATA], [GEOGRAPHIC_DATA] - [GEOGRAPHIC_DATA], […"
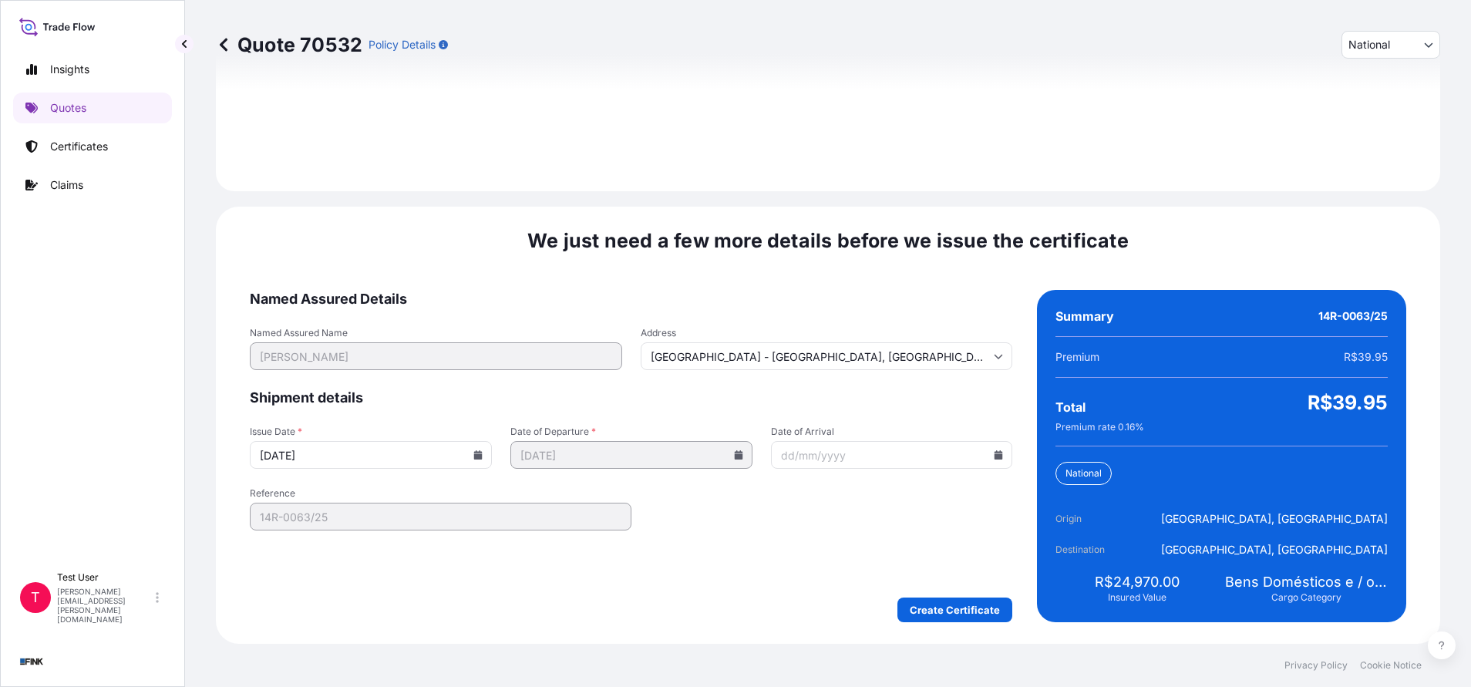
click at [473, 465] on input "[DATE]" at bounding box center [371, 455] width 242 height 28
click at [473, 453] on icon at bounding box center [477, 454] width 9 height 9
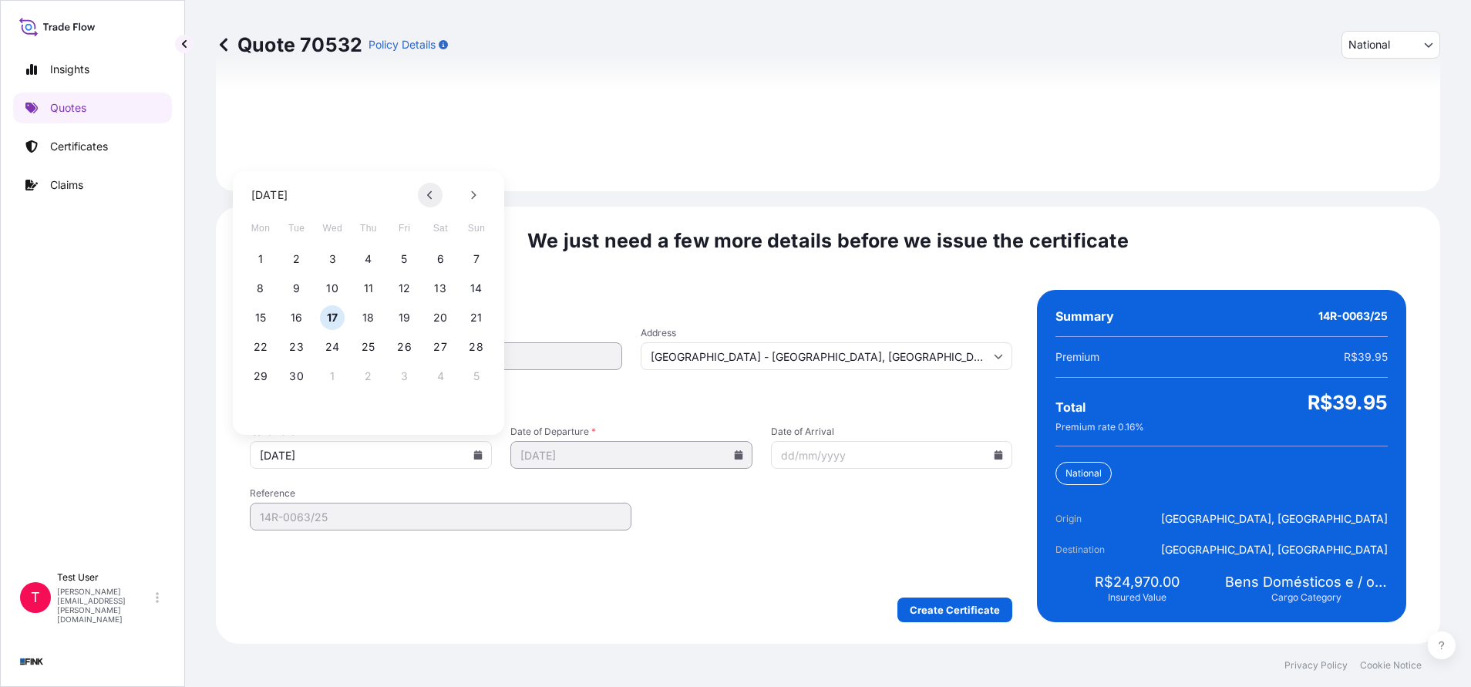
click at [427, 199] on icon at bounding box center [430, 194] width 6 height 9
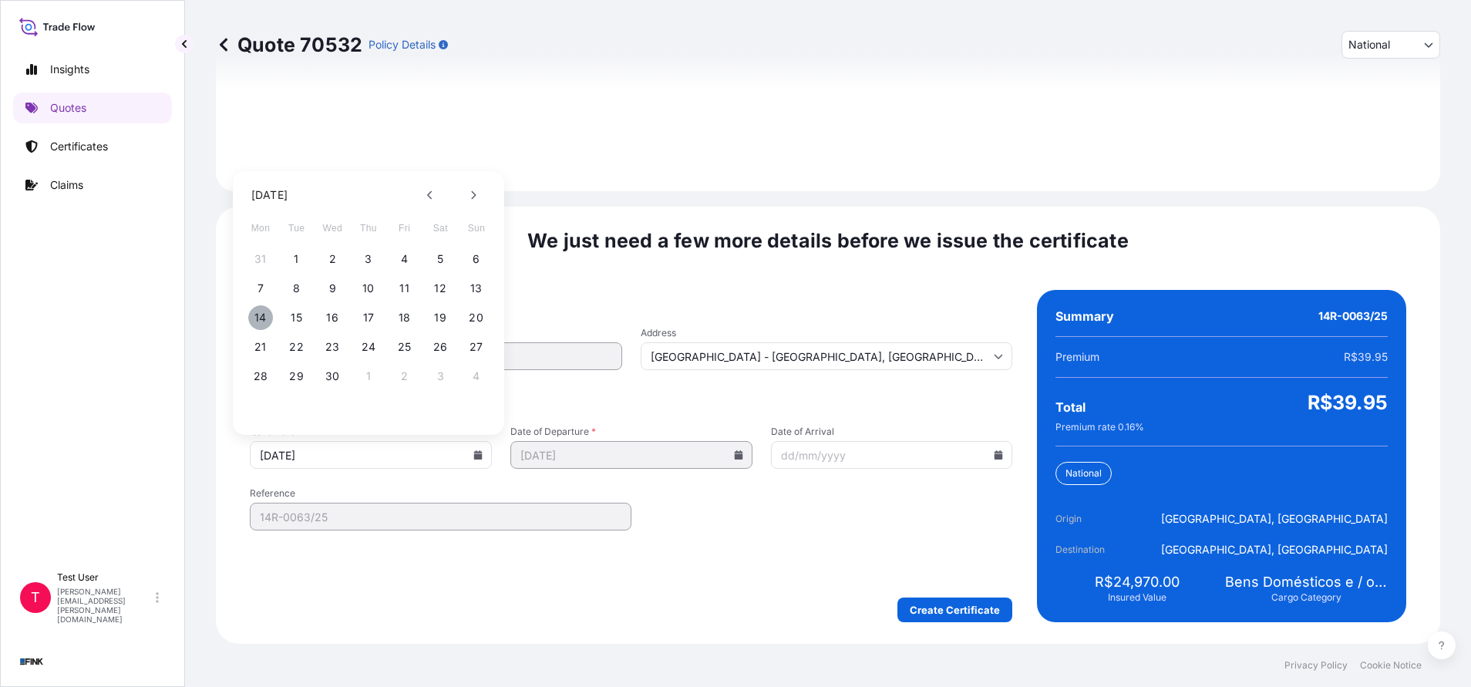
click at [264, 321] on button "14" at bounding box center [260, 317] width 25 height 25
type input "[DATE]"
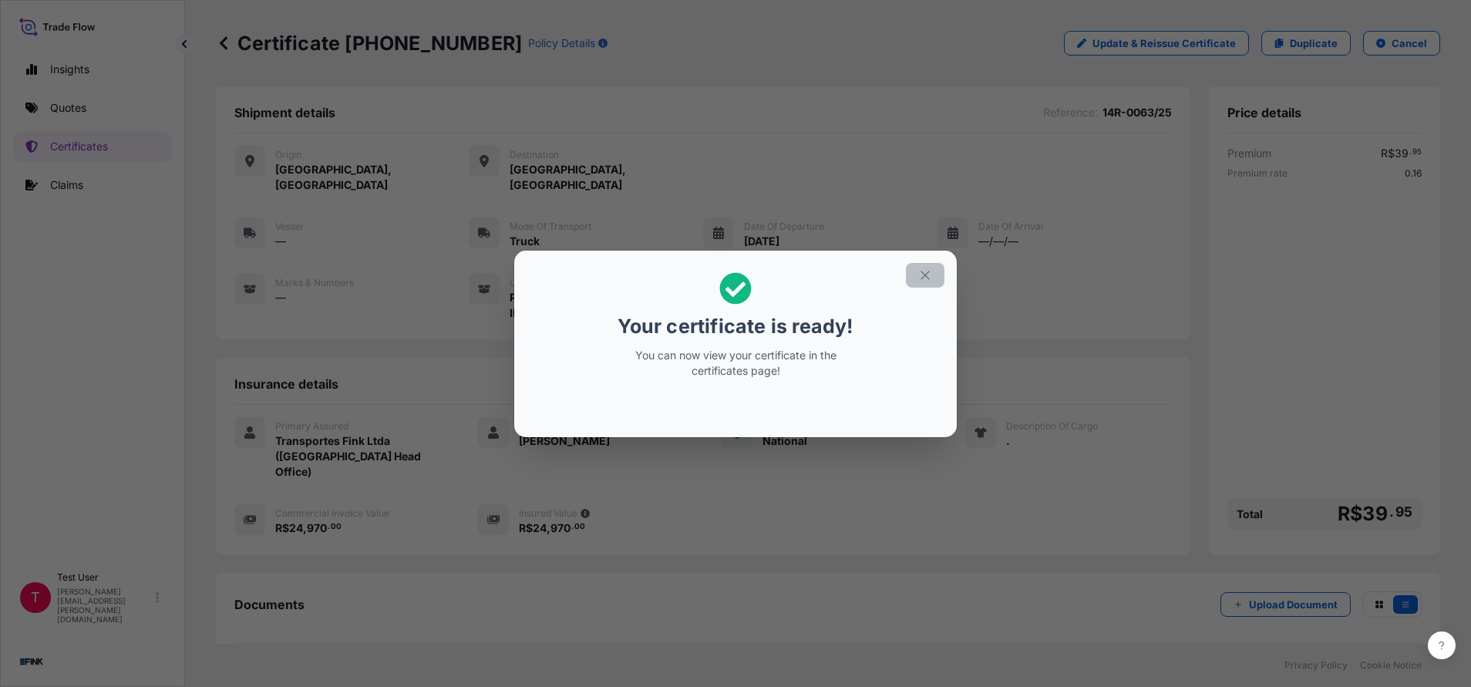
click at [928, 266] on button "button" at bounding box center [925, 275] width 39 height 25
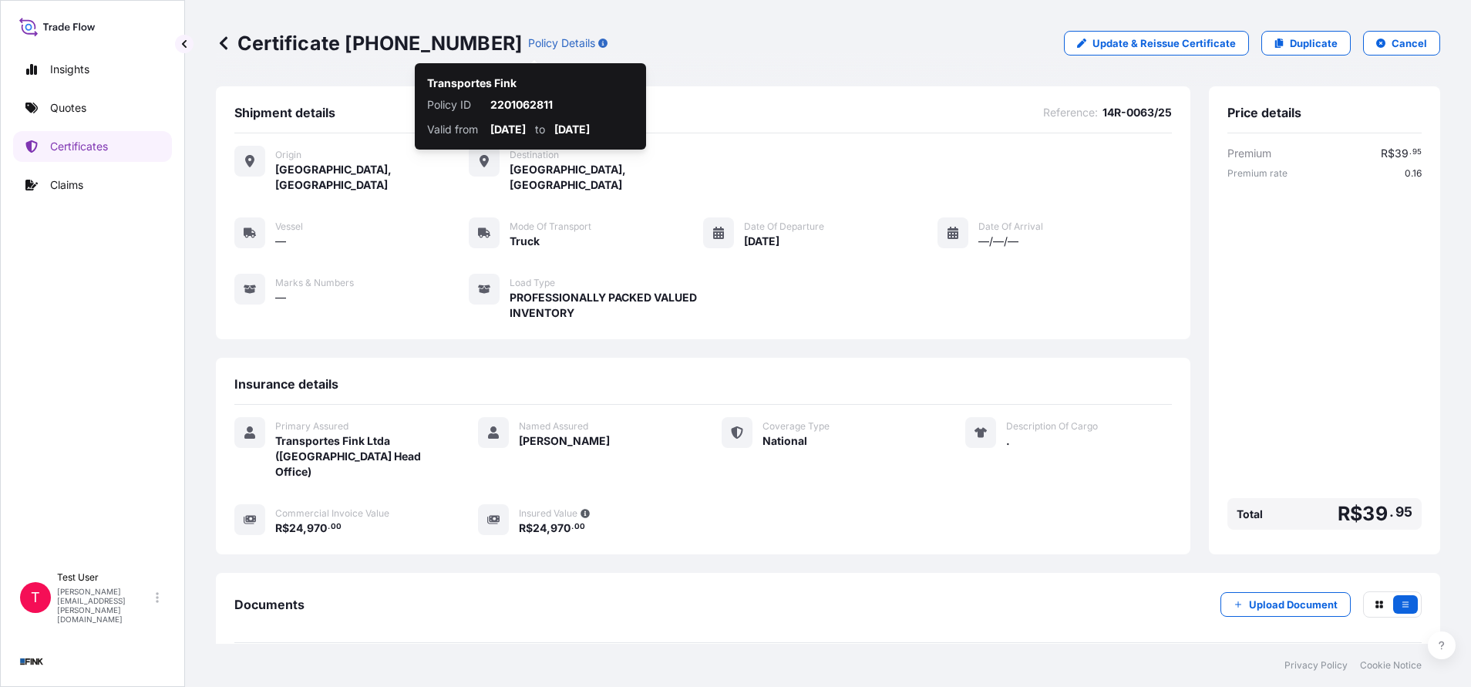
click at [338, 52] on p "Certificate [PHONE_NUMBER]" at bounding box center [369, 43] width 306 height 25
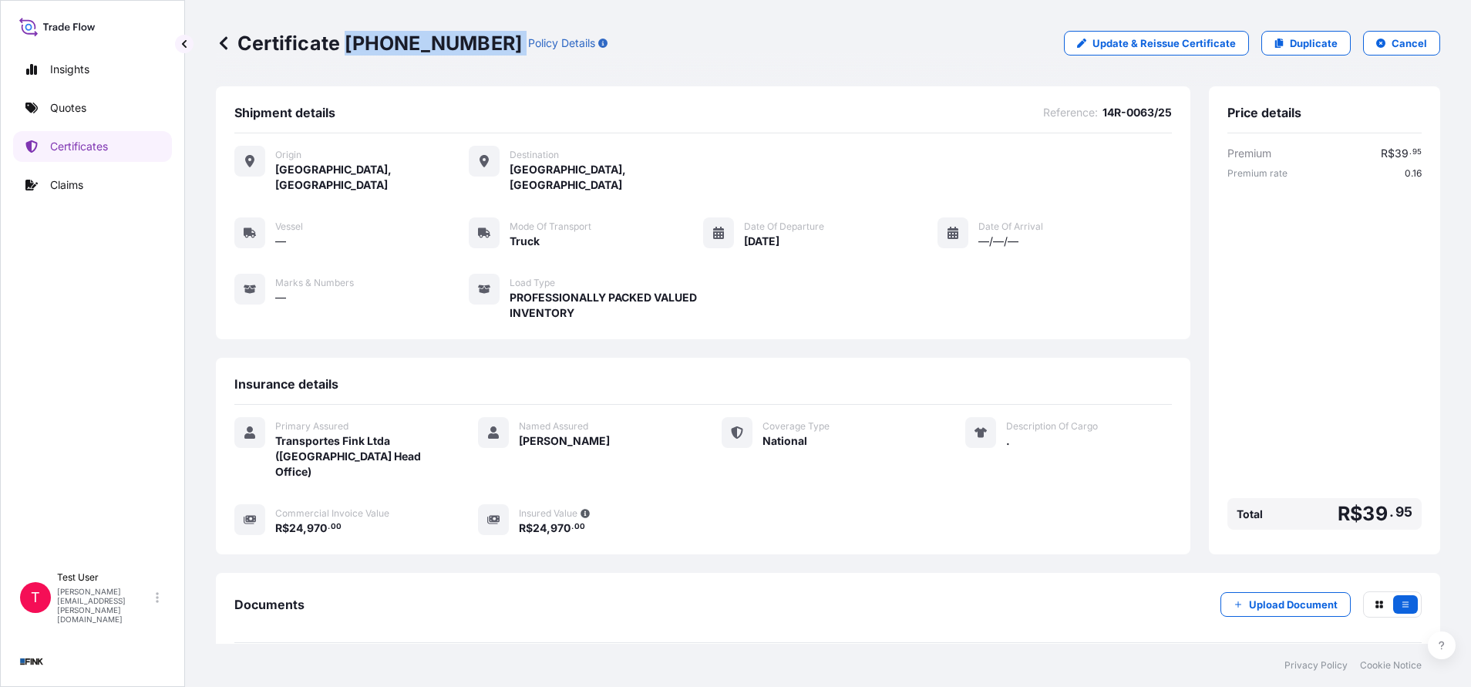
drag, startPoint x: 349, startPoint y: 35, endPoint x: 456, endPoint y: 38, distance: 107.2
click at [456, 38] on div "Certificate [PHONE_NUMBER] Policy Details" at bounding box center [412, 43] width 392 height 25
copy p "[PHONE_NUMBER]"
click at [71, 105] on p "Quotes" at bounding box center [68, 107] width 36 height 15
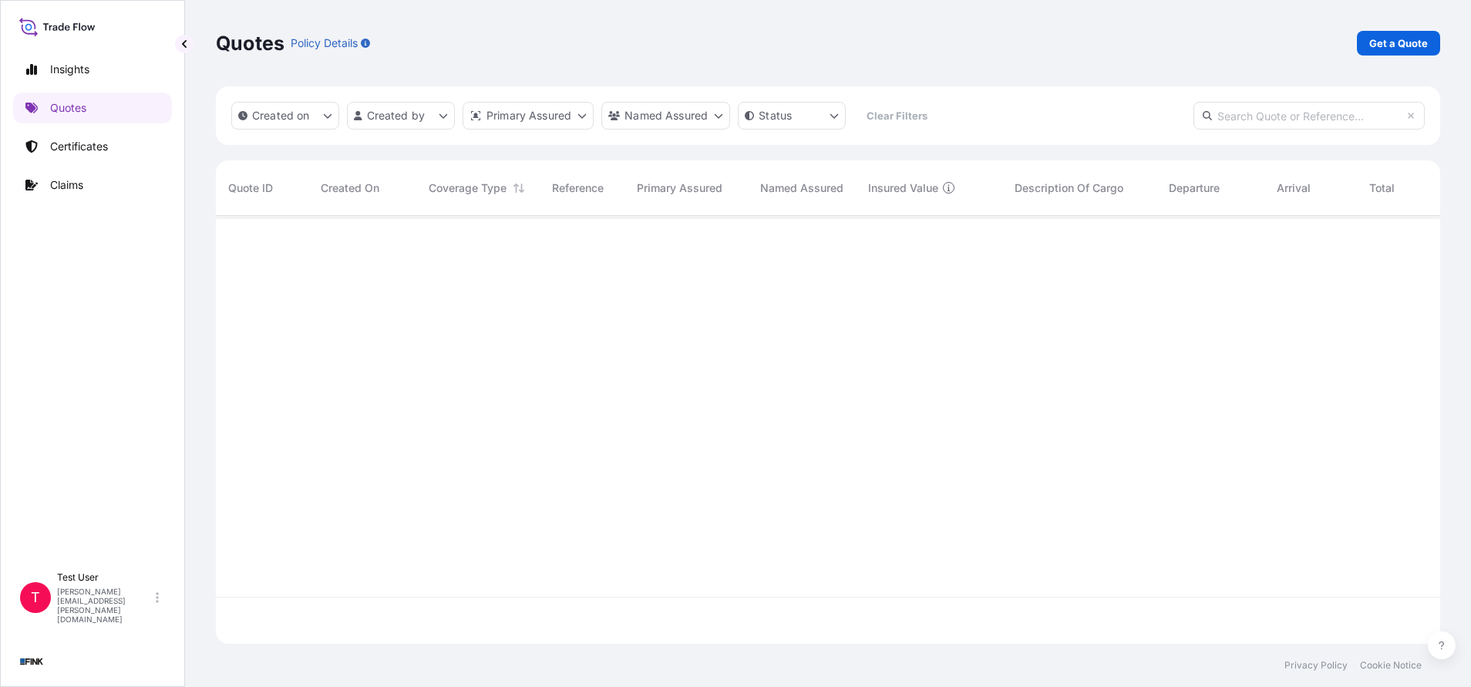
scroll to position [419, 1206]
click at [1373, 35] on p "Get a Quote" at bounding box center [1398, 42] width 59 height 15
select select "international"
select select "Truck"
select select "11"
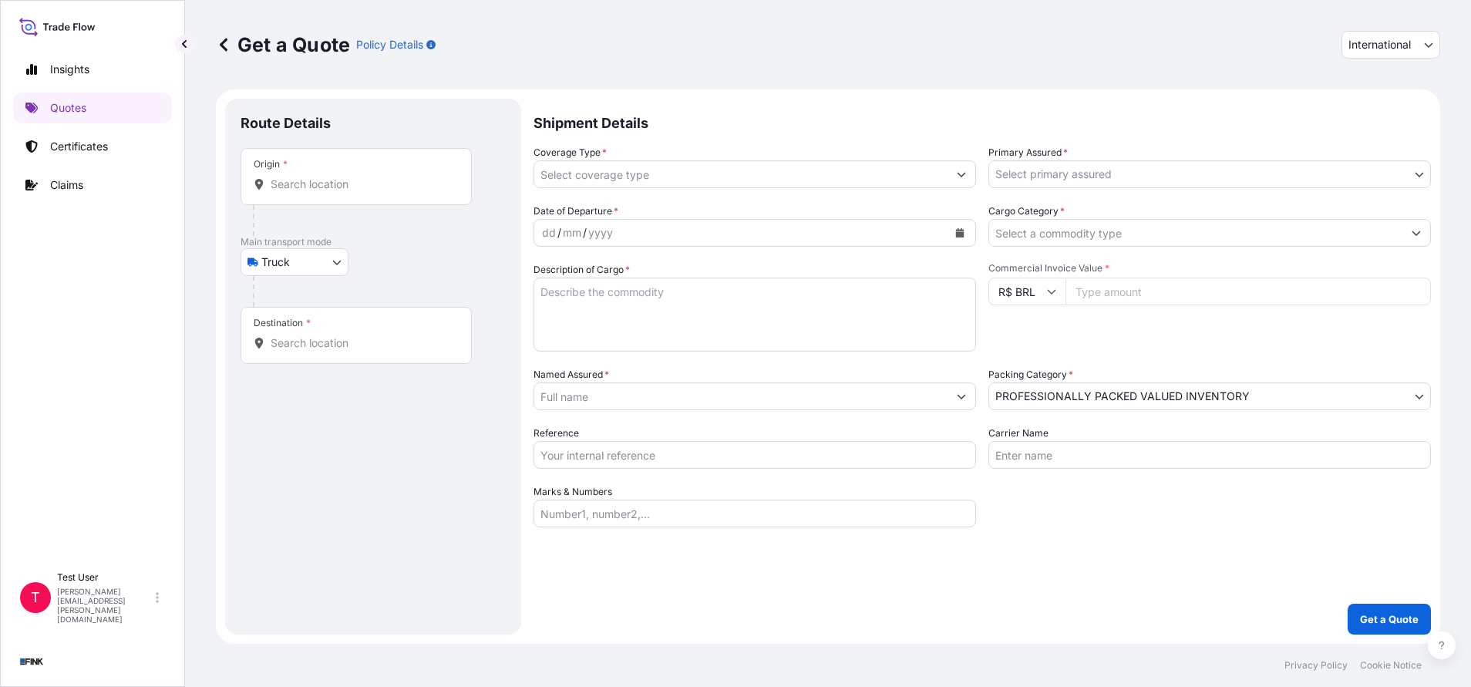
click at [1400, 47] on span "International" at bounding box center [1379, 44] width 62 height 15
click at [1384, 122] on div "National" at bounding box center [1390, 113] width 86 height 28
select select "national"
select select "Truck"
select select "11"
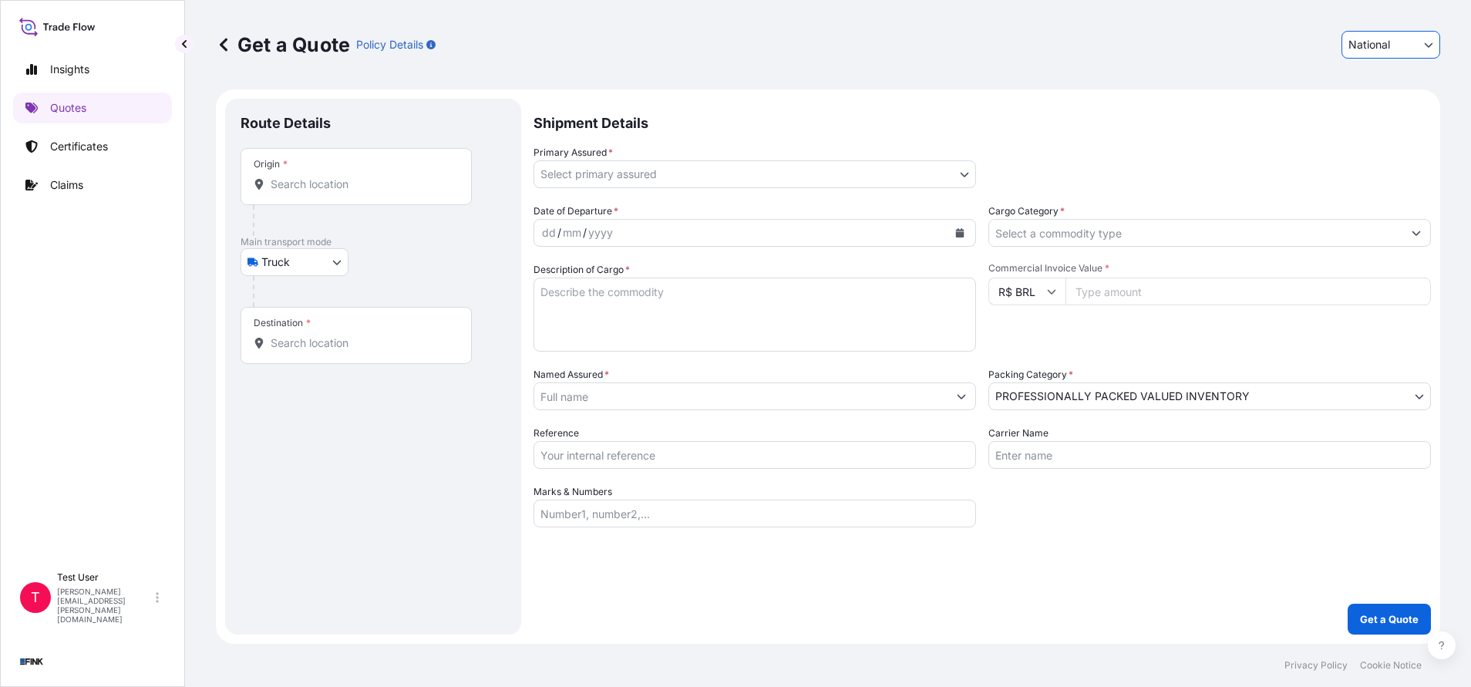
click at [405, 170] on div "Origin *" at bounding box center [356, 176] width 231 height 57
click at [405, 177] on input "Origin *" at bounding box center [362, 184] width 182 height 15
paste input "[STREET_ADDRESS] – Casa – Cond. Mansões – [GEOGRAPHIC_DATA] – CEP: 22793-780 Ba…"
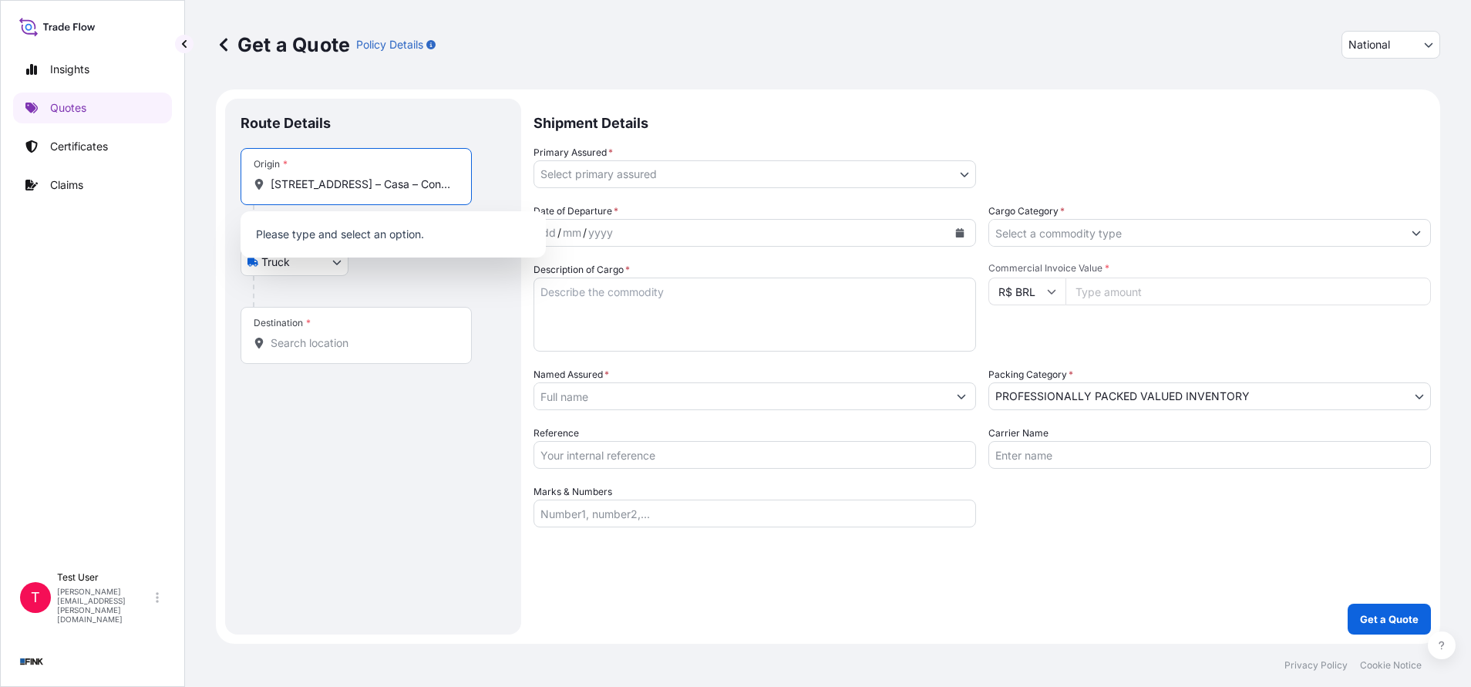
scroll to position [0, 355]
click at [325, 228] on span "[STREET_ADDRESS]" at bounding box center [344, 235] width 102 height 15
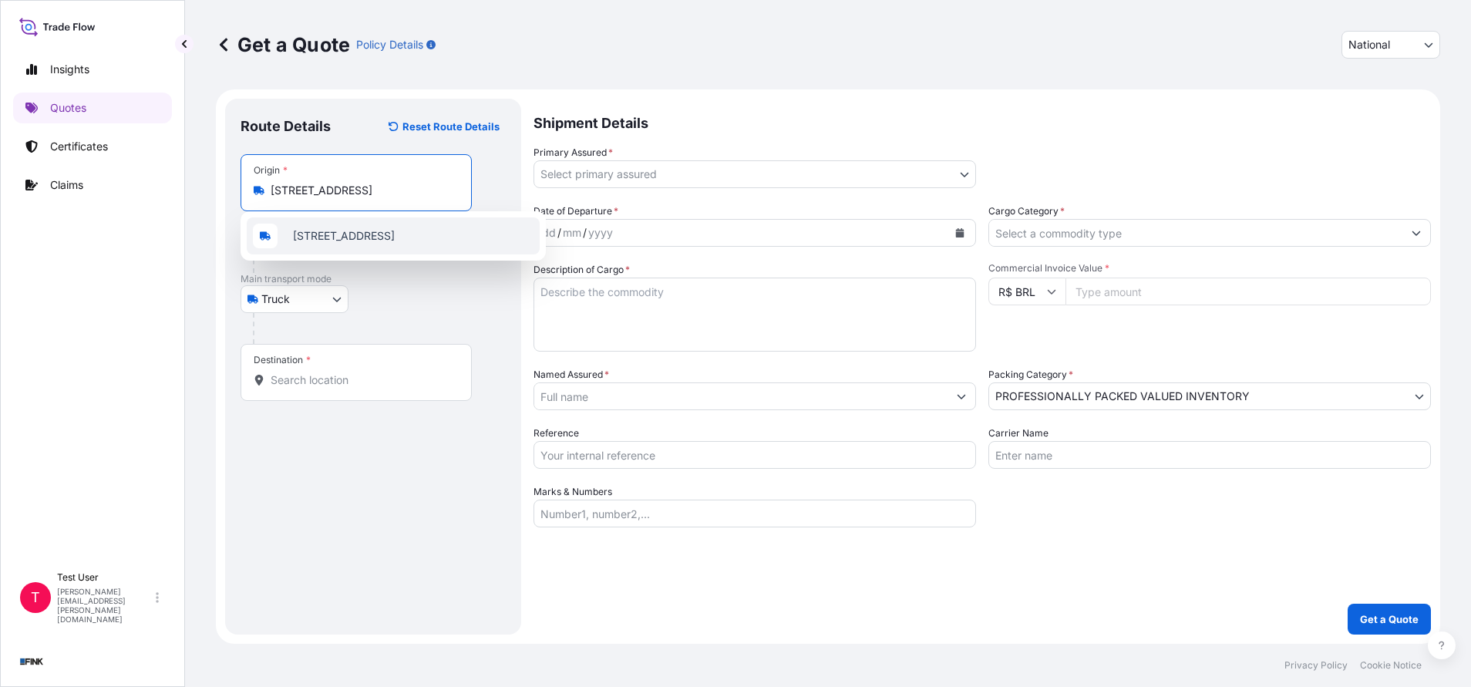
scroll to position [0, 259]
type input "[STREET_ADDRESS]"
click at [358, 227] on input "Text to appear on certificate" at bounding box center [356, 228] width 231 height 28
paste input "[STREET_ADDRESS] – Casa – Cond. Mansões – [GEOGRAPHIC_DATA] – CEP: 22793-780 Ba…"
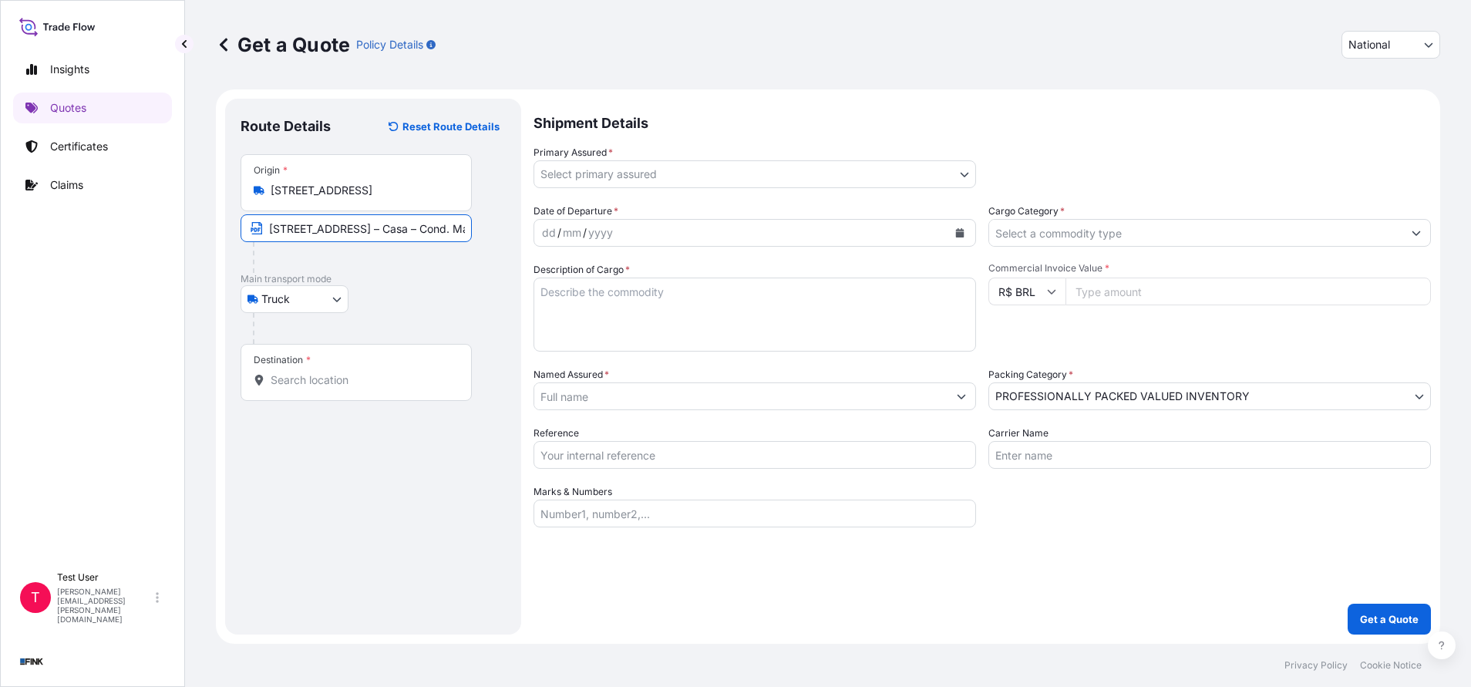
scroll to position [0, 341]
type input "[STREET_ADDRESS] – Casa – Cond. Mansões – [GEOGRAPHIC_DATA] – CEP: 22793-780 Ba…"
click at [322, 375] on input "Destination *" at bounding box center [362, 379] width 182 height 15
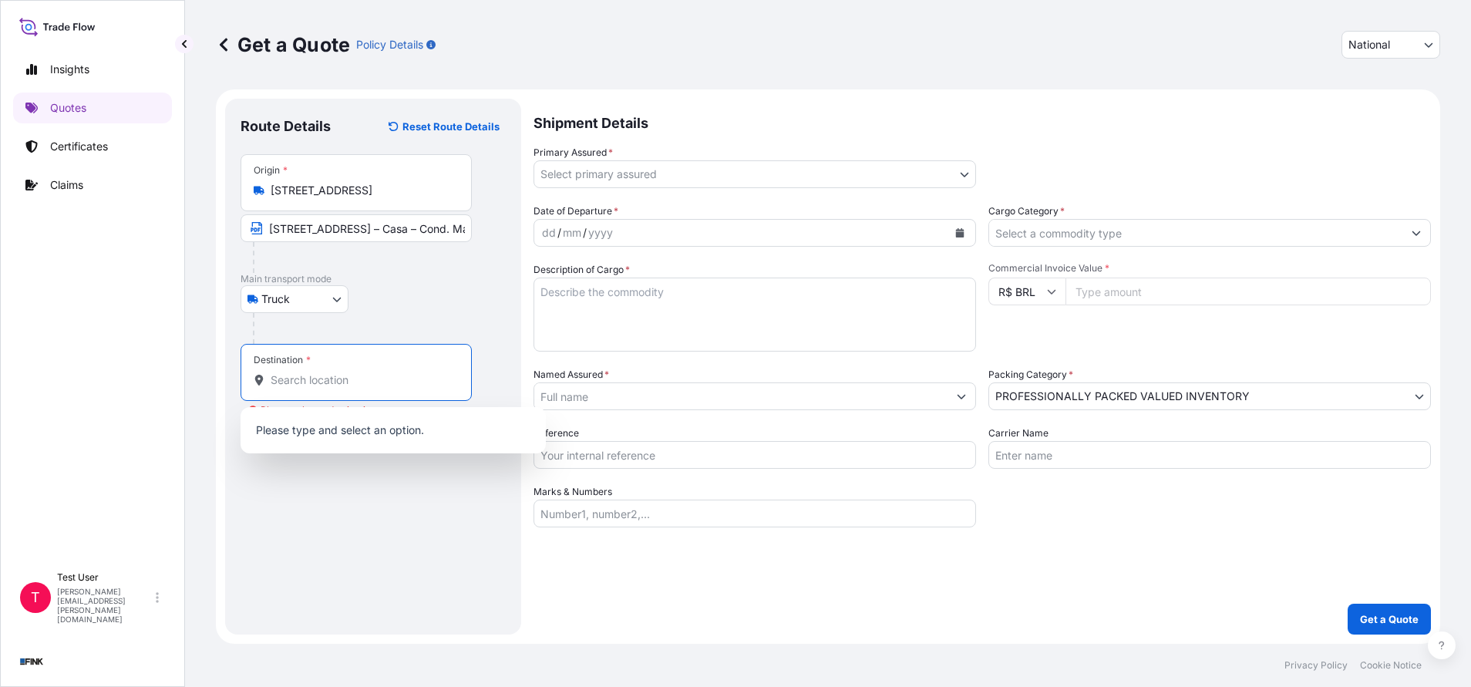
paste input "[STREET_ADDRESS] – CEP: 22793-082 [GEOGRAPHIC_DATA]: [GEOGRAPHIC_DATA]"
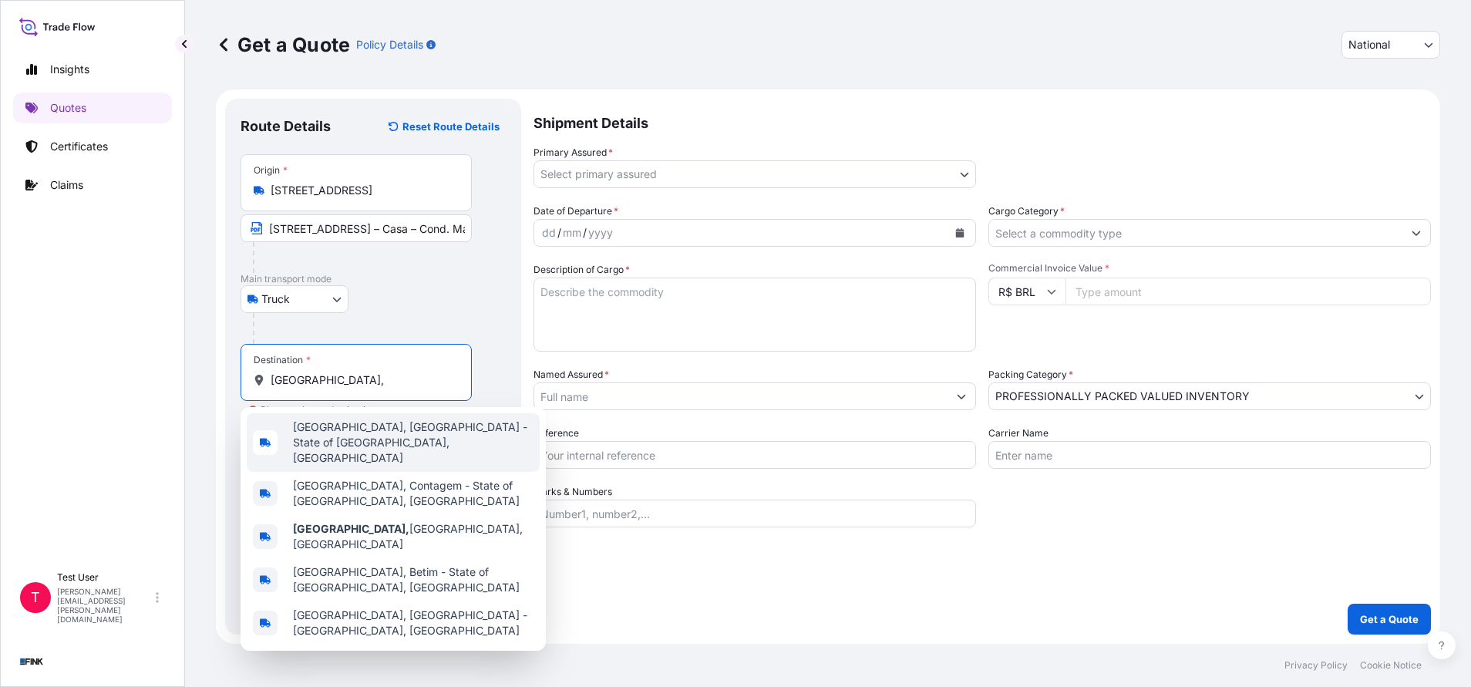
click at [386, 437] on span "[GEOGRAPHIC_DATA], [GEOGRAPHIC_DATA] - State of [GEOGRAPHIC_DATA], [GEOGRAPHIC_…" at bounding box center [413, 442] width 241 height 46
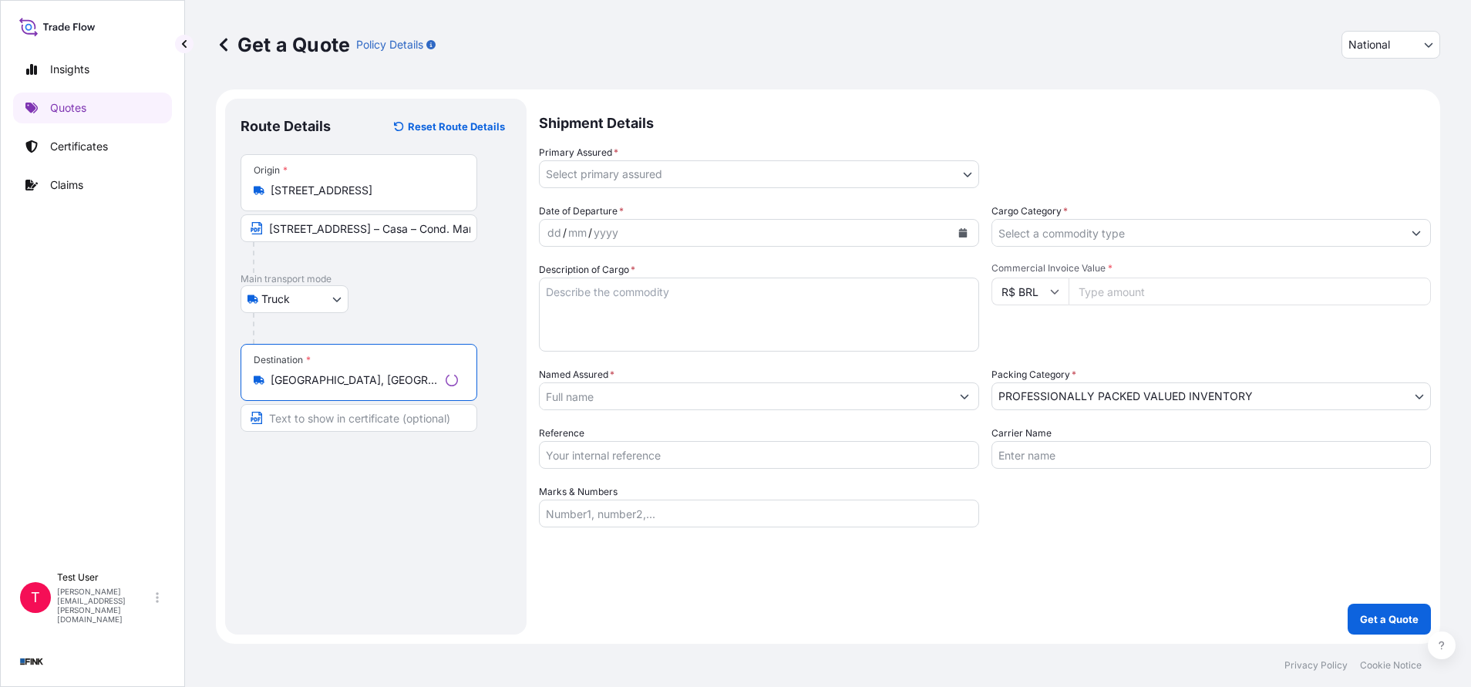
type input "[GEOGRAPHIC_DATA], [GEOGRAPHIC_DATA] - State of [GEOGRAPHIC_DATA], [GEOGRAPHIC_…"
click at [381, 415] on input "Text to appear on certificate" at bounding box center [359, 418] width 237 height 28
paste input "[STREET_ADDRESS] – CEP: 22793-082 [GEOGRAPHIC_DATA]: [GEOGRAPHIC_DATA]"
type input "[STREET_ADDRESS] – CEP: 22793-082 [GEOGRAPHIC_DATA]: [GEOGRAPHIC_DATA]"
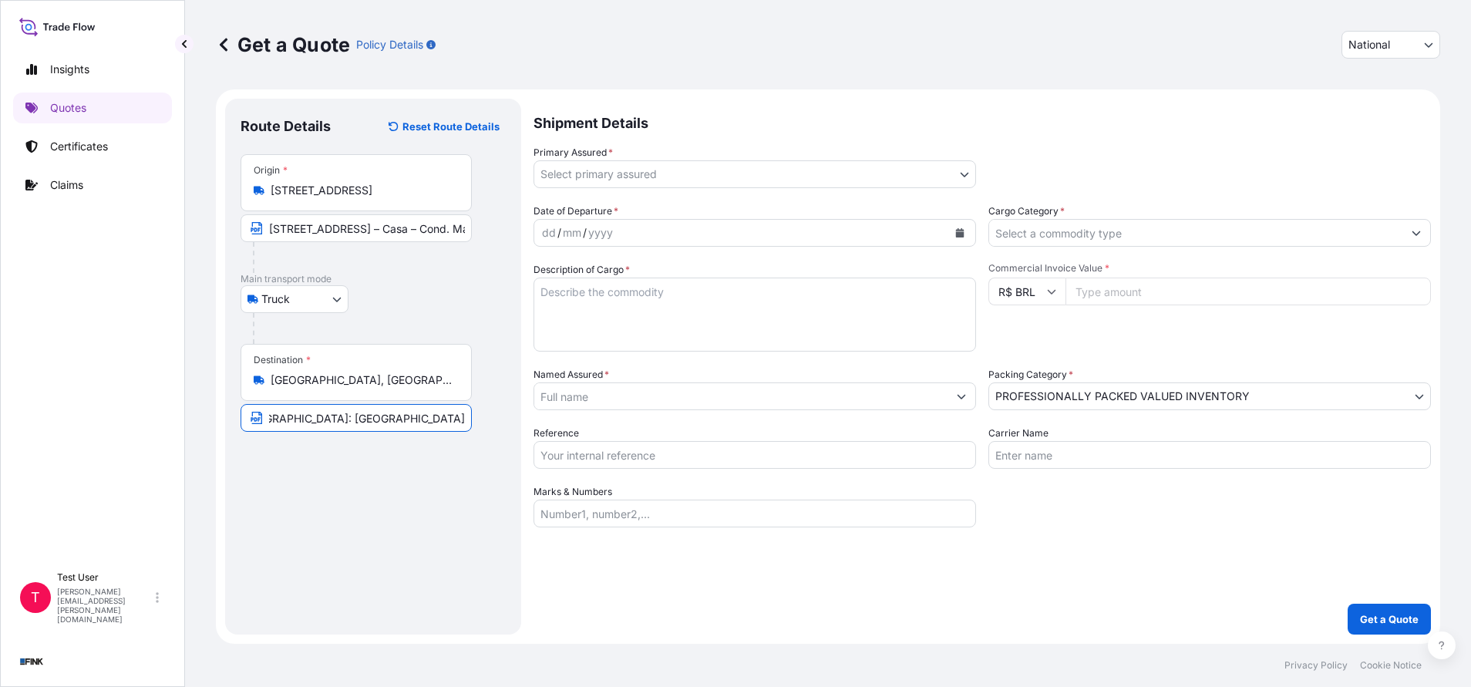
scroll to position [0, 0]
click at [786, 182] on body "Insights Quotes Certificates Claims T Test User [EMAIL_ADDRESS][DOMAIN_NAME] Ge…" at bounding box center [735, 343] width 1471 height 687
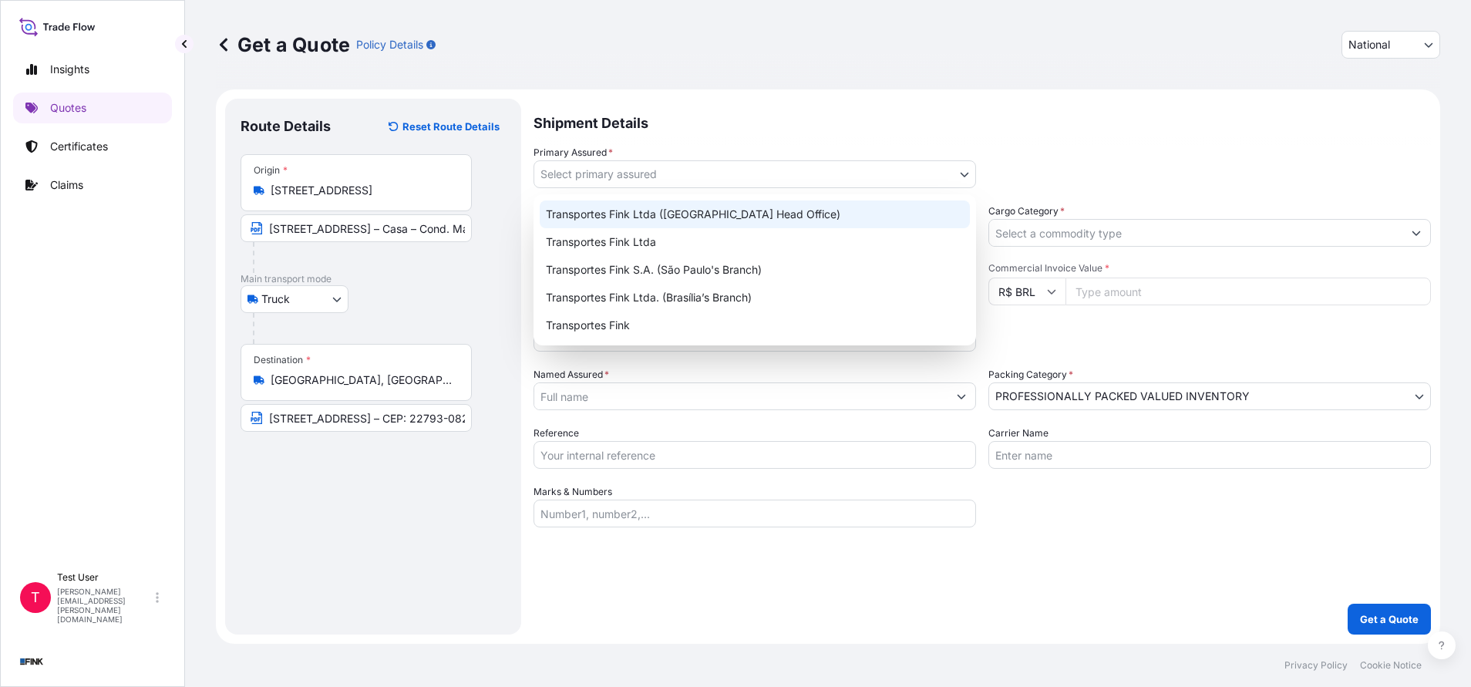
click at [764, 214] on div "Transportes Fink Ltda ([GEOGRAPHIC_DATA] Head Office)" at bounding box center [755, 214] width 430 height 28
select select "31747"
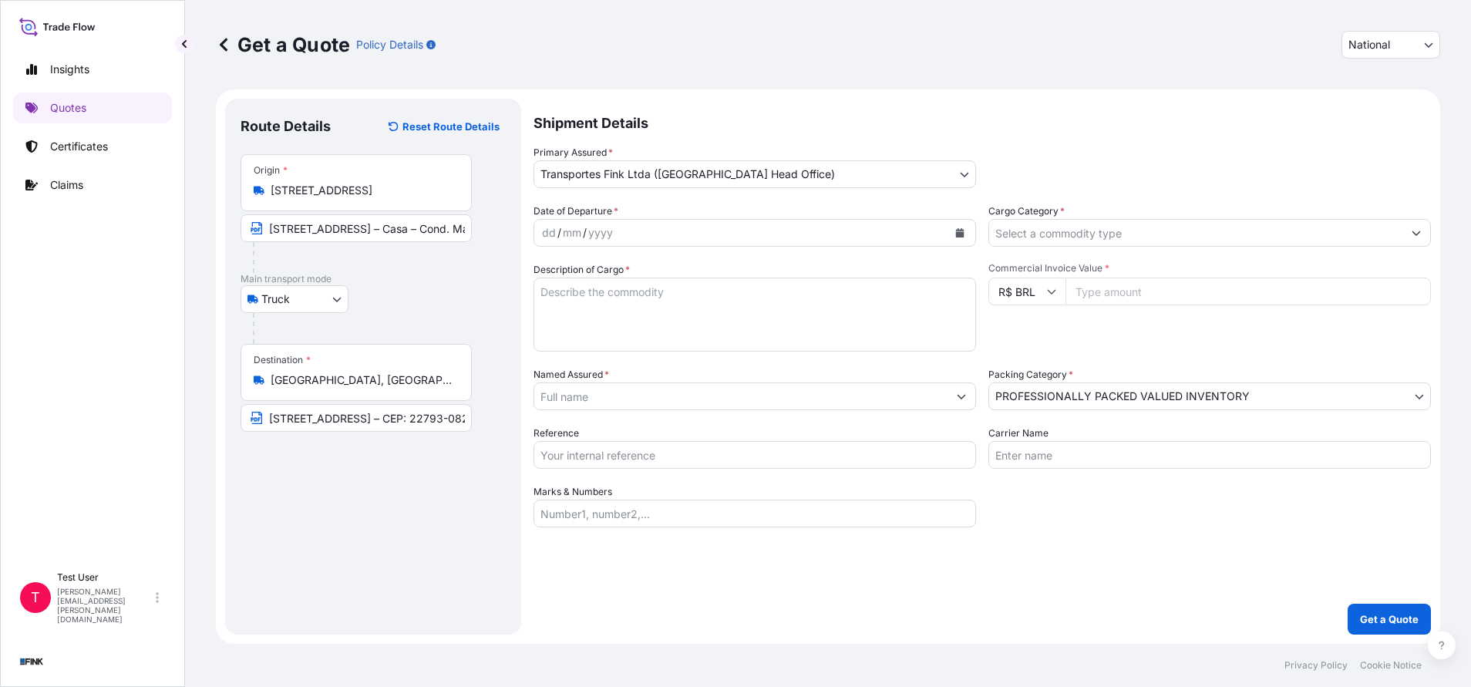
click at [1111, 284] on input "Commercial Invoice Value *" at bounding box center [1247, 292] width 365 height 28
paste input "70900.00"
type input "70900.00"
click at [954, 229] on button "Calendar" at bounding box center [959, 232] width 25 height 25
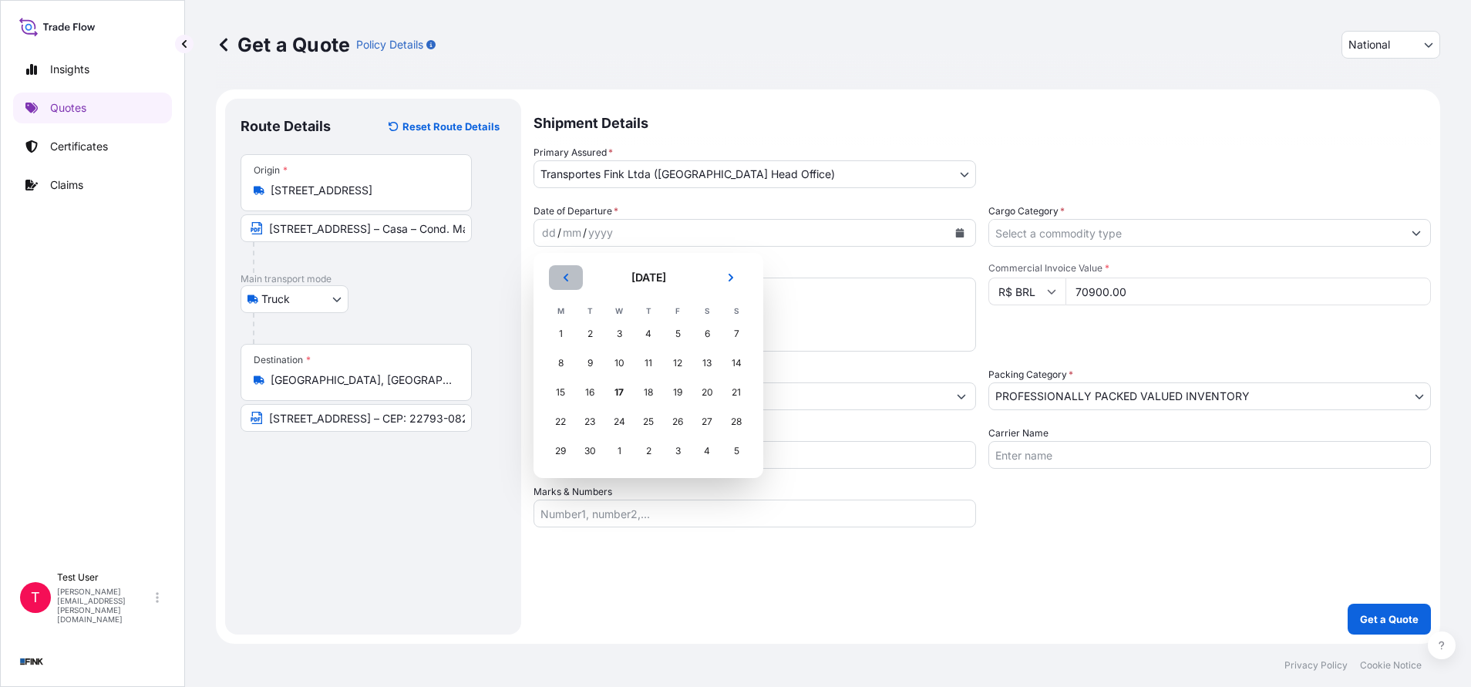
click at [564, 274] on icon "Previous" at bounding box center [565, 277] width 9 height 9
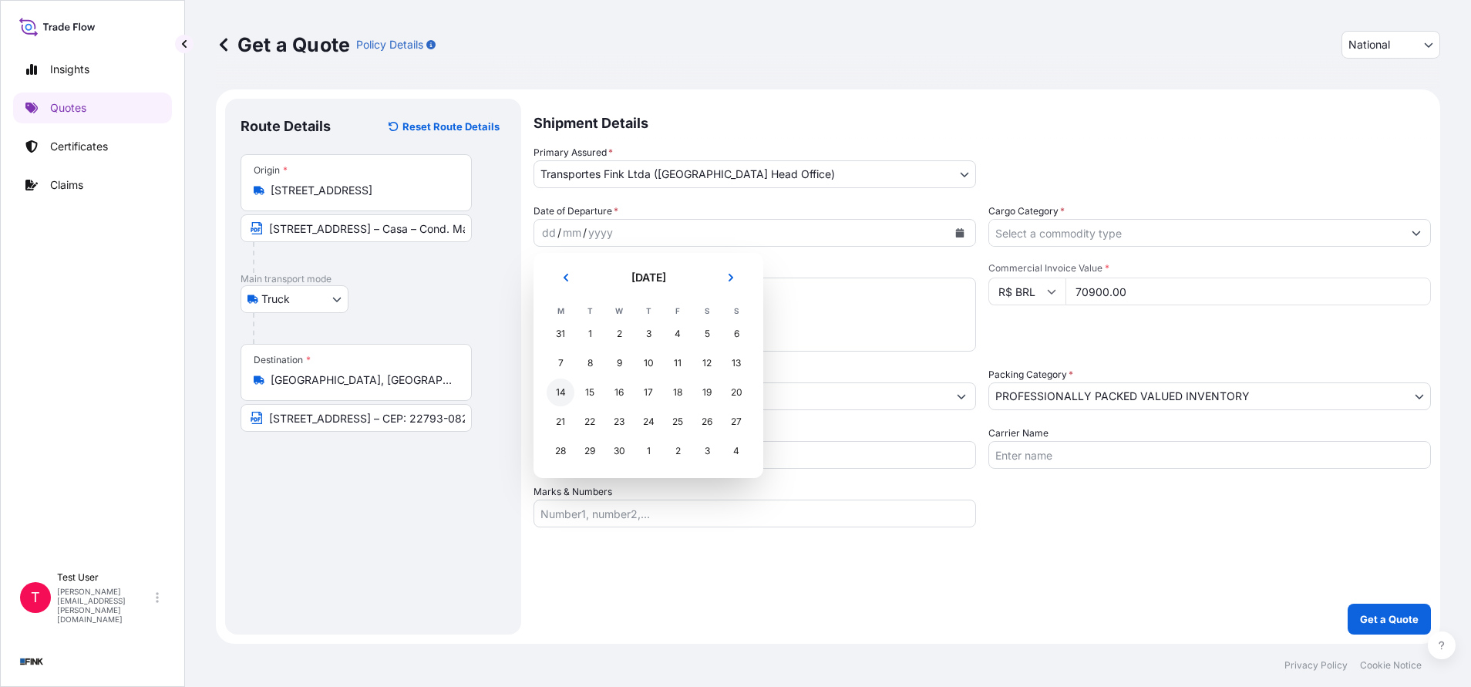
click at [562, 392] on div "14" at bounding box center [561, 392] width 28 height 28
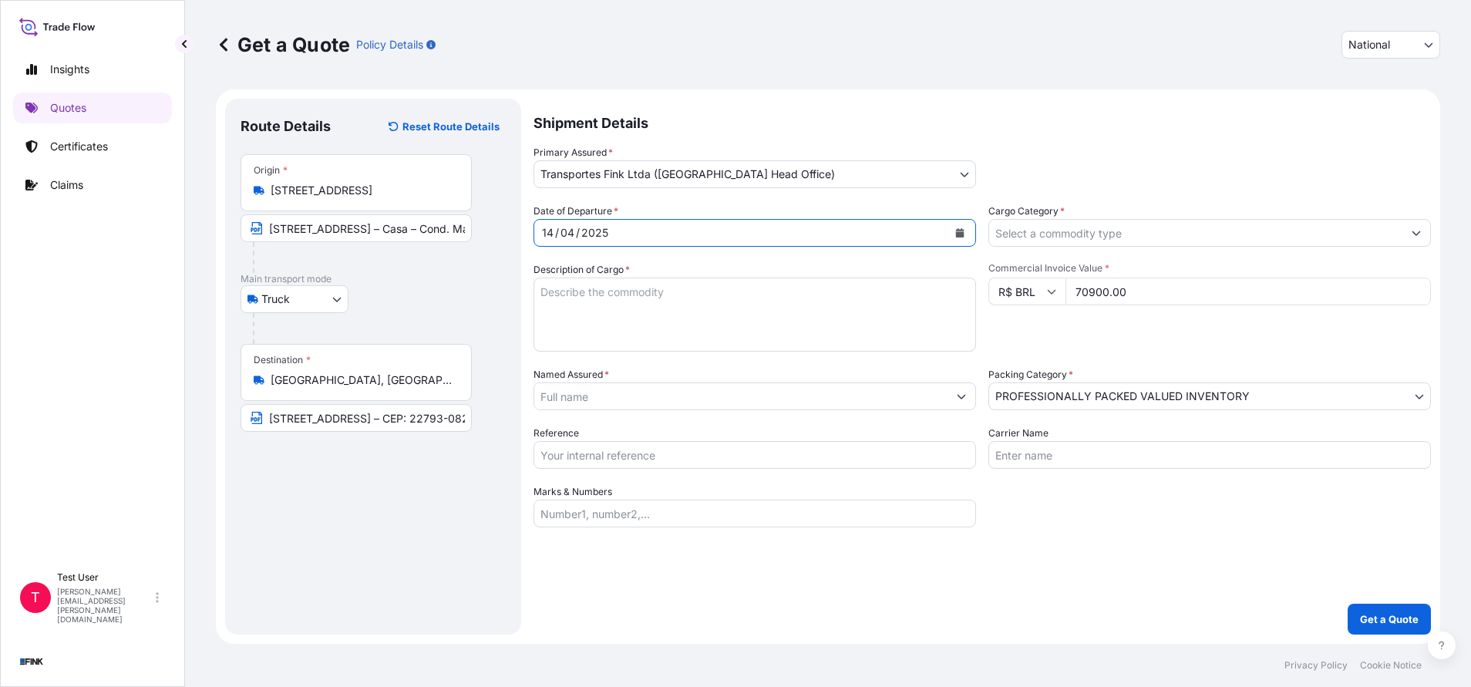
click at [1068, 227] on input "Cargo Category *" at bounding box center [1195, 233] width 413 height 28
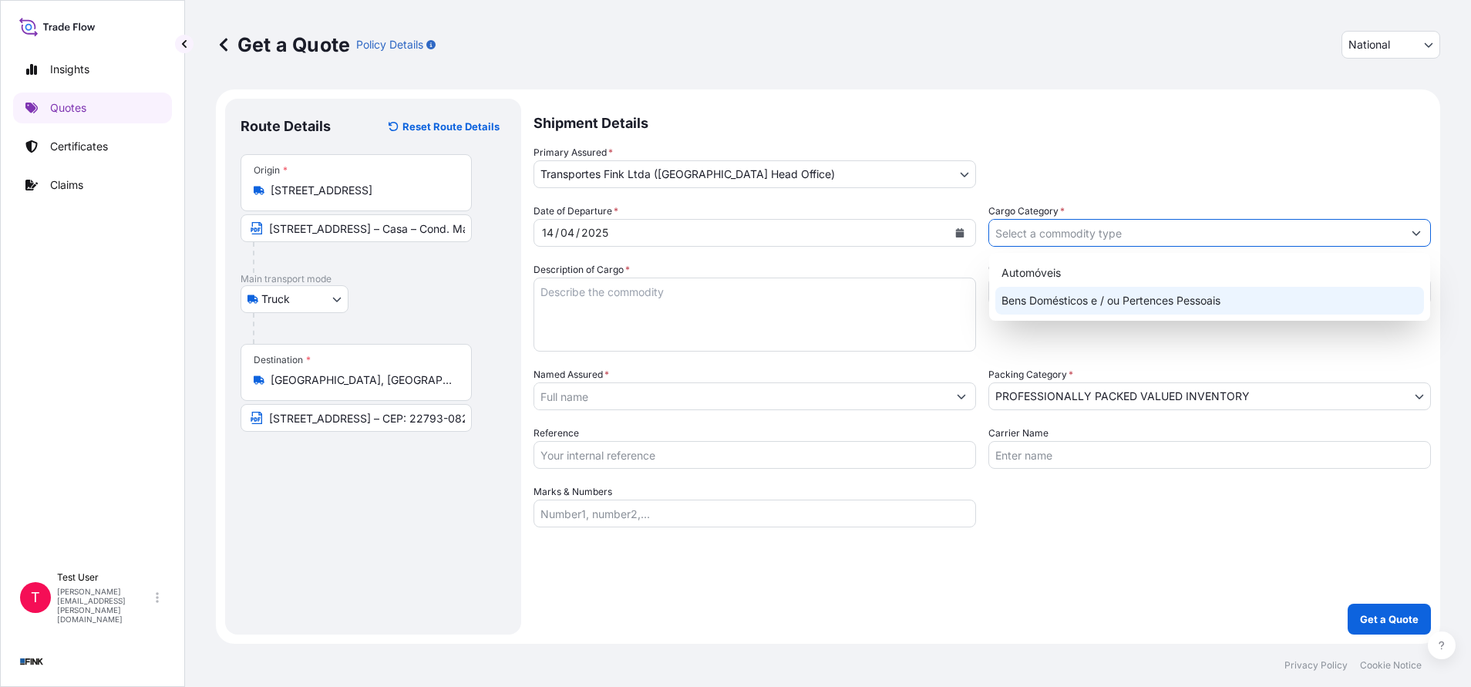
click at [1035, 298] on div "Bens Domésticos e / ou Pertences Pessoais" at bounding box center [1209, 301] width 429 height 28
type input "Bens Domésticos e / ou Pertences Pessoais"
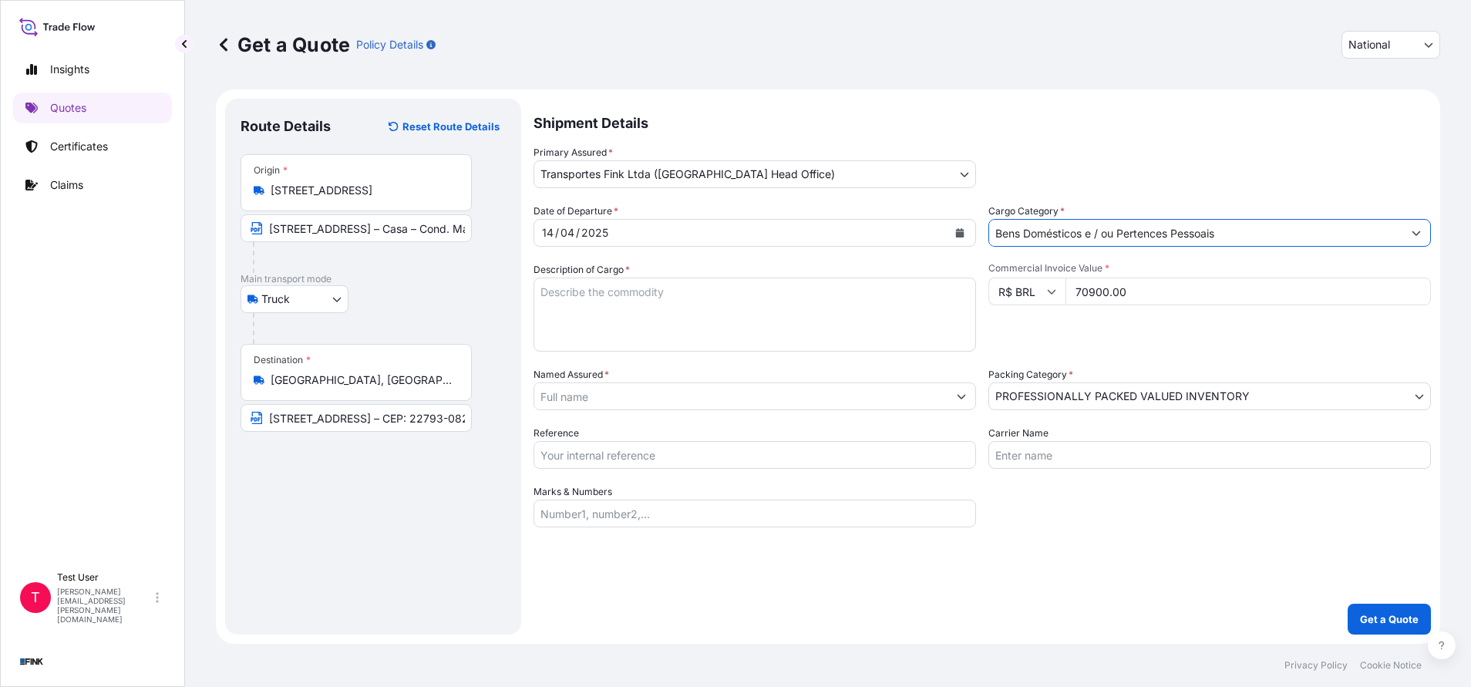
click at [802, 303] on textarea "Description of Cargo *" at bounding box center [754, 315] width 442 height 74
type textarea "."
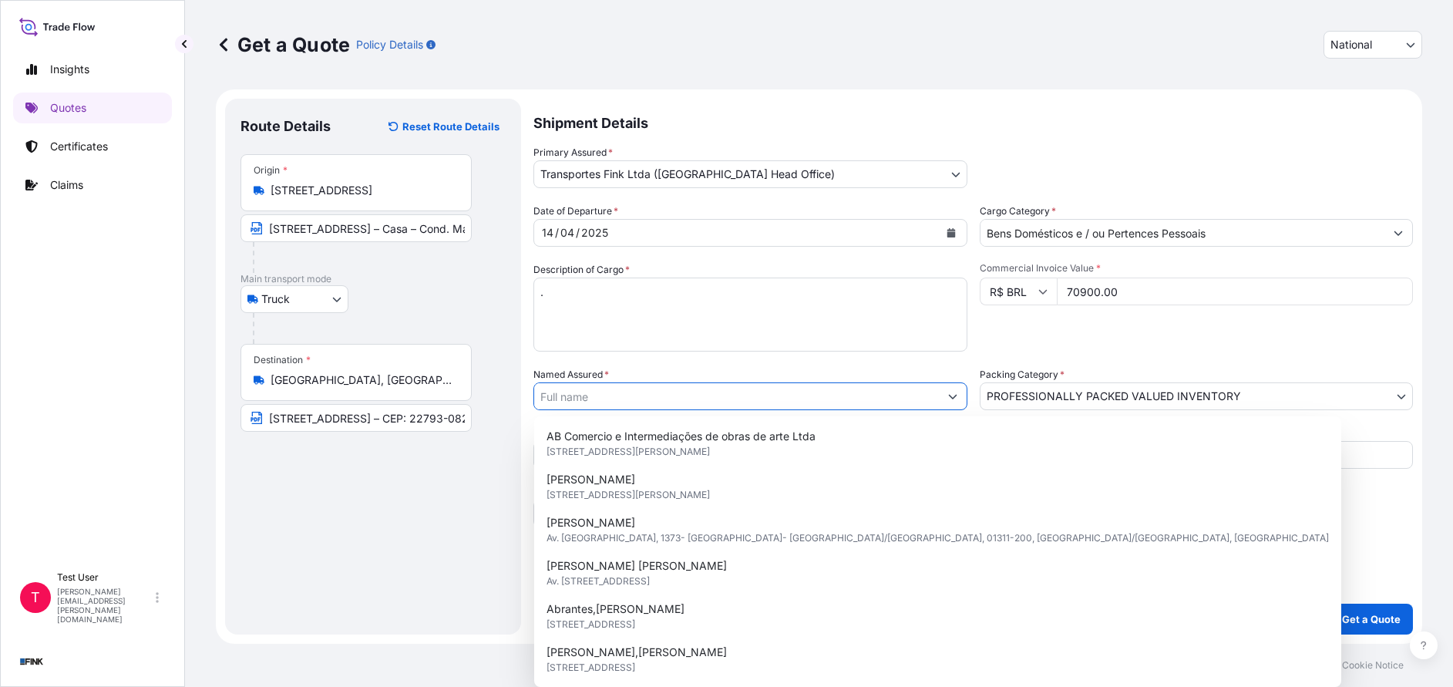
click at [576, 399] on input "Named Assured *" at bounding box center [736, 396] width 405 height 28
paste input "[PERSON_NAME] Junior"
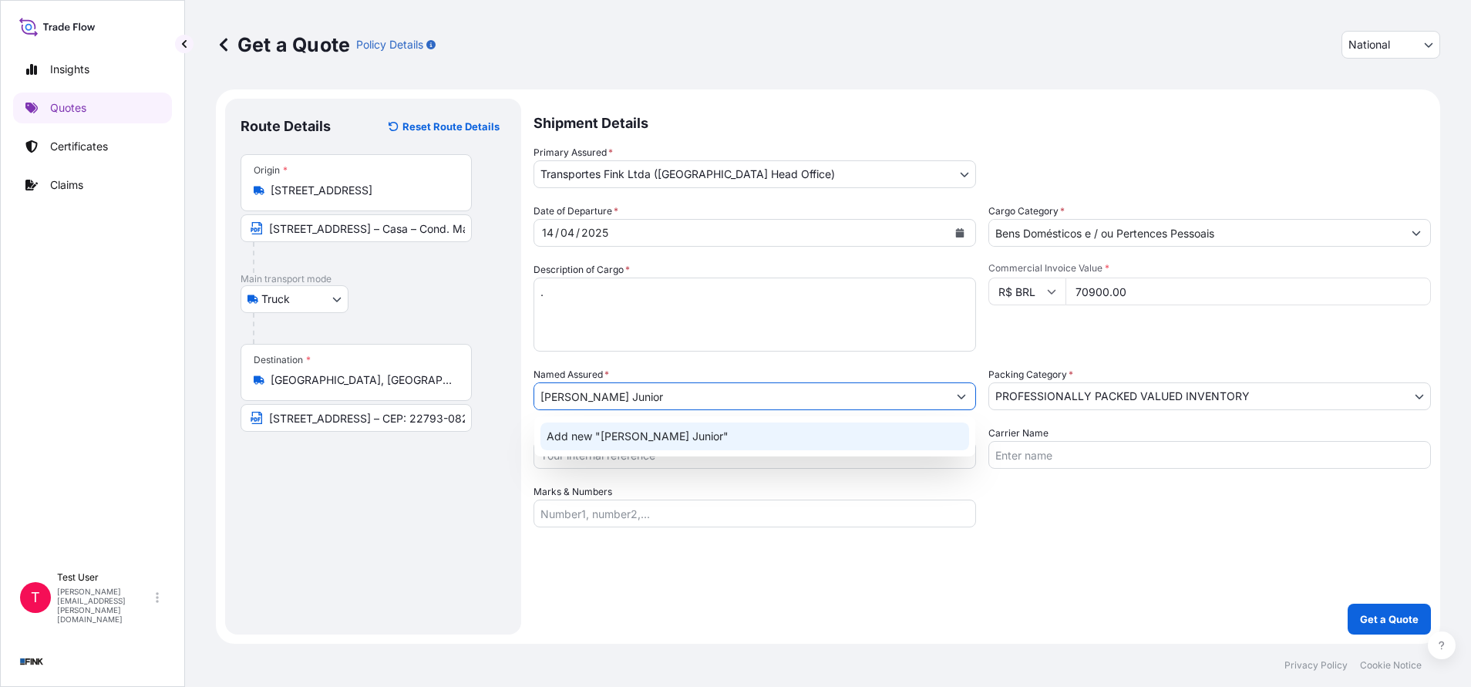
click at [613, 436] on span "Add new "[PERSON_NAME] Junior"" at bounding box center [638, 436] width 182 height 15
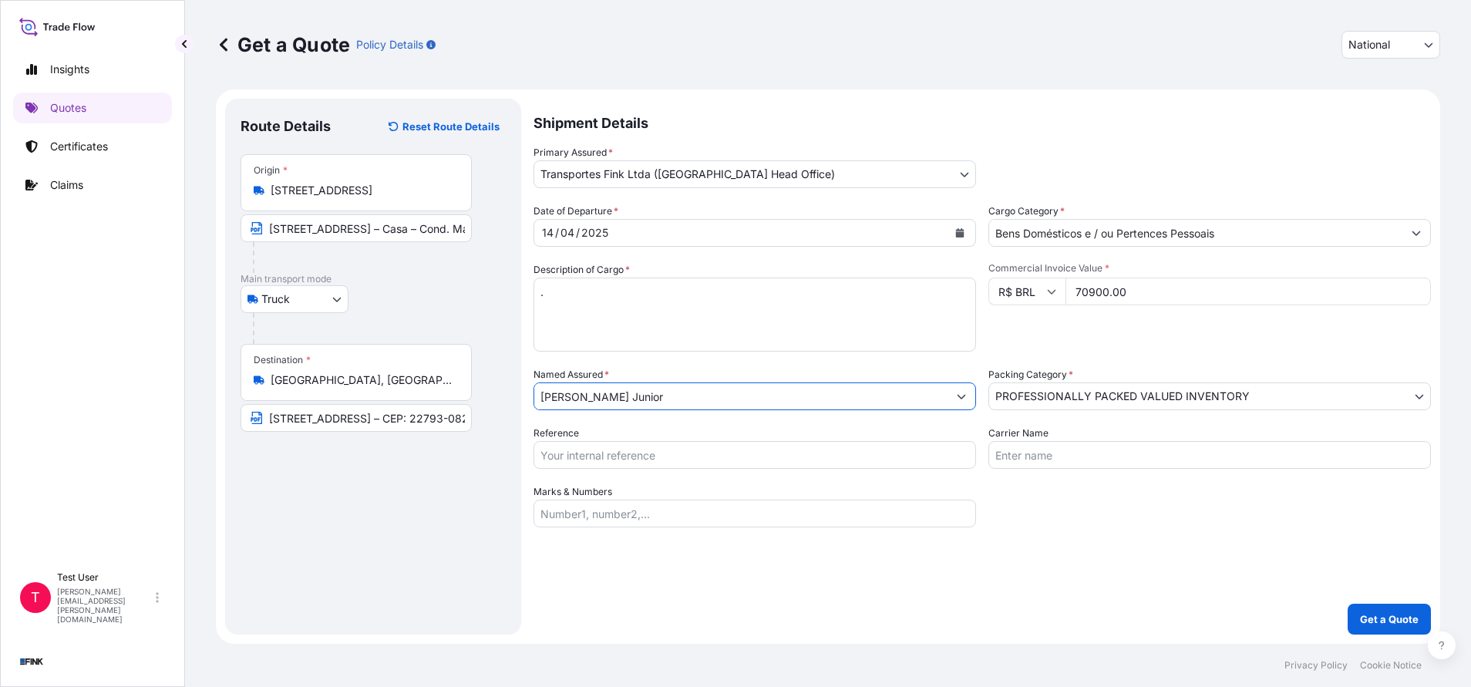
type input "[PERSON_NAME] Junior"
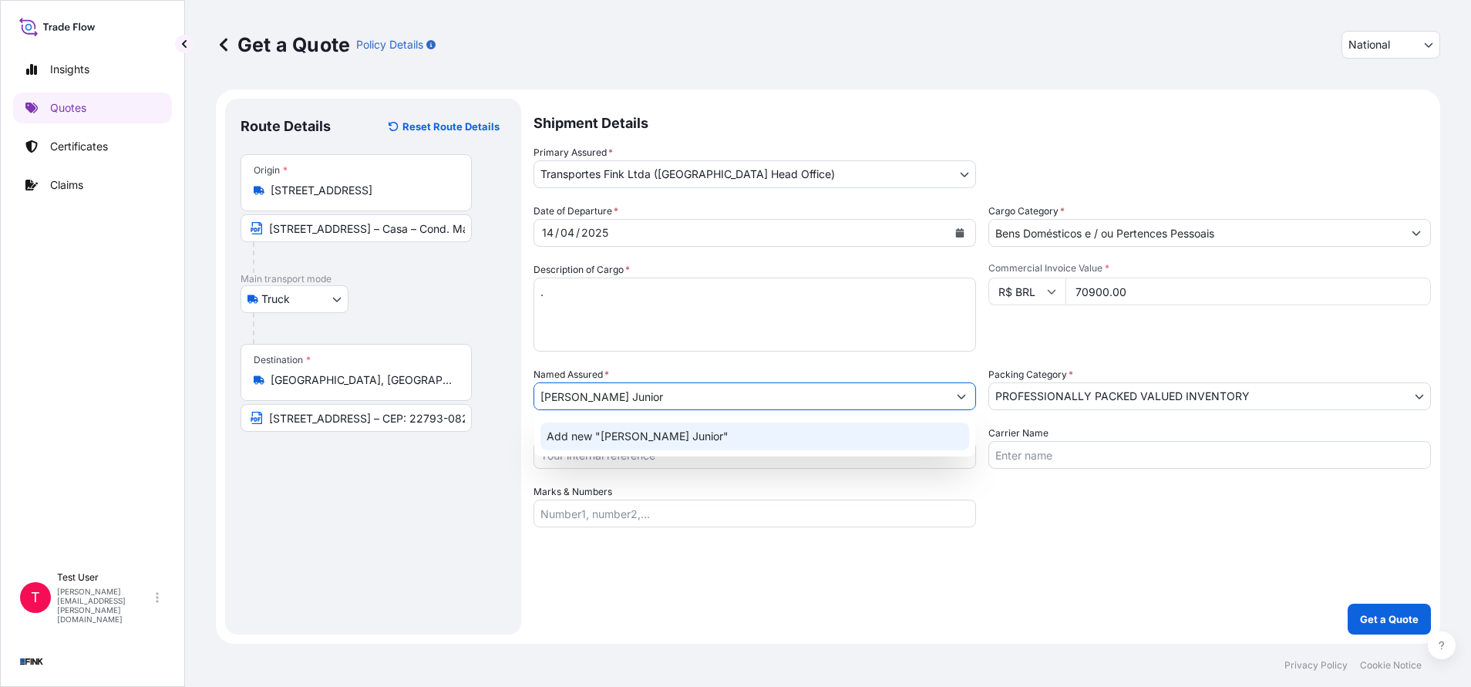
click at [671, 437] on span "Add new "[PERSON_NAME] Junior"" at bounding box center [638, 436] width 182 height 15
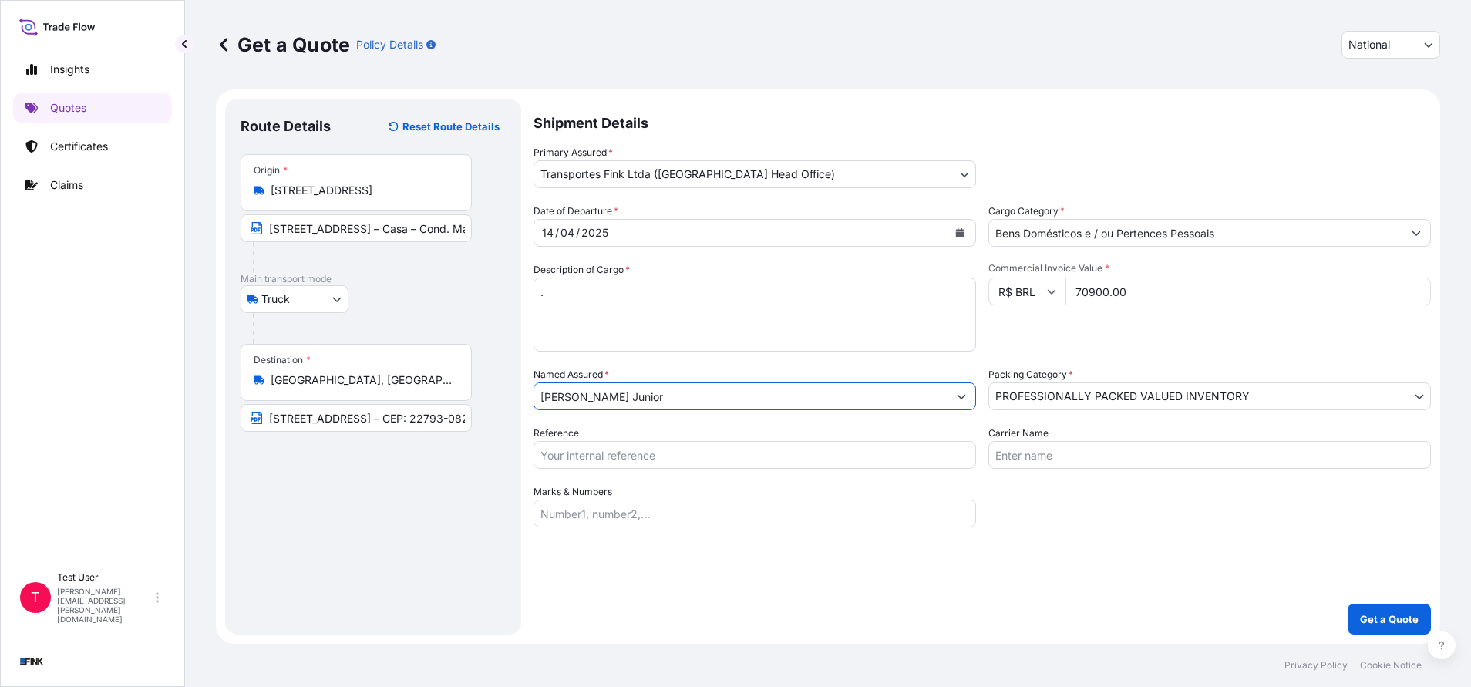
click at [611, 453] on input "Reference" at bounding box center [754, 455] width 442 height 28
paste input "14R-0060/25"
type input "14R-0060/25"
click at [1368, 620] on p "Get a Quote" at bounding box center [1389, 618] width 59 height 15
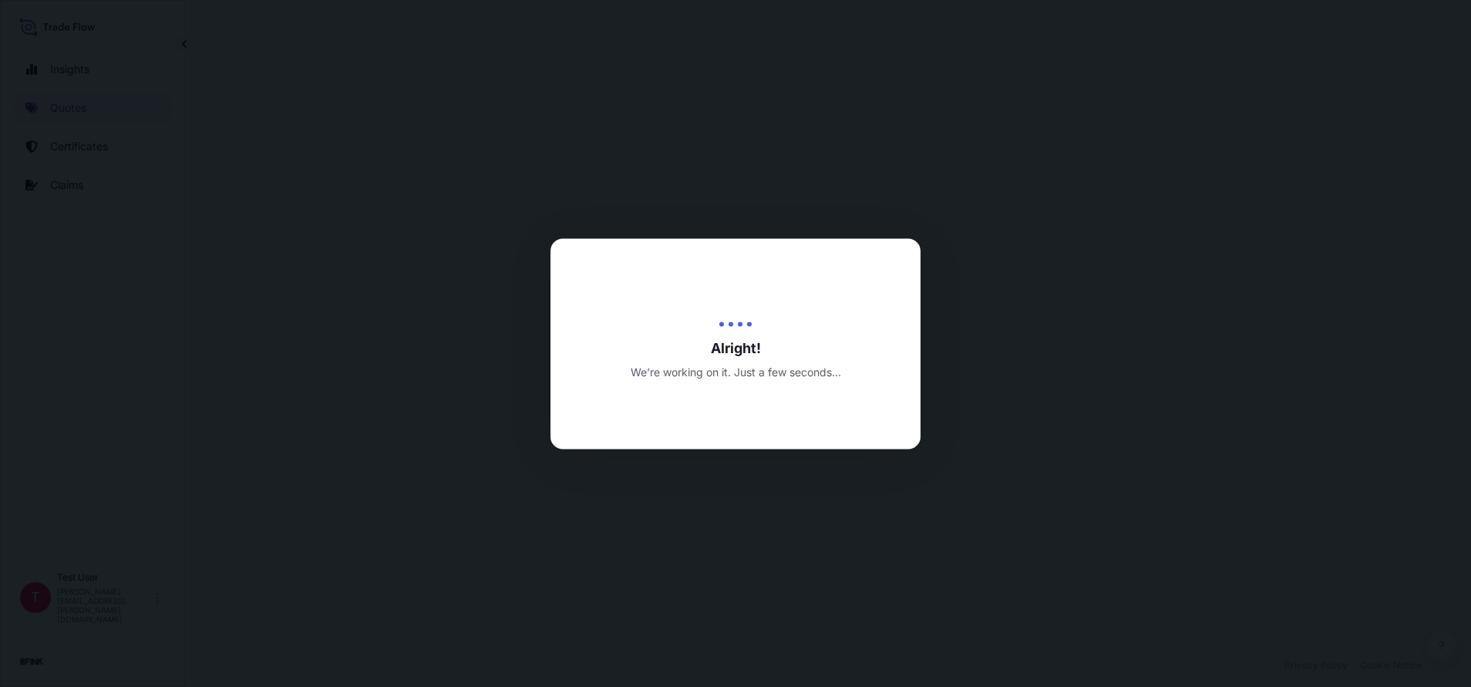
select select "Truck"
select select "31747"
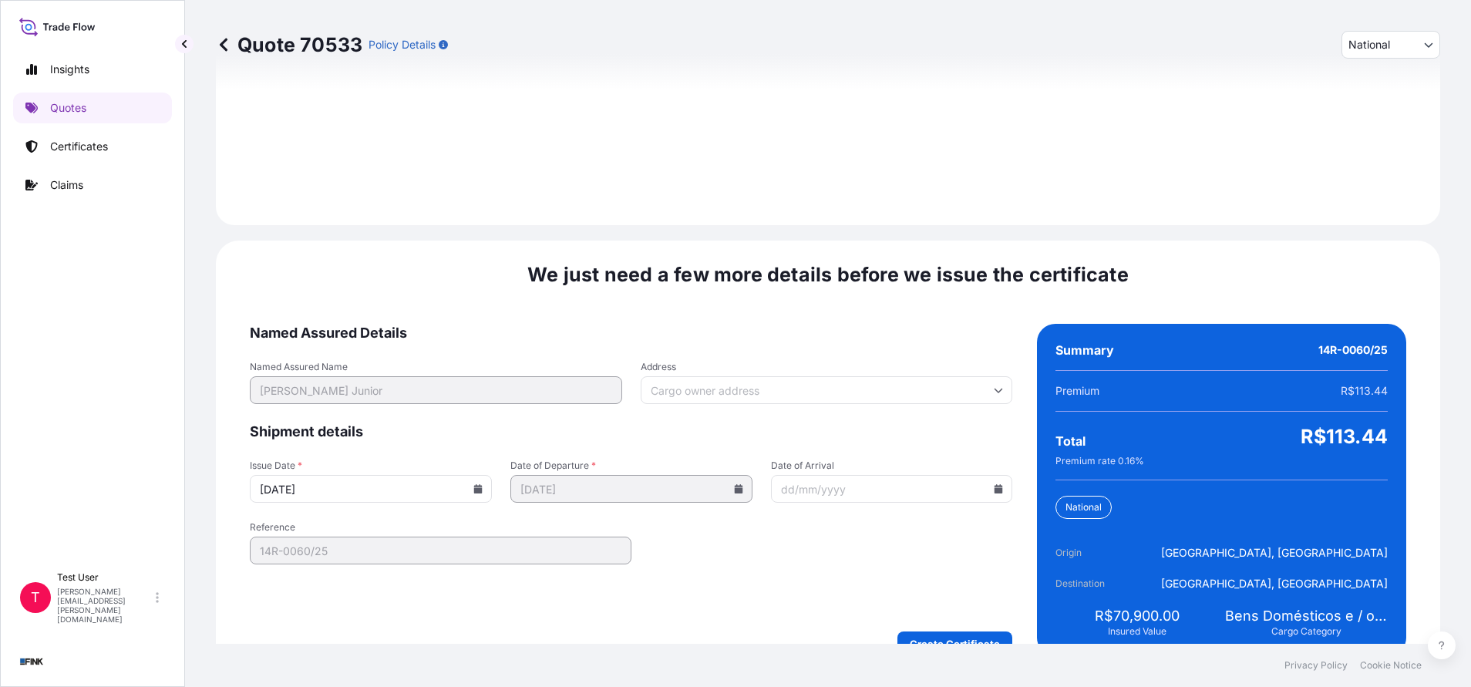
scroll to position [1771, 0]
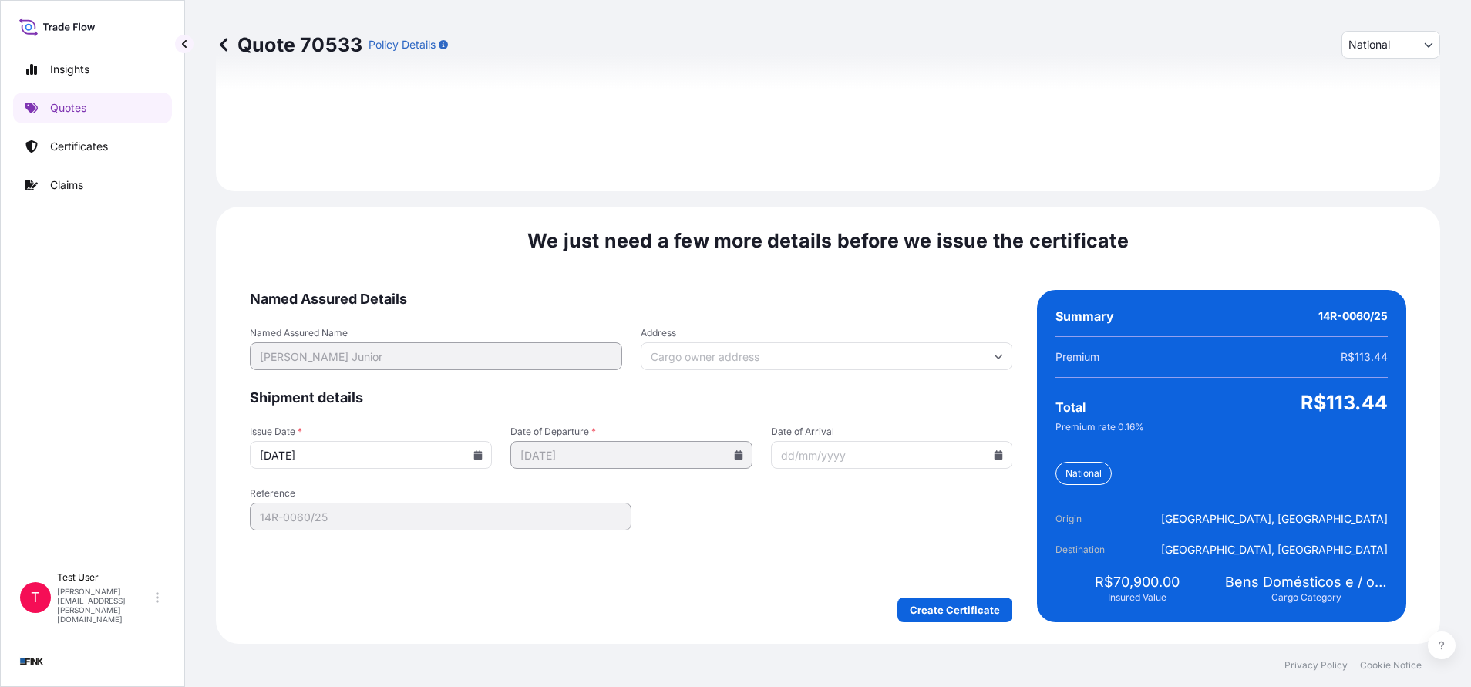
click at [715, 331] on span "Address" at bounding box center [827, 333] width 372 height 12
click at [715, 342] on input "Address" at bounding box center [827, 356] width 372 height 28
click at [696, 359] on input "Address" at bounding box center [827, 356] width 372 height 28
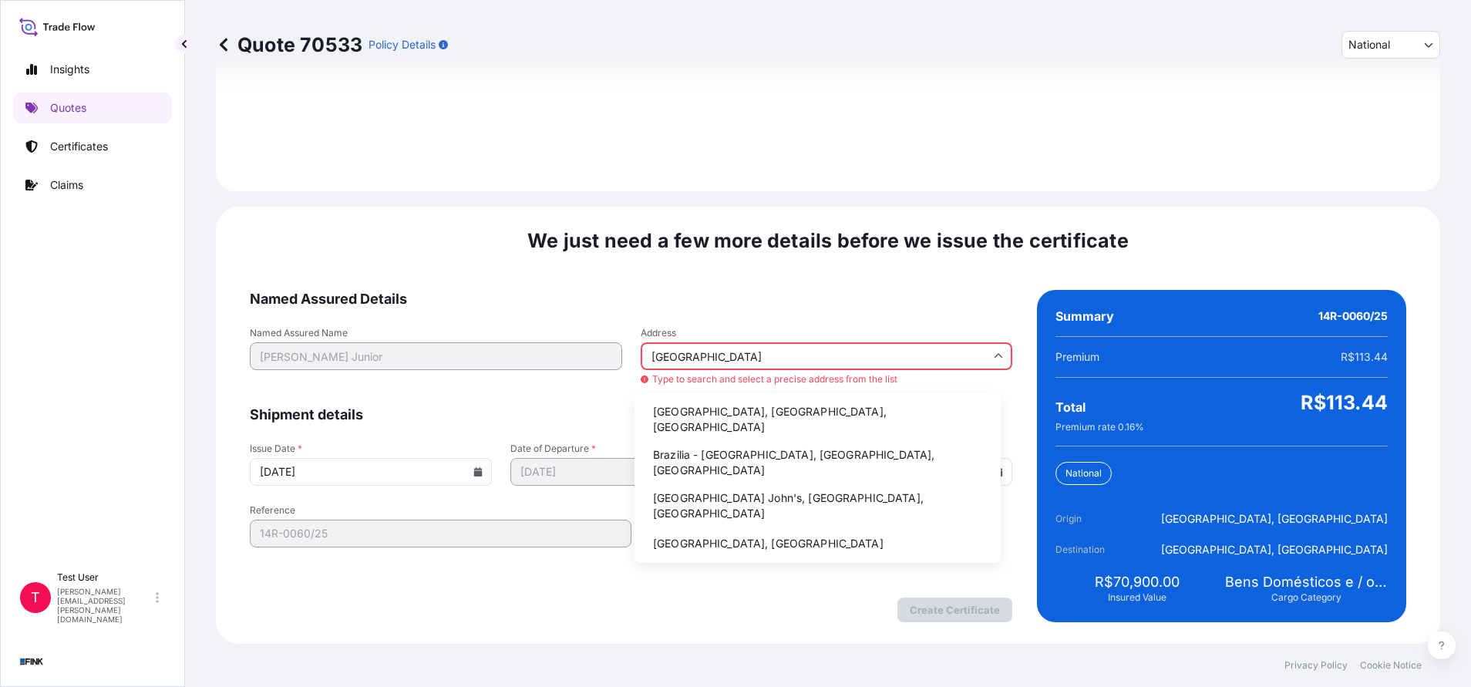
click at [679, 447] on li "Brazilia - [GEOGRAPHIC_DATA], [GEOGRAPHIC_DATA], [GEOGRAPHIC_DATA]" at bounding box center [818, 462] width 354 height 40
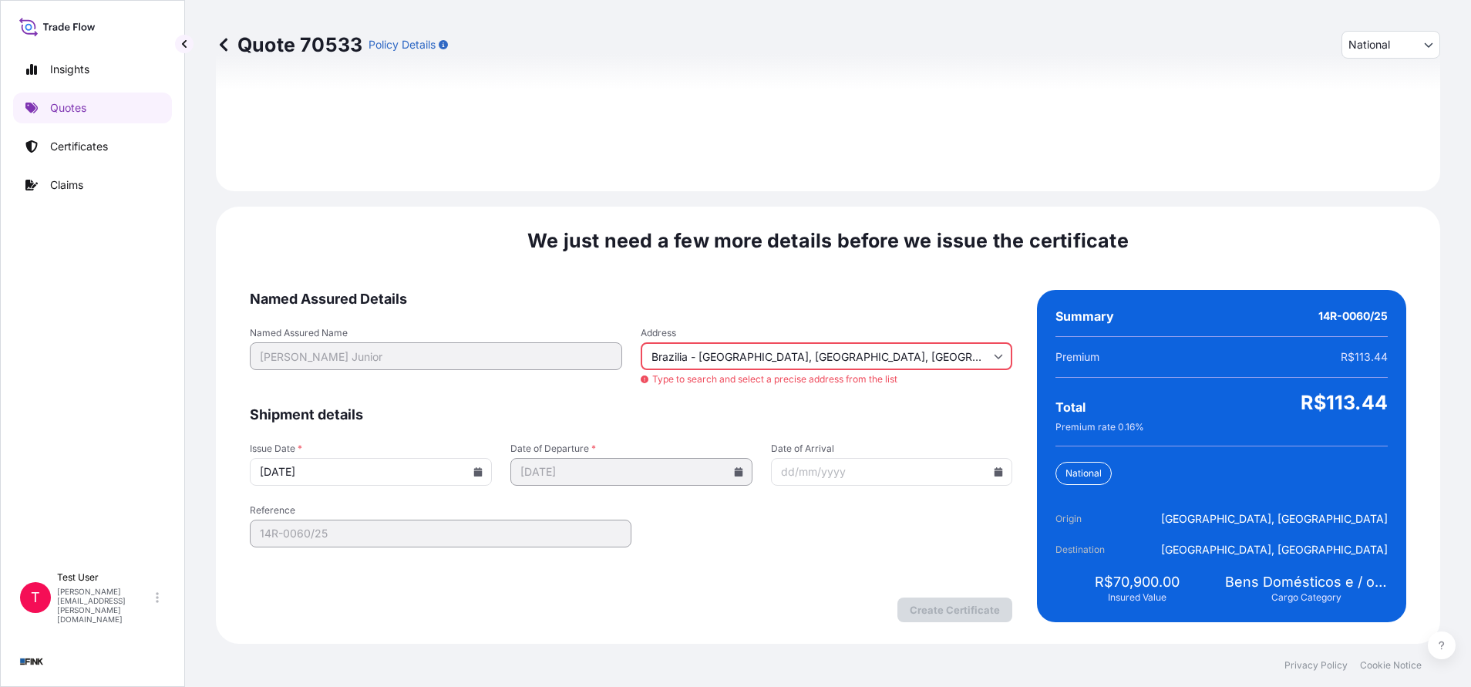
type input "[GEOGRAPHIC_DATA] - [GEOGRAPHIC_DATA], [GEOGRAPHIC_DATA] - [GEOGRAPHIC_DATA], […"
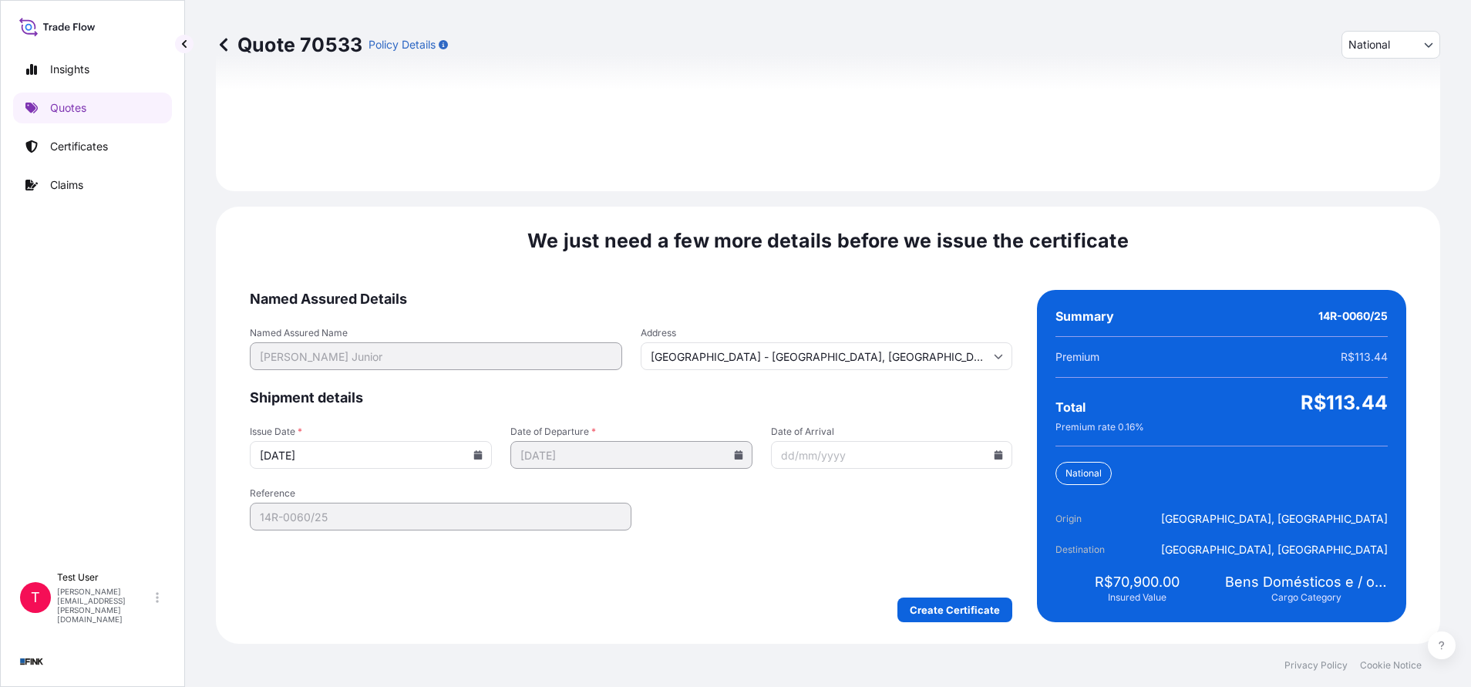
click at [475, 457] on icon at bounding box center [478, 454] width 8 height 9
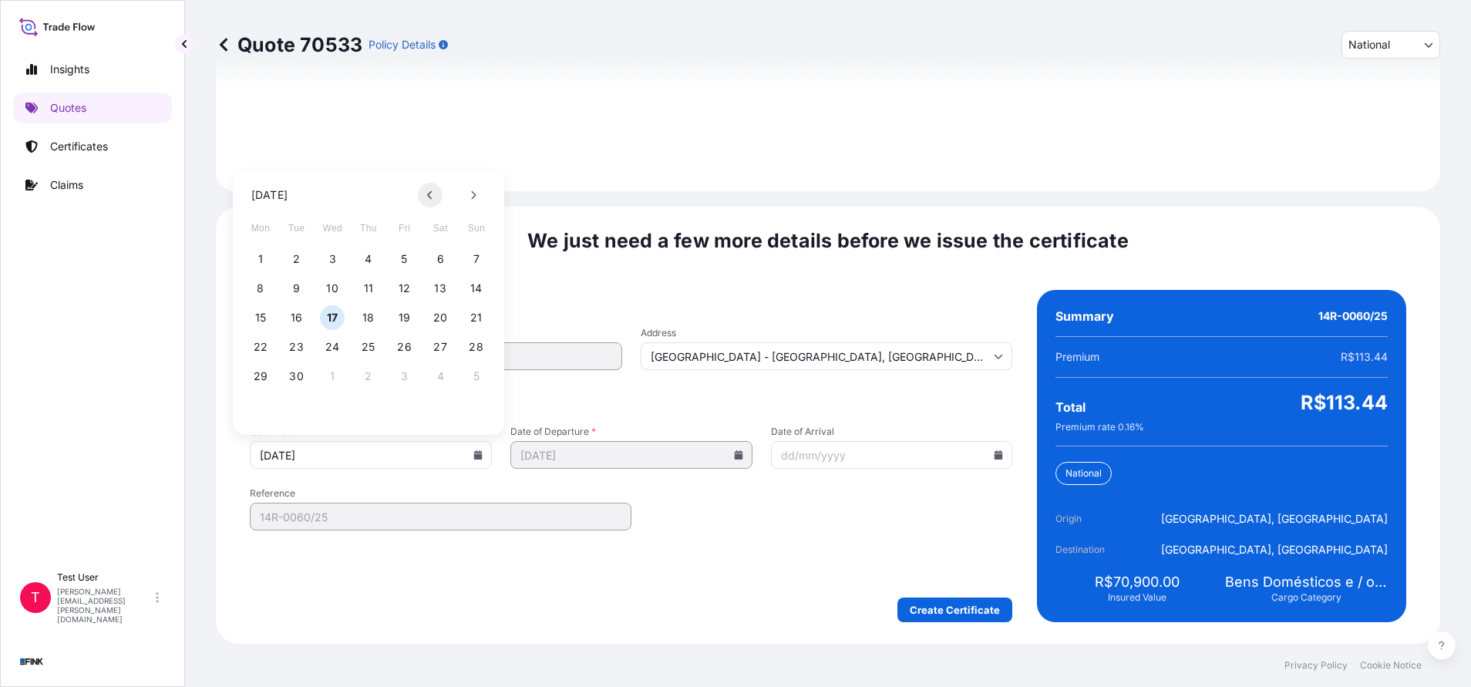
click at [427, 197] on icon at bounding box center [430, 194] width 6 height 9
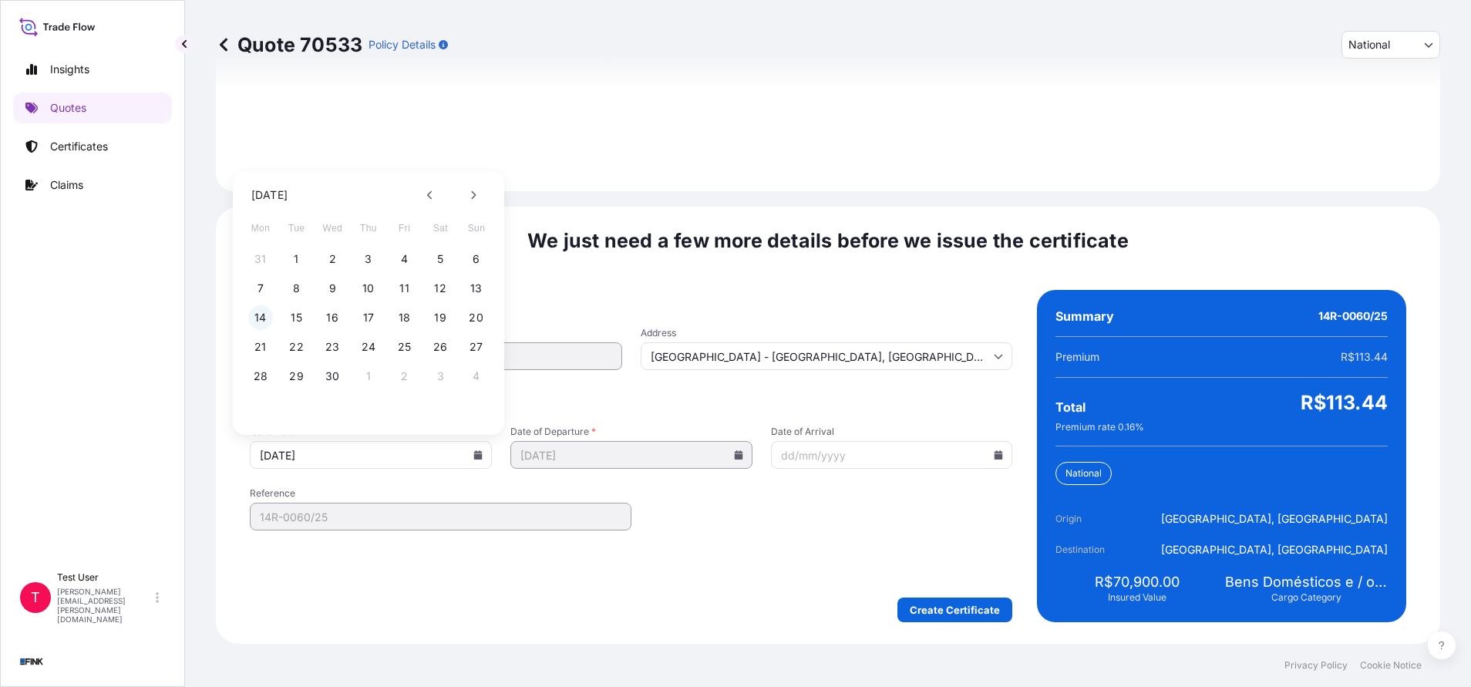
click at [256, 309] on button "14" at bounding box center [260, 317] width 25 height 25
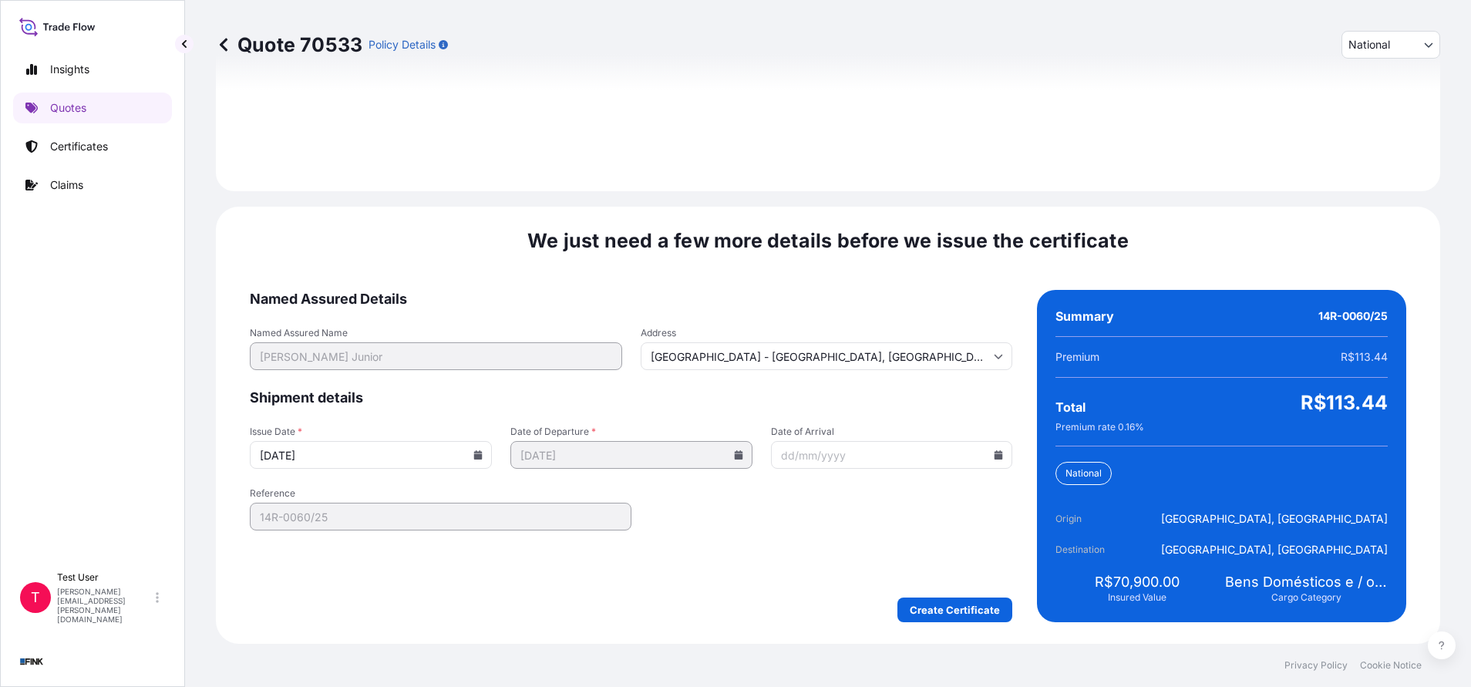
type input "[DATE]"
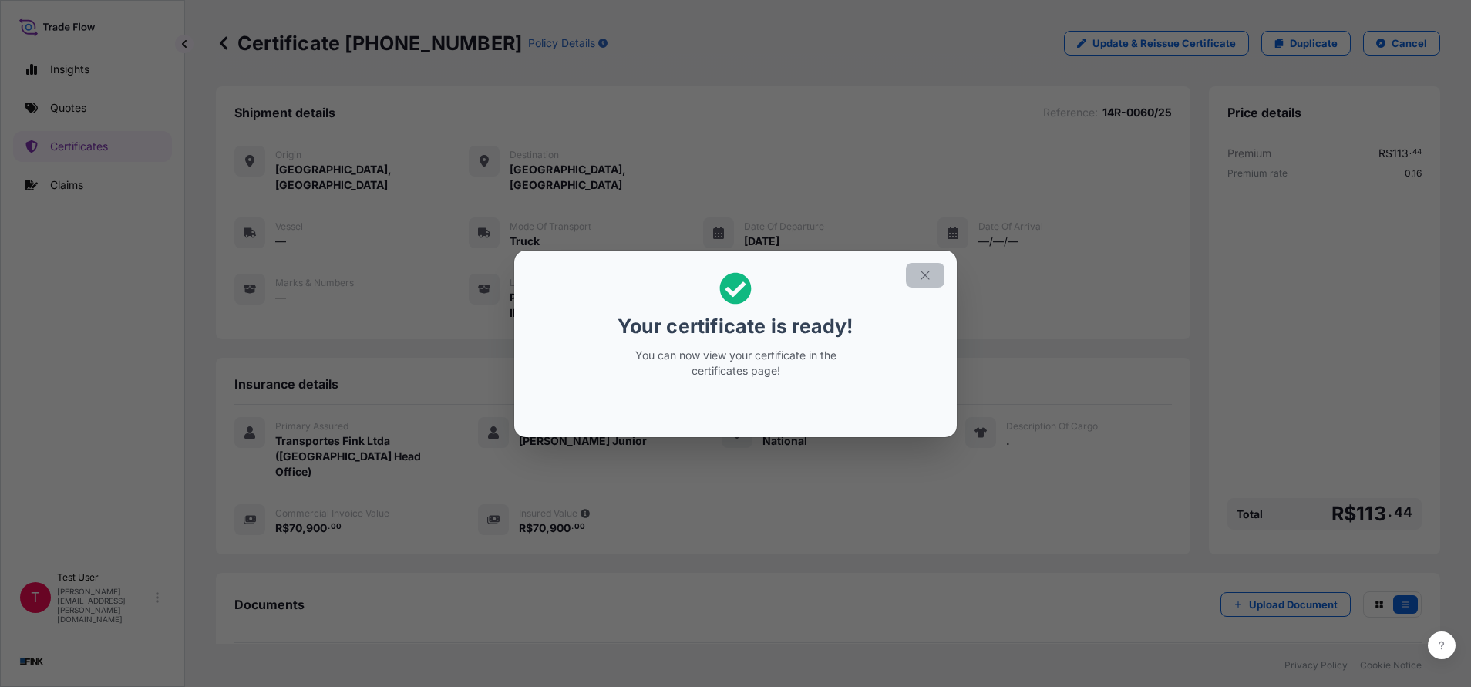
click at [928, 279] on icon "button" at bounding box center [925, 275] width 14 height 14
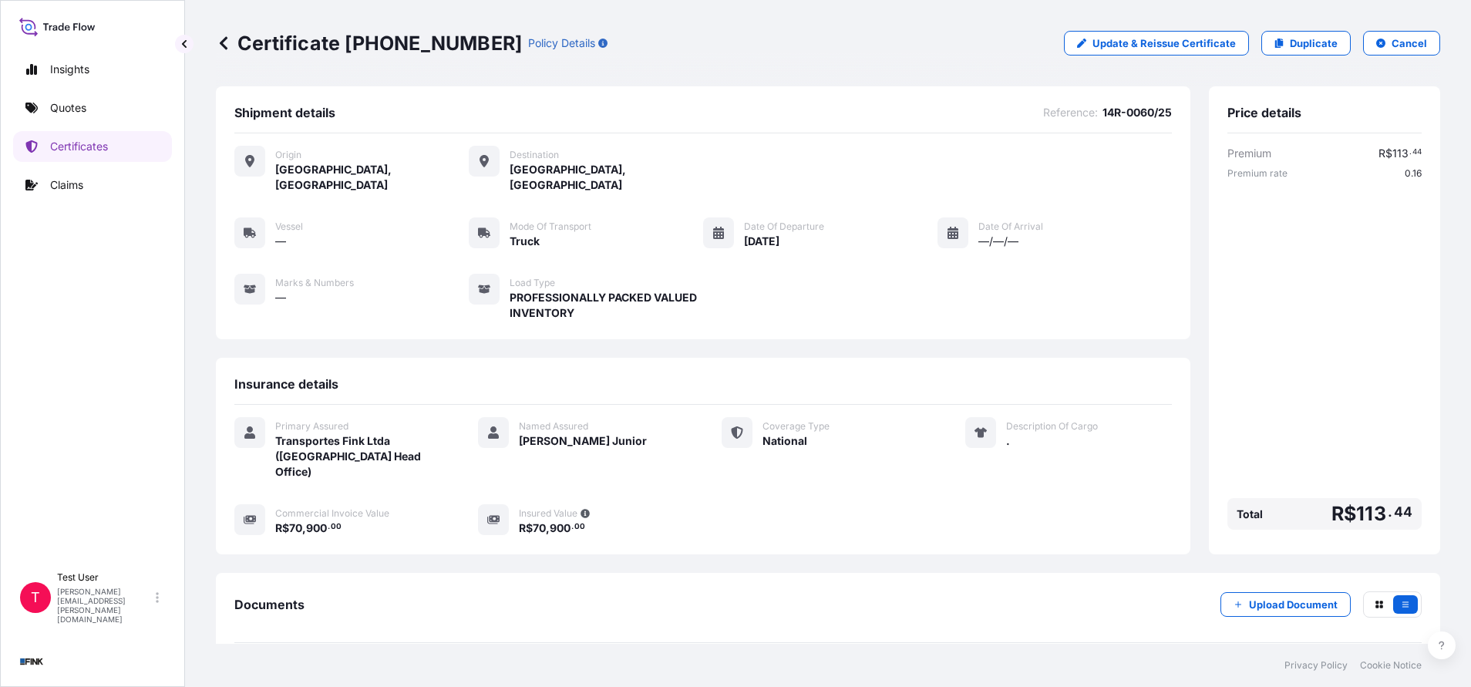
click at [404, 65] on div "Certificate [PHONE_NUMBER] Policy Details Update & Reissue Certificate Duplicat…" at bounding box center [828, 43] width 1224 height 86
drag, startPoint x: 344, startPoint y: 41, endPoint x: 449, endPoint y: 35, distance: 105.7
click at [449, 35] on p "Certificate [PHONE_NUMBER]" at bounding box center [369, 43] width 306 height 25
copy p "[PHONE_NUMBER]"
click at [80, 112] on p "Quotes" at bounding box center [68, 107] width 36 height 15
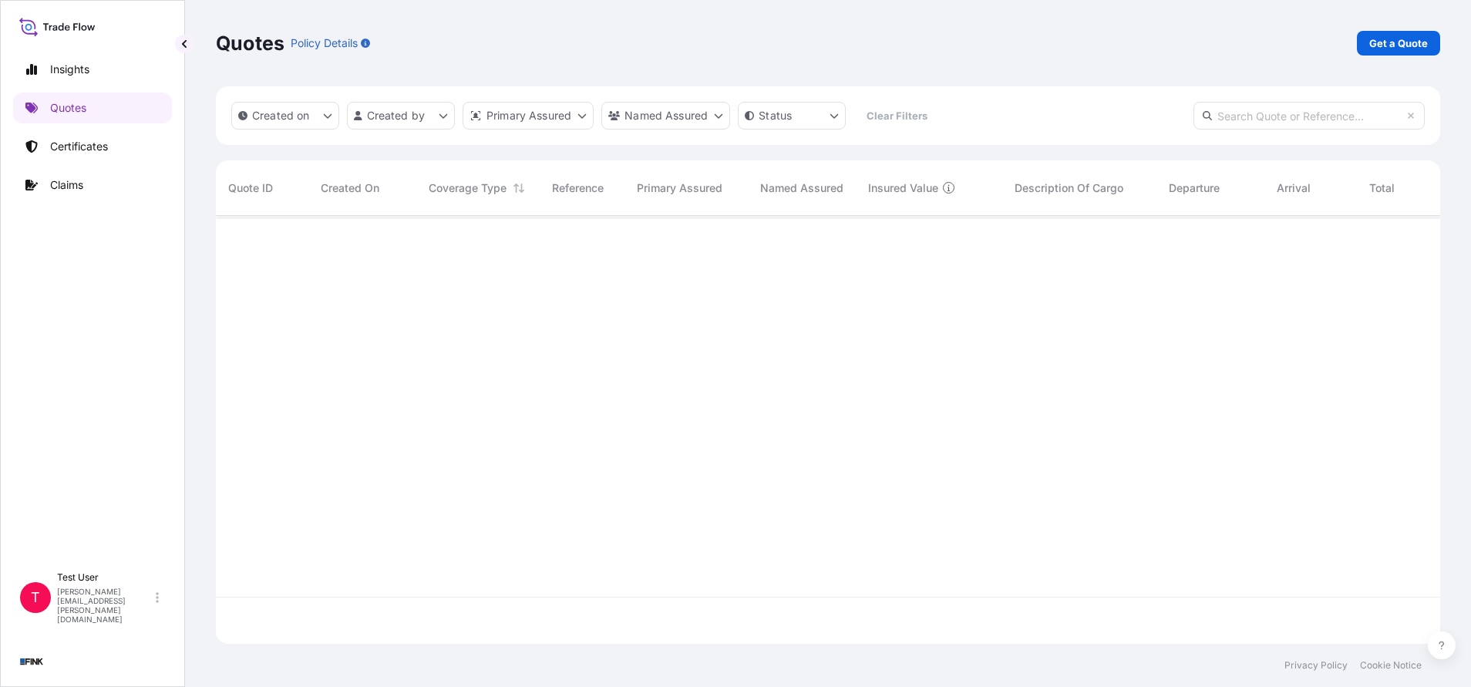
scroll to position [419, 1206]
click at [1409, 44] on p "Get a Quote" at bounding box center [1398, 42] width 59 height 15
select select "international"
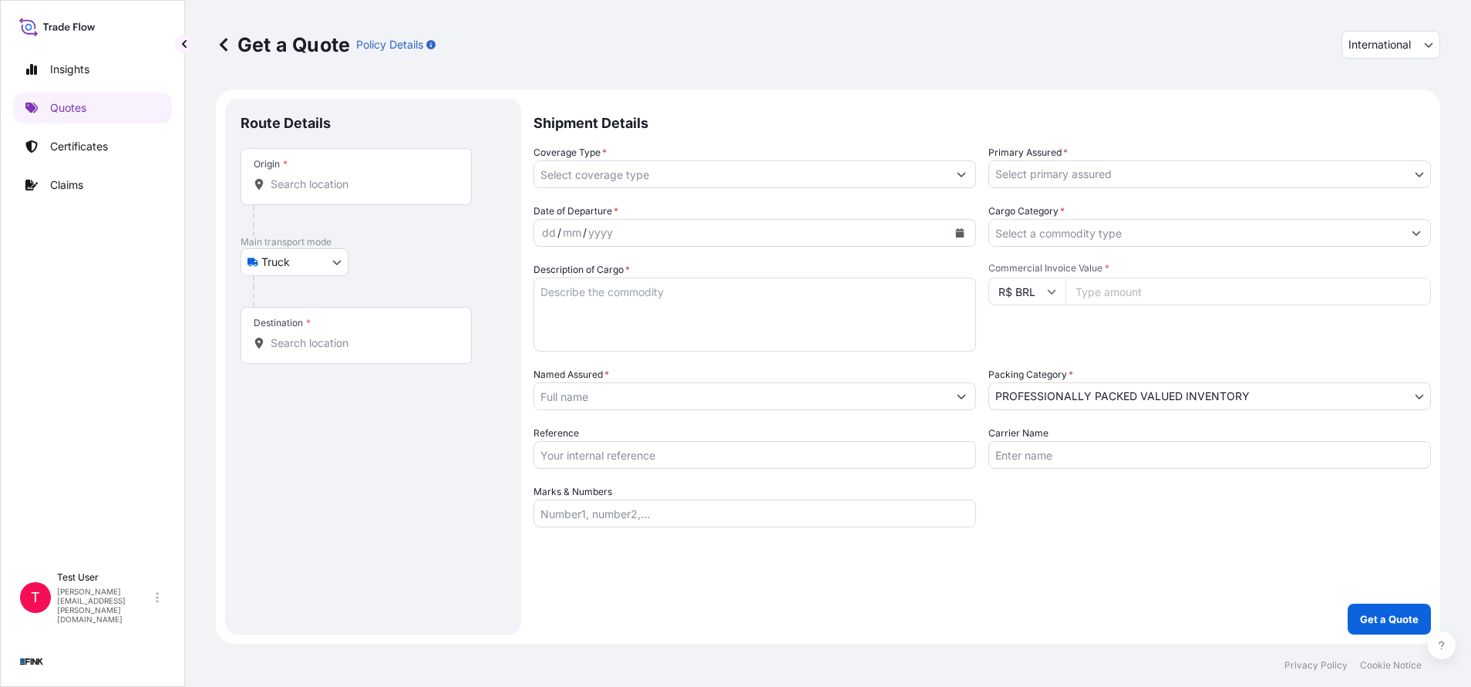
select select "Truck"
select select "11"
click at [1373, 53] on button "International" at bounding box center [1390, 45] width 99 height 28
click at [1361, 108] on div "National" at bounding box center [1390, 113] width 86 height 28
select select "national"
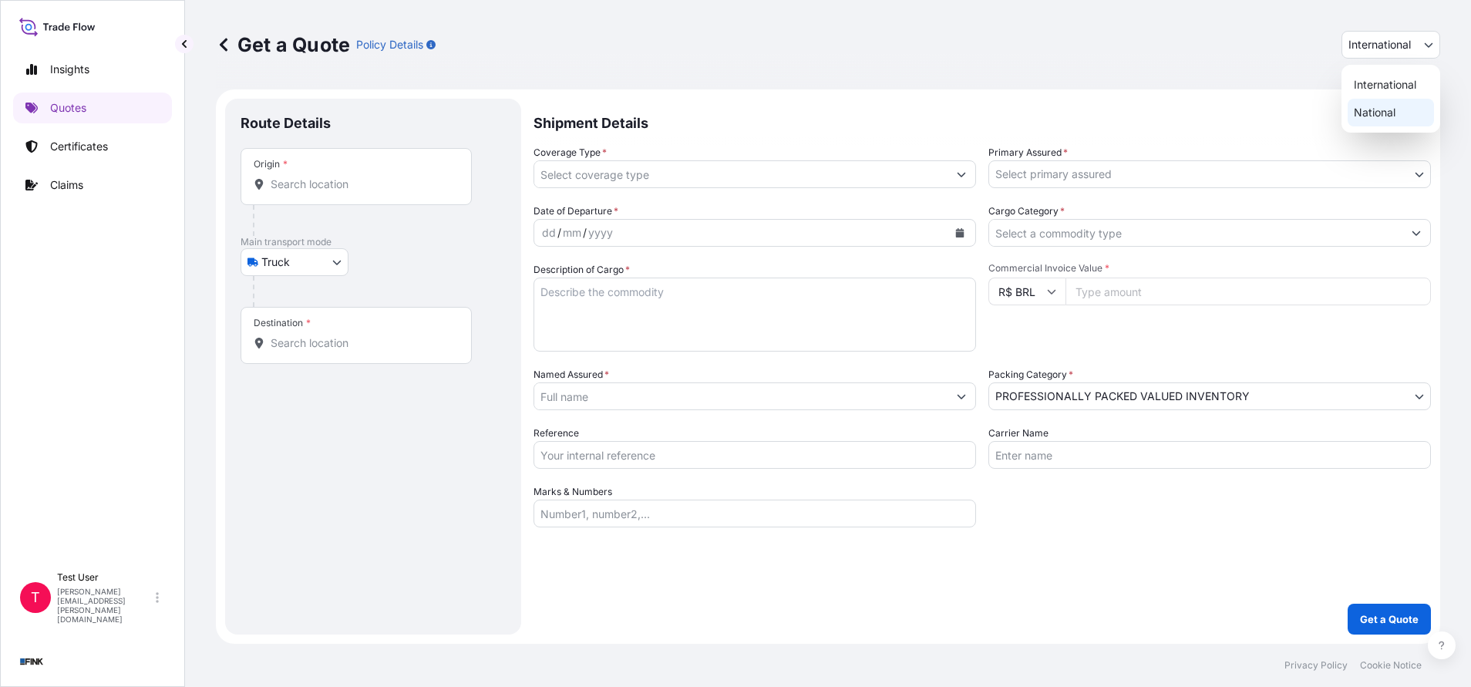
select select "Truck"
select select "11"
click at [356, 182] on input "Origin *" at bounding box center [362, 184] width 182 height 15
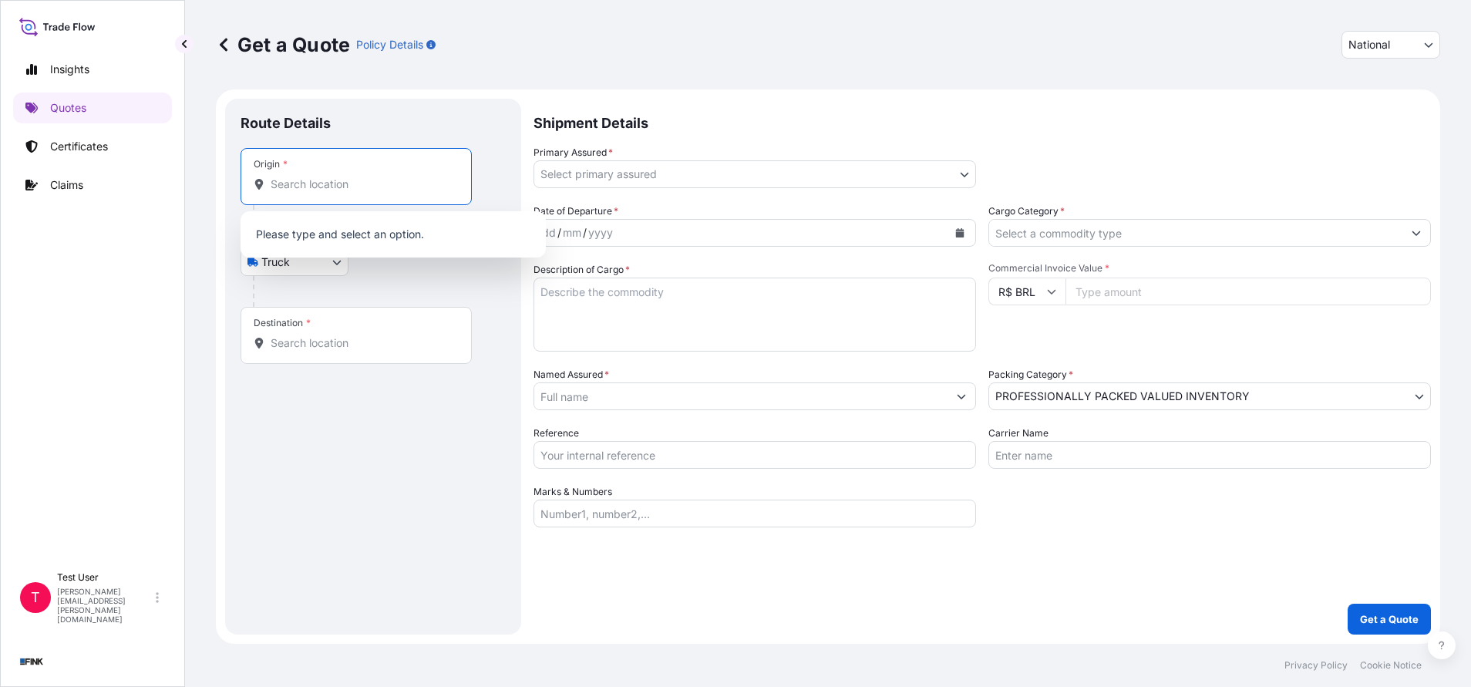
paste input "[STREET_ADDRESS]"
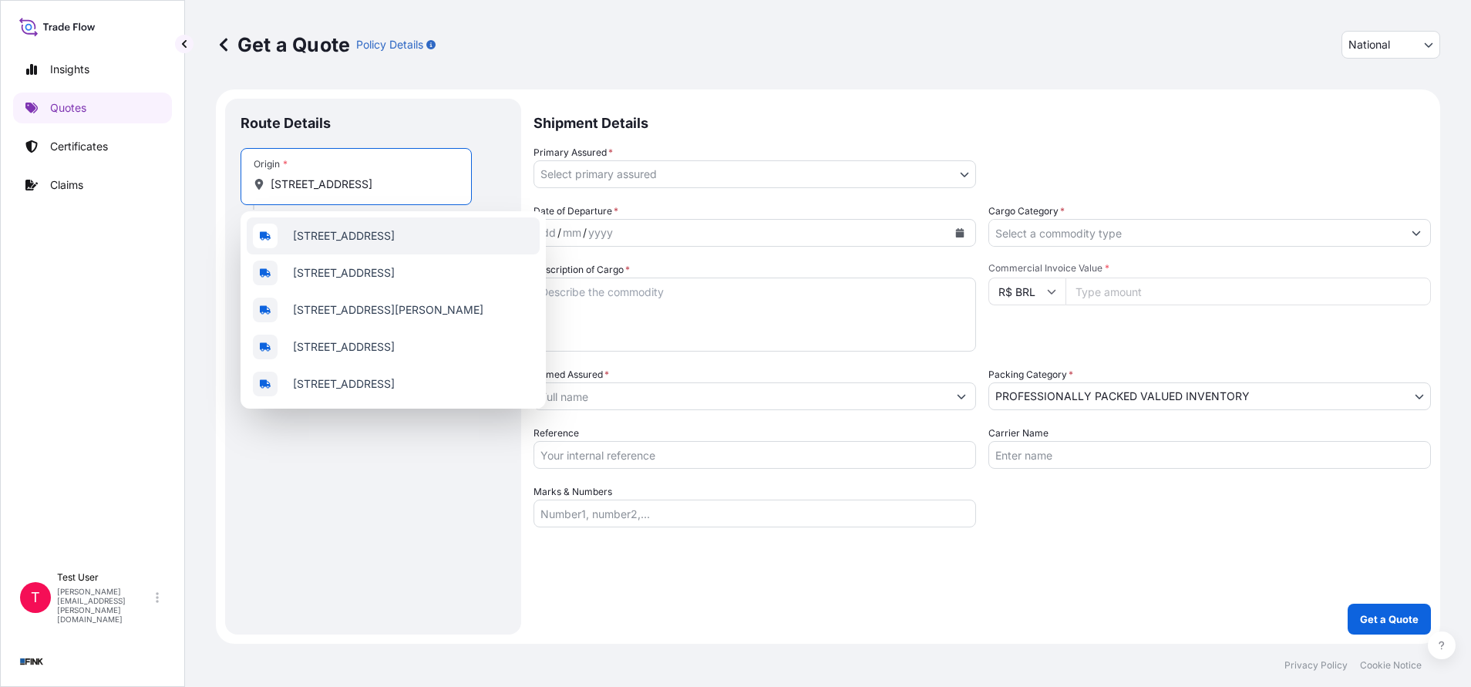
click at [346, 244] on span "[STREET_ADDRESS]" at bounding box center [344, 235] width 102 height 15
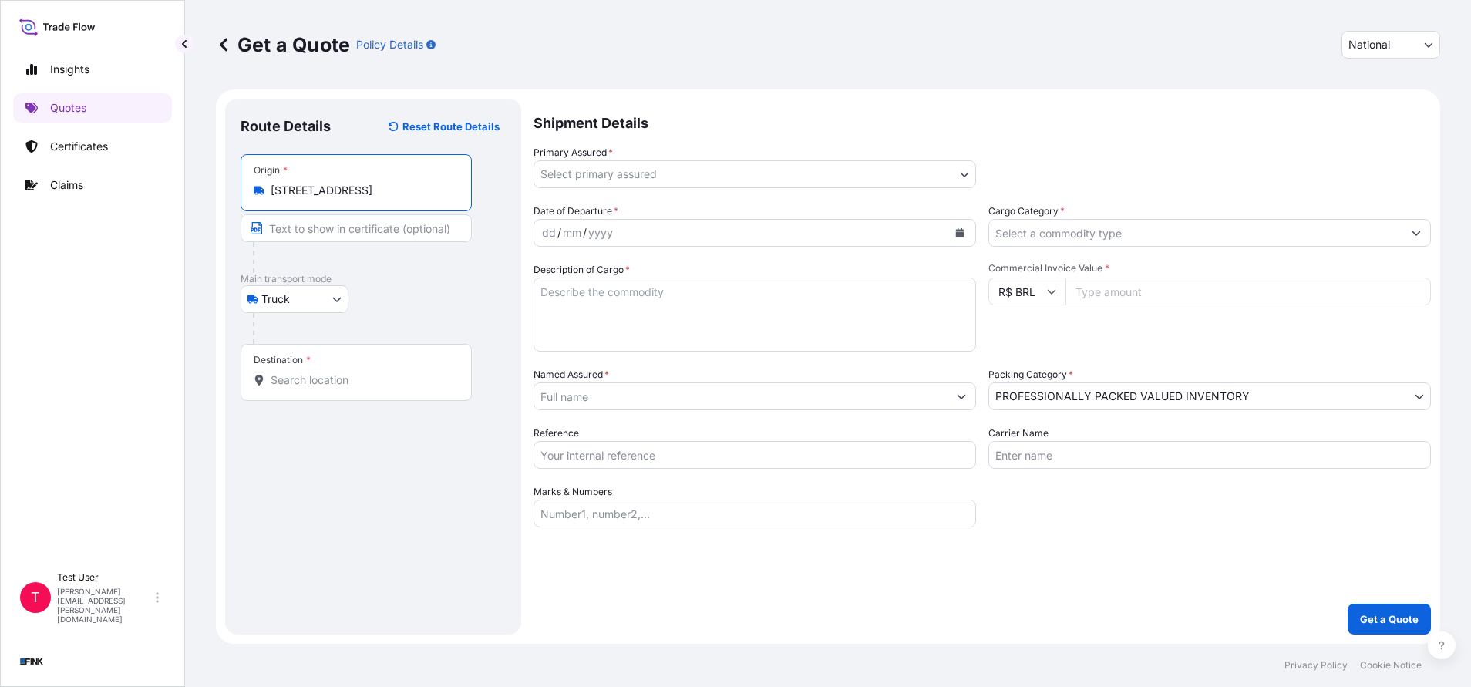
type input "[STREET_ADDRESS]"
click at [344, 233] on input "Text to appear on certificate" at bounding box center [359, 228] width 237 height 28
paste input "[STREET_ADDRESS]"
type input "[STREET_ADDRESS]"
click at [342, 371] on div "Destination *" at bounding box center [356, 372] width 231 height 57
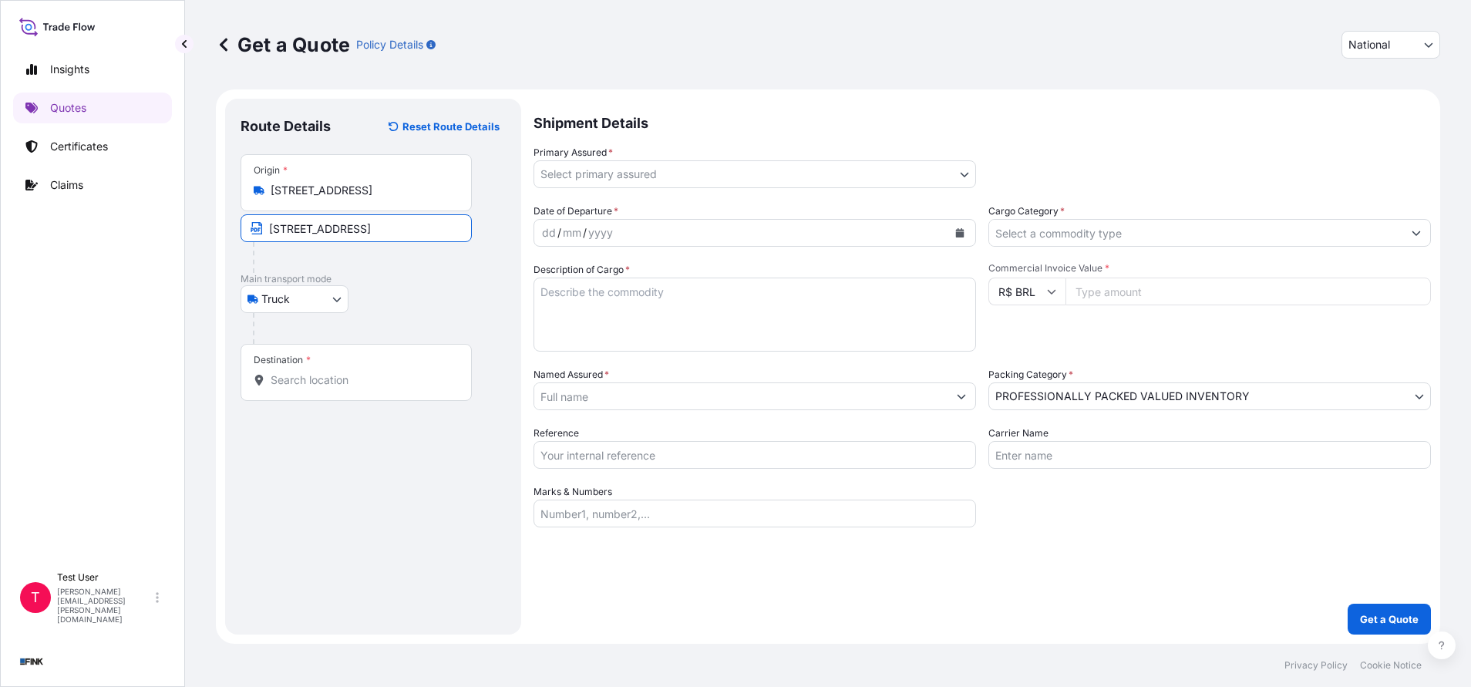
click at [342, 372] on input "Destination *" at bounding box center [362, 379] width 182 height 15
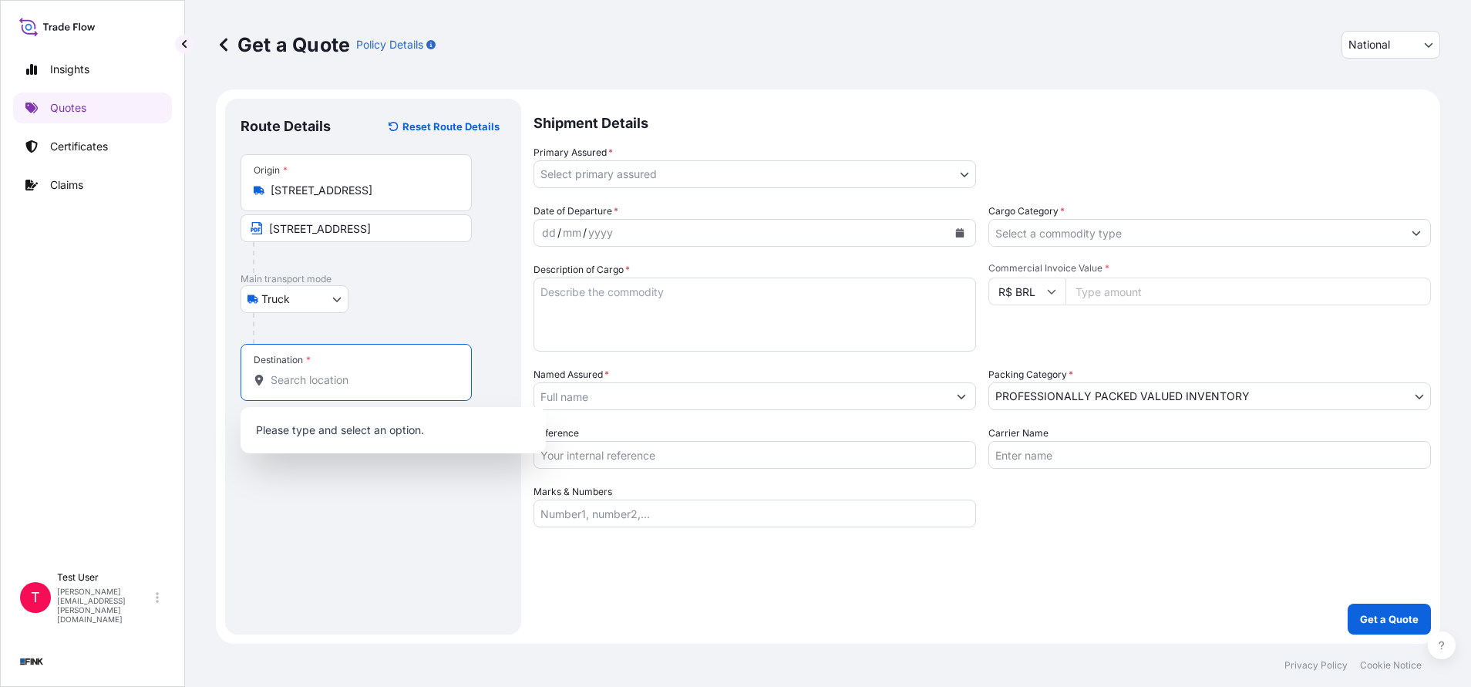
paste input "[GEOGRAPHIC_DATA] ([GEOGRAPHIC_DATA])"
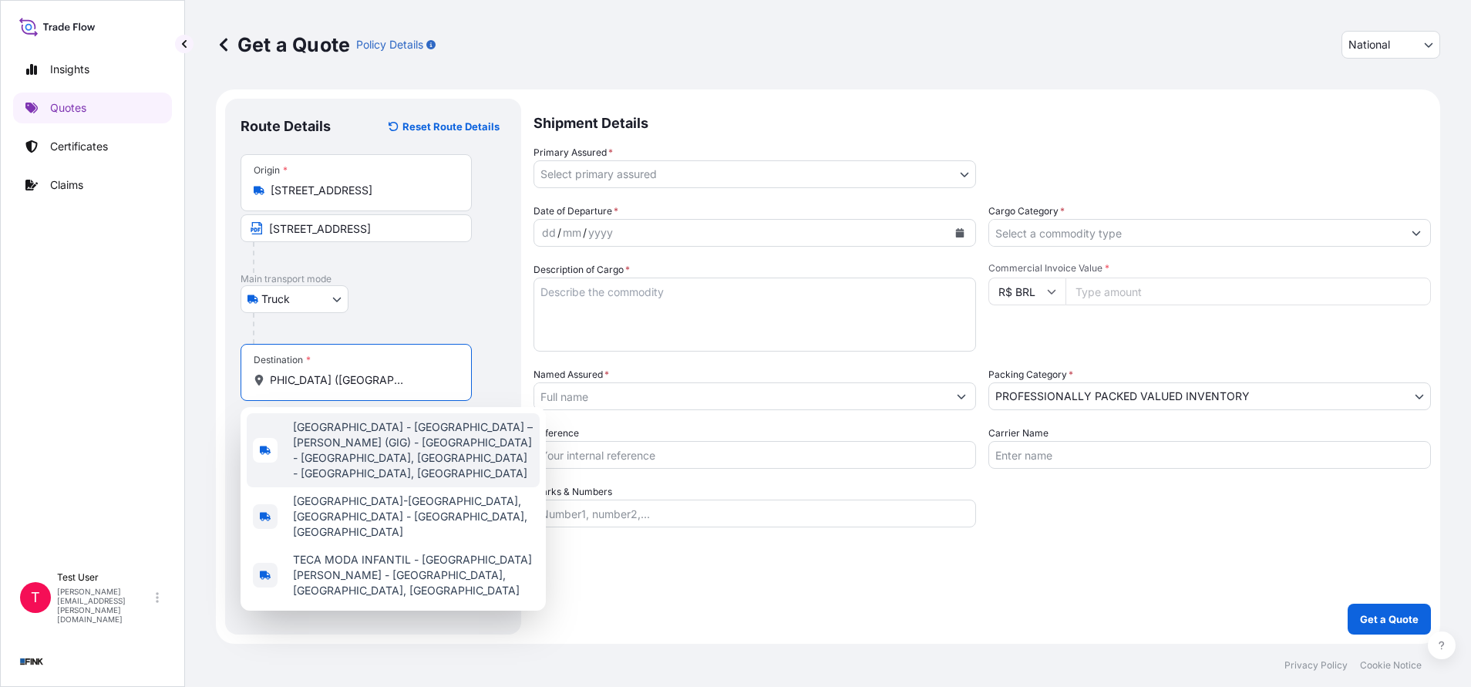
click at [325, 463] on span "[GEOGRAPHIC_DATA] - [GEOGRAPHIC_DATA] – [PERSON_NAME] (GIG) - [GEOGRAPHIC_DATA]…" at bounding box center [413, 450] width 241 height 62
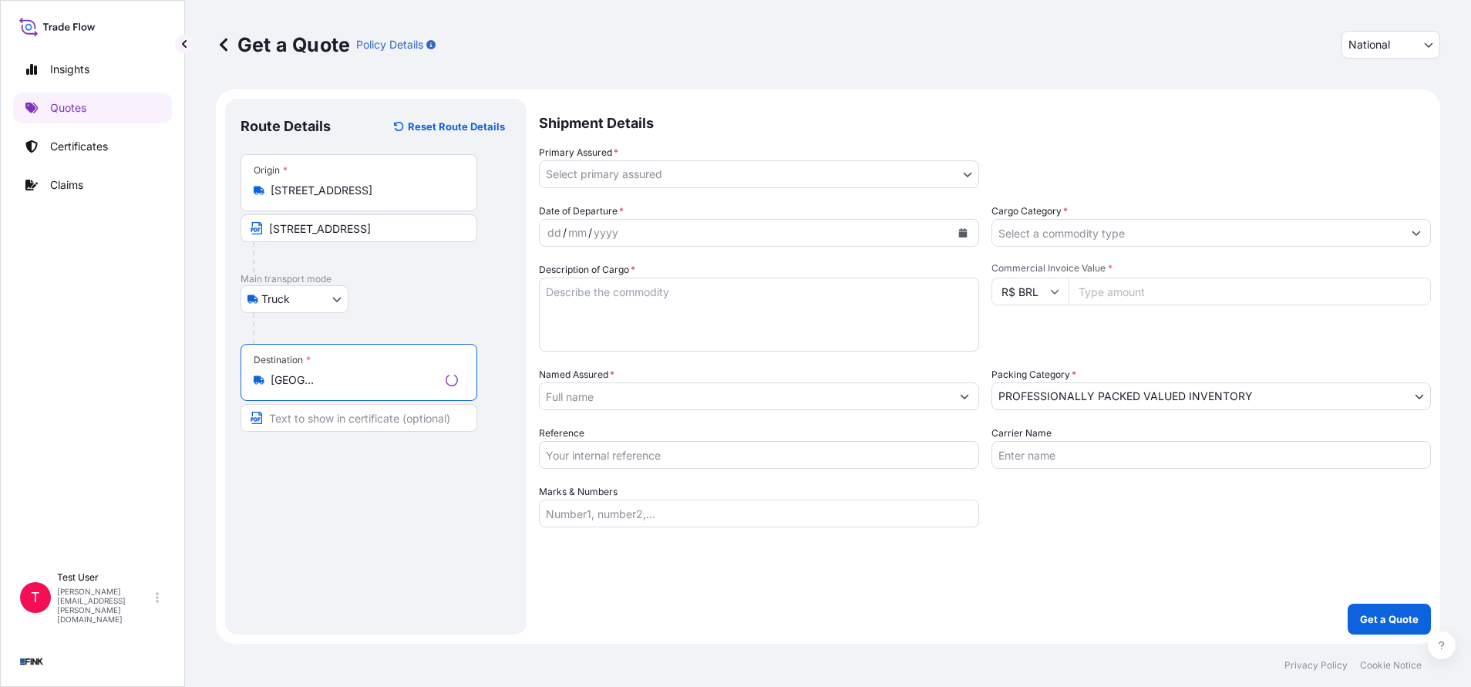
type input "[GEOGRAPHIC_DATA] - [GEOGRAPHIC_DATA] – [PERSON_NAME] (GIG) - [GEOGRAPHIC_DATA]…"
click at [332, 419] on input "Text to appear on certificate" at bounding box center [359, 418] width 237 height 28
paste input "[GEOGRAPHIC_DATA] ([GEOGRAPHIC_DATA])"
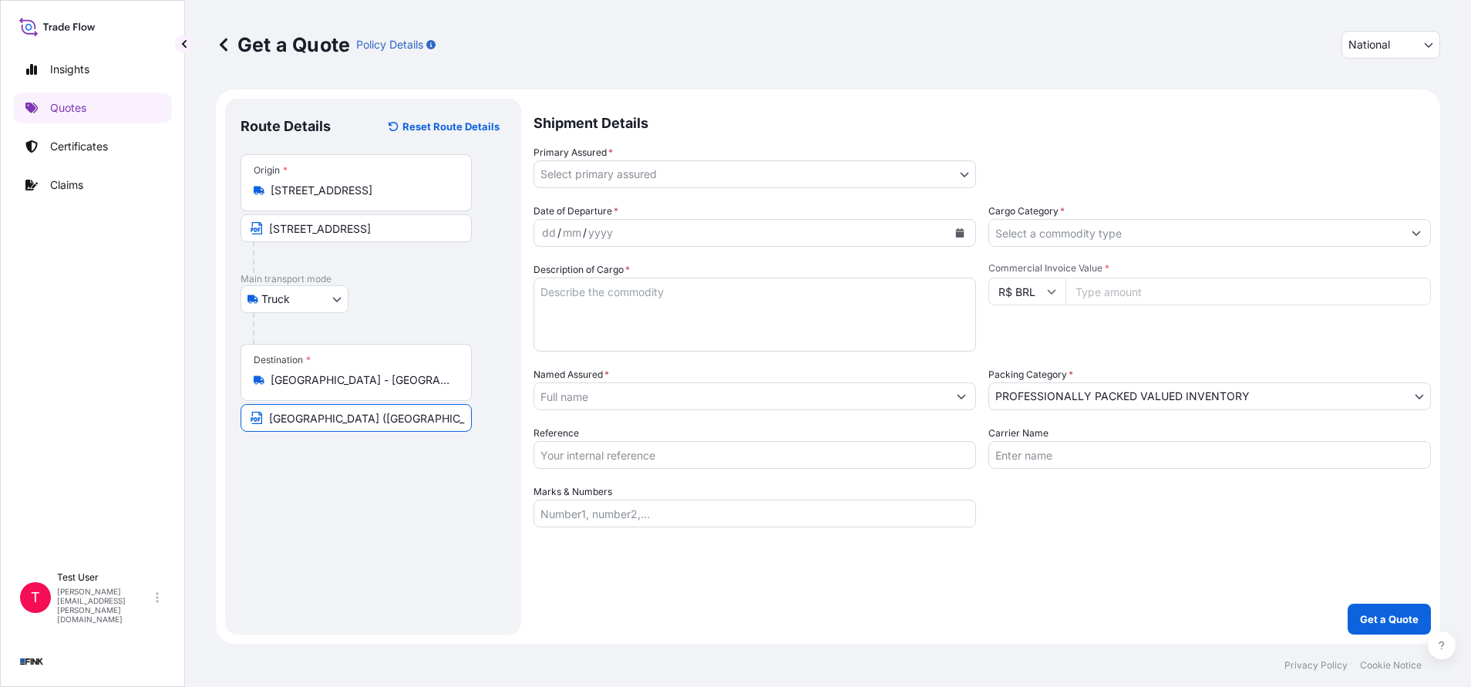
scroll to position [0, 107]
type input "[GEOGRAPHIC_DATA] ([GEOGRAPHIC_DATA])"
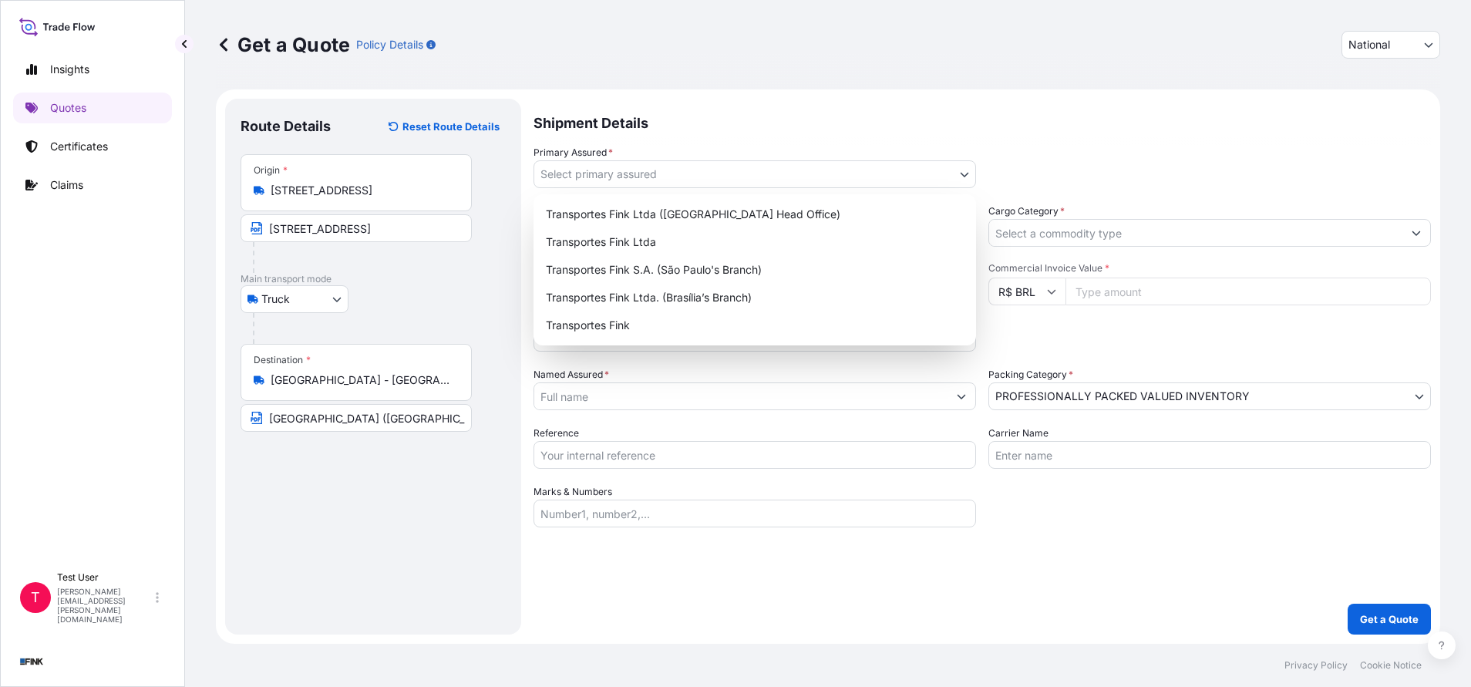
click at [809, 173] on body "Insights Quotes Certificates Claims T Test User [PERSON_NAME][EMAIL_ADDRESS][PE…" at bounding box center [735, 343] width 1471 height 687
click at [771, 210] on div "Transportes Fink Ltda ([GEOGRAPHIC_DATA] Head Office)" at bounding box center [755, 214] width 430 height 28
select select "31747"
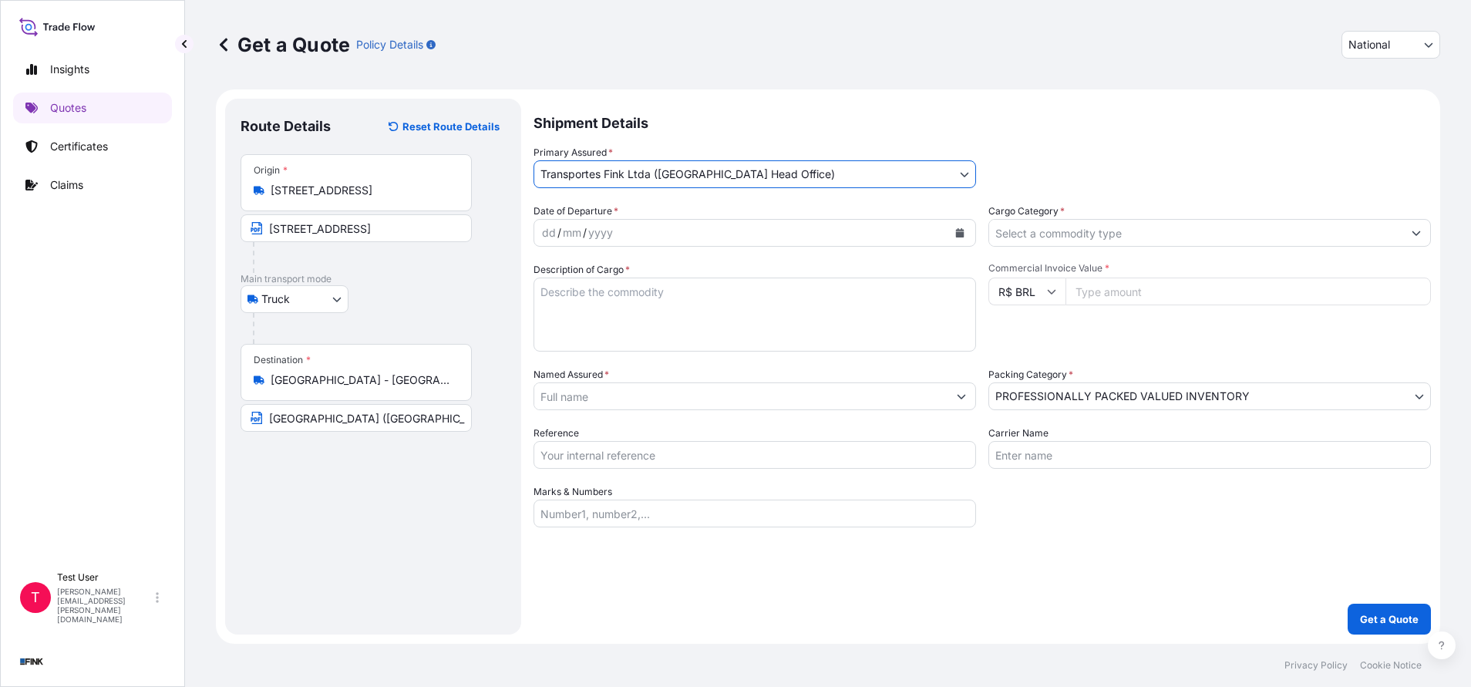
click at [954, 234] on button "Calendar" at bounding box center [959, 232] width 25 height 25
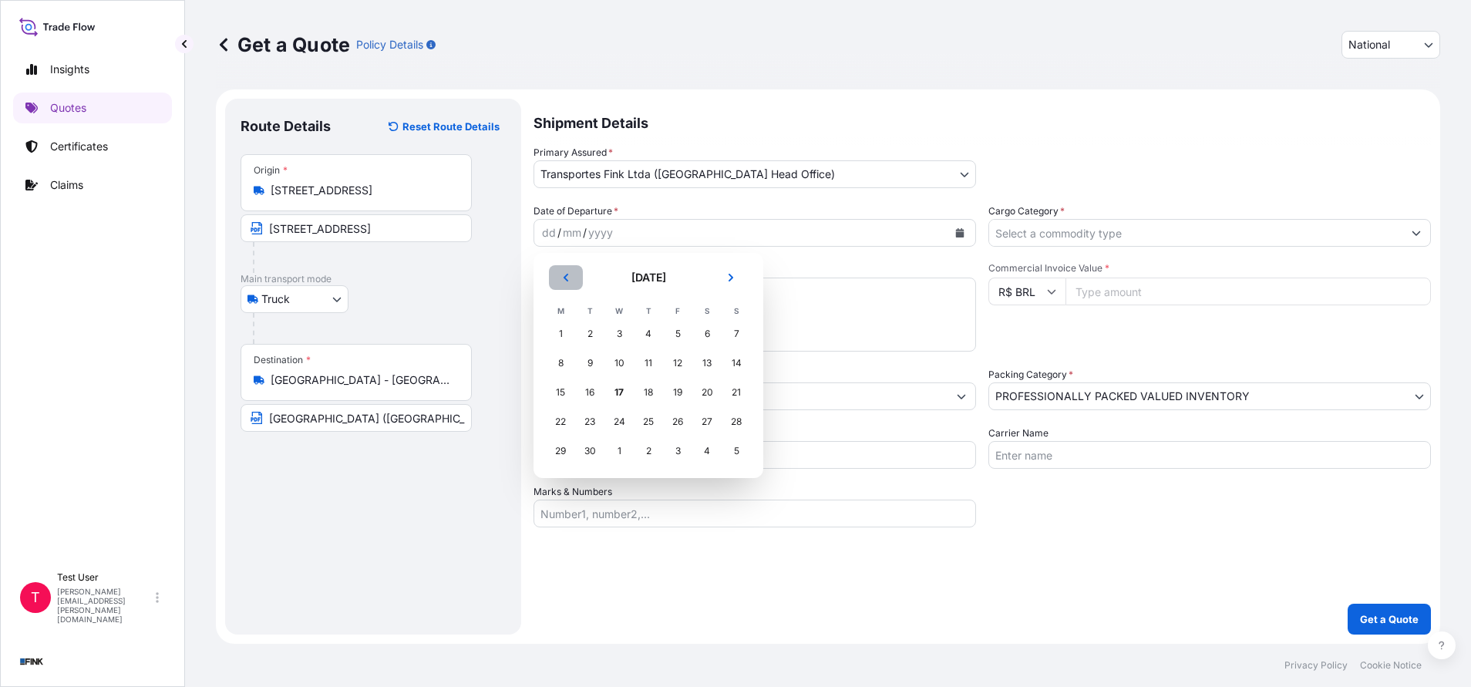
click at [568, 279] on icon "Previous" at bounding box center [565, 277] width 9 height 9
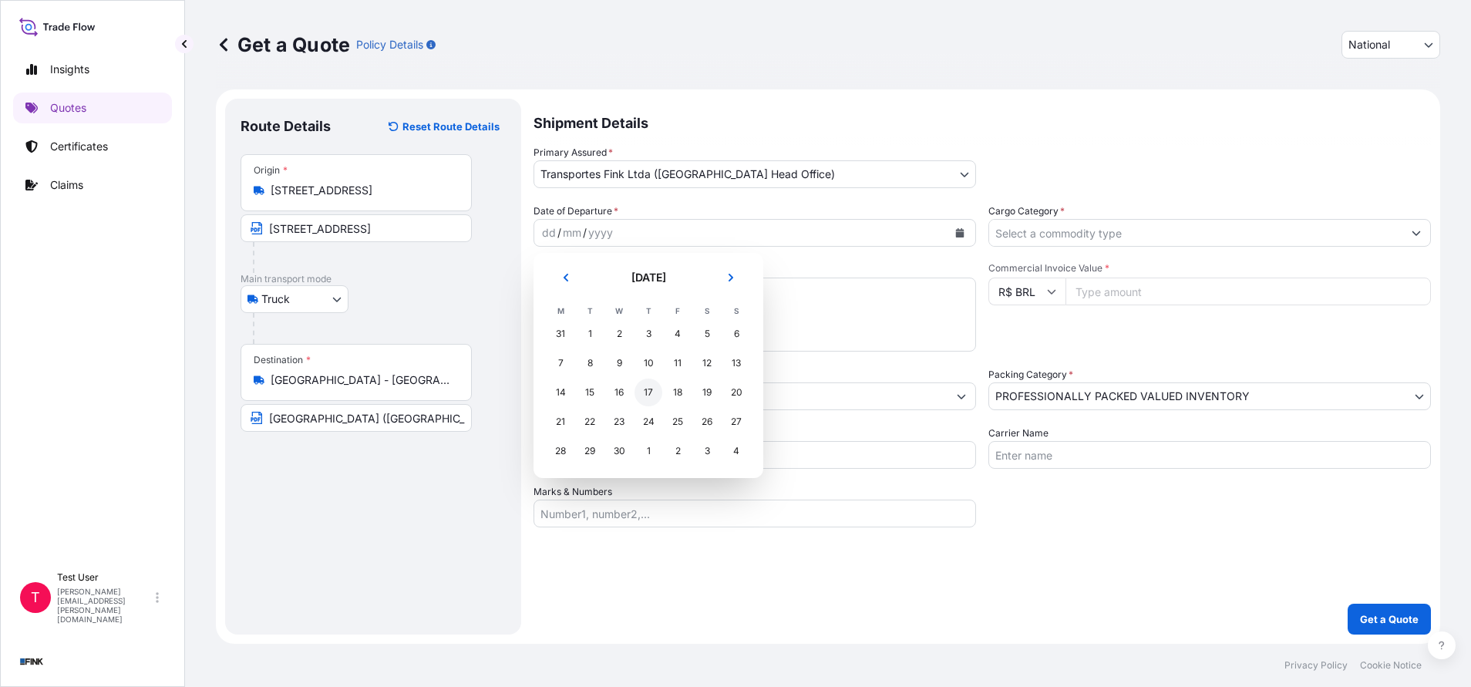
click at [646, 392] on div "17" at bounding box center [648, 392] width 28 height 28
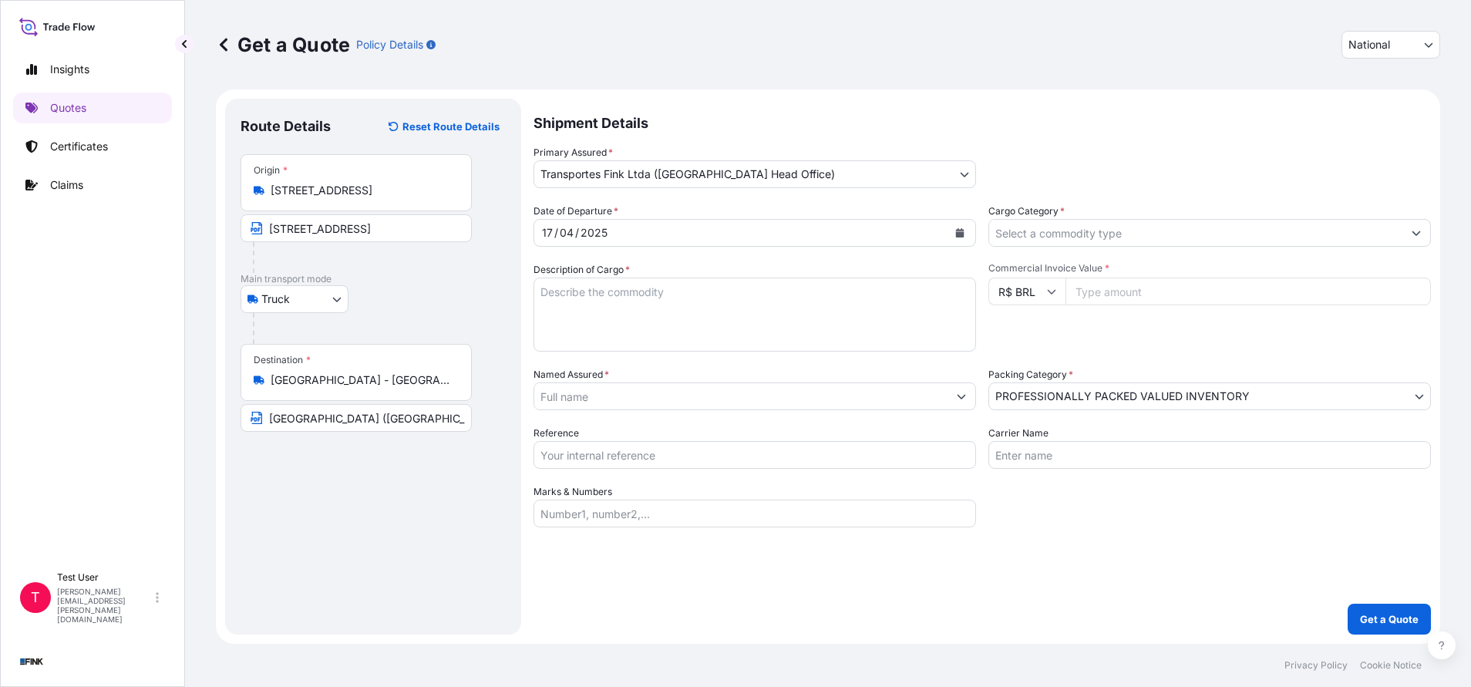
click at [1161, 288] on input "Commercial Invoice Value *" at bounding box center [1247, 292] width 365 height 28
paste input "116838.00"
type input "116838.00"
click at [1127, 229] on input "Cargo Category *" at bounding box center [1195, 233] width 413 height 28
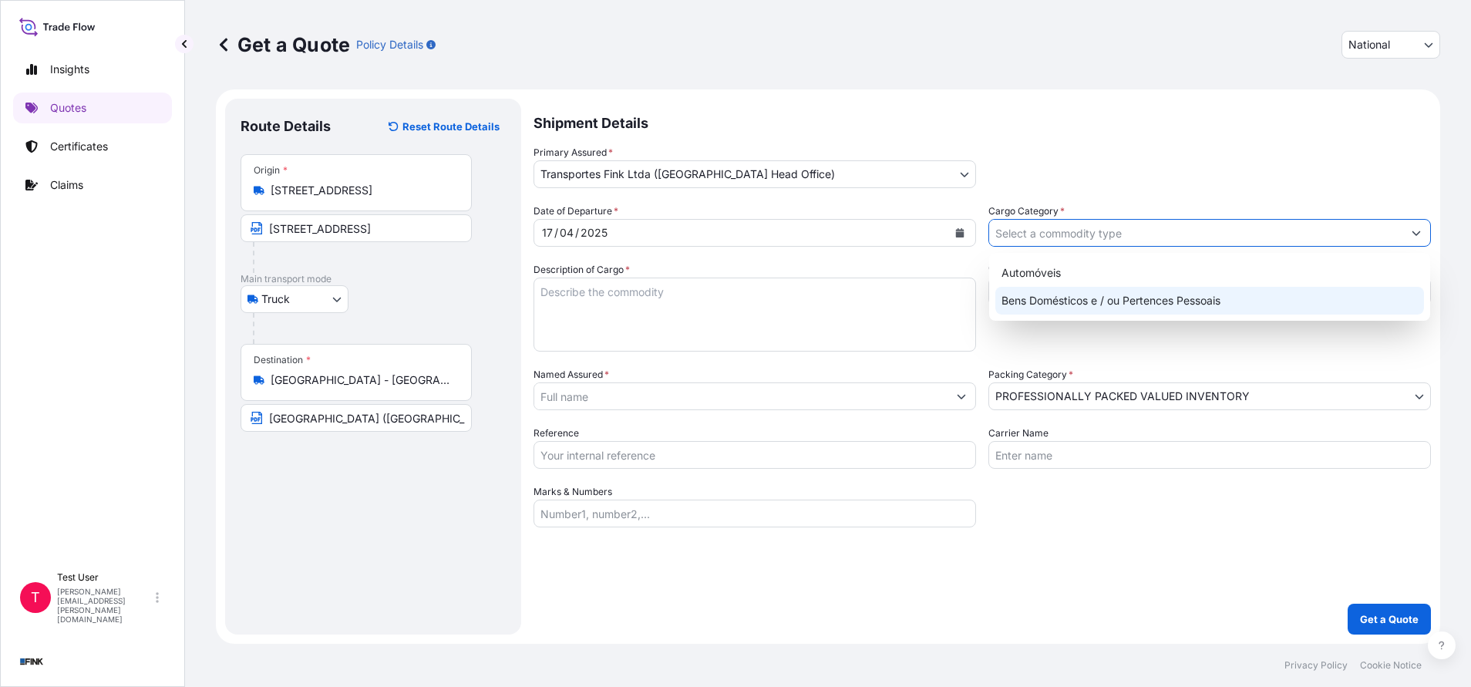
click at [1063, 304] on div "Bens Domésticos e / ou Pertences Pessoais" at bounding box center [1209, 301] width 429 height 28
type input "Bens Domésticos e / ou Pertences Pessoais"
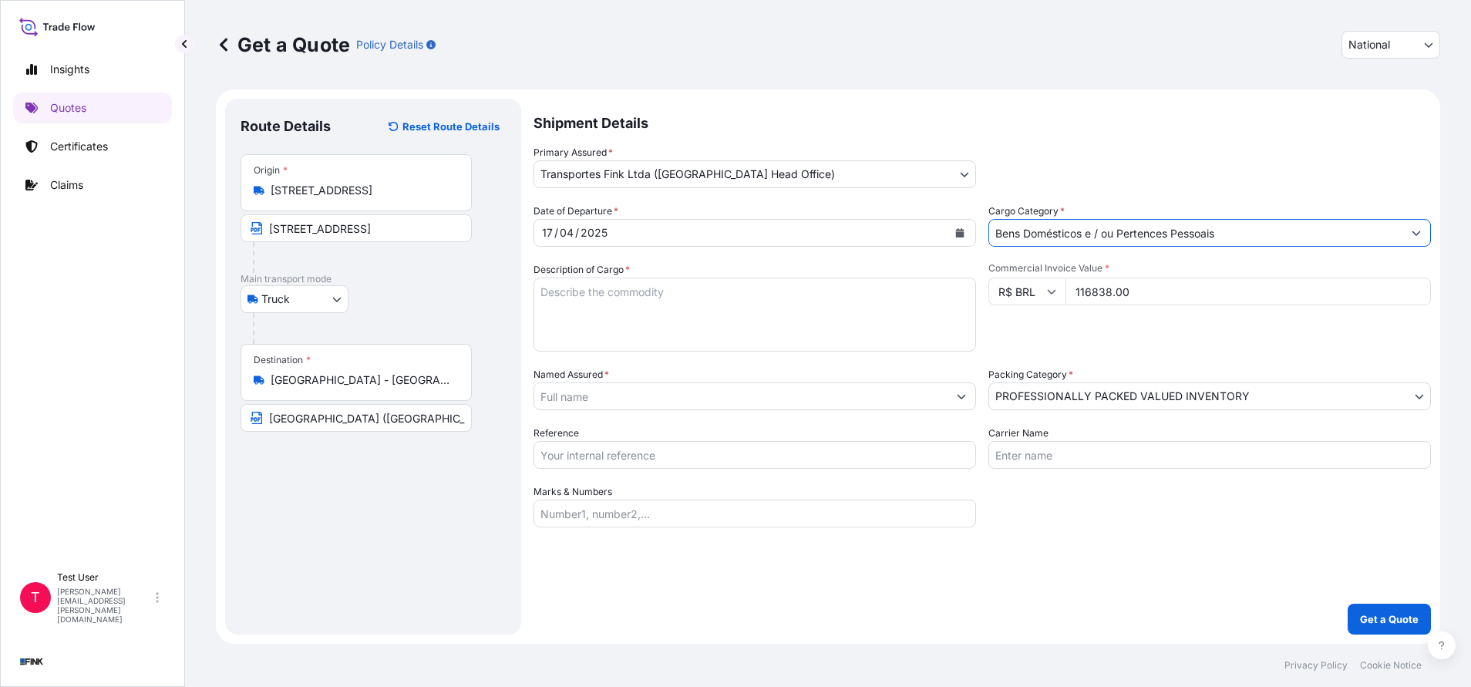
click at [894, 296] on textarea "Description of Cargo *" at bounding box center [754, 315] width 442 height 74
type textarea "."
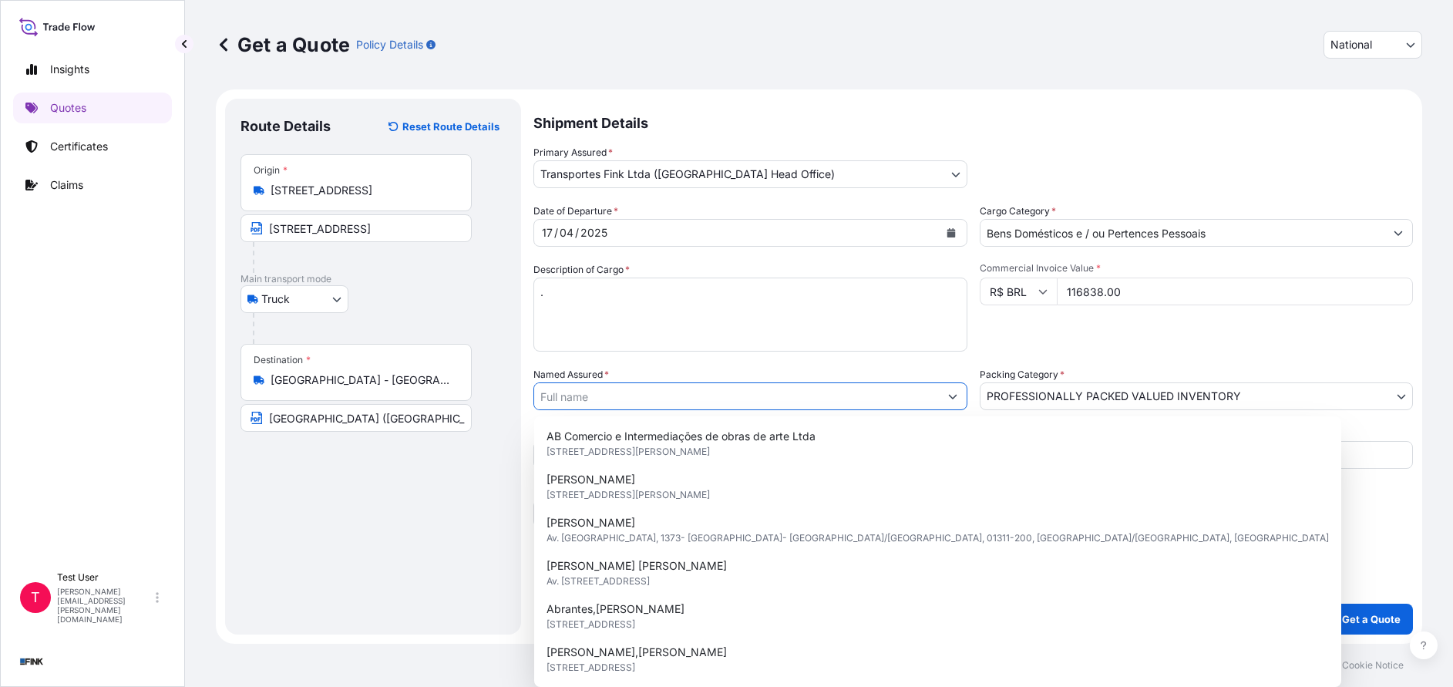
click at [673, 399] on input "Named Assured *" at bounding box center [736, 396] width 405 height 28
paste input "Galeria [PERSON_NAME]"
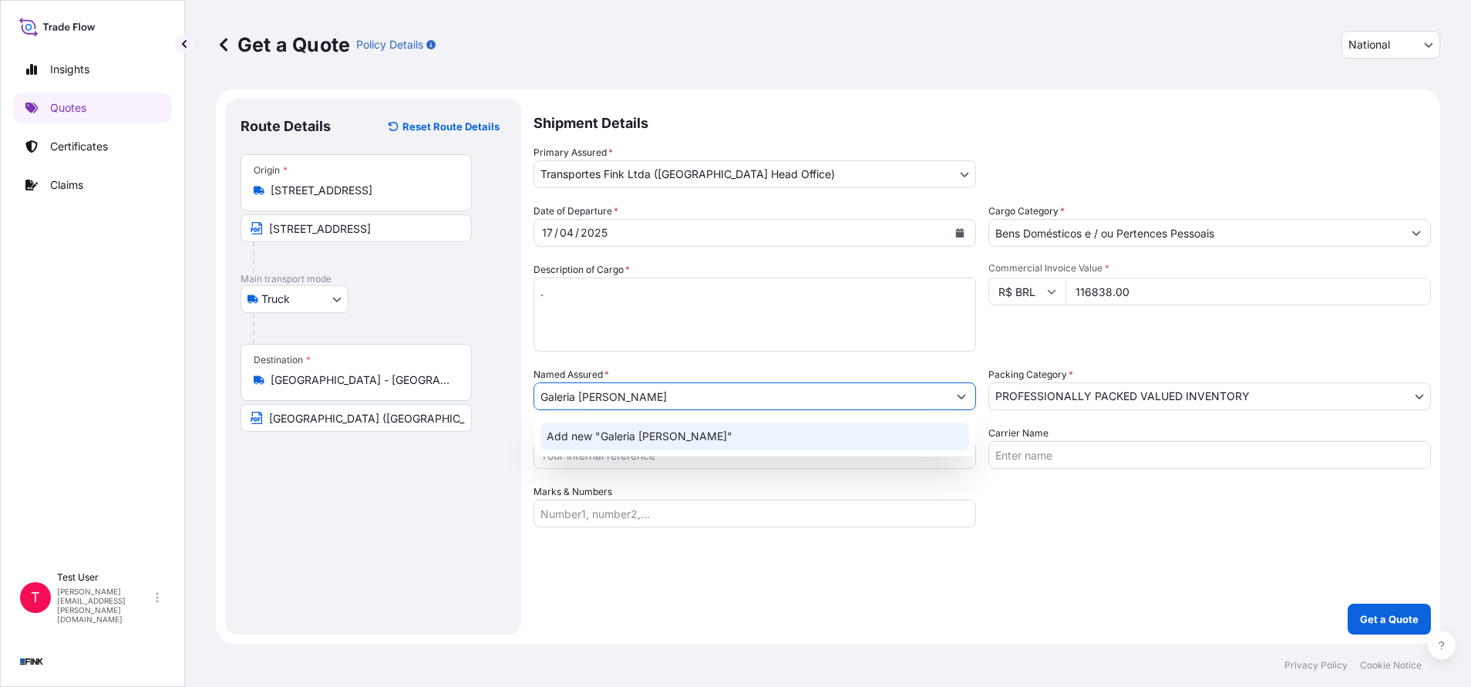
click at [633, 426] on div "Add new "Galeria [PERSON_NAME]"" at bounding box center [754, 436] width 429 height 28
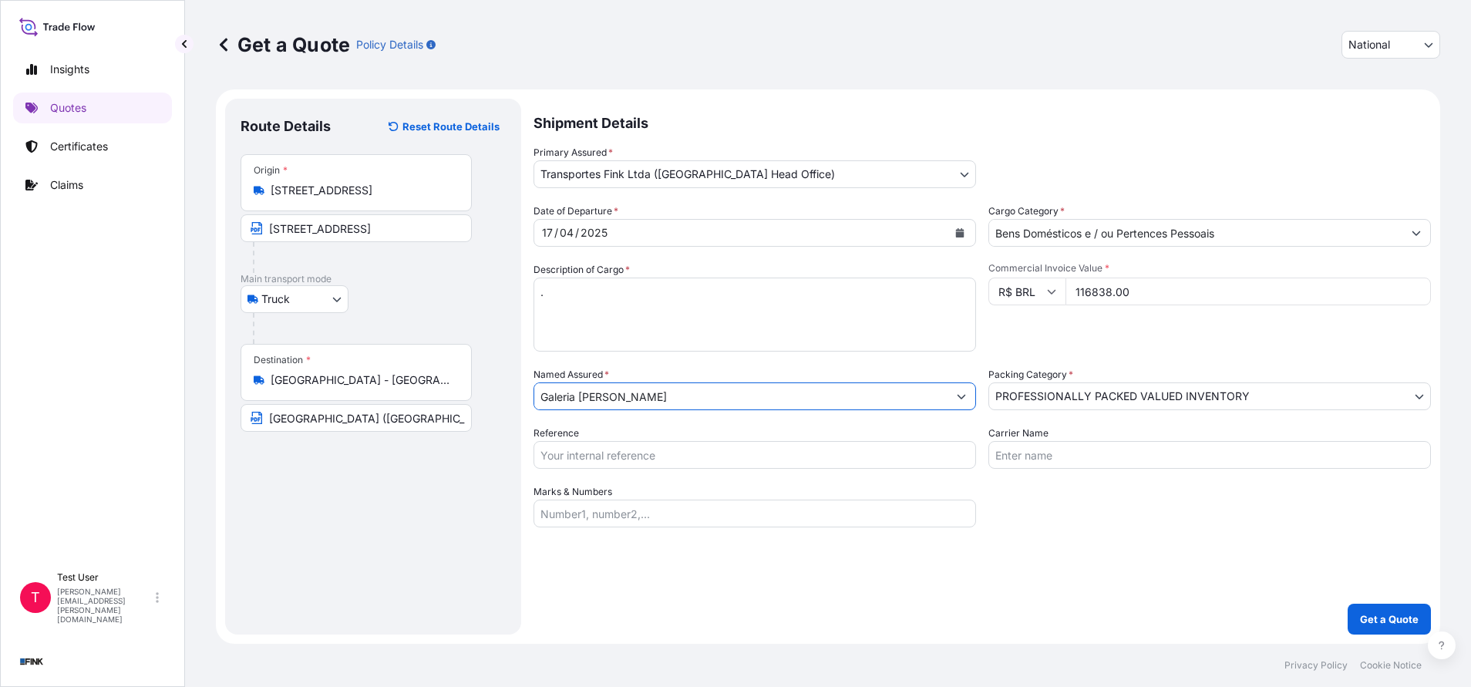
type input "Galeria [PERSON_NAME]"
click at [641, 460] on input "Reference" at bounding box center [754, 455] width 442 height 28
paste input "08E-0008/25 OA DDR"
type input "08E-0008/25 OA DDR"
click at [1383, 626] on p "Get a Quote" at bounding box center [1389, 618] width 59 height 15
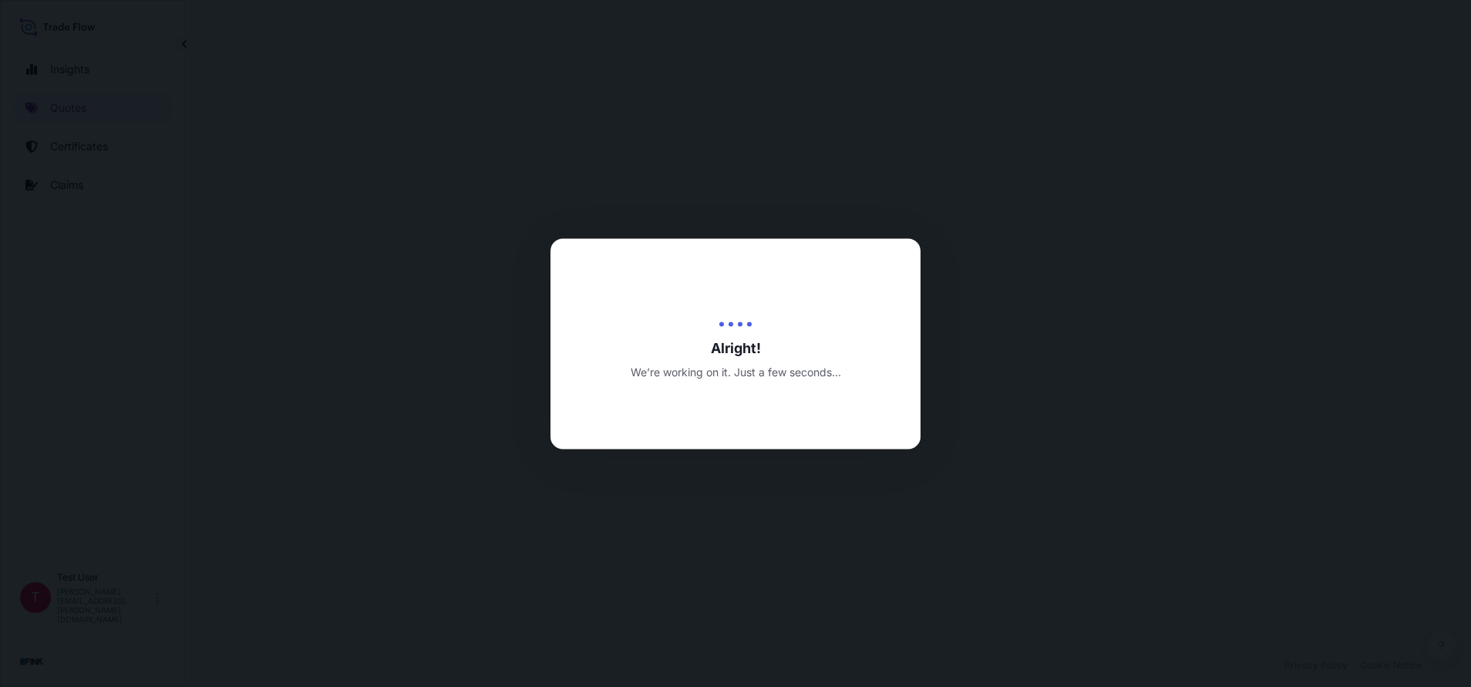
select select "Truck"
select select "31747"
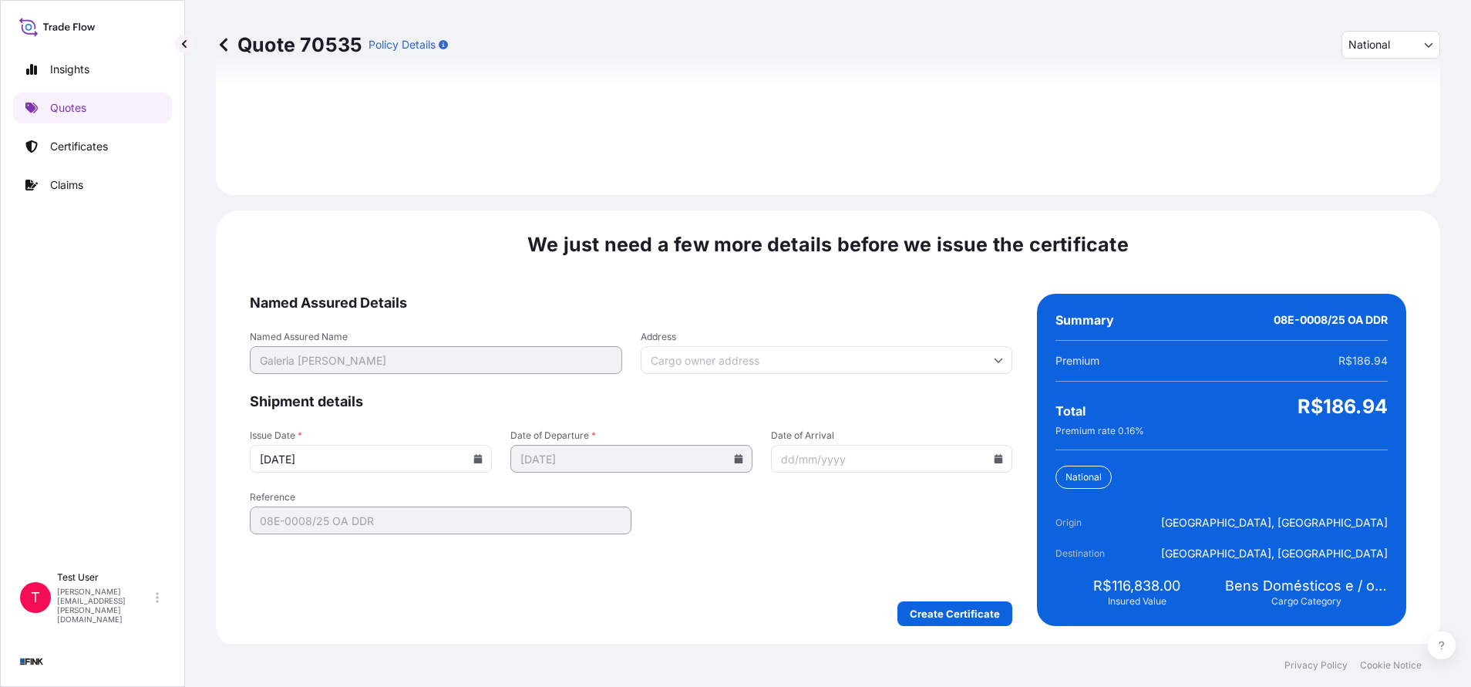
scroll to position [1771, 0]
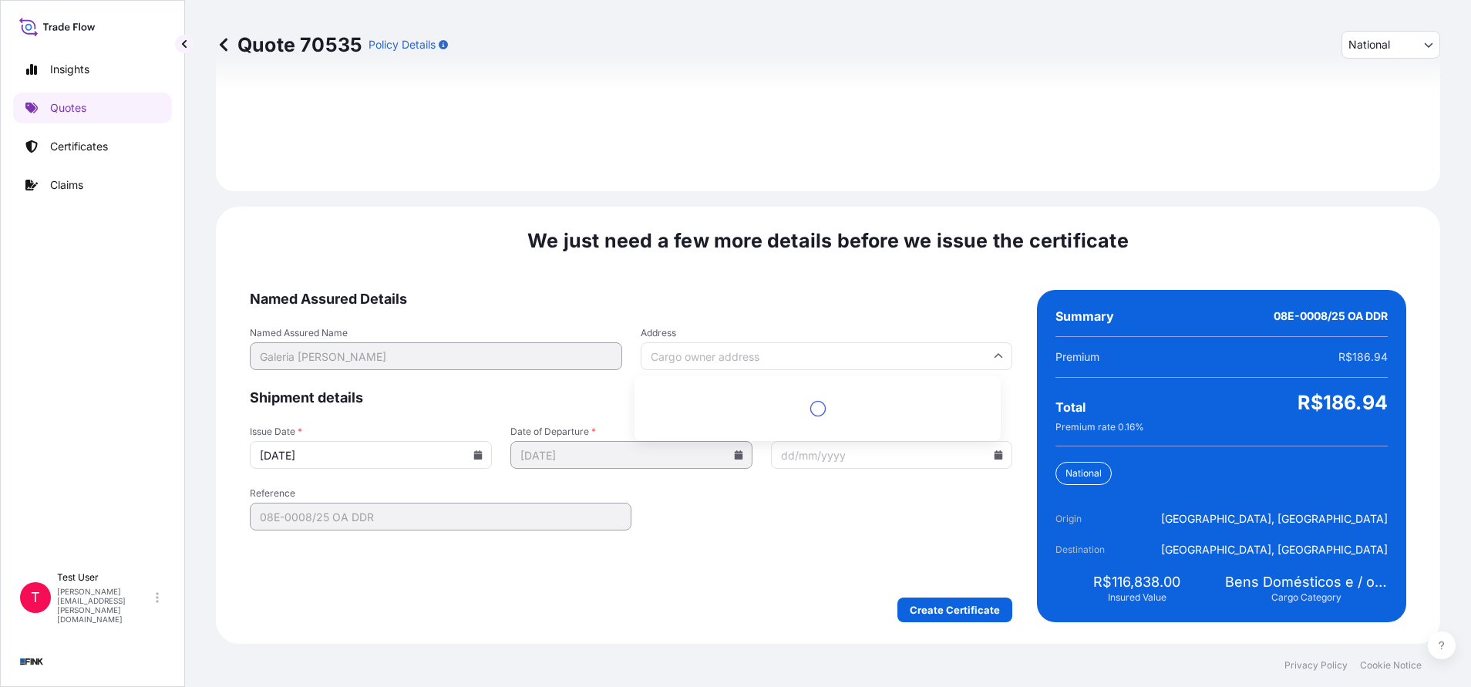
click at [778, 357] on input "Address" at bounding box center [827, 356] width 372 height 28
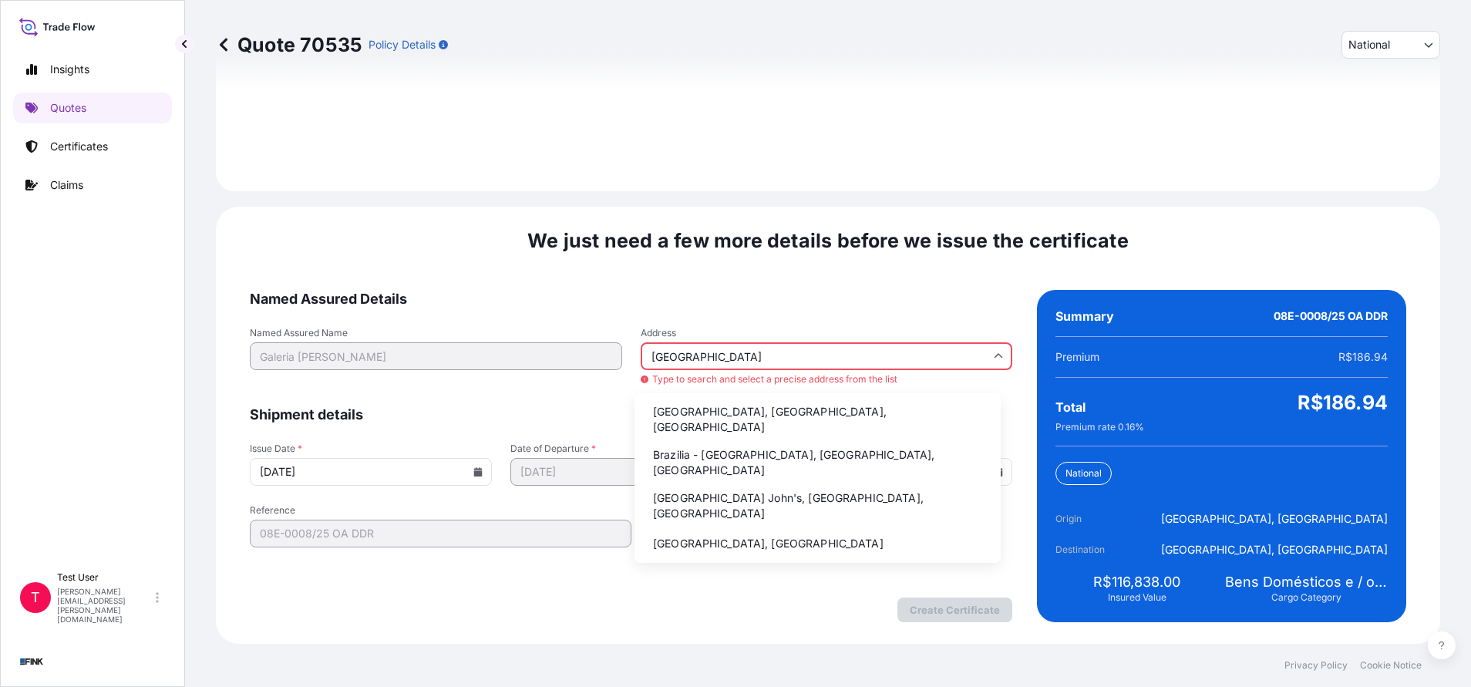
click at [685, 450] on li "Brazilia - [GEOGRAPHIC_DATA], [GEOGRAPHIC_DATA], [GEOGRAPHIC_DATA]" at bounding box center [818, 462] width 354 height 40
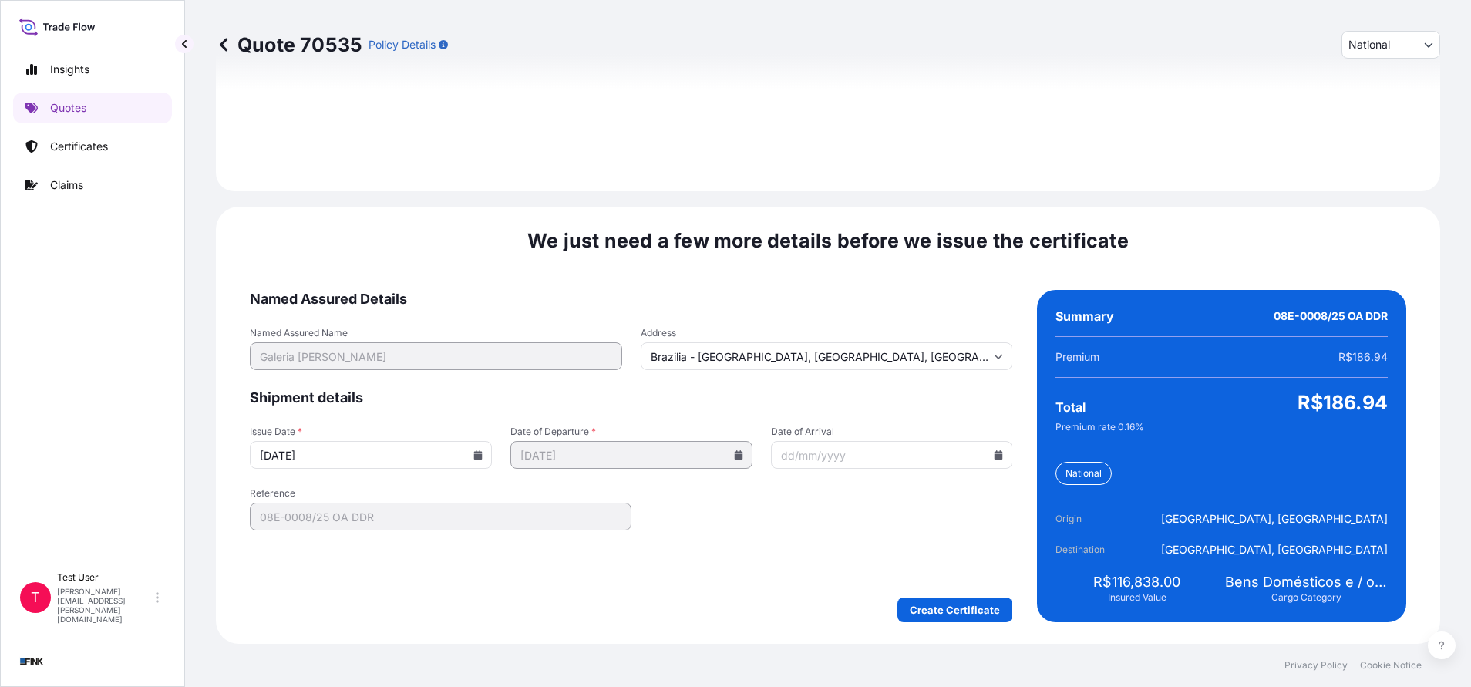
type input "[GEOGRAPHIC_DATA] - [GEOGRAPHIC_DATA], [GEOGRAPHIC_DATA] - [GEOGRAPHIC_DATA], […"
click at [473, 453] on icon at bounding box center [477, 454] width 9 height 9
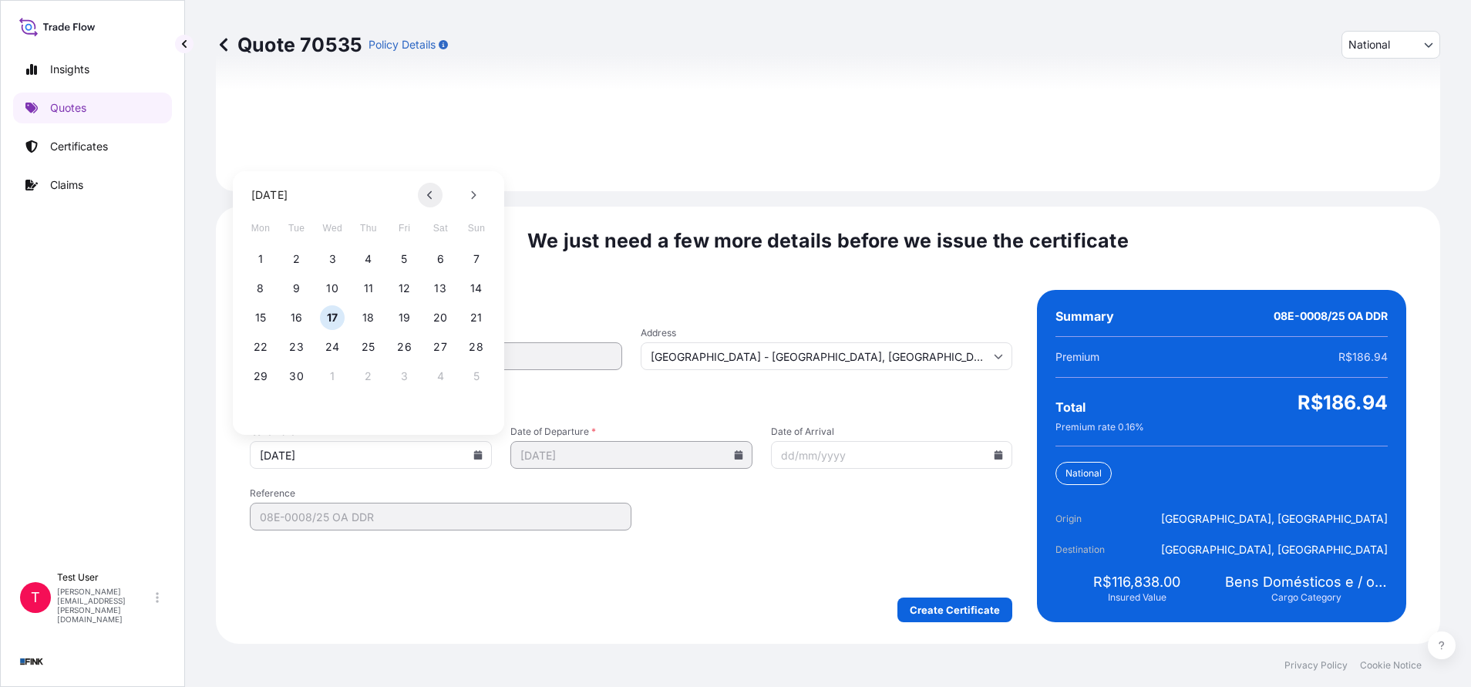
click at [431, 203] on button at bounding box center [430, 195] width 25 height 25
click at [431, 202] on button at bounding box center [430, 195] width 25 height 25
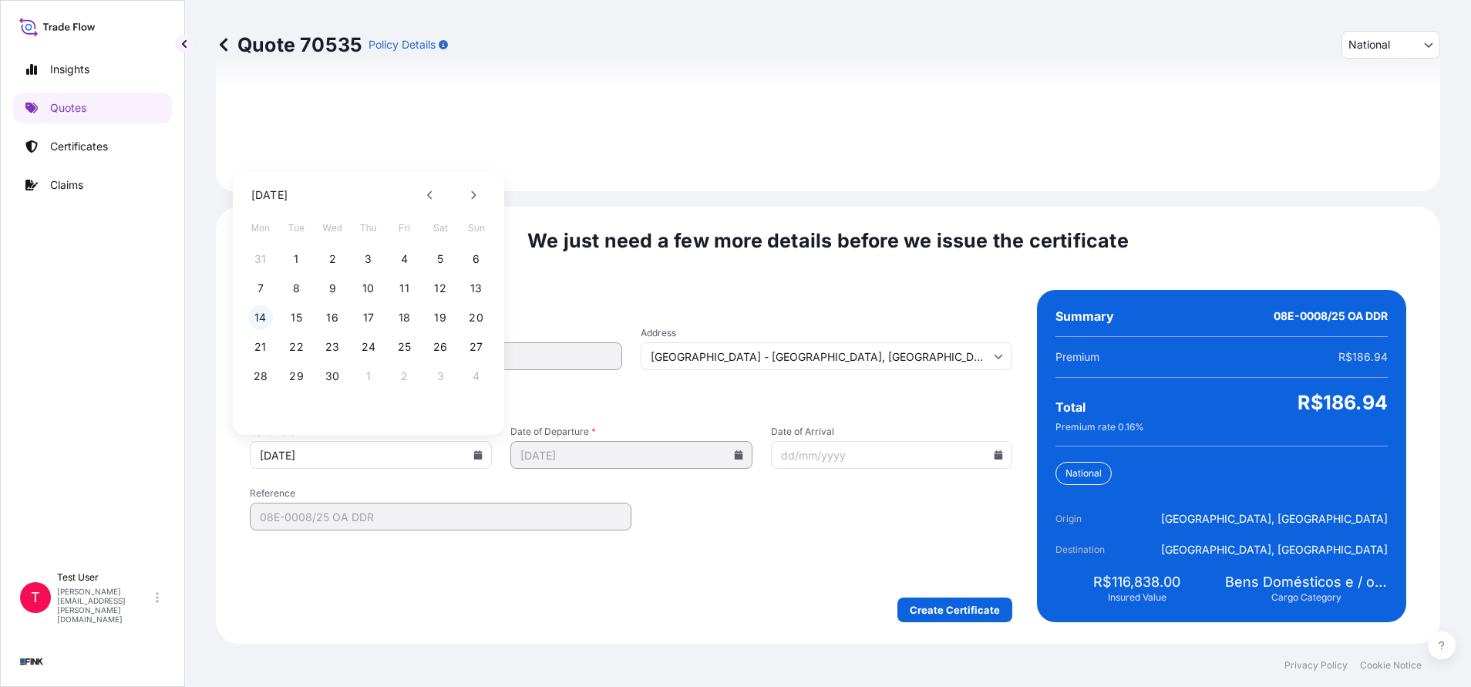
click at [266, 313] on button "14" at bounding box center [260, 317] width 25 height 25
type input "[DATE]"
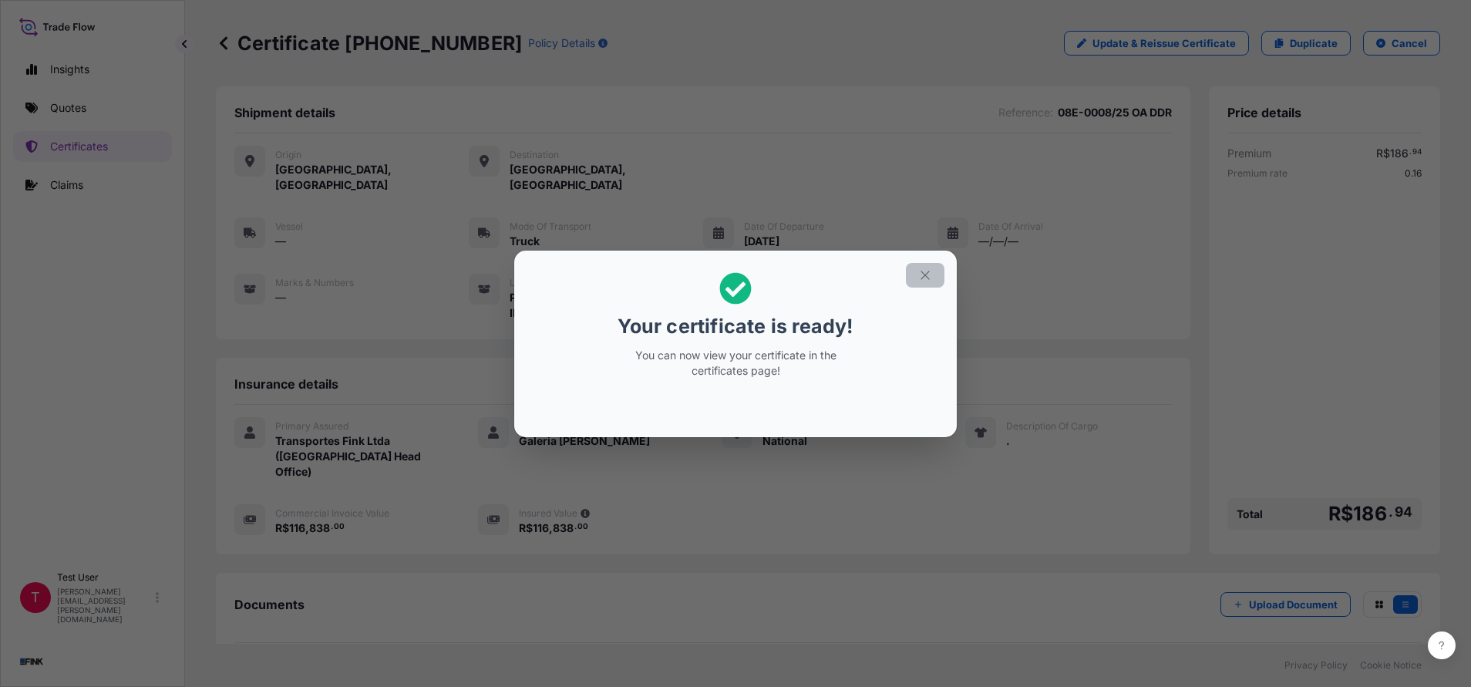
click at [917, 274] on button "button" at bounding box center [925, 275] width 39 height 25
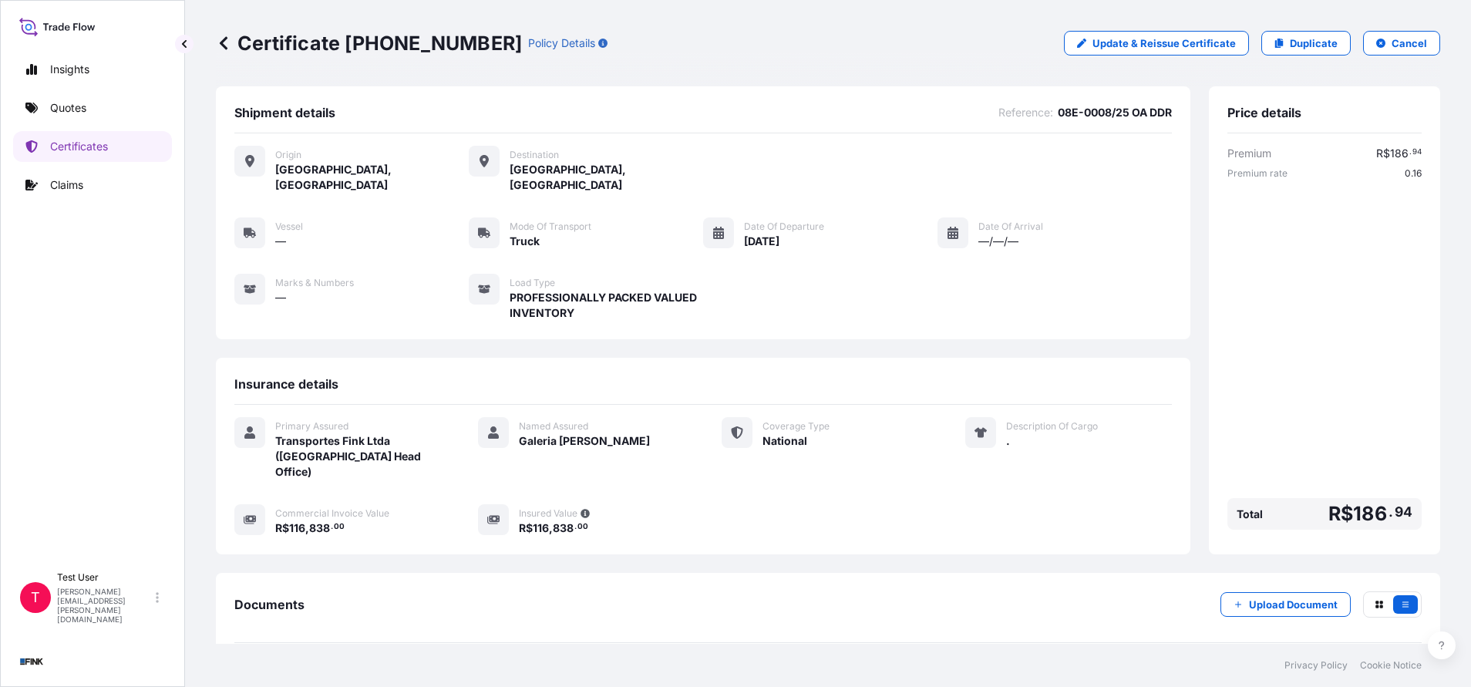
click at [385, 78] on div "Certificate [PHONE_NUMBER] Policy Details Update & Reissue Certificate Duplicat…" at bounding box center [828, 43] width 1224 height 86
drag, startPoint x: 344, startPoint y: 39, endPoint x: 449, endPoint y: 35, distance: 104.9
click at [449, 35] on p "Certificate [PHONE_NUMBER]" at bounding box center [369, 43] width 306 height 25
copy p "[PHONE_NUMBER]"
click at [63, 97] on link "Quotes" at bounding box center [92, 108] width 159 height 31
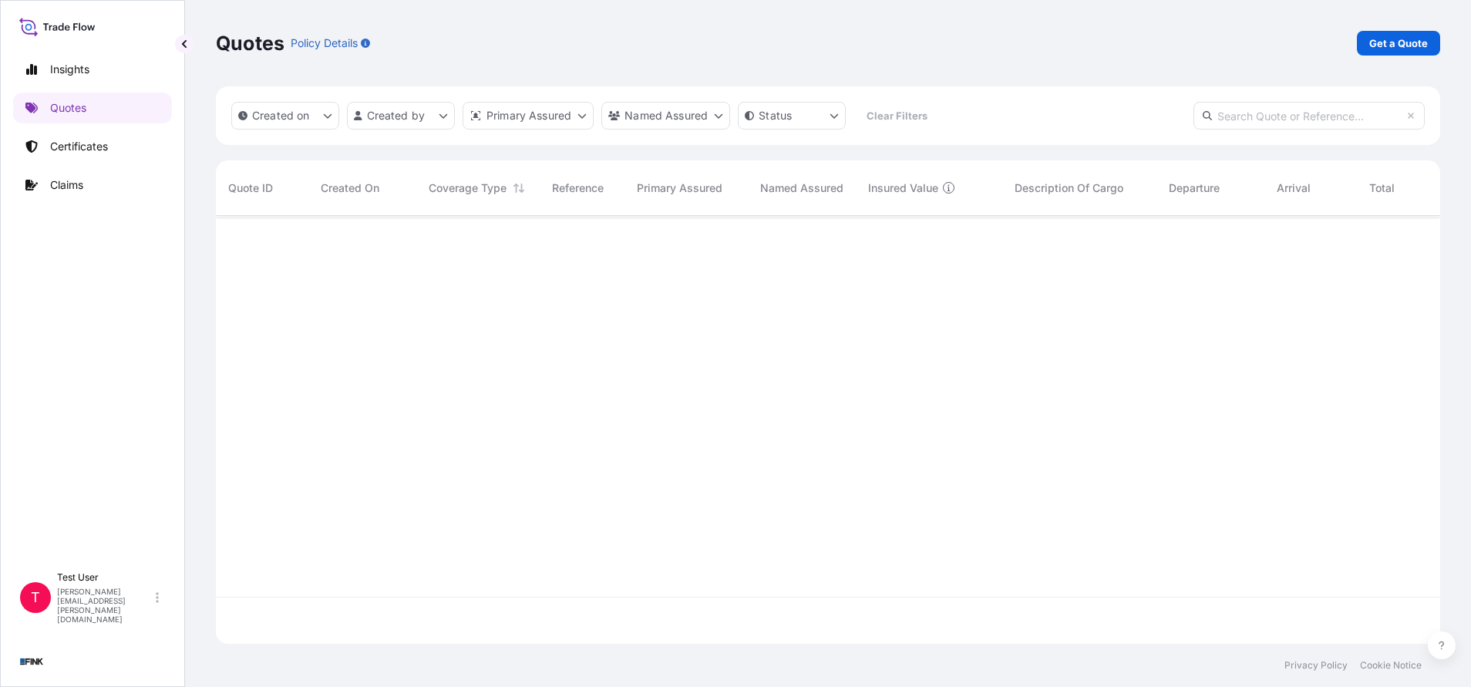
scroll to position [419, 1206]
click at [1374, 27] on div "Quotes Policy Details Get a Quote" at bounding box center [828, 43] width 1224 height 86
click at [1375, 47] on p "Get a Quote" at bounding box center [1398, 42] width 59 height 15
select select "international"
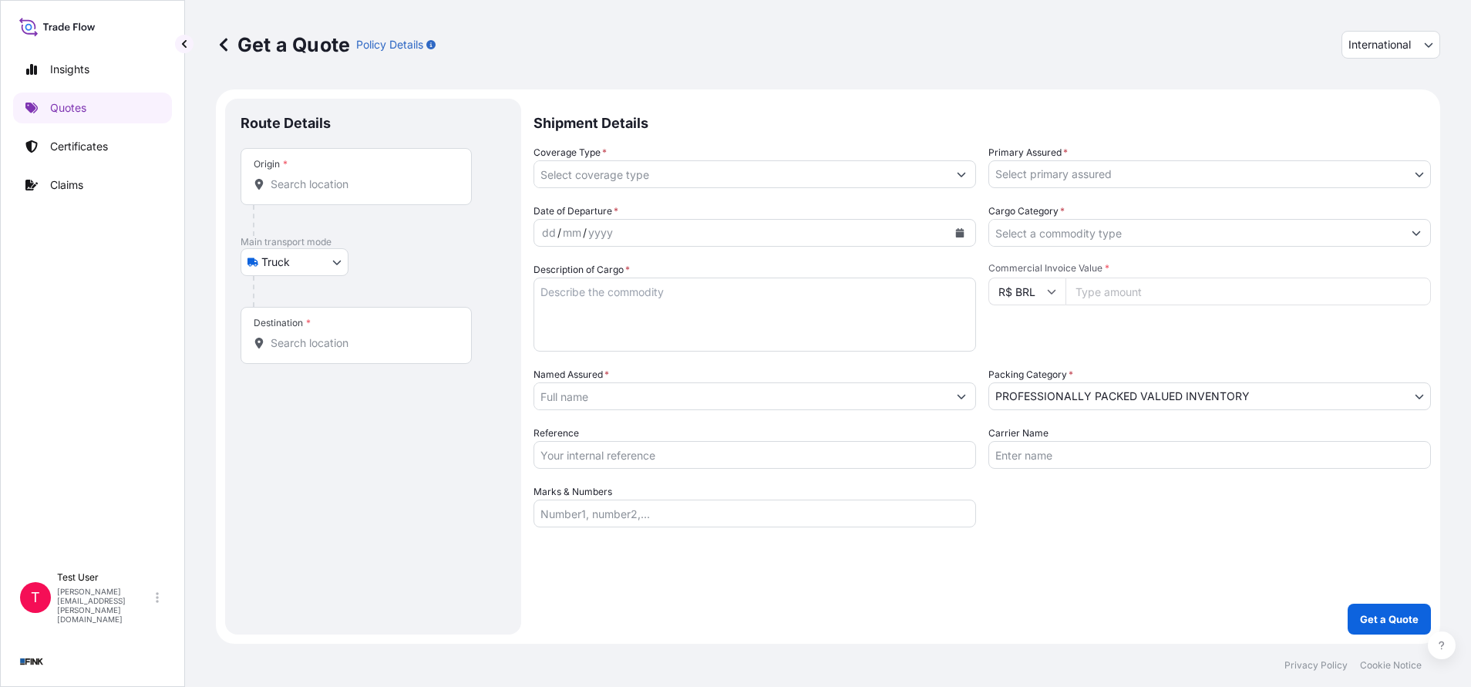
select select "Truck"
click at [1359, 47] on span "International" at bounding box center [1379, 44] width 62 height 15
click at [1359, 106] on div "National" at bounding box center [1390, 113] width 86 height 28
click at [393, 190] on input "Origin *" at bounding box center [362, 184] width 182 height 15
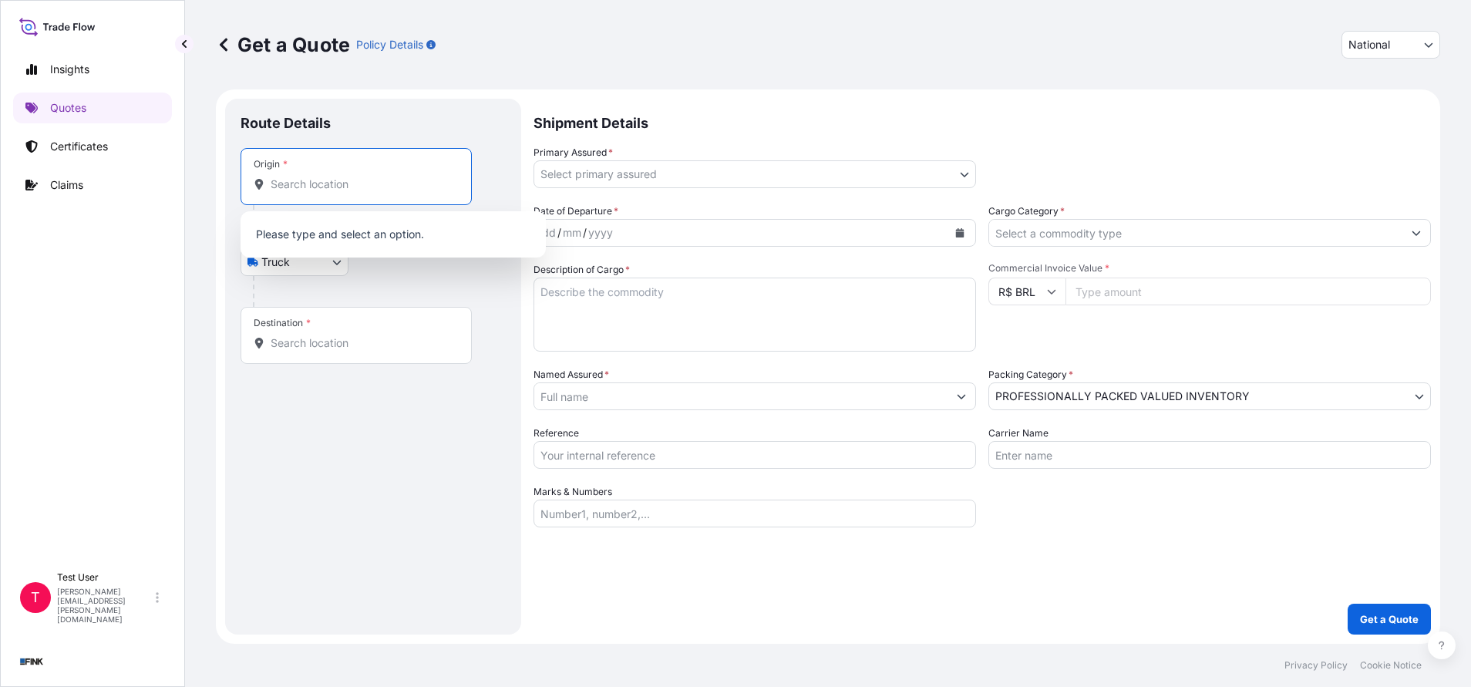
paste input "[STREET_ADDRESS]"
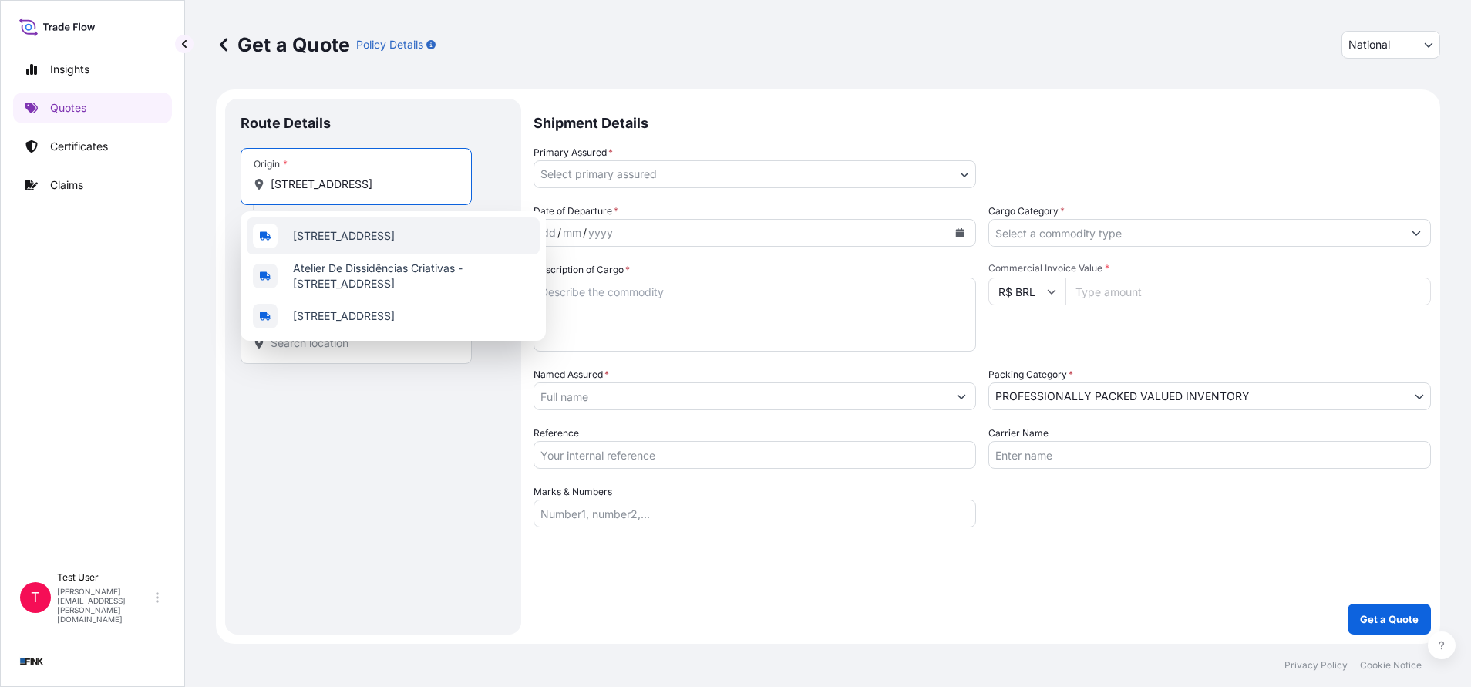
click at [370, 244] on span "[STREET_ADDRESS]" at bounding box center [344, 235] width 102 height 15
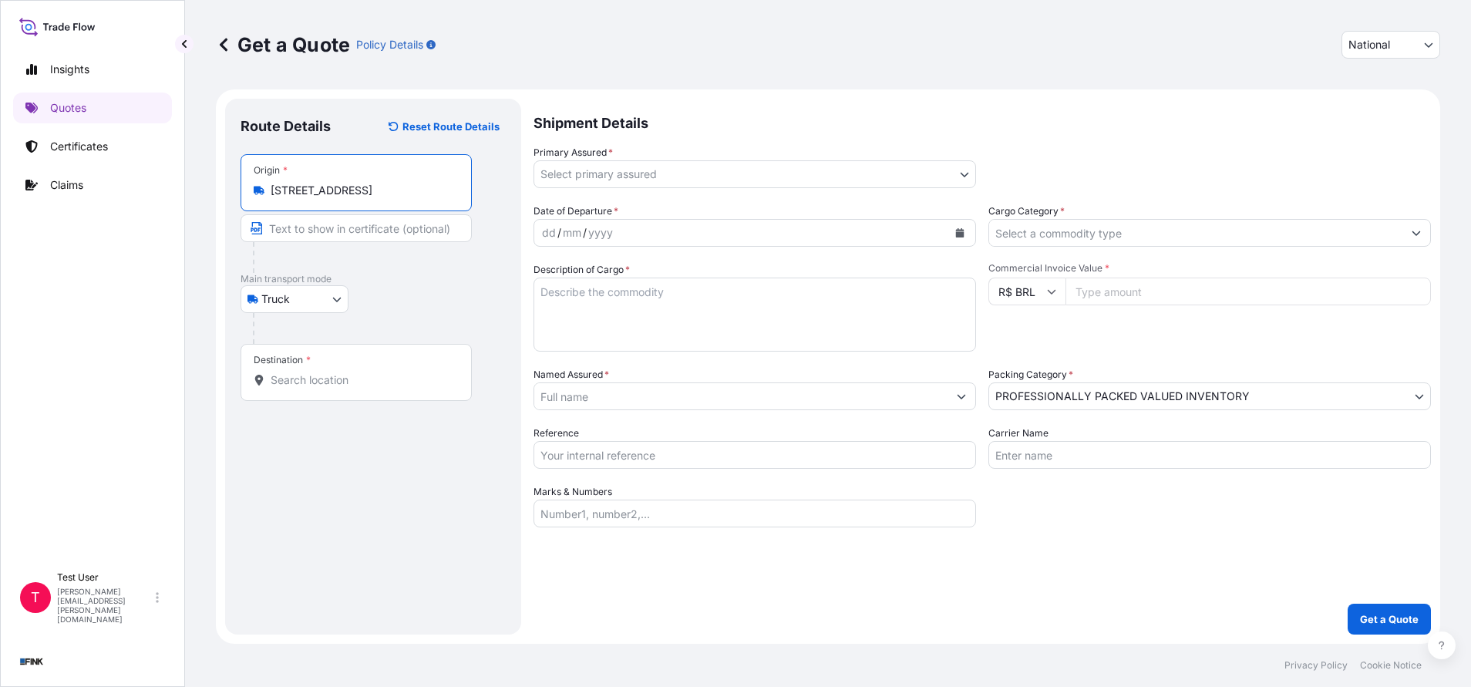
click at [320, 235] on input "Text to appear on certificate" at bounding box center [356, 228] width 231 height 28
paste input "[STREET_ADDRESS]"
drag, startPoint x: 304, startPoint y: 250, endPoint x: 327, endPoint y: 304, distance: 58.4
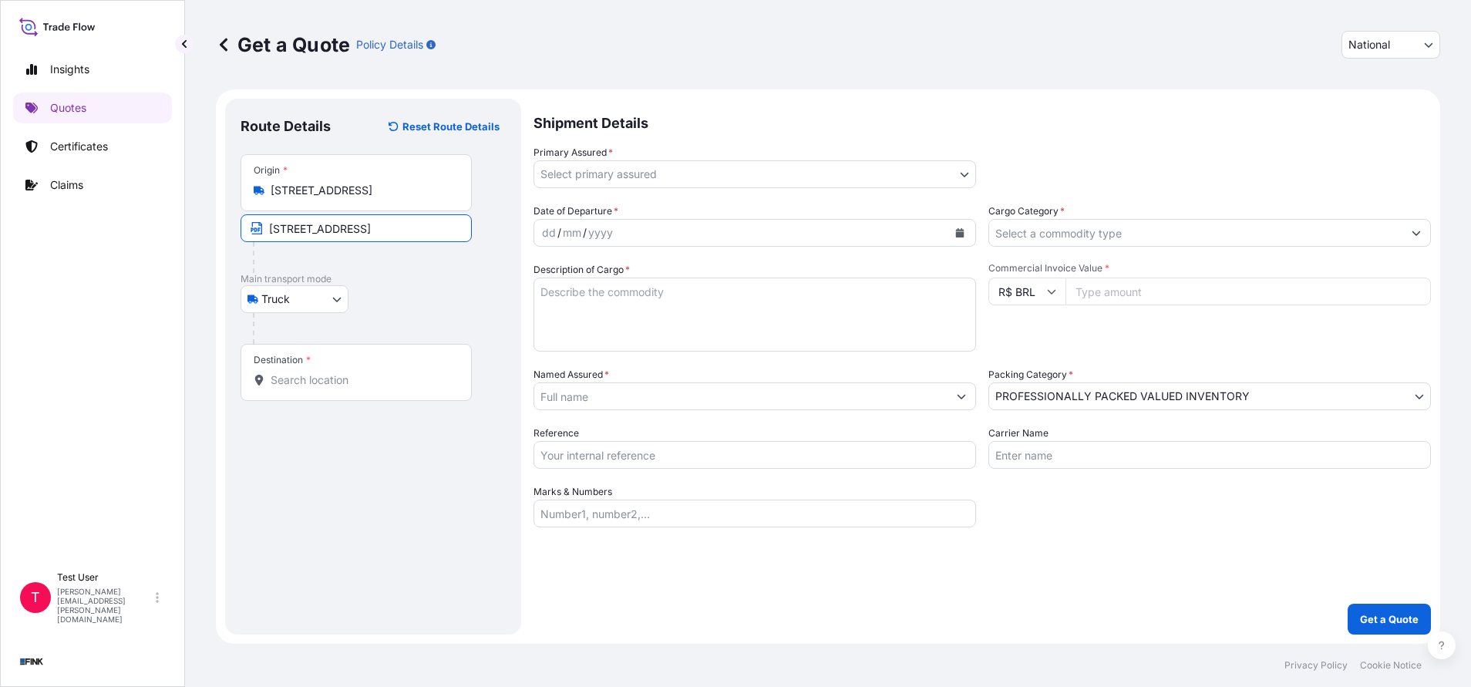
click at [304, 251] on div at bounding box center [362, 257] width 219 height 31
click at [385, 369] on div "Destination *" at bounding box center [356, 372] width 231 height 57
click at [385, 372] on input "Destination *" at bounding box center [362, 379] width 182 height 15
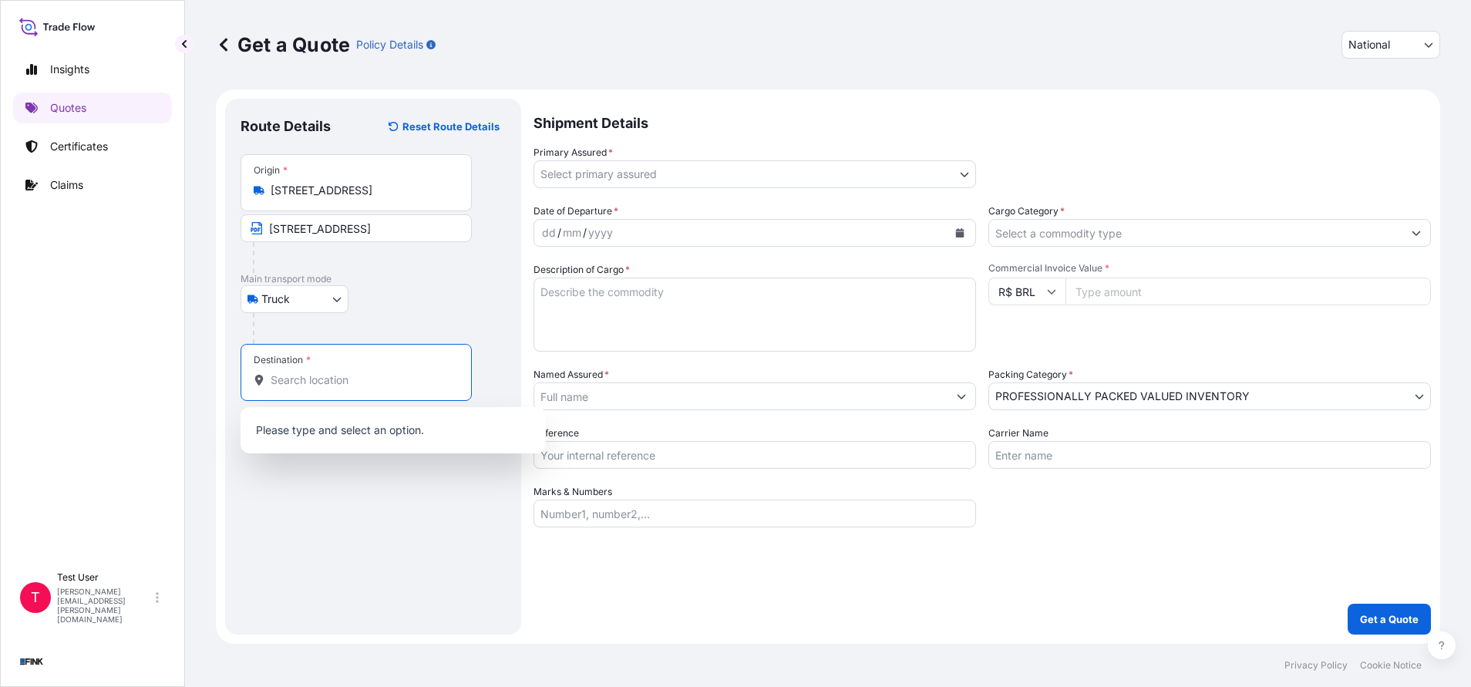
paste input "[GEOGRAPHIC_DATA] ([GEOGRAPHIC_DATA])"
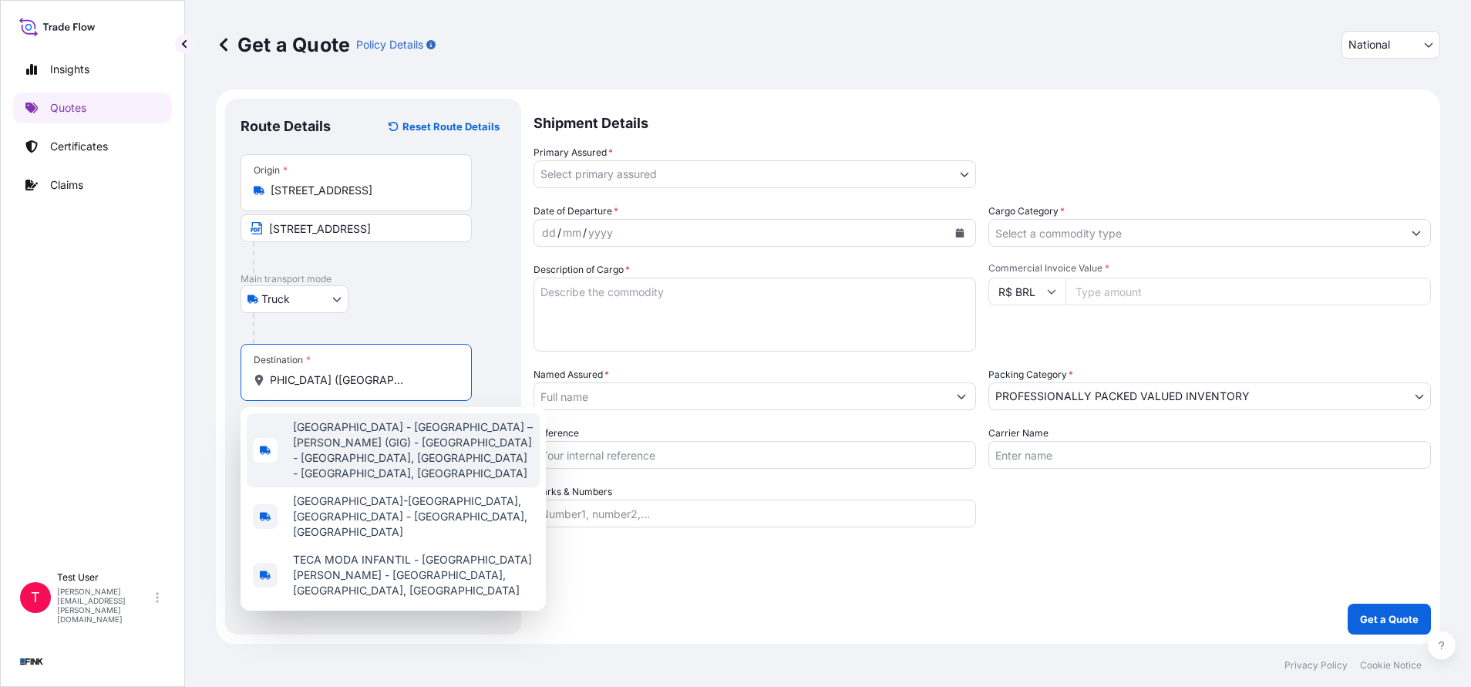
click at [353, 438] on span "[GEOGRAPHIC_DATA] - [GEOGRAPHIC_DATA] – [PERSON_NAME] (GIG) - [GEOGRAPHIC_DATA]…" at bounding box center [413, 450] width 241 height 62
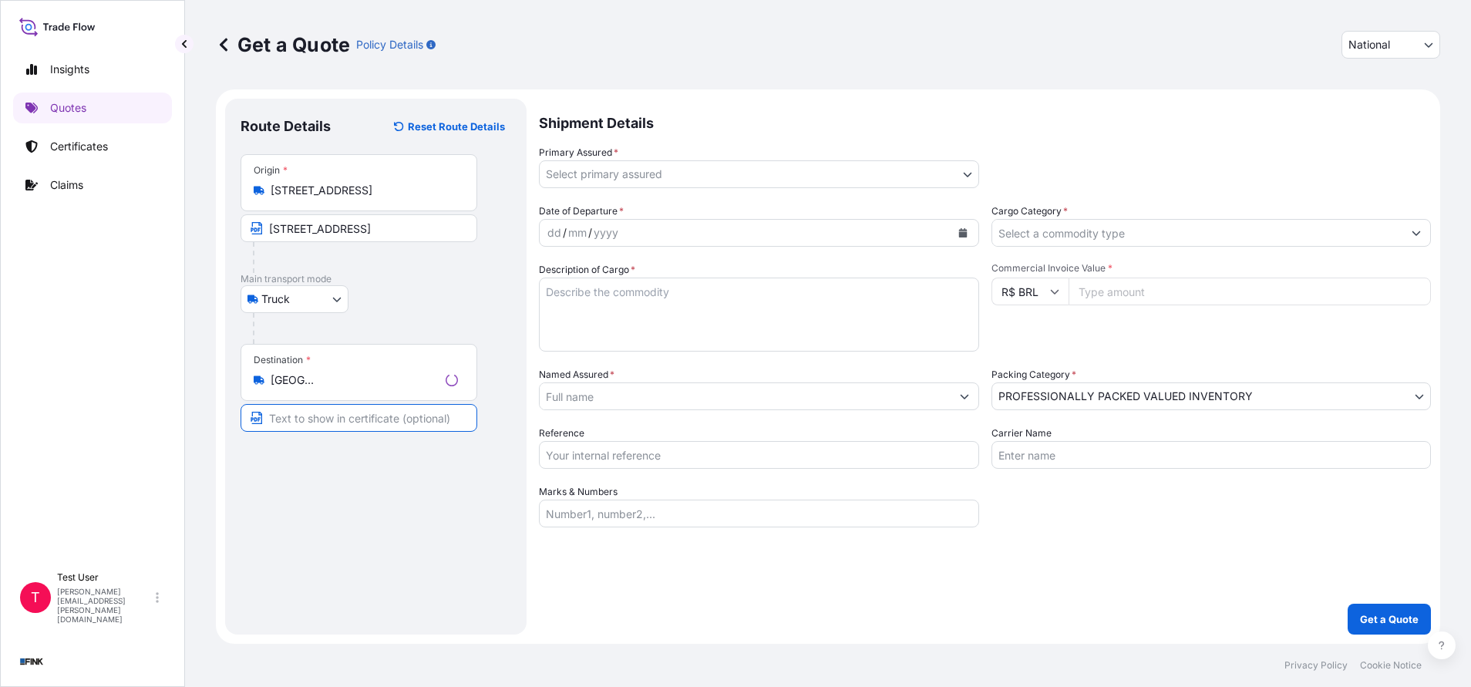
scroll to position [0, 0]
click at [345, 408] on input "Text to appear on certificate" at bounding box center [359, 418] width 237 height 28
paste input "[GEOGRAPHIC_DATA] ([GEOGRAPHIC_DATA])"
click at [684, 178] on body "Insights Quotes Certificates Claims T Test User [PERSON_NAME][EMAIL_ADDRESS][PE…" at bounding box center [735, 343] width 1471 height 687
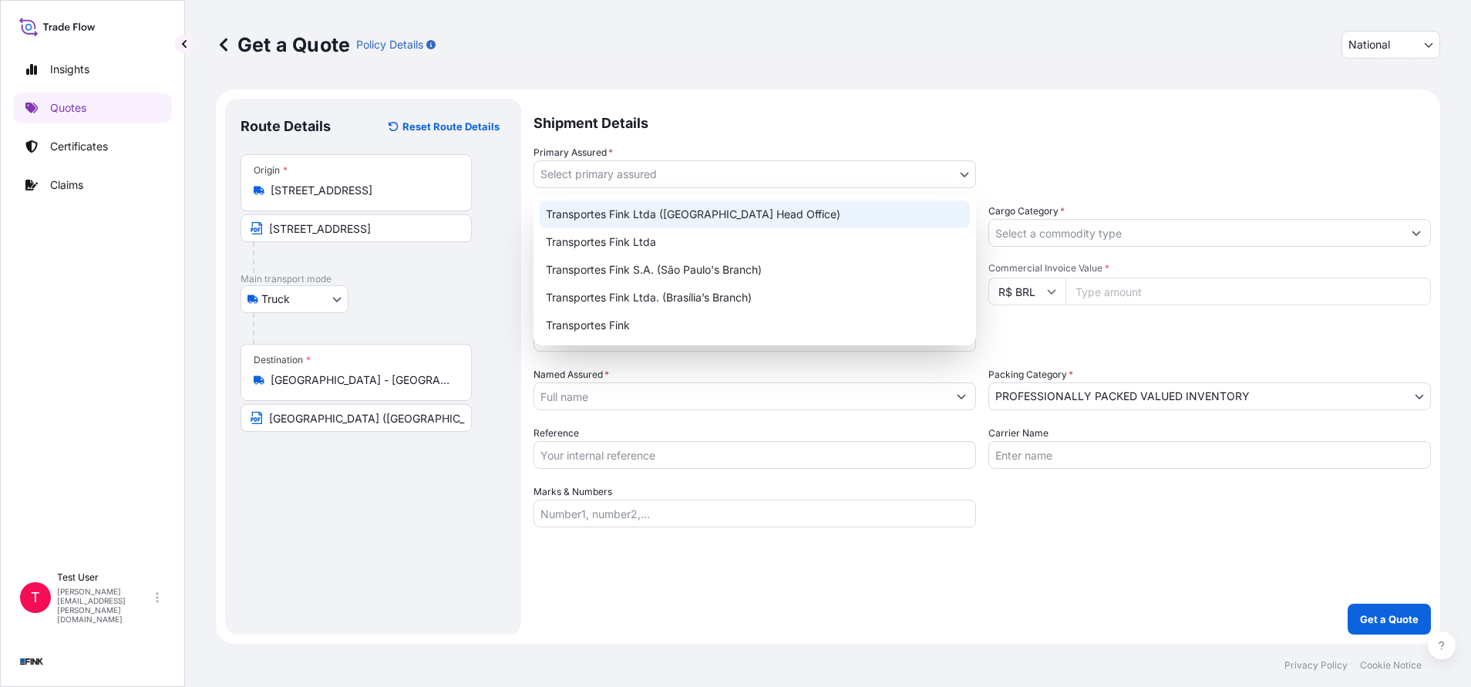
click at [688, 217] on div "Transportes Fink Ltda ([GEOGRAPHIC_DATA] Head Office)" at bounding box center [755, 214] width 430 height 28
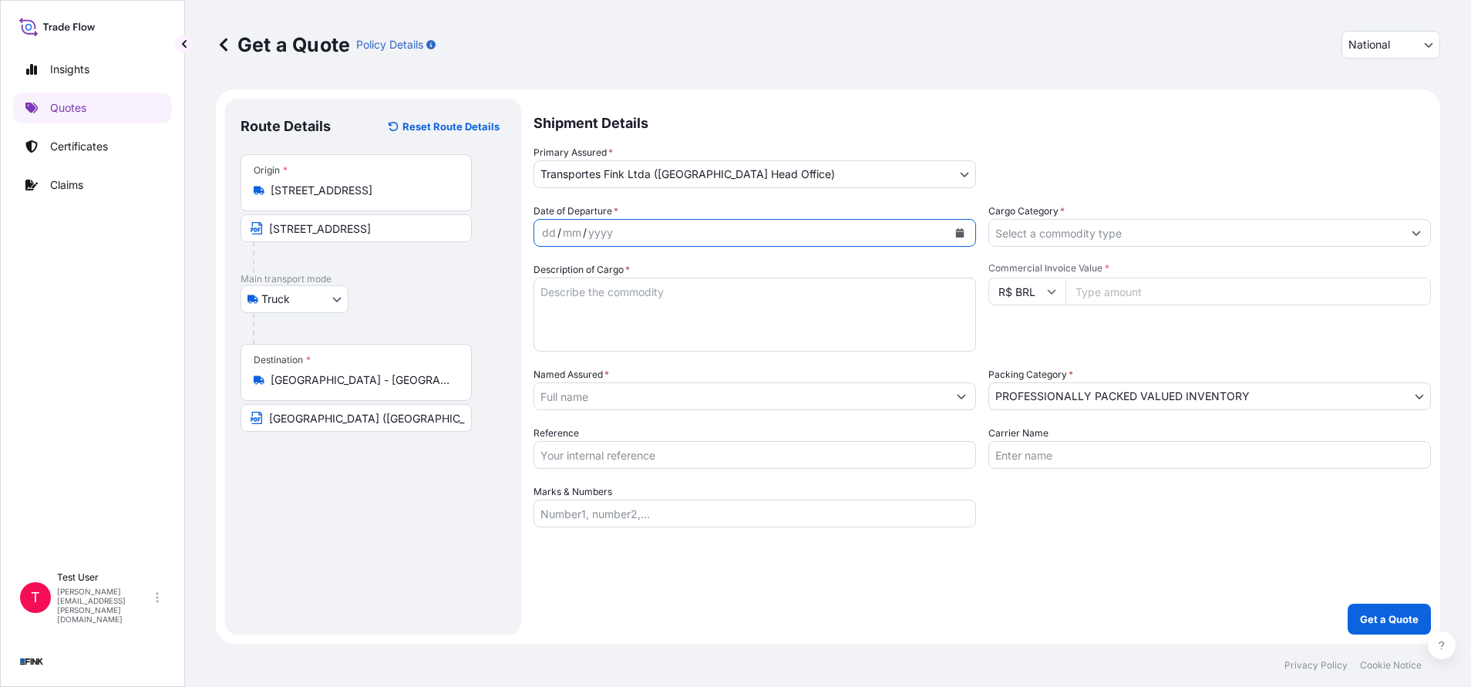
click at [957, 230] on icon "Calendar" at bounding box center [960, 232] width 8 height 9
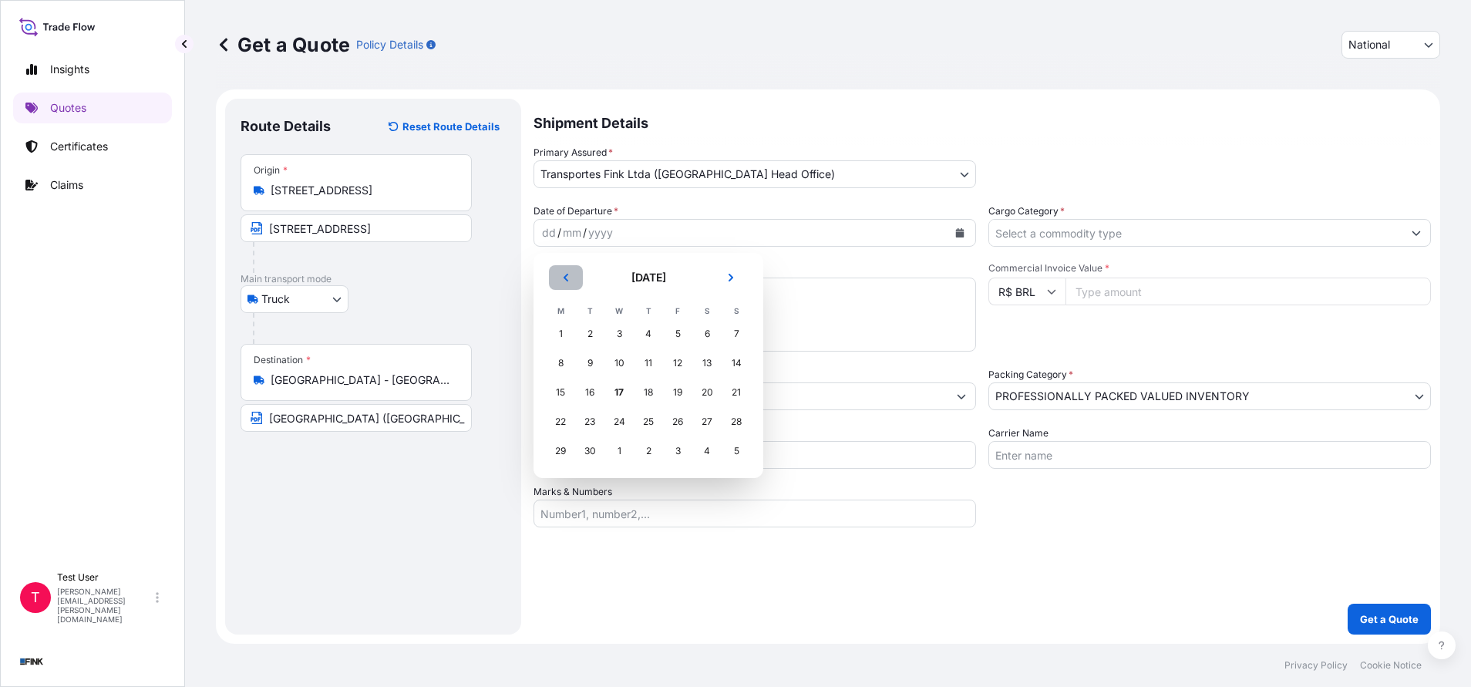
click at [560, 271] on button "Previous" at bounding box center [566, 277] width 34 height 25
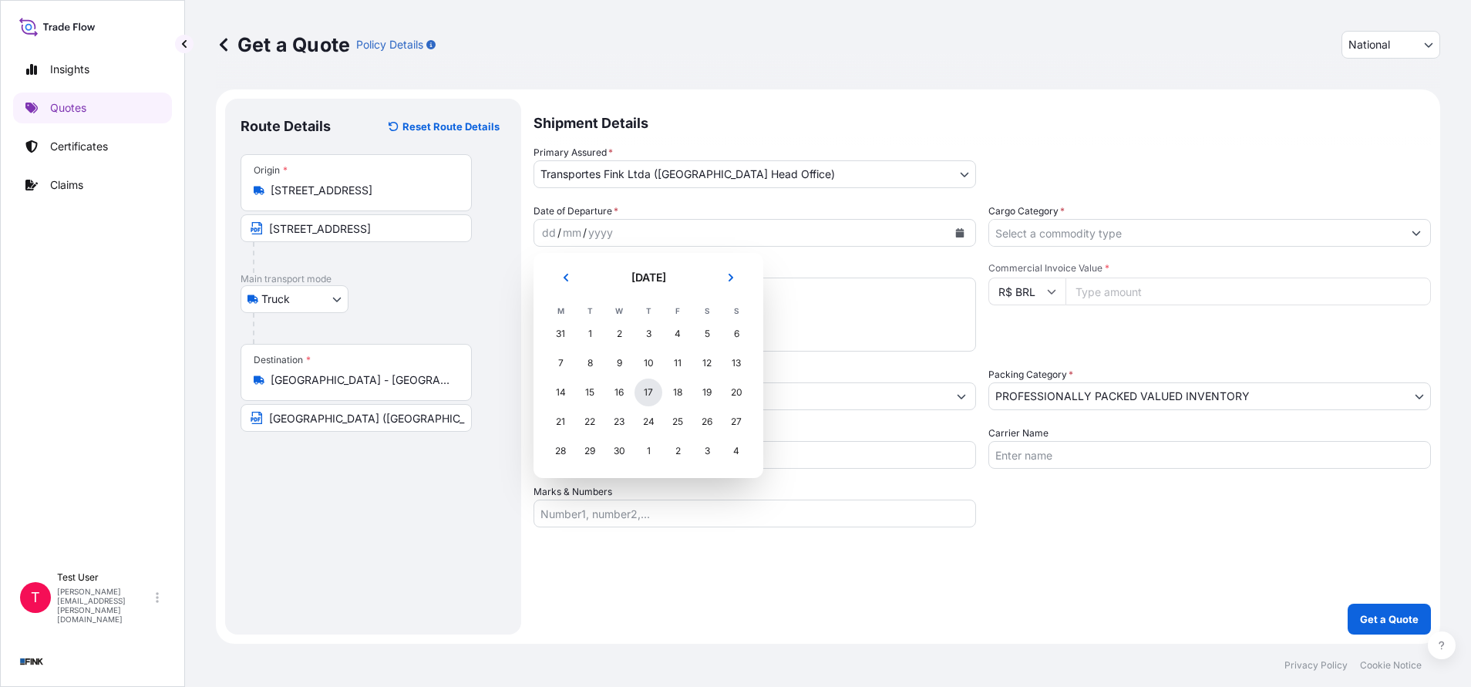
click at [648, 390] on div "17" at bounding box center [648, 392] width 28 height 28
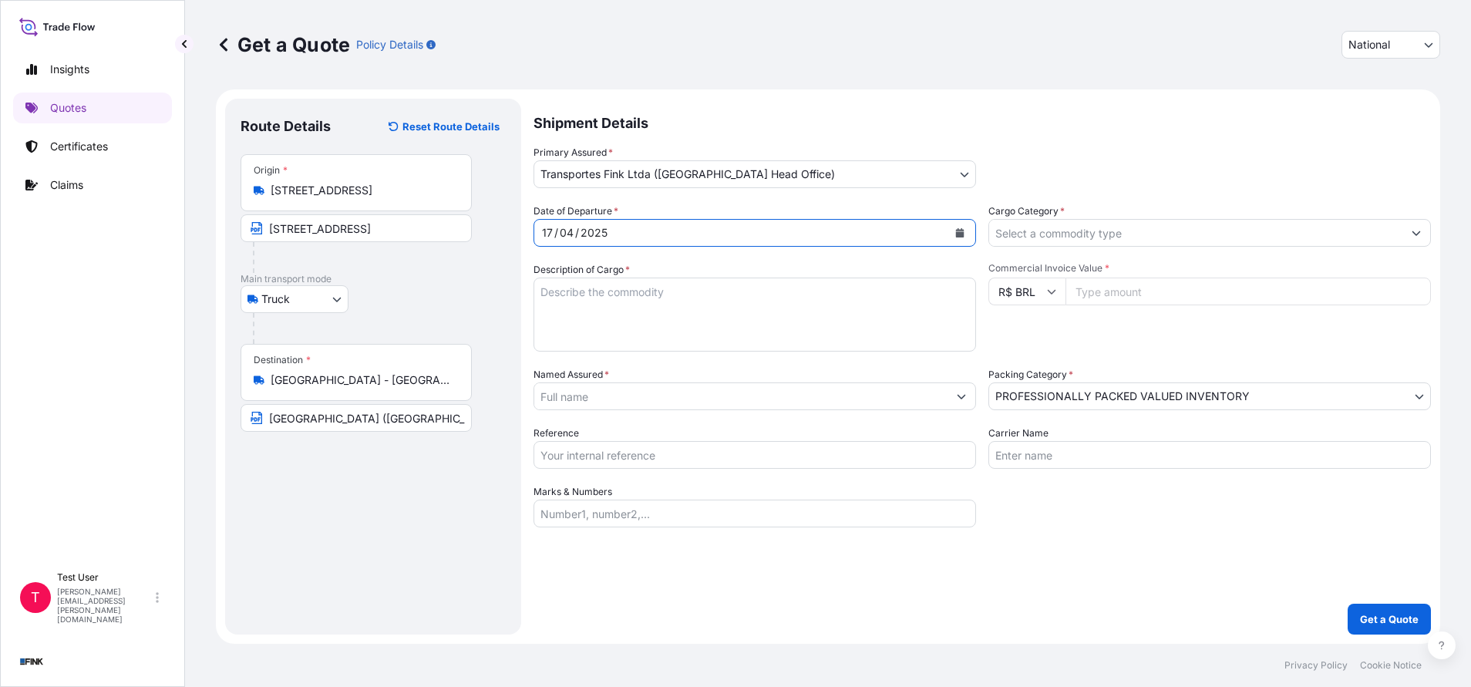
click at [1129, 289] on input "Commercial Invoice Value *" at bounding box center [1247, 292] width 365 height 28
paste input "30000.00"
click at [1079, 237] on input "Cargo Category *" at bounding box center [1195, 233] width 413 height 28
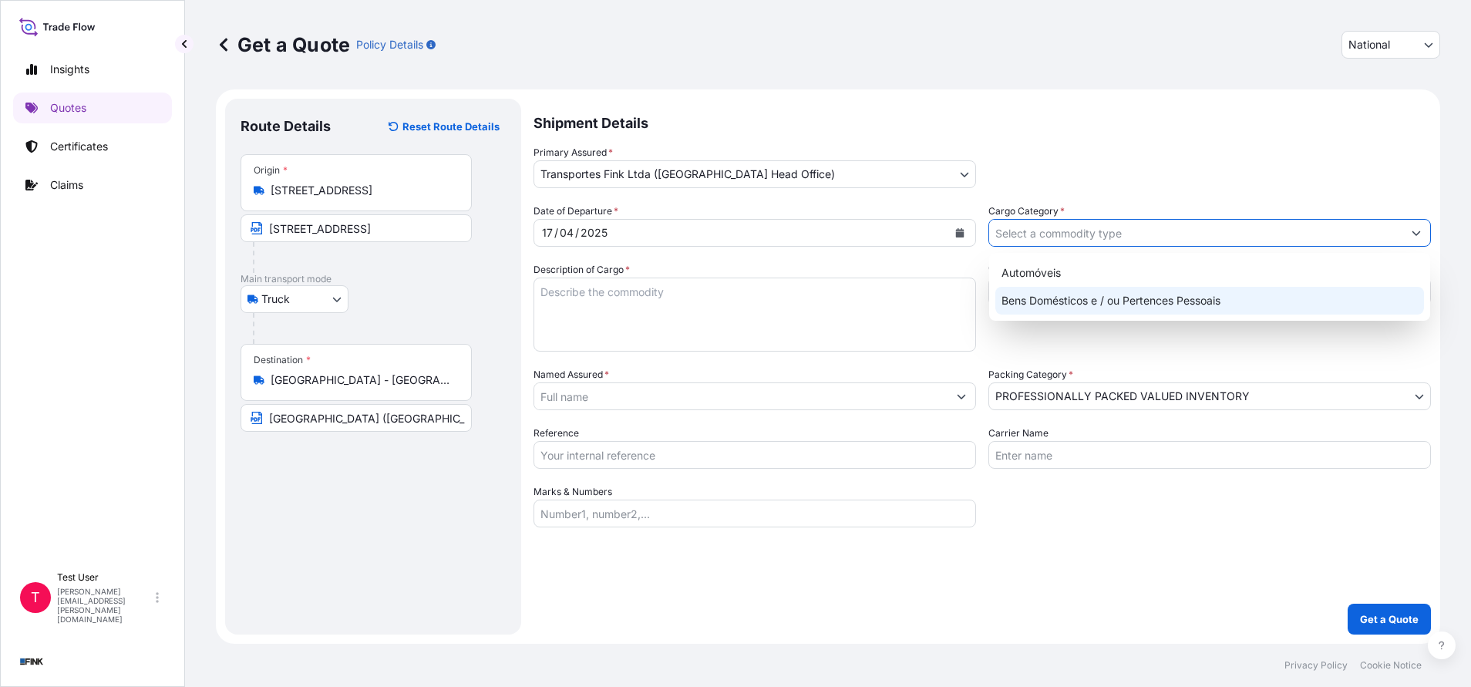
click at [1041, 296] on div "Bens Domésticos e / ou Pertences Pessoais" at bounding box center [1209, 301] width 429 height 28
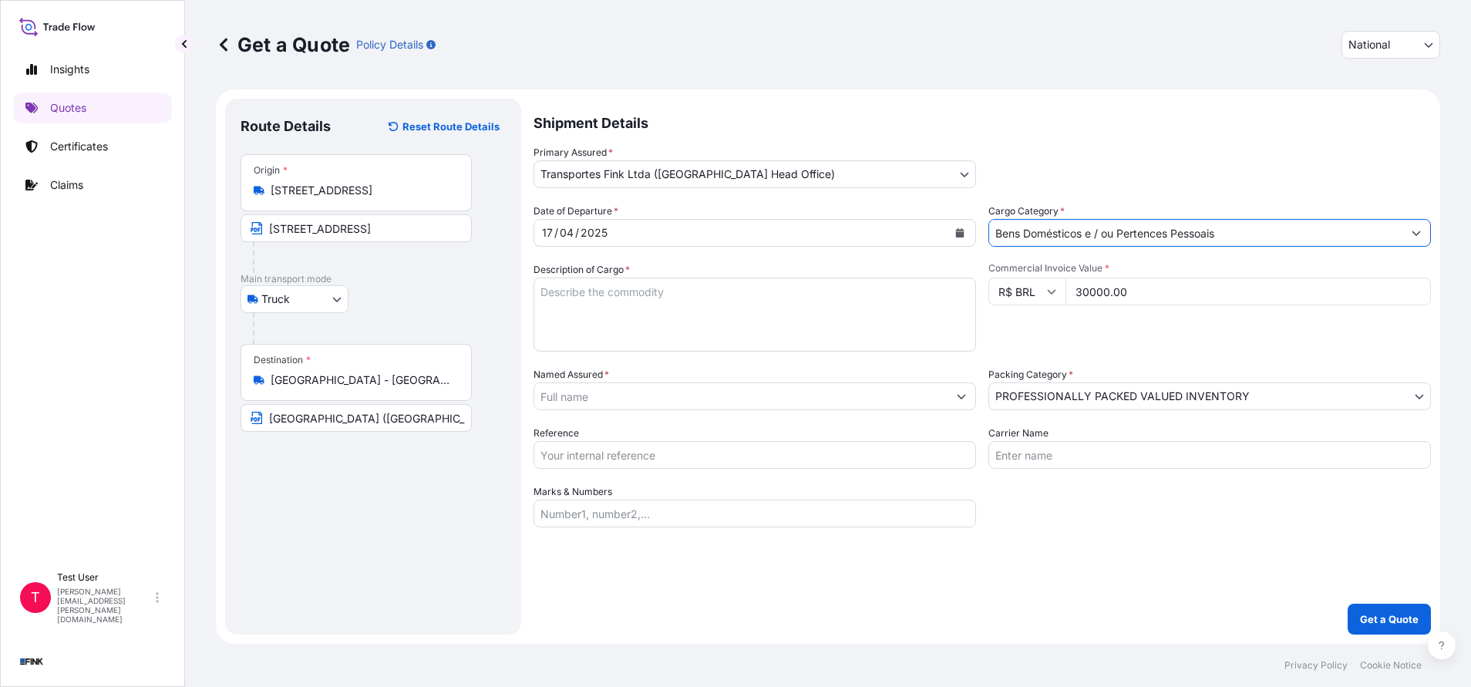
click at [849, 311] on textarea "Description of Cargo *" at bounding box center [754, 315] width 442 height 74
click at [690, 406] on input "Named Assured *" at bounding box center [736, 396] width 405 height 28
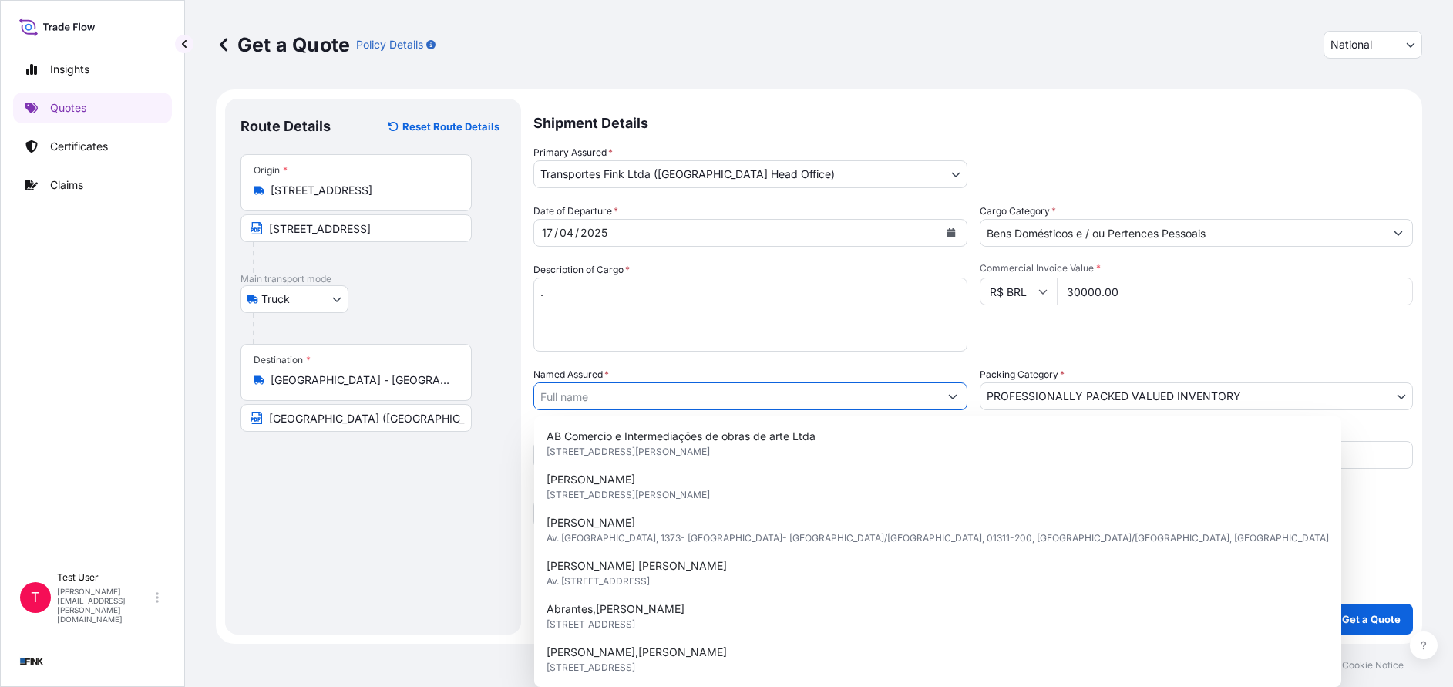
paste input "Papi Maquetes - [PERSON_NAME]"
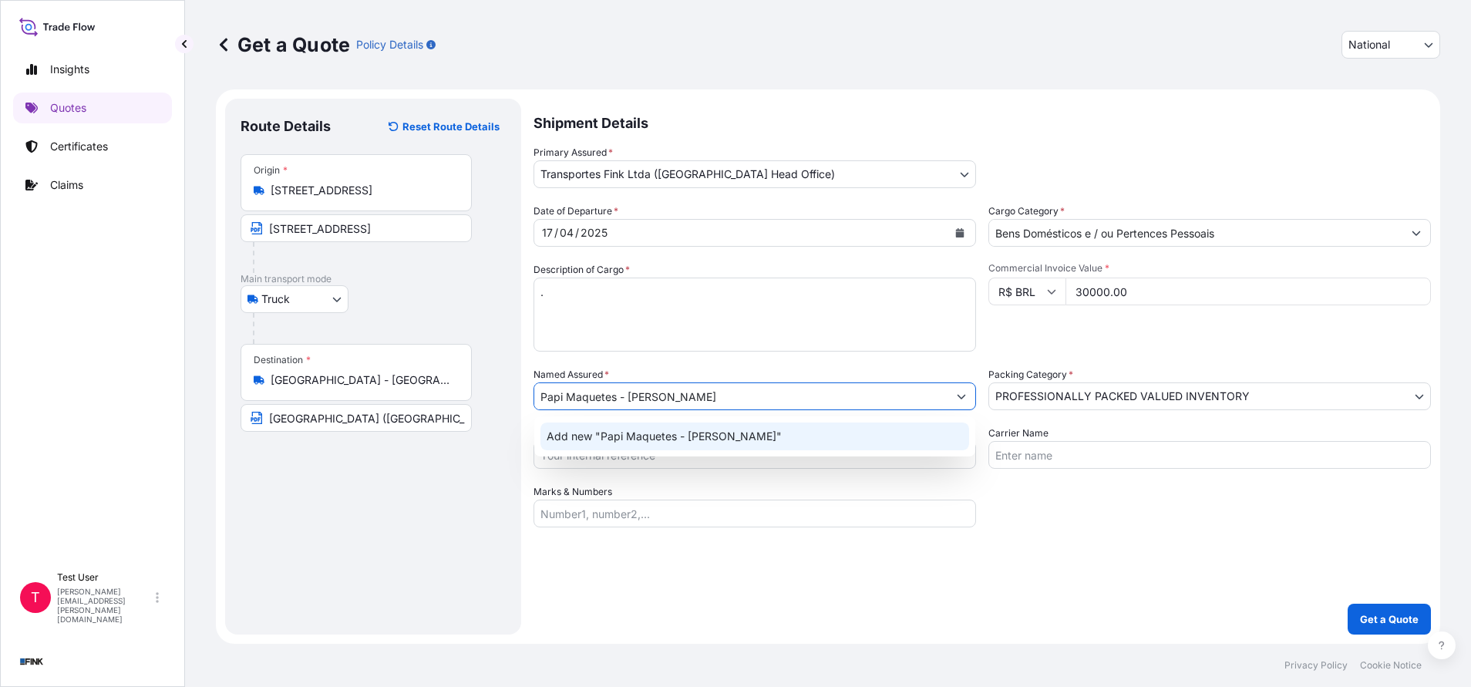
click at [595, 432] on span "Add new "Papi Maquetes - [PERSON_NAME]"" at bounding box center [664, 436] width 235 height 15
click at [649, 446] on div "Add new "Papi Maquetes - [PERSON_NAME]"" at bounding box center [754, 436] width 429 height 28
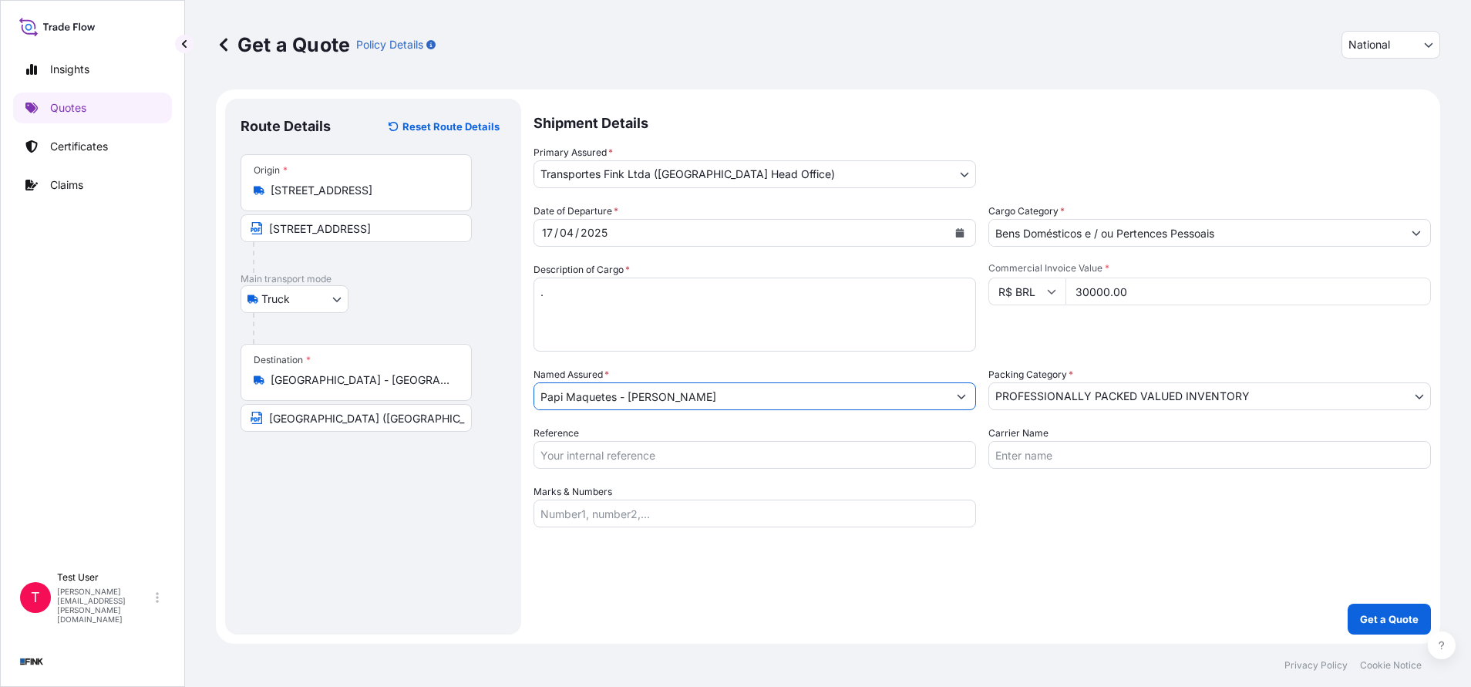
click at [583, 458] on input "Reference" at bounding box center [754, 455] width 442 height 28
paste input "08E-0008/25 OA"
drag, startPoint x: 976, startPoint y: 570, endPoint x: 1214, endPoint y: 610, distance: 241.5
click at [981, 570] on div "Shipment Details Primary Assured * Transportes Fink Ltda ([GEOGRAPHIC_DATA] Hea…" at bounding box center [981, 367] width 897 height 536
click at [1389, 613] on p "Get a Quote" at bounding box center [1389, 618] width 59 height 15
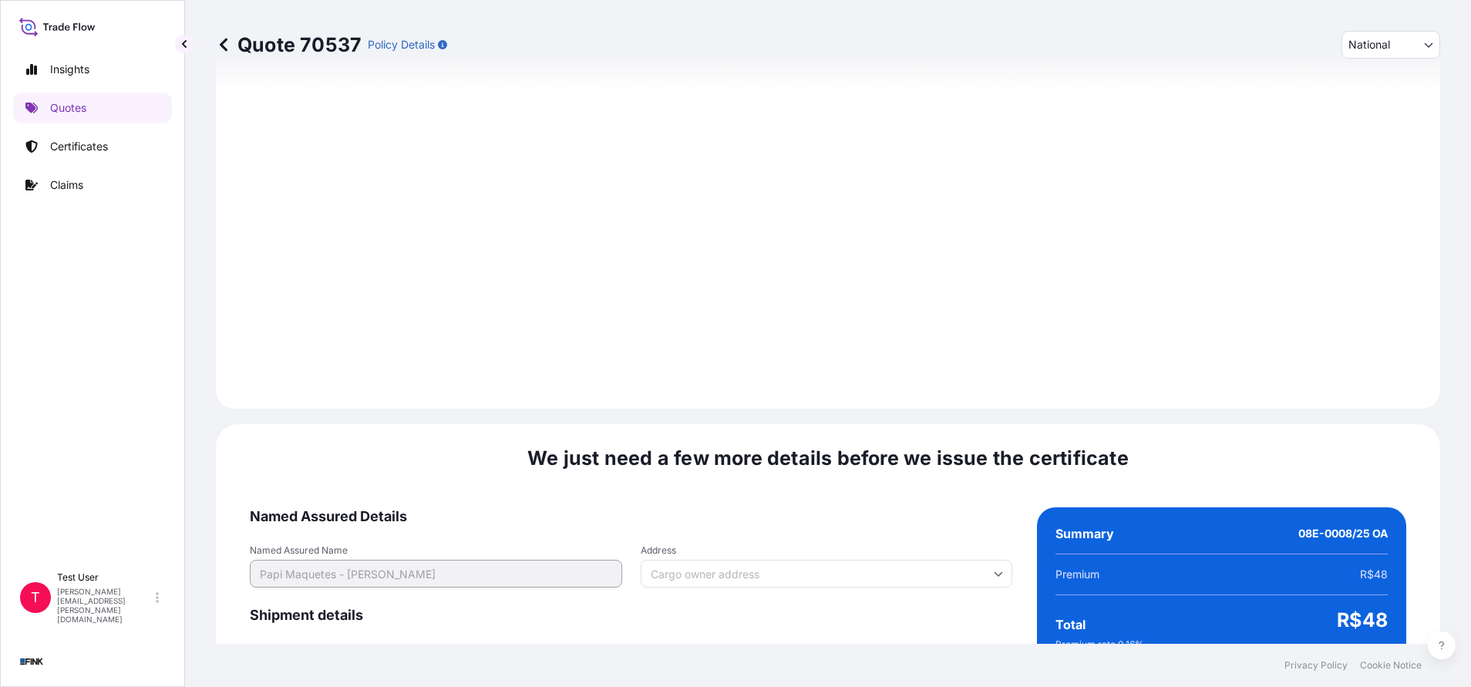
scroll to position [1771, 0]
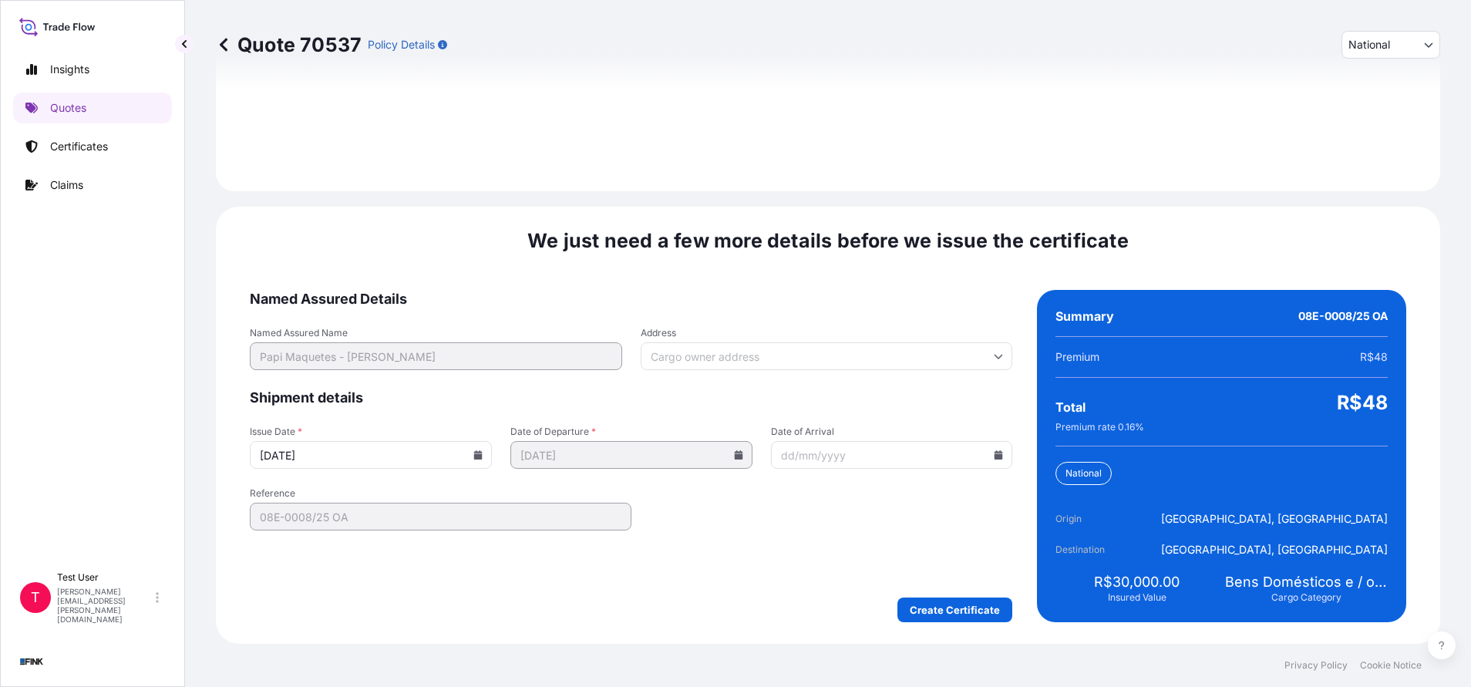
click at [808, 358] on input "Address" at bounding box center [827, 356] width 372 height 28
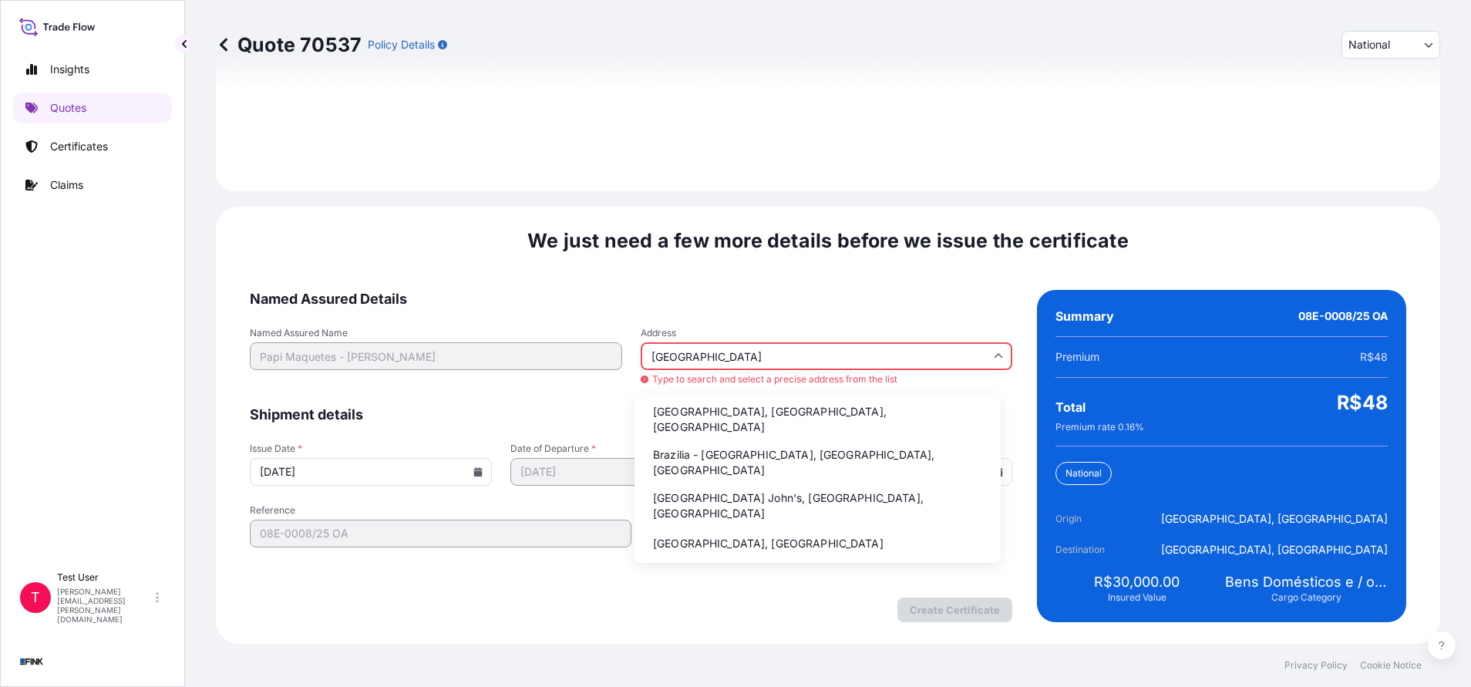
click at [668, 446] on li "Brazilia - [GEOGRAPHIC_DATA], [GEOGRAPHIC_DATA], [GEOGRAPHIC_DATA]" at bounding box center [818, 462] width 354 height 40
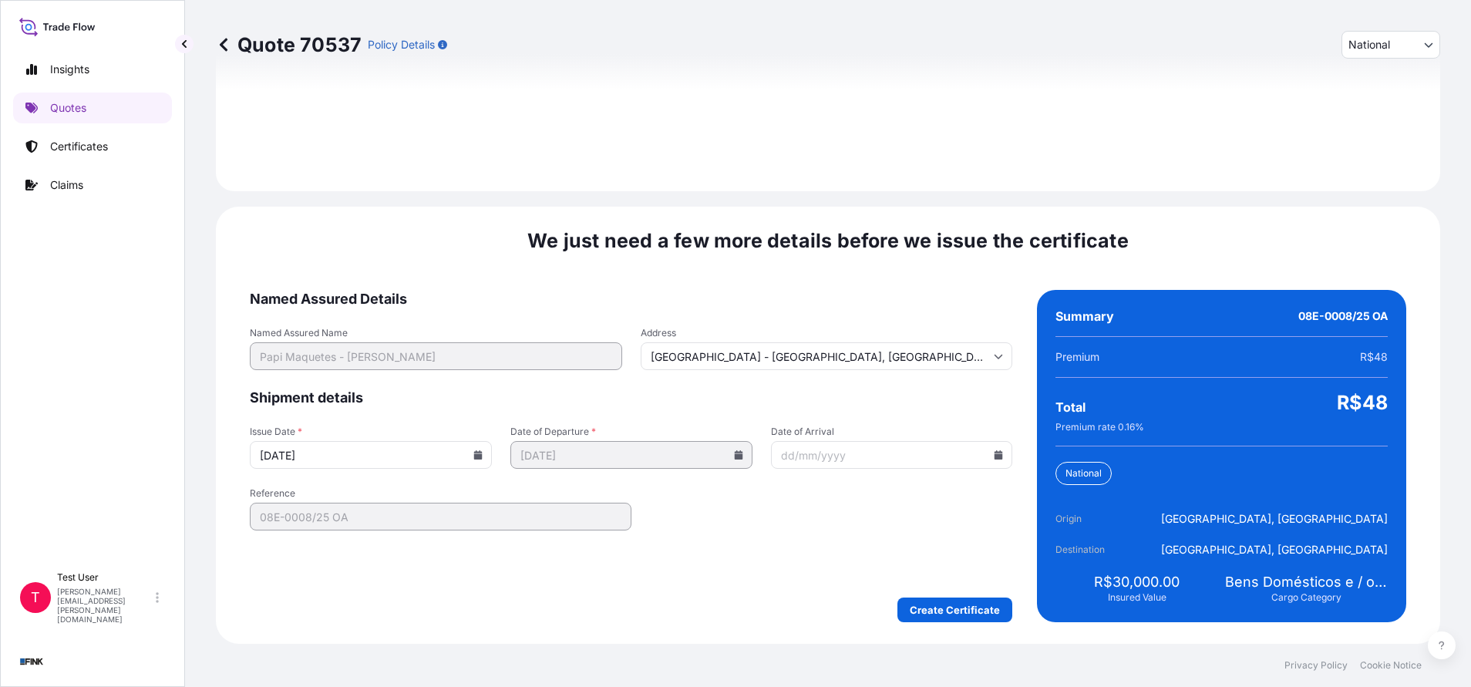
click at [474, 456] on icon at bounding box center [478, 454] width 8 height 9
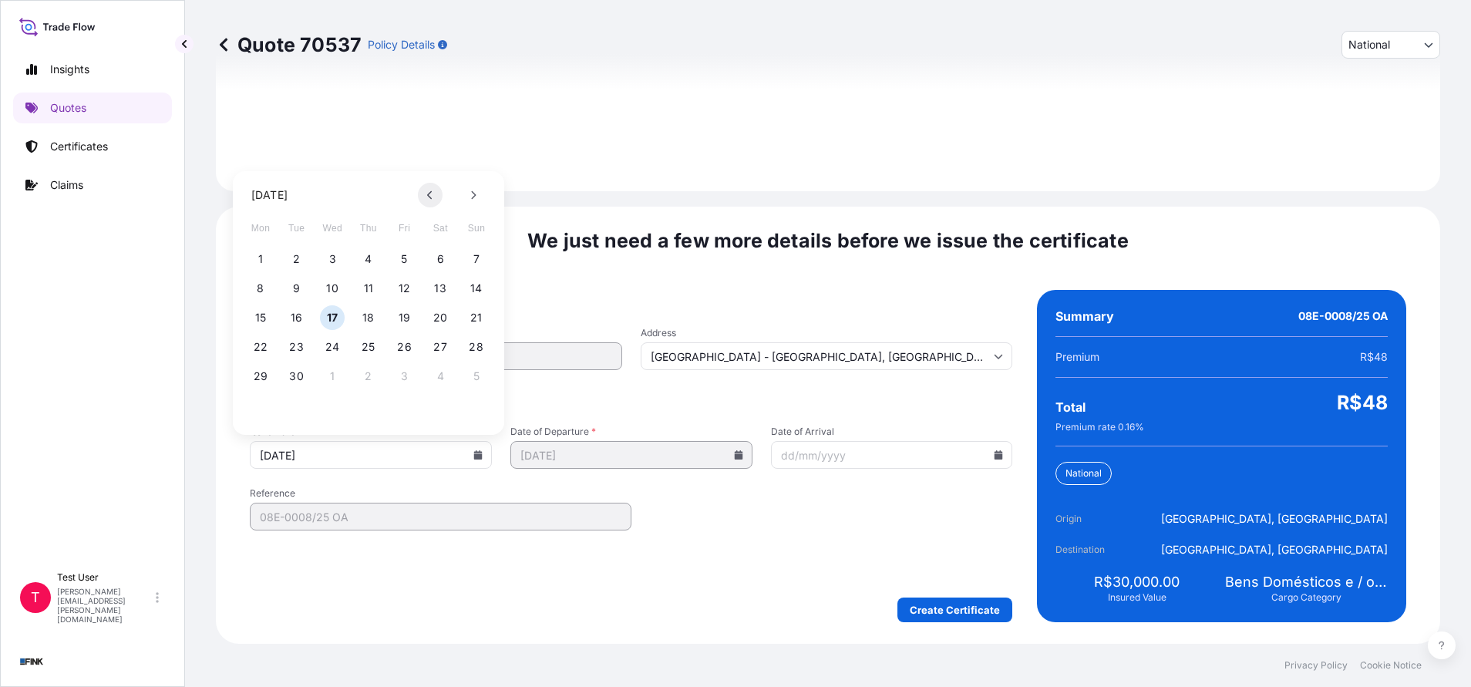
click at [430, 195] on icon at bounding box center [430, 194] width 6 height 9
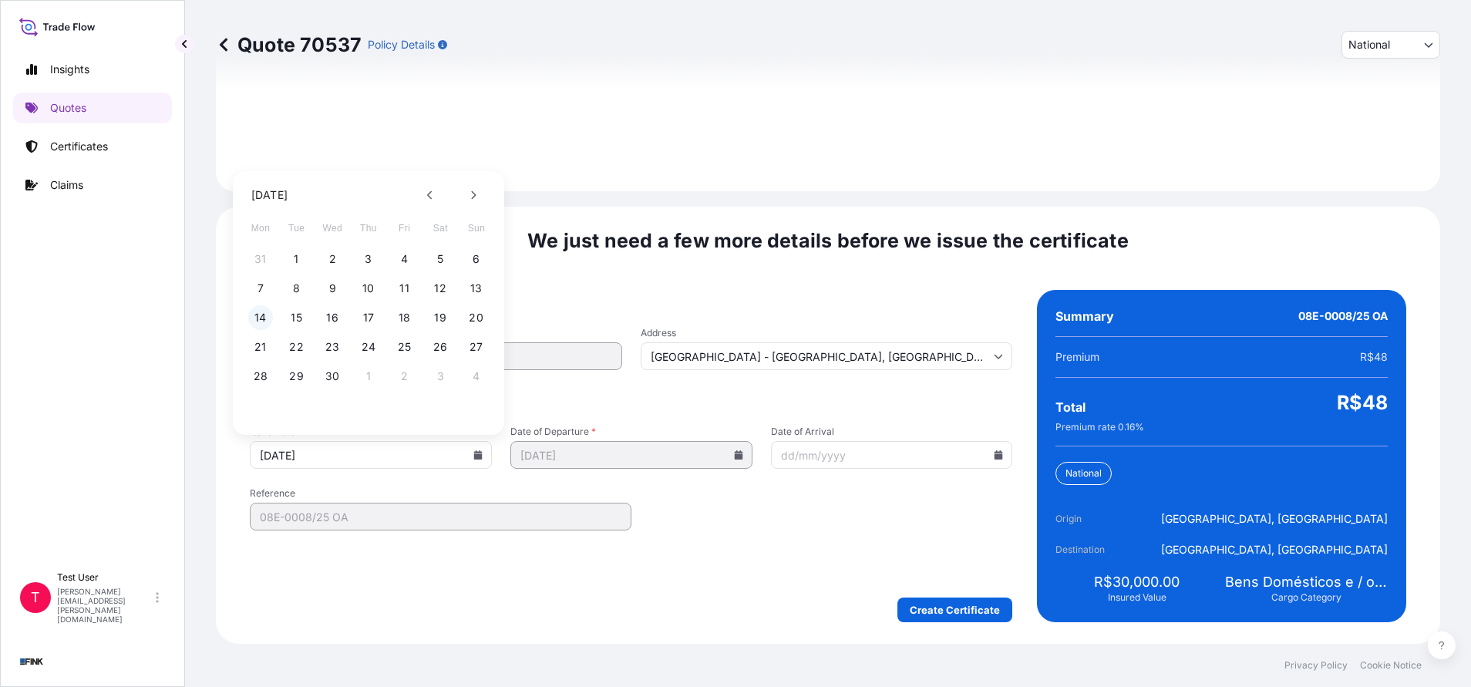
click at [267, 319] on button "14" at bounding box center [260, 317] width 25 height 25
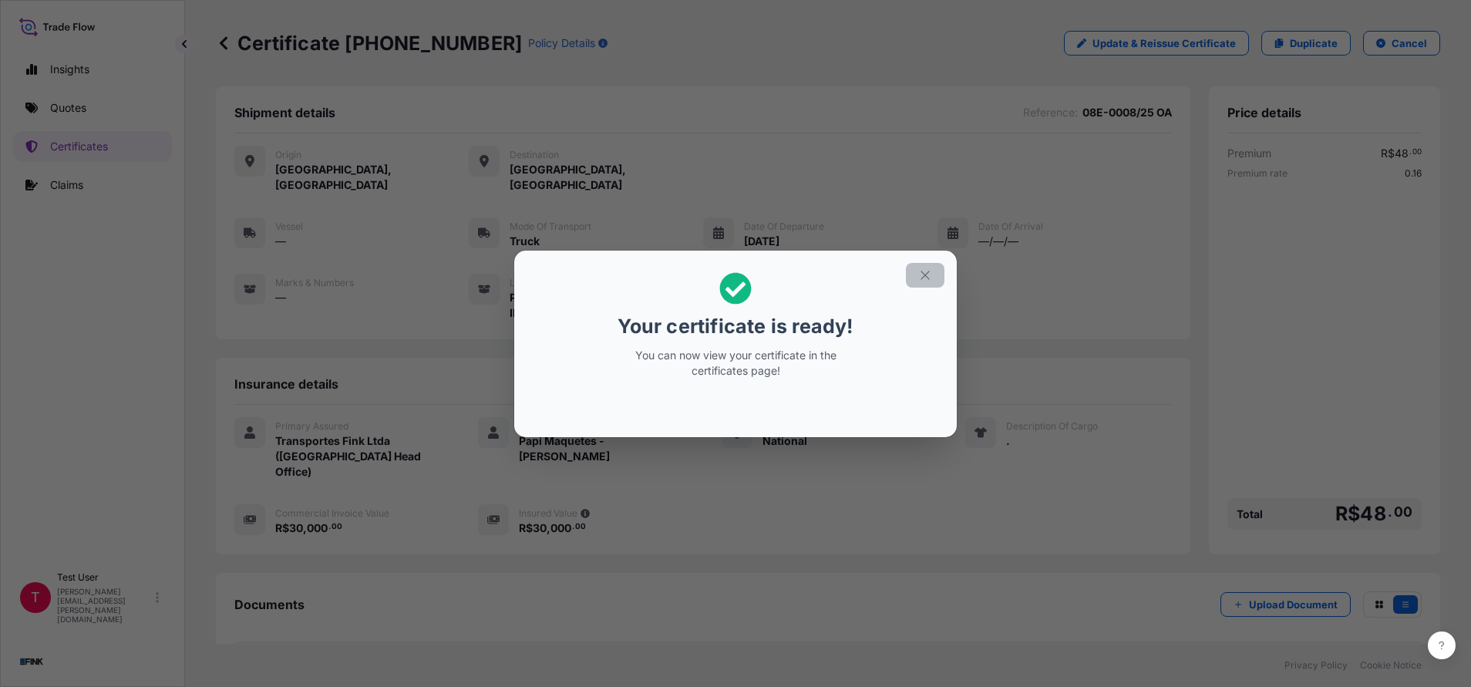
click at [934, 281] on button "button" at bounding box center [925, 275] width 39 height 25
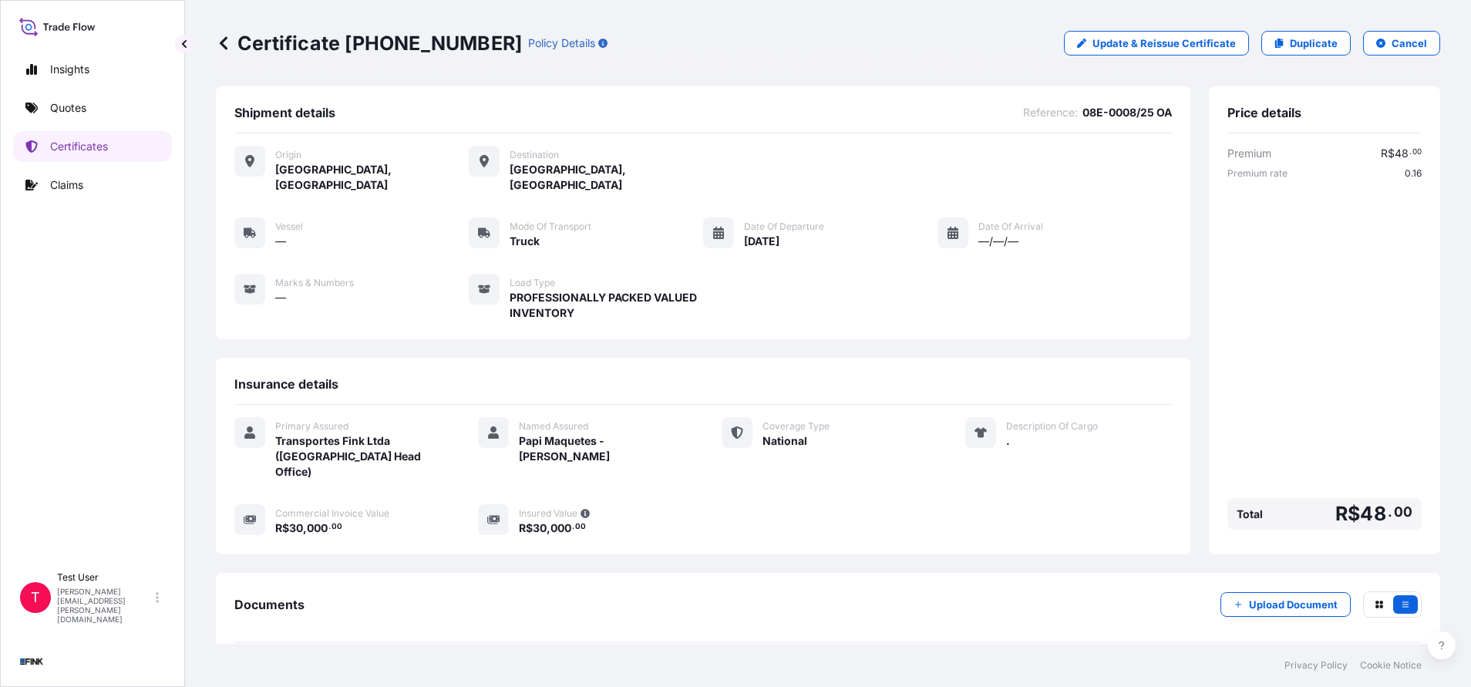
click at [442, 66] on div "Certificate [PHONE_NUMBER] Policy Details Update & Reissue Certificate Duplicat…" at bounding box center [828, 43] width 1224 height 86
drag, startPoint x: 444, startPoint y: 42, endPoint x: 346, endPoint y: 44, distance: 97.9
click at [346, 44] on p "Certificate [PHONE_NUMBER]" at bounding box center [369, 43] width 306 height 25
